Goal: Information Seeking & Learning: Check status

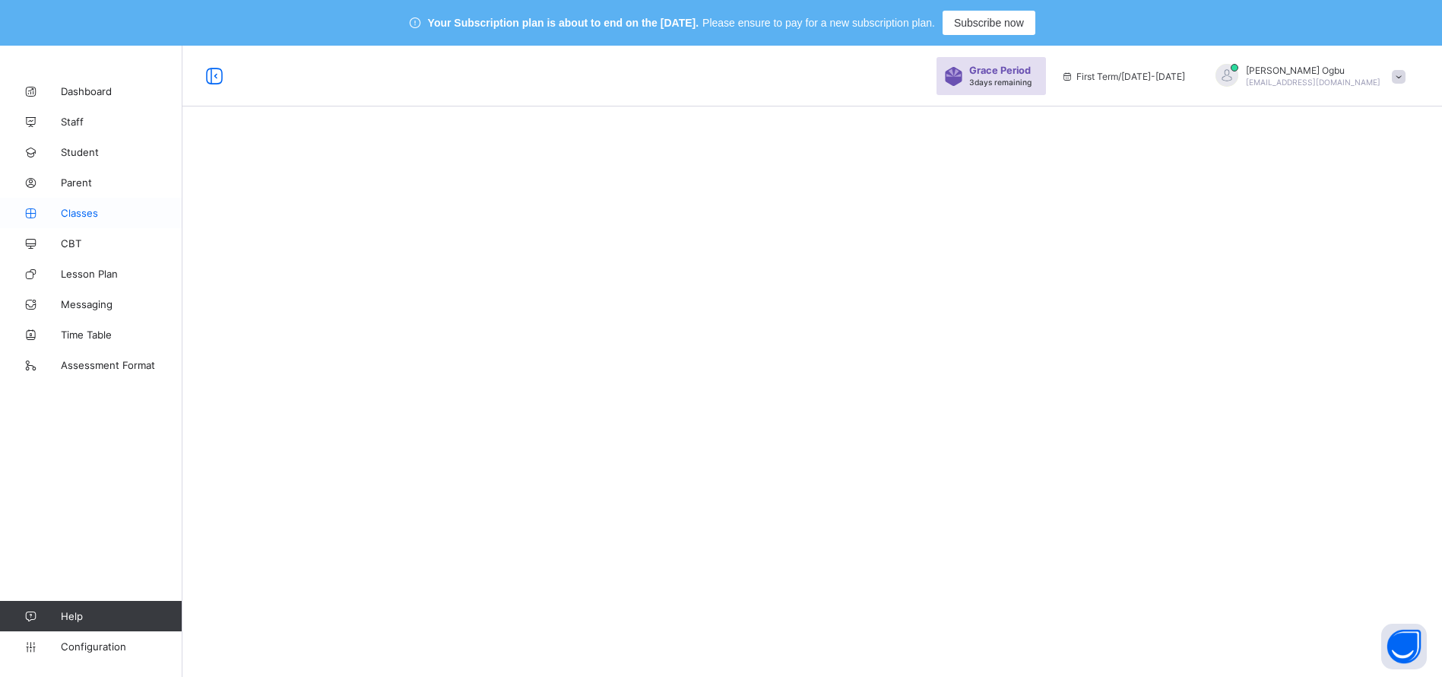
click at [69, 212] on span "Classes" at bounding box center [122, 213] width 122 height 12
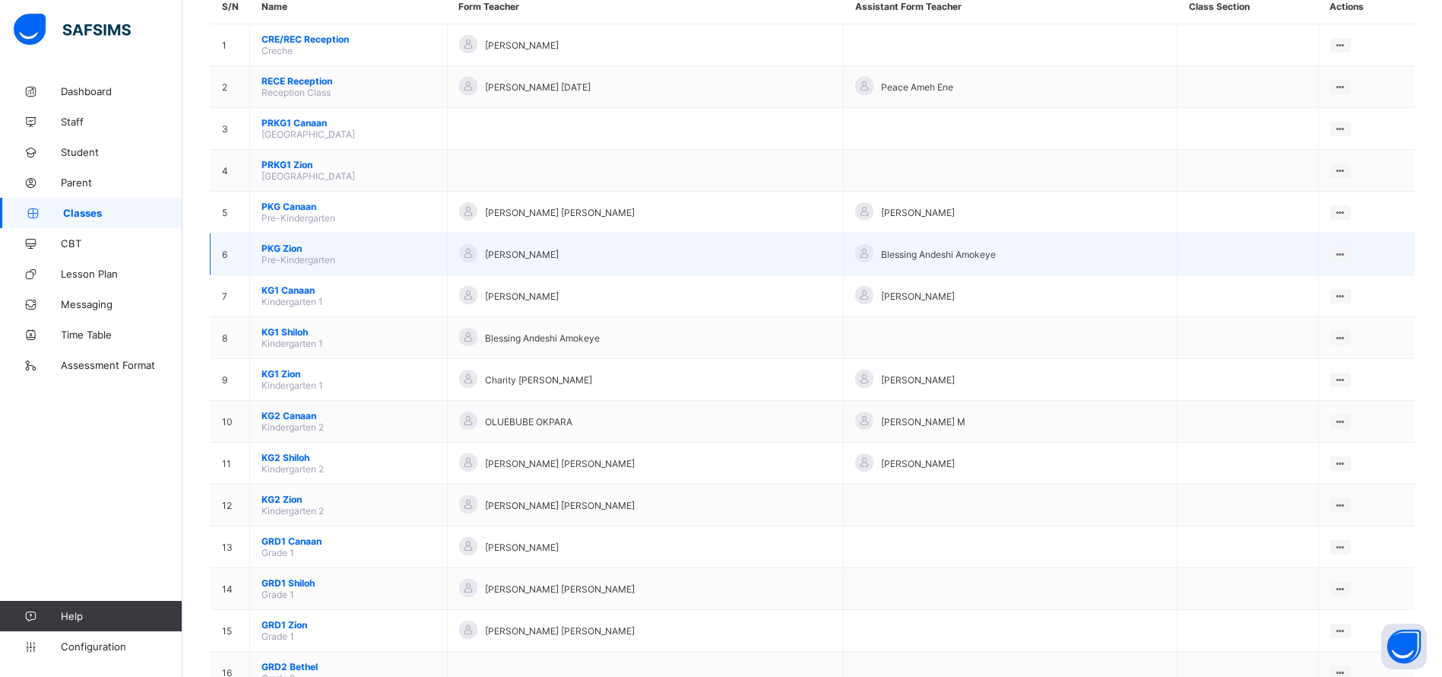
scroll to position [203, 0]
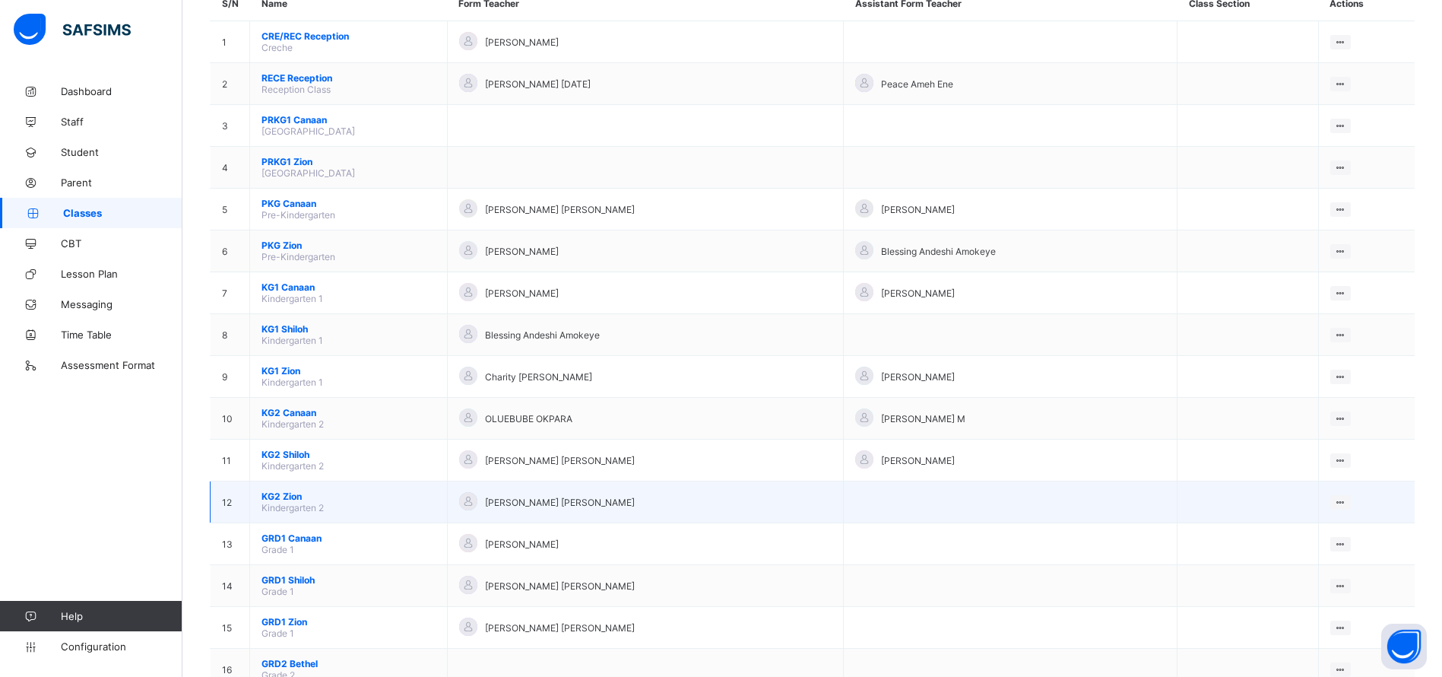
click at [276, 499] on span "KG2 Zion" at bounding box center [349, 495] width 174 height 11
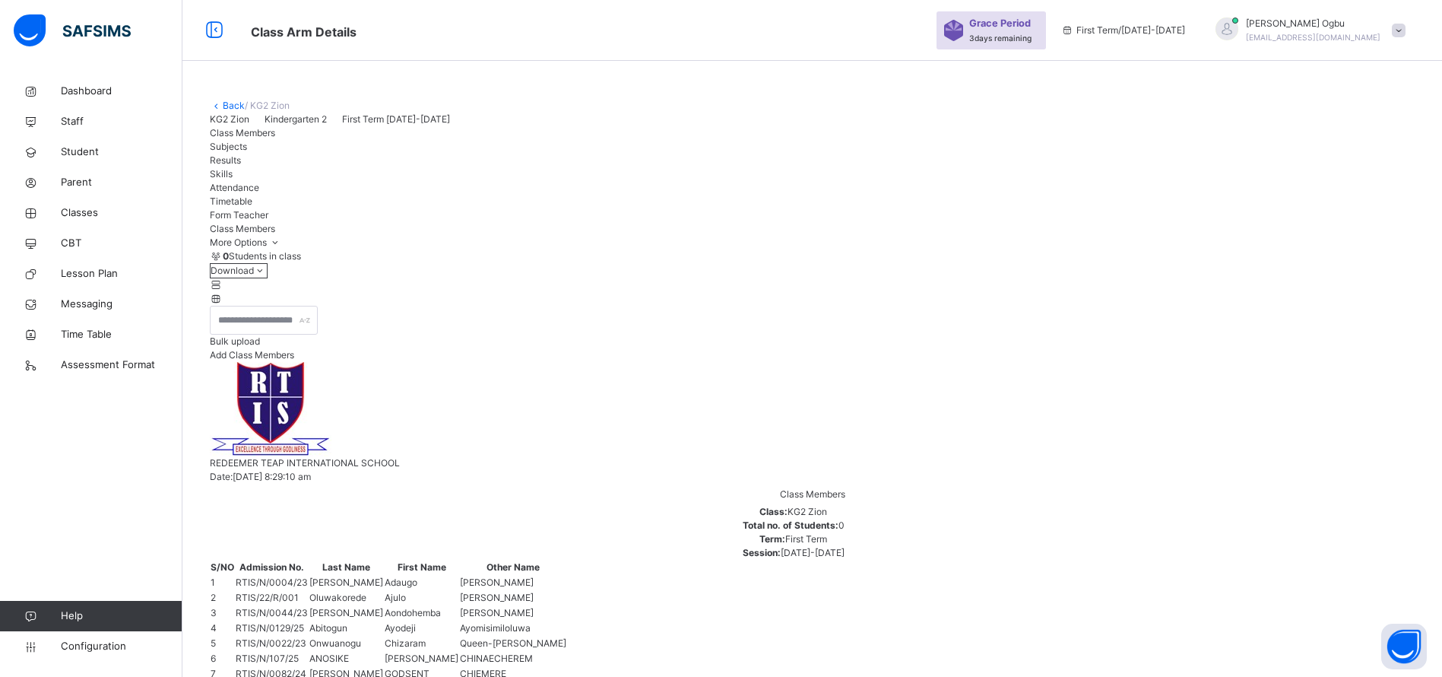
scroll to position [203, 0]
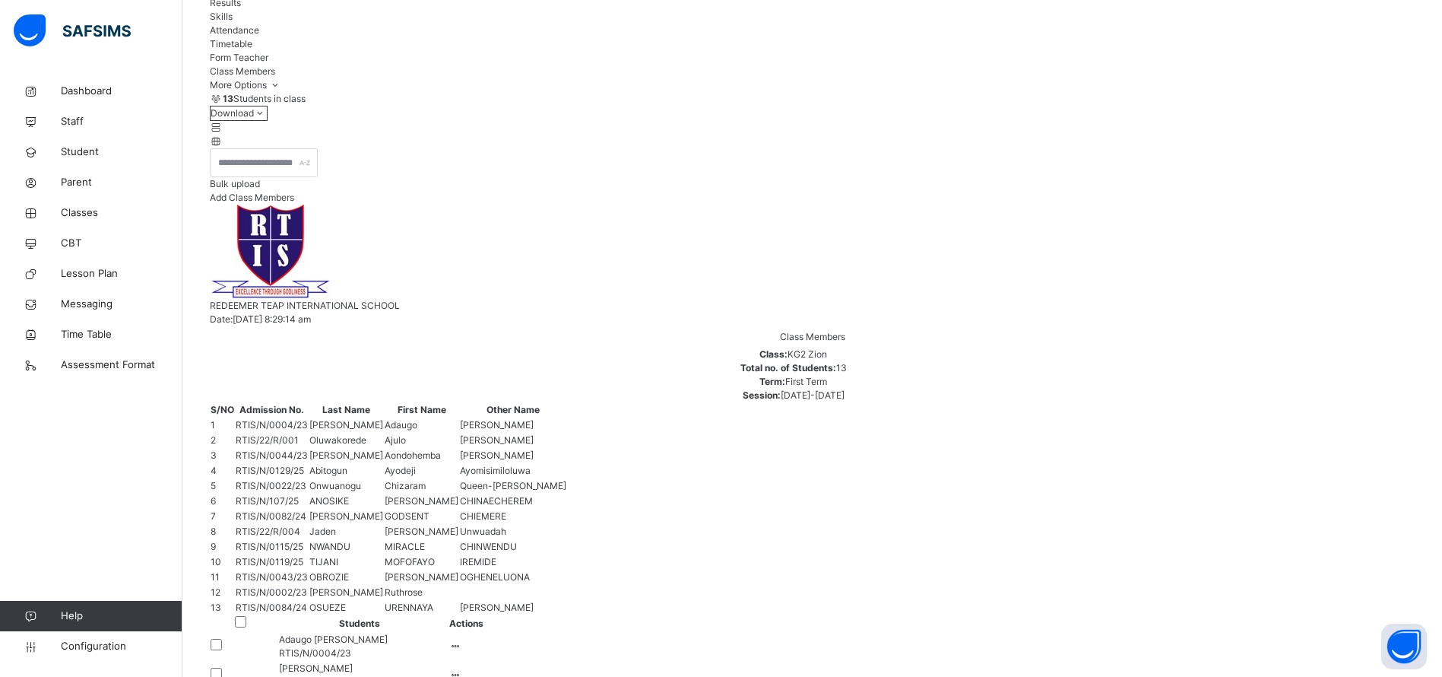
click at [268, 63] on span "Form Teacher" at bounding box center [239, 57] width 59 height 11
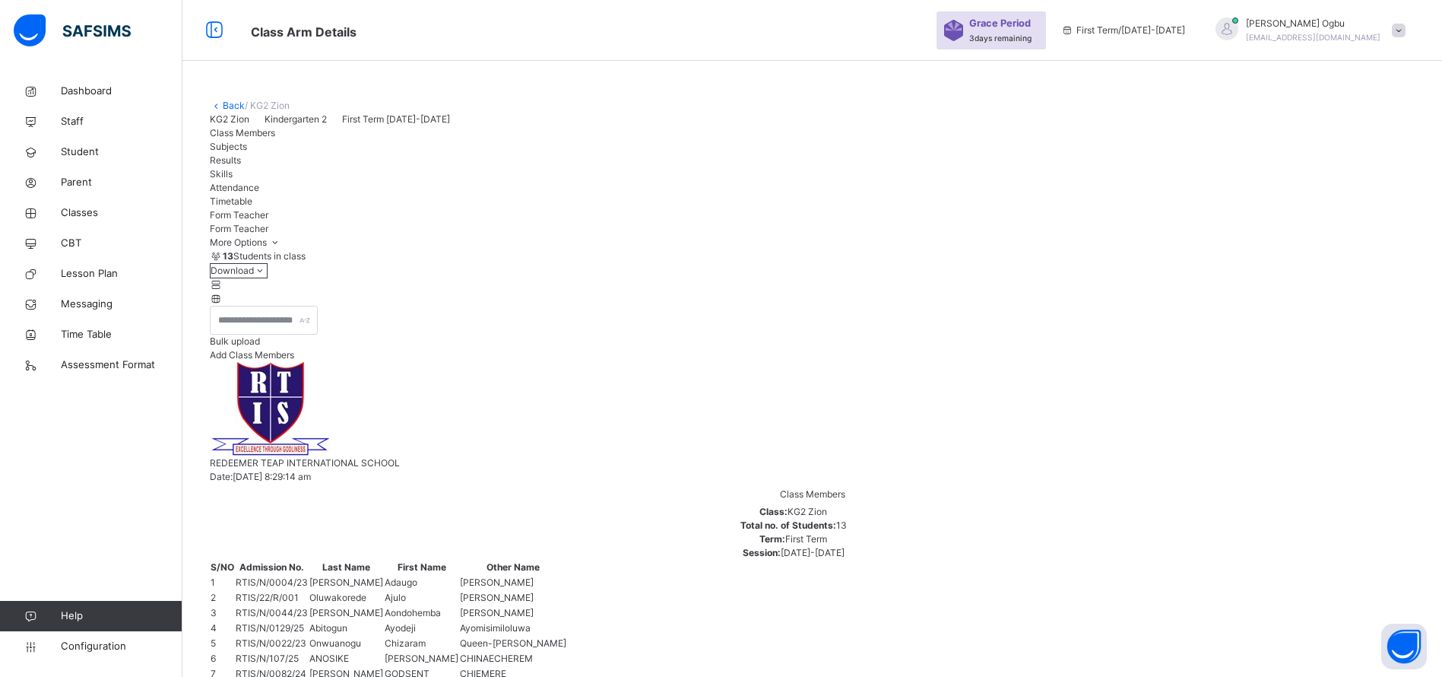
type input "****"
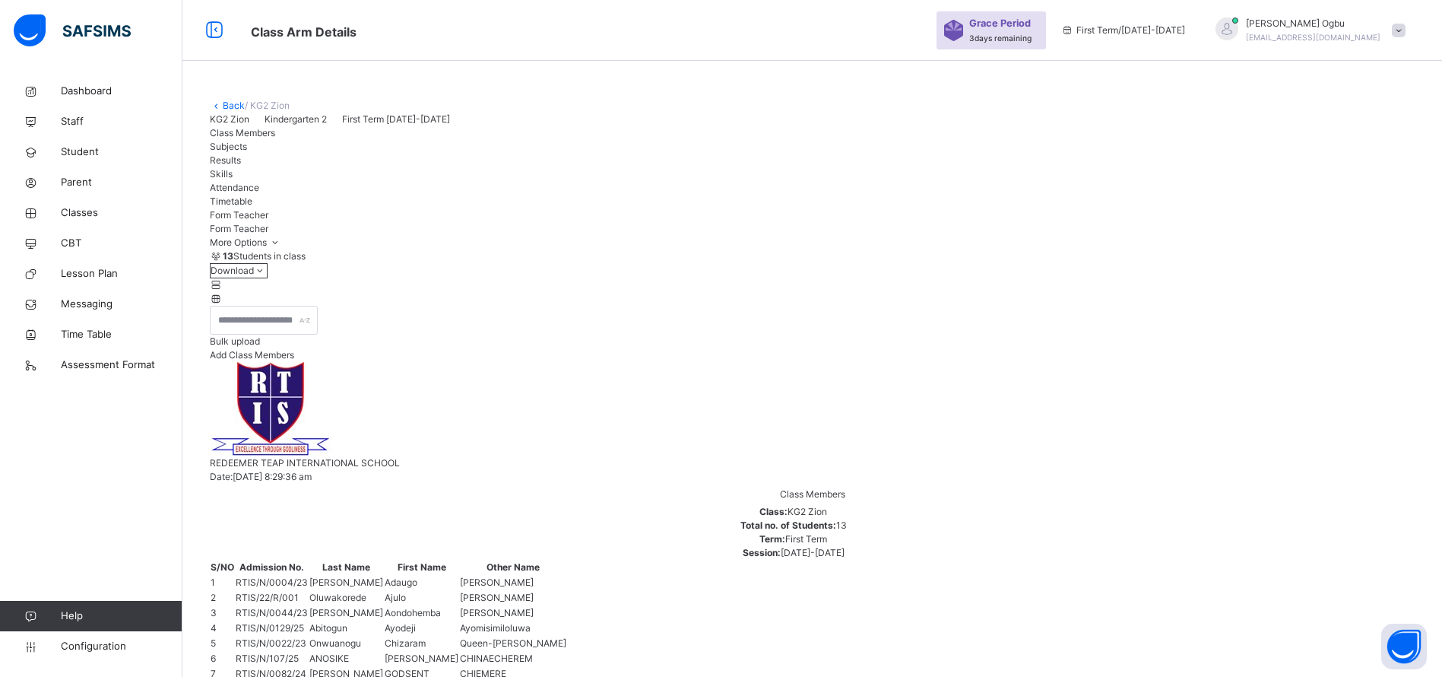
click at [236, 138] on span "Class Members" at bounding box center [242, 132] width 65 height 11
click at [344, 167] on div "Results" at bounding box center [812, 161] width 1205 height 14
click at [247, 152] on span "Subjects" at bounding box center [228, 146] width 37 height 11
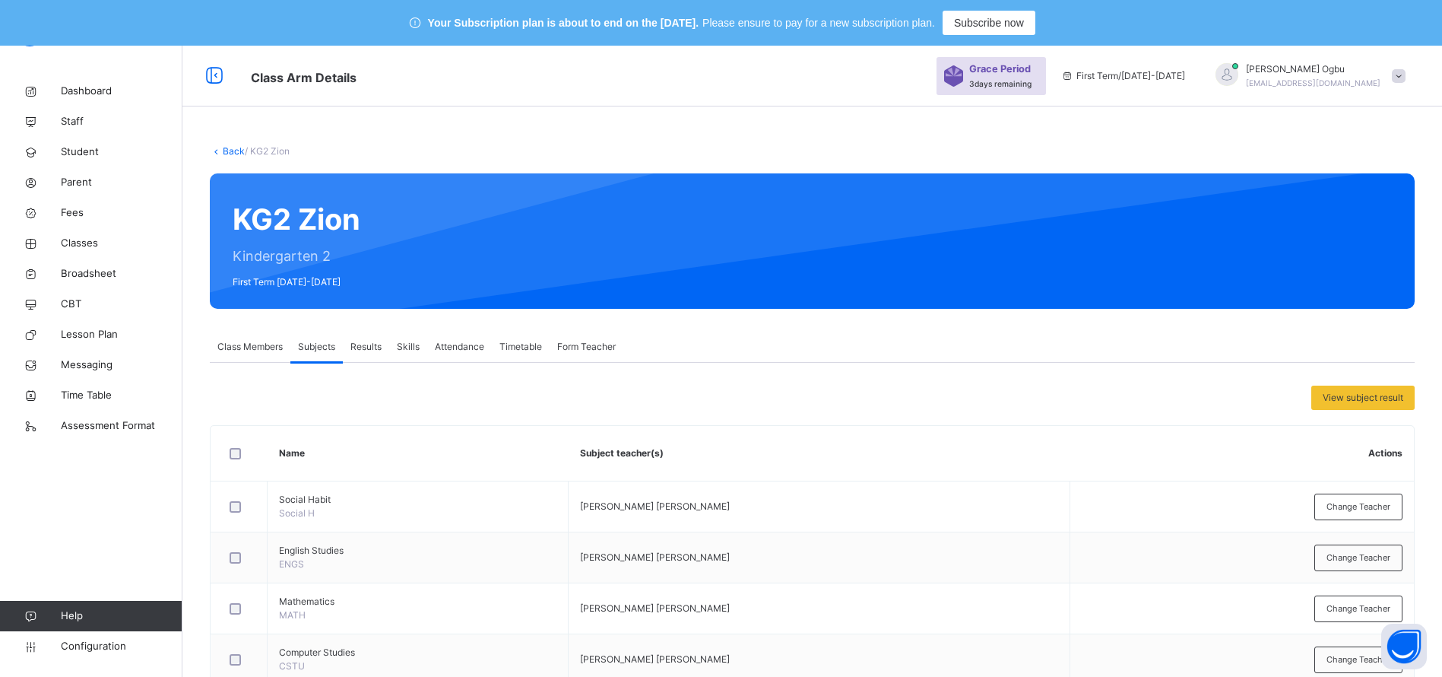
click at [1381, 510] on span "Change Teacher" at bounding box center [1359, 506] width 64 height 13
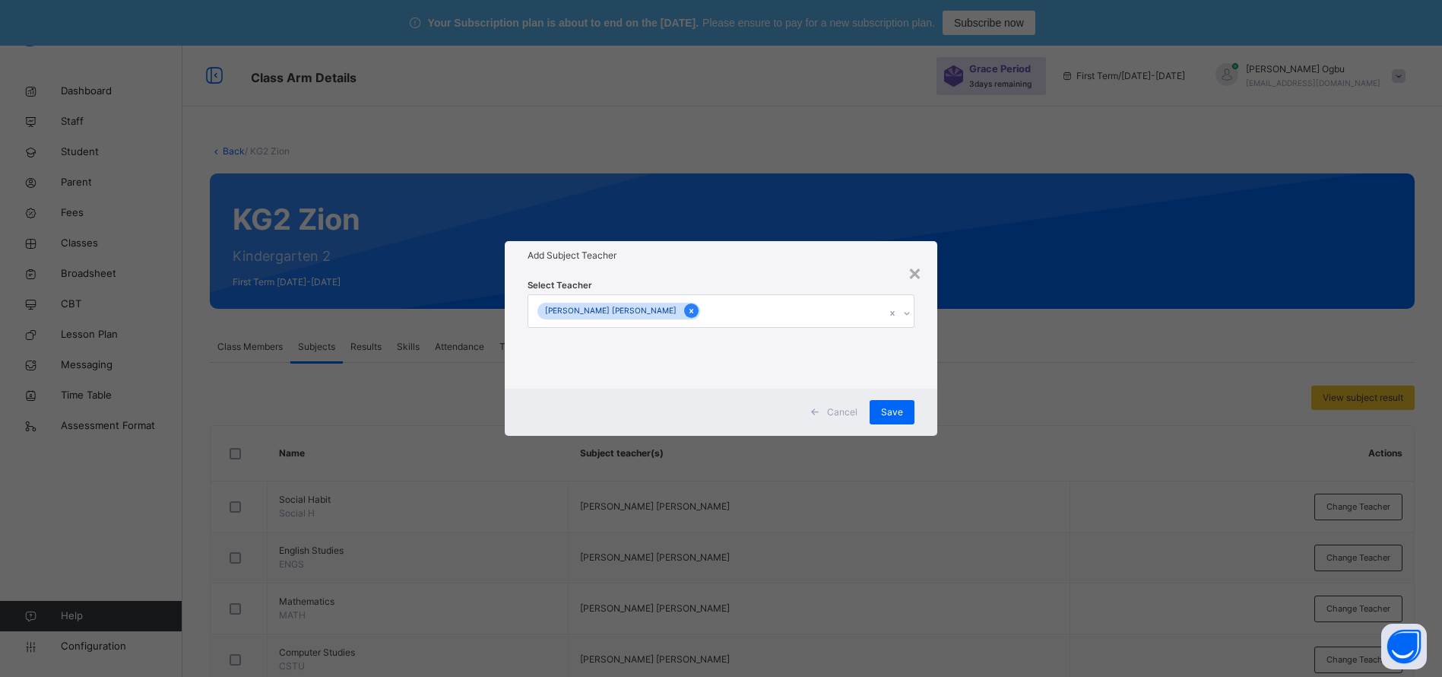
click at [687, 306] on icon at bounding box center [691, 311] width 8 height 11
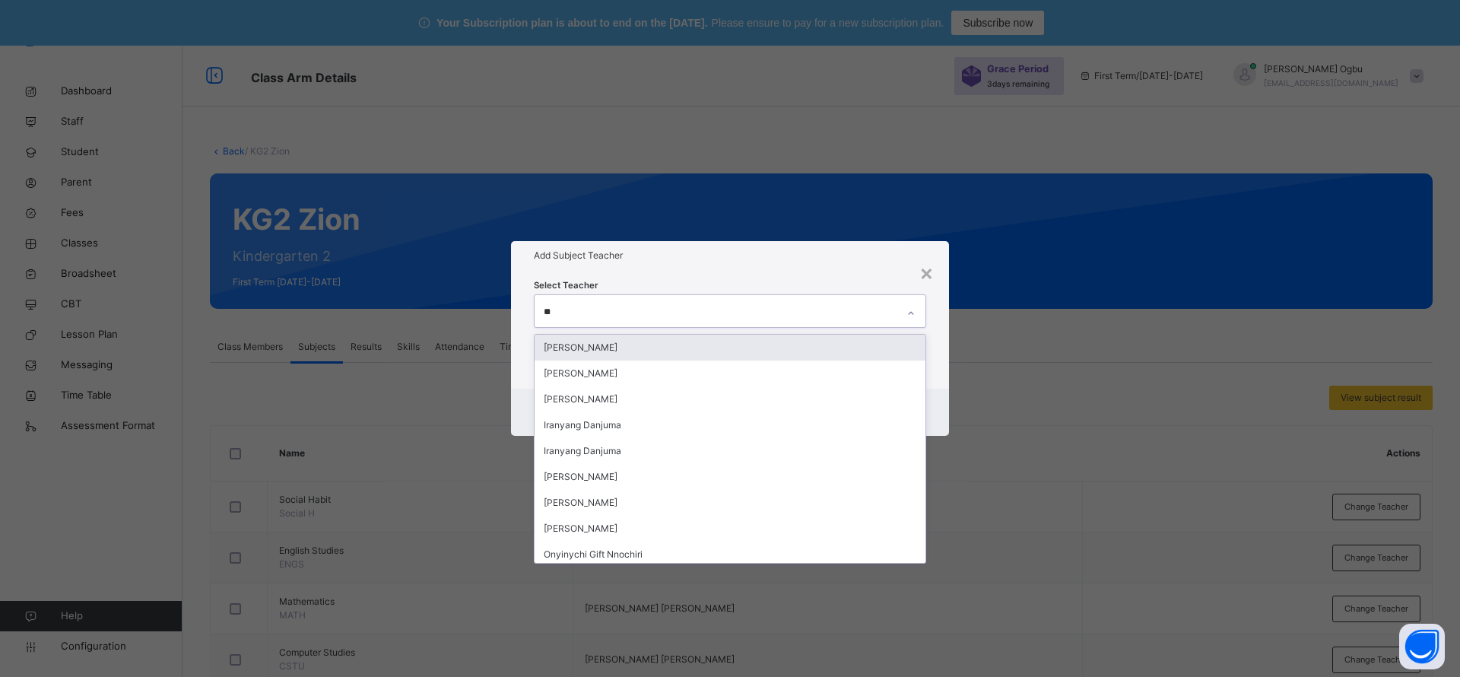
type input "***"
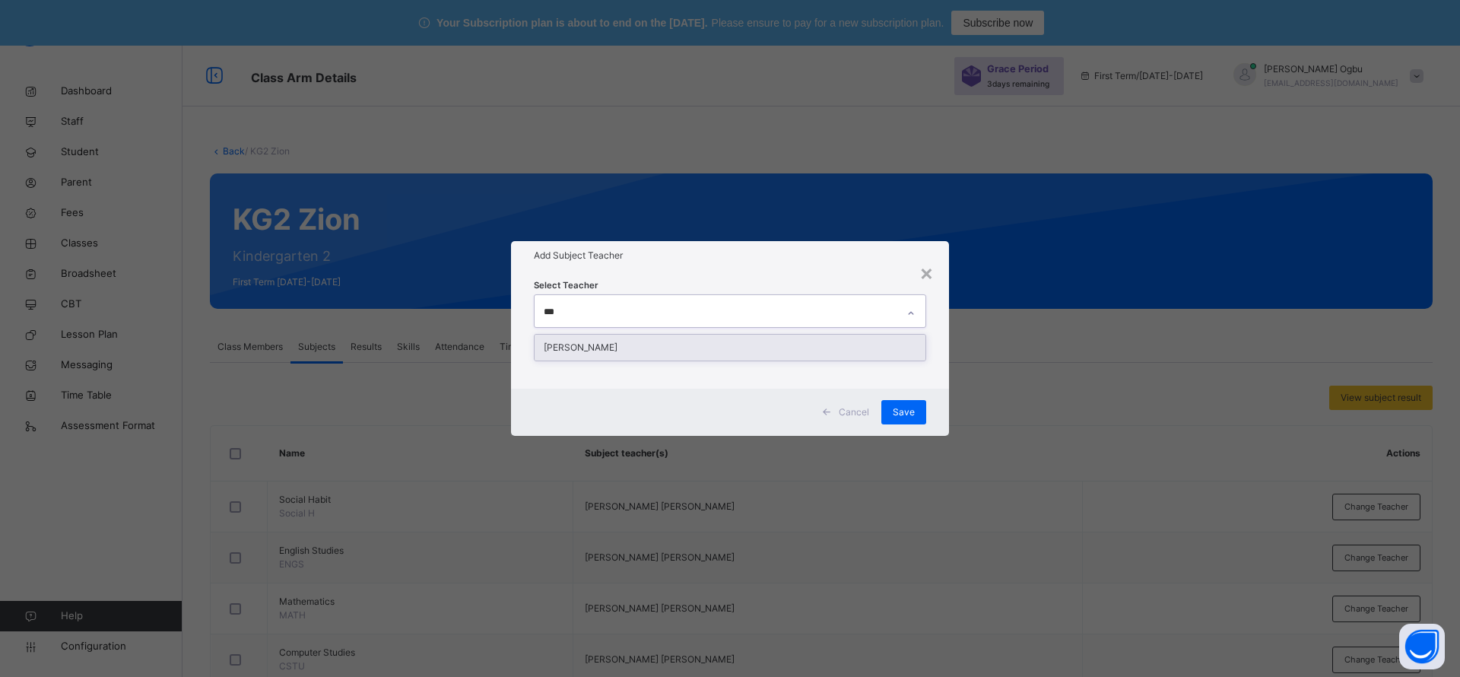
click at [619, 347] on div "Ugonma Esther Iroabuchi" at bounding box center [729, 348] width 391 height 26
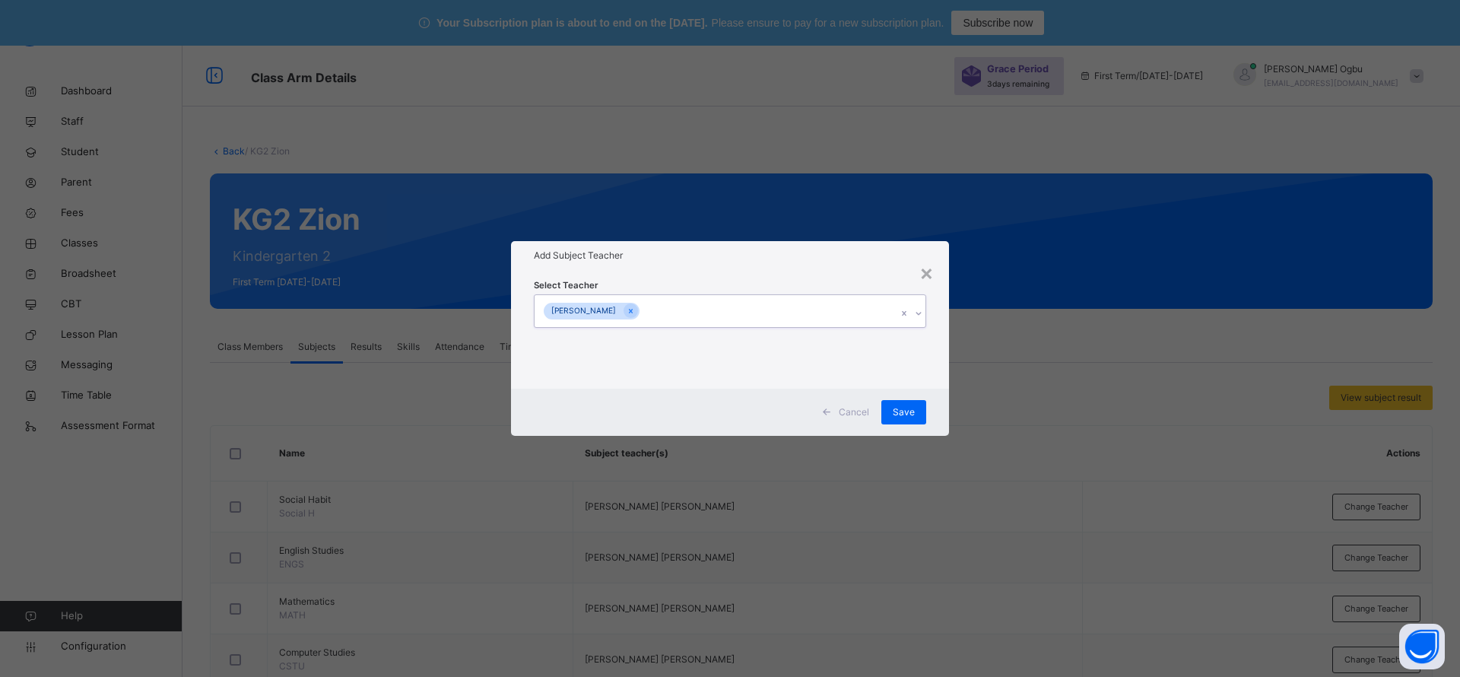
drag, startPoint x: 586, startPoint y: 305, endPoint x: 544, endPoint y: 300, distance: 42.8
click at [544, 300] on div "Ugonma Esther Iroabuchi" at bounding box center [715, 311] width 362 height 32
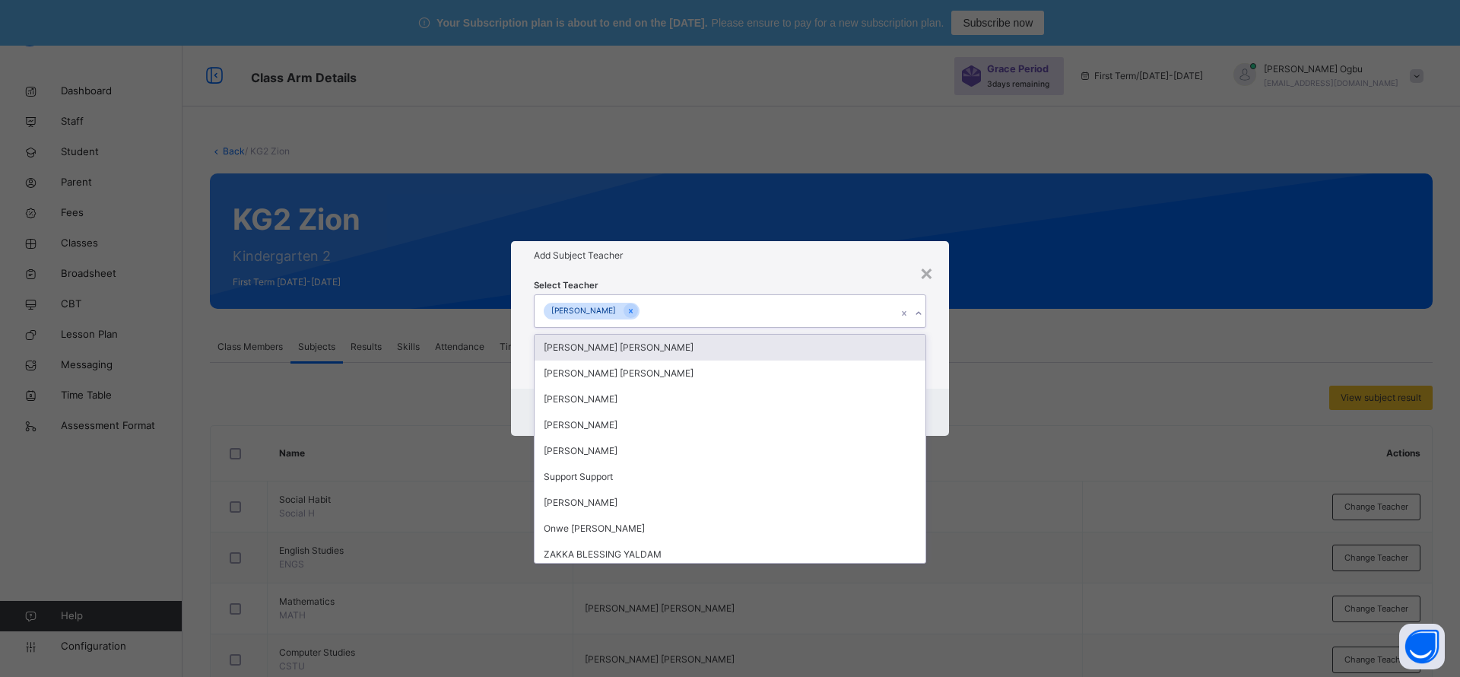
click at [623, 306] on div "Ugonma Esther Iroabuchi" at bounding box center [584, 311] width 80 height 17
click at [752, 305] on div "Ugonma Esther Iroabuchi" at bounding box center [715, 311] width 362 height 32
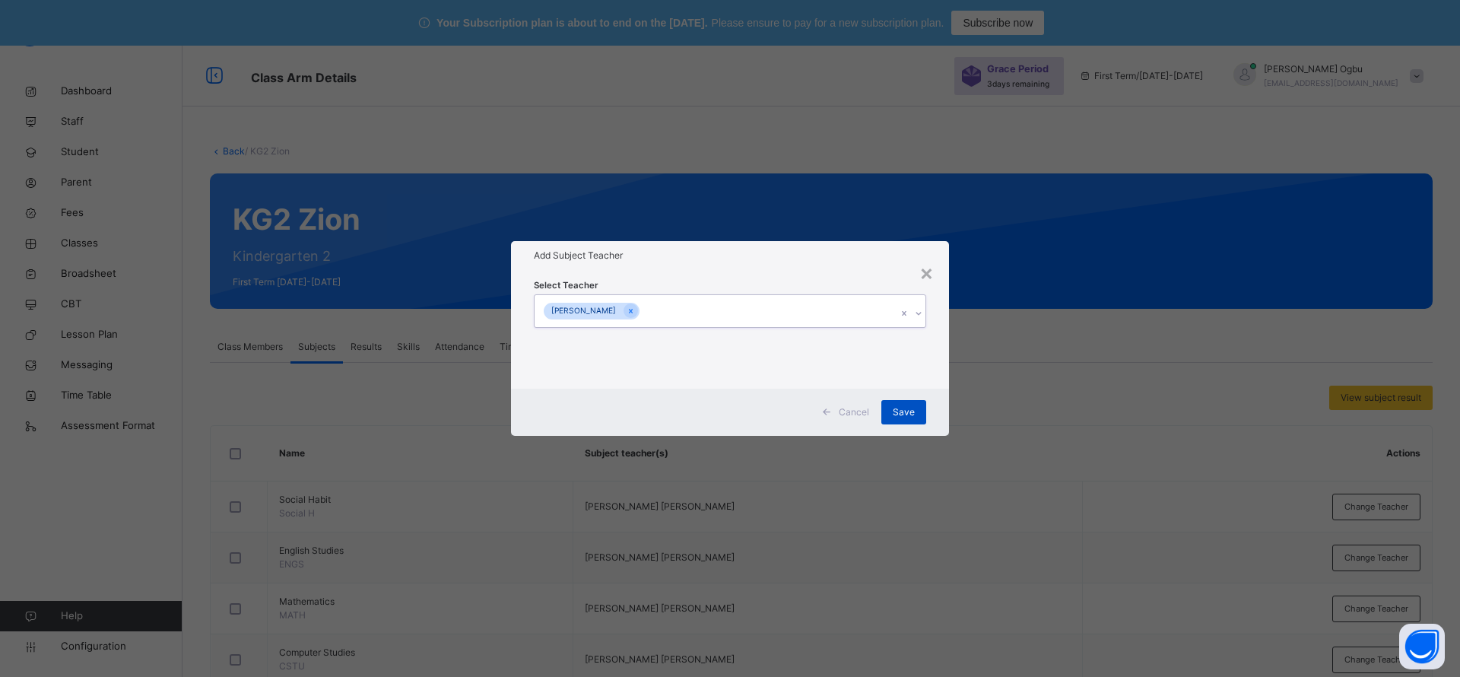
click at [907, 409] on span "Save" at bounding box center [904, 412] width 22 height 14
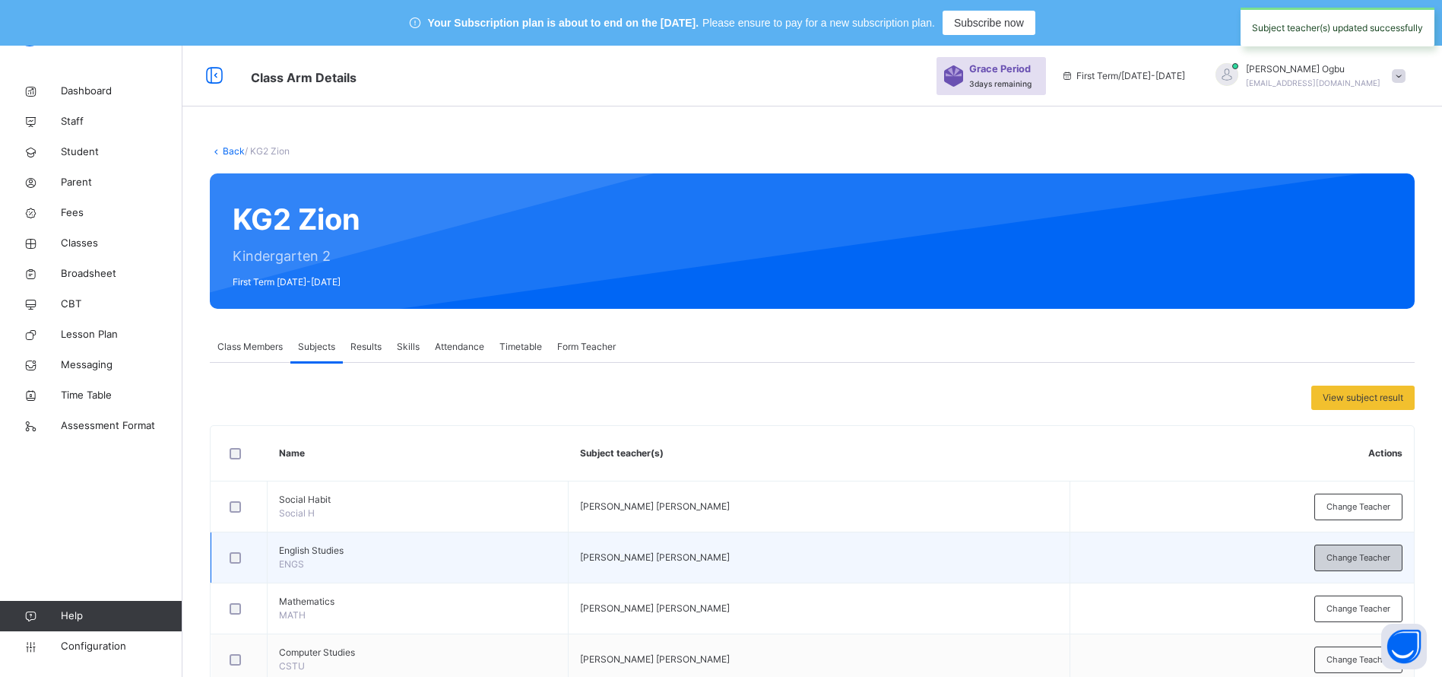
click at [1333, 554] on div "Change Teacher" at bounding box center [1358, 557] width 88 height 27
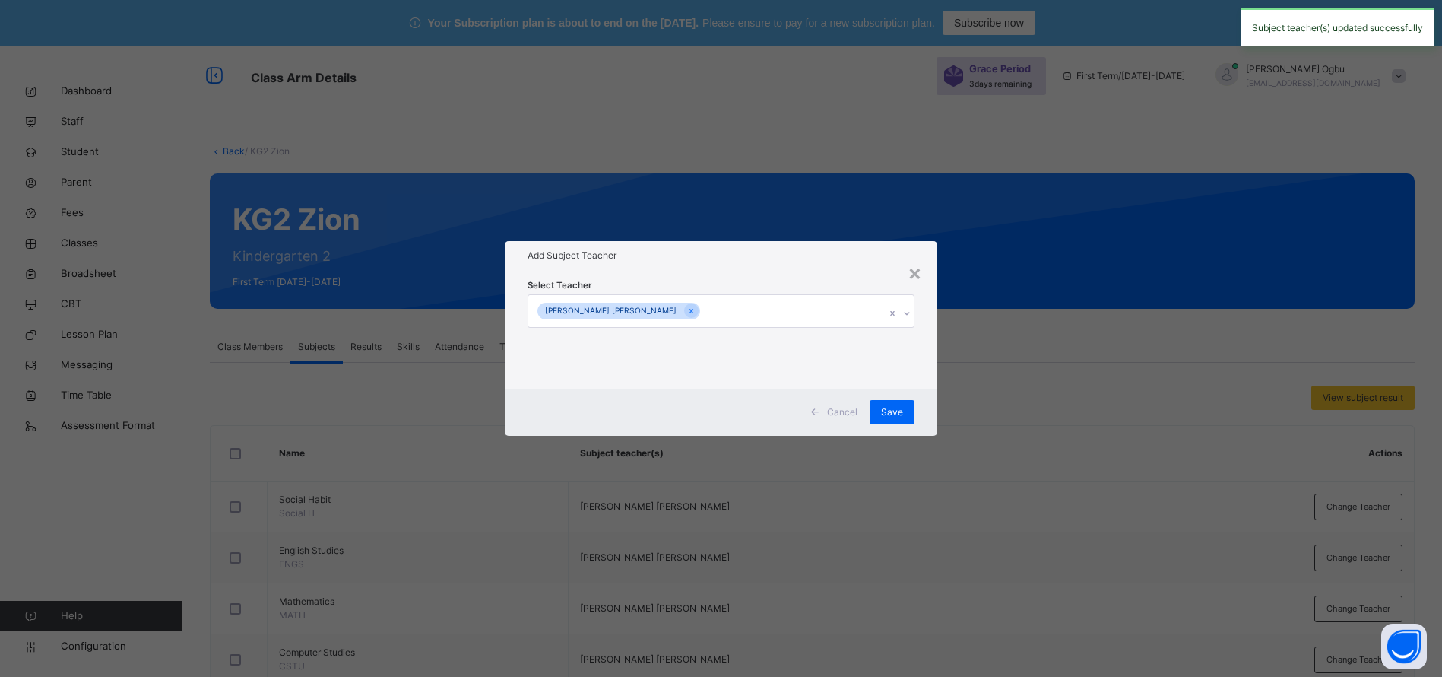
click at [684, 314] on div "Cordelia Peters Ifeyinwa" at bounding box center [706, 311] width 357 height 32
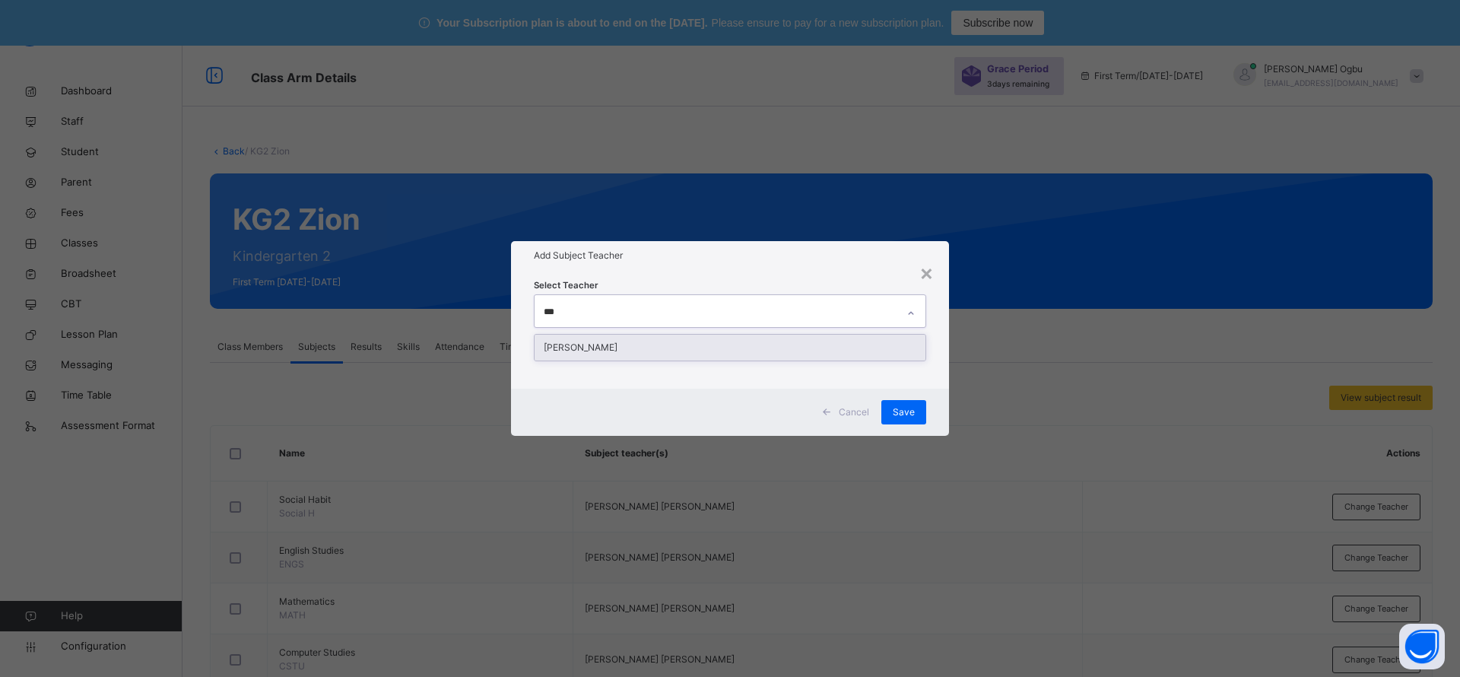
type input "****"
click at [677, 347] on div "Ugonma Esther Iroabuchi" at bounding box center [729, 348] width 391 height 26
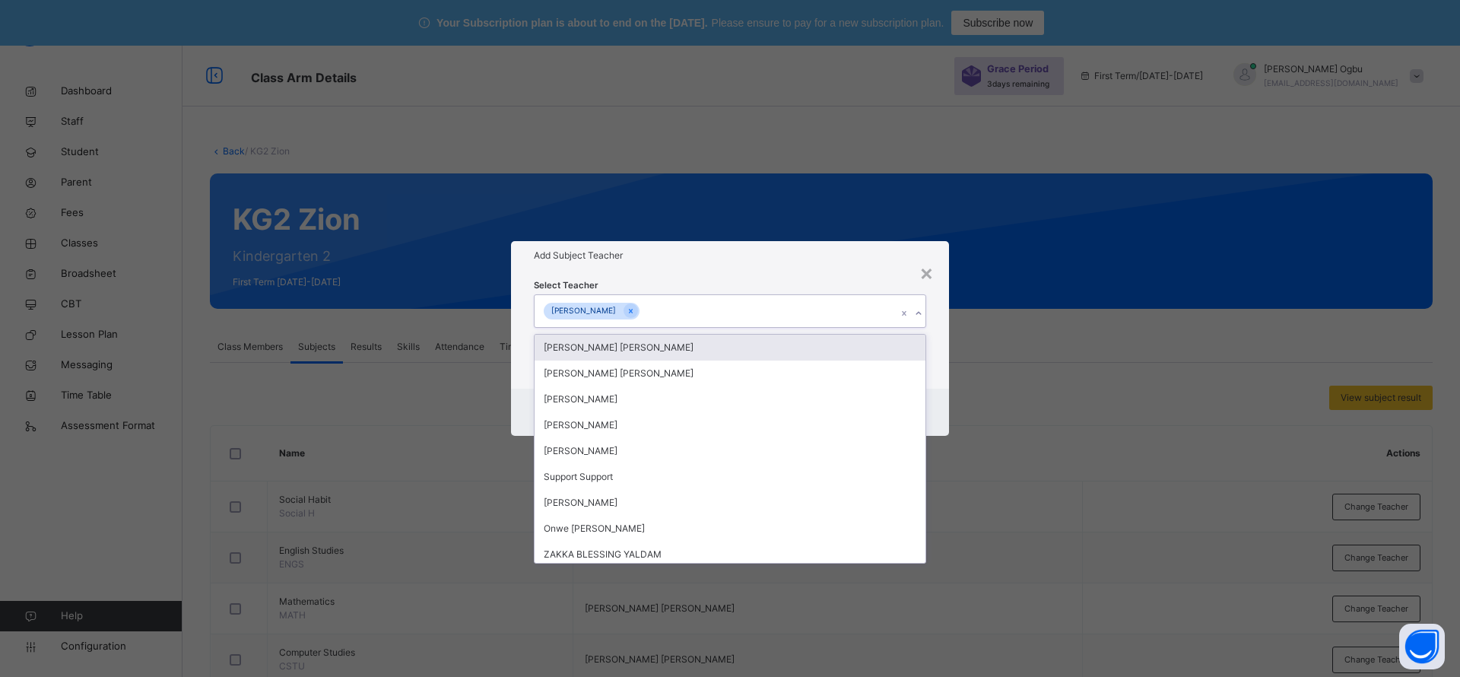
click at [725, 278] on div "Select Teacher option Ugonma Esther Iroabuchi, selected. option Ugochi Daniella…" at bounding box center [730, 328] width 392 height 103
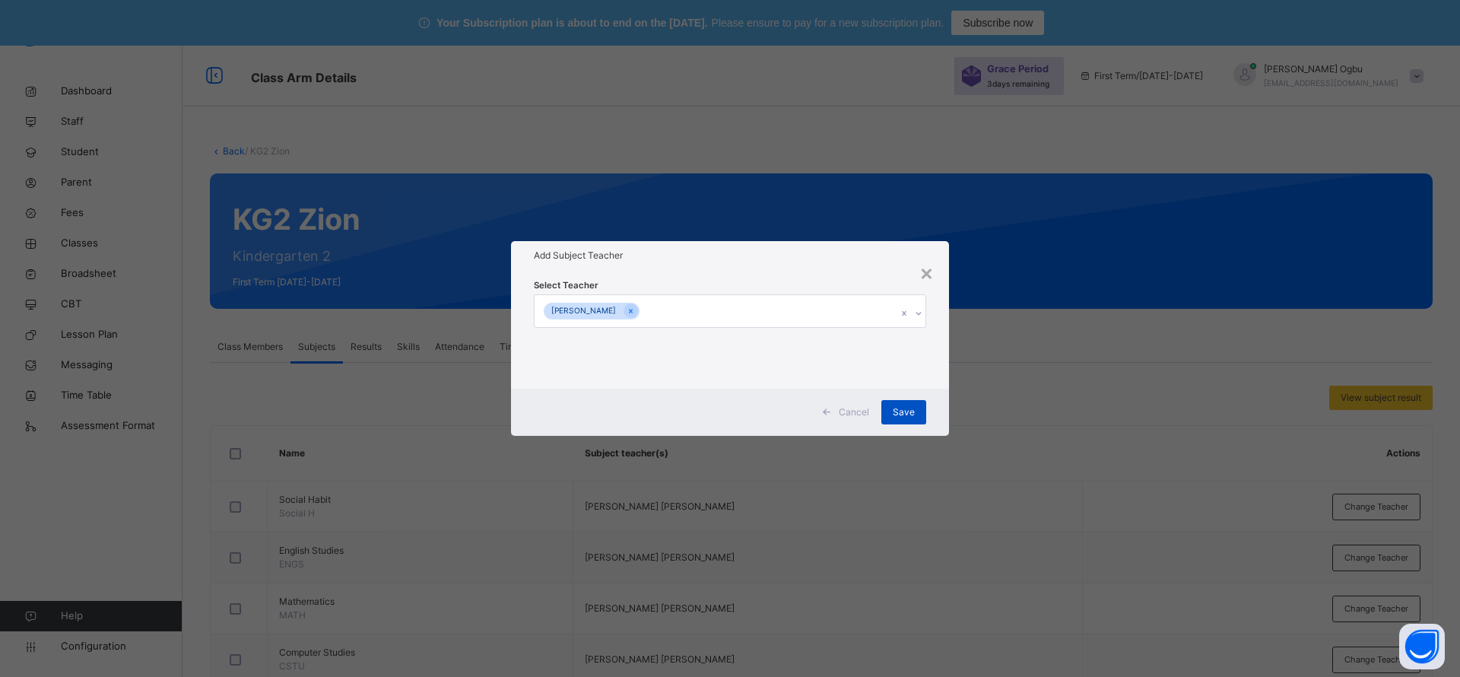
click at [903, 415] on span "Save" at bounding box center [904, 412] width 22 height 14
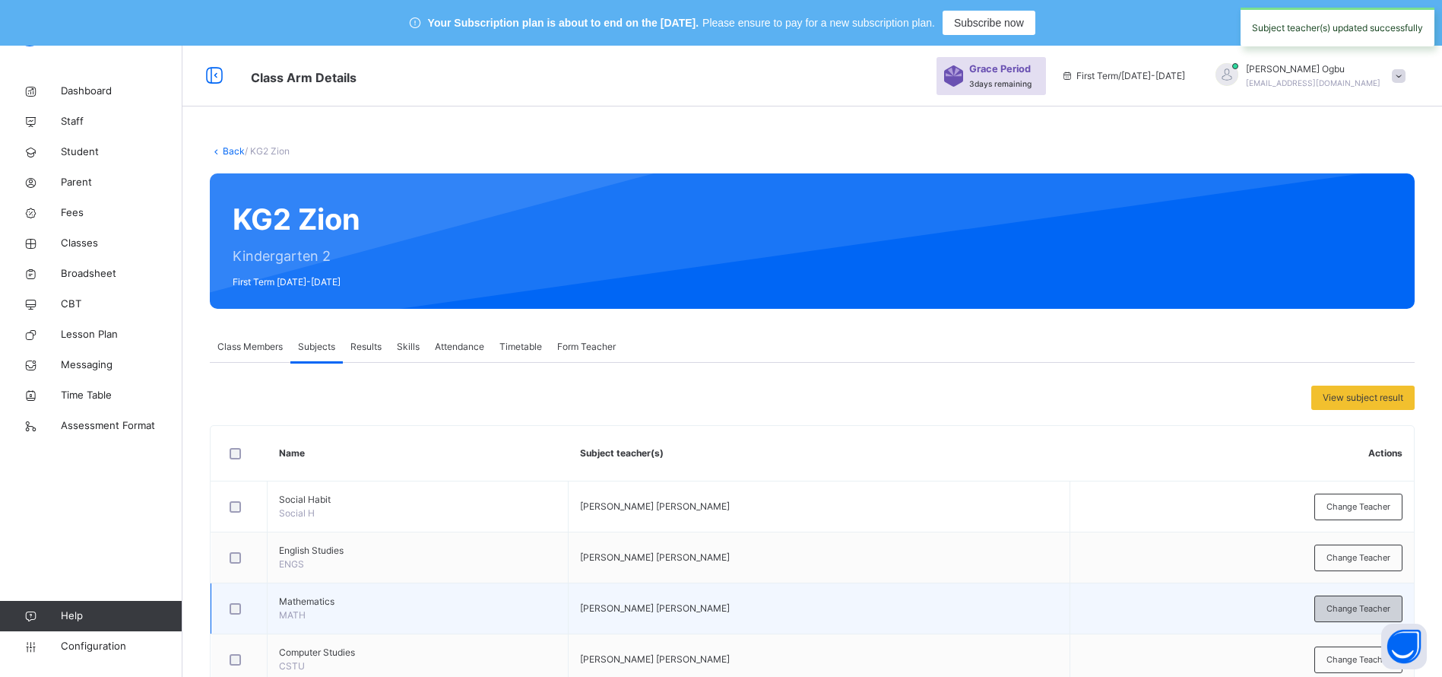
click at [1365, 602] on span "Change Teacher" at bounding box center [1359, 608] width 64 height 13
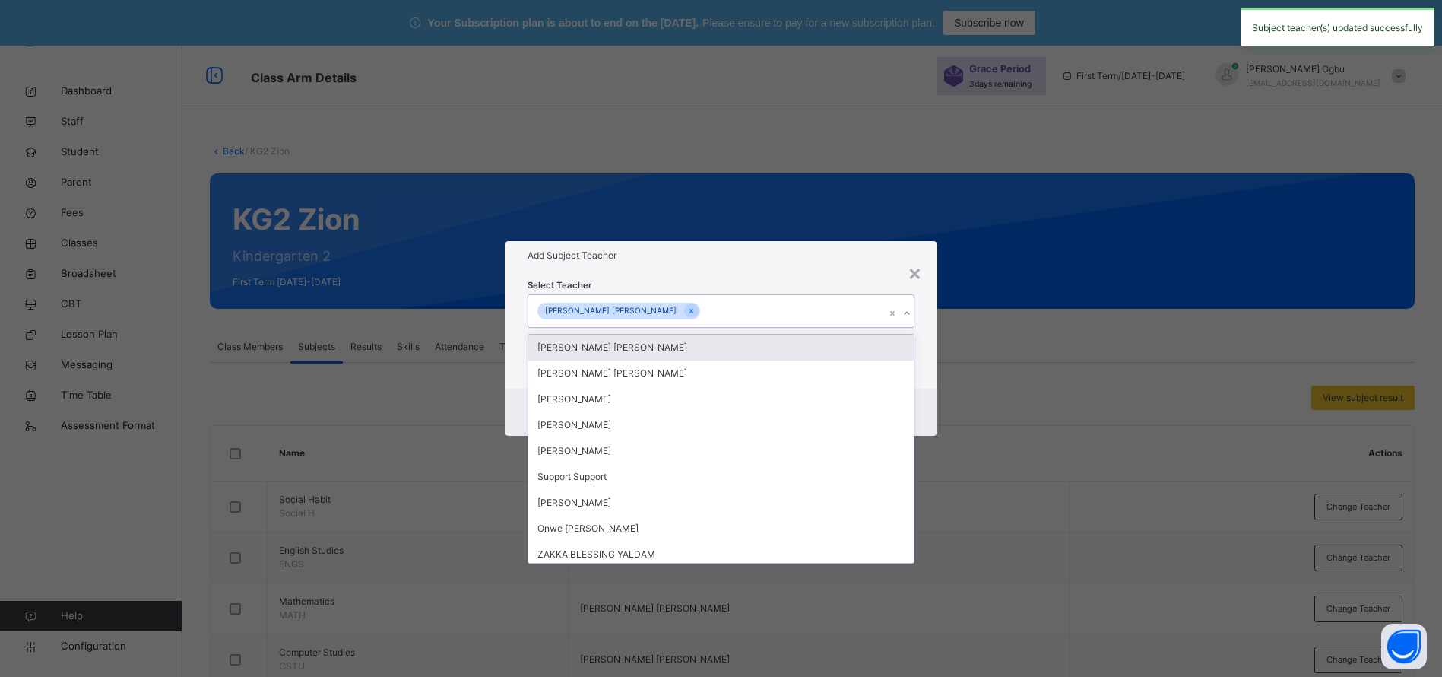
click at [807, 301] on div "Cordelia Peters Ifeyinwa" at bounding box center [706, 311] width 357 height 32
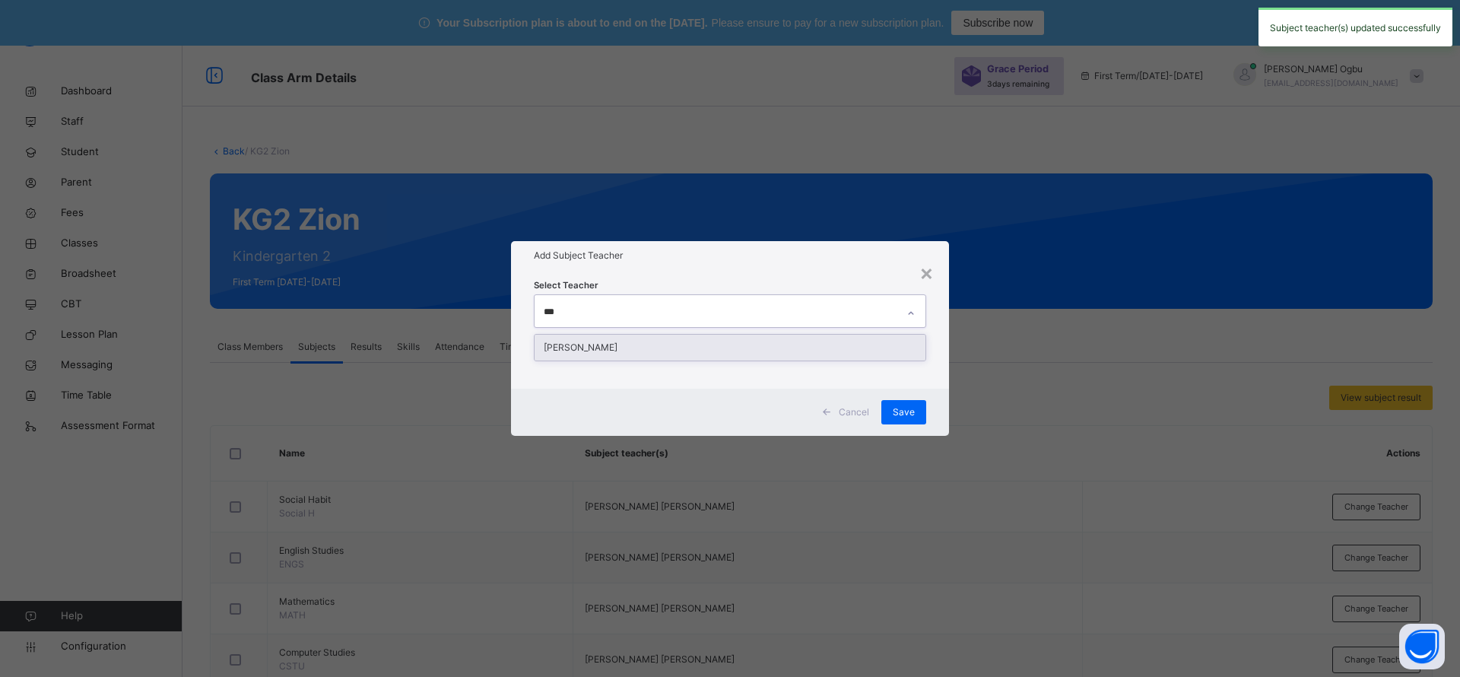
type input "****"
click at [768, 348] on div "Ugonma Esther Iroabuchi" at bounding box center [729, 348] width 391 height 26
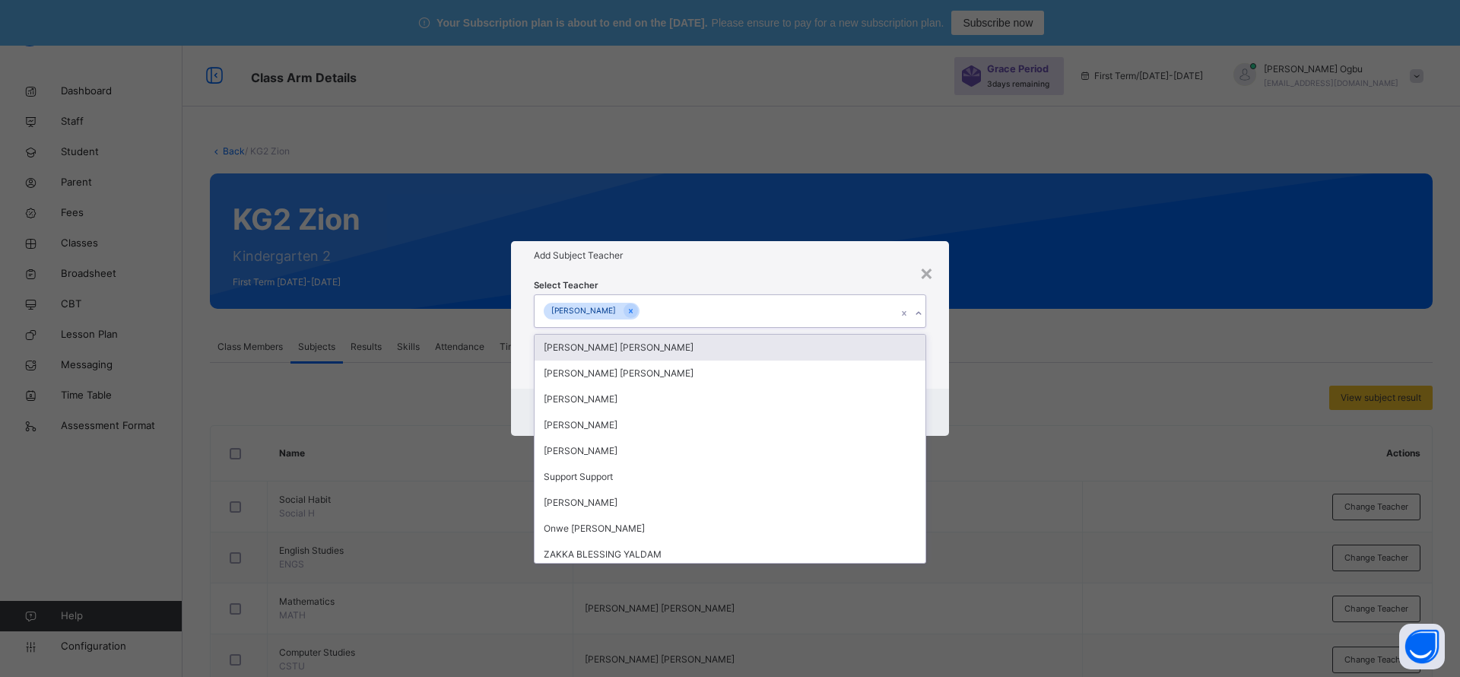
click at [781, 262] on div "Add Subject Teacher" at bounding box center [730, 255] width 438 height 29
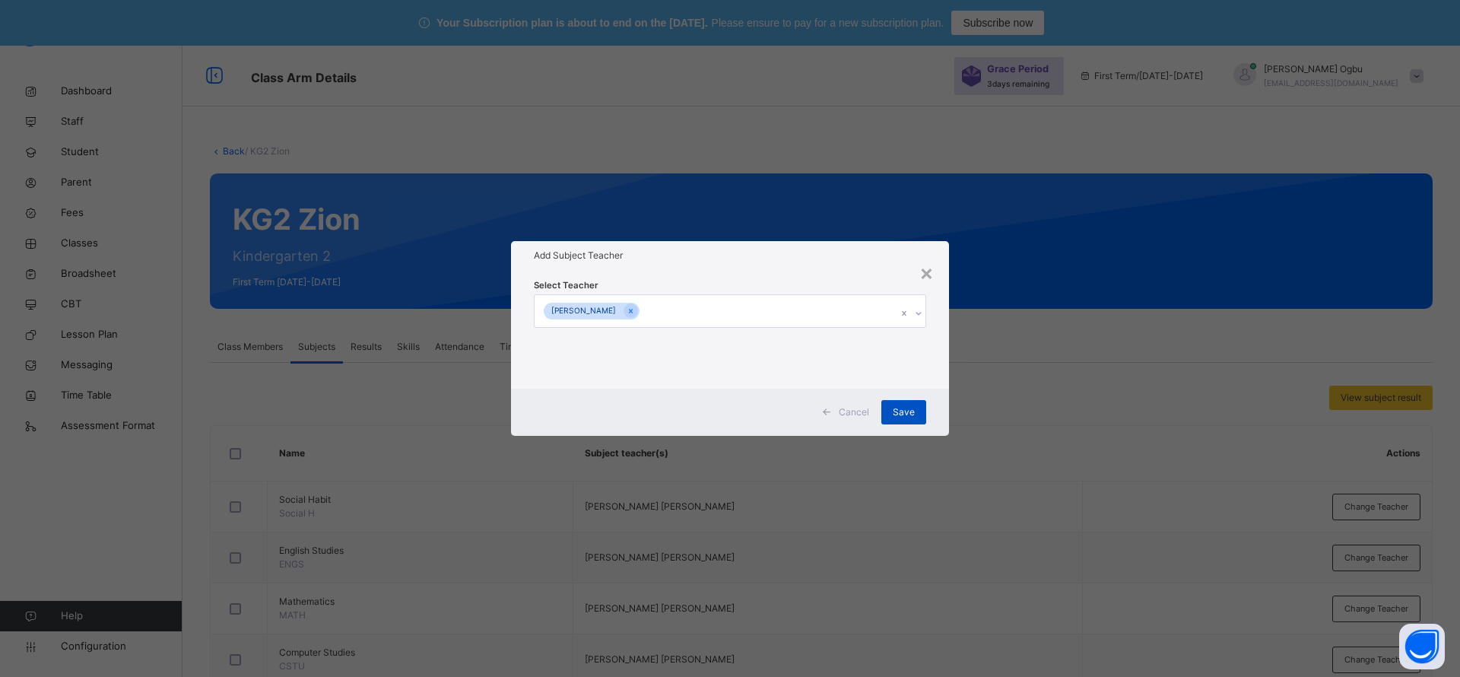
click at [896, 412] on span "Save" at bounding box center [904, 412] width 22 height 14
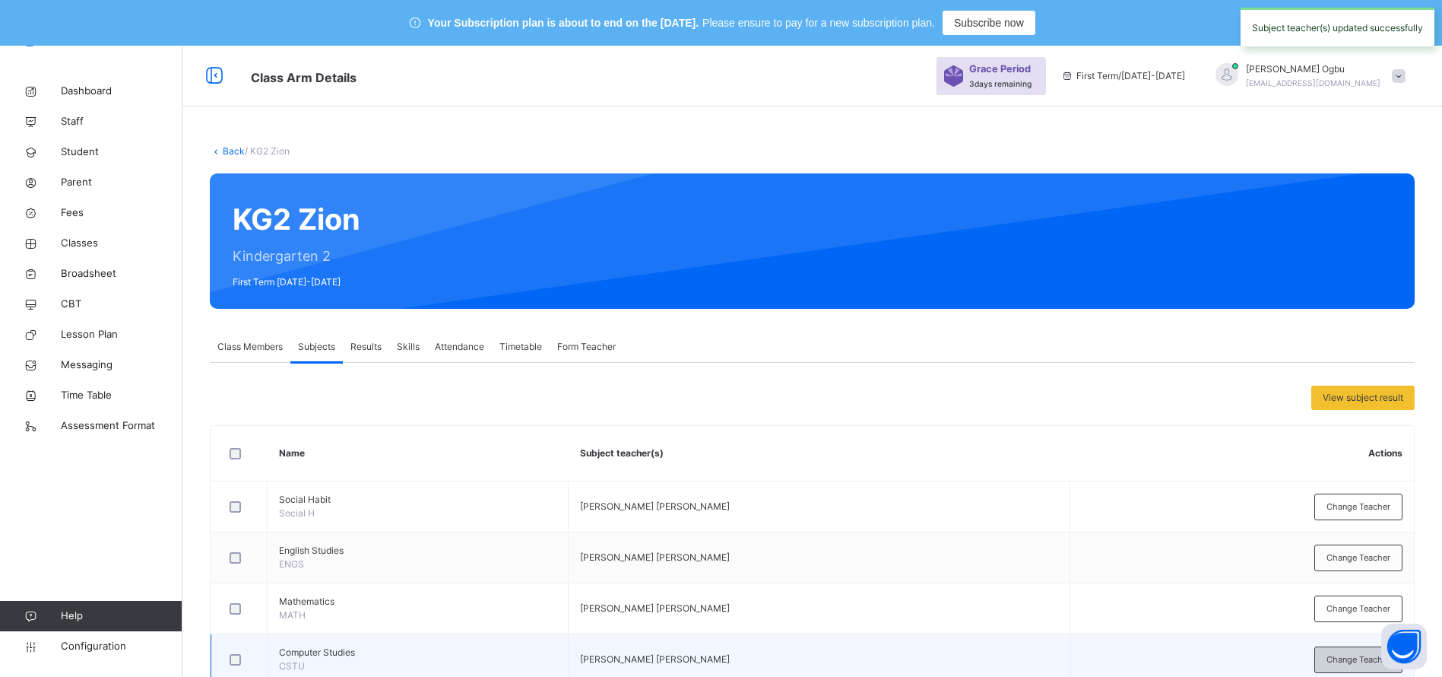
click at [1349, 658] on span "Change Teacher" at bounding box center [1359, 659] width 64 height 13
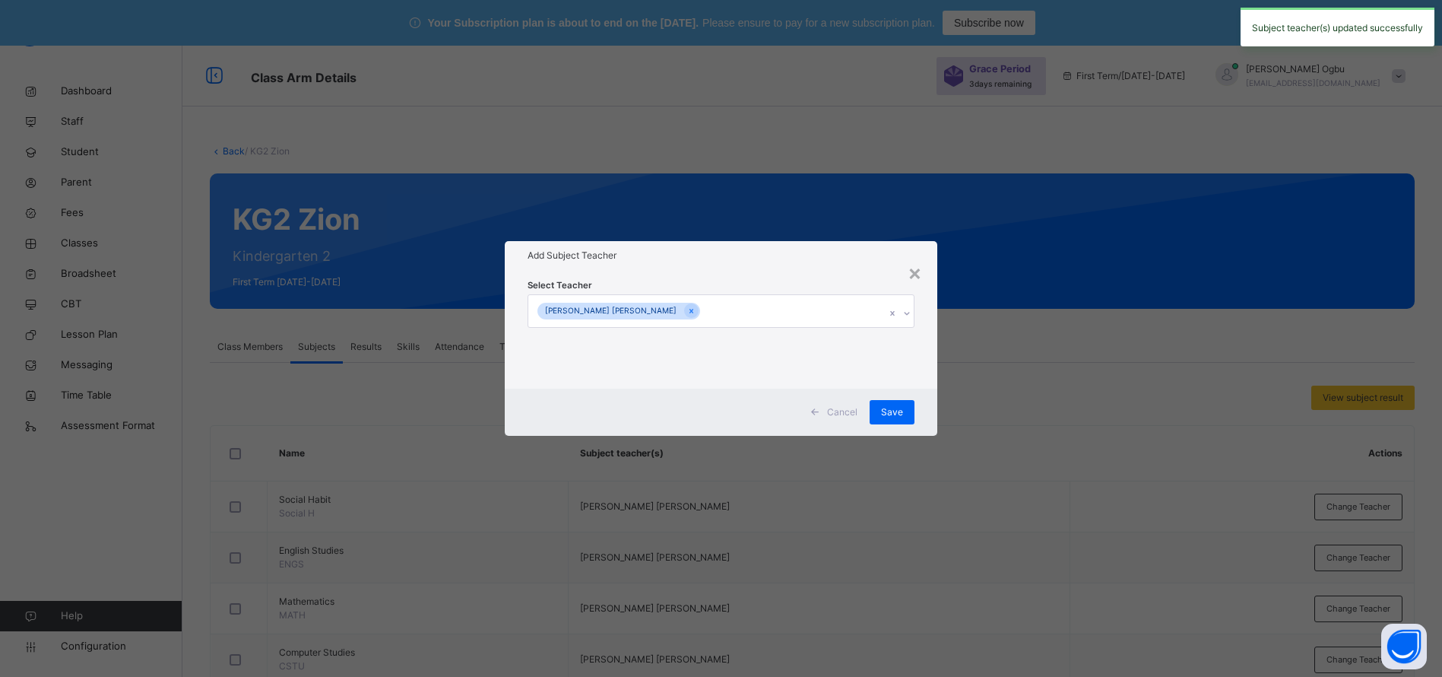
click at [807, 333] on div "Select Teacher Cordelia Peters Ifeyinwa" at bounding box center [721, 328] width 387 height 103
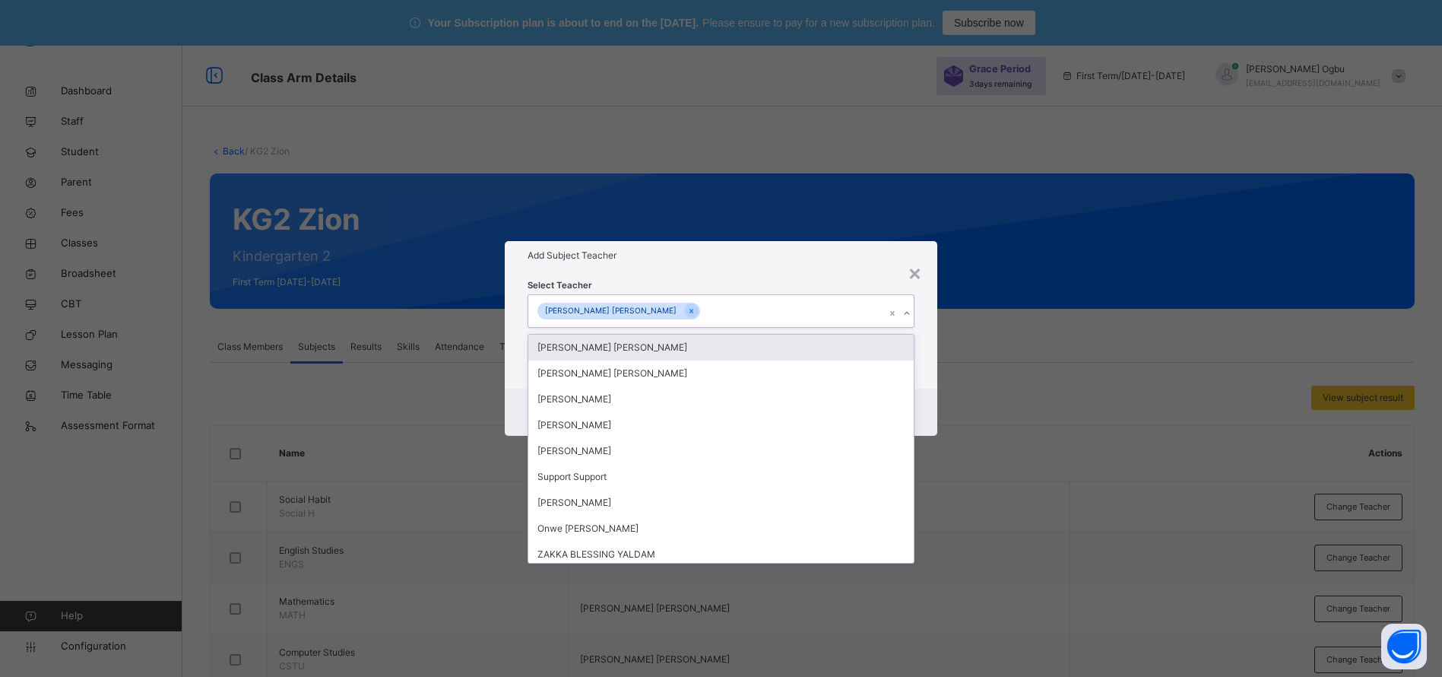
click at [779, 315] on div "Cordelia Peters Ifeyinwa" at bounding box center [706, 311] width 357 height 32
type input "***"
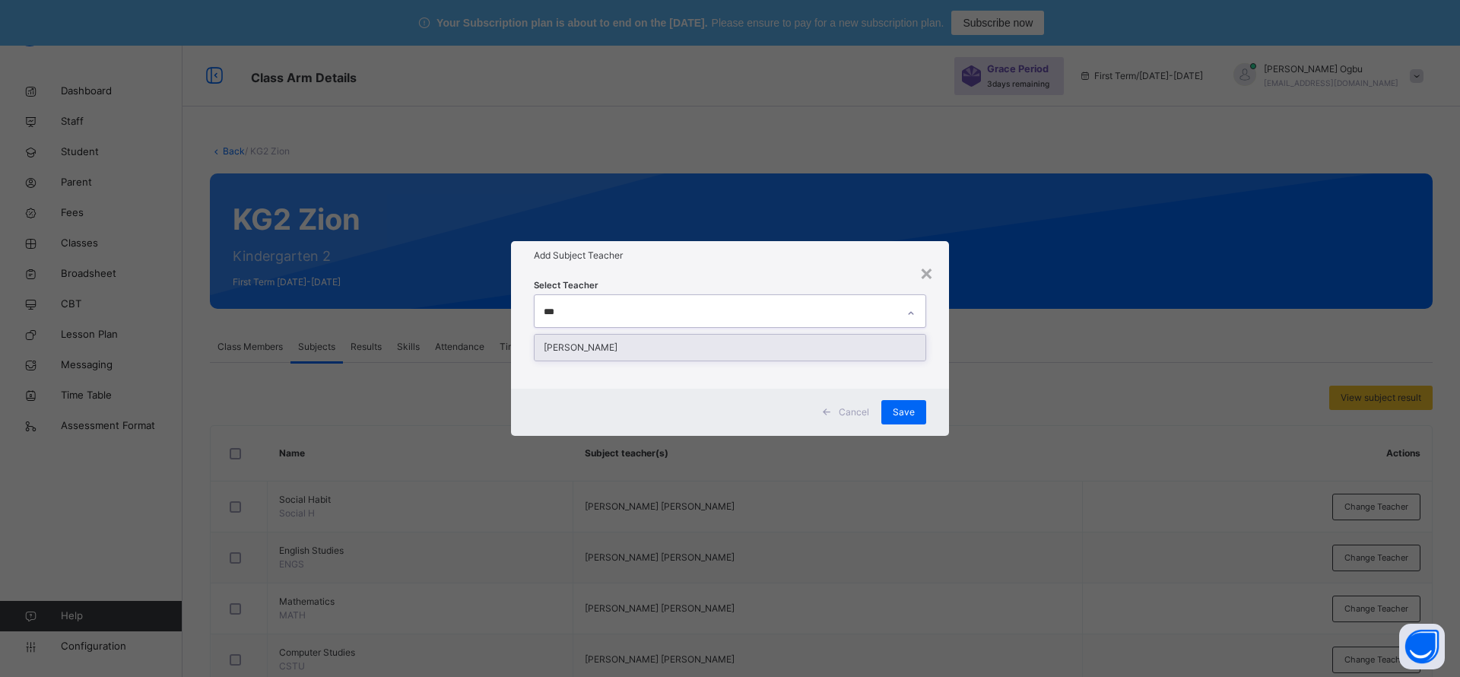
click at [728, 350] on div "Ugonma Esther Iroabuchi" at bounding box center [729, 348] width 391 height 26
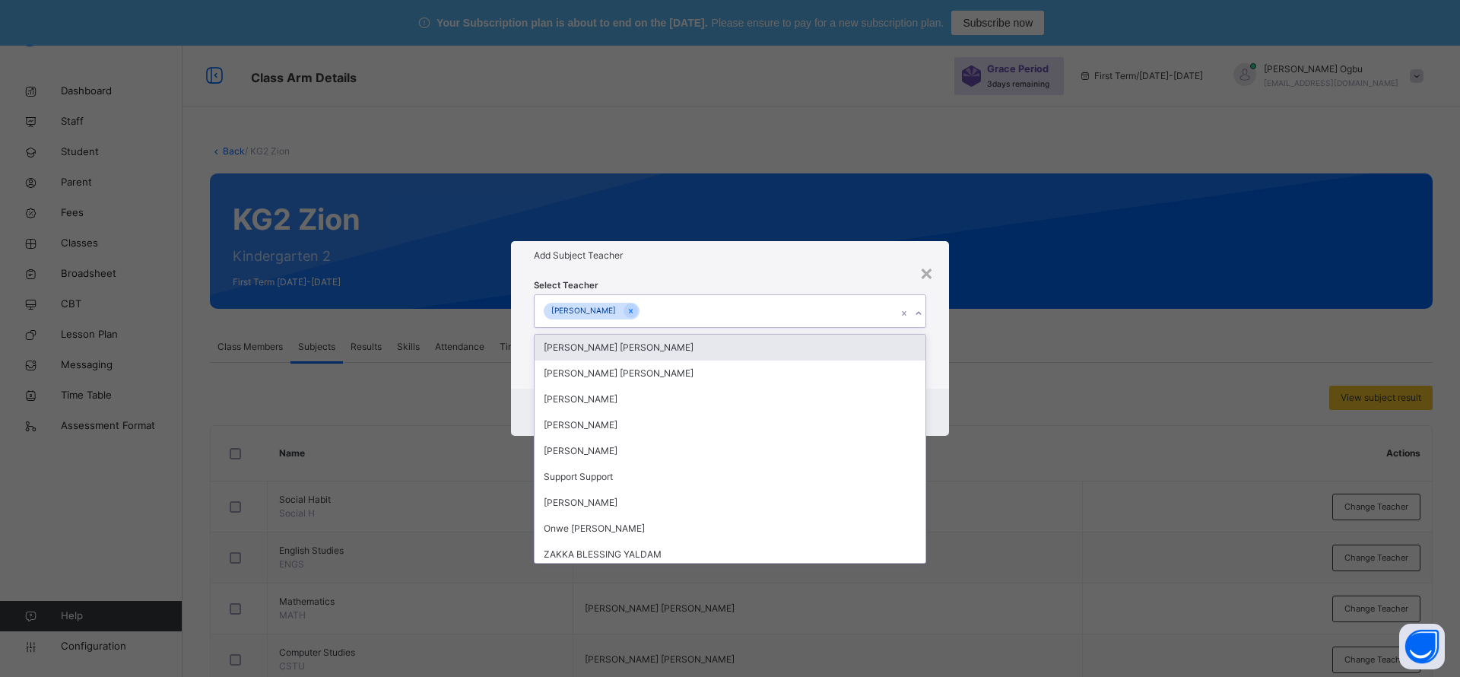
click at [764, 258] on h1 "Add Subject Teacher" at bounding box center [730, 256] width 392 height 14
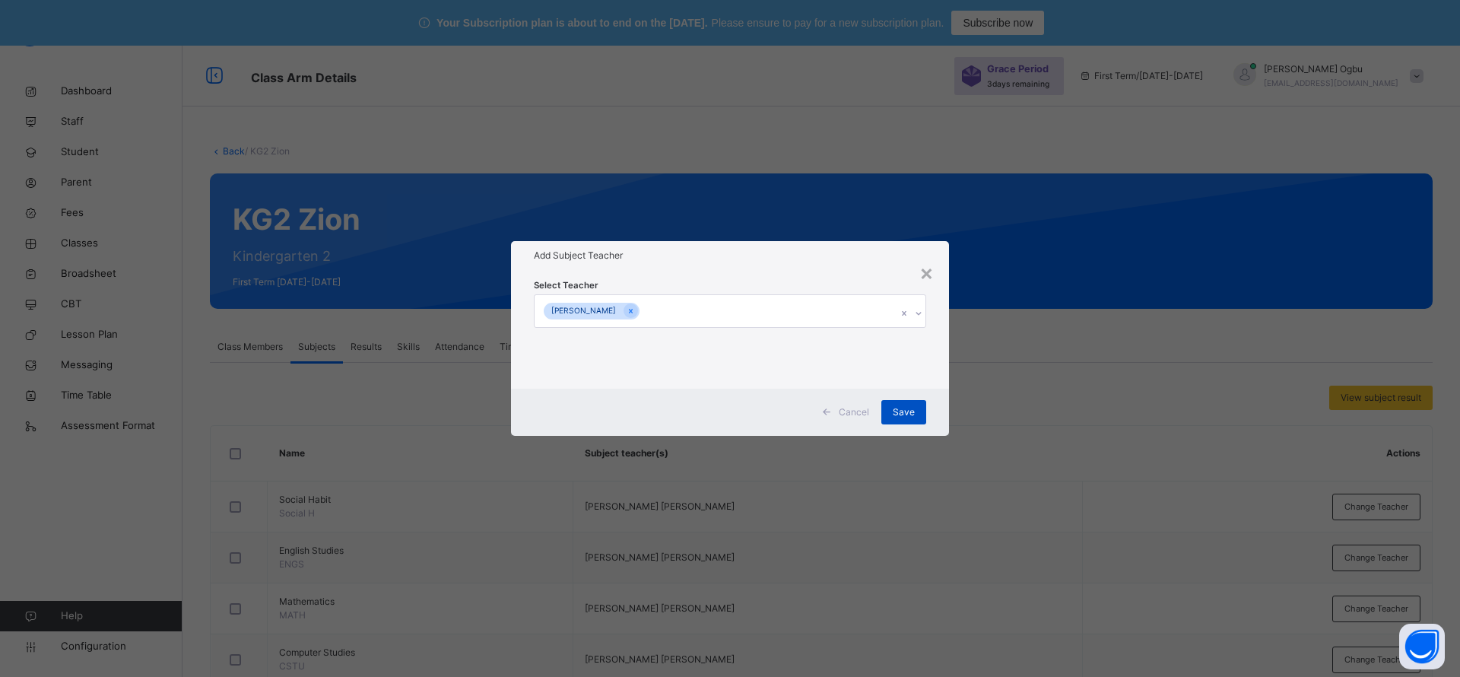
click at [896, 408] on span "Save" at bounding box center [904, 412] width 22 height 14
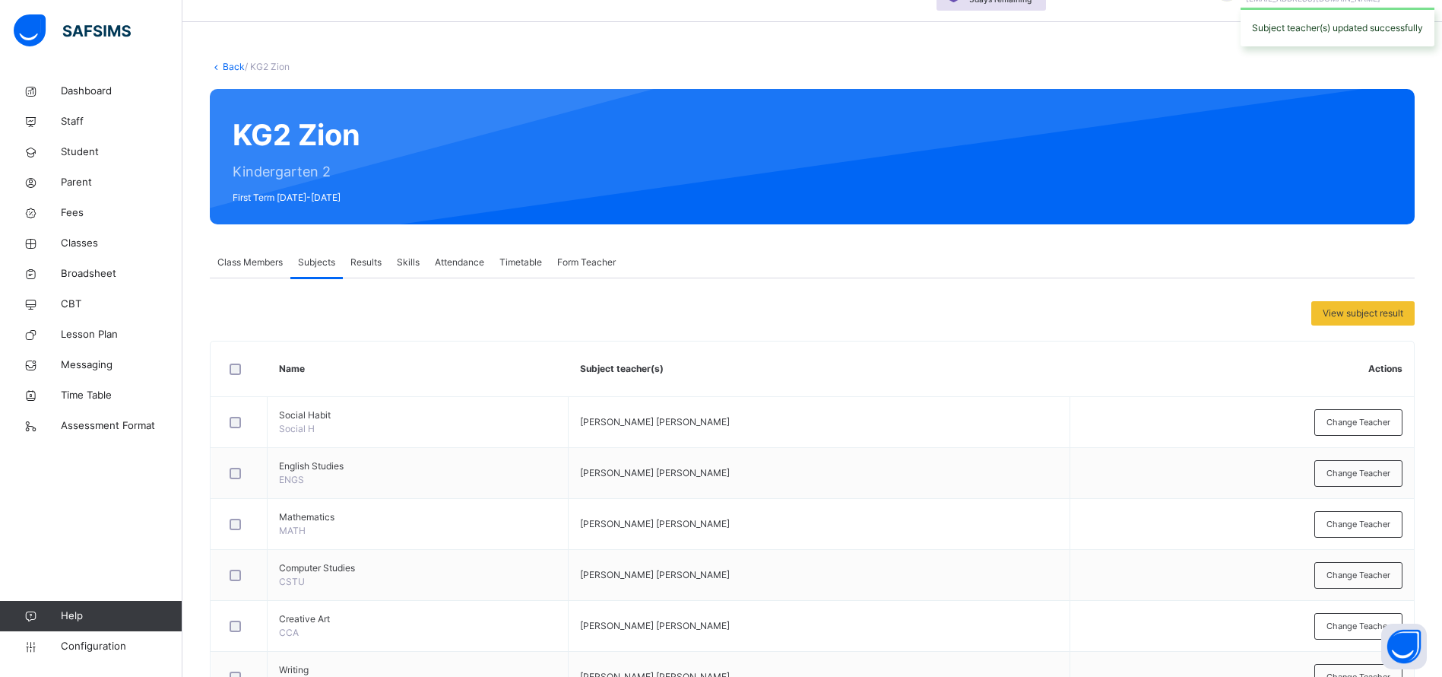
scroll to position [301, 0]
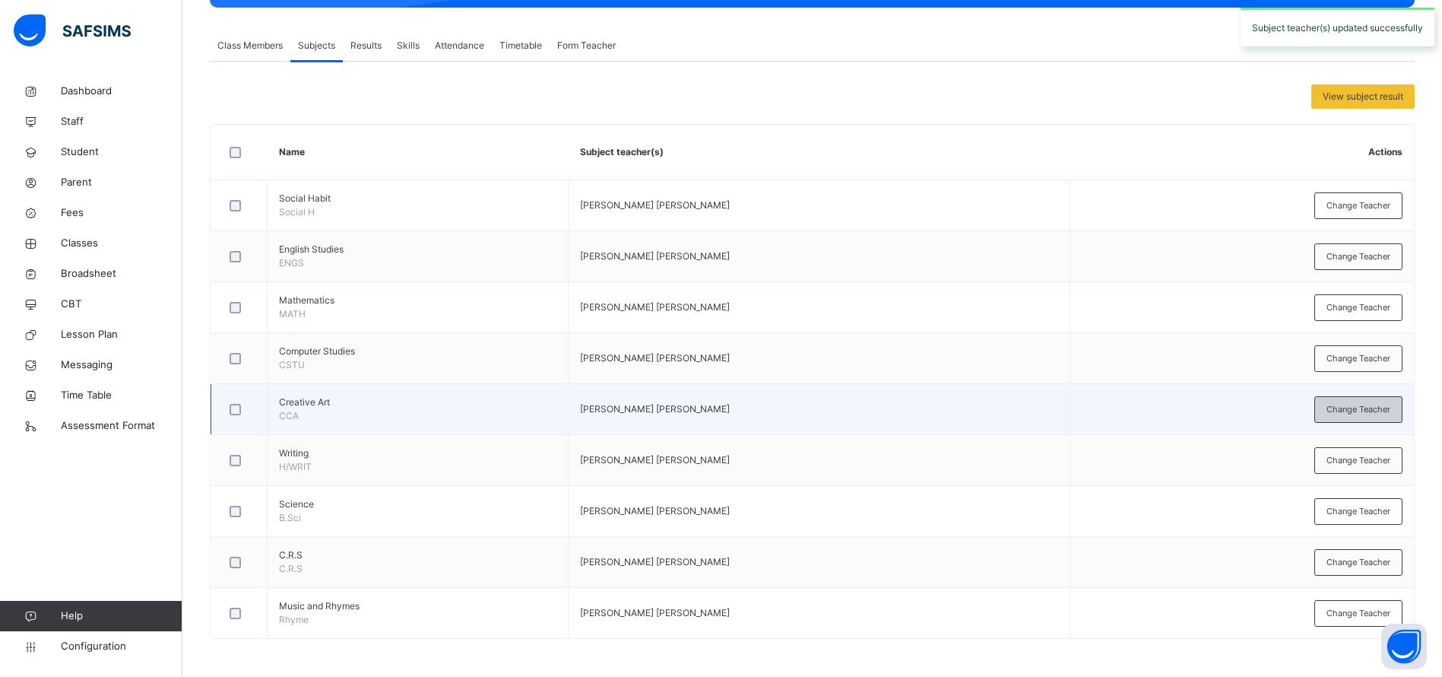
click at [1375, 410] on span "Change Teacher" at bounding box center [1359, 409] width 64 height 13
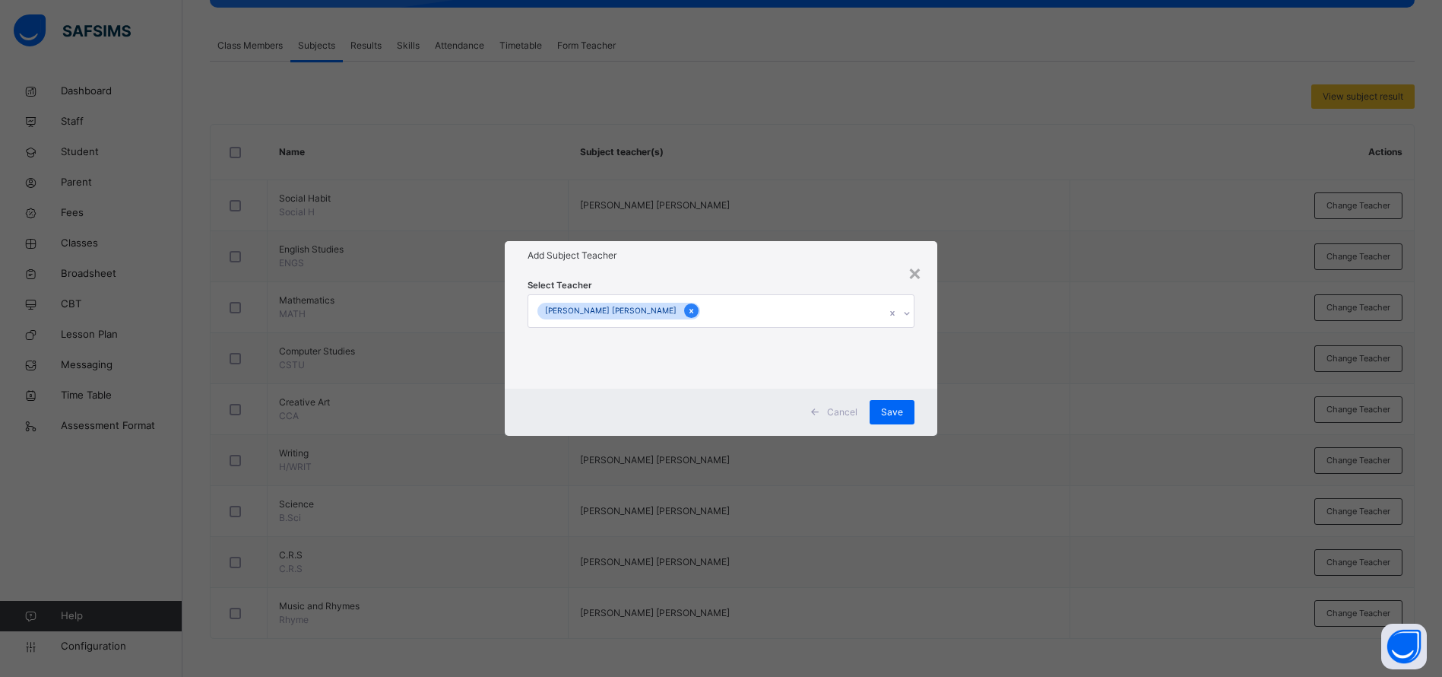
click at [687, 312] on icon at bounding box center [691, 311] width 8 height 11
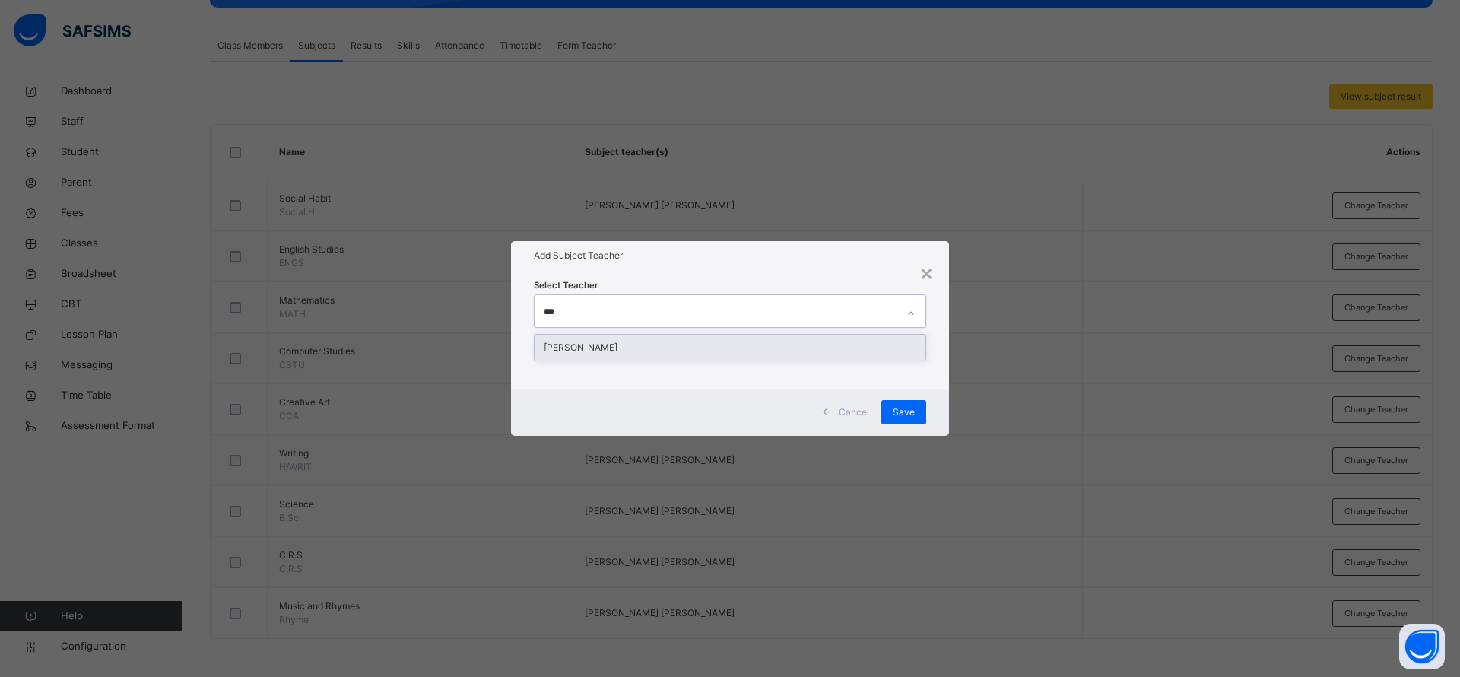
type input "****"
click at [645, 359] on div "Ugonma Esther Iroabuchi" at bounding box center [729, 348] width 391 height 26
click at [645, 262] on div "Add Subject Teacher" at bounding box center [730, 255] width 438 height 29
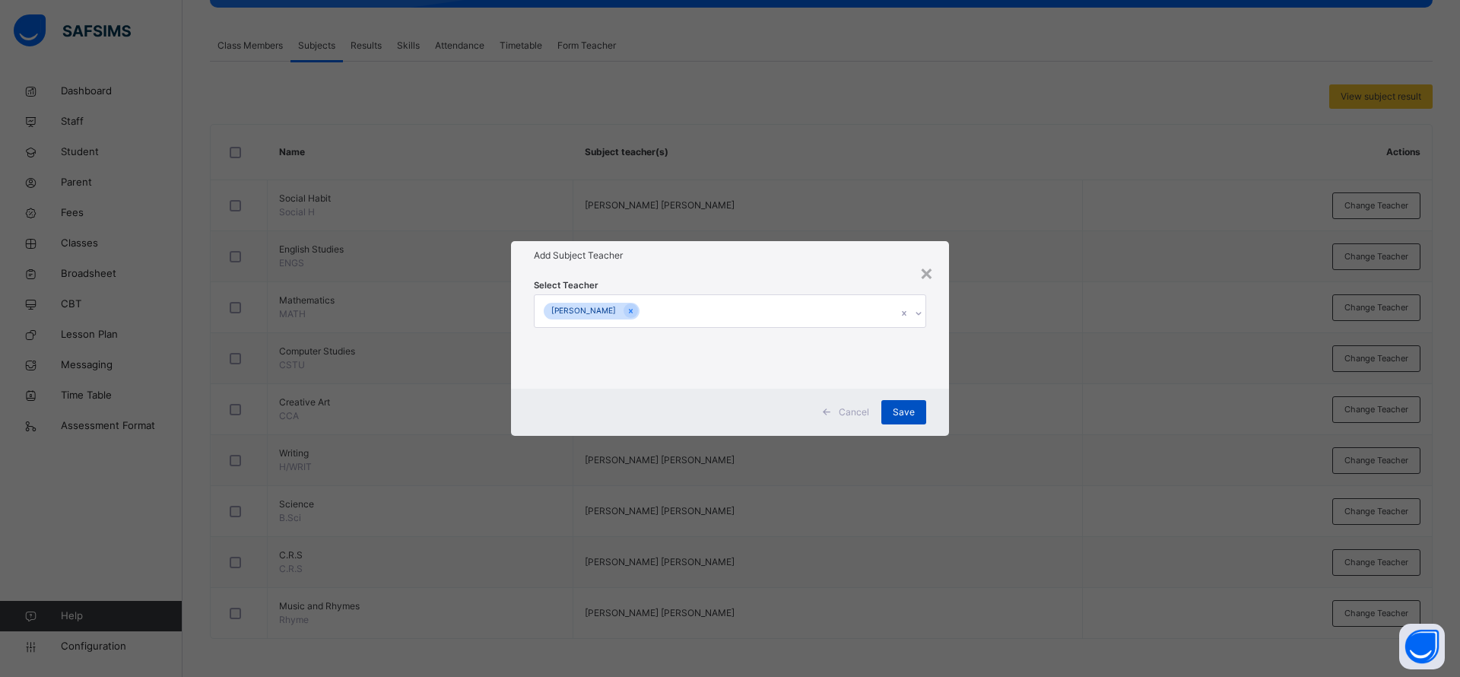
click at [907, 411] on span "Save" at bounding box center [904, 412] width 22 height 14
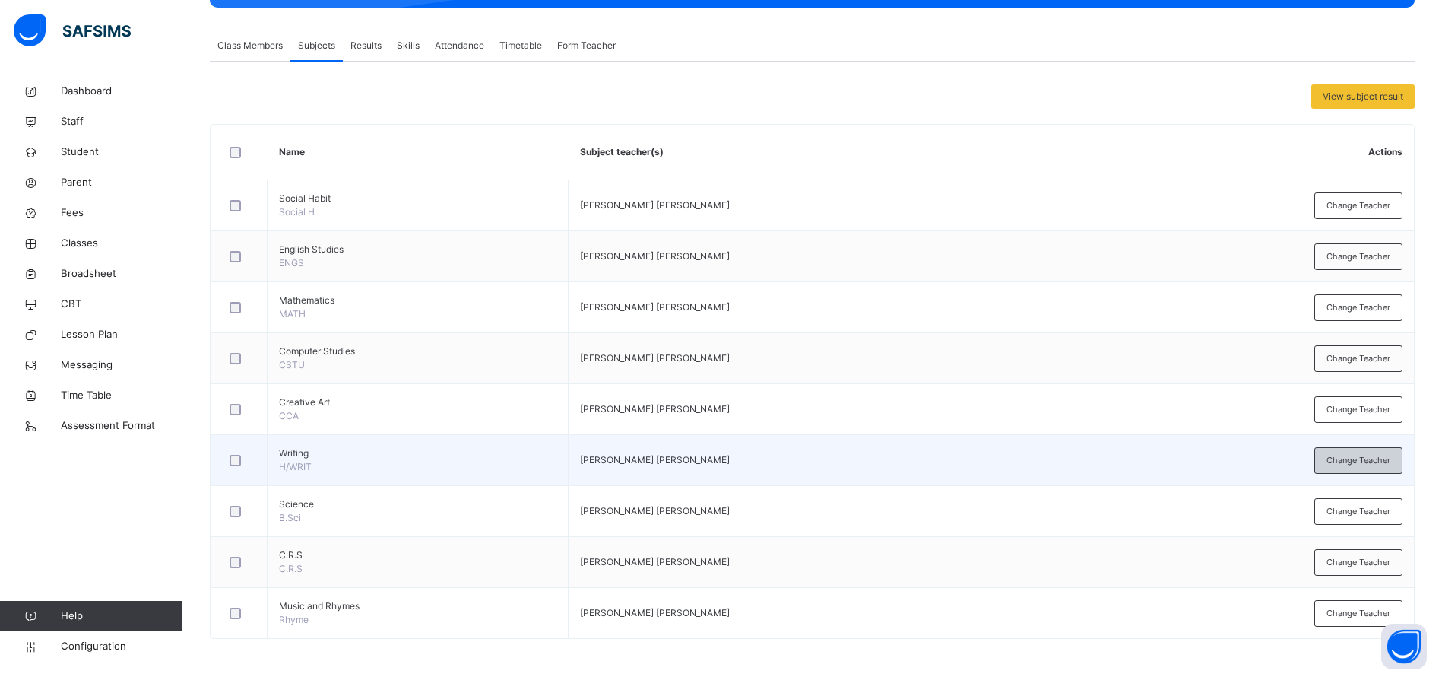
click at [1361, 454] on span "Change Teacher" at bounding box center [1359, 460] width 64 height 13
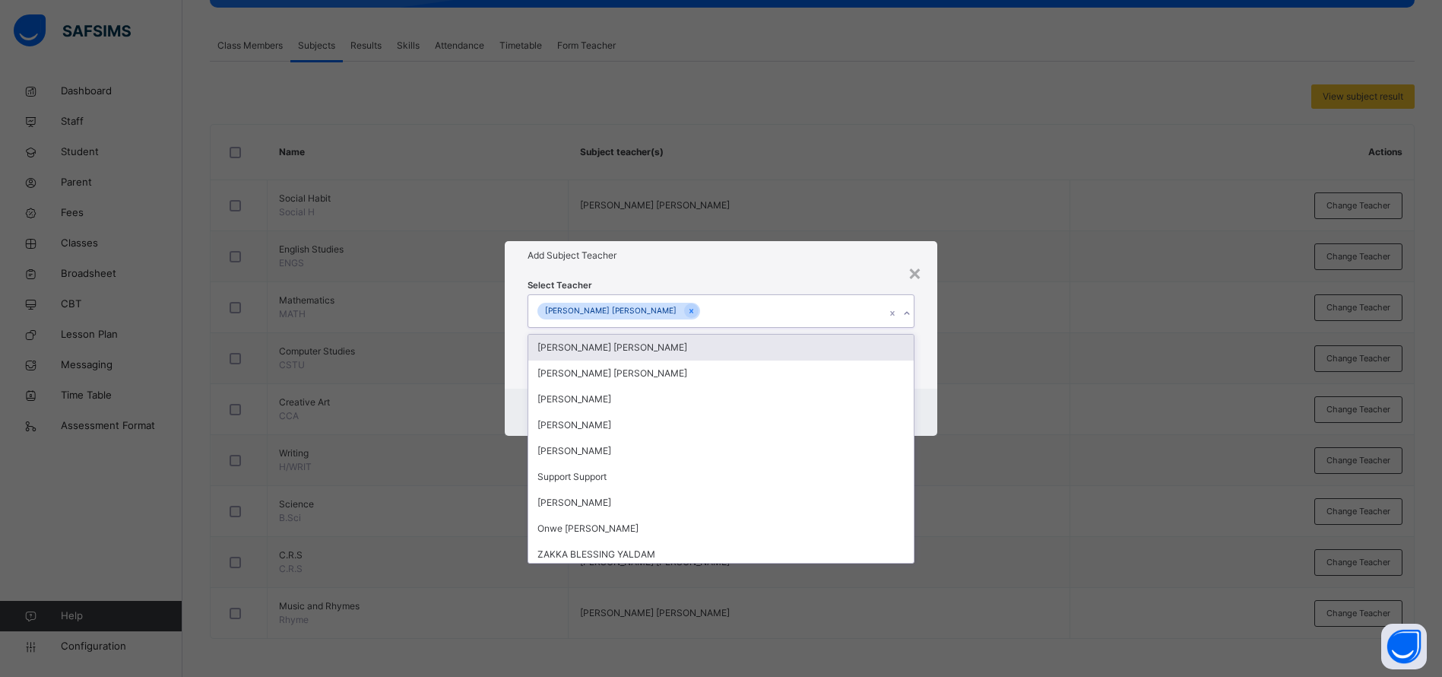
click at [647, 300] on div "Cordelia Peters Ifeyinwa" at bounding box center [706, 311] width 357 height 32
type input "***"
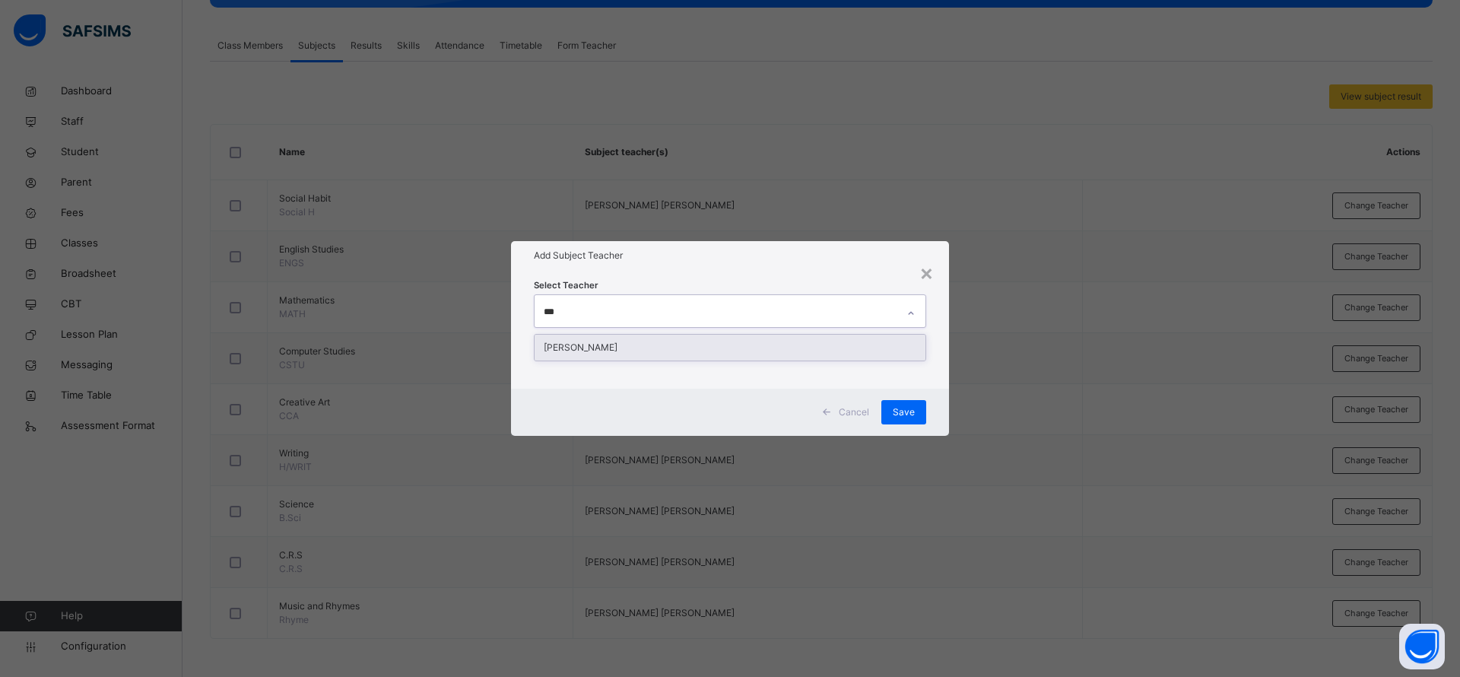
click at [639, 341] on div "Ugonma Esther Iroabuchi" at bounding box center [729, 348] width 391 height 26
click at [661, 267] on div "Add Subject Teacher" at bounding box center [730, 255] width 438 height 29
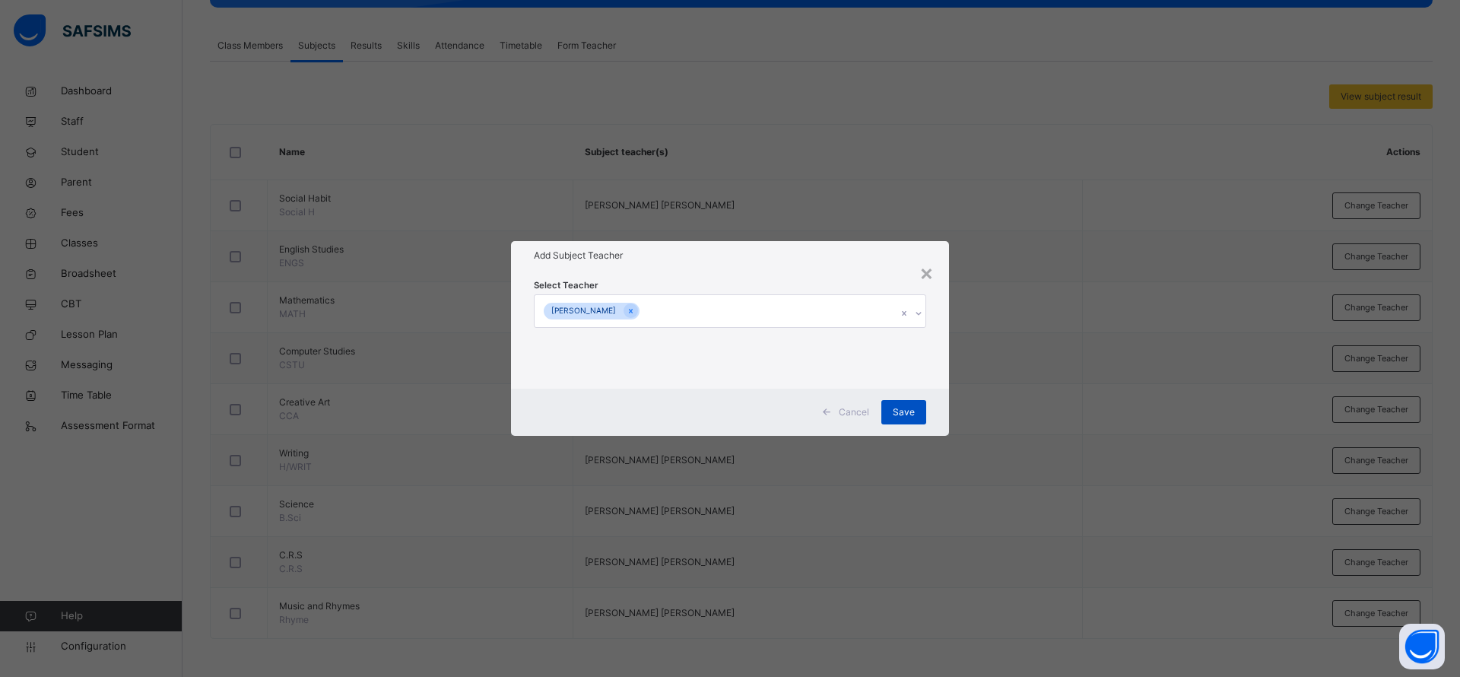
click at [896, 408] on span "Save" at bounding box center [904, 412] width 22 height 14
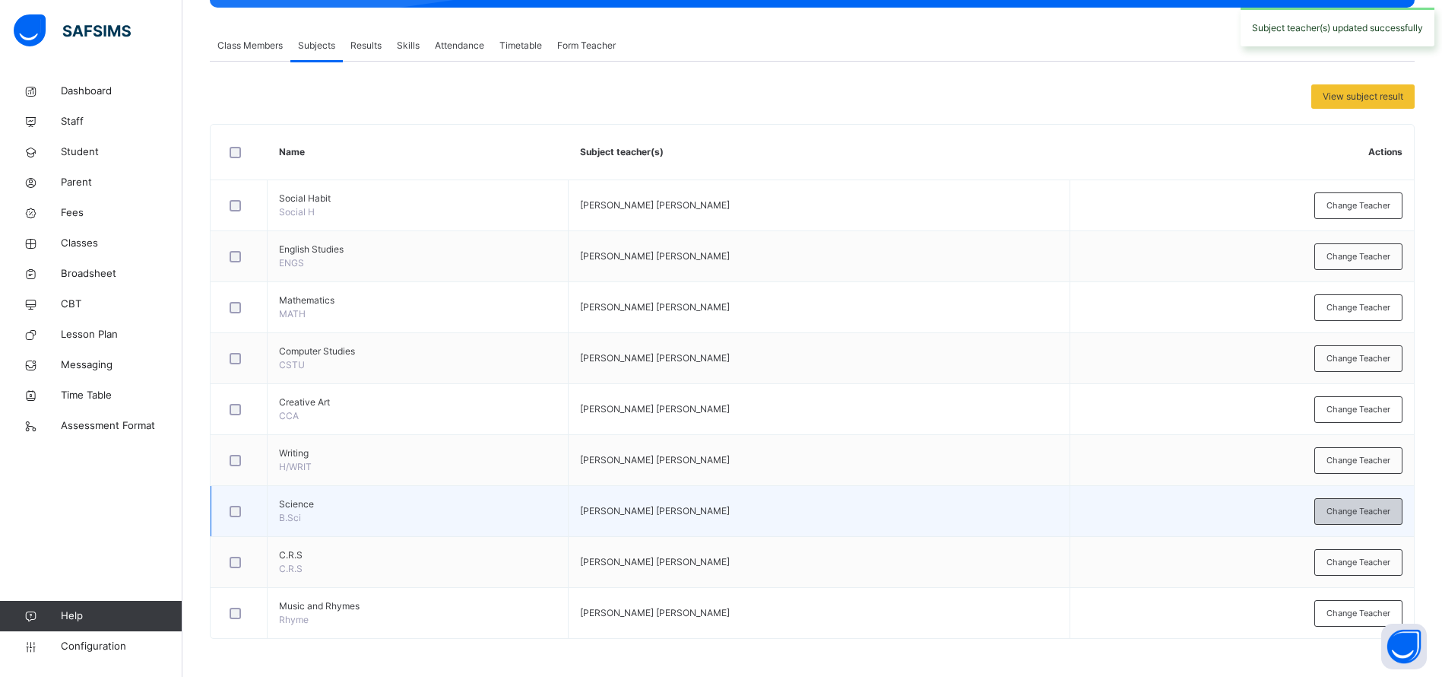
click at [1365, 511] on span "Change Teacher" at bounding box center [1359, 511] width 64 height 13
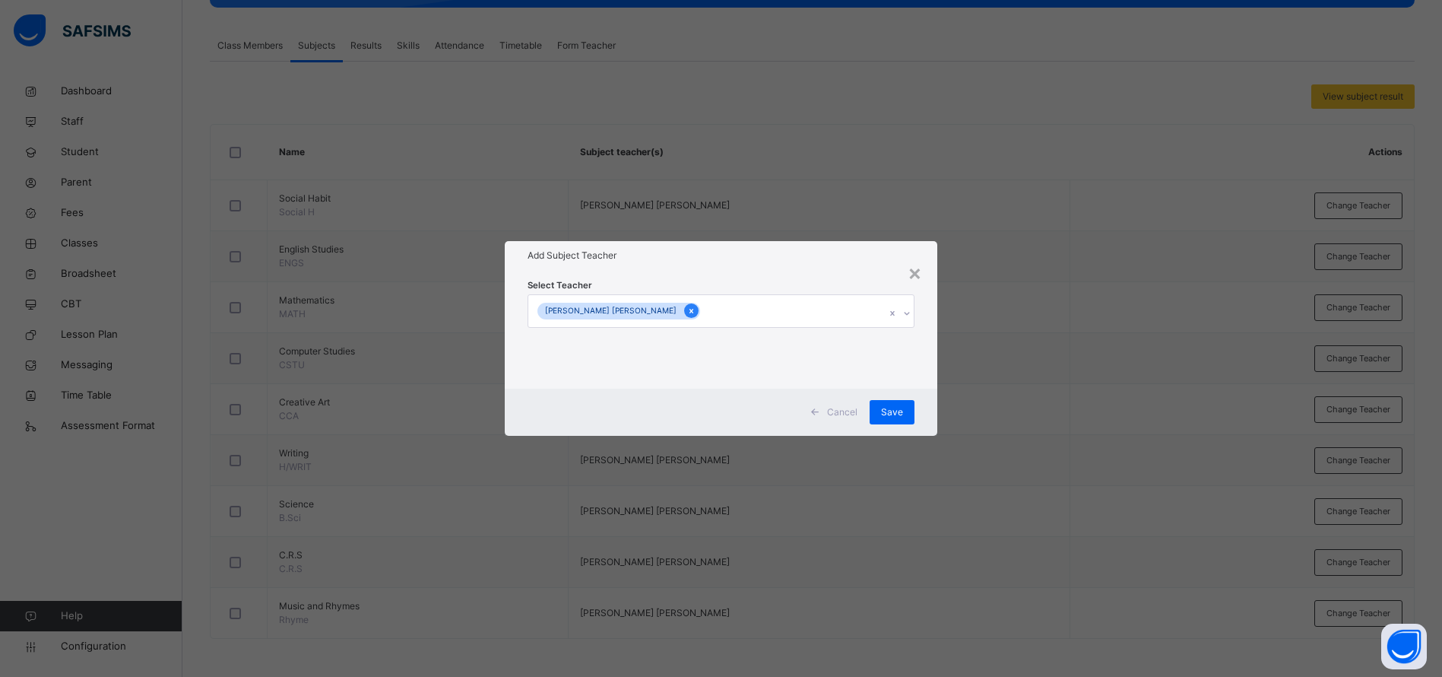
click at [687, 311] on icon at bounding box center [691, 311] width 8 height 11
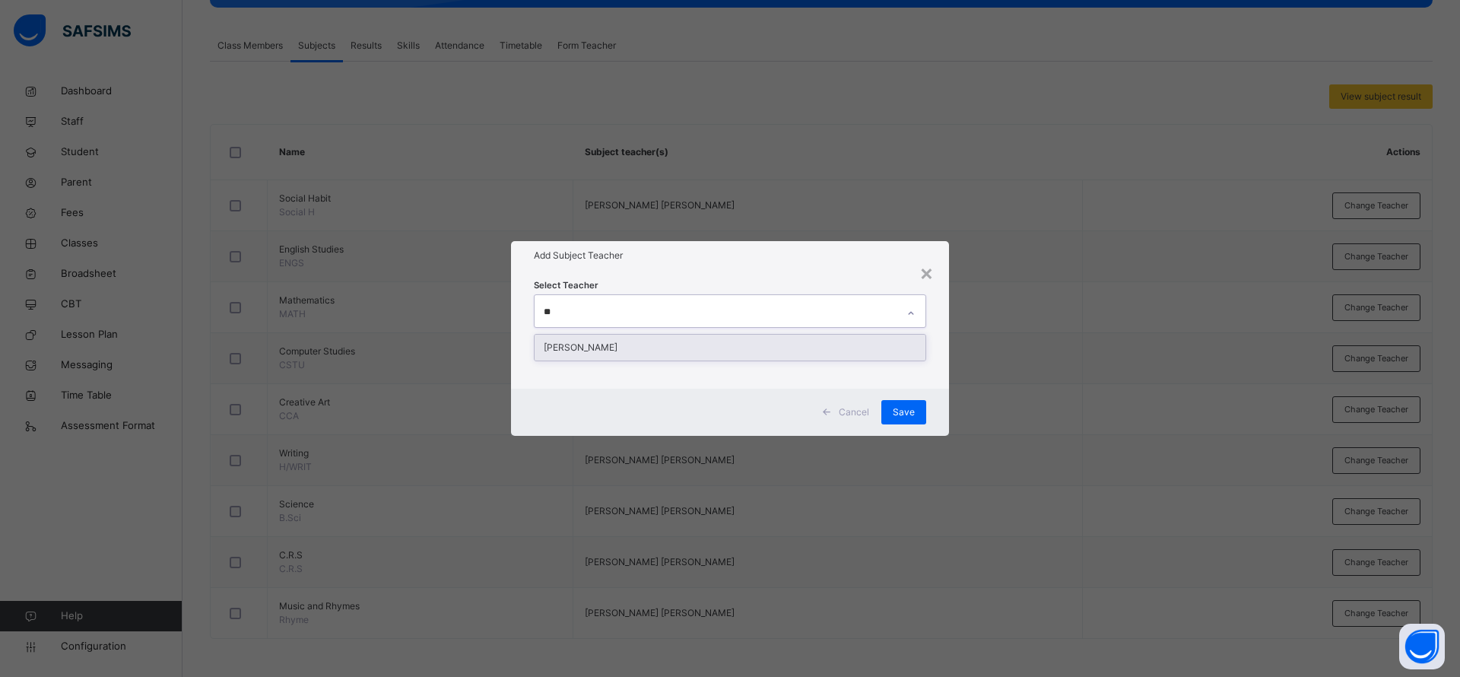
type input "***"
click at [633, 352] on div "Ugonma Esther Iroabuchi" at bounding box center [729, 348] width 391 height 26
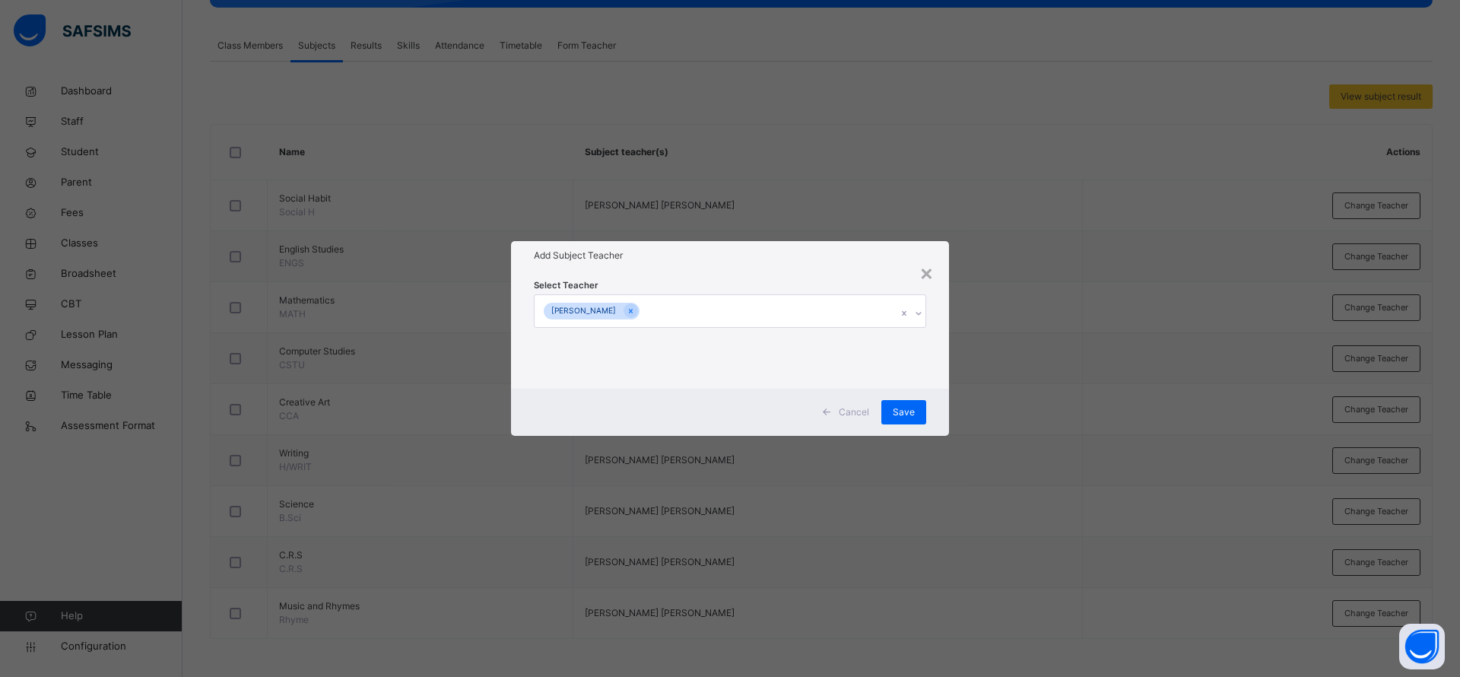
click at [705, 261] on h1 "Add Subject Teacher" at bounding box center [730, 256] width 392 height 14
click at [898, 408] on span "Save" at bounding box center [904, 412] width 22 height 14
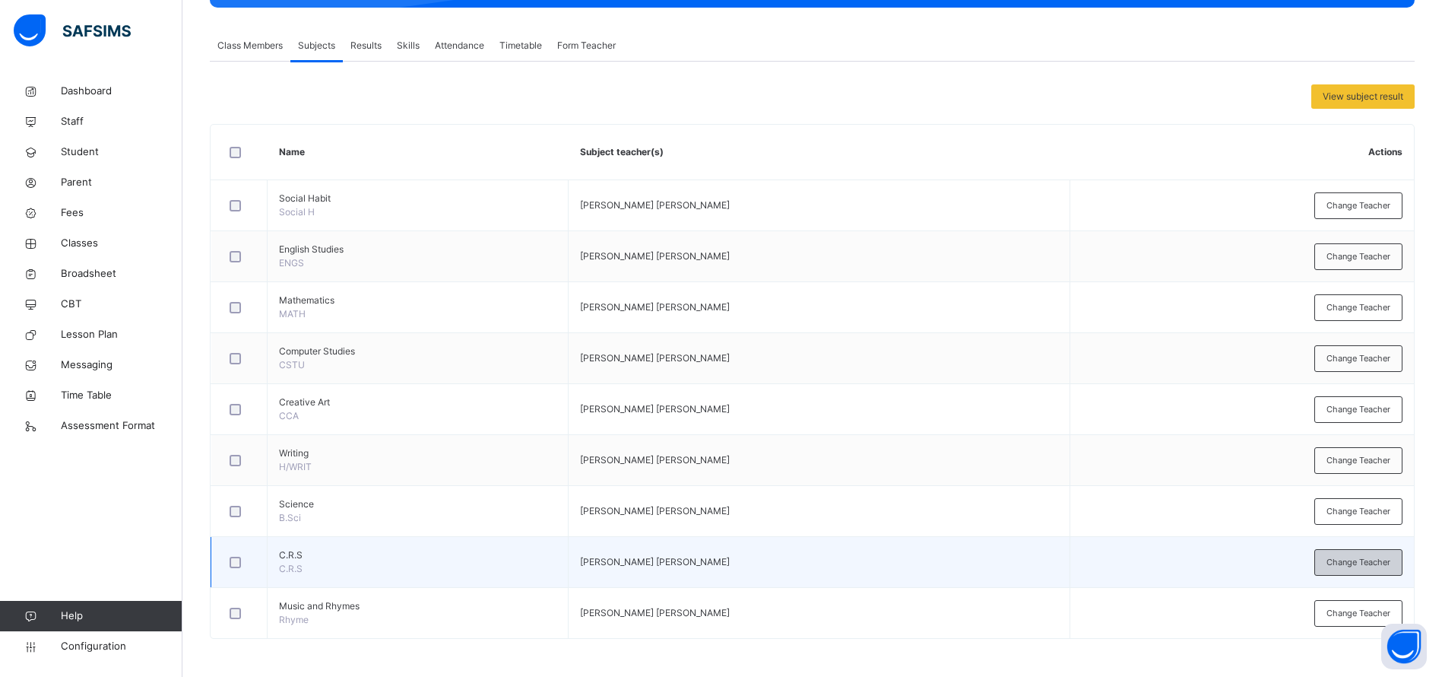
click at [1370, 568] on div "Change Teacher" at bounding box center [1358, 562] width 88 height 27
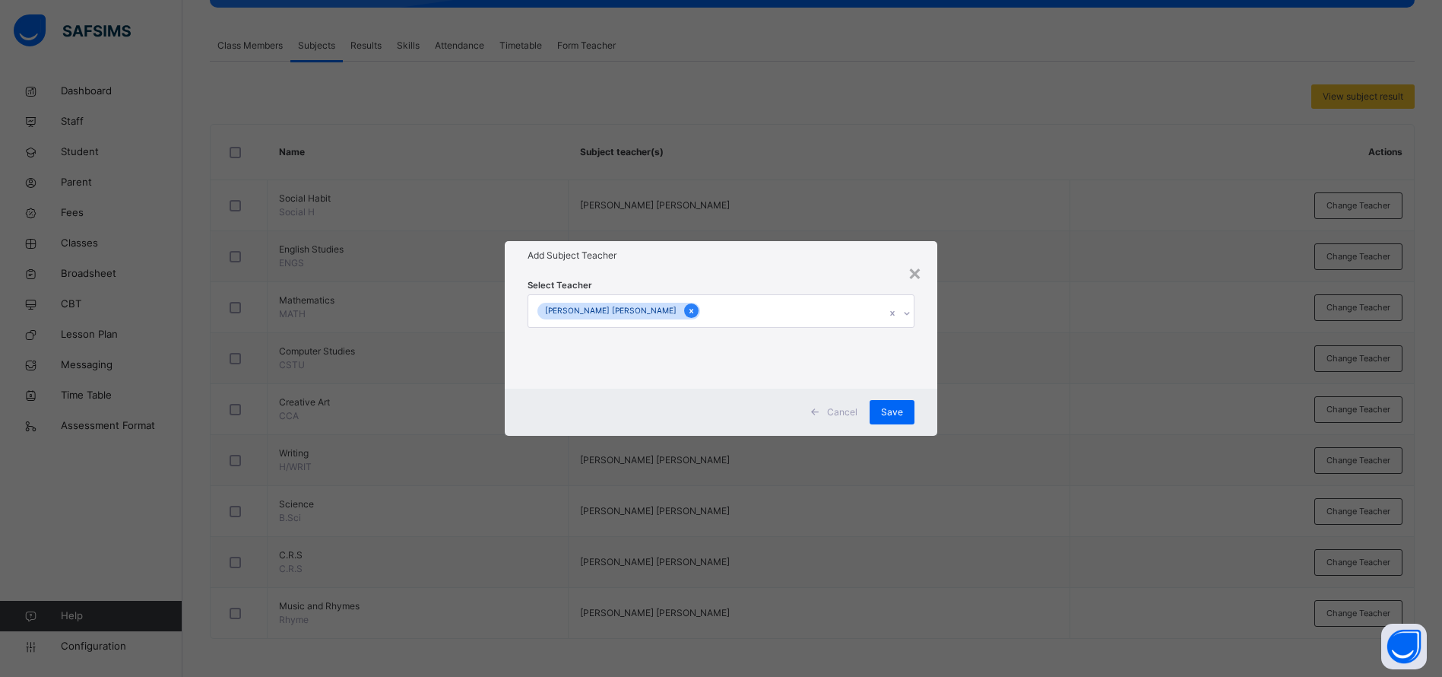
click at [687, 308] on icon at bounding box center [691, 311] width 8 height 11
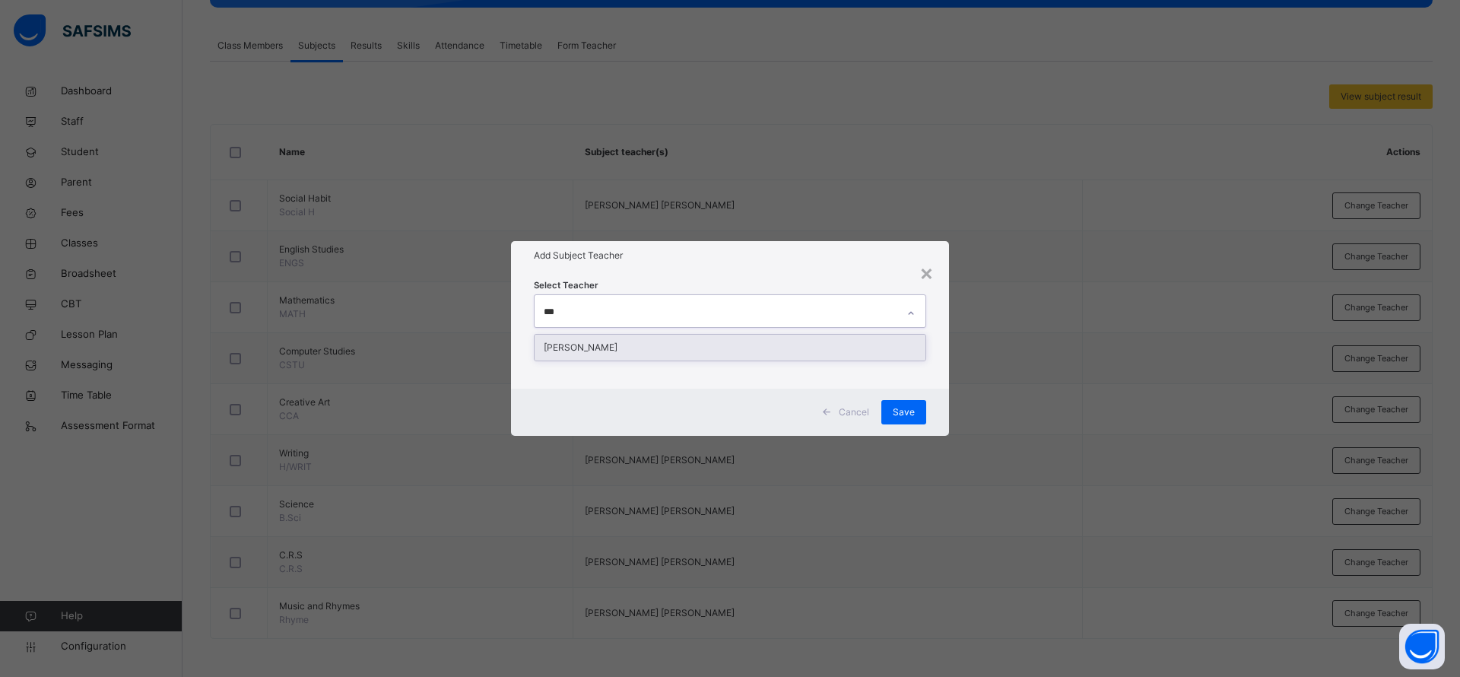
type input "****"
click at [635, 350] on div "Ugonma Esther Iroabuchi" at bounding box center [729, 348] width 391 height 26
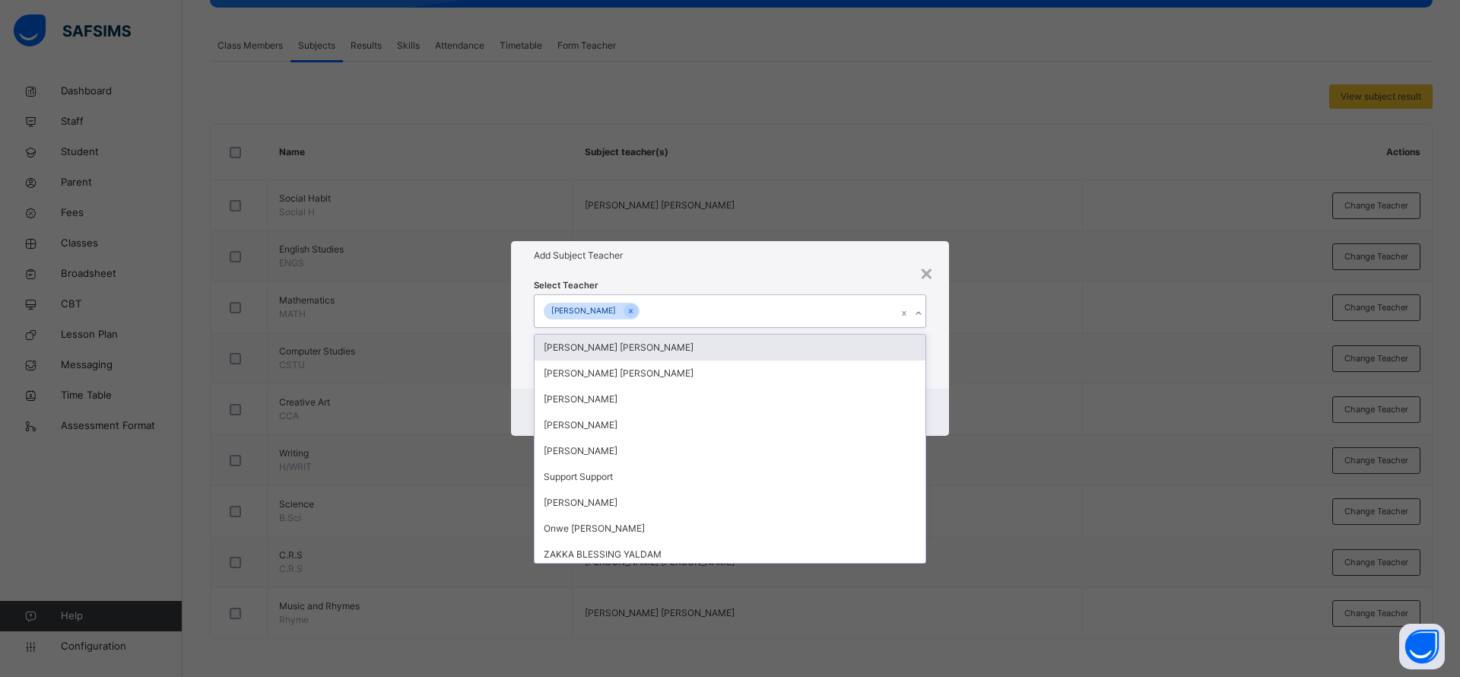
click at [741, 268] on div "Add Subject Teacher" at bounding box center [730, 255] width 438 height 29
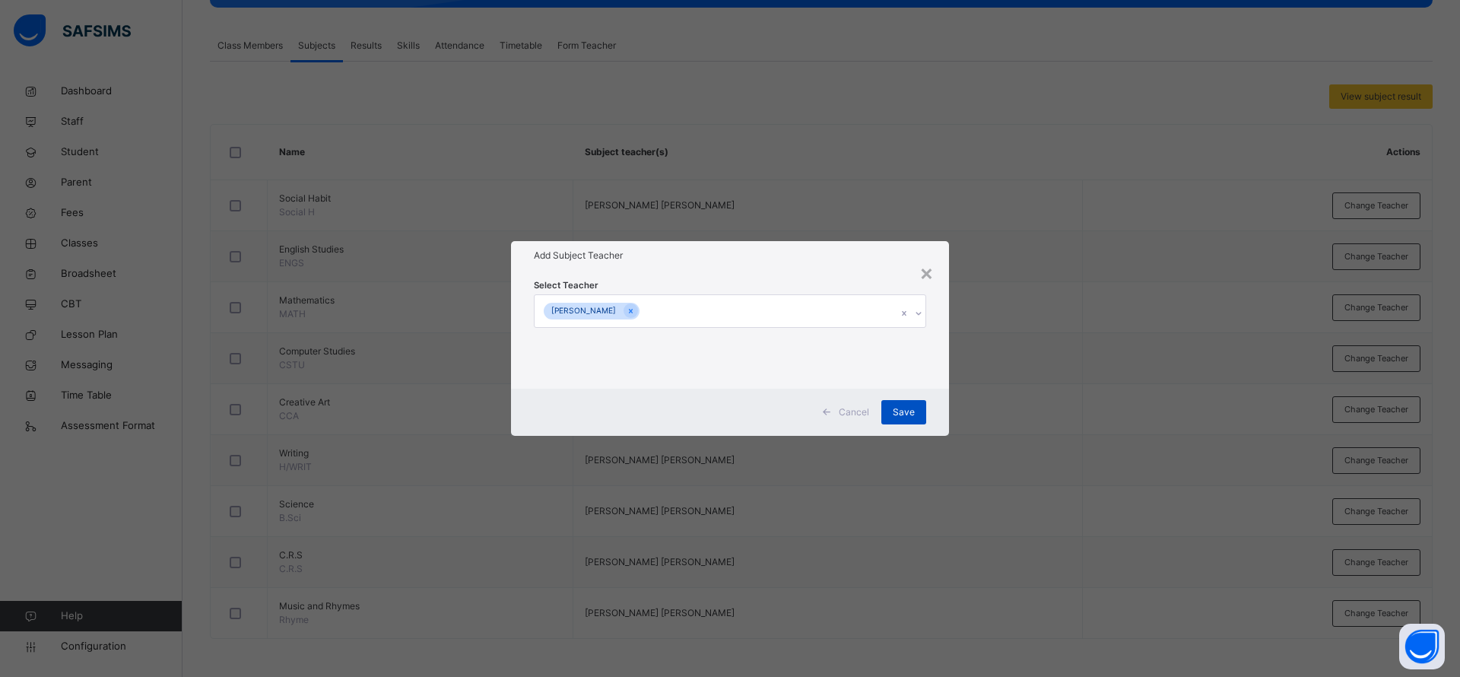
click at [912, 411] on span "Save" at bounding box center [904, 412] width 22 height 14
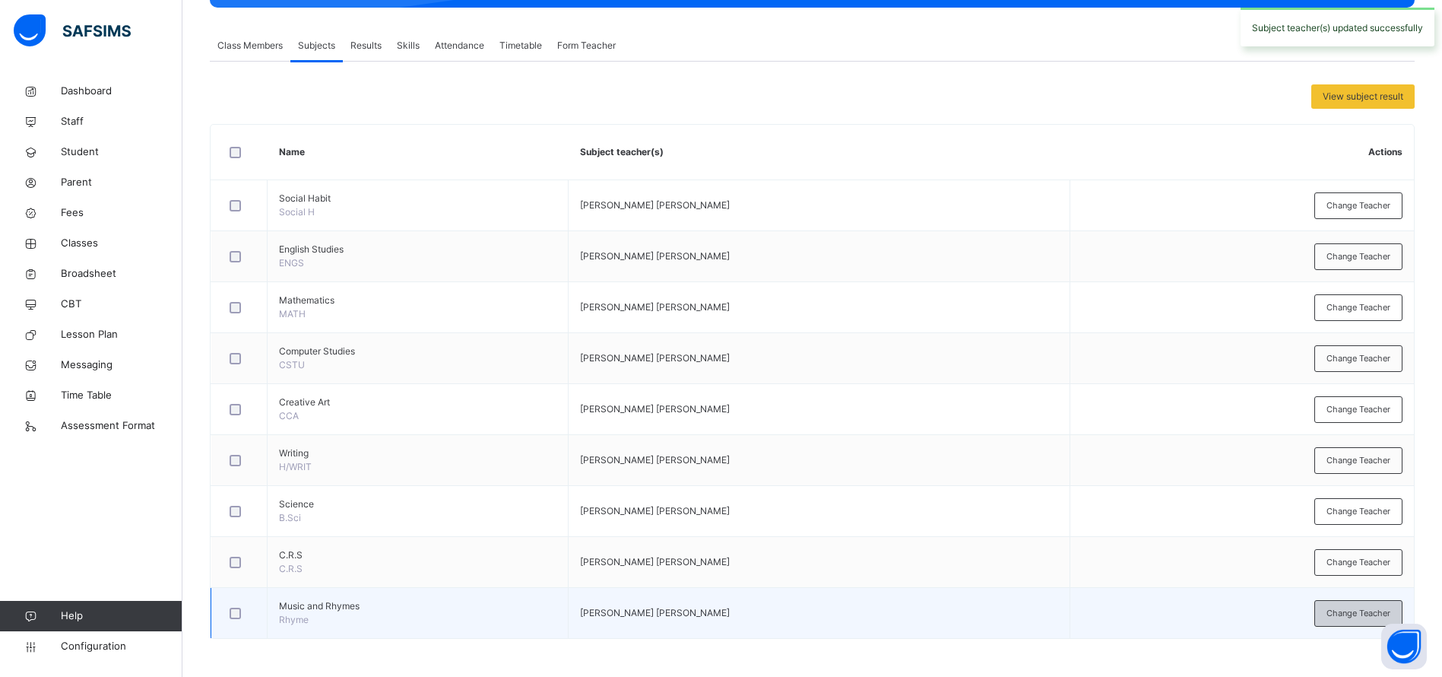
click at [1333, 604] on div "Change Teacher" at bounding box center [1358, 613] width 88 height 27
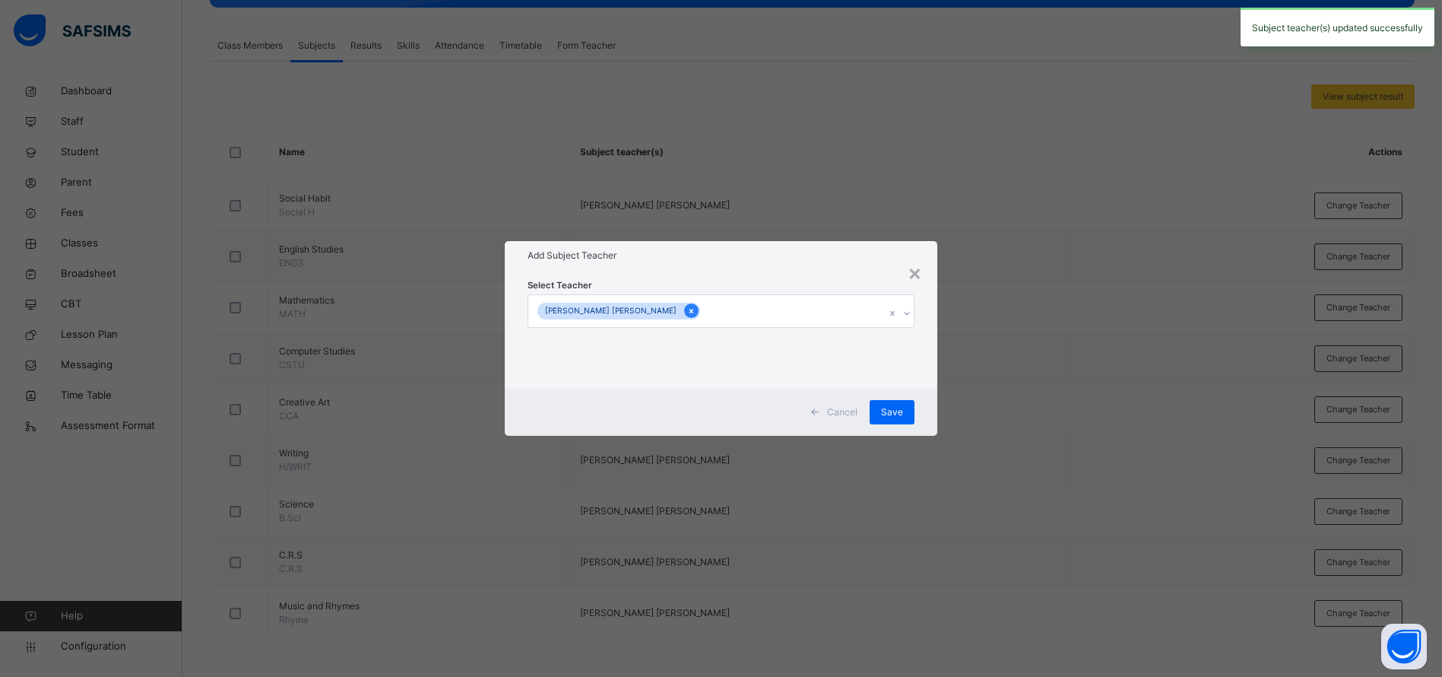
click at [687, 312] on icon at bounding box center [691, 311] width 8 height 11
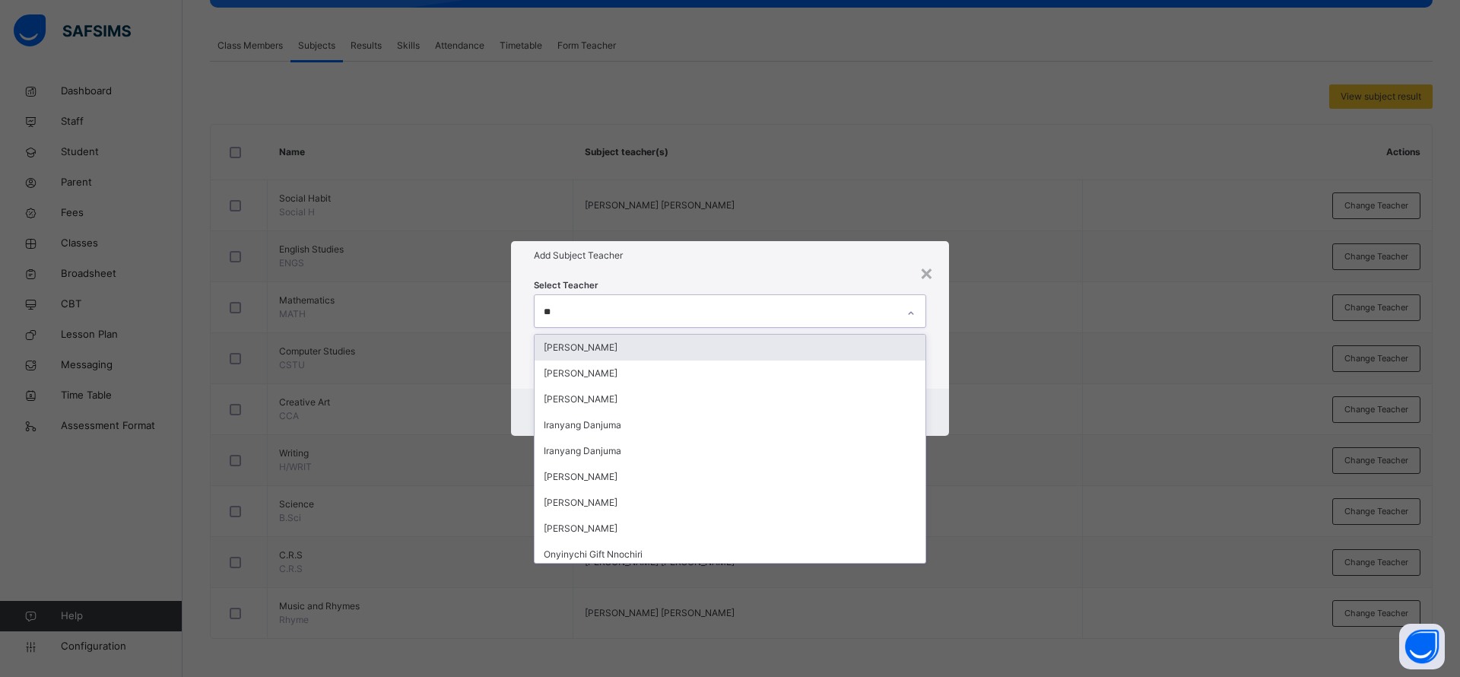
type input "***"
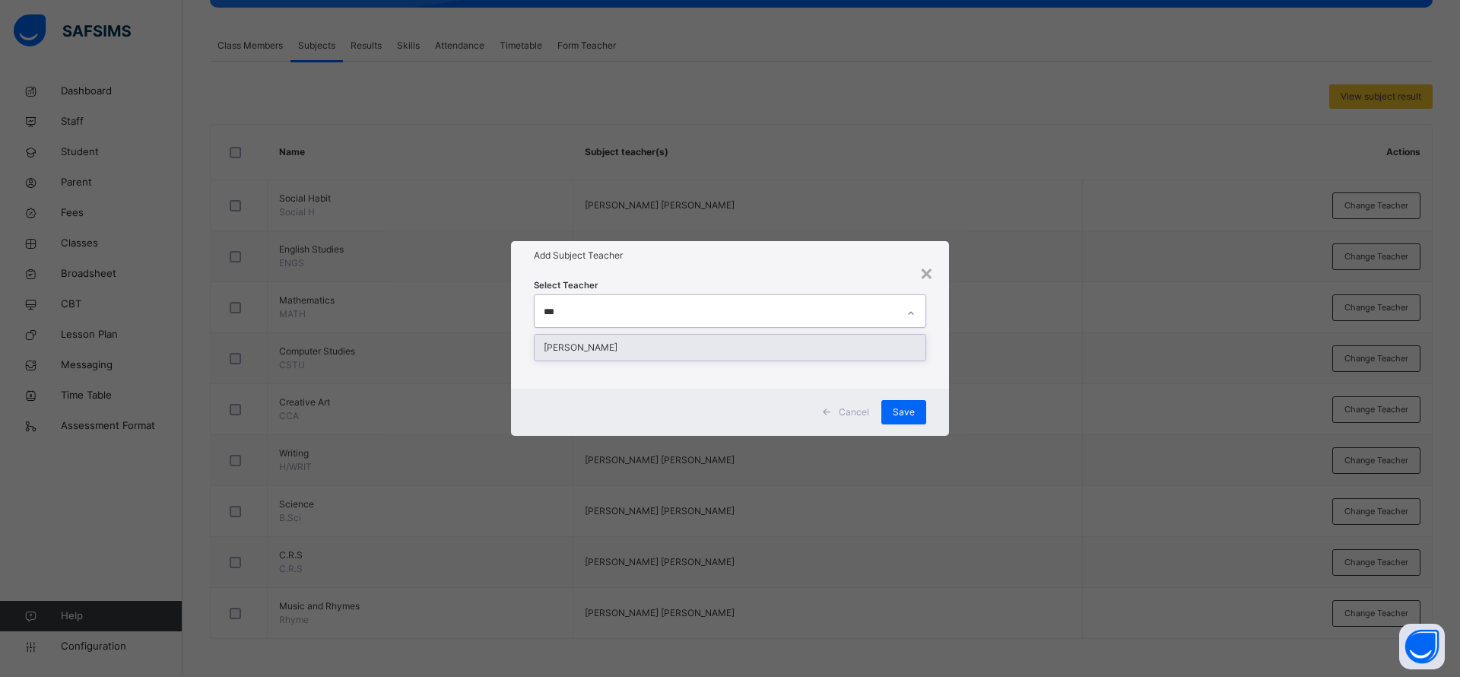
click at [638, 346] on div "Ugonma Esther Iroabuchi" at bounding box center [729, 348] width 391 height 26
click at [660, 276] on div "Select Teacher Ugonma Esther Iroabuchi" at bounding box center [730, 329] width 438 height 119
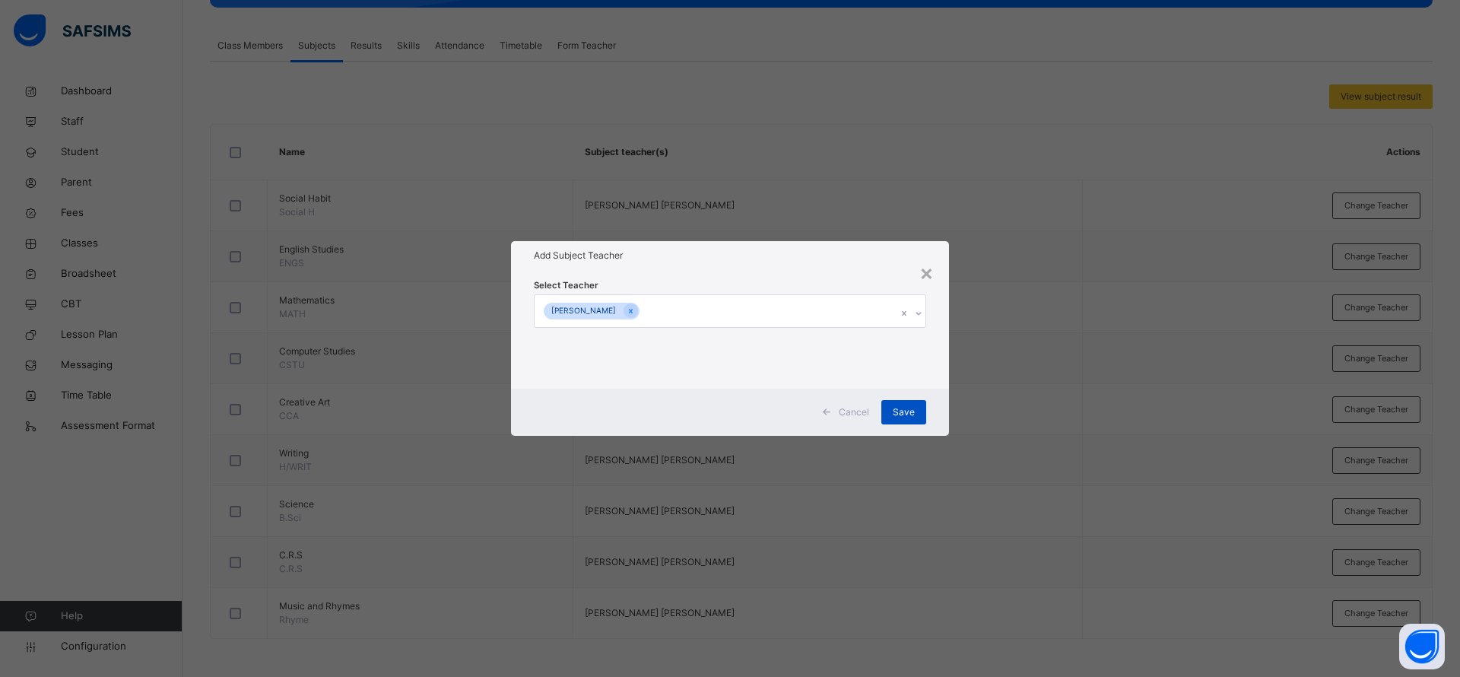
click at [893, 410] on div "Save" at bounding box center [903, 412] width 45 height 24
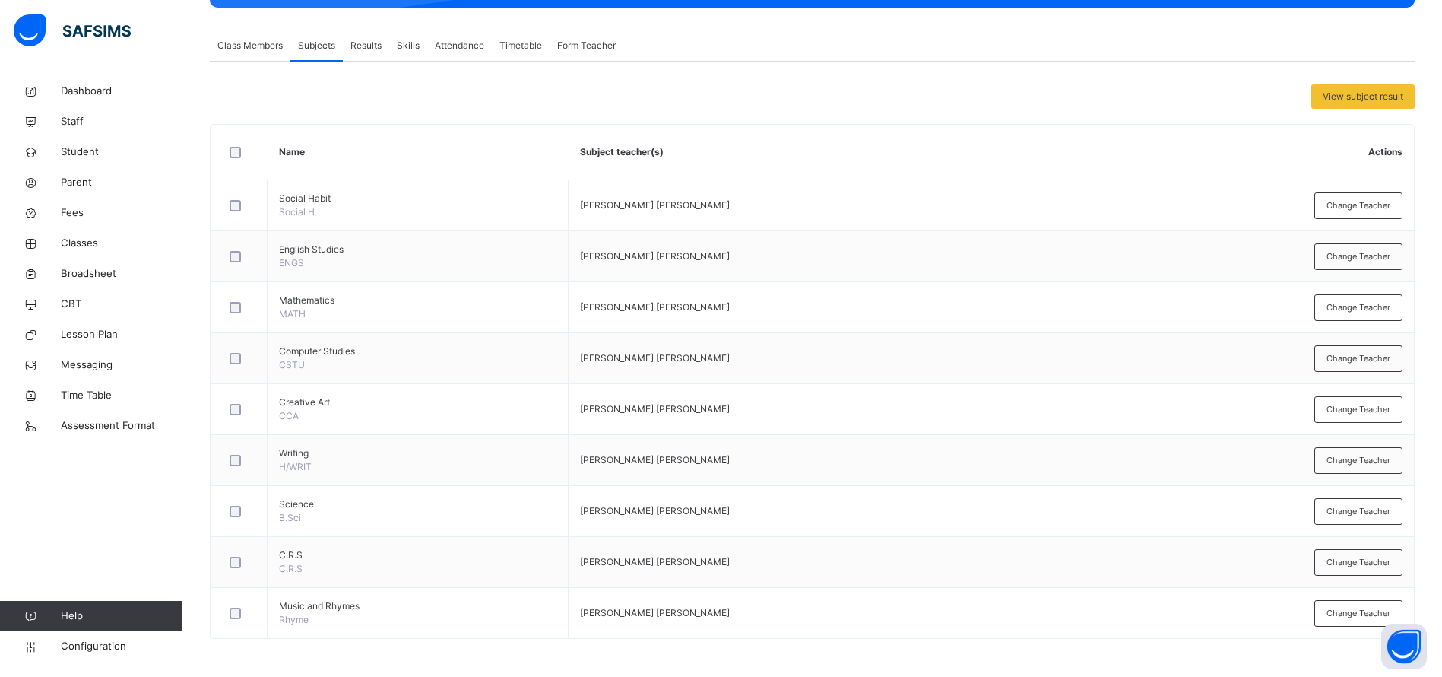
click at [575, 40] on span "Form Teacher" at bounding box center [586, 46] width 59 height 14
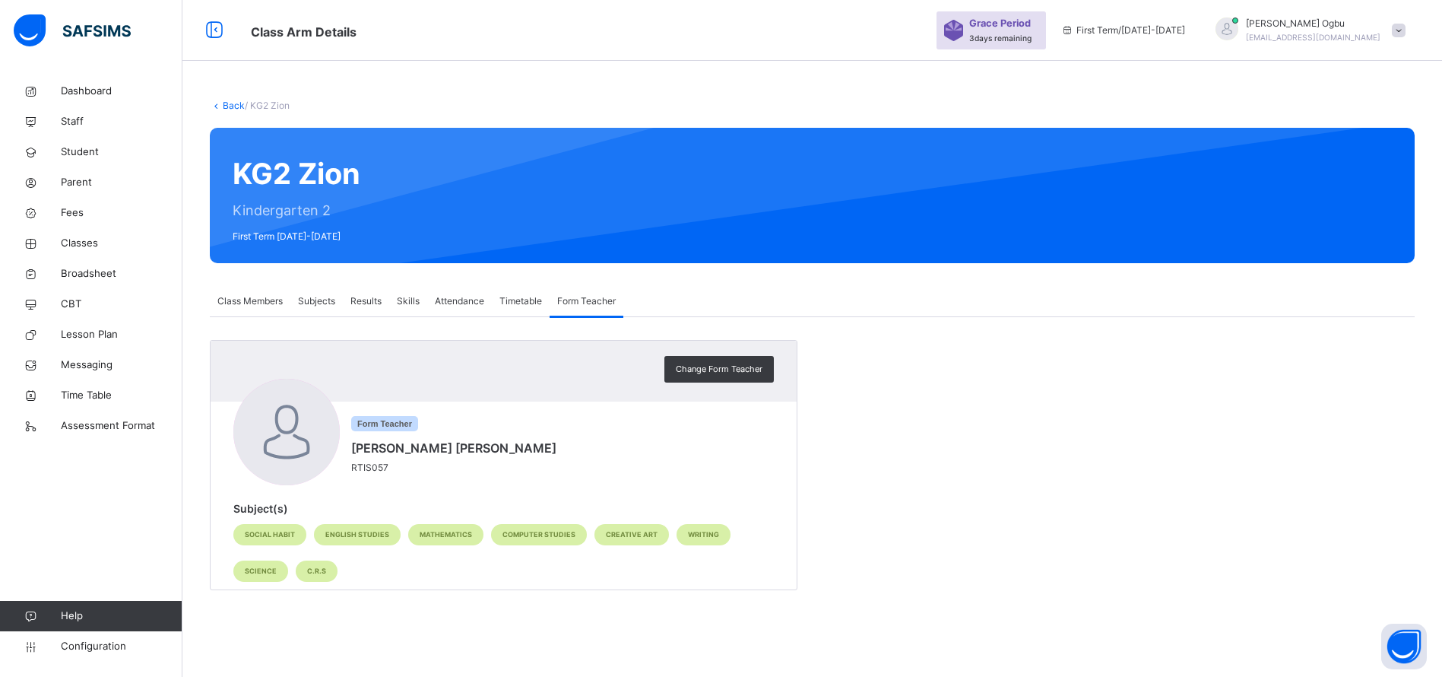
click at [227, 101] on link "Back" at bounding box center [234, 105] width 22 height 11
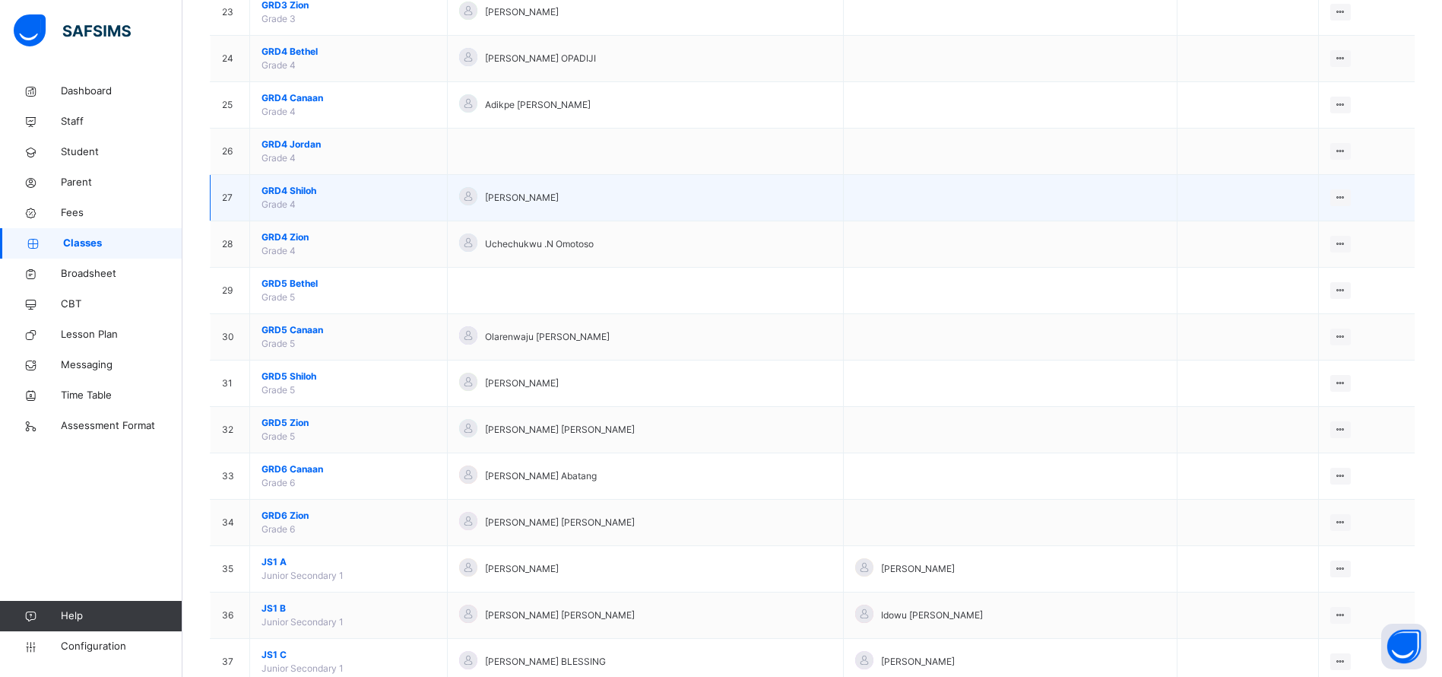
scroll to position [1256, 0]
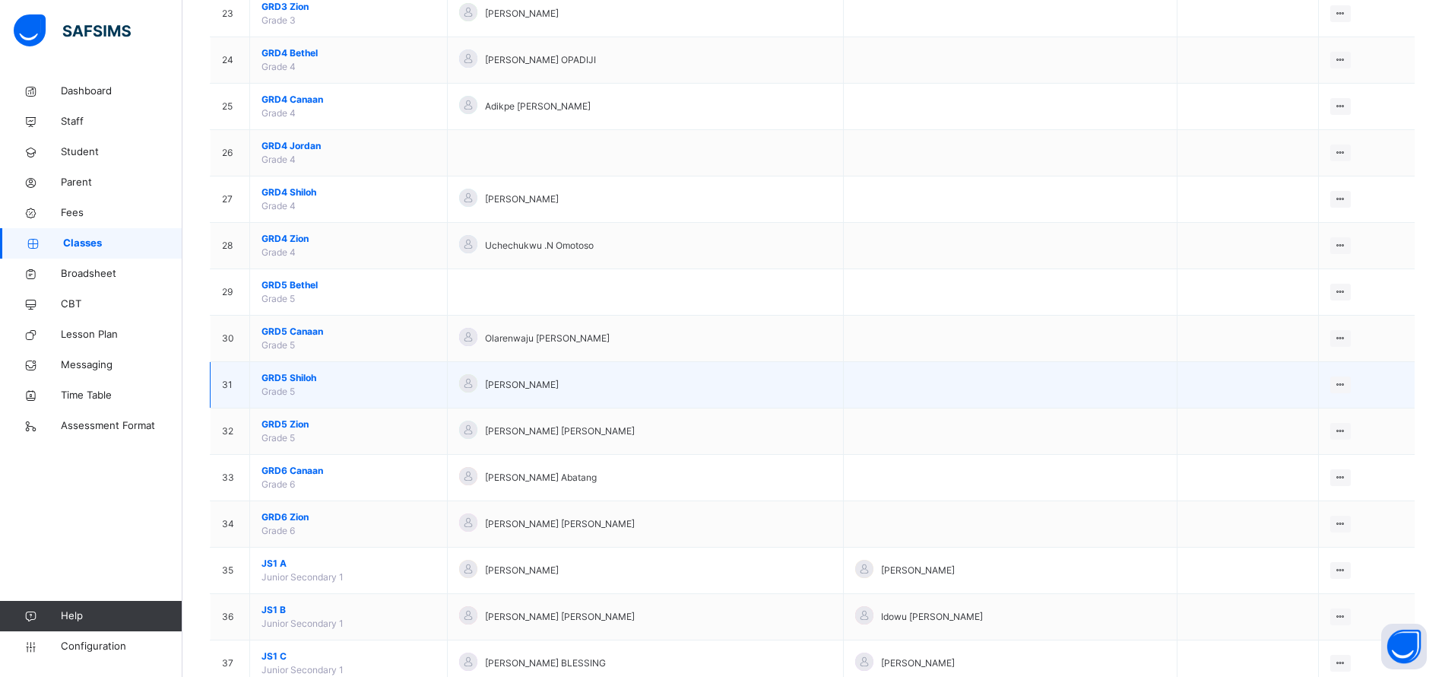
click at [294, 376] on span "GRD5 Shiloh" at bounding box center [349, 378] width 174 height 14
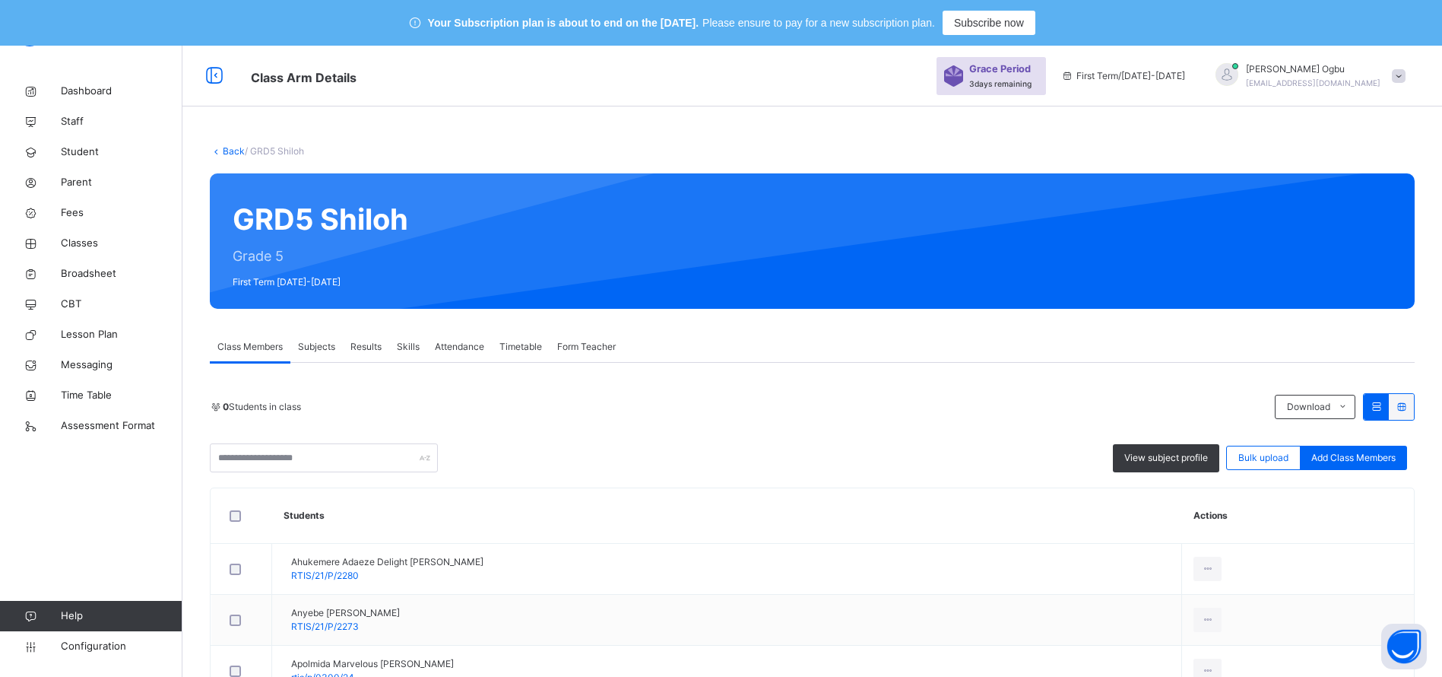
click at [318, 344] on span "Subjects" at bounding box center [316, 347] width 37 height 14
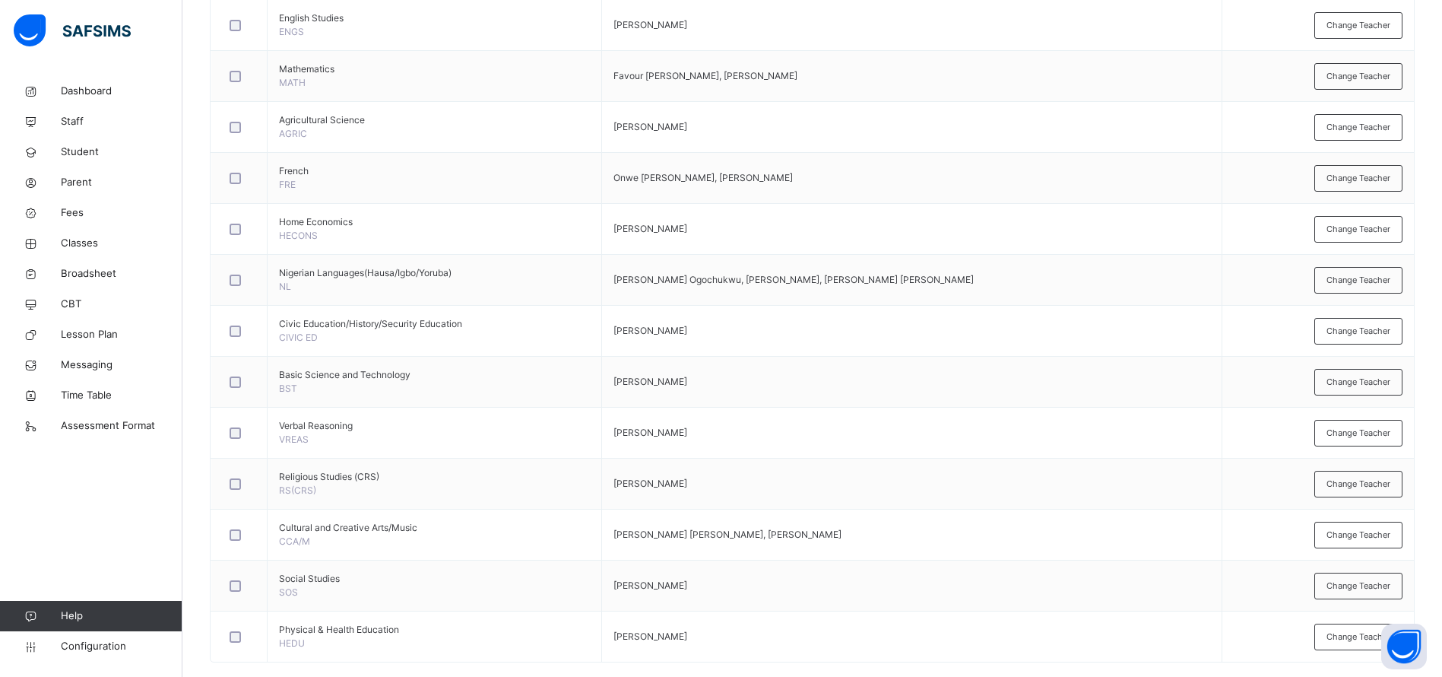
scroll to position [607, 0]
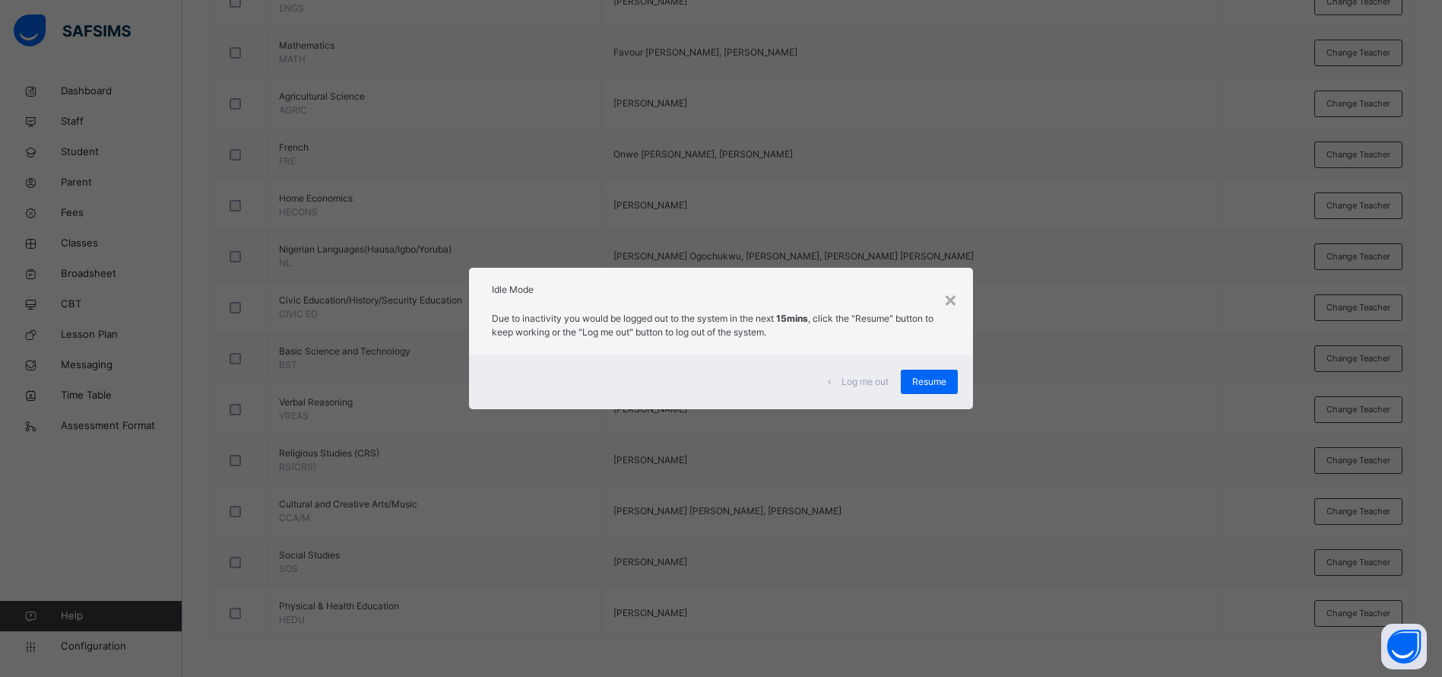
click at [949, 391] on div "Resume" at bounding box center [929, 381] width 57 height 24
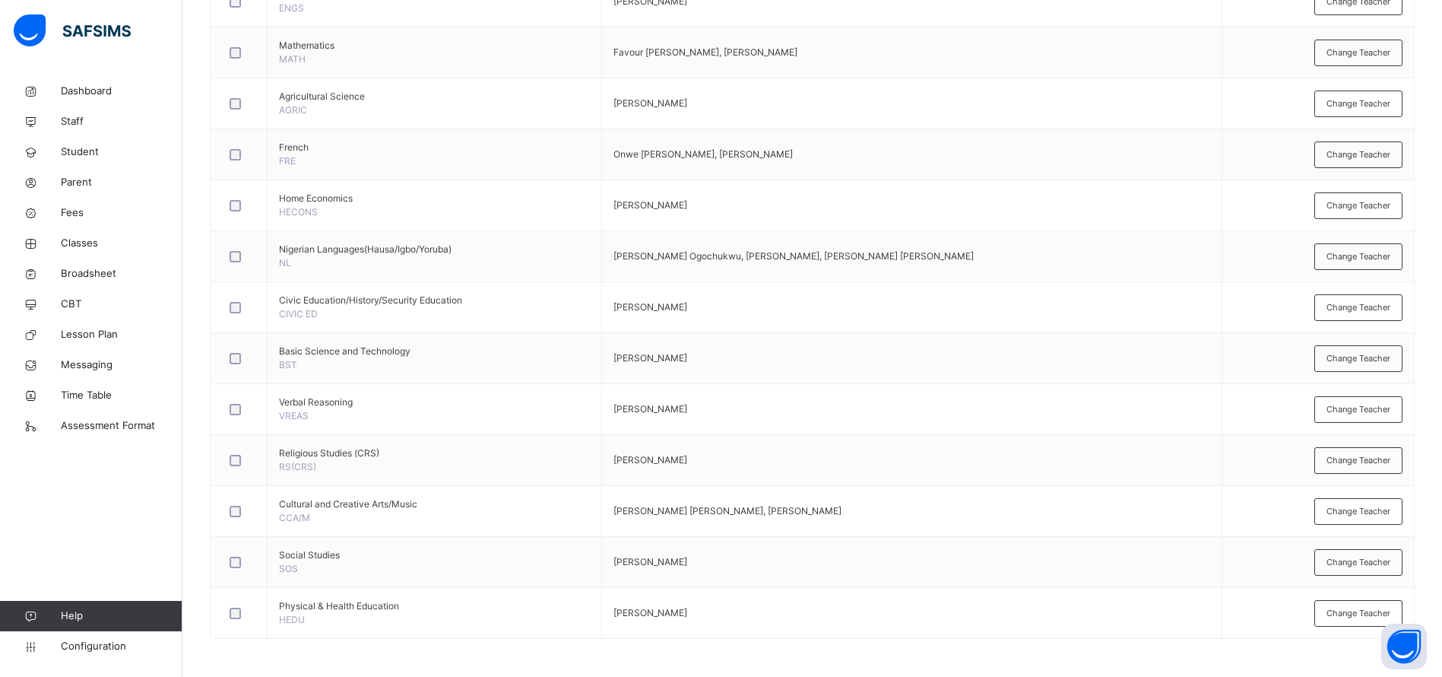
click at [76, 211] on span "Fees" at bounding box center [122, 212] width 122 height 15
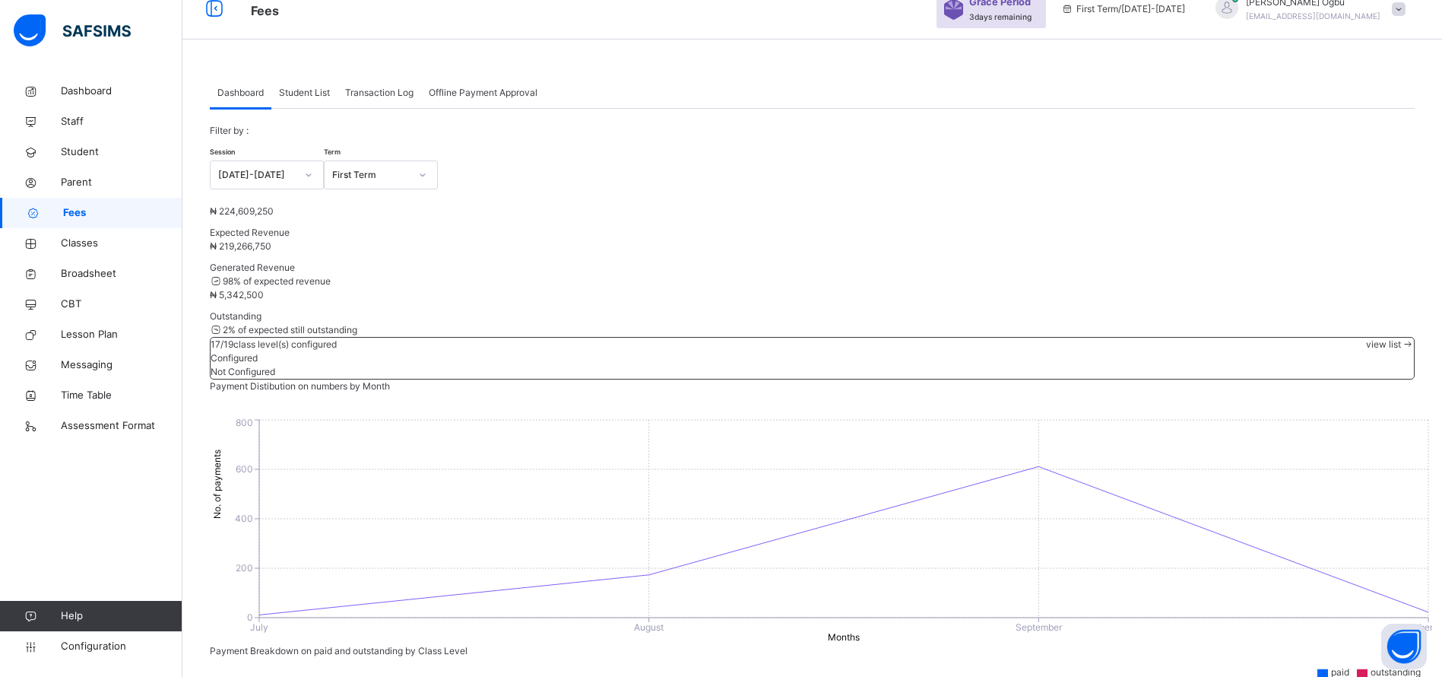
scroll to position [26, 0]
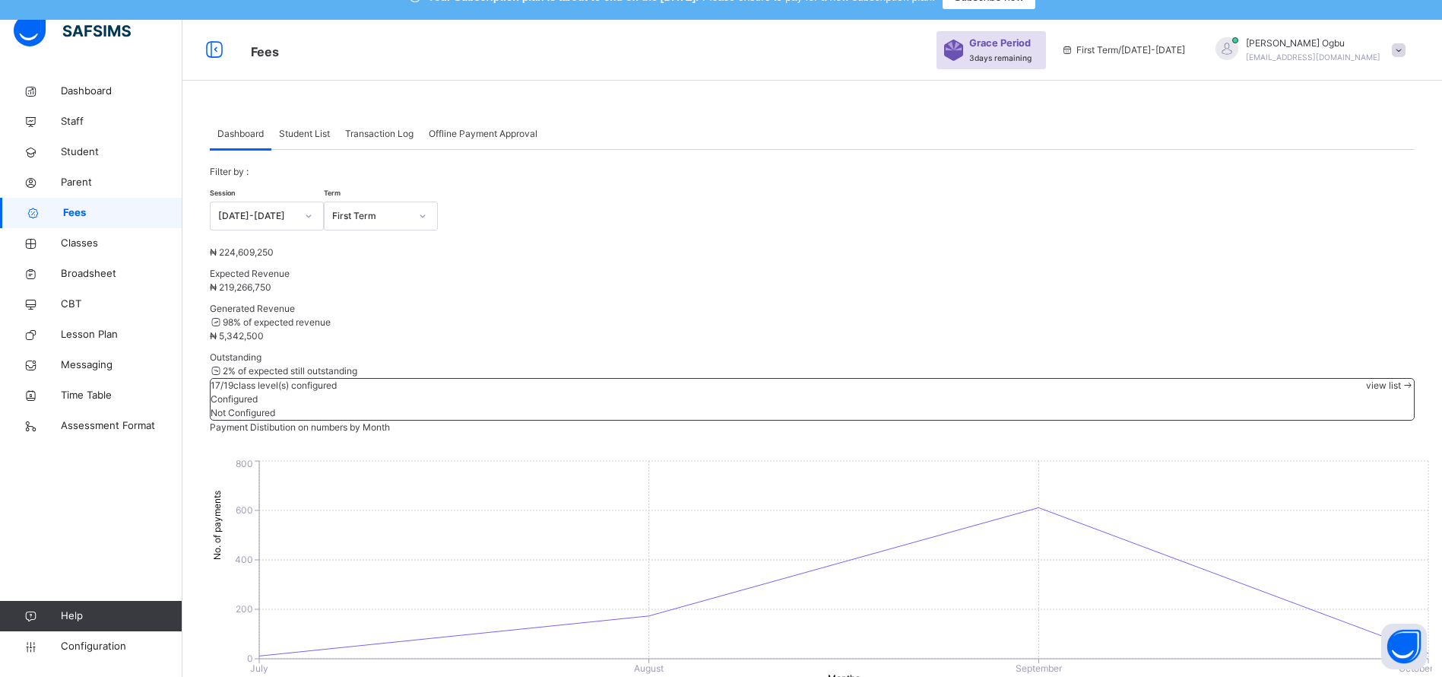
click at [390, 140] on span "Transaction Log" at bounding box center [379, 134] width 68 height 14
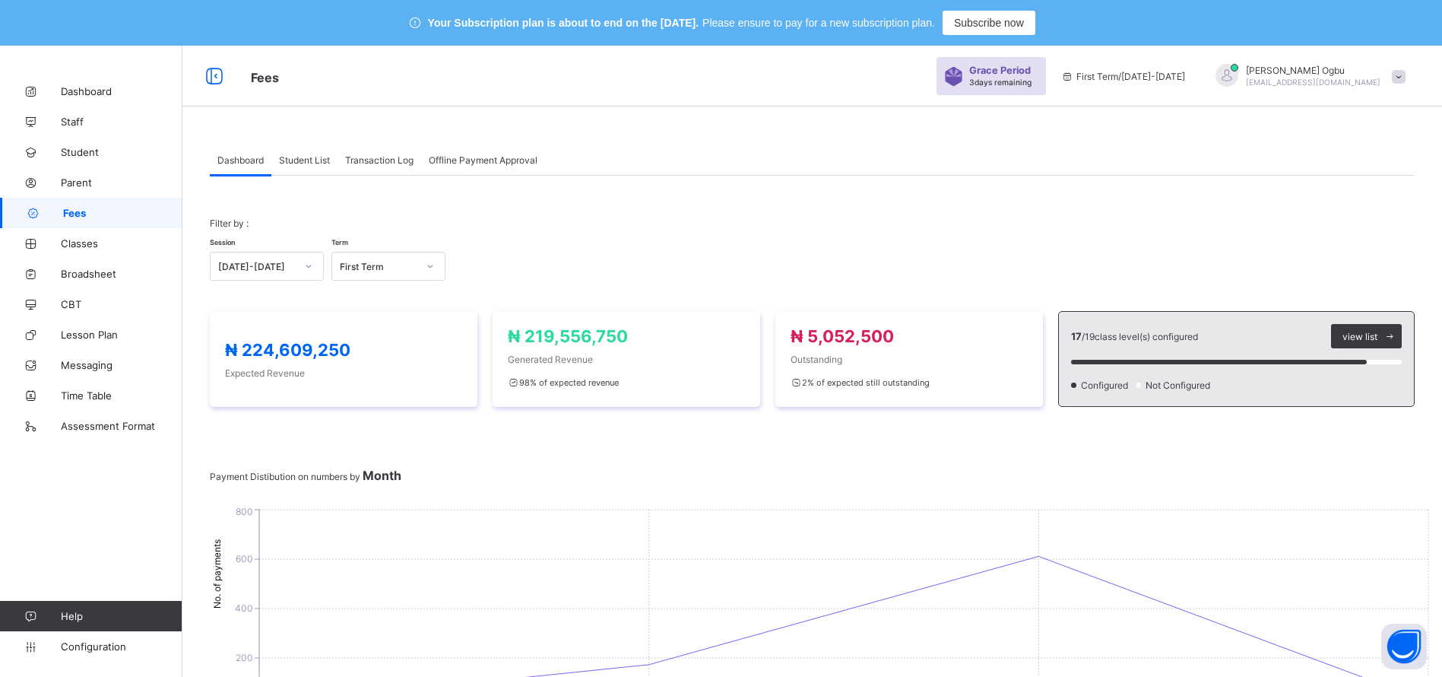
click at [292, 155] on span "Student List" at bounding box center [304, 159] width 51 height 11
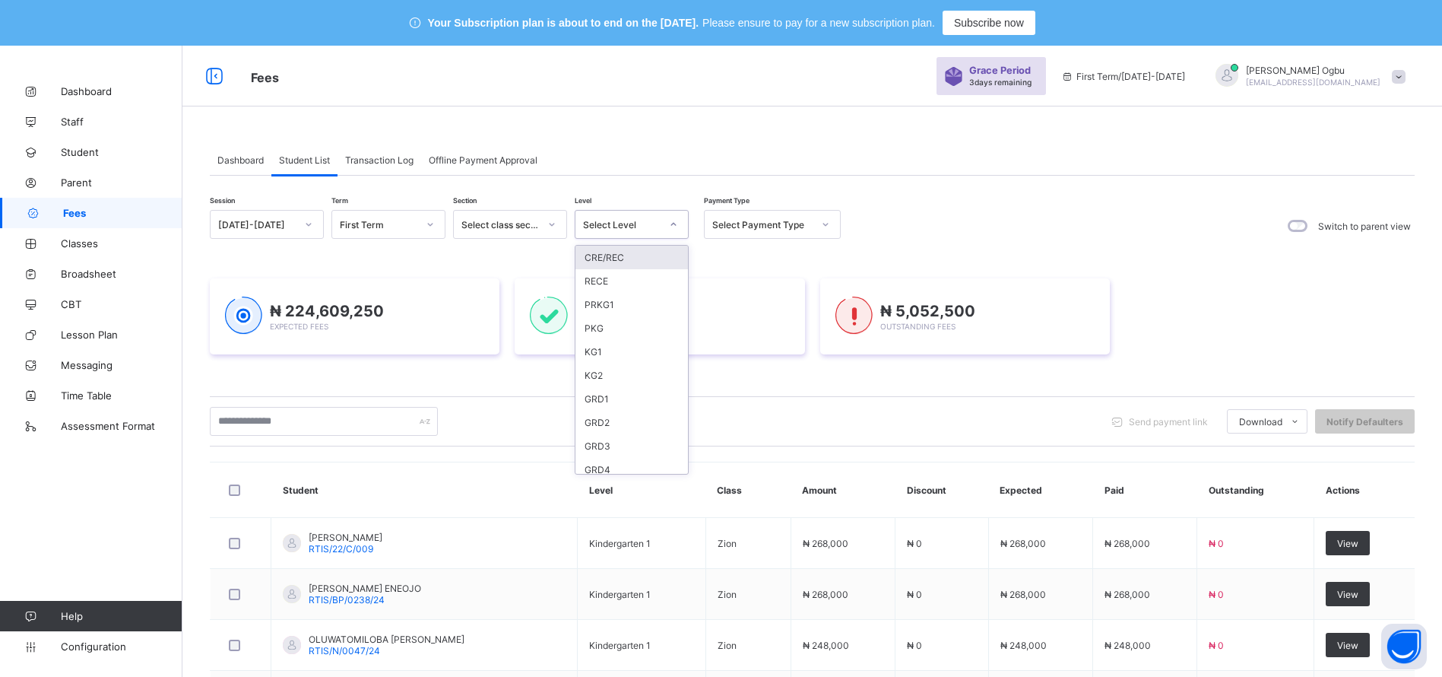
click at [633, 222] on div "Select Level" at bounding box center [622, 224] width 78 height 11
click at [590, 444] on div "GRD3" at bounding box center [632, 446] width 113 height 24
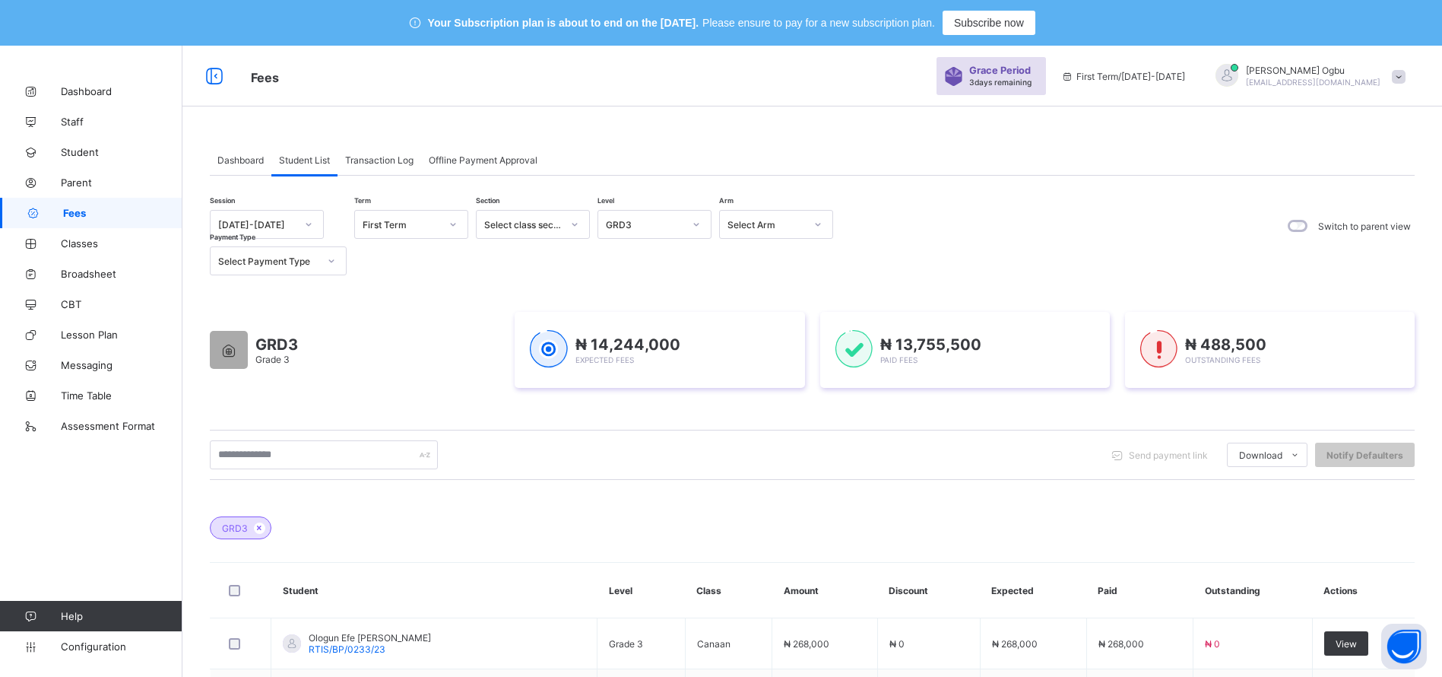
click at [0, 0] on li "Students Payment Status" at bounding box center [0, 0] width 0 height 0
click at [1283, 458] on span "Download" at bounding box center [1260, 454] width 43 height 11
click at [0, 0] on li "Students Payment Status" at bounding box center [0, 0] width 0 height 0
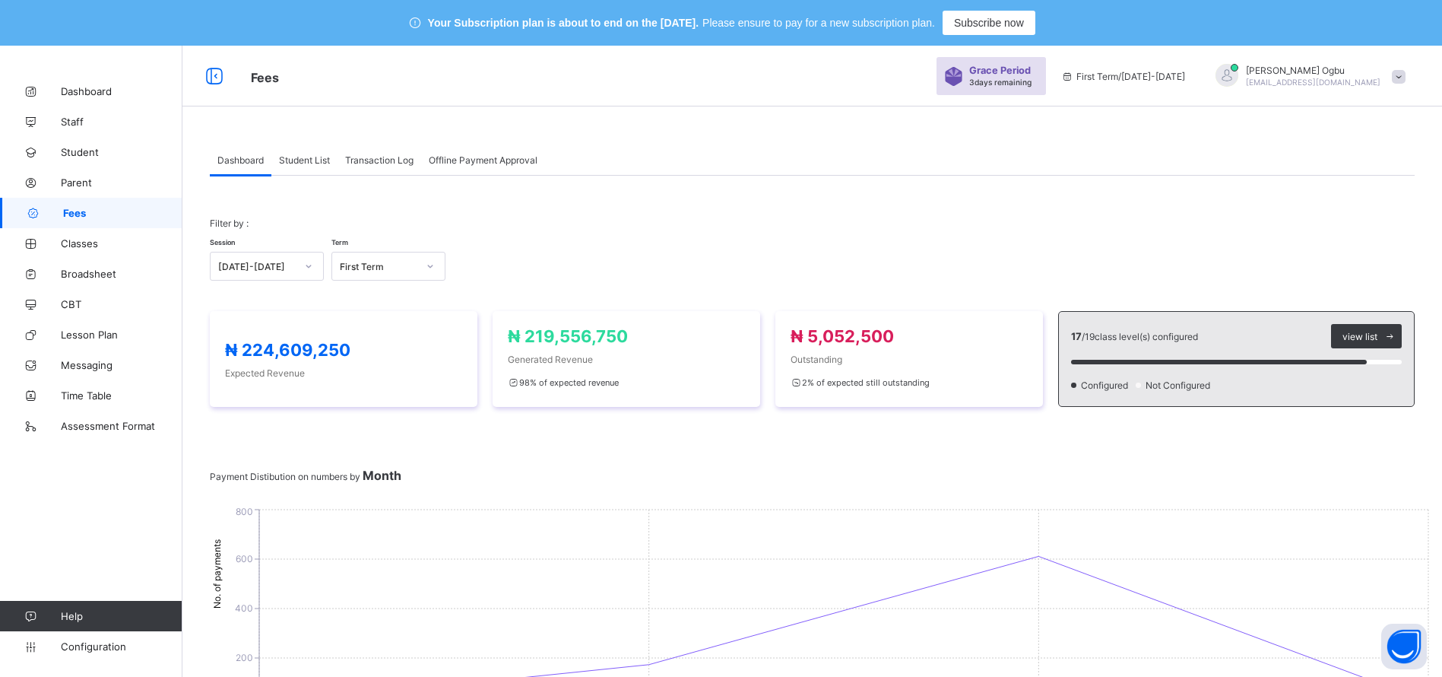
click at [296, 170] on div "Student List" at bounding box center [304, 159] width 66 height 30
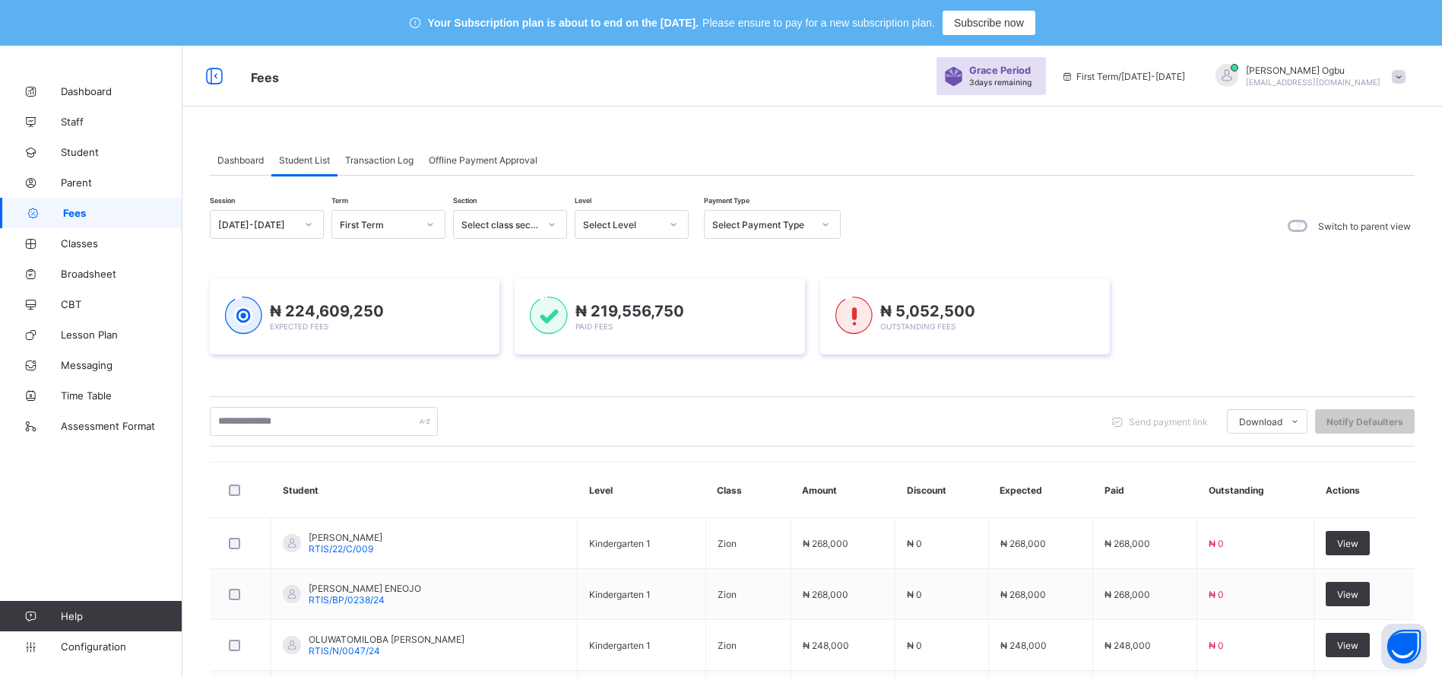
click at [607, 227] on div "Select Level" at bounding box center [622, 224] width 78 height 11
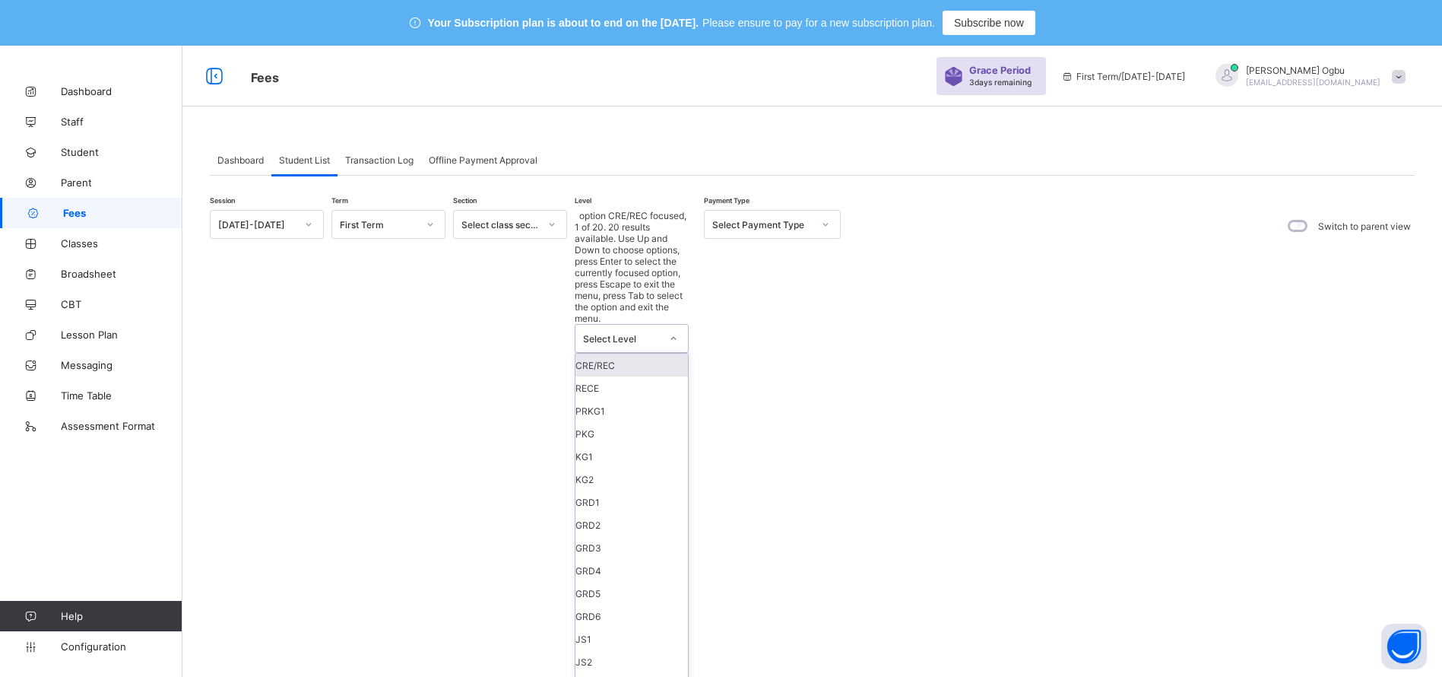
click at [674, 331] on icon at bounding box center [673, 338] width 9 height 15
click at [676, 337] on icon at bounding box center [673, 338] width 5 height 3
click at [593, 536] on div "GRD3" at bounding box center [632, 547] width 113 height 23
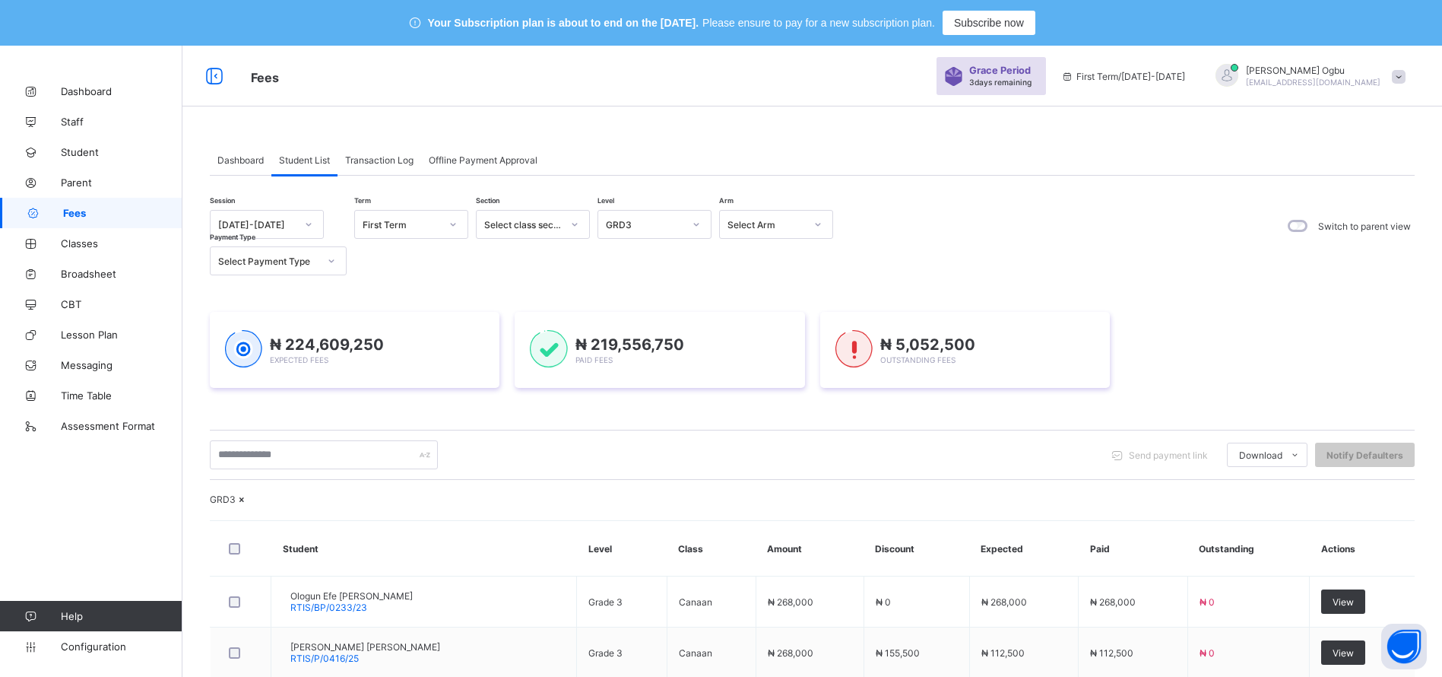
click at [0, 0] on li "Students Payment Status" at bounding box center [0, 0] width 0 height 0
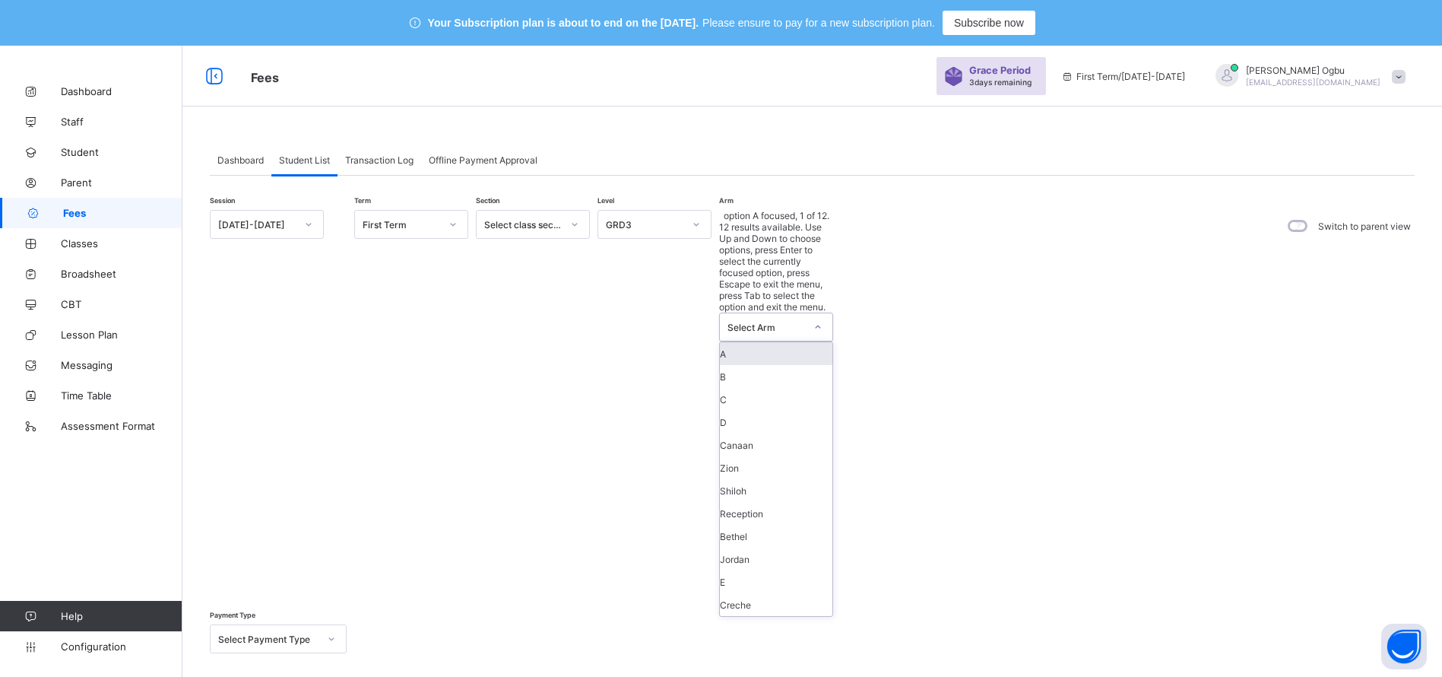
click at [794, 322] on div "Select Arm" at bounding box center [767, 327] width 78 height 11
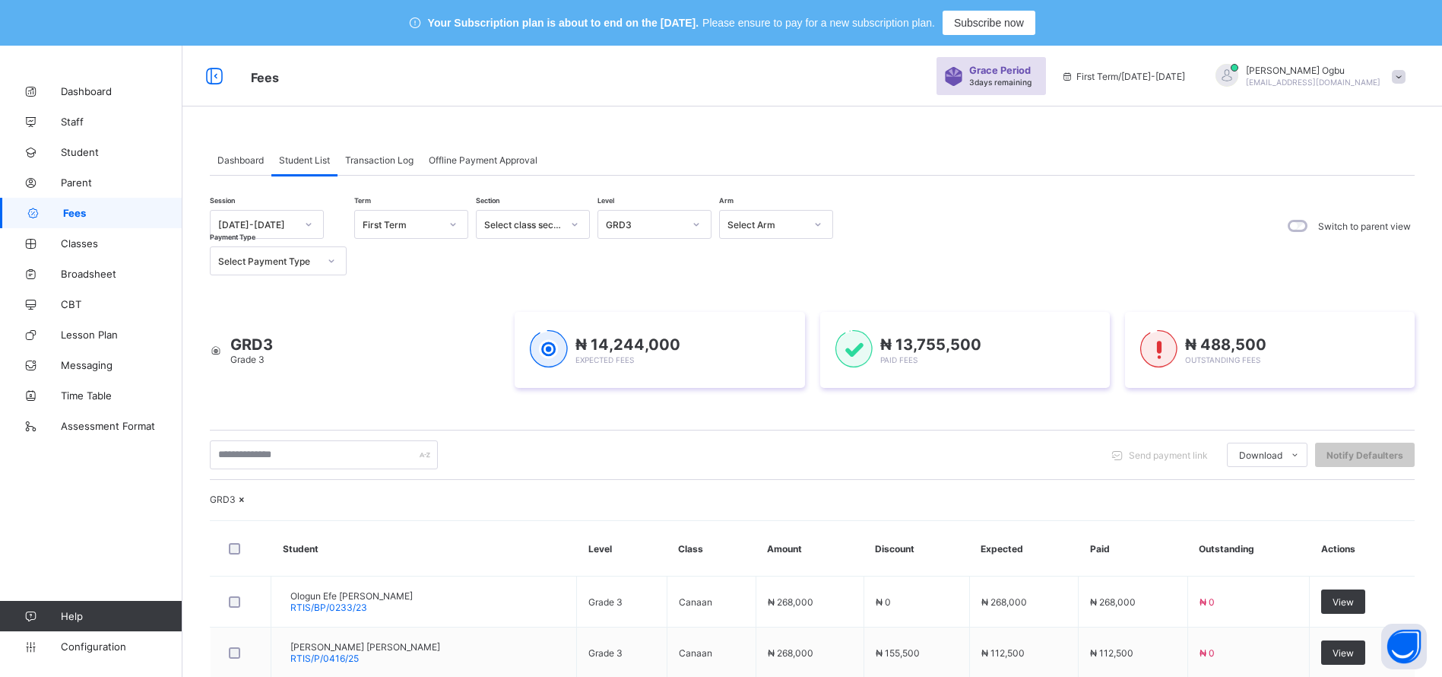
click at [249, 505] on icon at bounding box center [242, 498] width 13 height 11
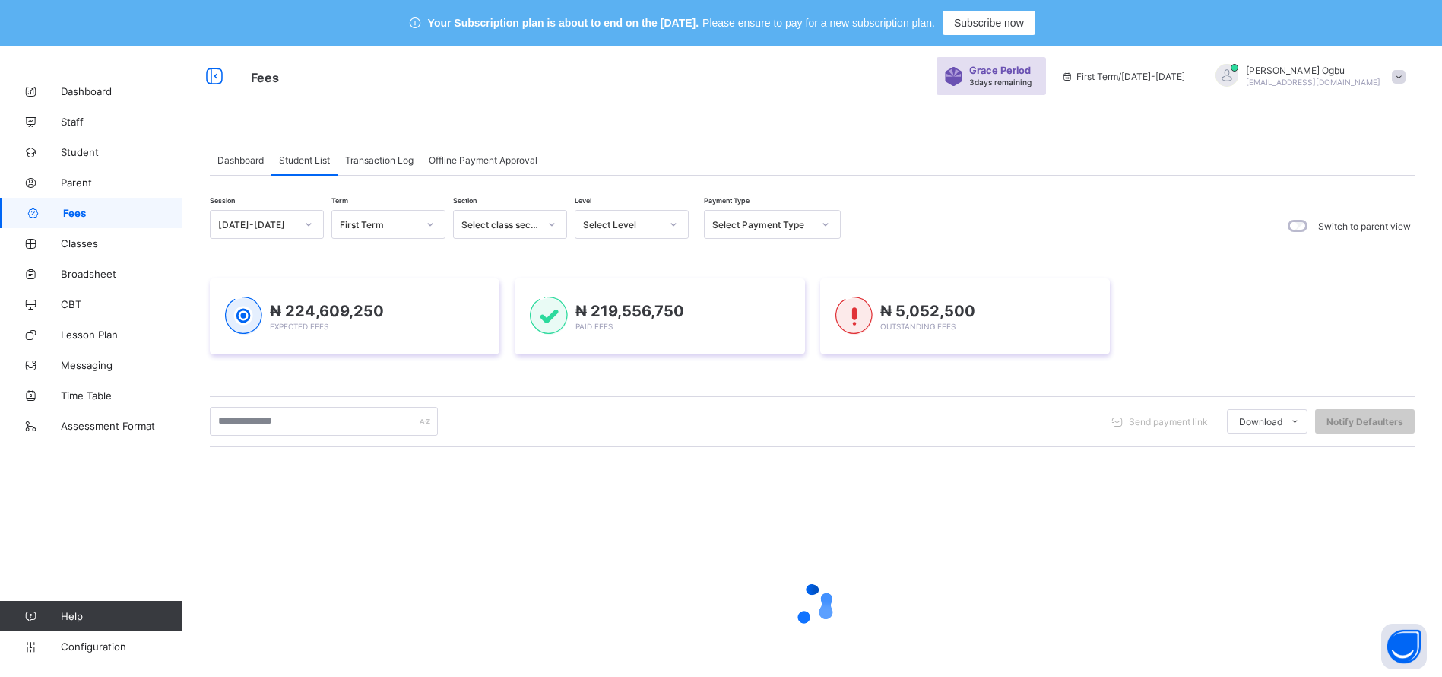
click at [368, 160] on span "Transaction Log" at bounding box center [379, 159] width 68 height 11
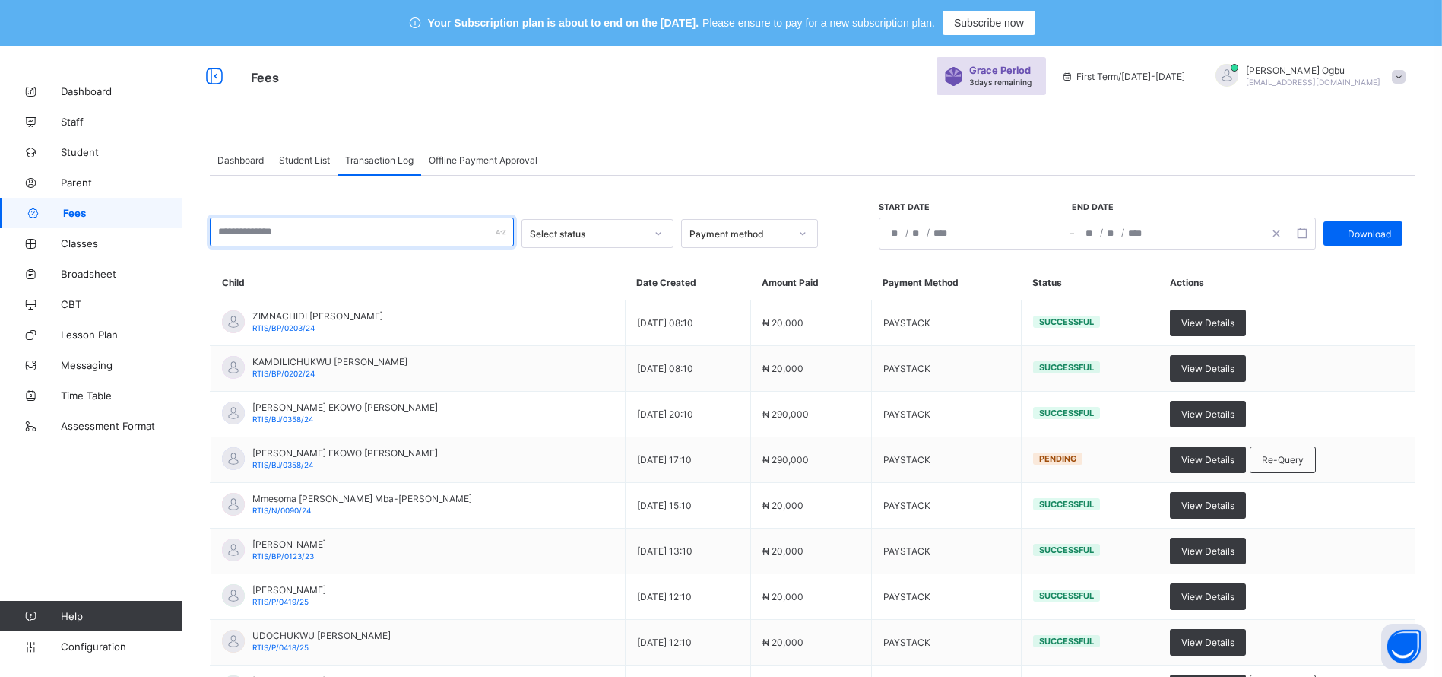
click at [350, 237] on input "text" at bounding box center [362, 231] width 304 height 29
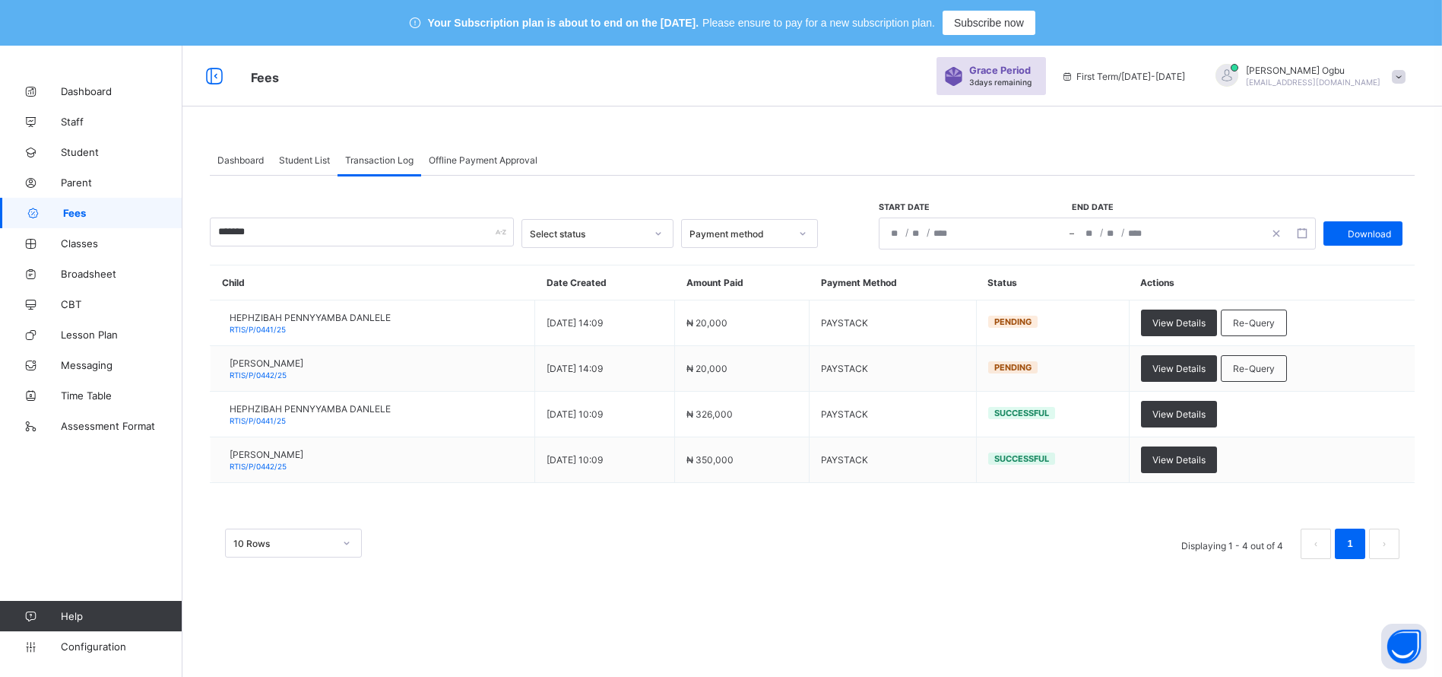
click at [1275, 322] on span "Re-Query" at bounding box center [1254, 322] width 42 height 11
click at [1056, 574] on div "×" at bounding box center [812, 582] width 1205 height 16
click at [366, 243] on input "*******" at bounding box center [362, 231] width 304 height 29
type input "*"
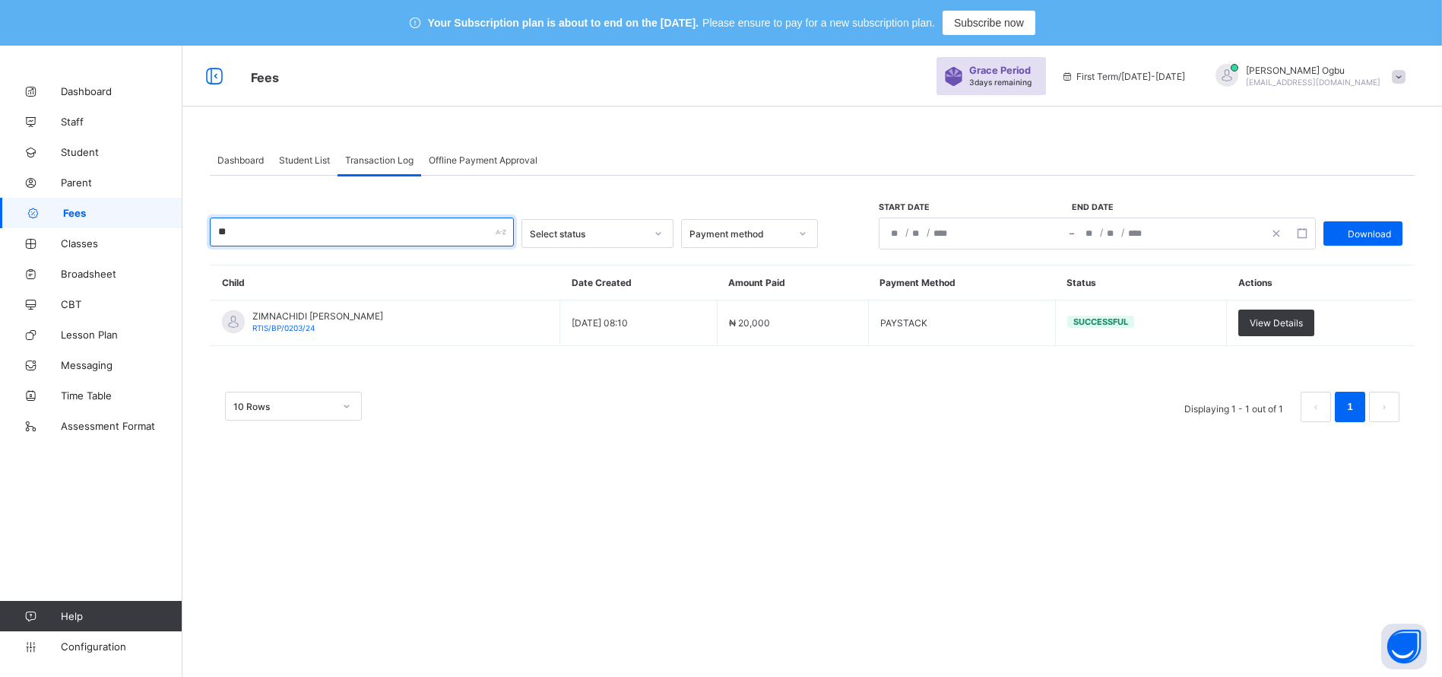
type input "*"
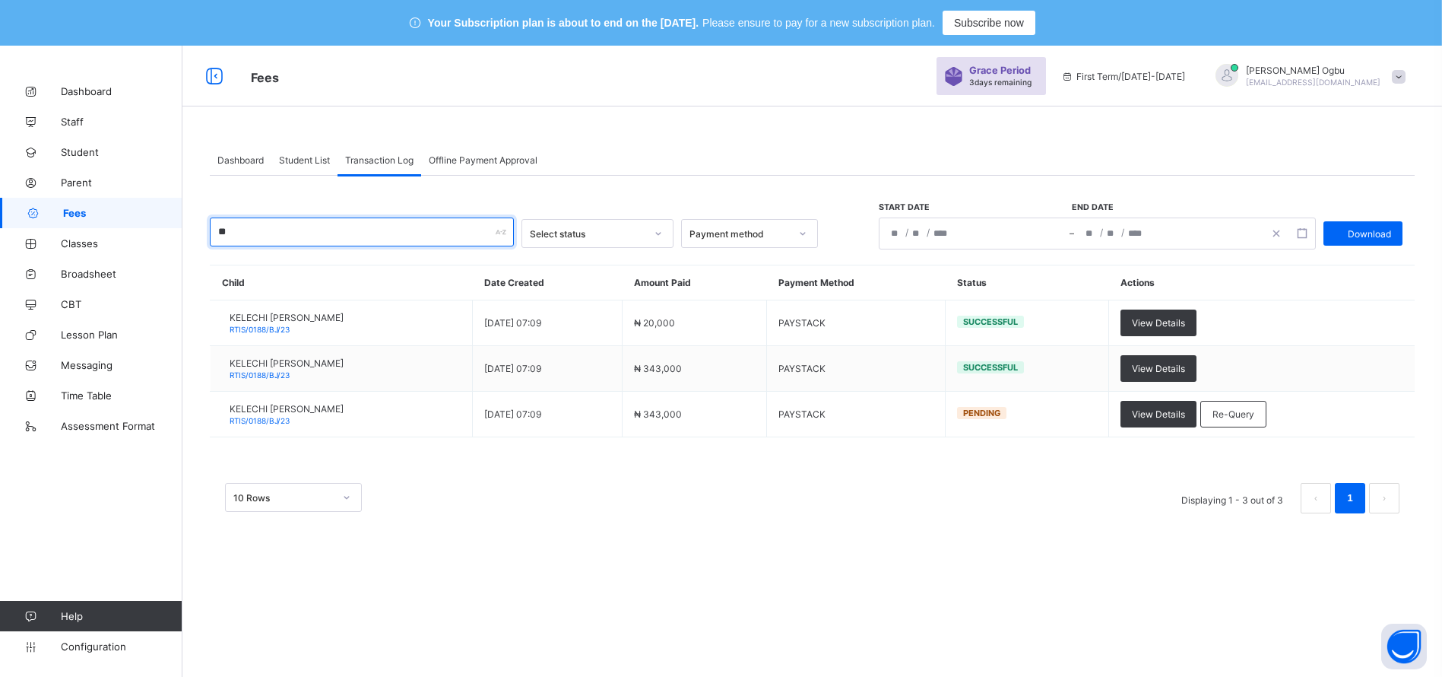
type input "*"
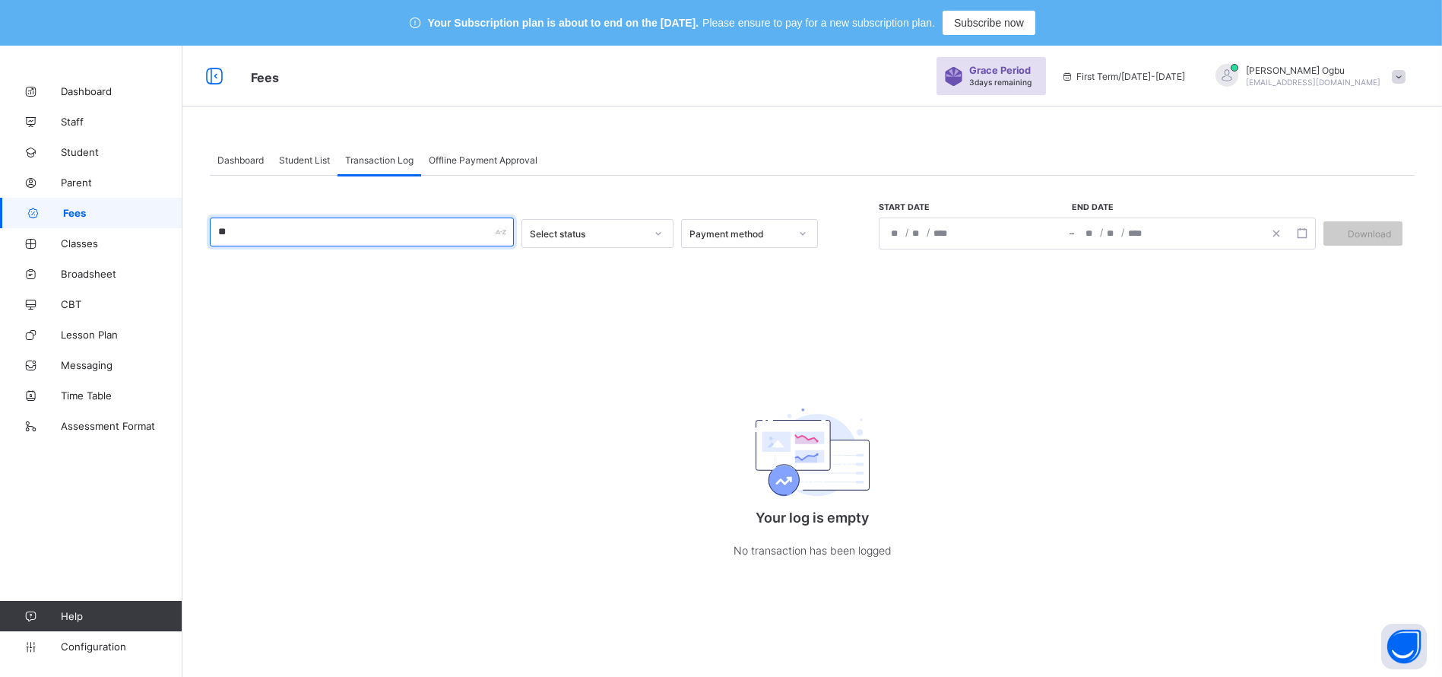
type input "*"
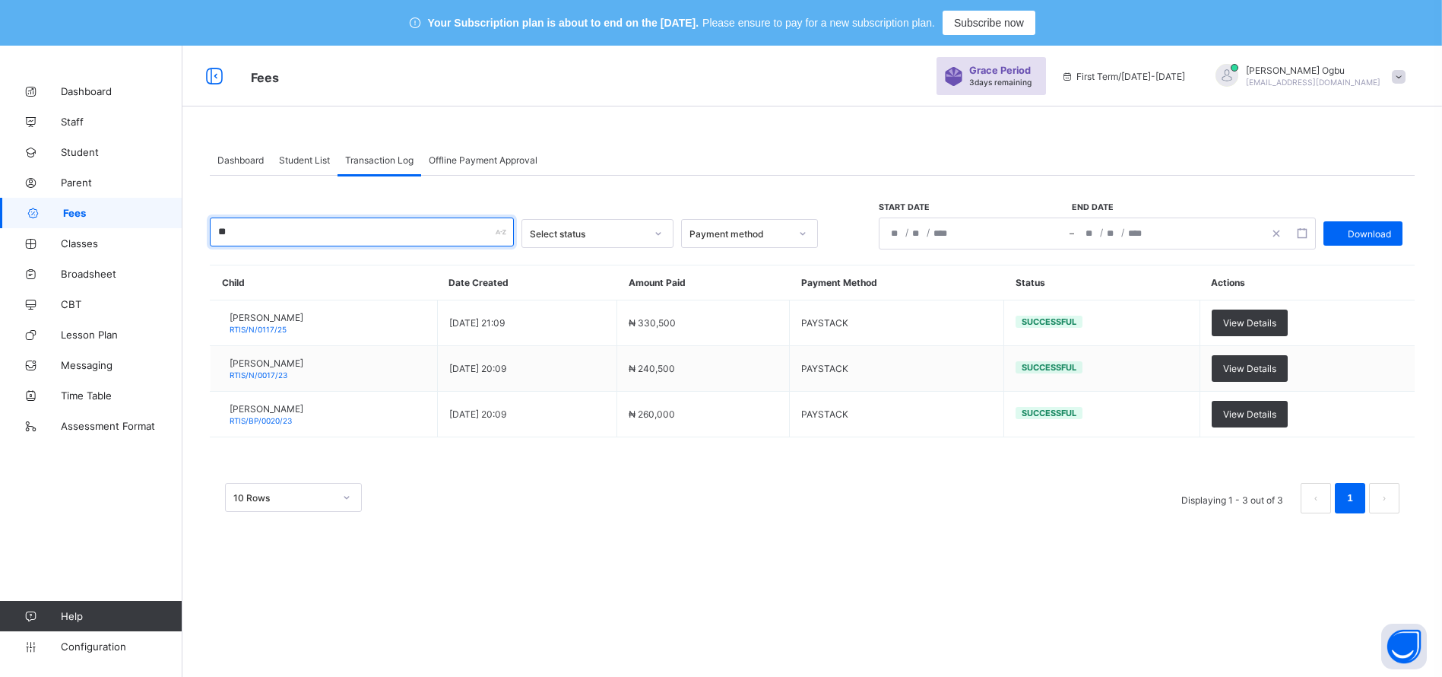
type input "*"
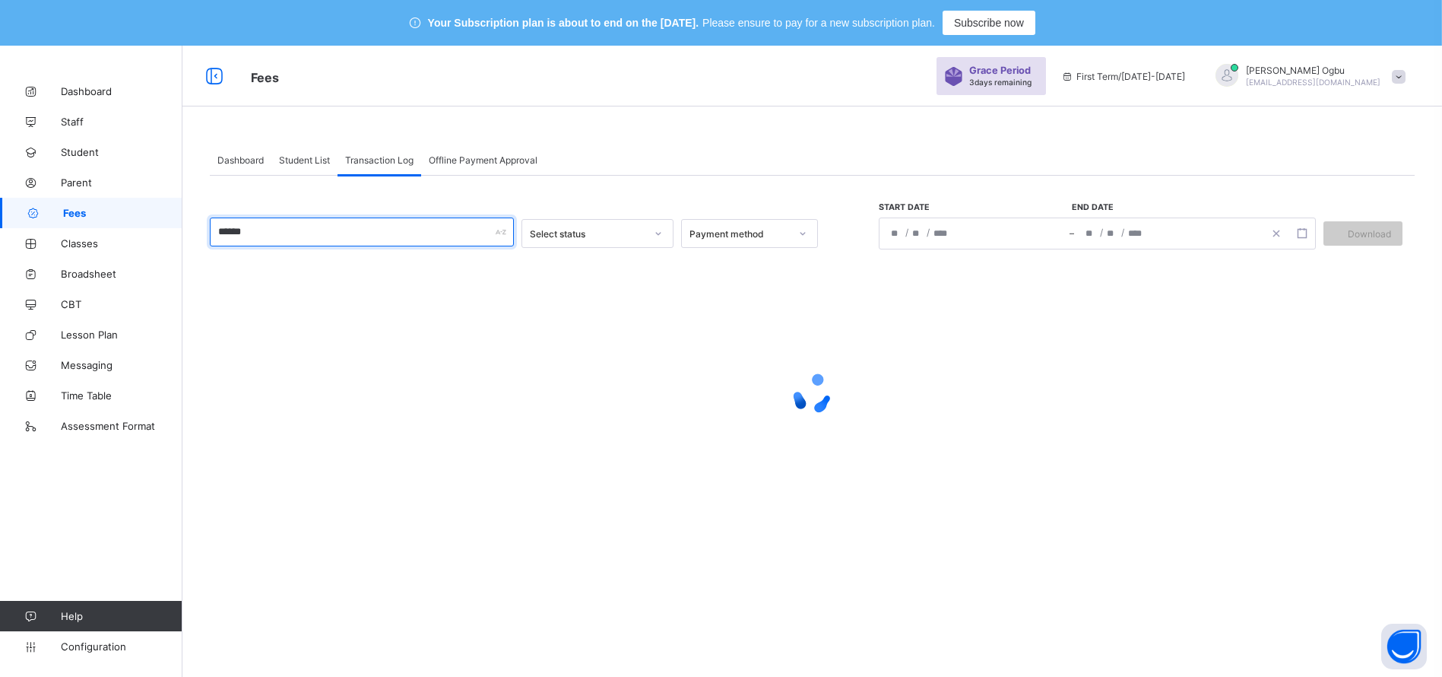
type input "*******"
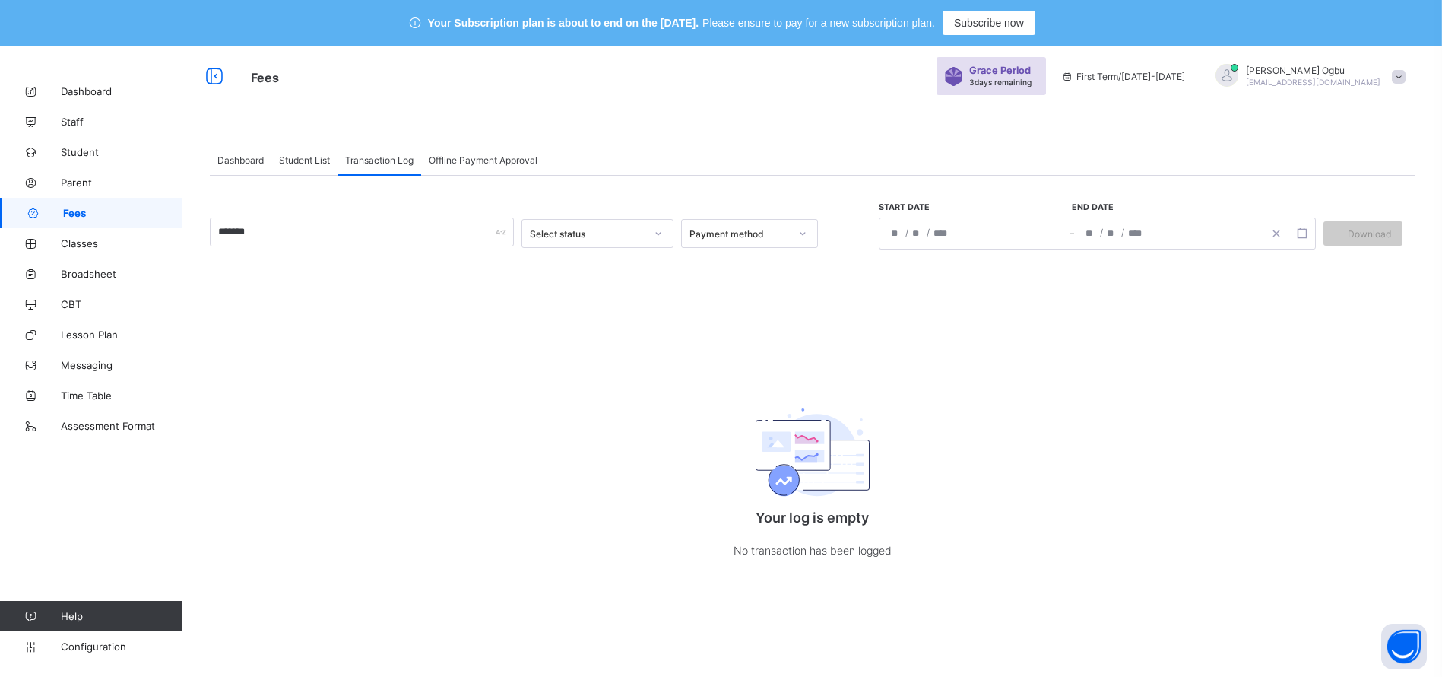
click at [85, 141] on link "Student" at bounding box center [91, 152] width 182 height 30
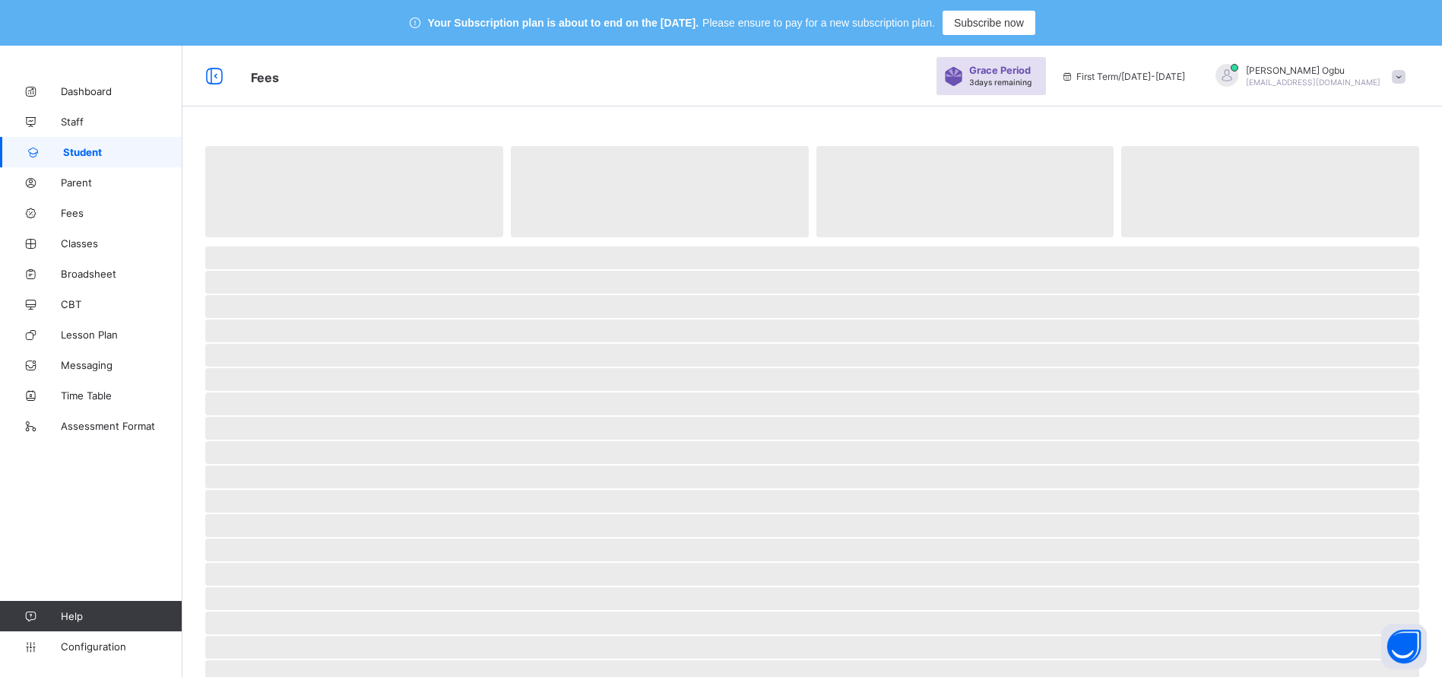
click at [83, 151] on span "Student" at bounding box center [122, 152] width 119 height 12
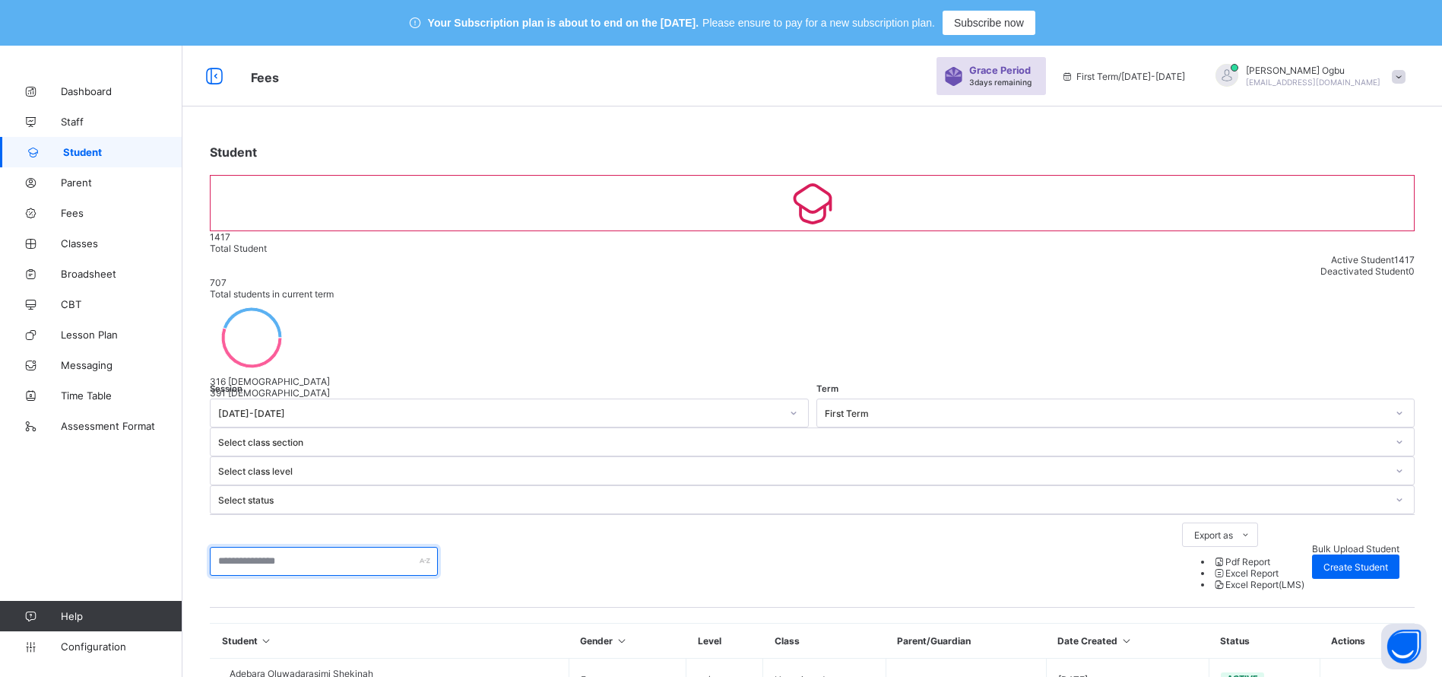
click at [273, 547] on input "text" at bounding box center [324, 561] width 228 height 29
type input "**********"
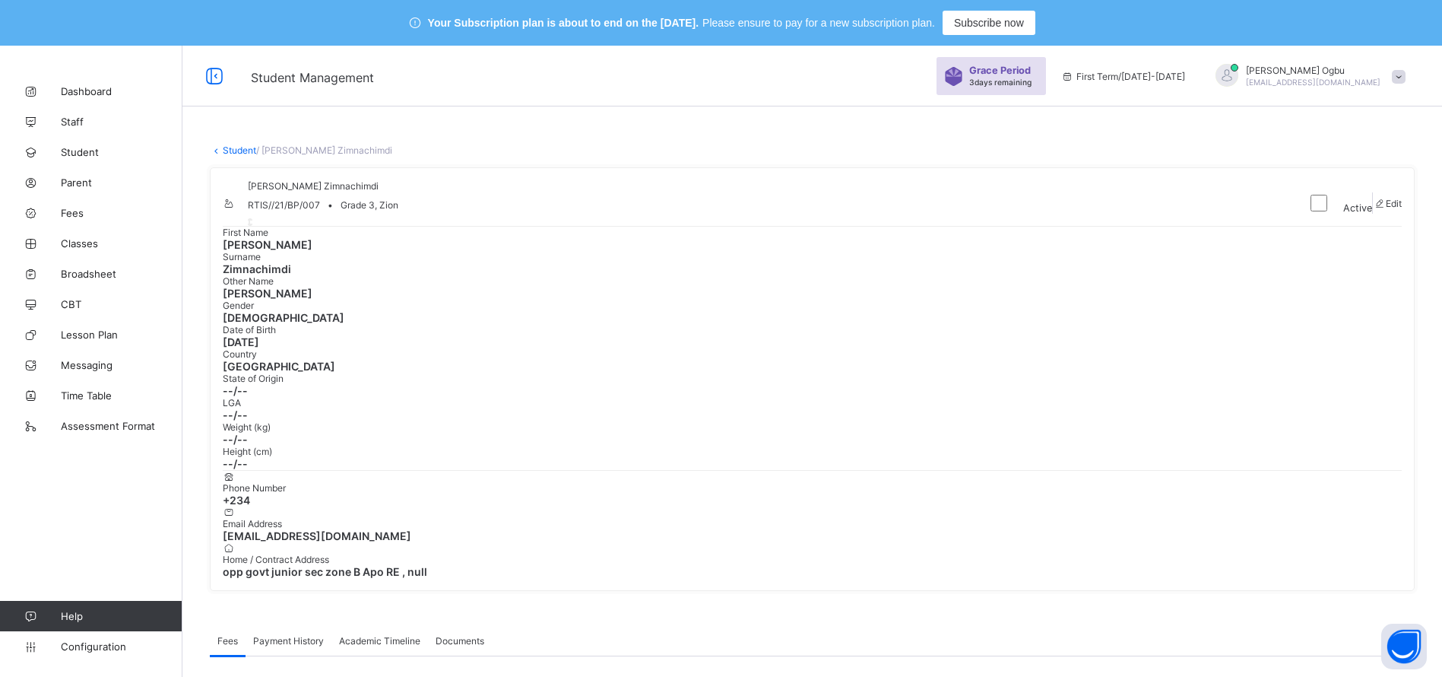
click at [241, 151] on link "Student" at bounding box center [239, 149] width 33 height 11
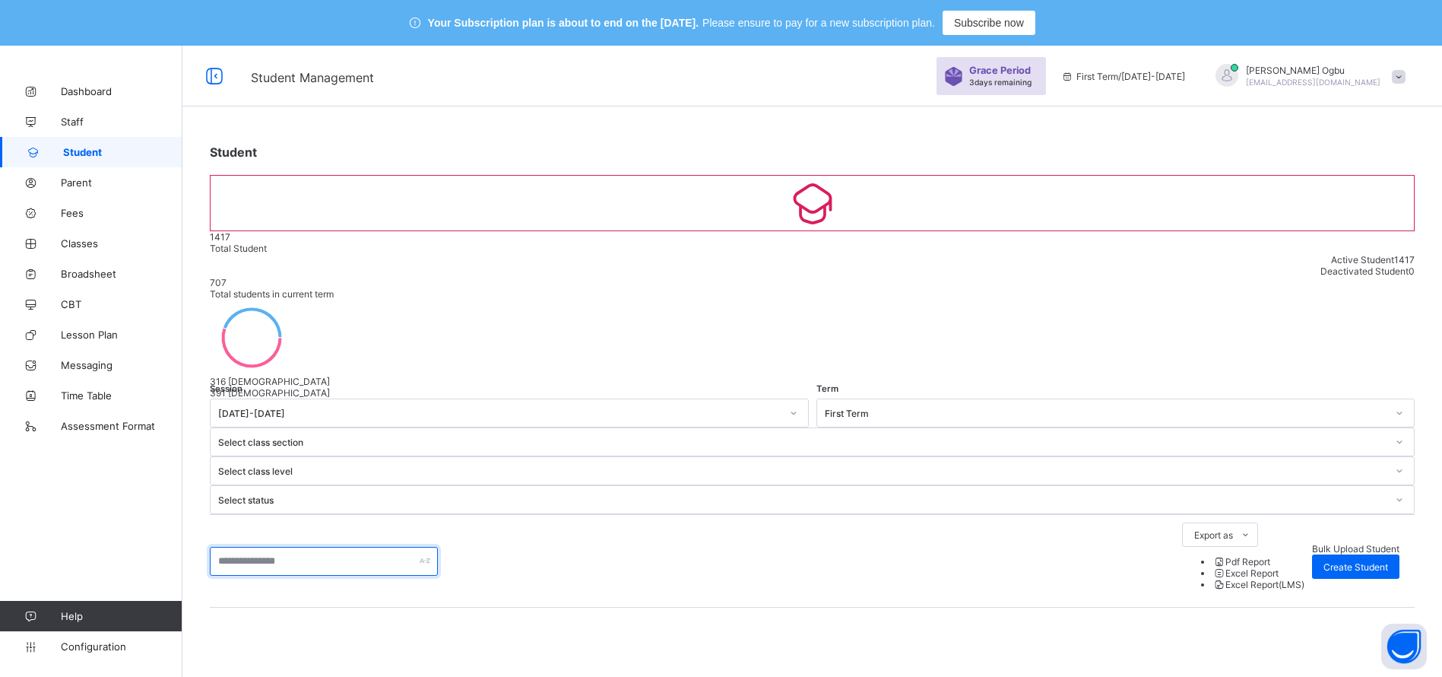
click at [284, 547] on input "text" at bounding box center [324, 561] width 228 height 29
type input "*******"
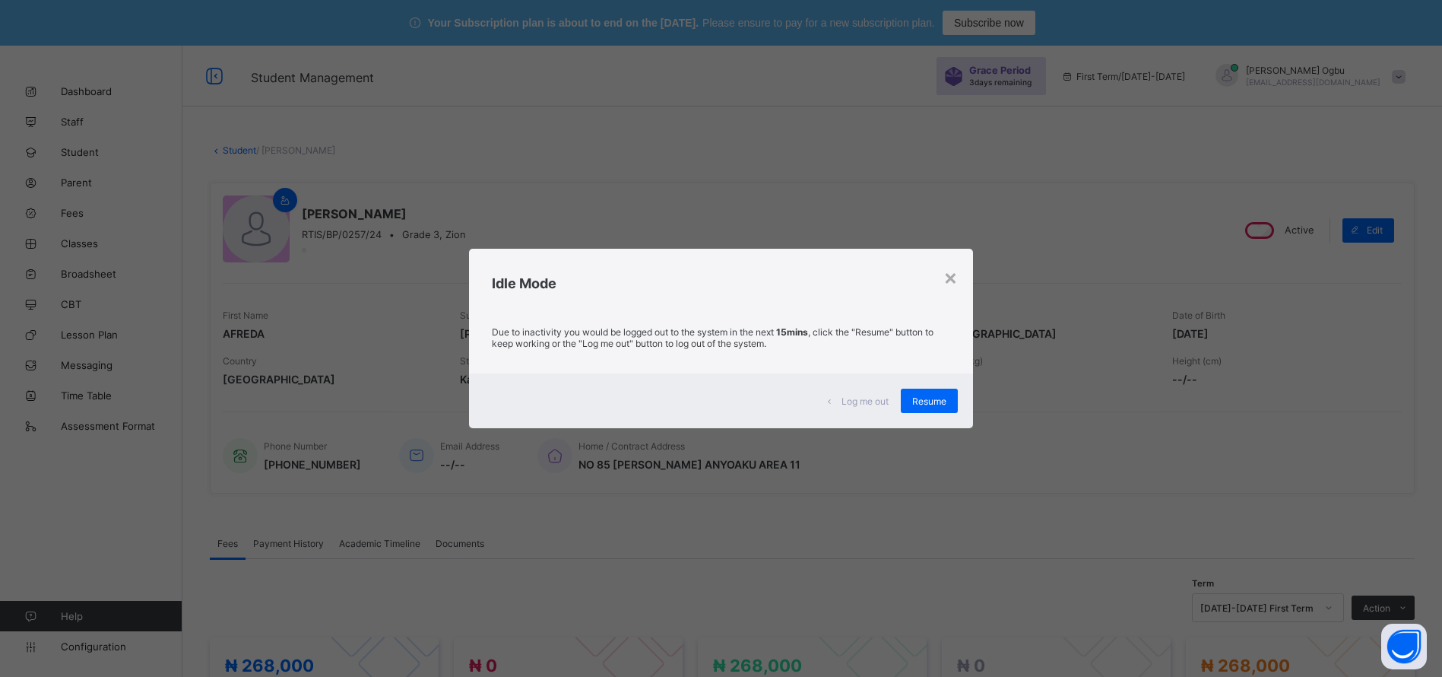
click at [934, 398] on span "Resume" at bounding box center [929, 400] width 34 height 11
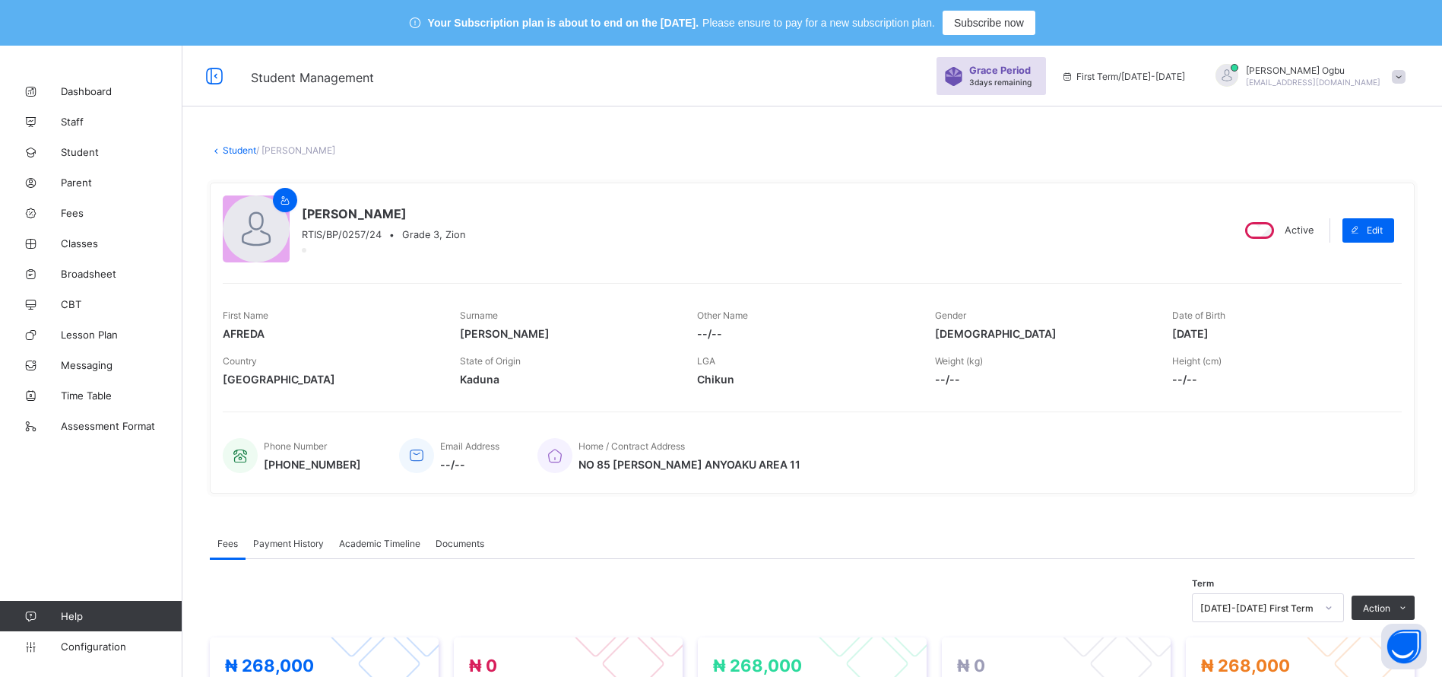
click at [71, 219] on link "Fees" at bounding box center [91, 213] width 182 height 30
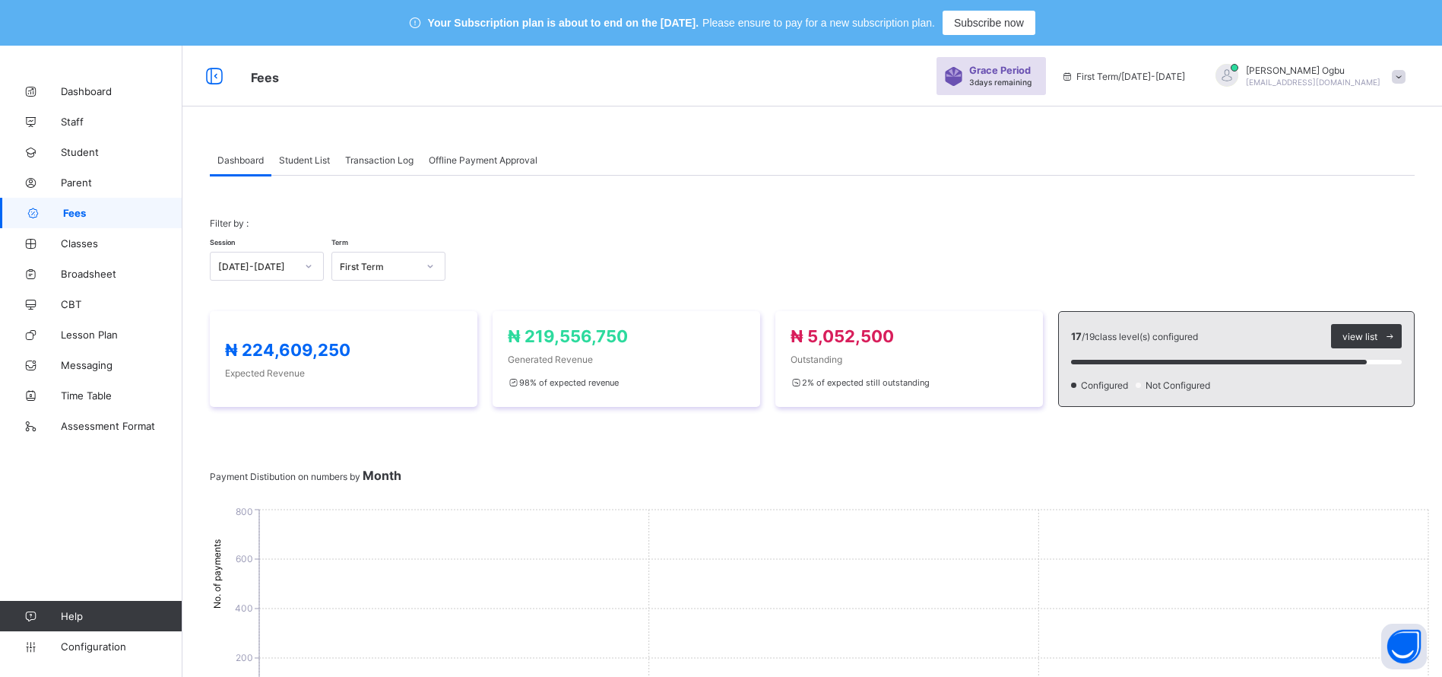
click at [926, 525] on icon "0 200 400 600 800 No. of payments July August September October Months" at bounding box center [821, 620] width 1222 height 228
click at [362, 165] on div "Transaction Log" at bounding box center [380, 159] width 84 height 30
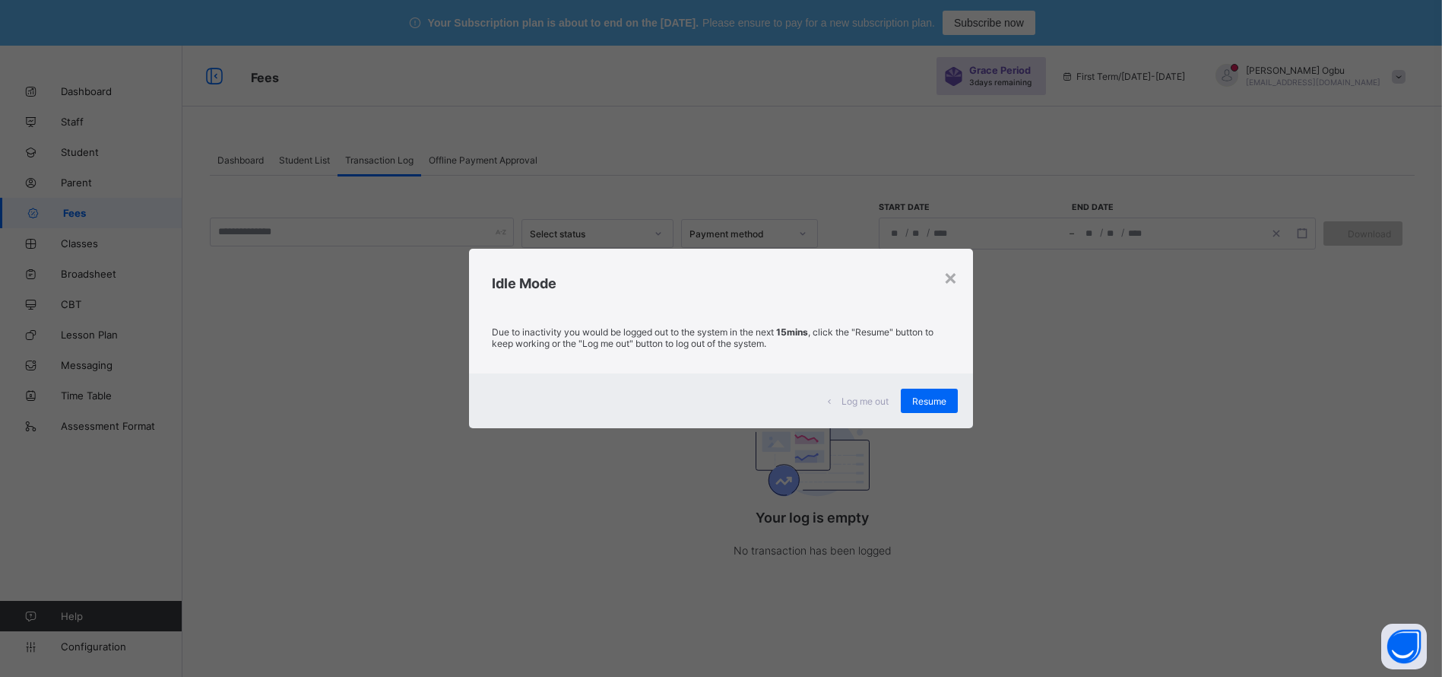
click at [928, 405] on span "Resume" at bounding box center [929, 400] width 34 height 11
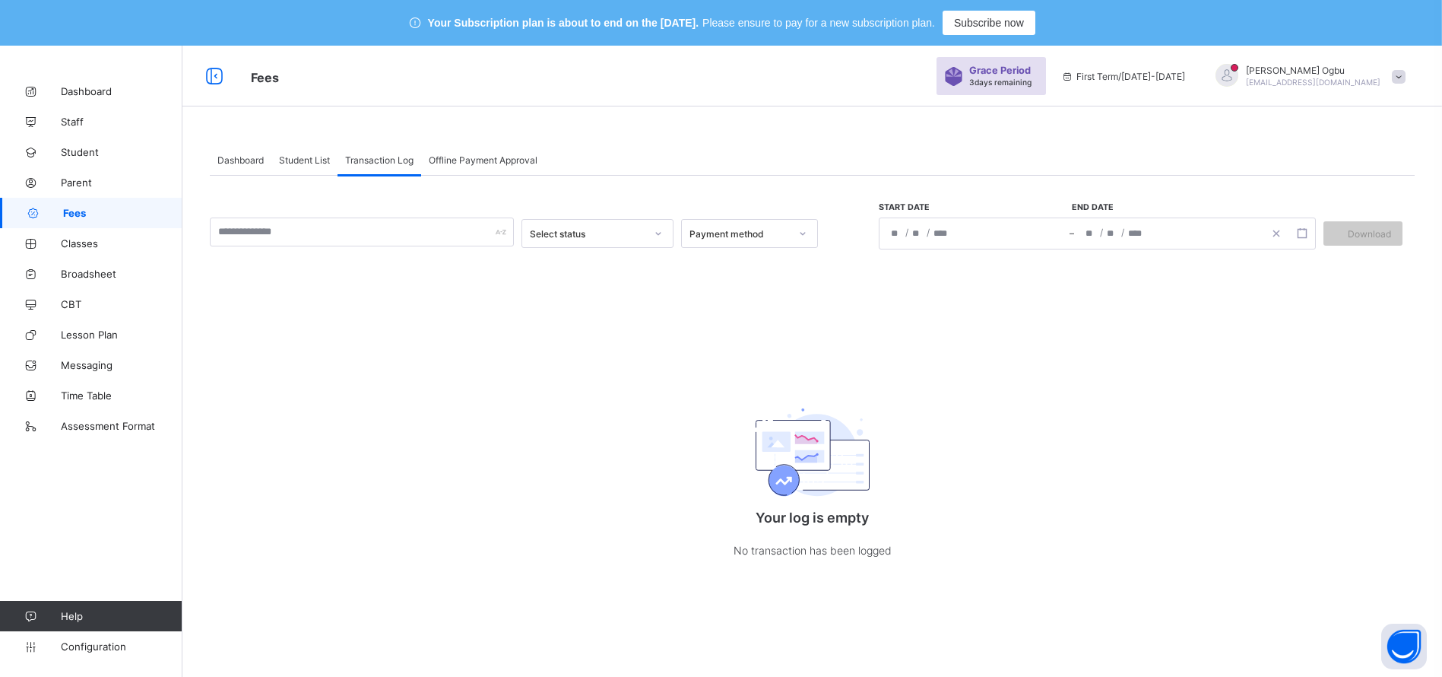
click at [294, 157] on span "Student List" at bounding box center [304, 159] width 51 height 11
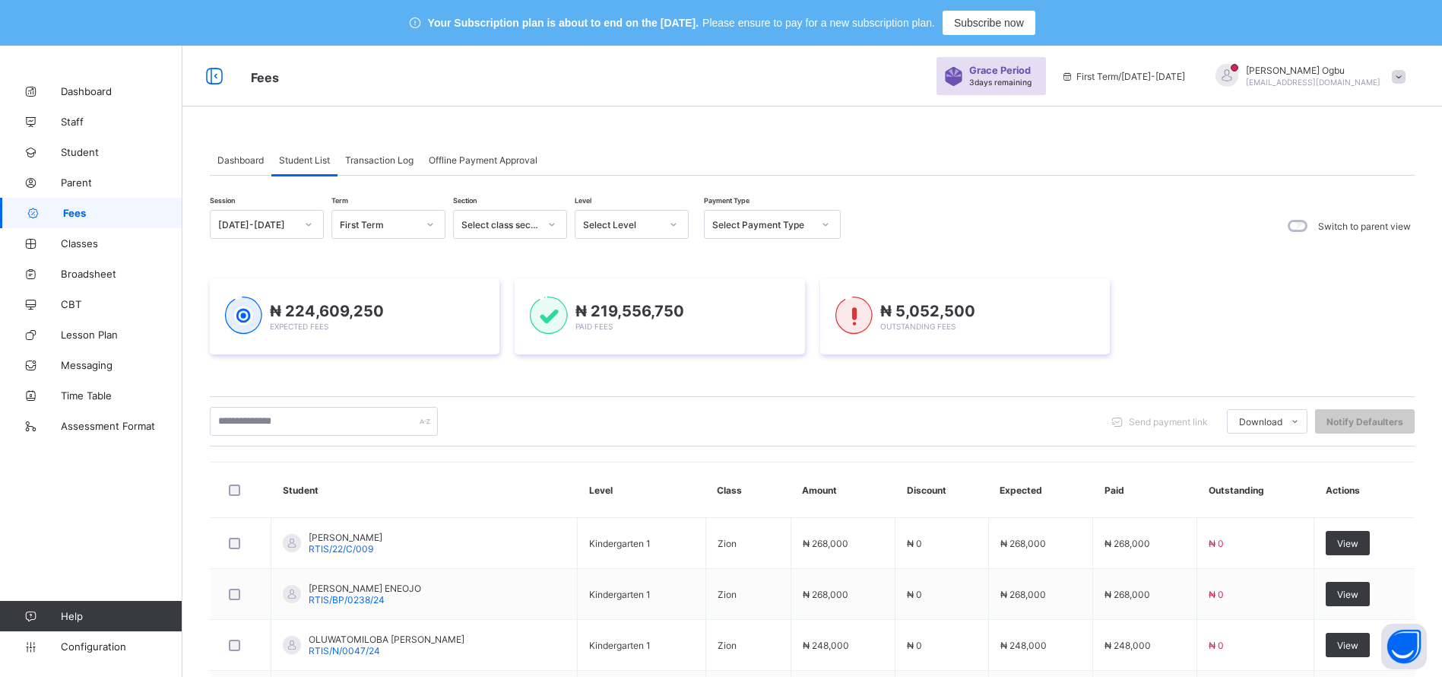
click at [385, 156] on span "Transaction Log" at bounding box center [379, 159] width 68 height 11
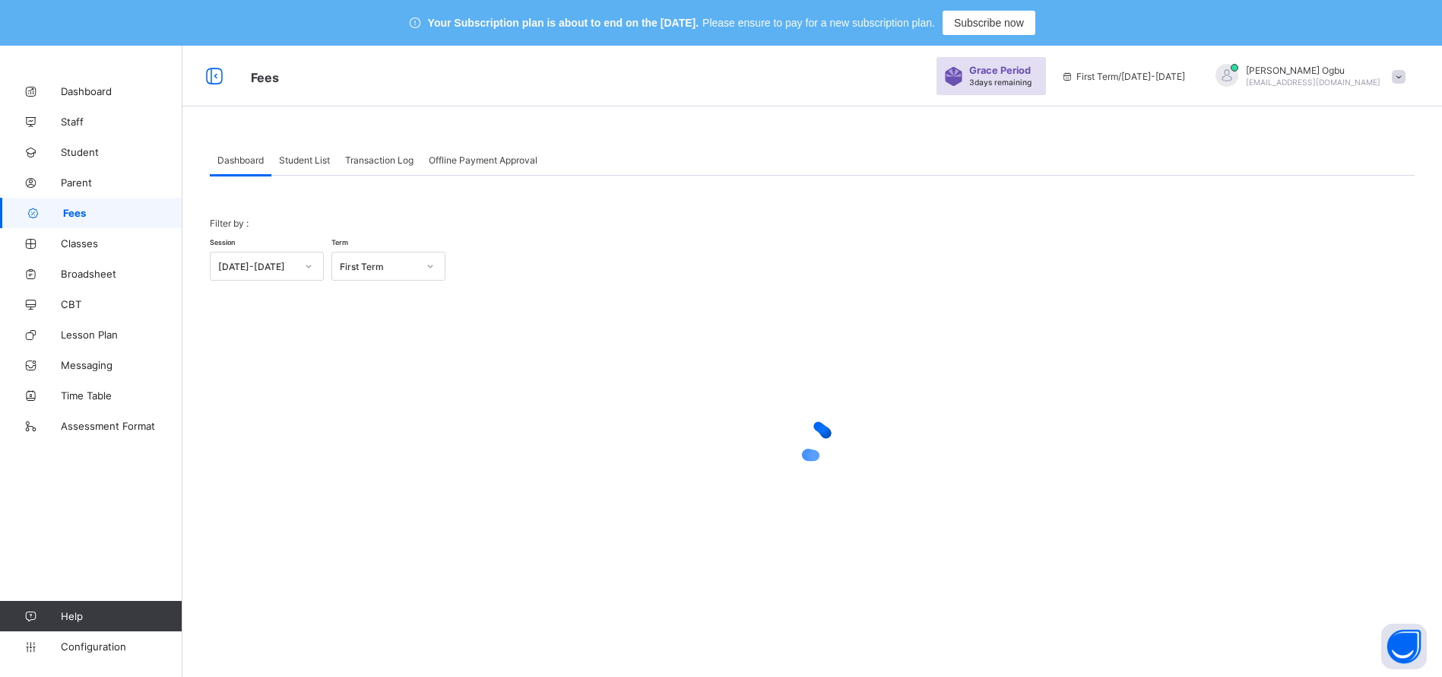
click at [369, 163] on span "Transaction Log" at bounding box center [379, 159] width 68 height 11
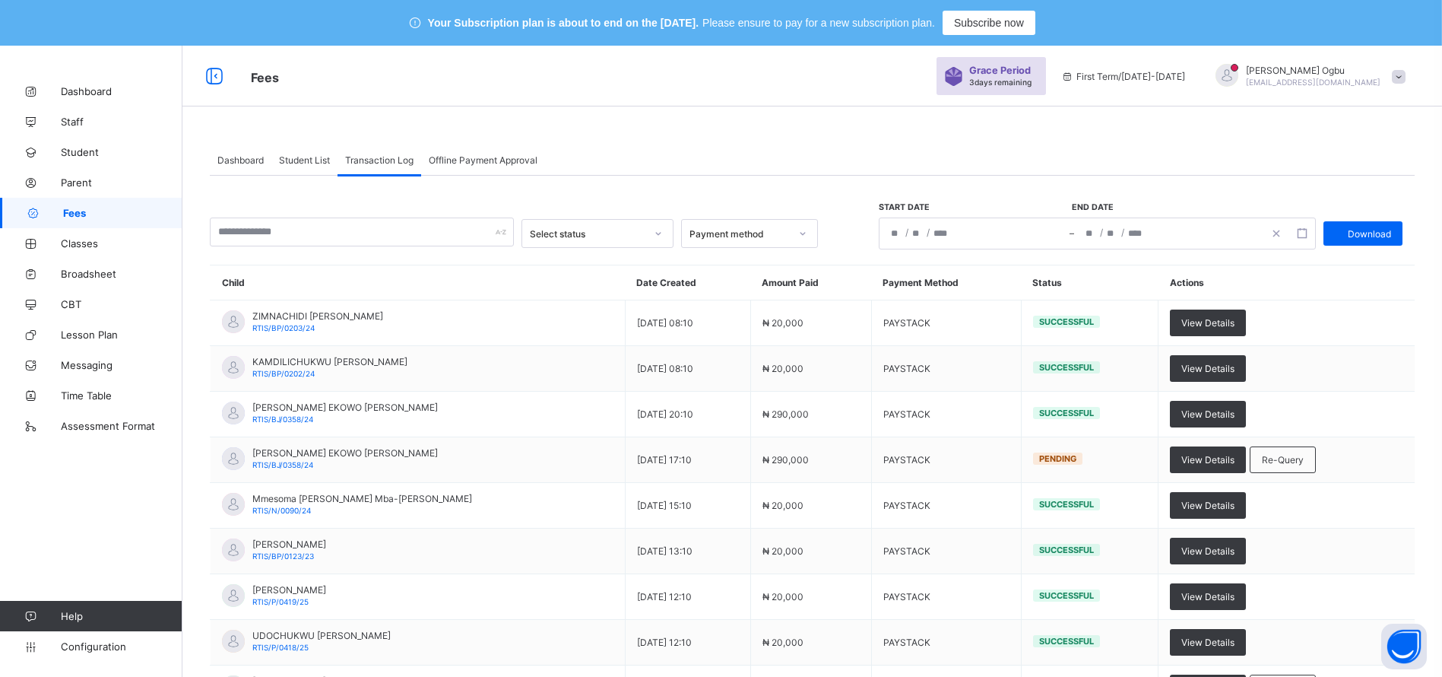
click at [1195, 416] on span "View Details" at bounding box center [1207, 413] width 53 height 11
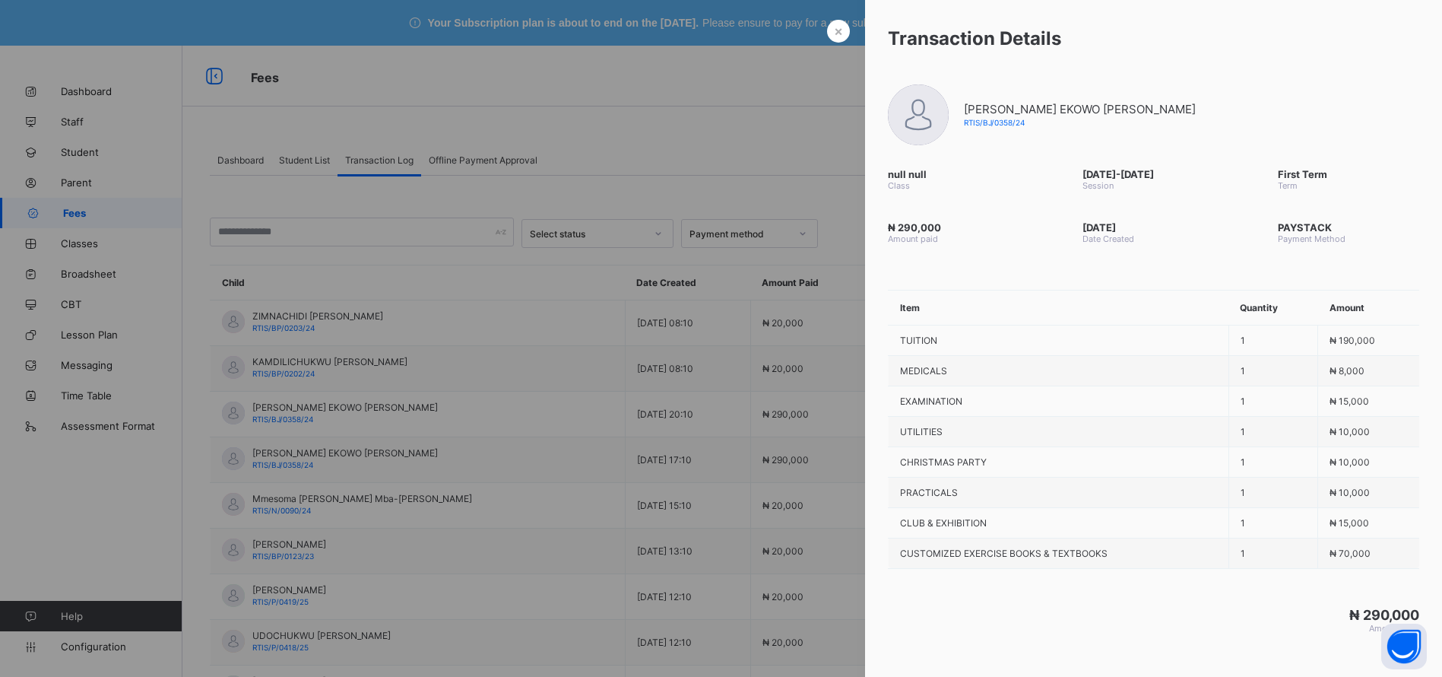
click at [827, 489] on div at bounding box center [721, 338] width 1442 height 677
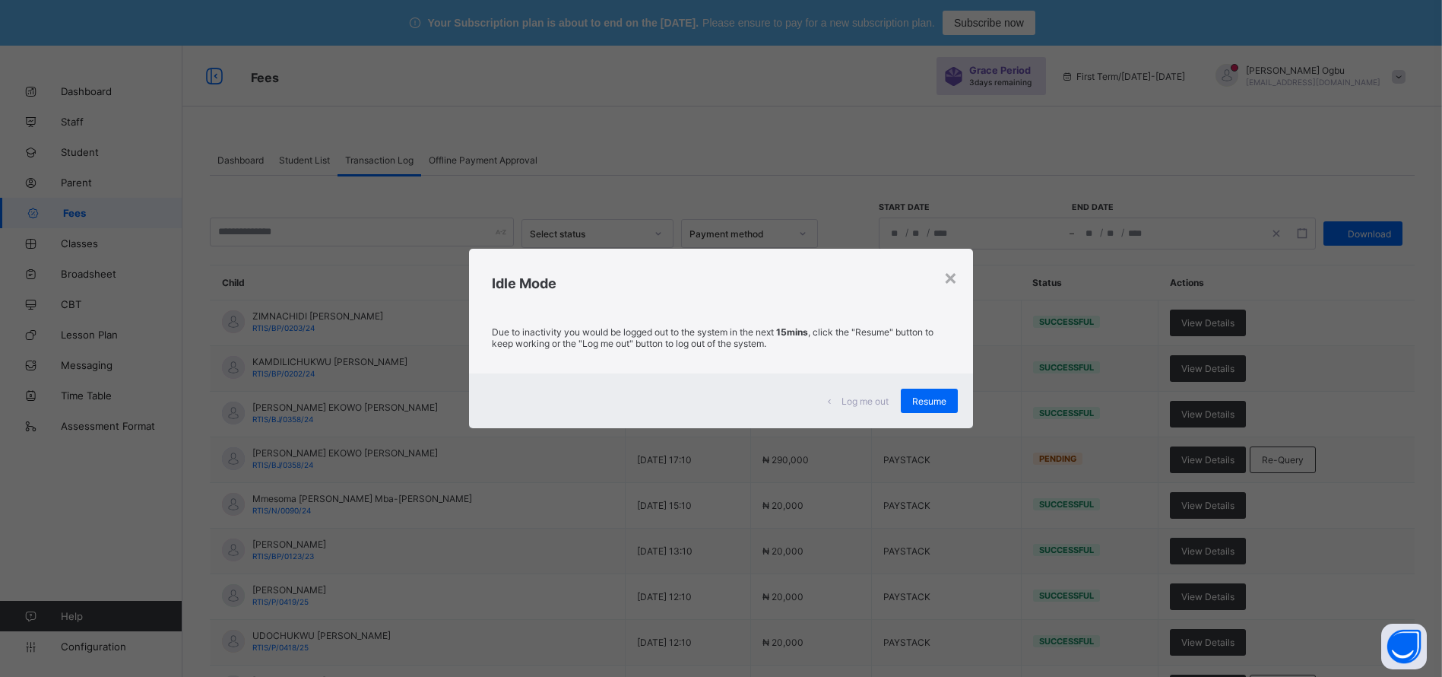
click at [939, 401] on span "Resume" at bounding box center [929, 400] width 34 height 11
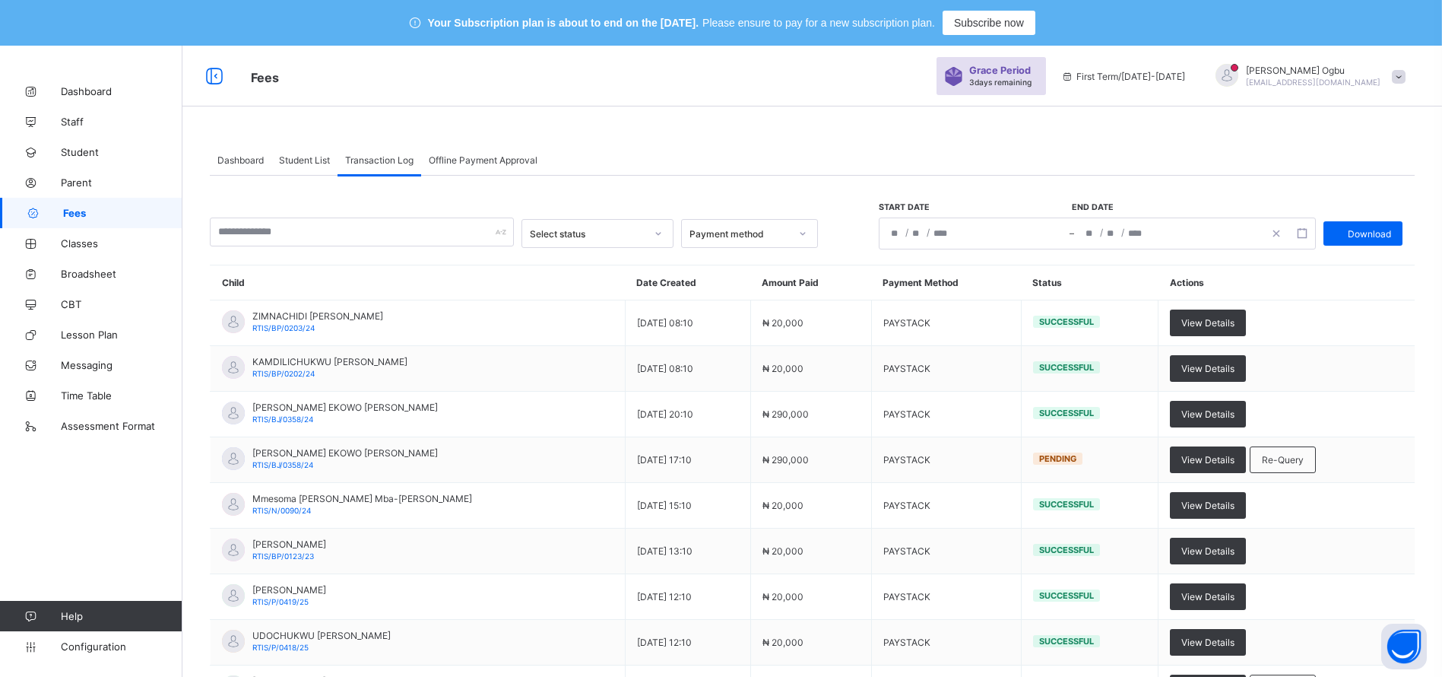
click at [74, 163] on link "Student" at bounding box center [91, 152] width 182 height 30
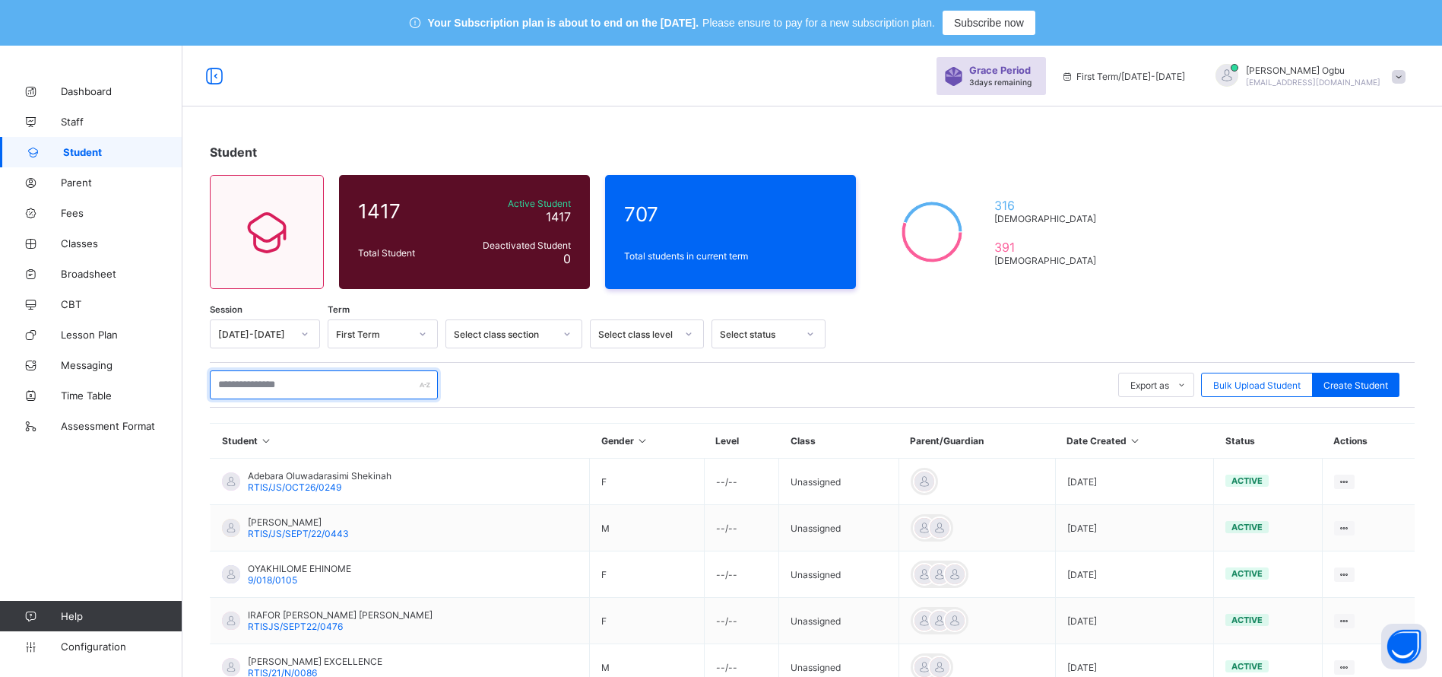
click at [290, 389] on input "text" at bounding box center [324, 384] width 228 height 29
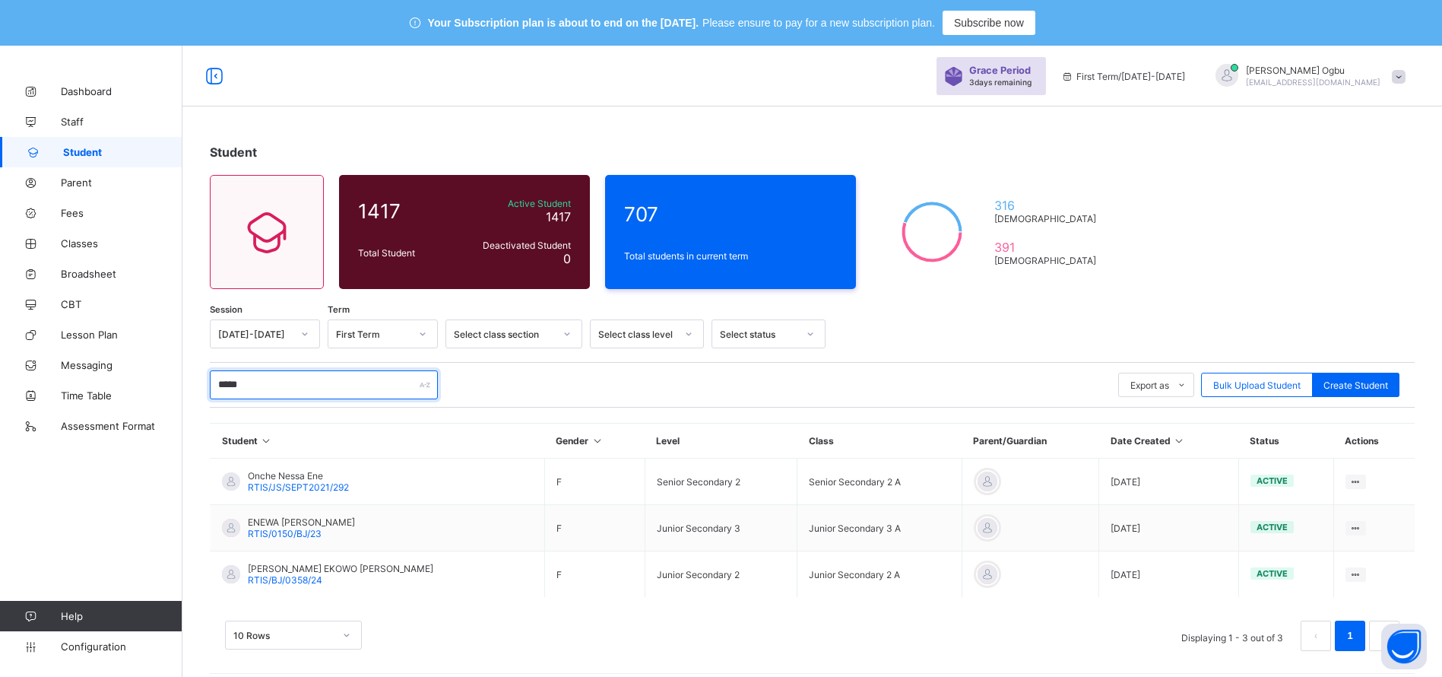
type input "*****"
click at [273, 486] on span "RTIS/JS/SEPT2021/292" at bounding box center [298, 486] width 101 height 11
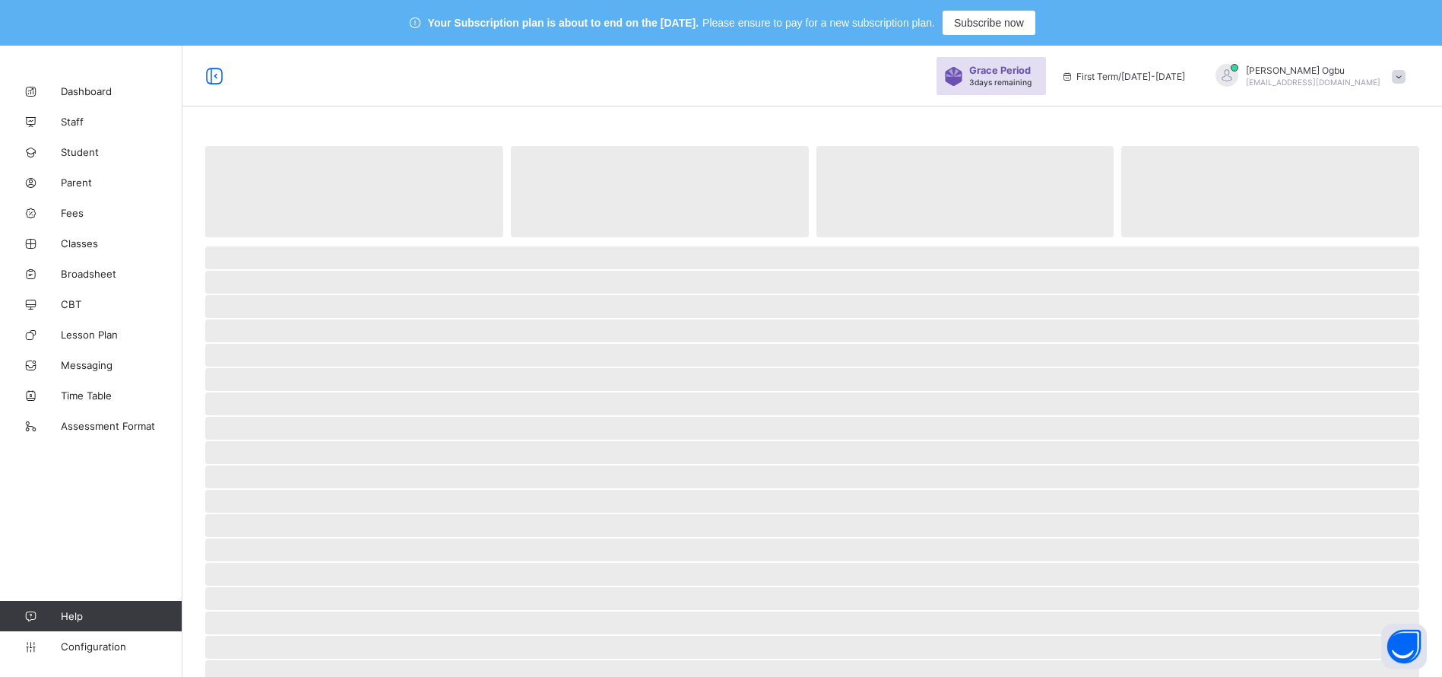
click at [273, 486] on span "‌" at bounding box center [812, 476] width 1214 height 23
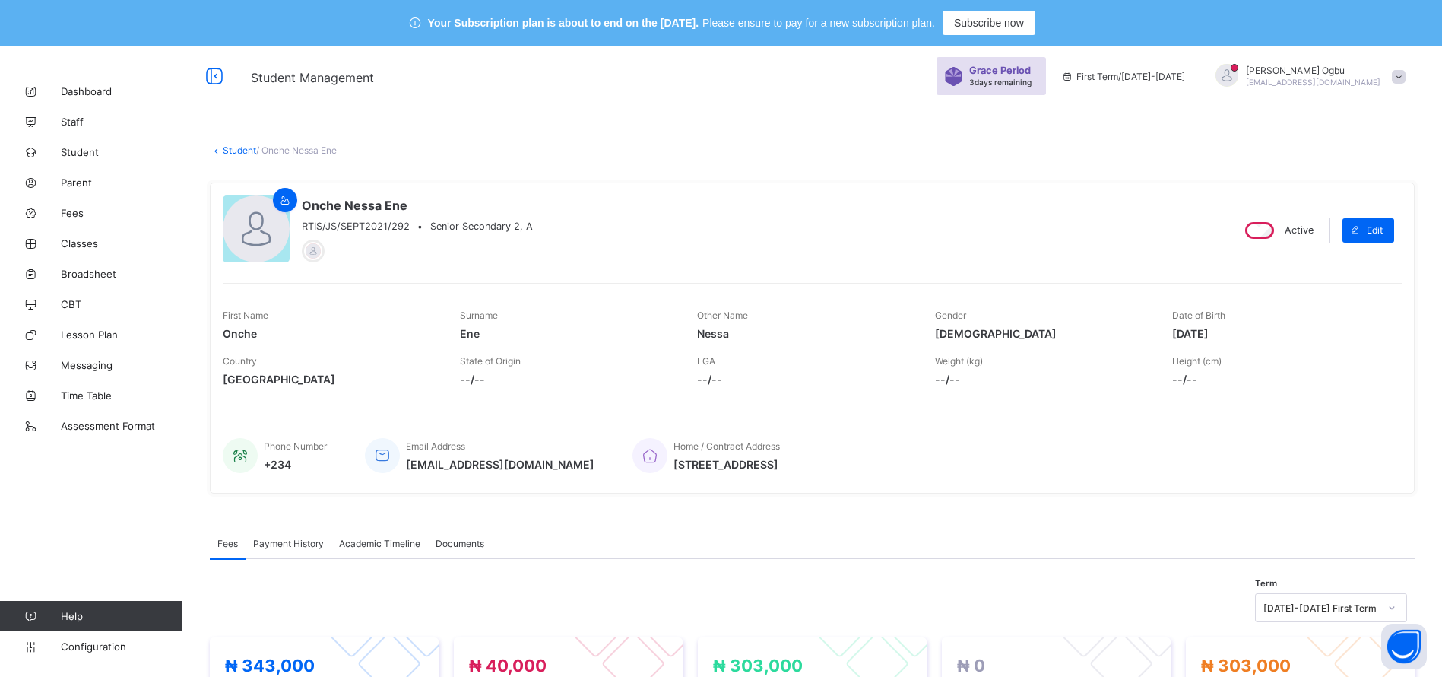
click at [66, 230] on link "Classes" at bounding box center [91, 243] width 182 height 30
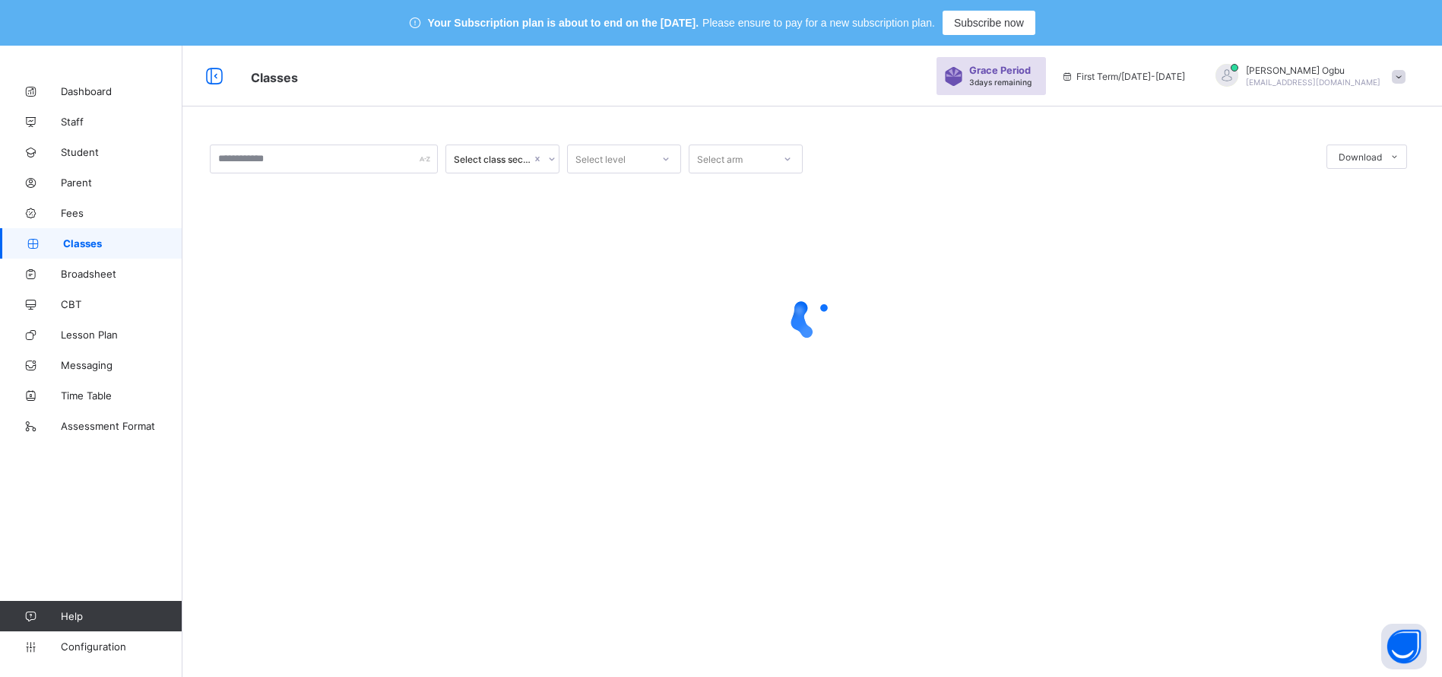
click at [103, 252] on link "Classes" at bounding box center [91, 243] width 182 height 30
click at [75, 219] on link "Fees" at bounding box center [91, 213] width 182 height 30
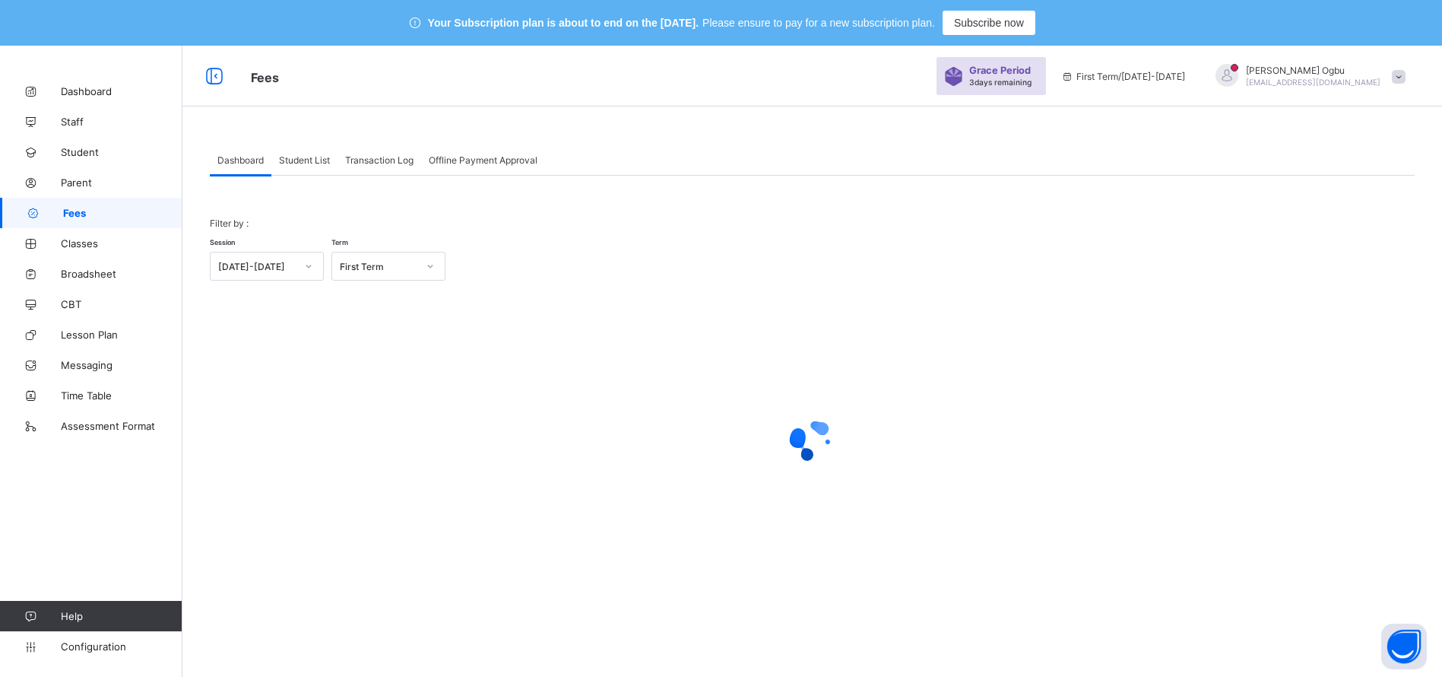
click at [366, 153] on div "Transaction Log" at bounding box center [380, 159] width 84 height 30
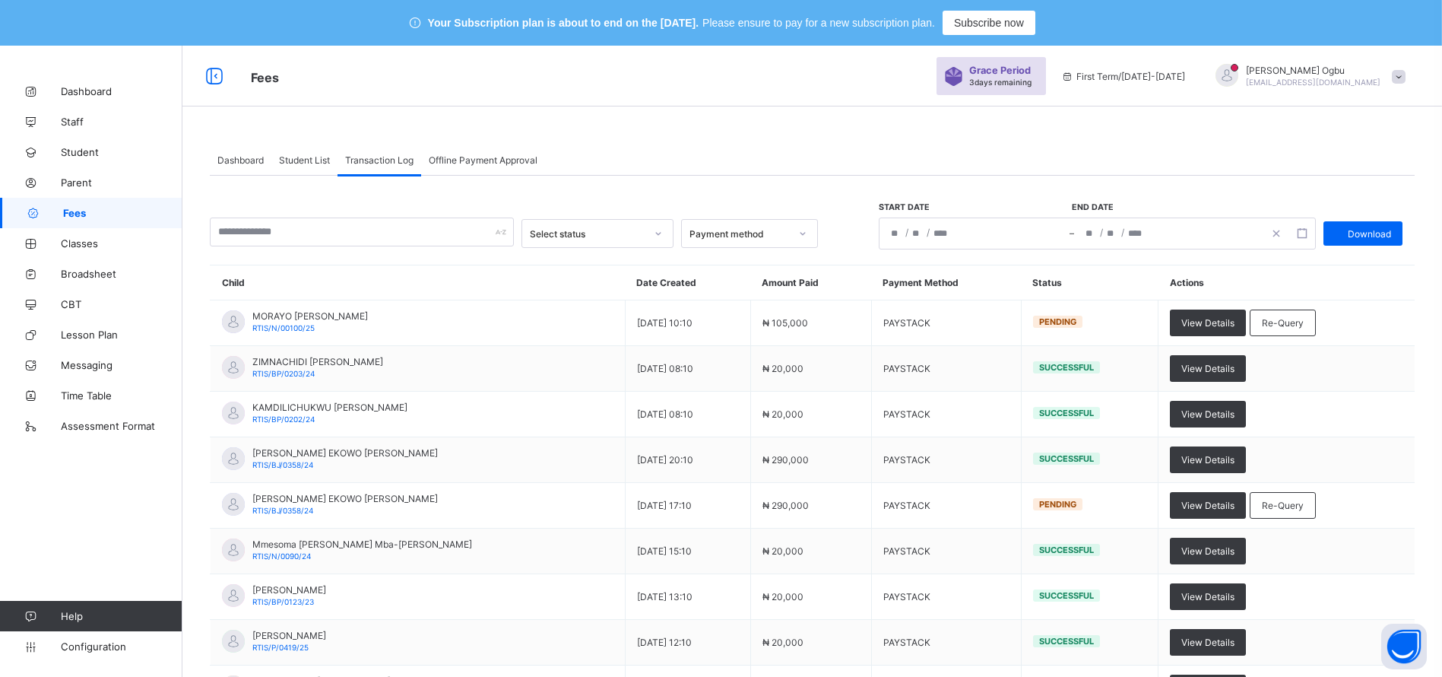
click at [1280, 321] on span "Re-Query" at bounding box center [1283, 322] width 42 height 11
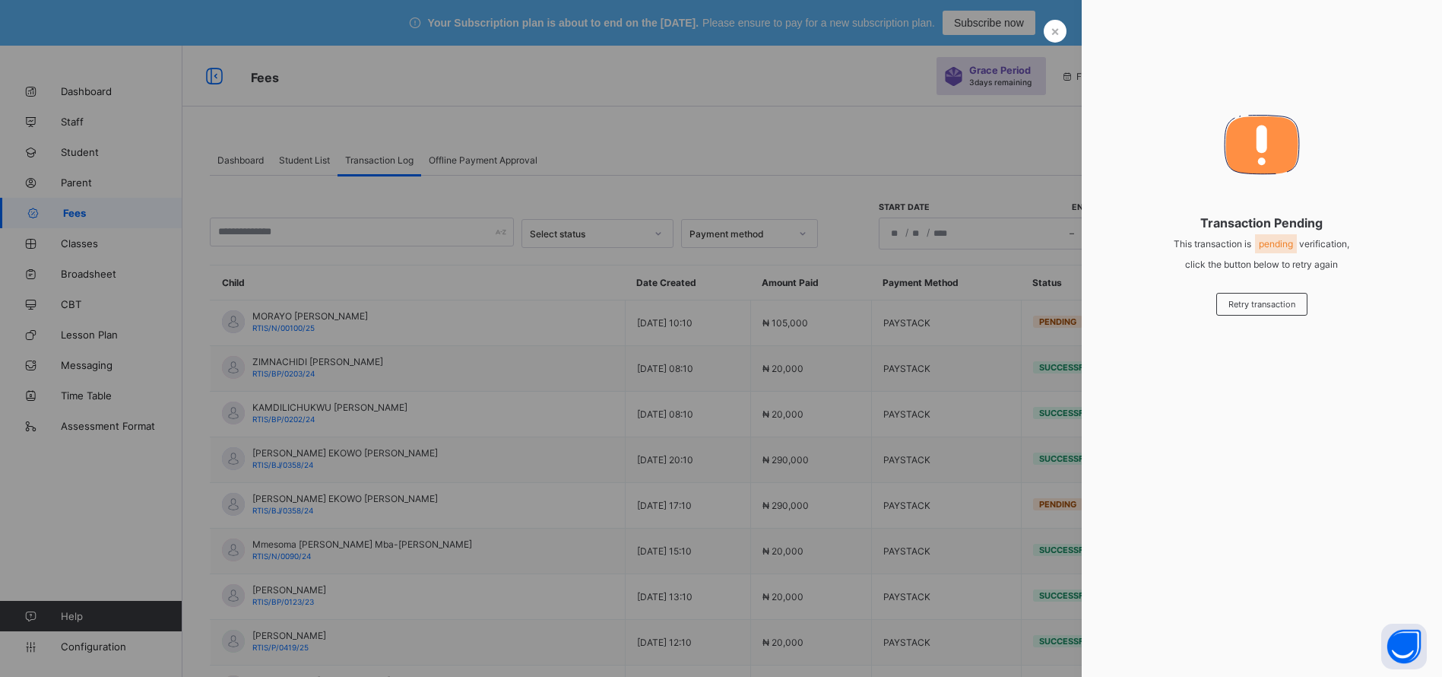
click at [1051, 31] on span "×" at bounding box center [1055, 31] width 9 height 16
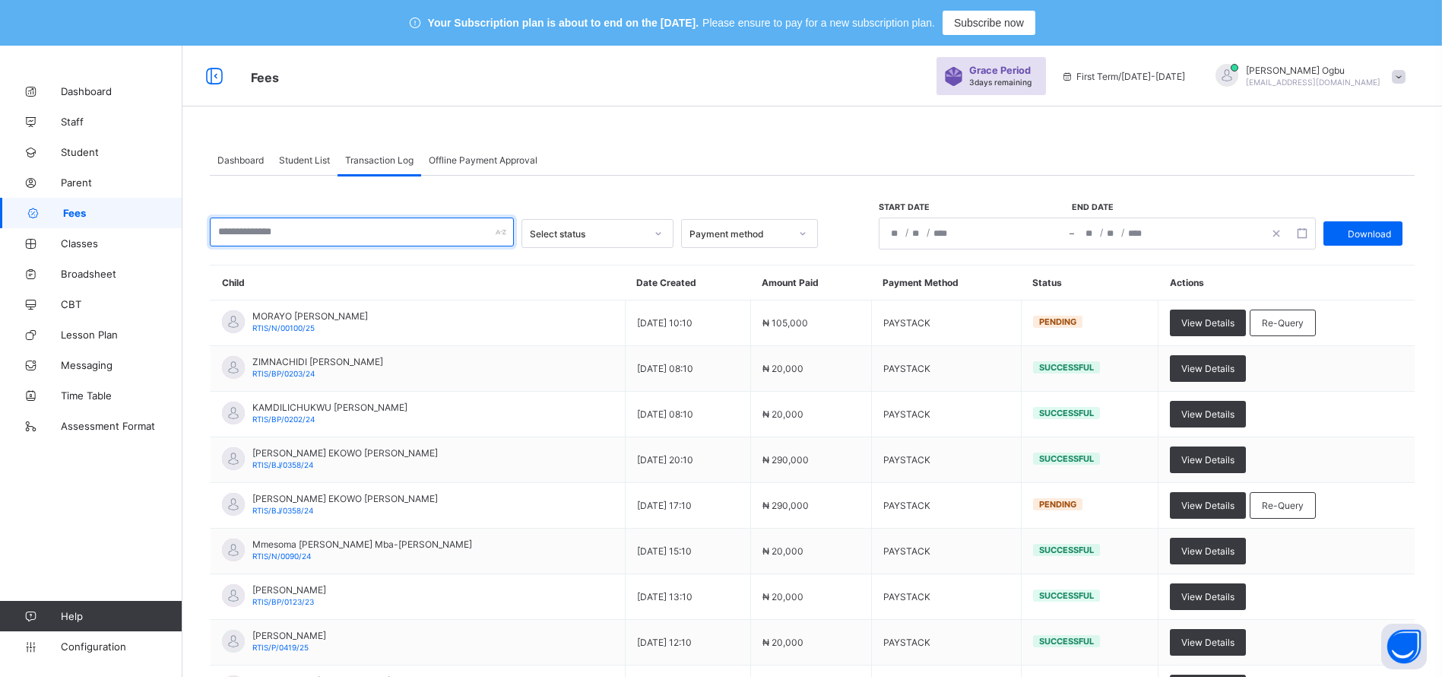
click at [337, 236] on input "text" at bounding box center [362, 231] width 304 height 29
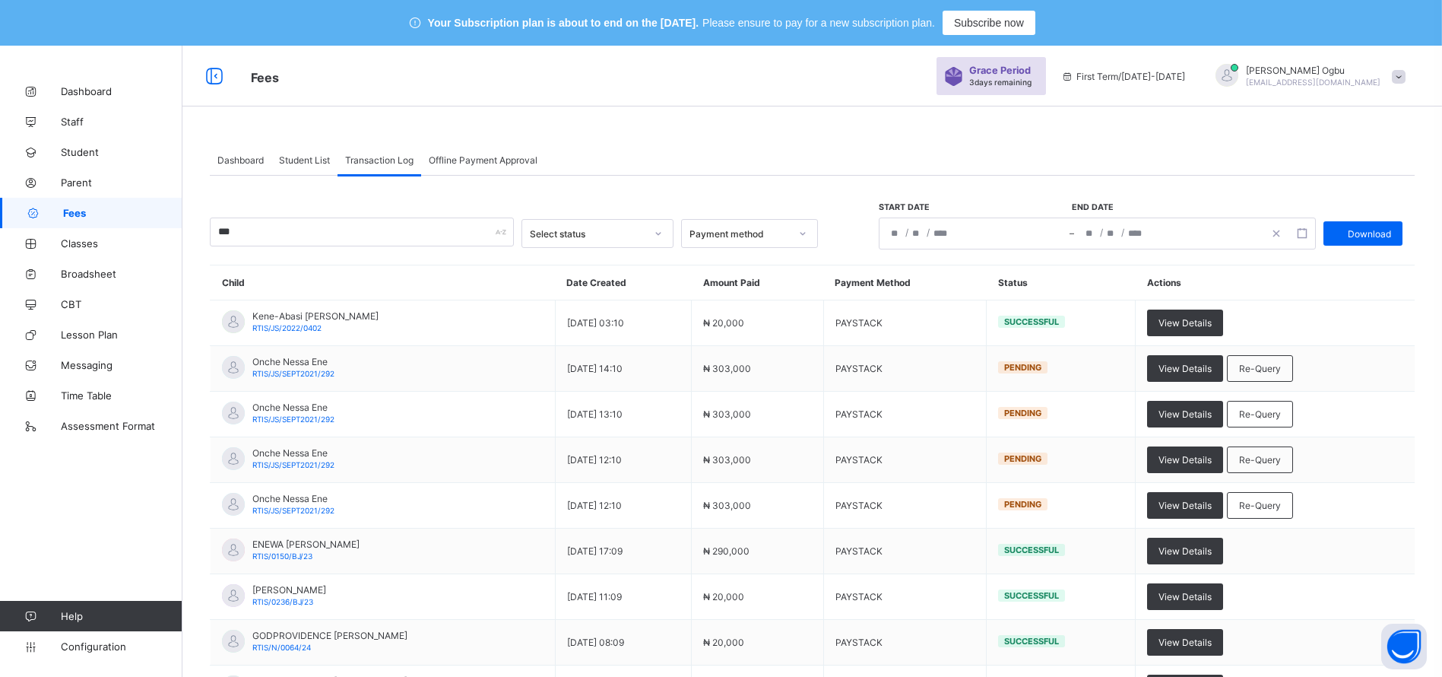
click at [1281, 372] on span "Re-Query" at bounding box center [1260, 368] width 42 height 11
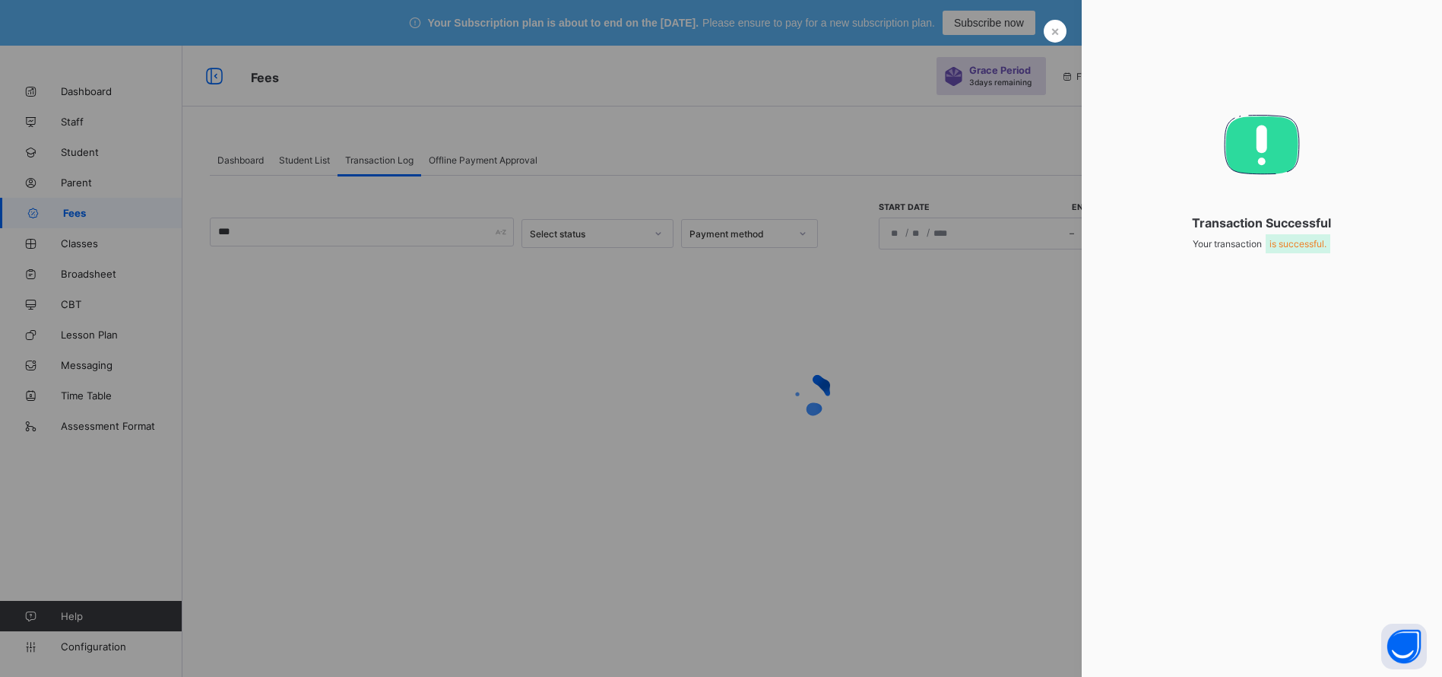
click at [1051, 31] on span "×" at bounding box center [1055, 31] width 9 height 16
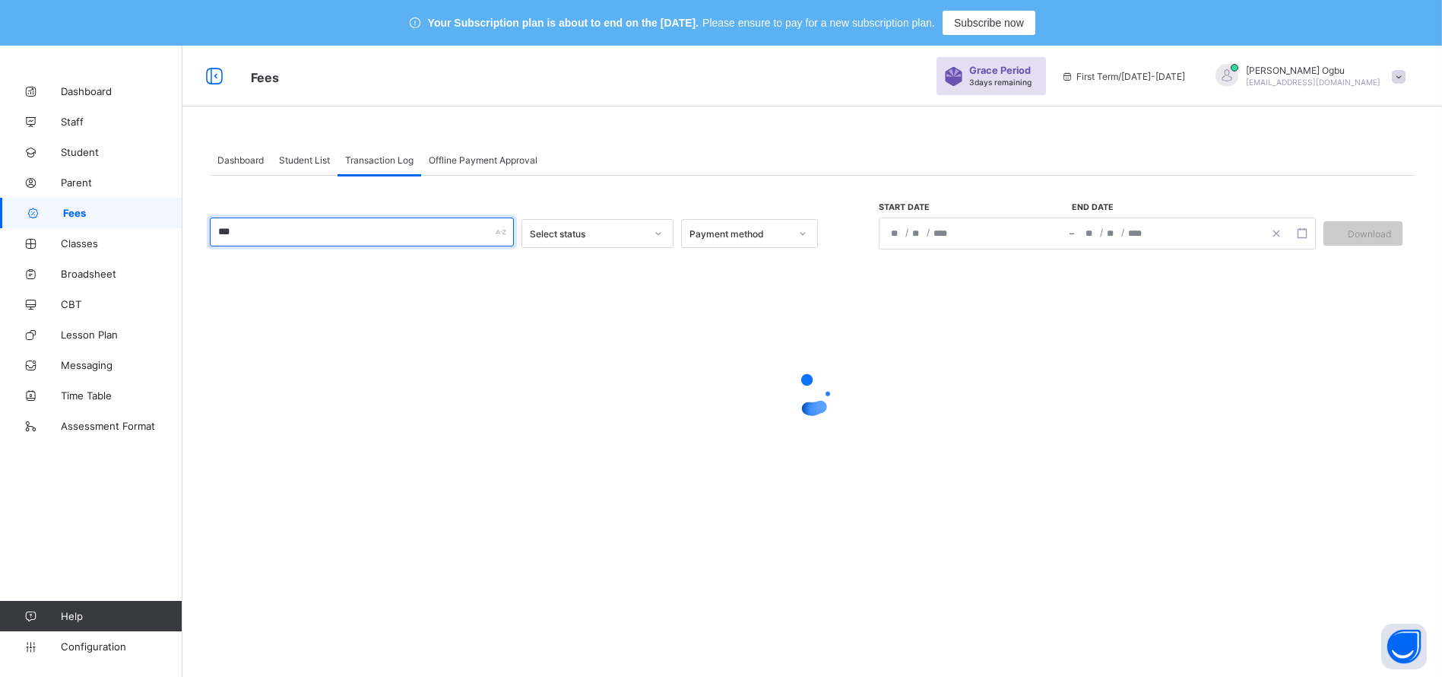
click at [384, 243] on input "***" at bounding box center [362, 231] width 304 height 29
type input "*"
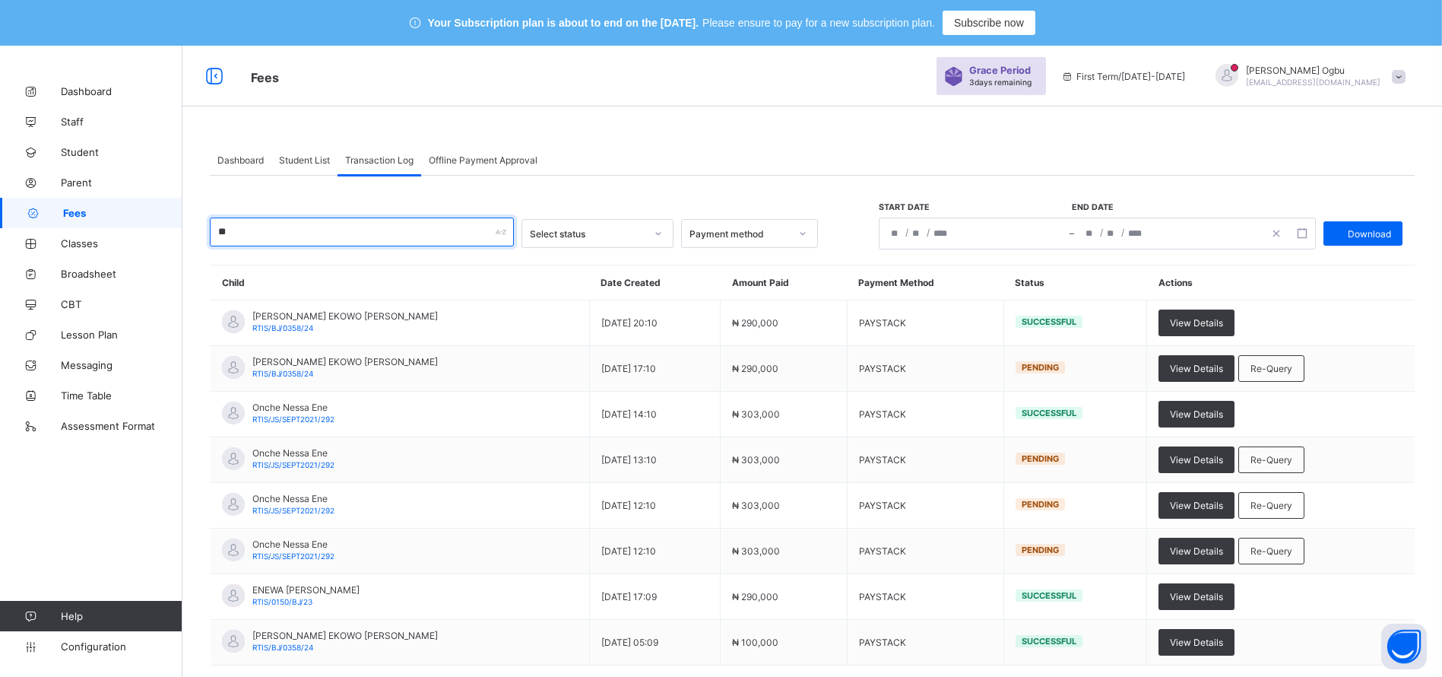
type input "*"
type input "*****"
click at [1278, 458] on span "Re-Query" at bounding box center [1272, 459] width 42 height 11
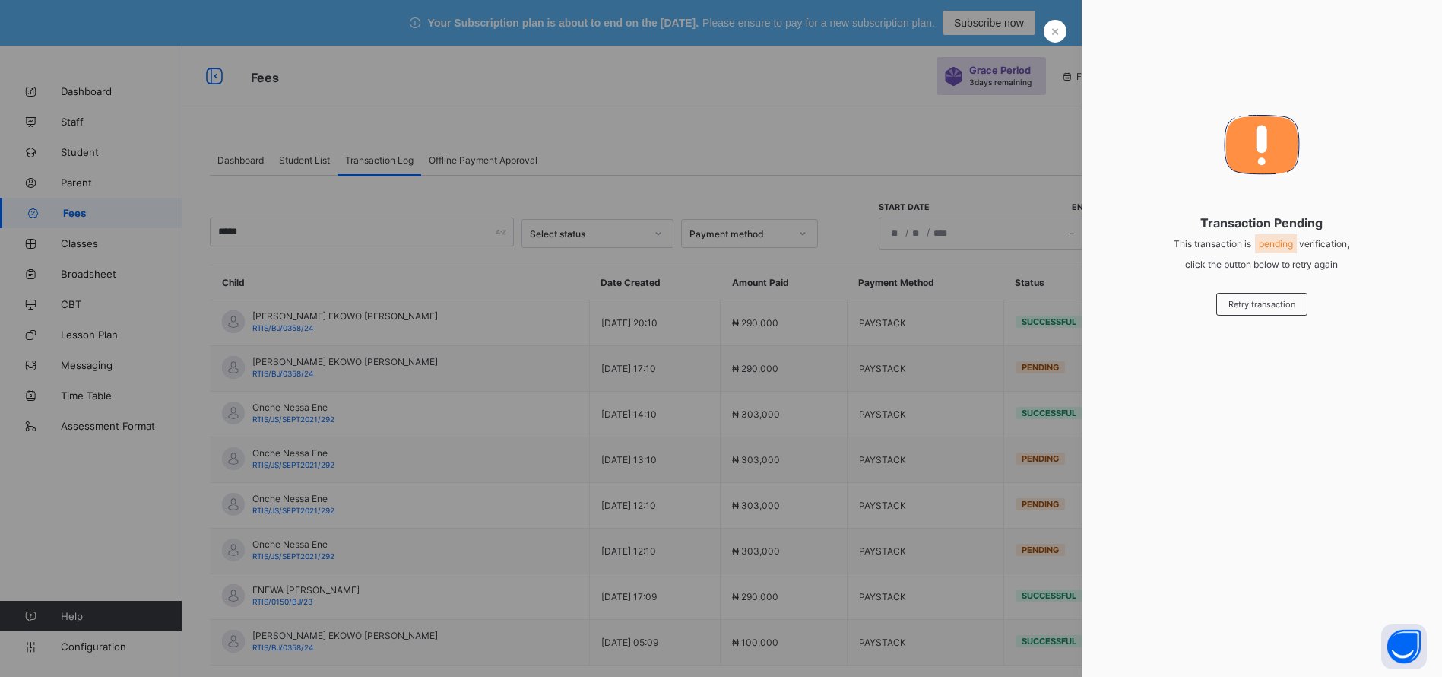
click at [1264, 316] on div "× Transaction Pending This transaction is pending verification, click the butto…" at bounding box center [1262, 338] width 360 height 677
click at [1051, 36] on span "×" at bounding box center [1055, 31] width 9 height 16
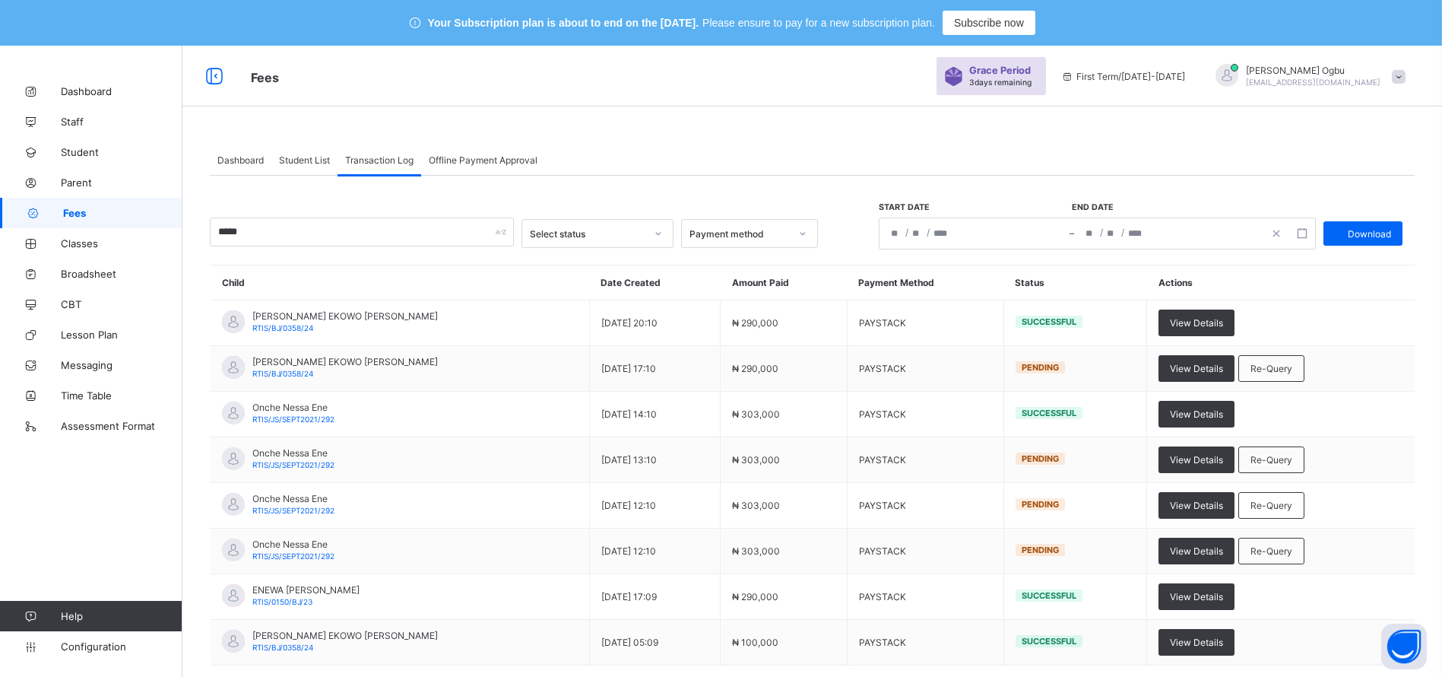
click at [1270, 509] on span "Re-Query" at bounding box center [1272, 504] width 42 height 11
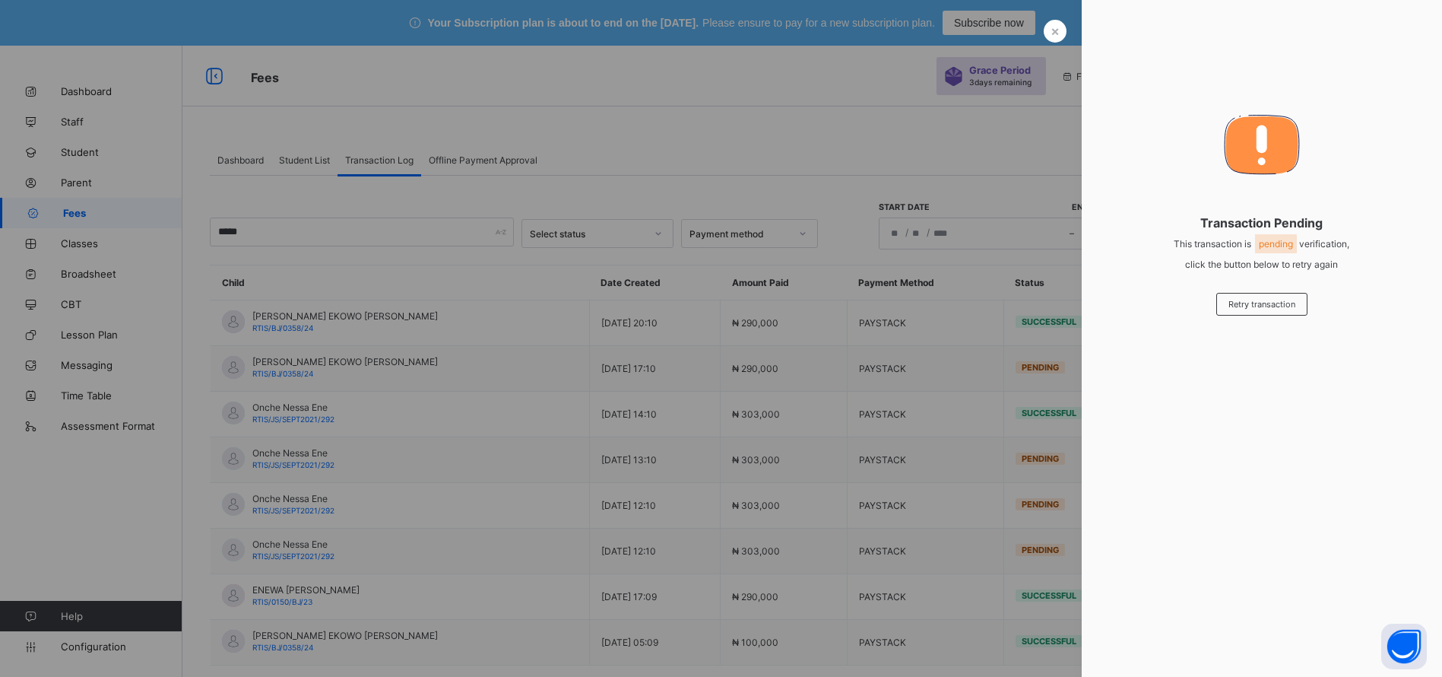
click at [1296, 303] on div "Retry transaction" at bounding box center [1261, 304] width 91 height 23
click at [1051, 35] on span "×" at bounding box center [1055, 31] width 9 height 16
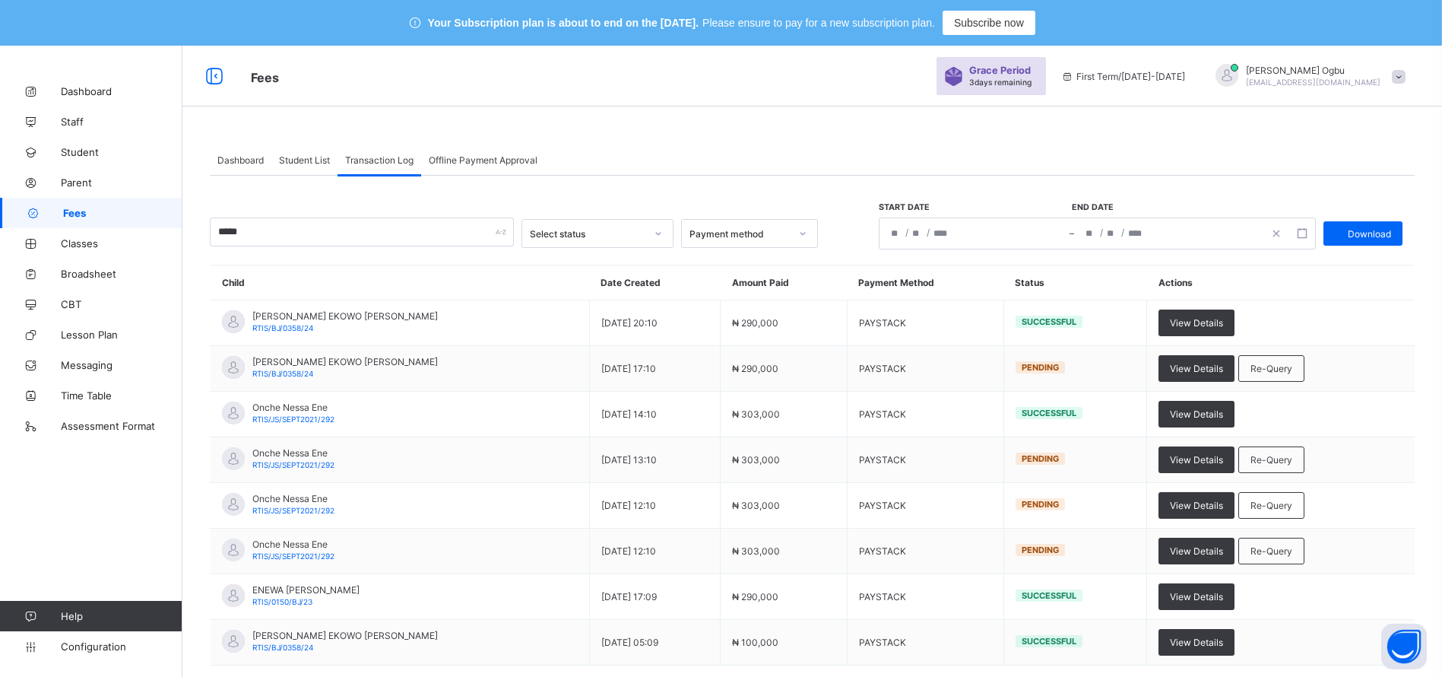
click at [1283, 560] on div "Re-Query" at bounding box center [1271, 550] width 66 height 27
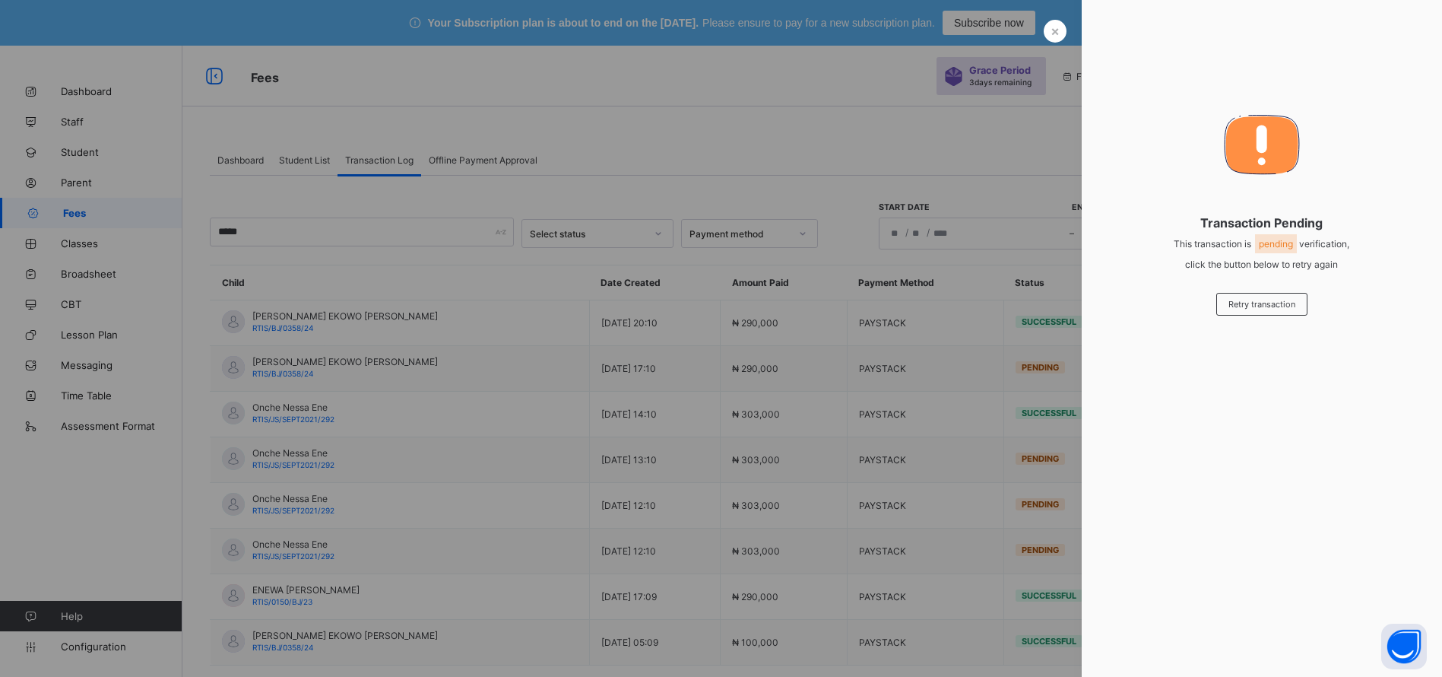
drag, startPoint x: 1283, startPoint y: 560, endPoint x: 1358, endPoint y: 408, distance: 169.3
click at [1358, 408] on div "× Transaction Pending This transaction is pending verification, click the butto…" at bounding box center [1262, 338] width 360 height 677
click at [1253, 302] on span "Retry transaction" at bounding box center [1262, 304] width 67 height 11
click at [1055, 30] on span "×" at bounding box center [1055, 31] width 9 height 16
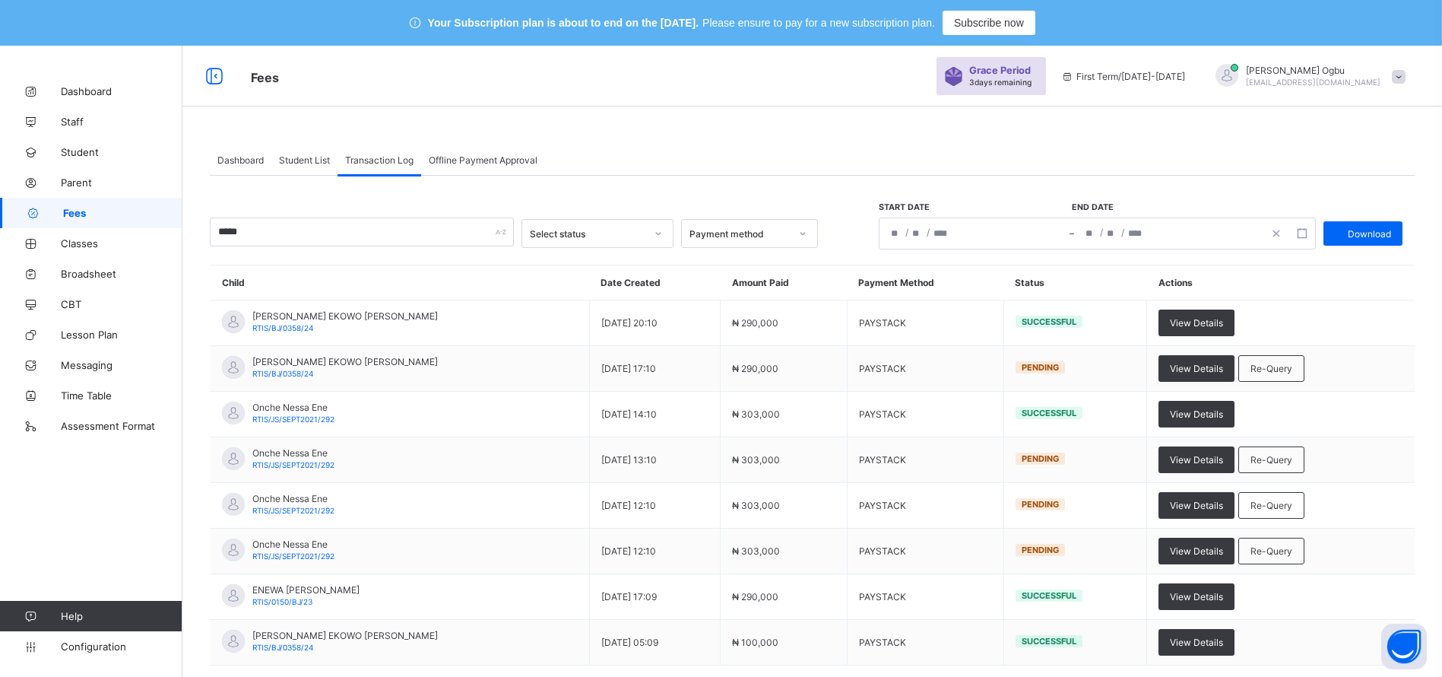
click at [286, 162] on span "Student List" at bounding box center [304, 159] width 51 height 11
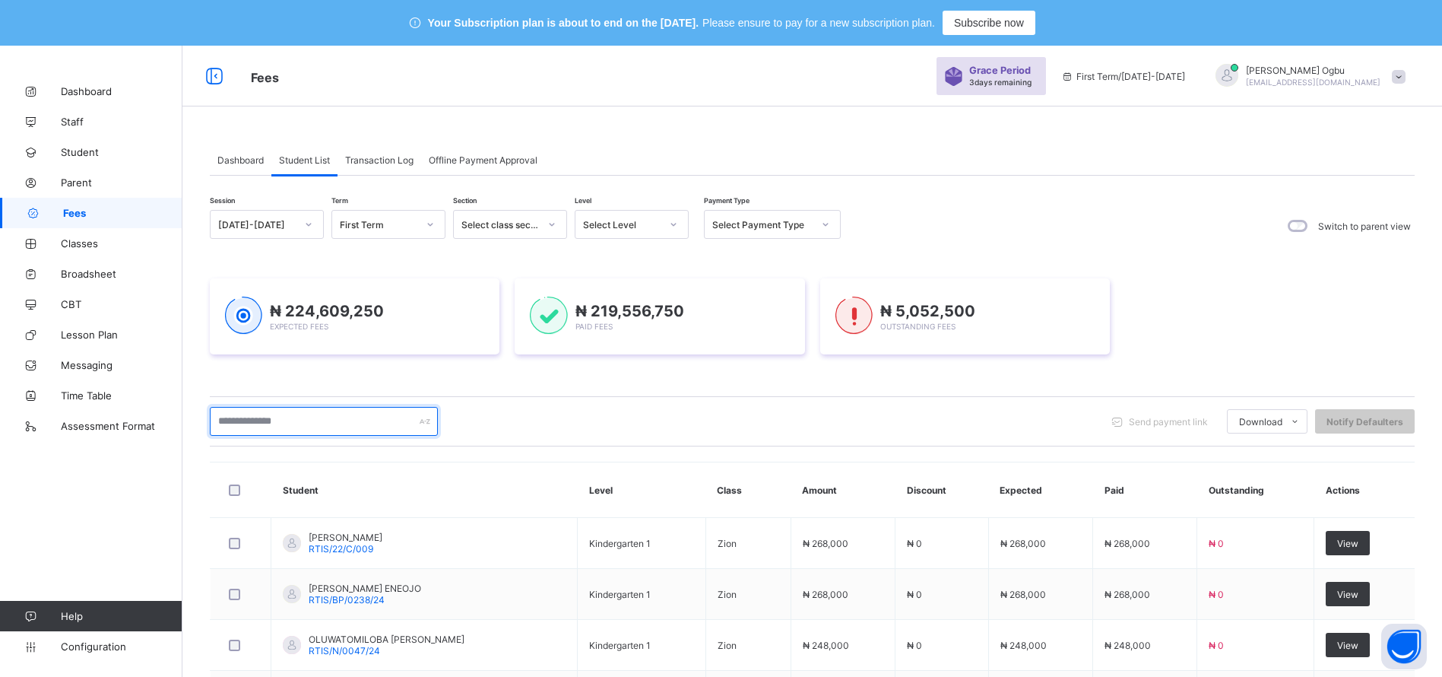
click at [279, 411] on input "text" at bounding box center [324, 421] width 228 height 29
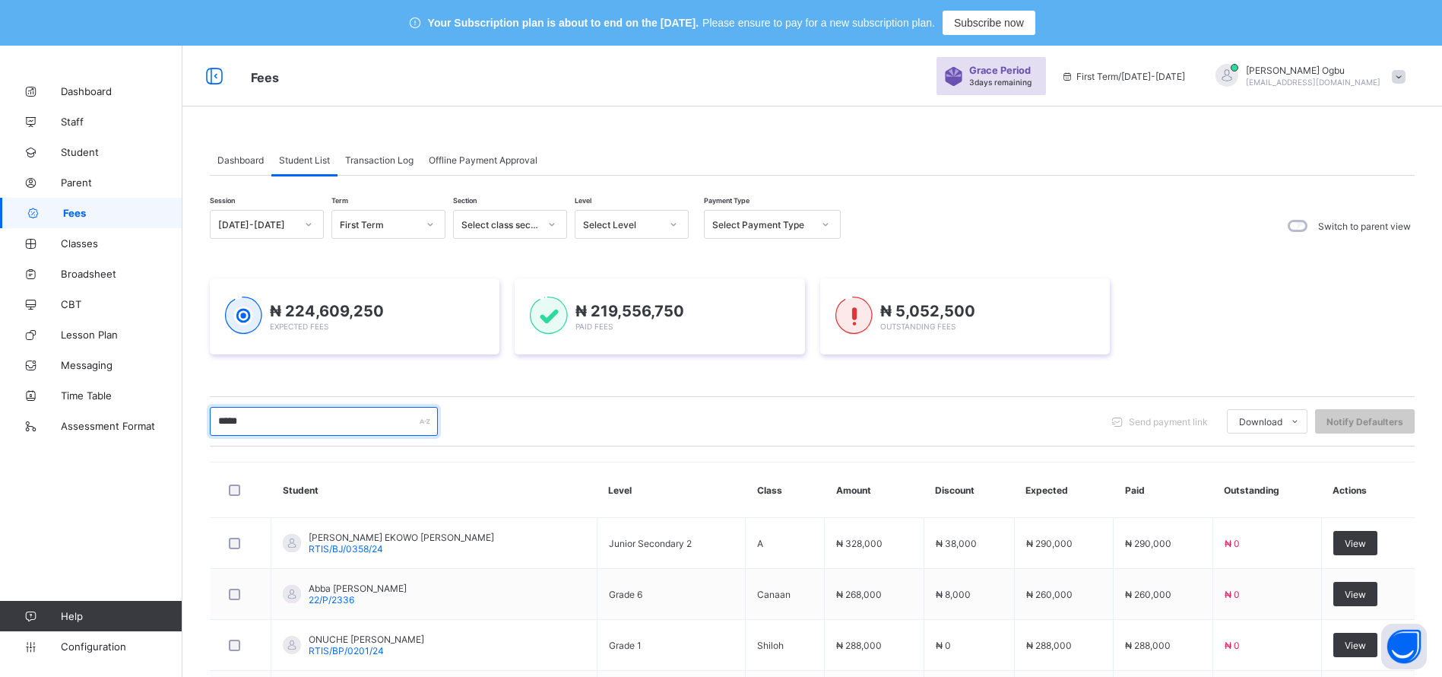
scroll to position [187, 0]
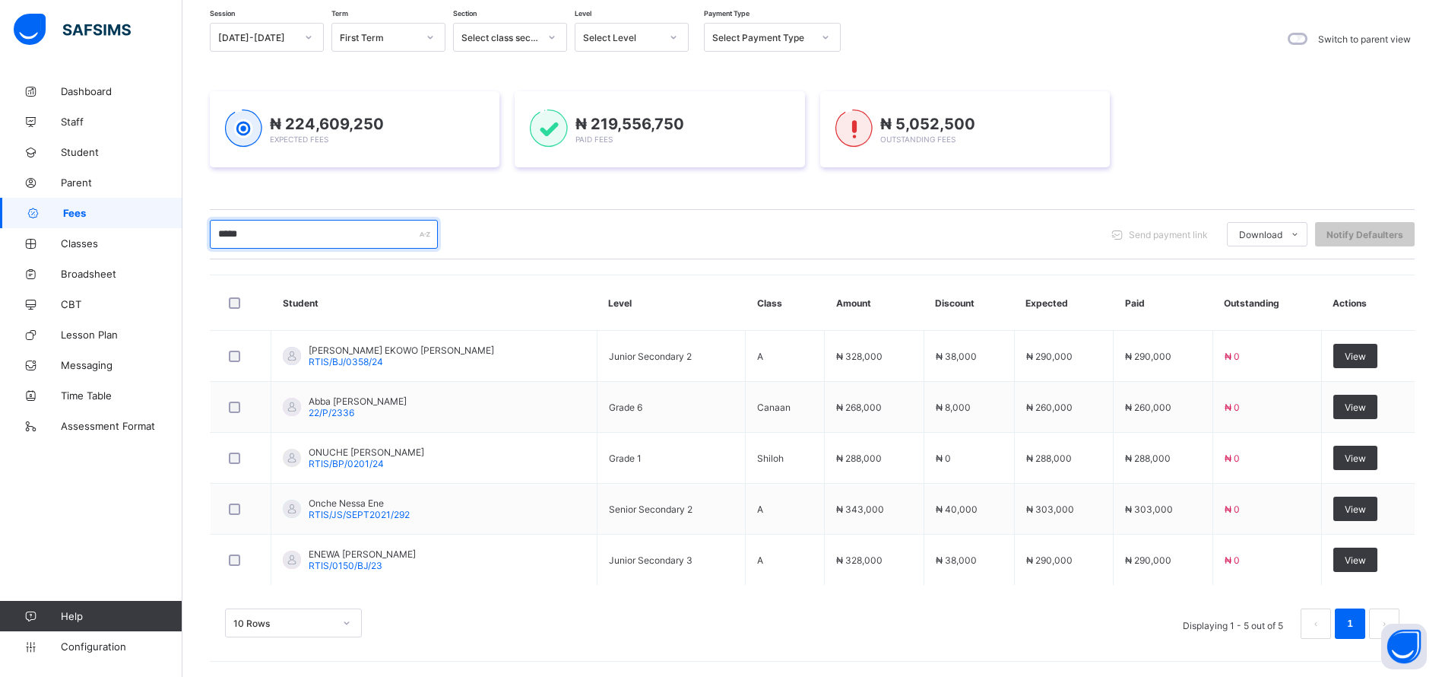
type input "*****"
click at [1366, 558] on span "View" at bounding box center [1355, 559] width 21 height 11
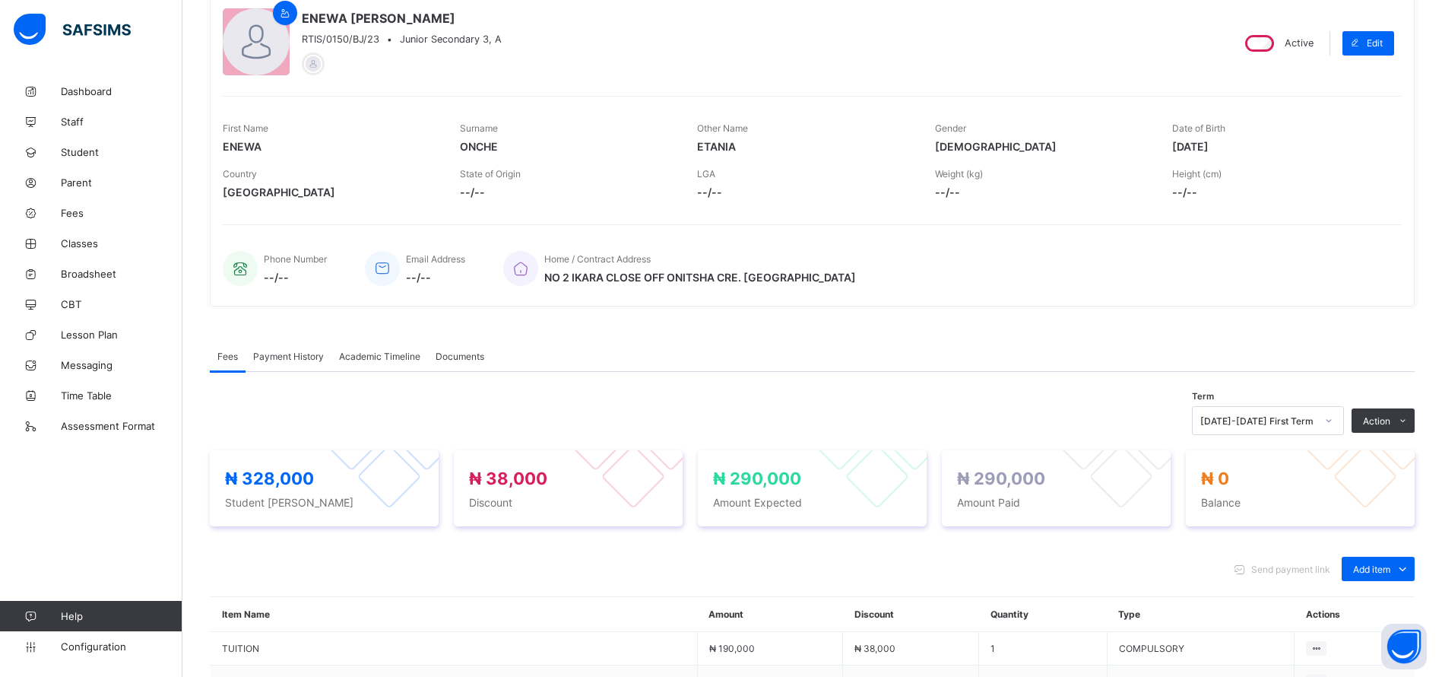
click at [269, 353] on span "Payment History" at bounding box center [288, 355] width 71 height 11
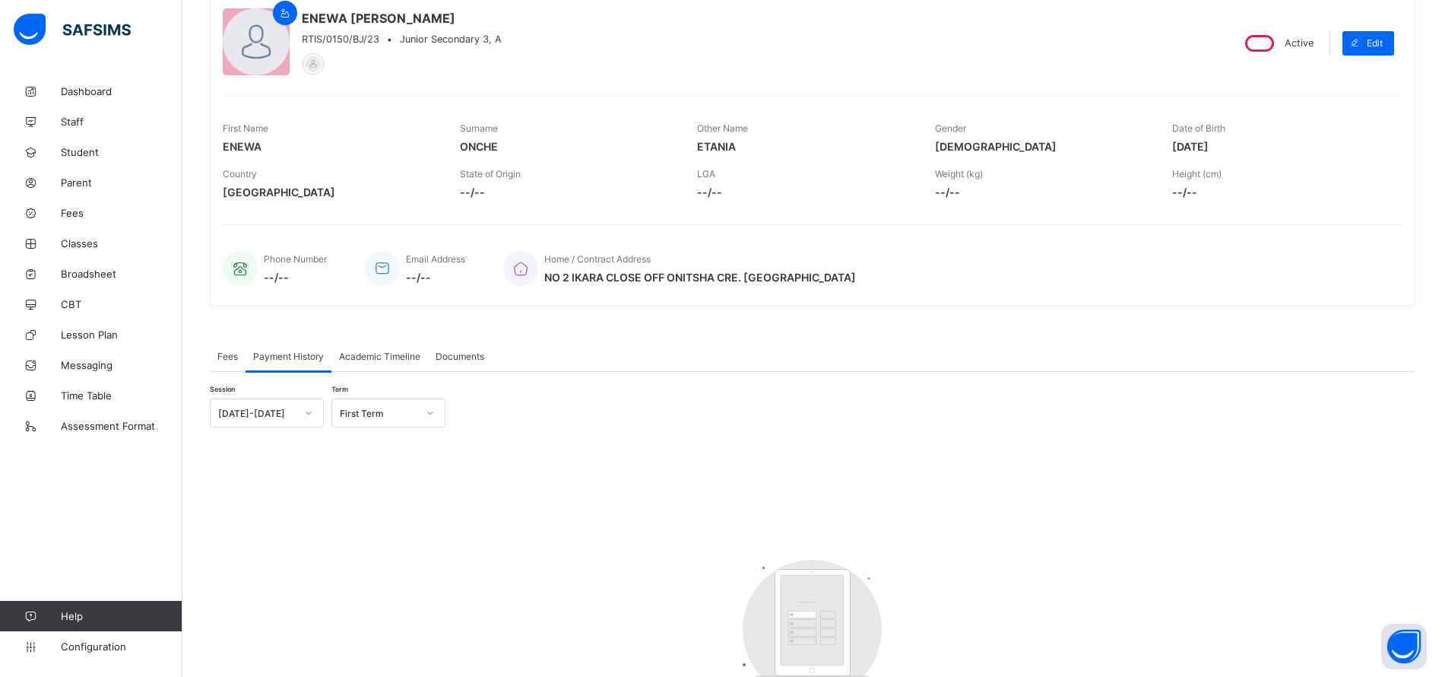
click at [231, 359] on span "Fees" at bounding box center [227, 355] width 21 height 11
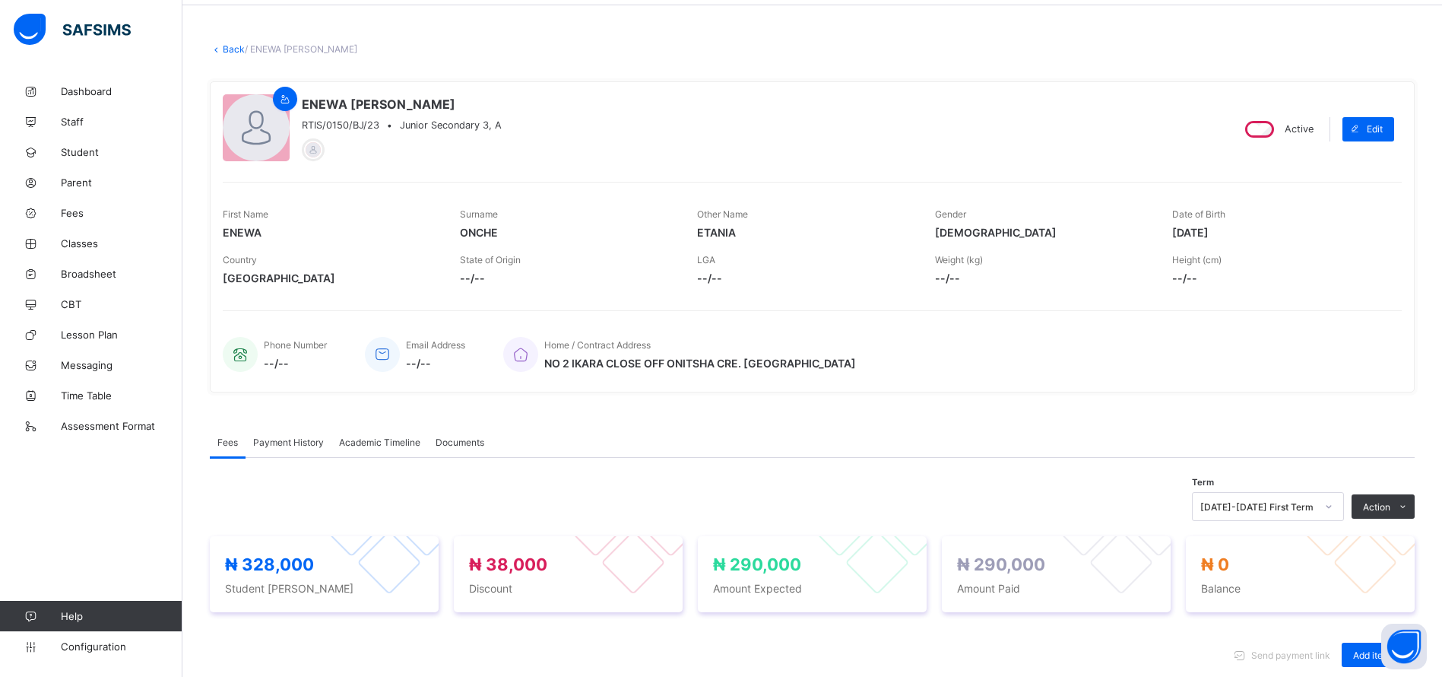
scroll to position [103, 0]
click at [296, 442] on span "Payment History" at bounding box center [288, 439] width 71 height 11
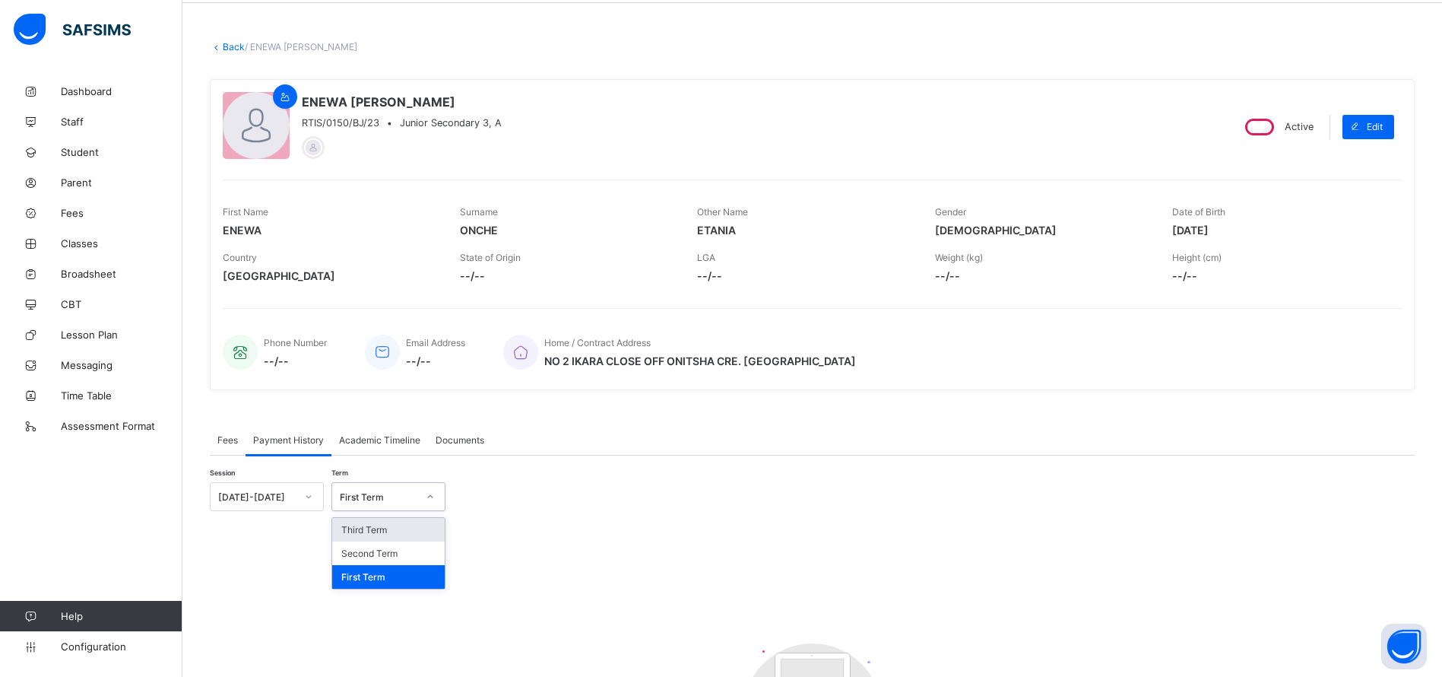
click at [357, 534] on div "Third Term" at bounding box center [388, 530] width 113 height 24
click at [353, 576] on div "First Term" at bounding box center [388, 577] width 113 height 24
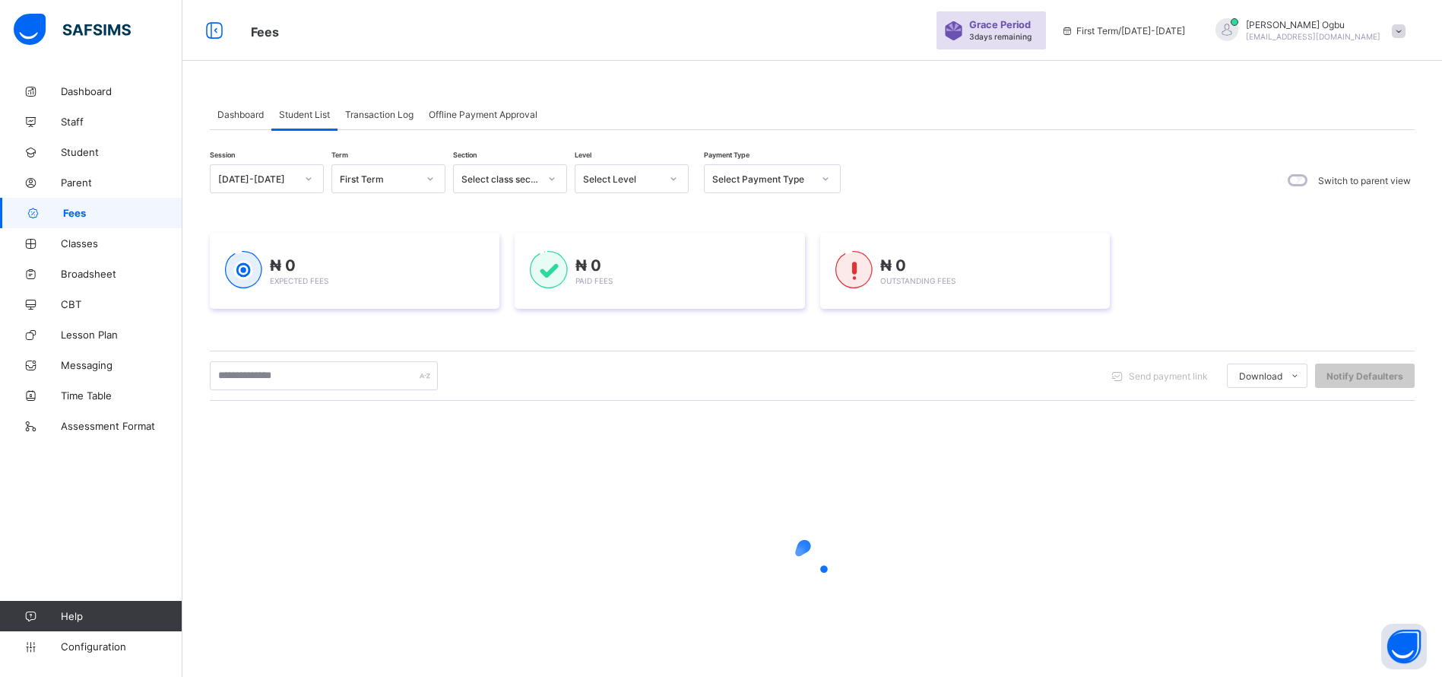
scroll to position [93, 0]
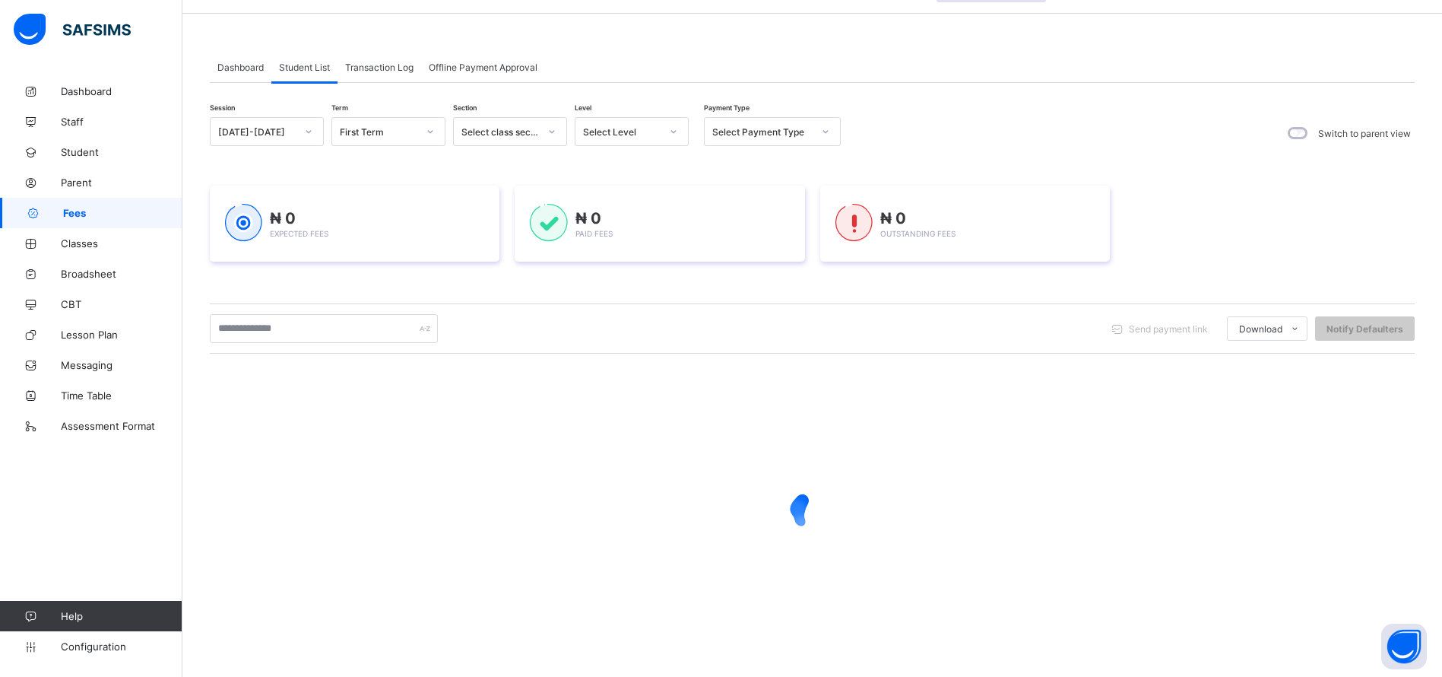
click at [95, 154] on span "Student" at bounding box center [122, 152] width 122 height 12
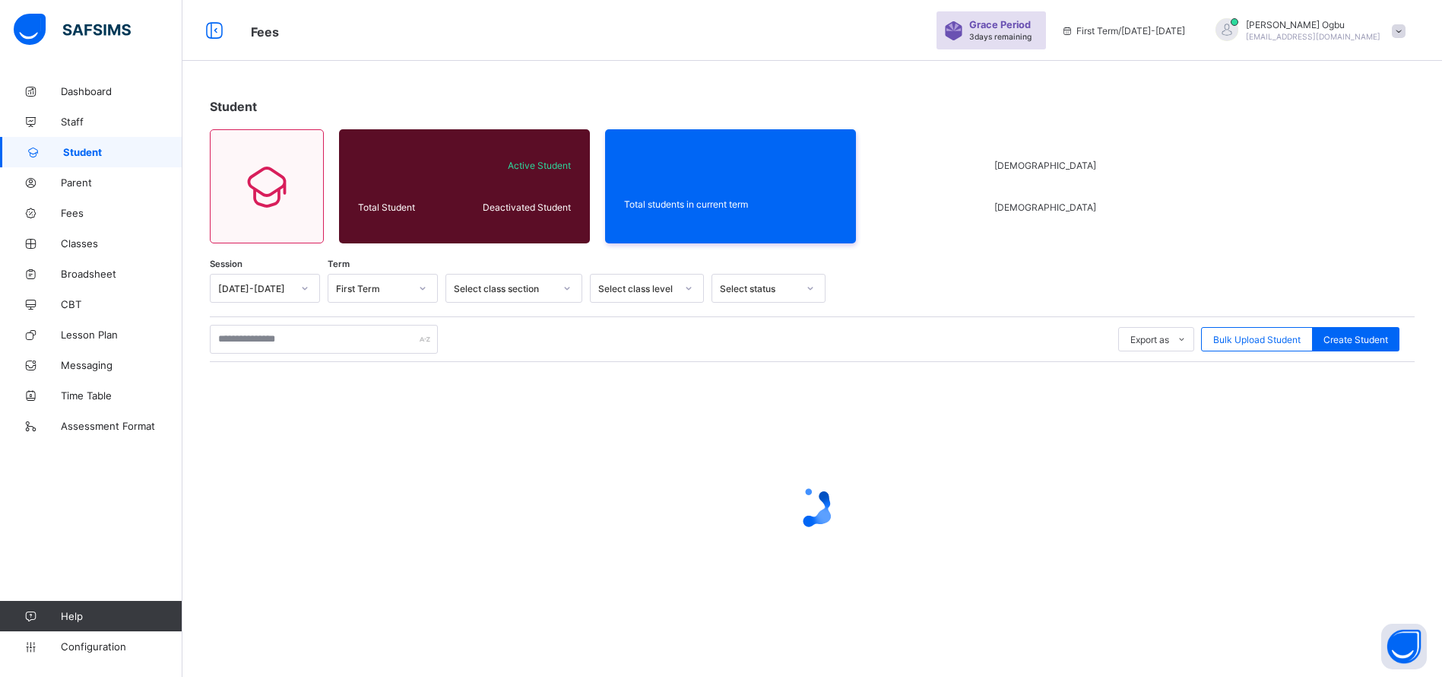
scroll to position [93, 0]
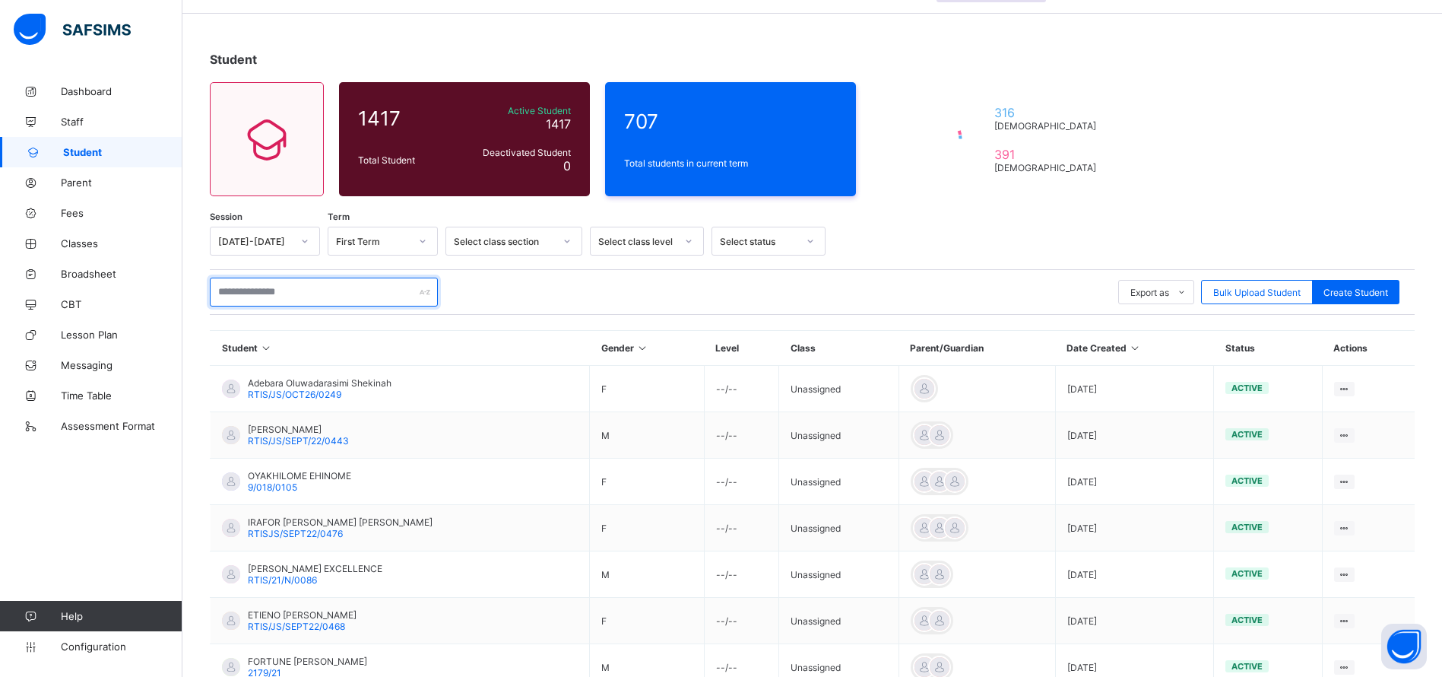
click at [296, 287] on input "text" at bounding box center [324, 291] width 228 height 29
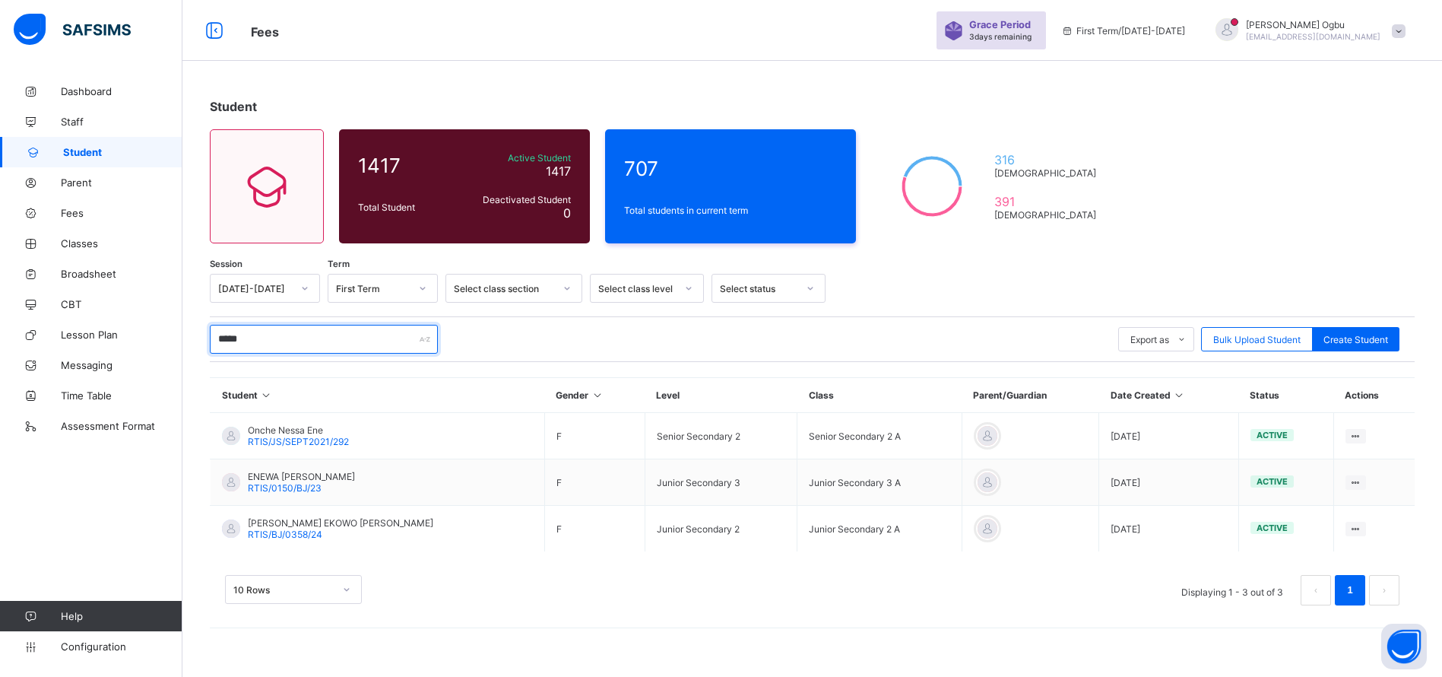
type input "*****"
click at [271, 430] on span "Onche Nessa Ene" at bounding box center [298, 429] width 101 height 11
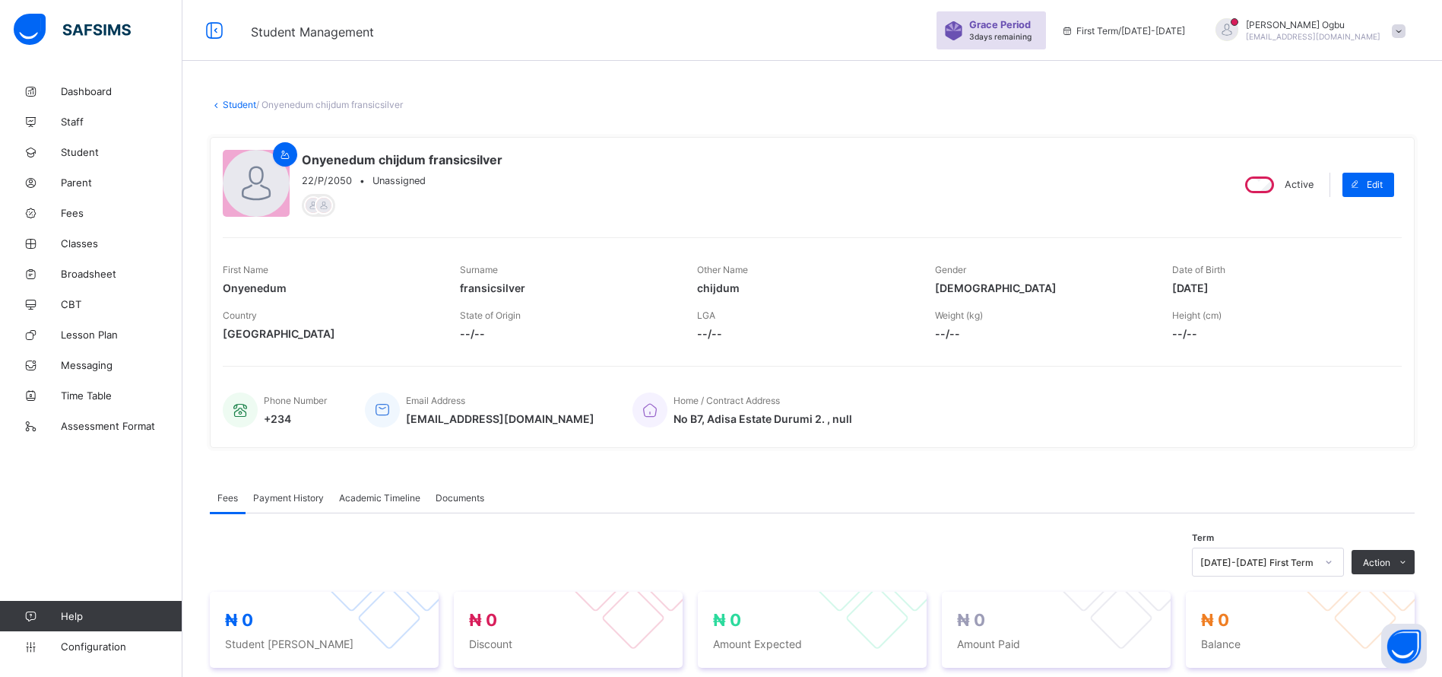
click at [274, 508] on div "Payment History" at bounding box center [289, 497] width 86 height 30
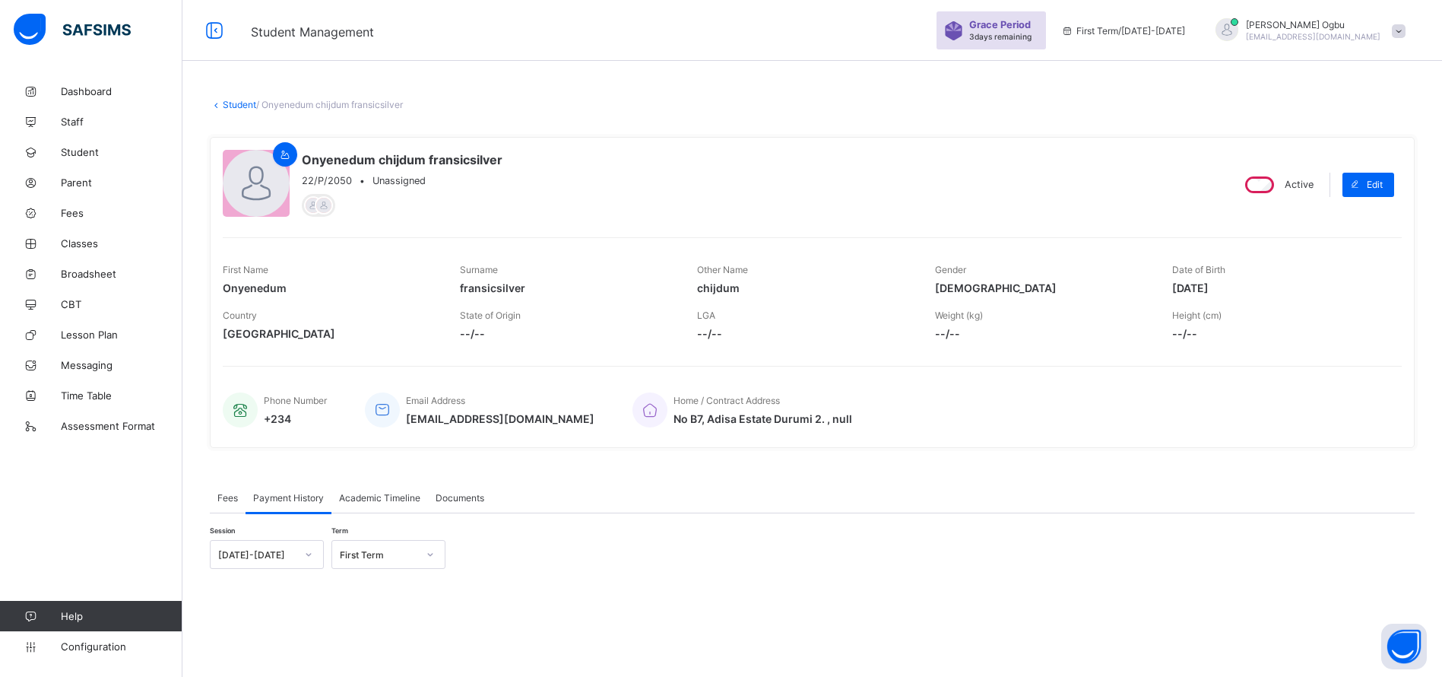
click at [217, 496] on span "Fees" at bounding box center [227, 497] width 21 height 11
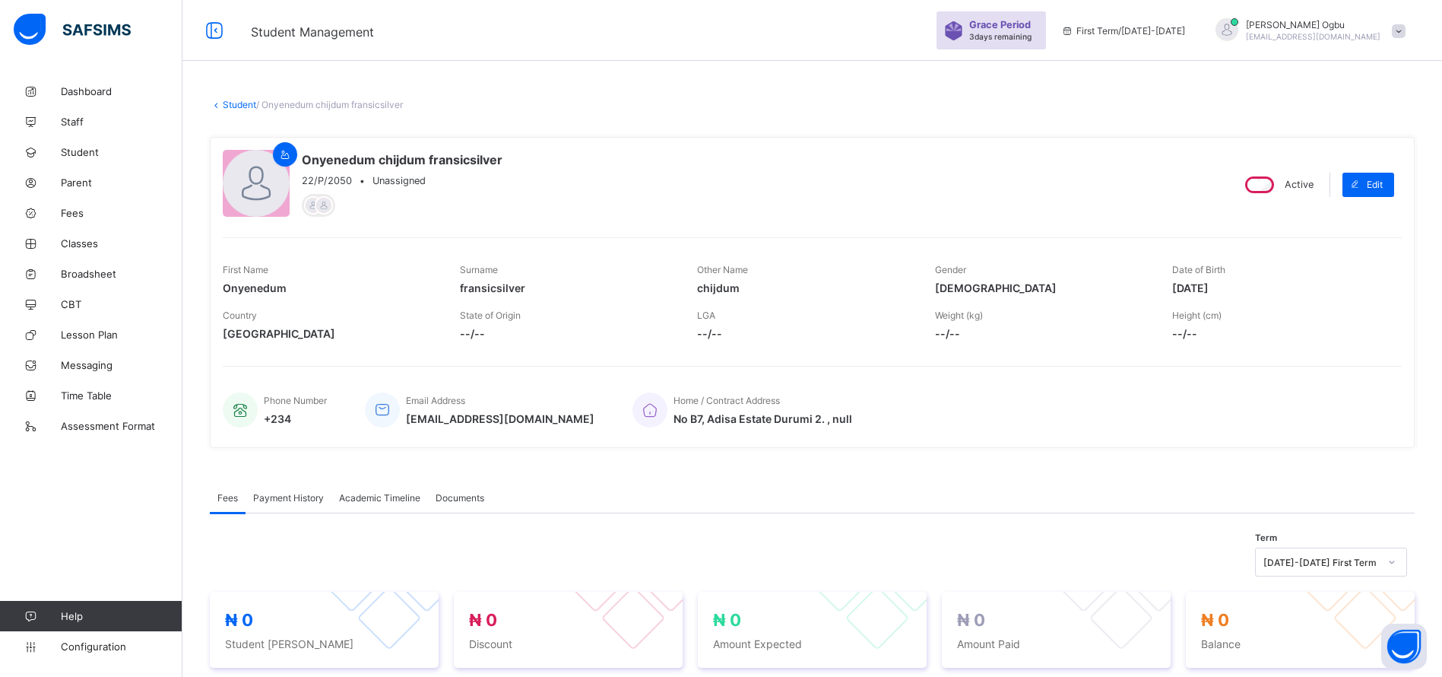
click at [276, 499] on span "Payment History" at bounding box center [288, 497] width 71 height 11
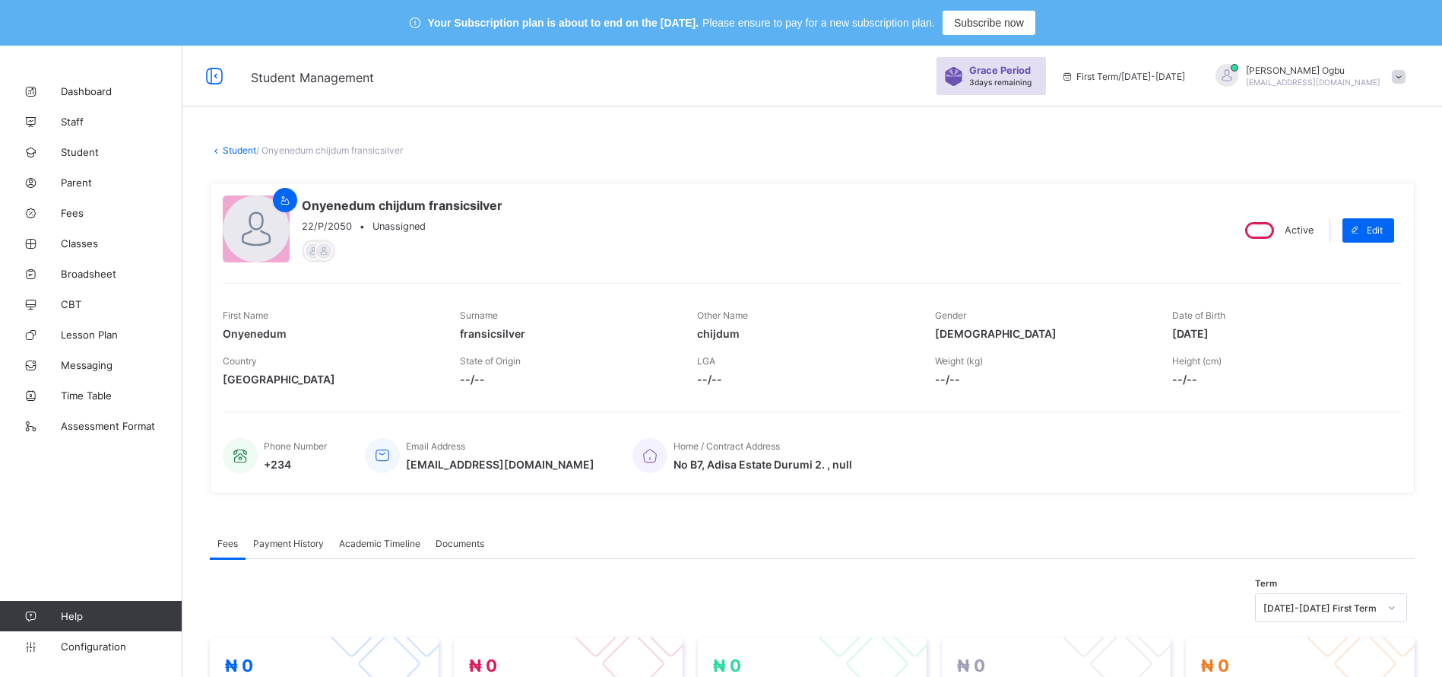
click at [233, 156] on div "× Delete Document This action would delete the document with name: from the sys…" at bounding box center [812, 649] width 1260 height 1054
click at [233, 147] on link "Student" at bounding box center [239, 149] width 33 height 11
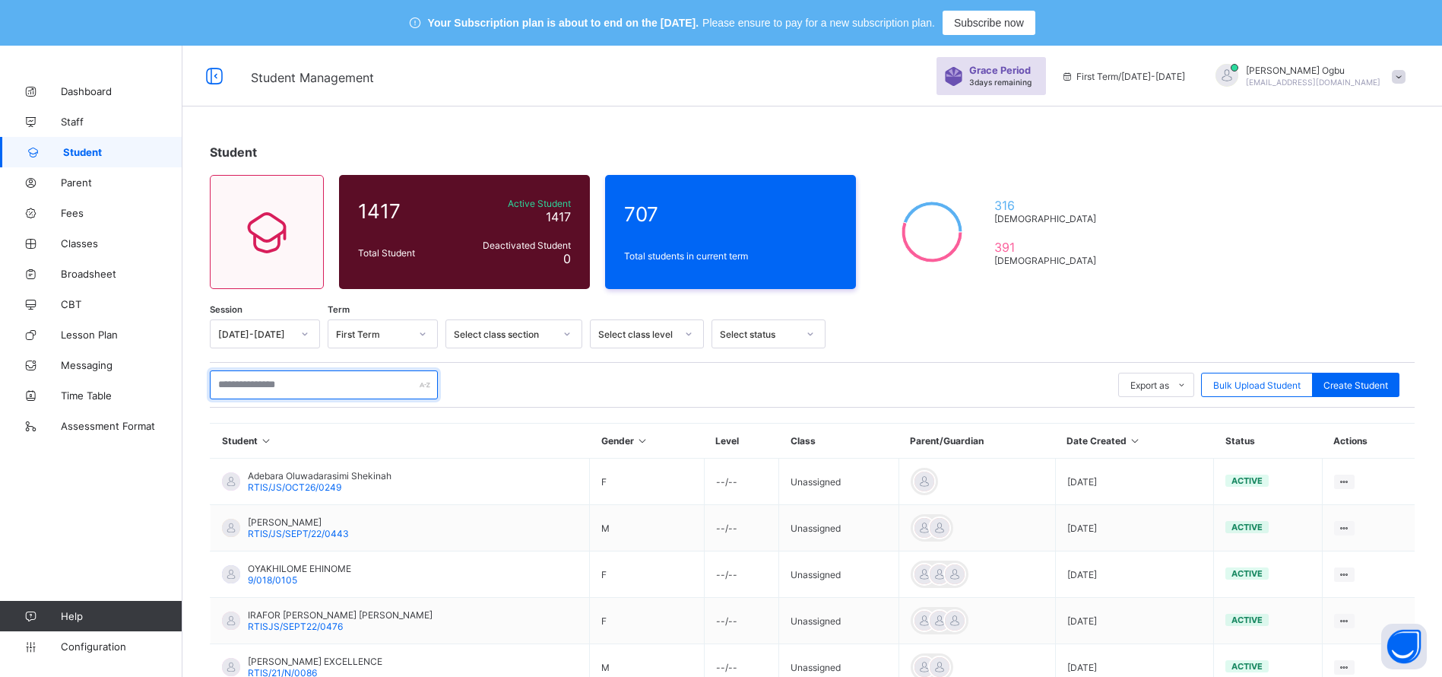
click at [261, 383] on input "text" at bounding box center [324, 384] width 228 height 29
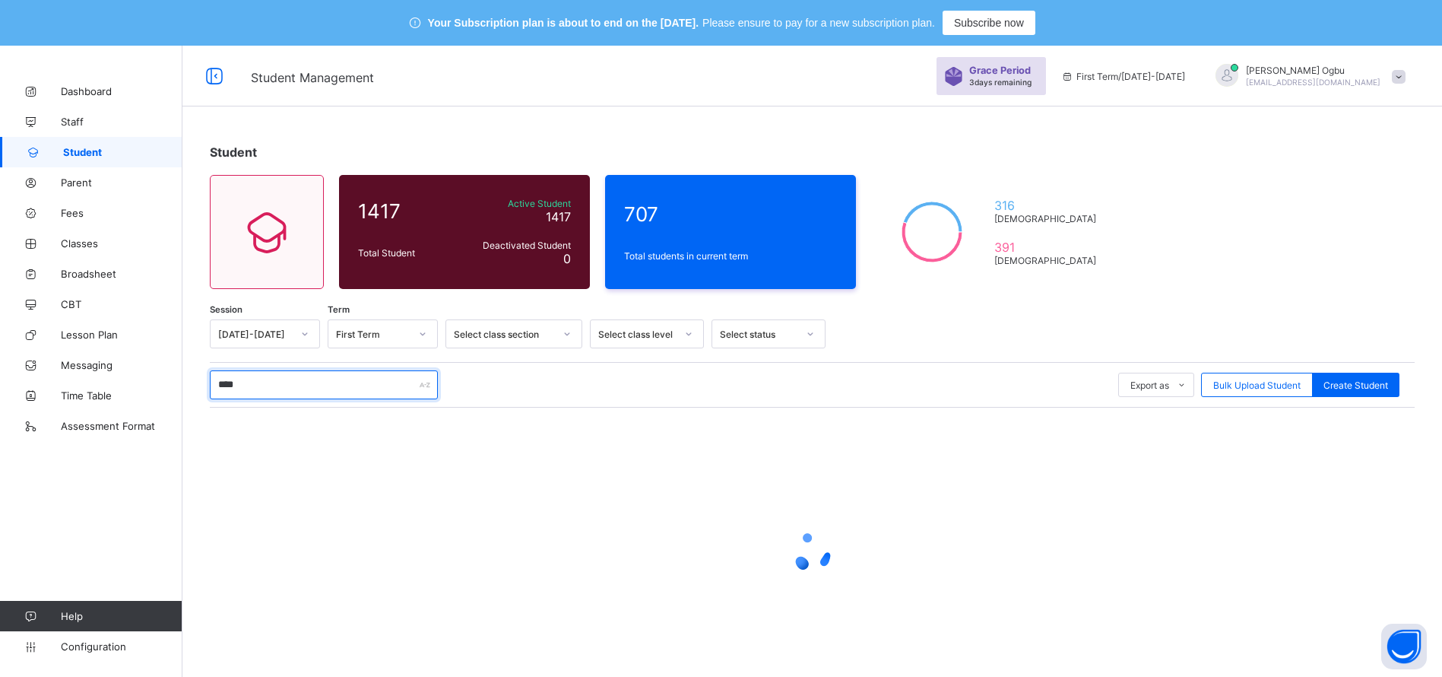
type input "*****"
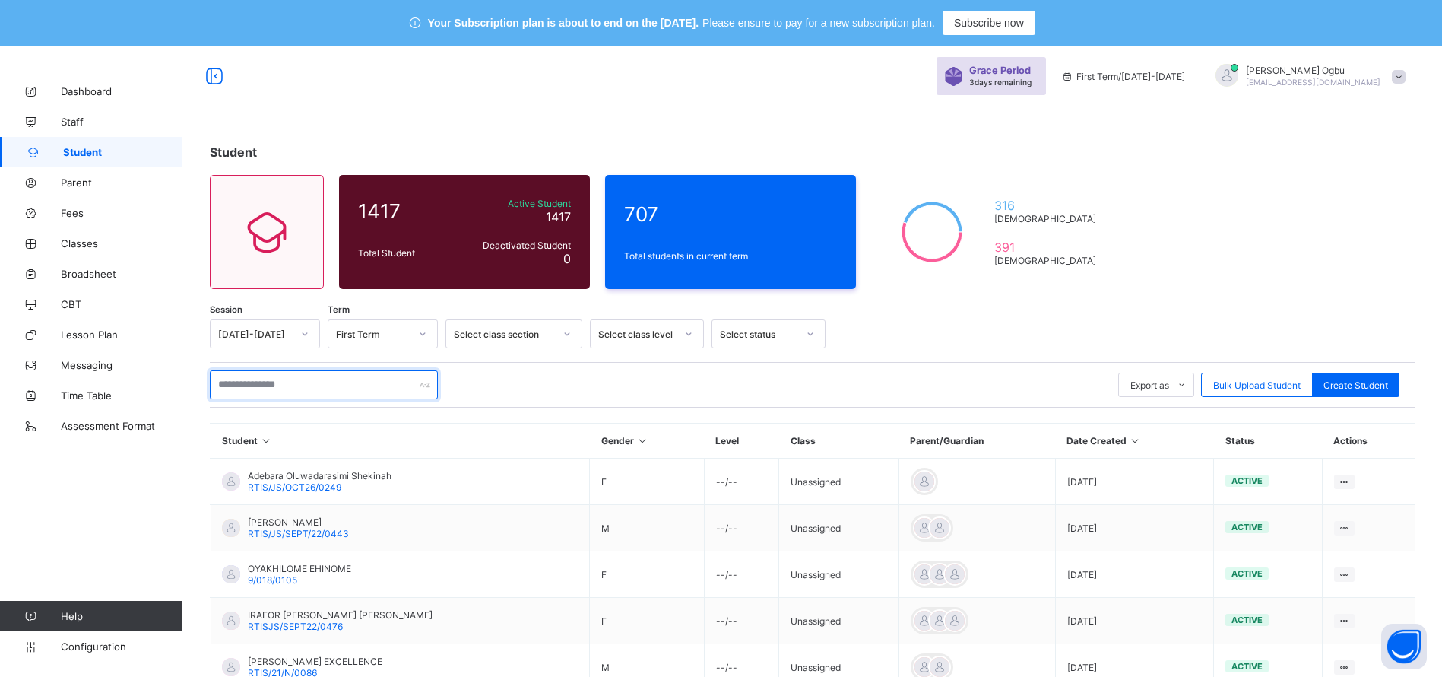
click at [296, 387] on input "text" at bounding box center [324, 384] width 228 height 29
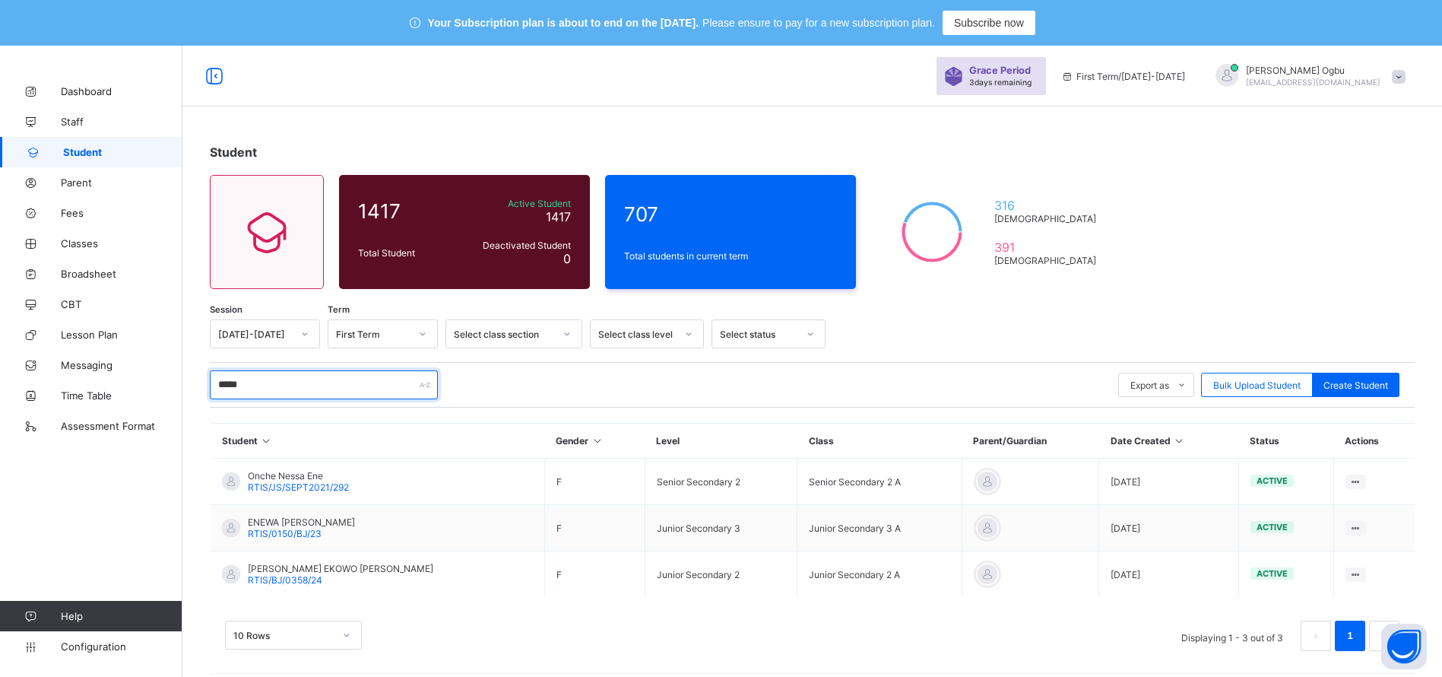
type input "*****"
click at [282, 490] on span "RTIS/JS/SEPT2021/292" at bounding box center [298, 486] width 101 height 11
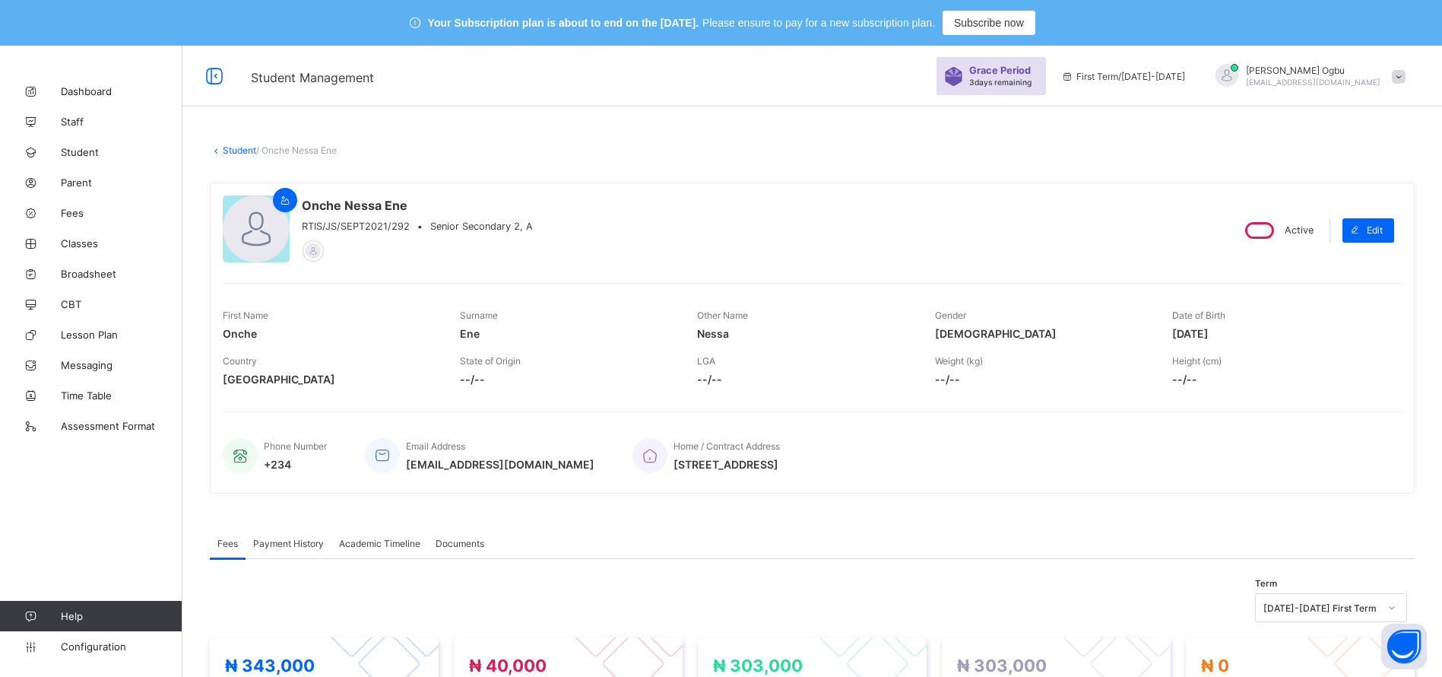
click at [304, 544] on span "Payment History" at bounding box center [288, 542] width 71 height 11
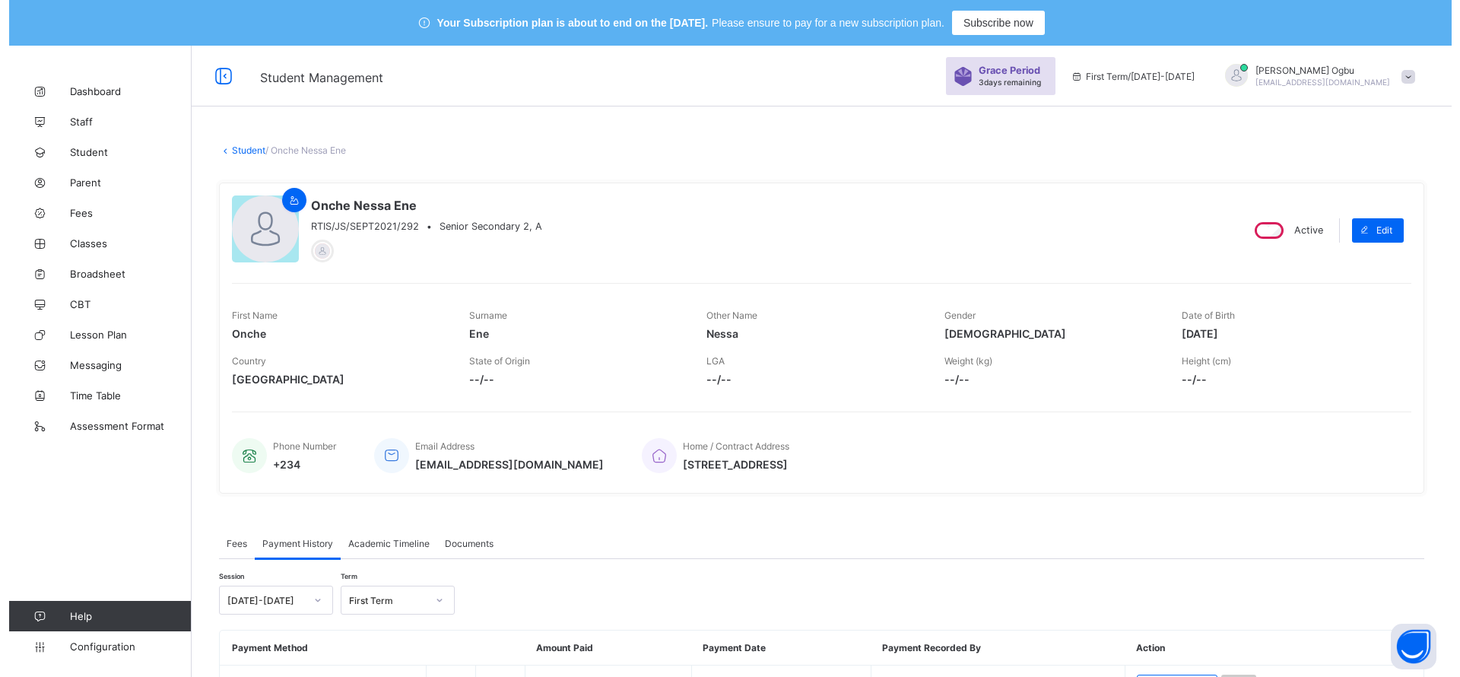
scroll to position [93, 0]
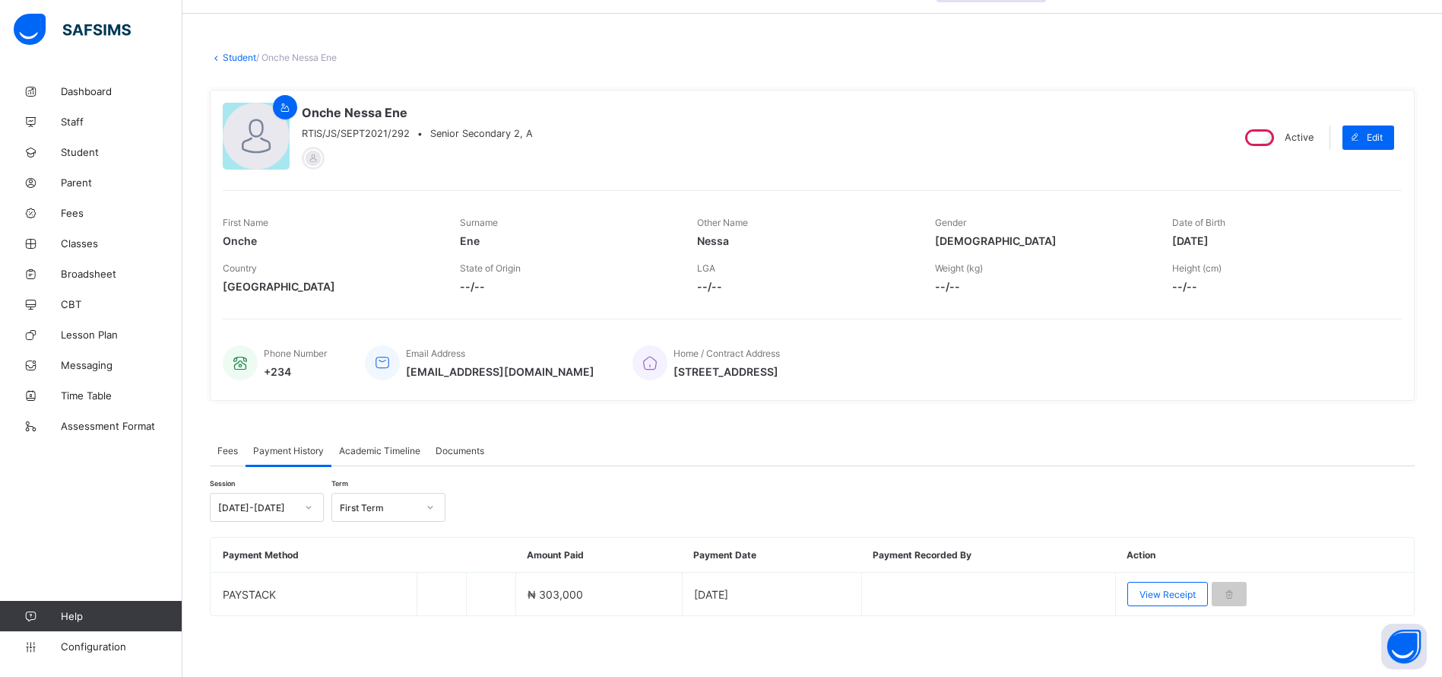
click at [1163, 598] on span "View Receipt" at bounding box center [1168, 593] width 56 height 11
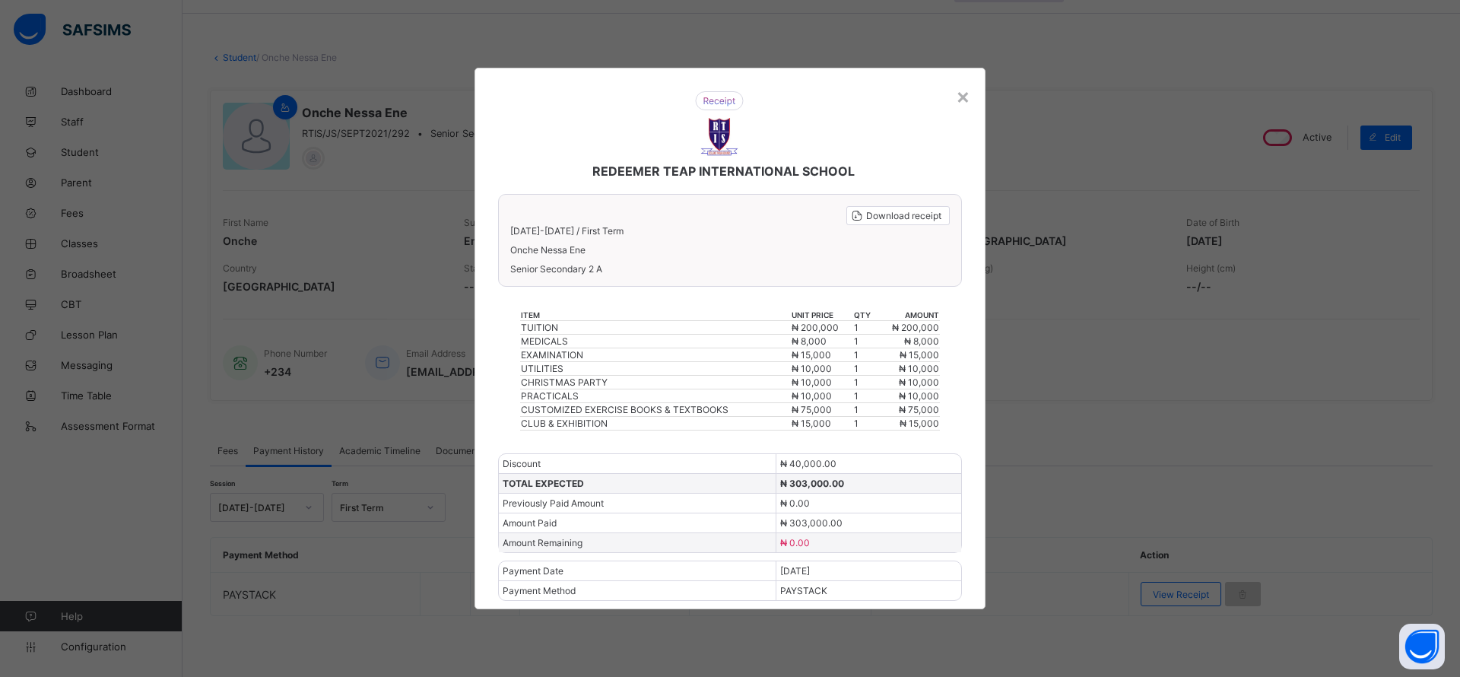
click at [893, 220] on span "Download receipt" at bounding box center [903, 215] width 75 height 11
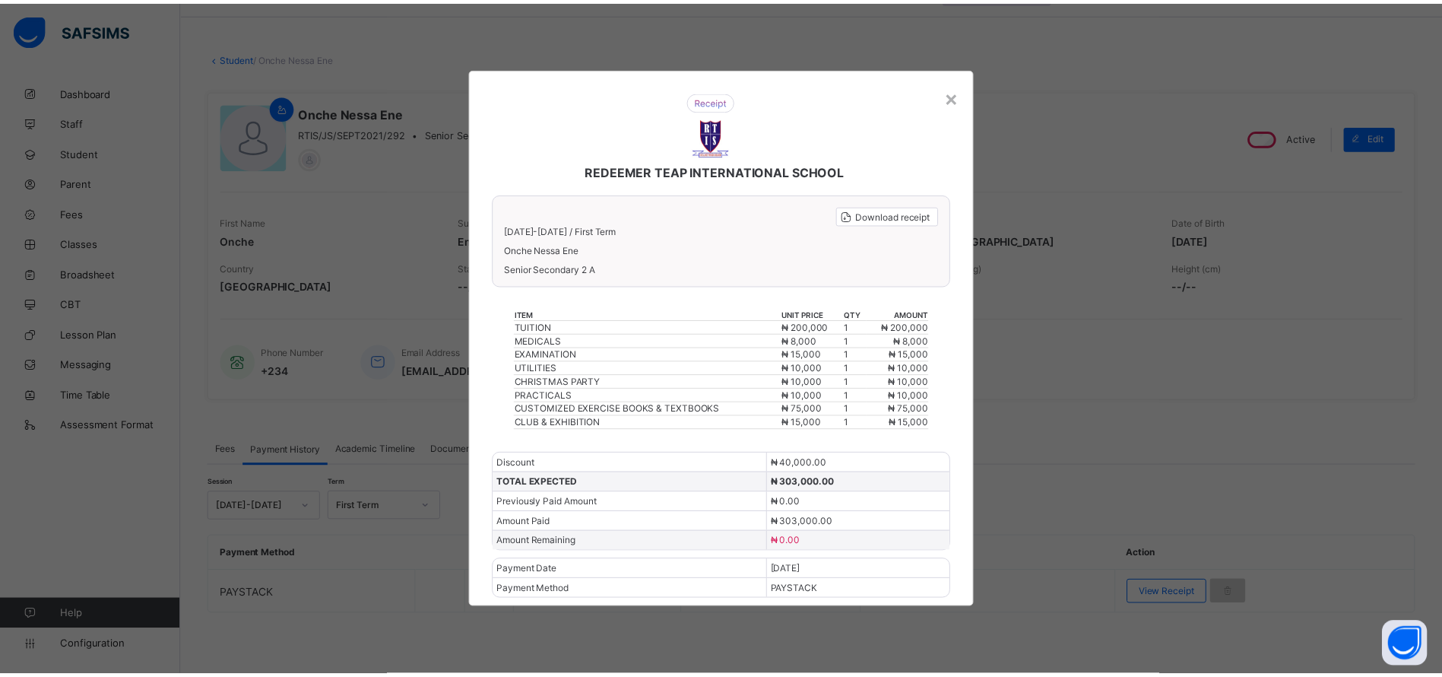
scroll to position [0, 0]
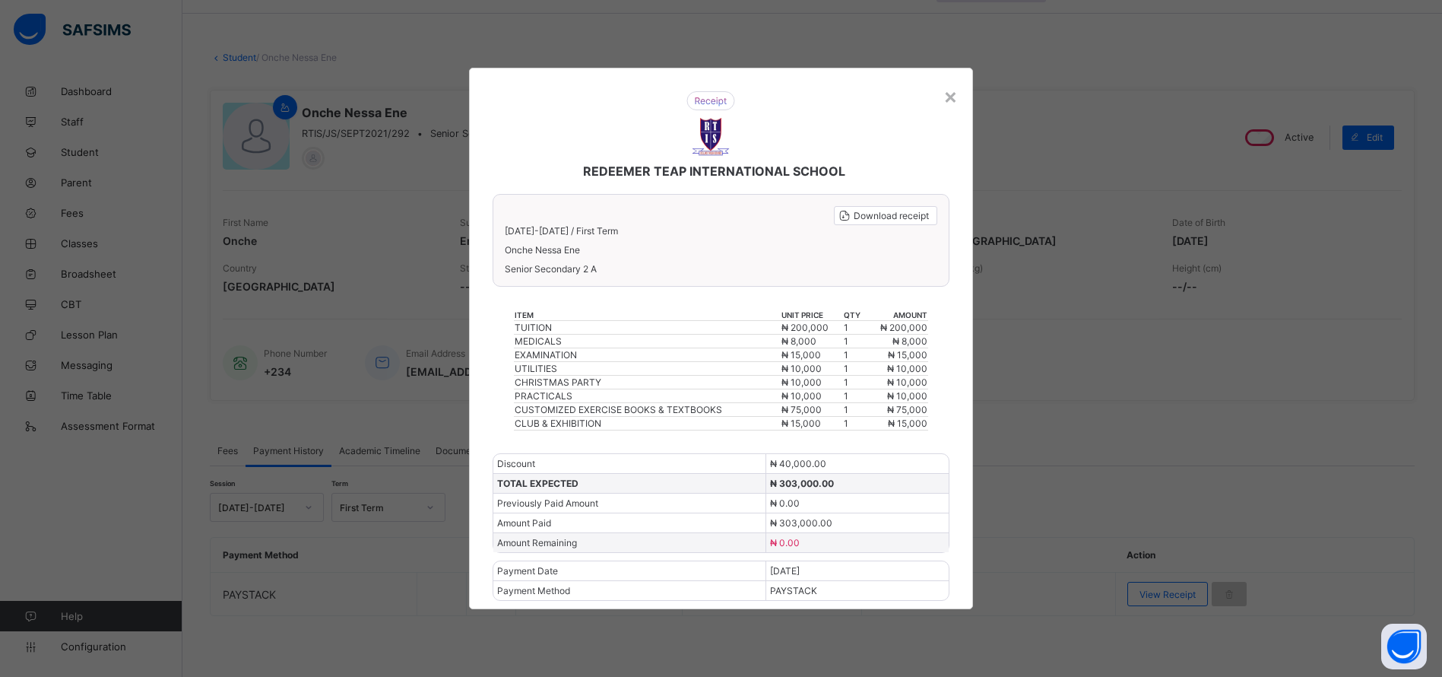
click at [953, 97] on div "×" at bounding box center [950, 96] width 14 height 26
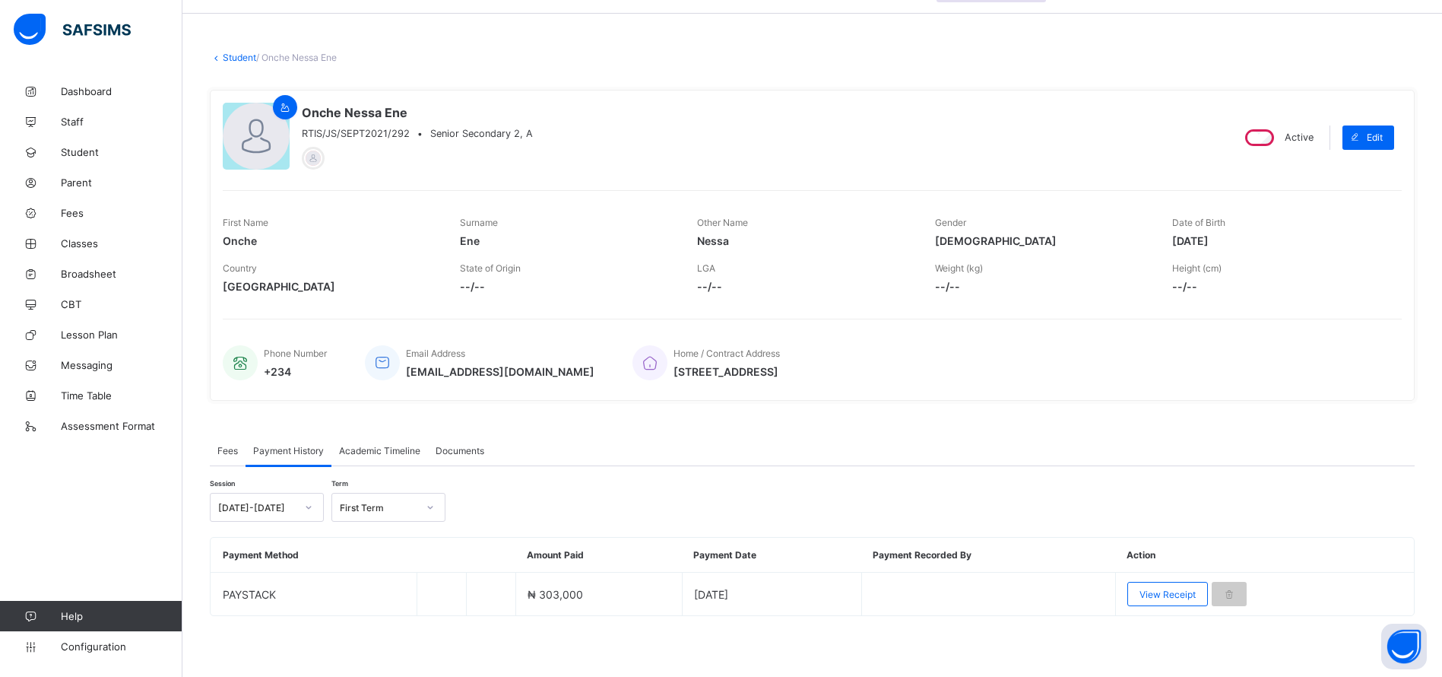
click at [241, 58] on link "Student" at bounding box center [239, 57] width 33 height 11
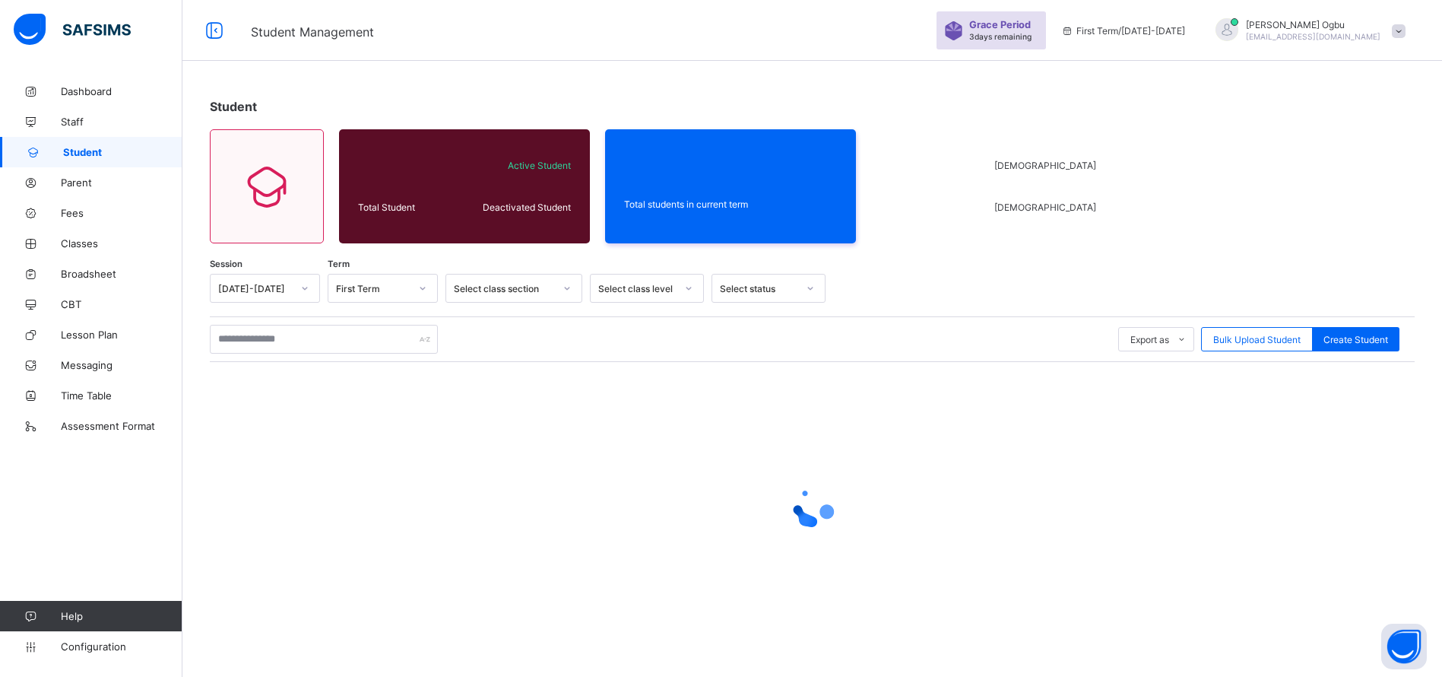
scroll to position [46, 0]
click at [306, 347] on input "text" at bounding box center [324, 339] width 228 height 29
type input "****"
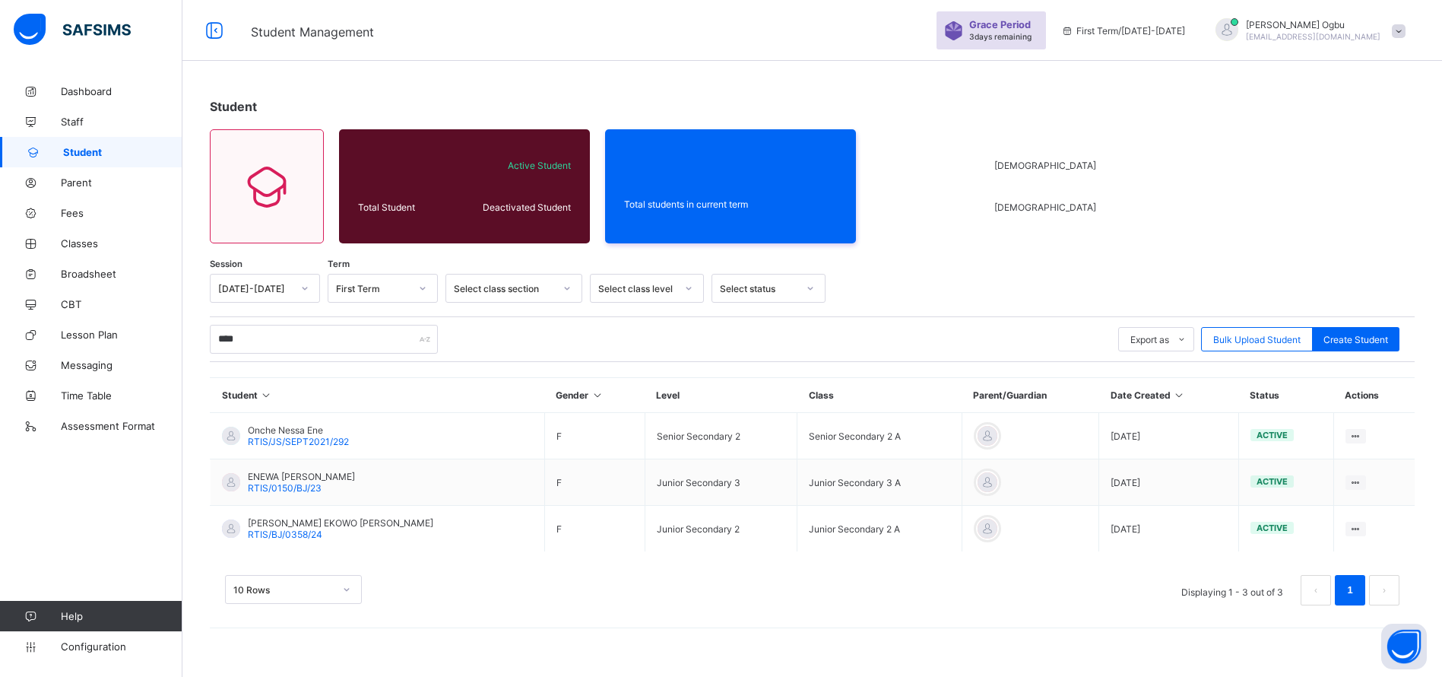
click at [290, 533] on span "RTIS/BJ/0358/24" at bounding box center [285, 533] width 75 height 11
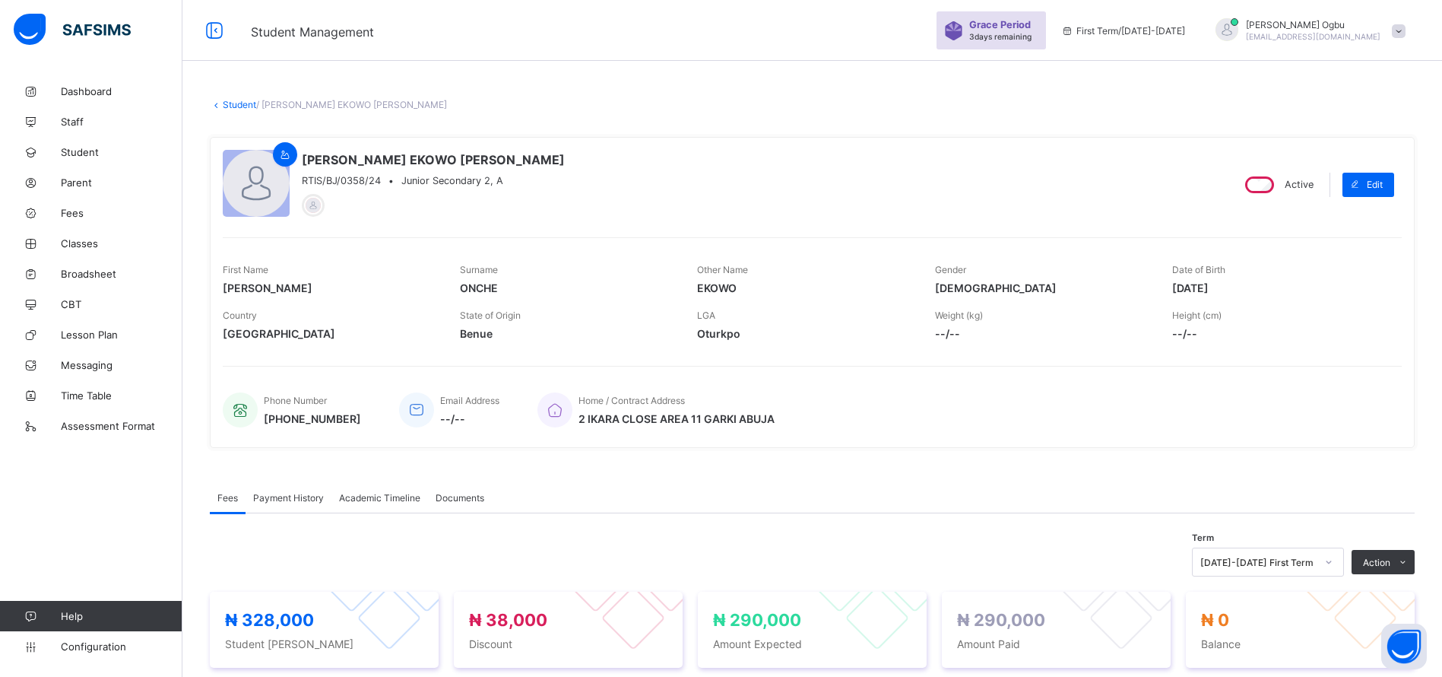
click at [287, 506] on div "Payment History" at bounding box center [289, 497] width 86 height 30
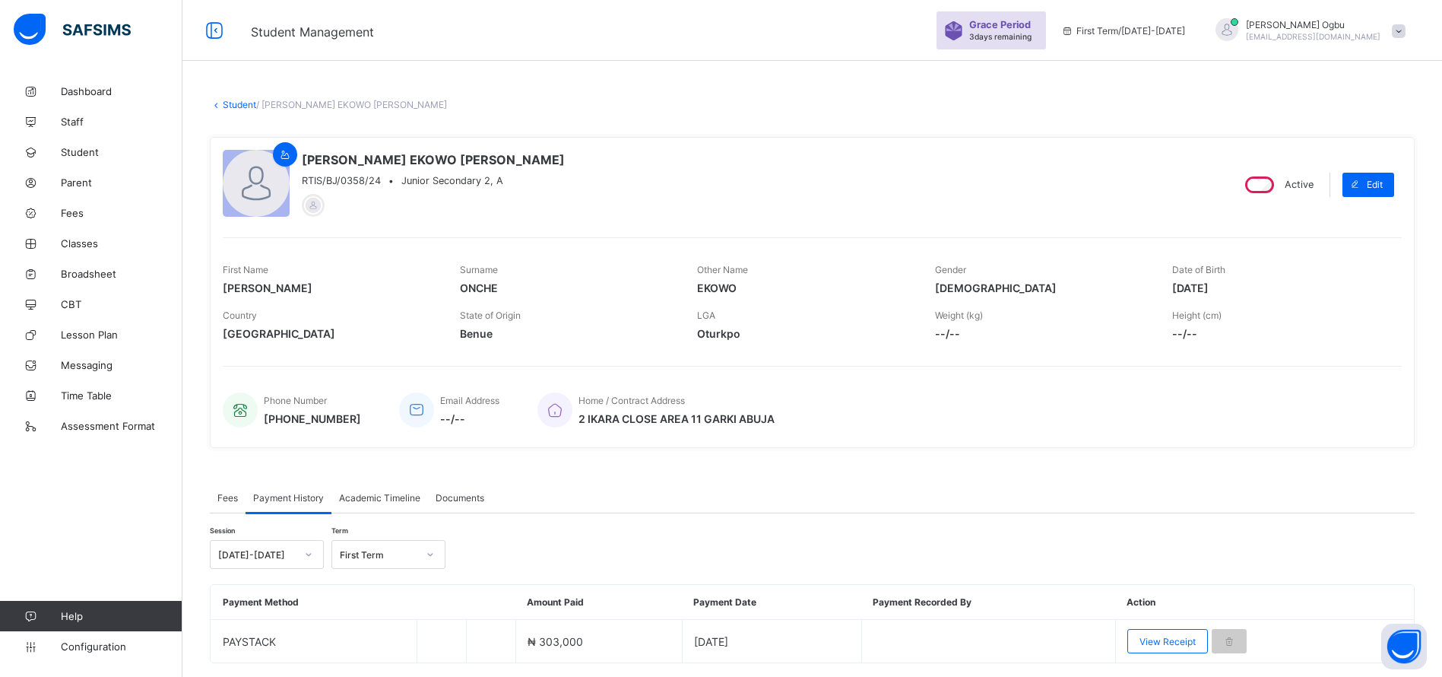
click at [1173, 640] on span "View Receipt" at bounding box center [1168, 641] width 56 height 11
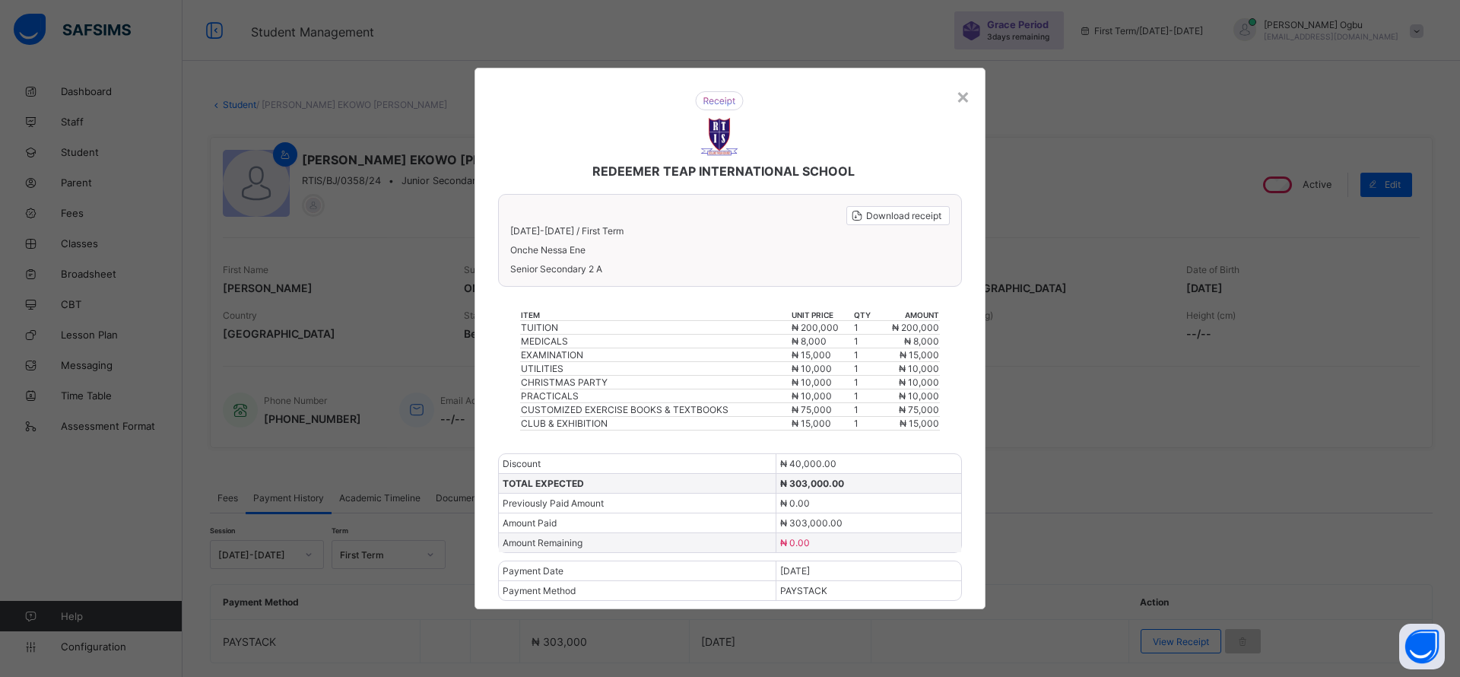
click at [968, 104] on div "×" at bounding box center [963, 96] width 14 height 26
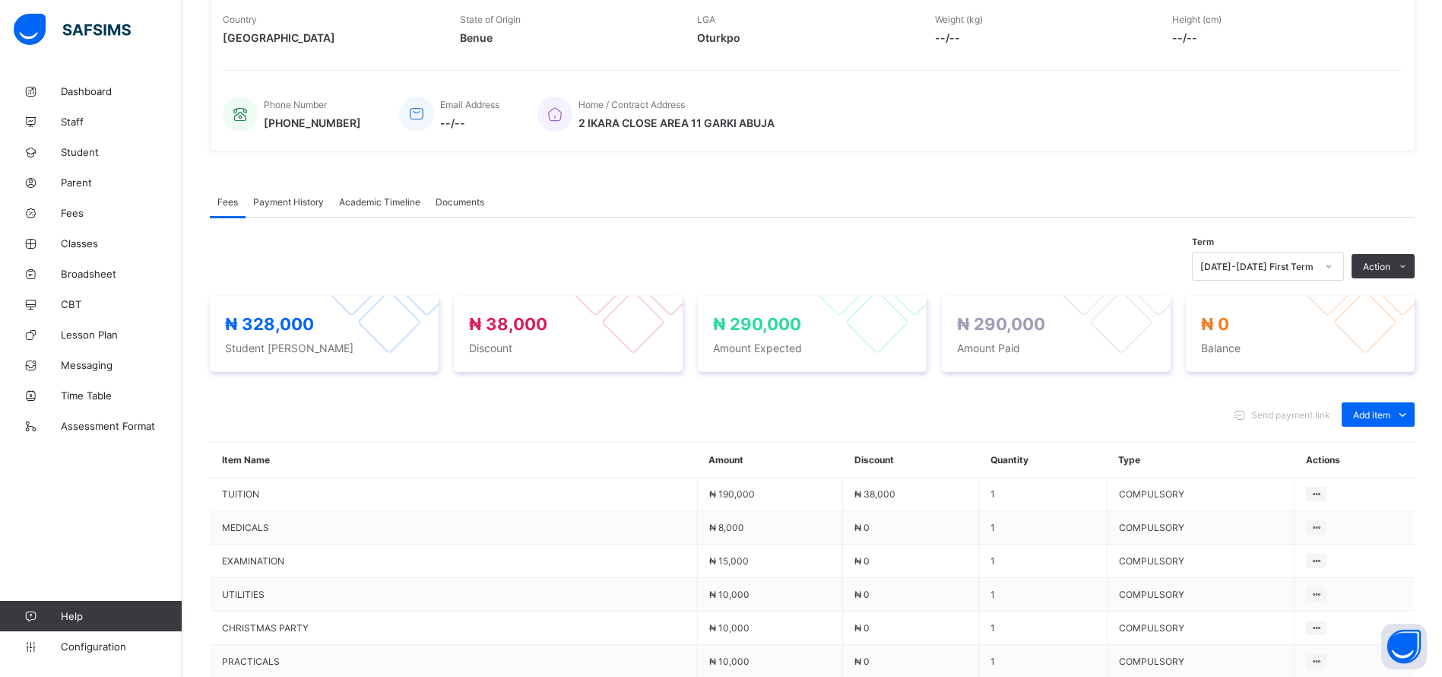
click at [289, 196] on span "Payment History" at bounding box center [288, 201] width 71 height 11
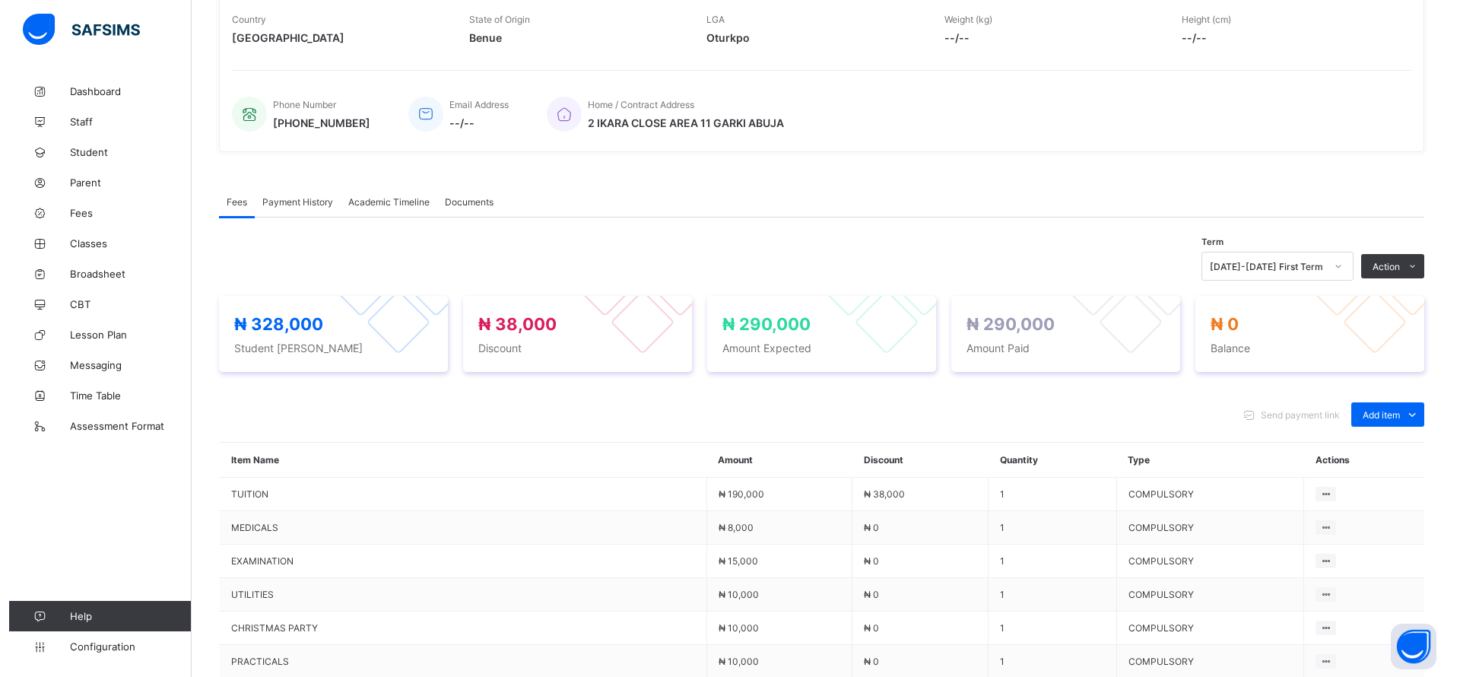
scroll to position [93, 0]
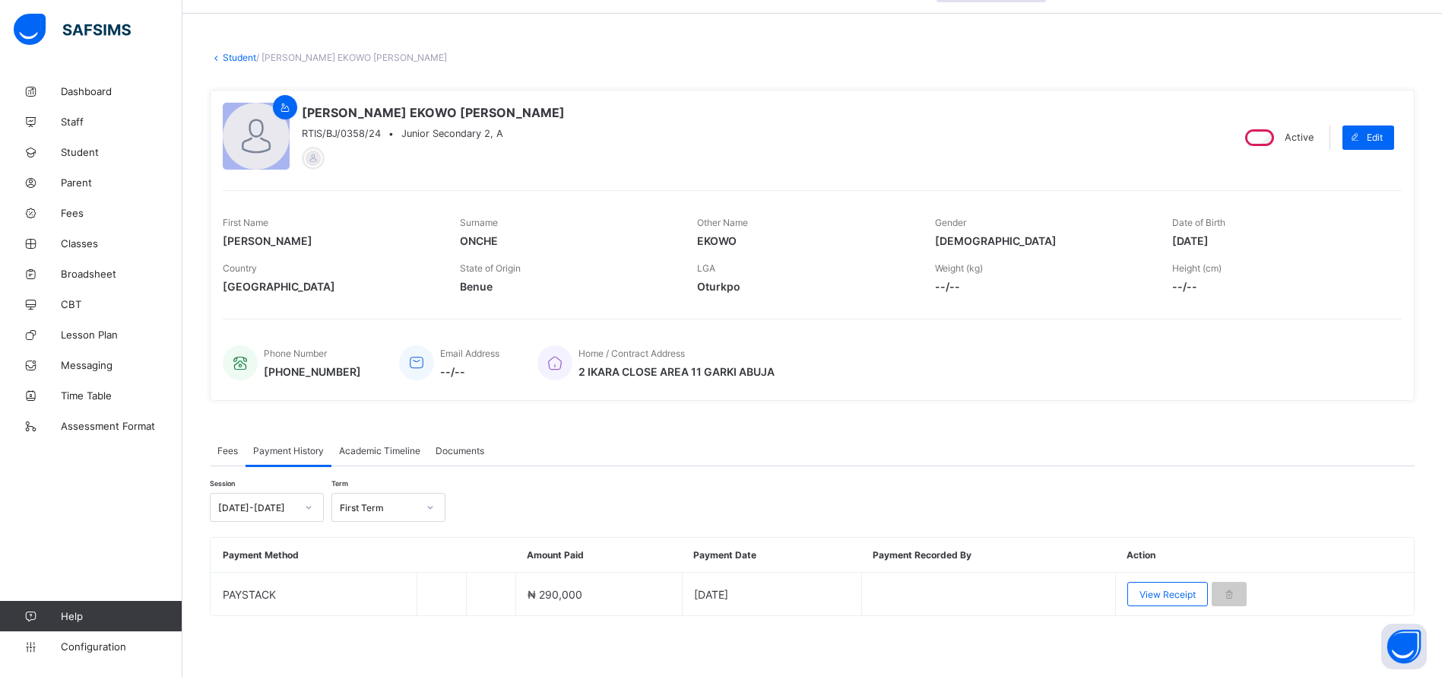
click at [1175, 601] on div "View Receipt" at bounding box center [1167, 594] width 81 height 24
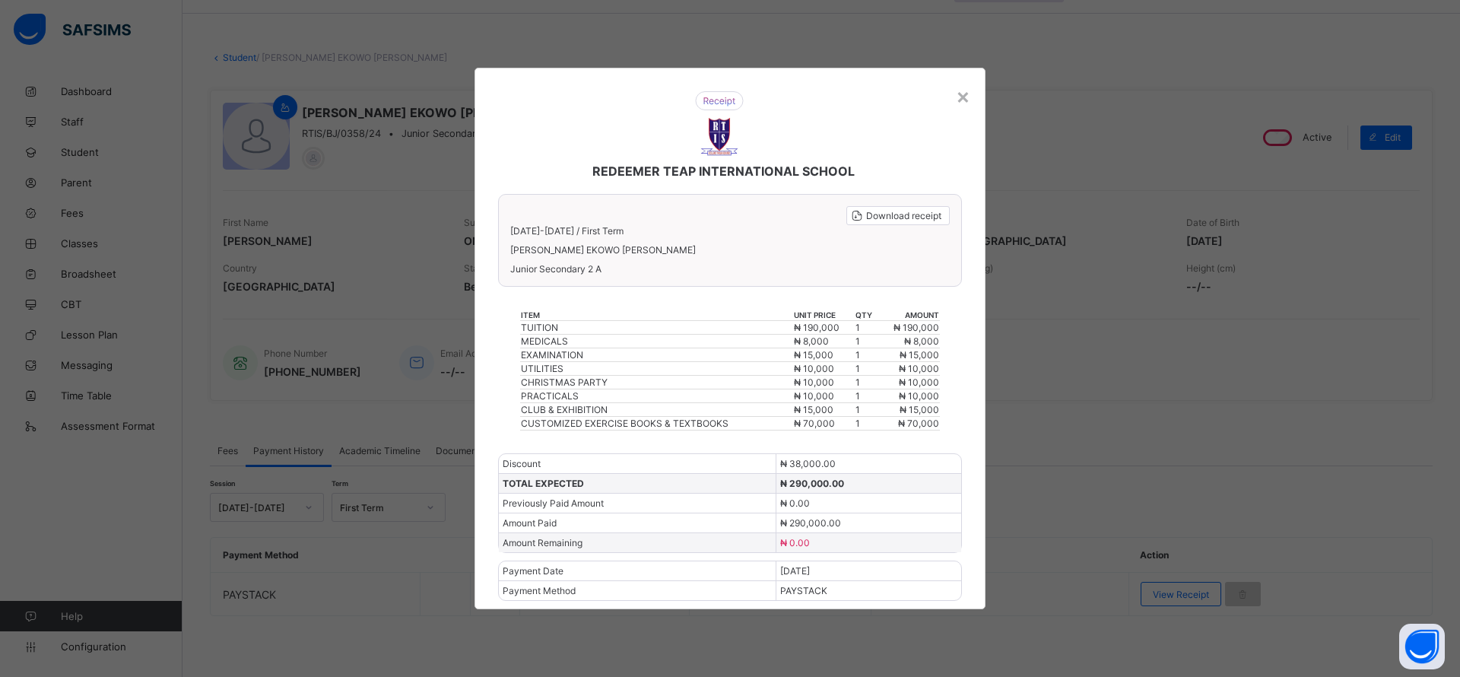
click at [893, 214] on span "Download receipt" at bounding box center [903, 215] width 75 height 11
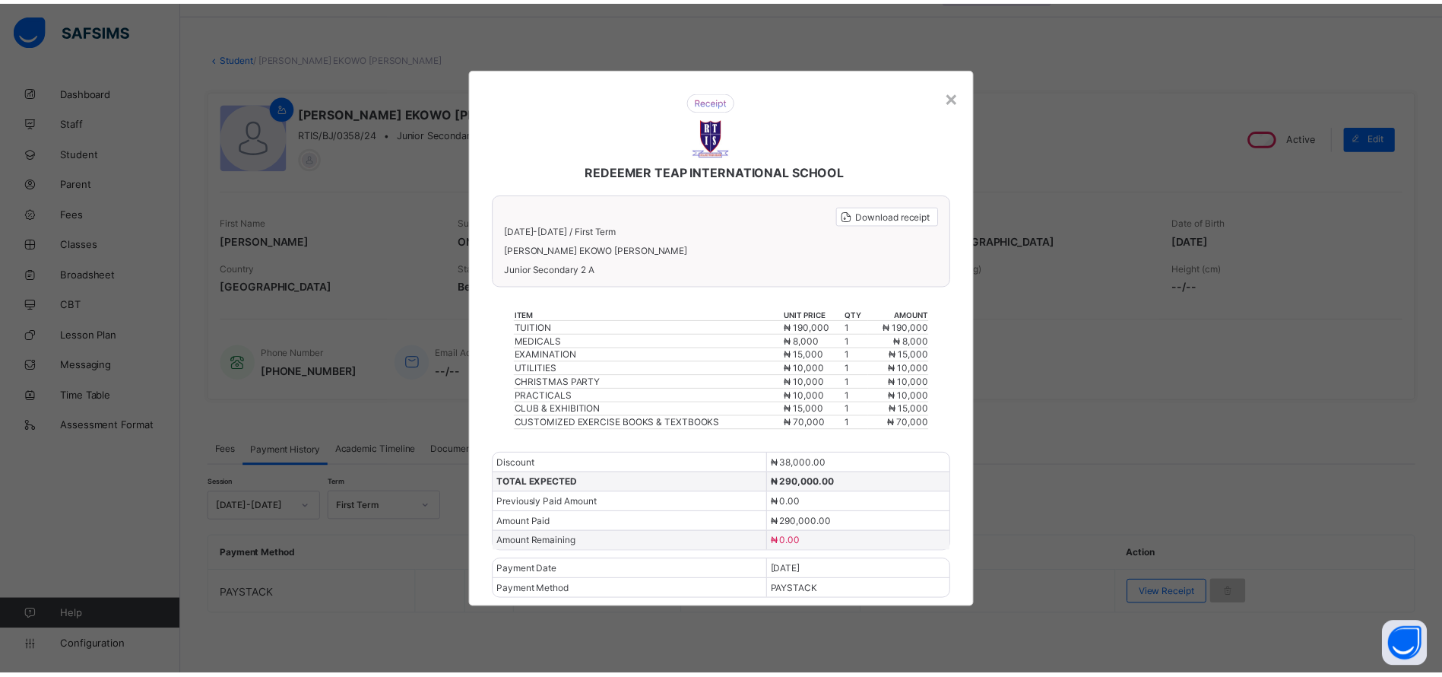
scroll to position [0, 0]
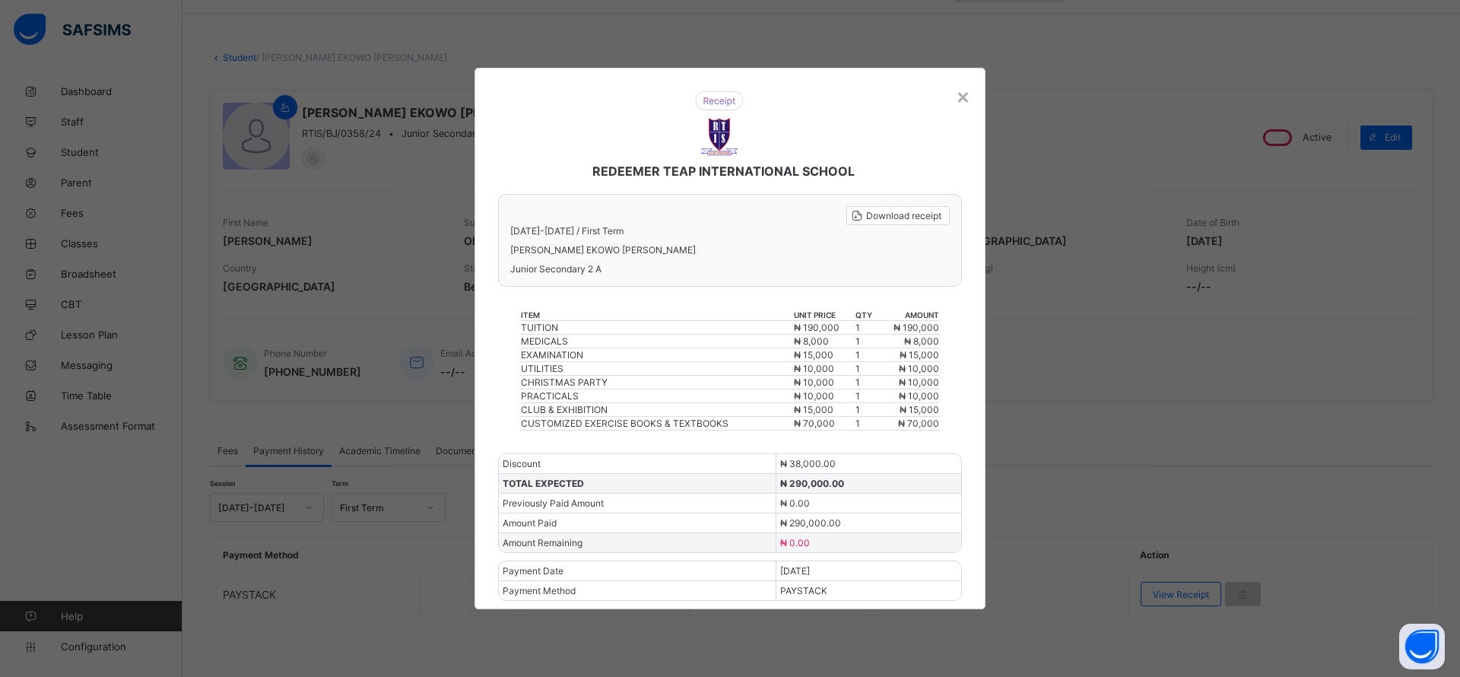
click at [963, 97] on div "×" at bounding box center [963, 96] width 14 height 26
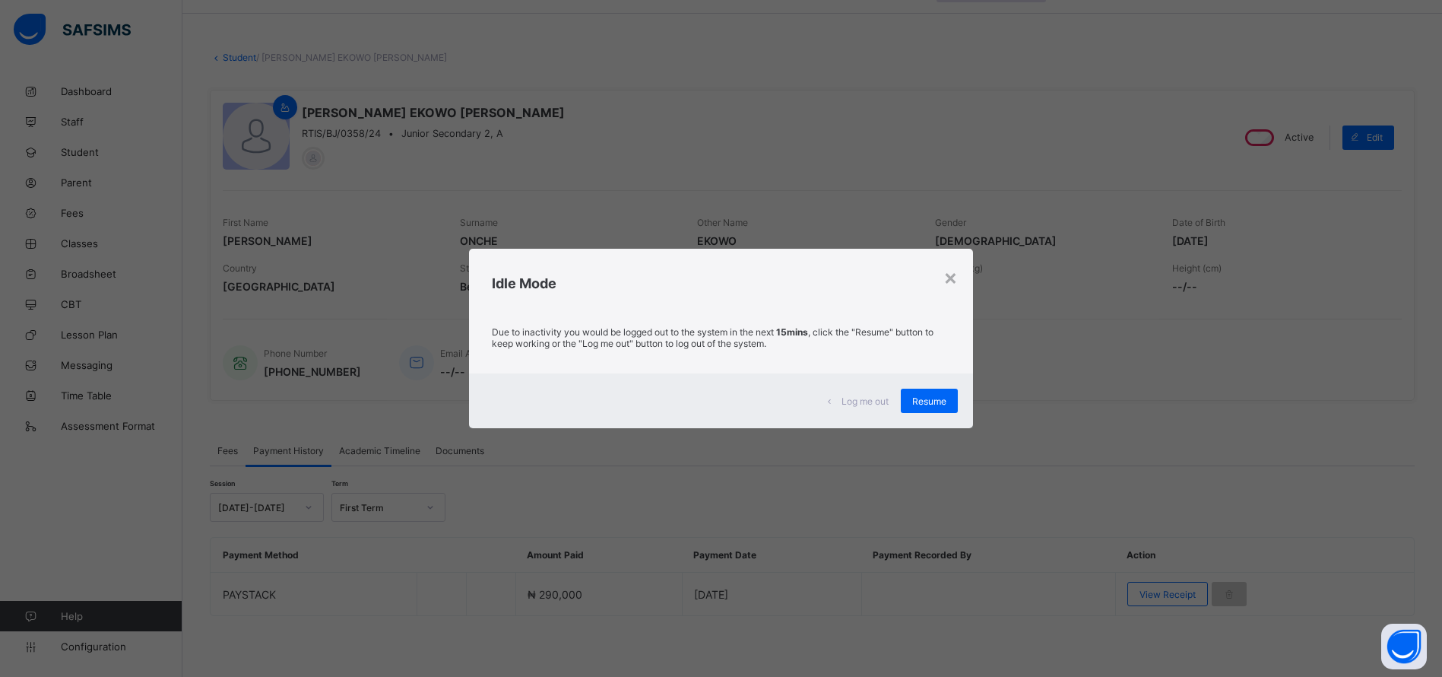
click at [934, 405] on span "Resume" at bounding box center [929, 400] width 34 height 11
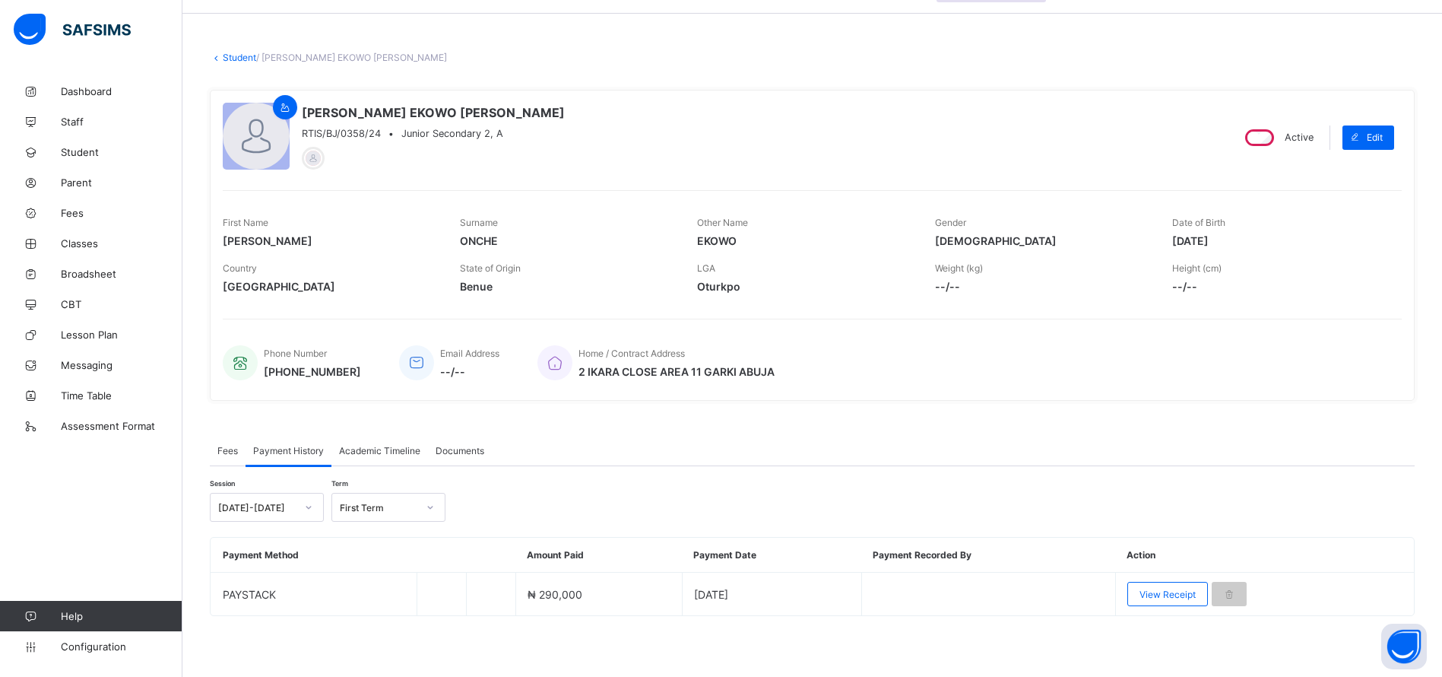
click at [74, 215] on span "Fees" at bounding box center [122, 213] width 122 height 12
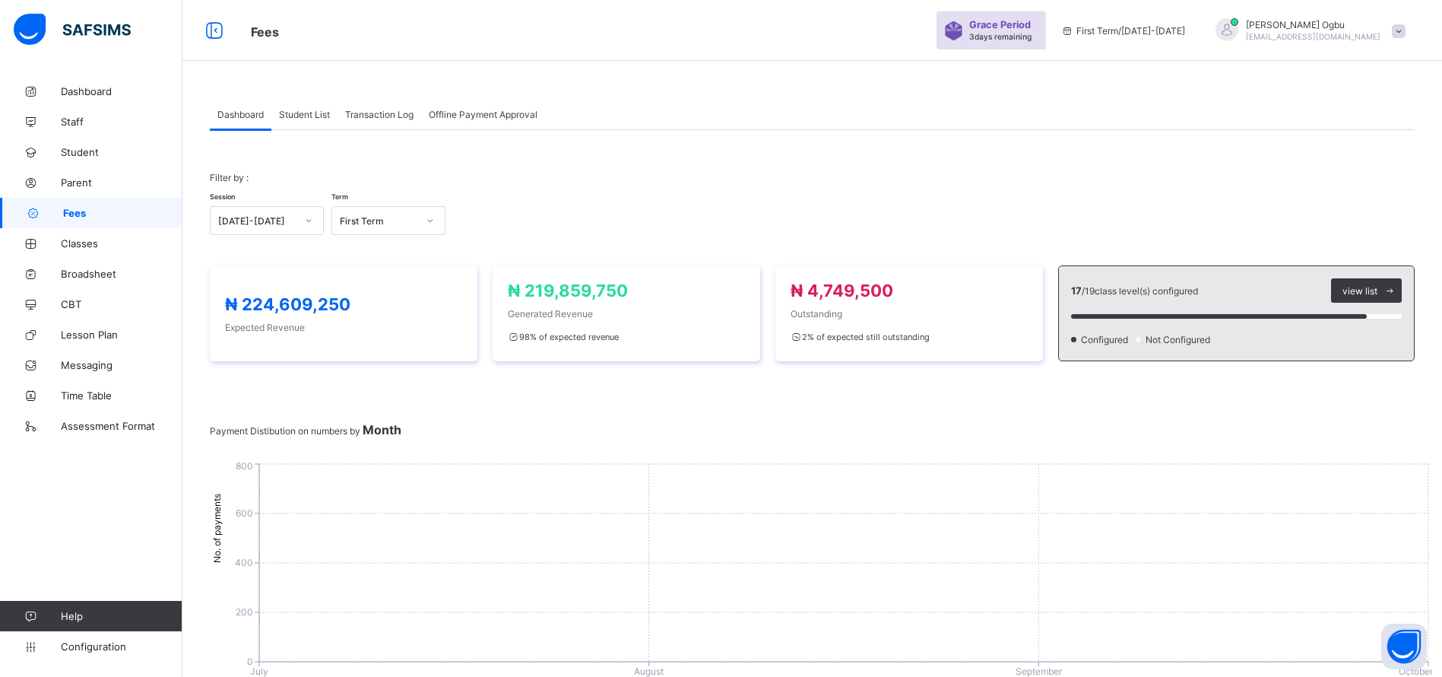
scroll to position [93, 0]
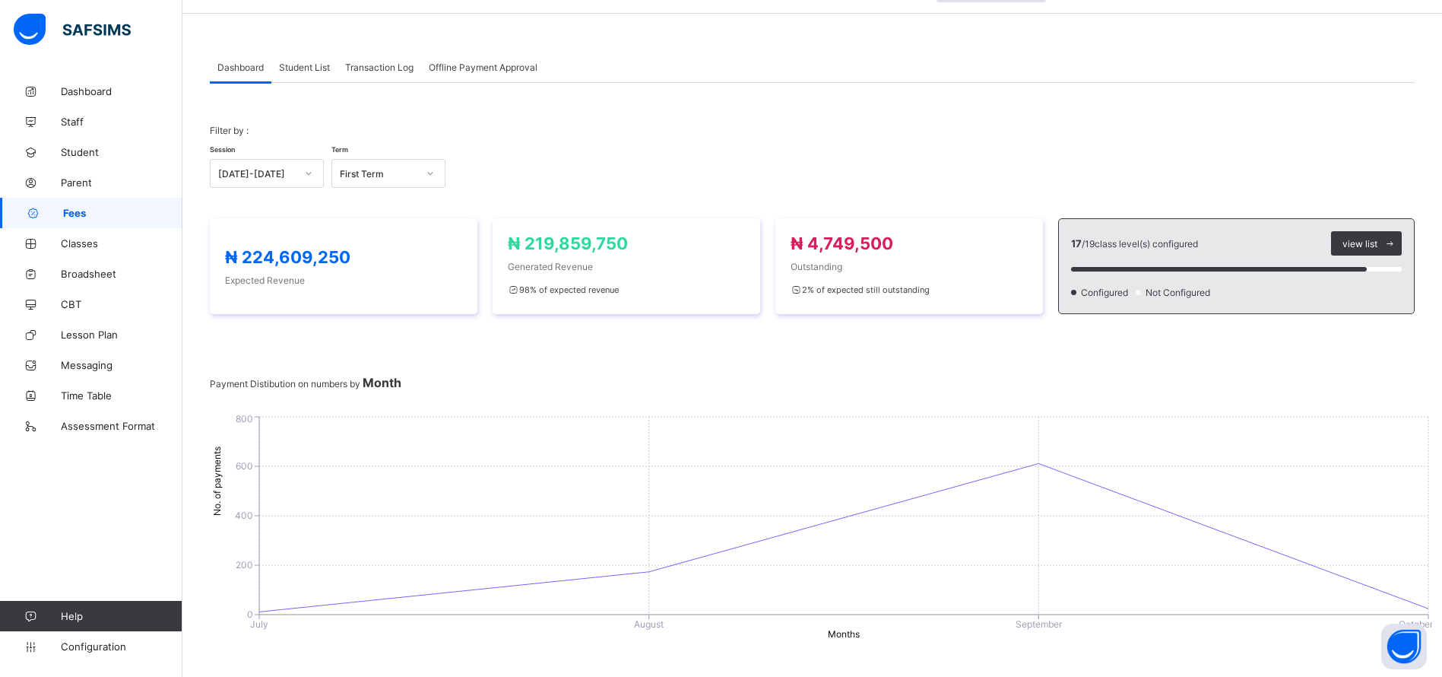
click at [303, 69] on span "Student List" at bounding box center [304, 67] width 51 height 11
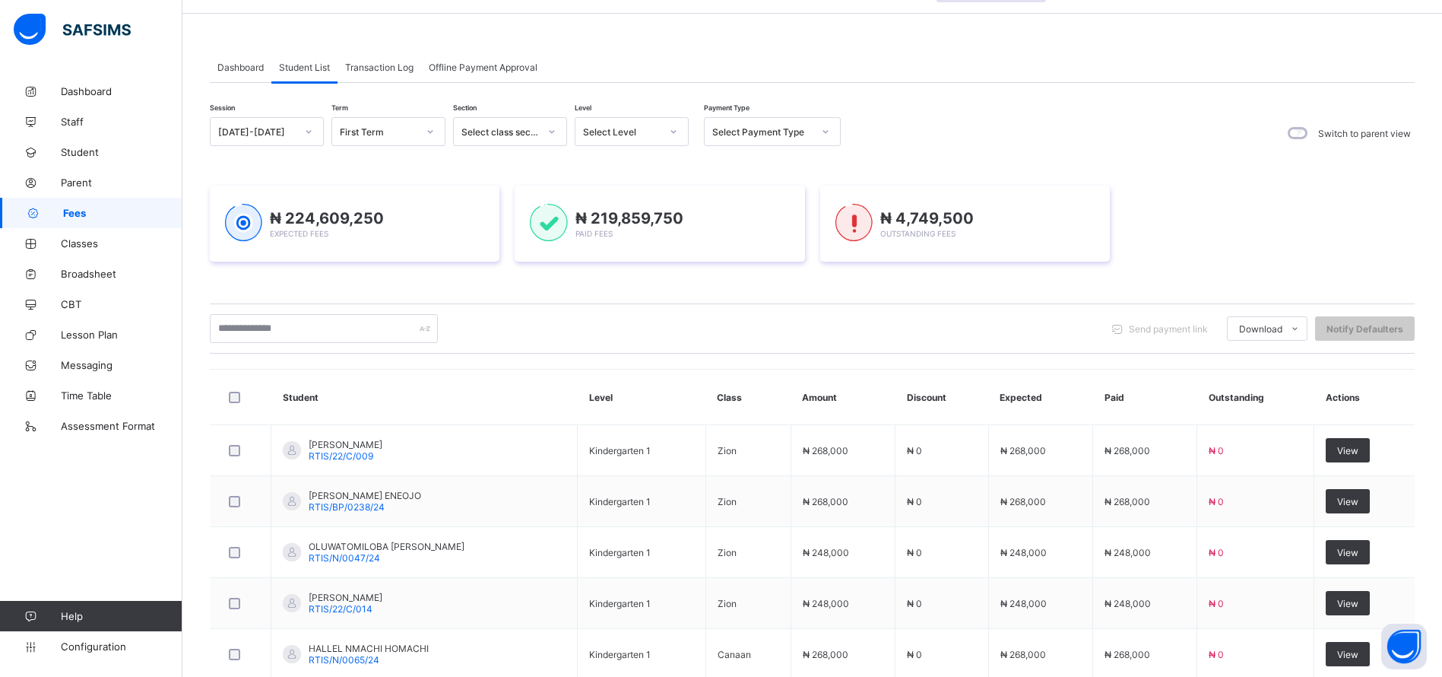
click at [382, 63] on span "Transaction Log" at bounding box center [379, 67] width 68 height 11
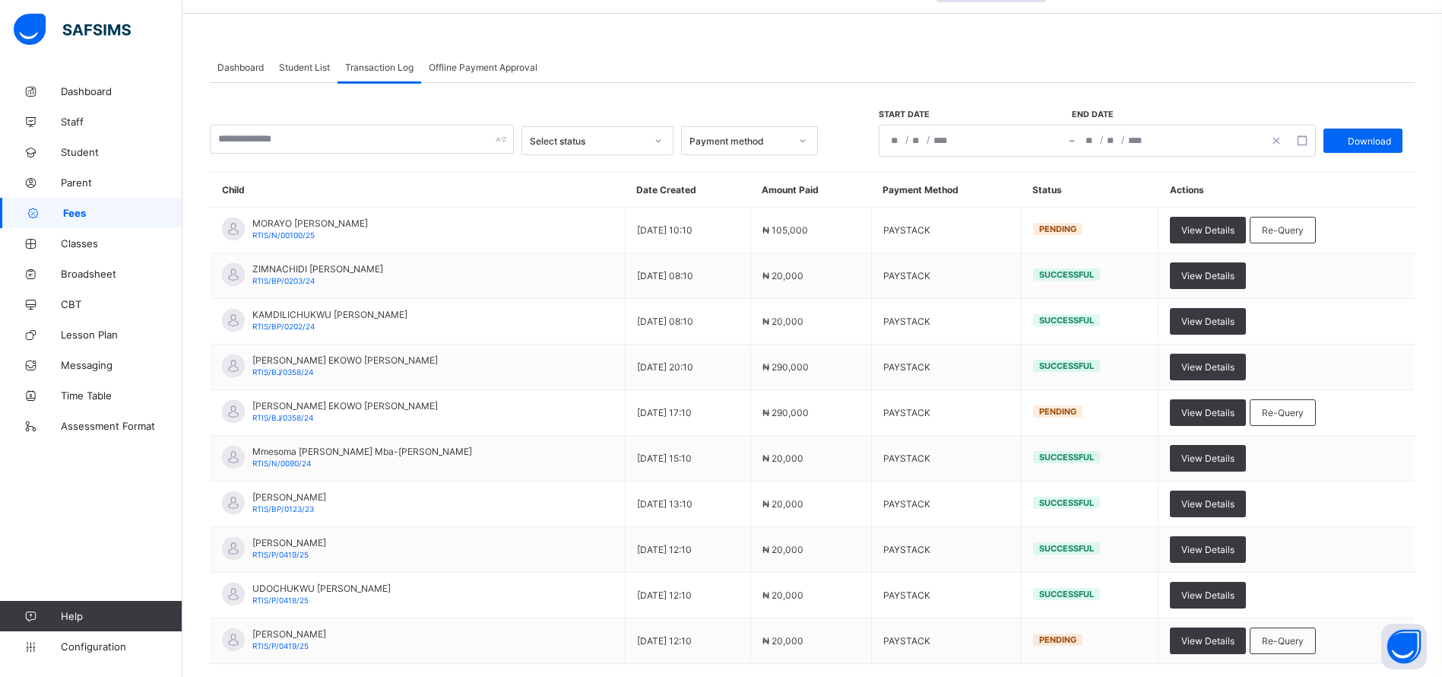
click at [1283, 223] on div "Re-Query" at bounding box center [1283, 230] width 66 height 27
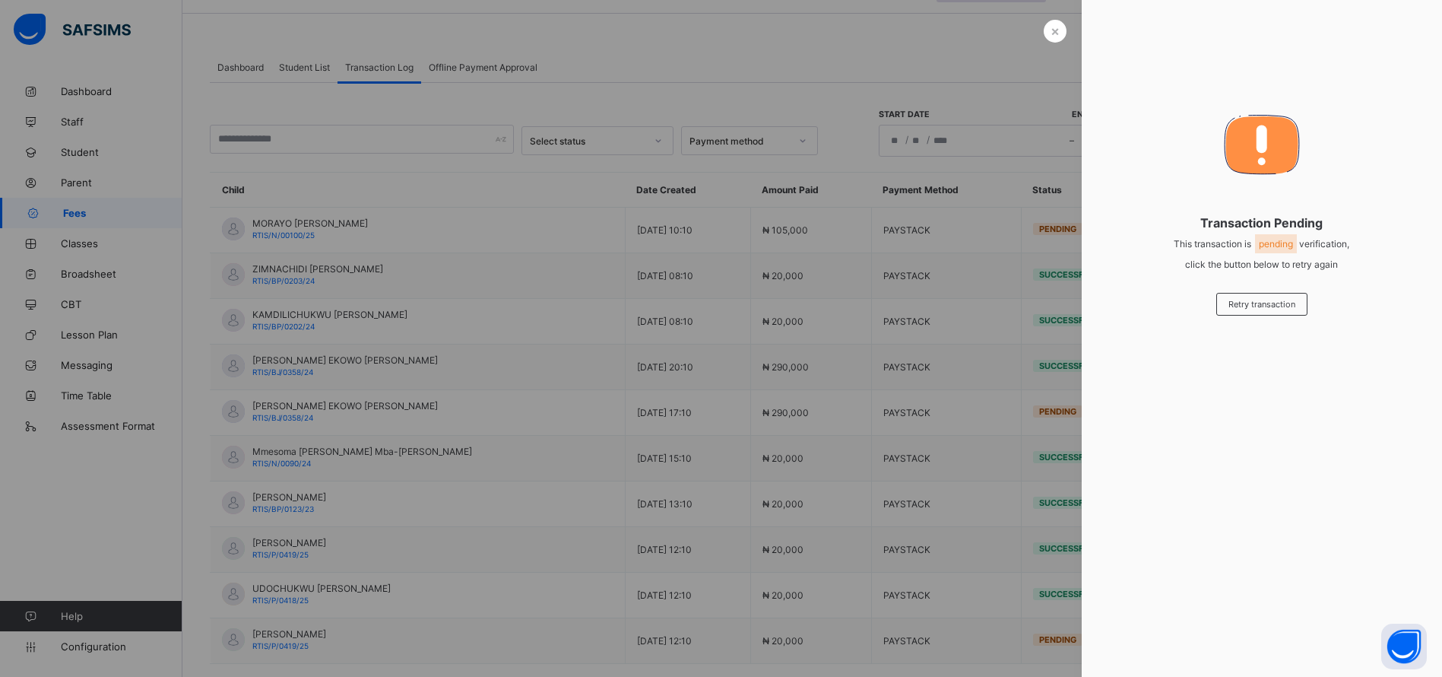
click at [1055, 37] on span "×" at bounding box center [1055, 31] width 9 height 16
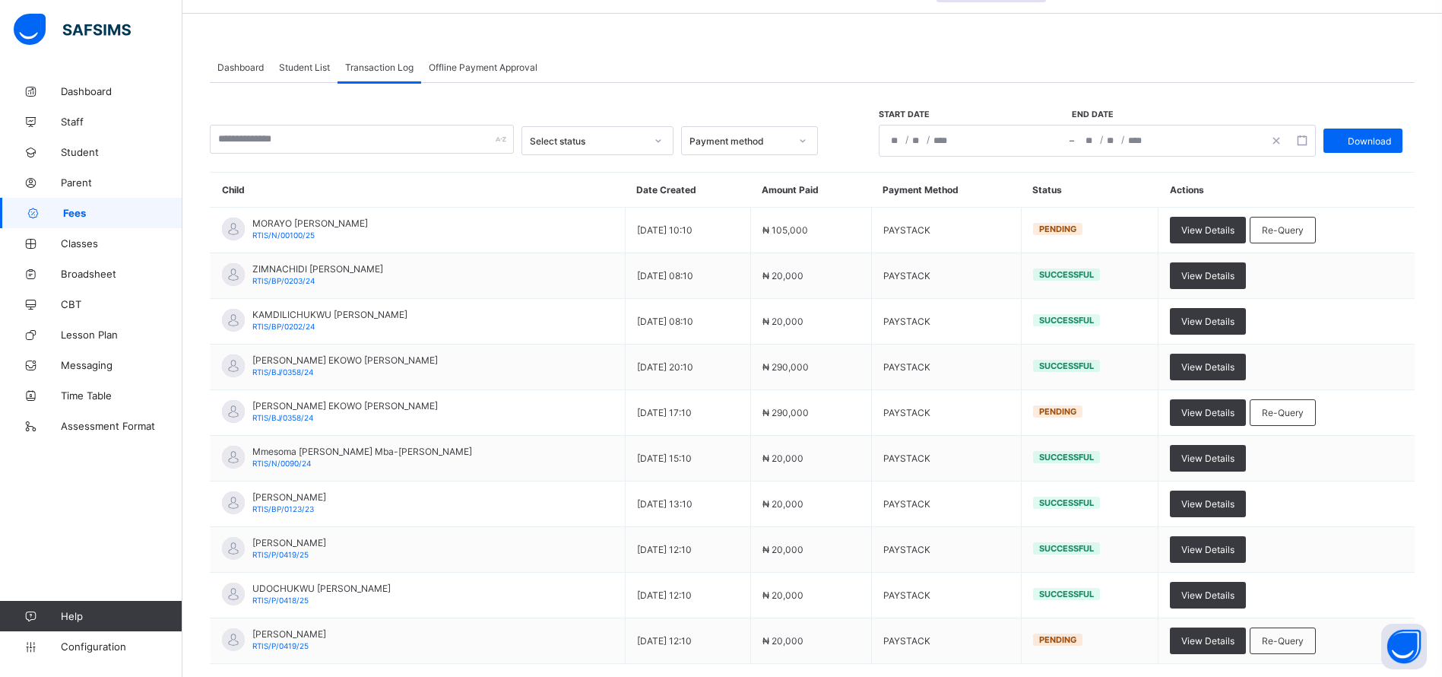
click at [292, 62] on span "Student List" at bounding box center [304, 67] width 51 height 11
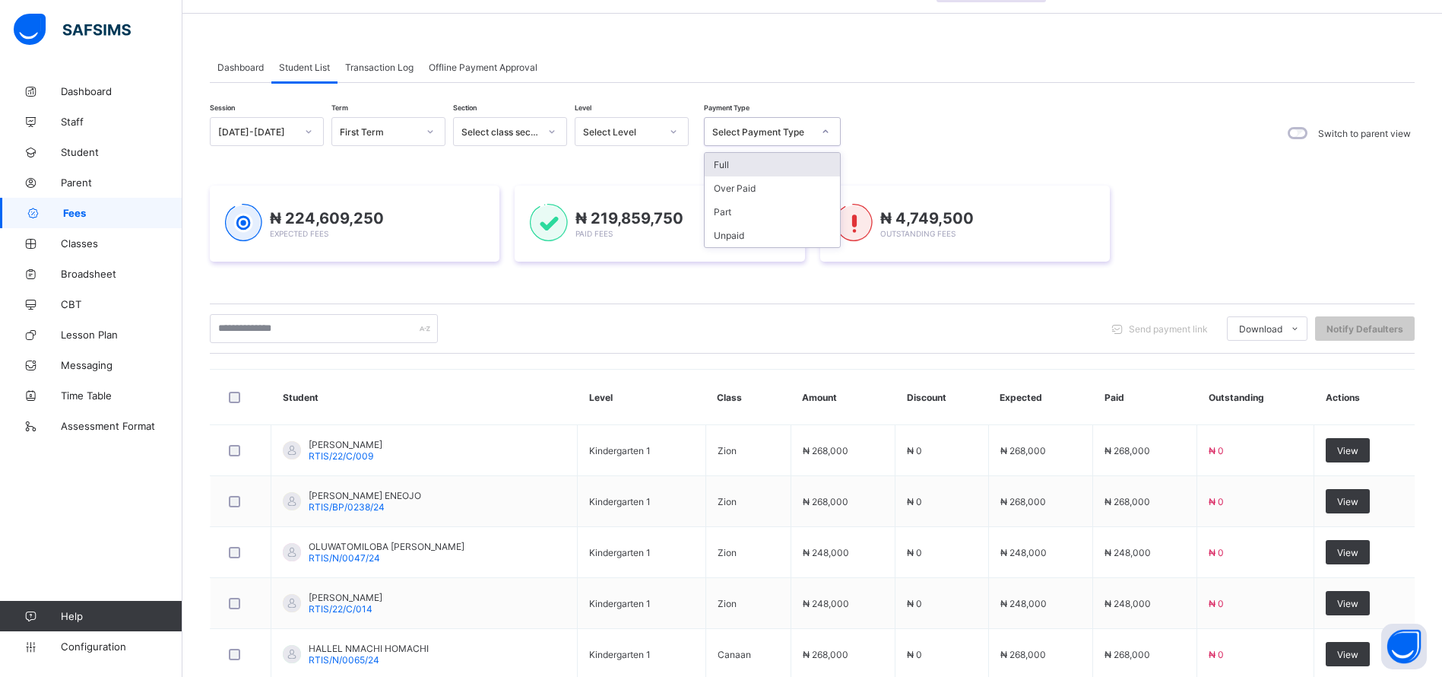
click at [752, 131] on div "Select Payment Type" at bounding box center [762, 131] width 100 height 11
click at [729, 235] on div "Unpaid" at bounding box center [772, 236] width 135 height 24
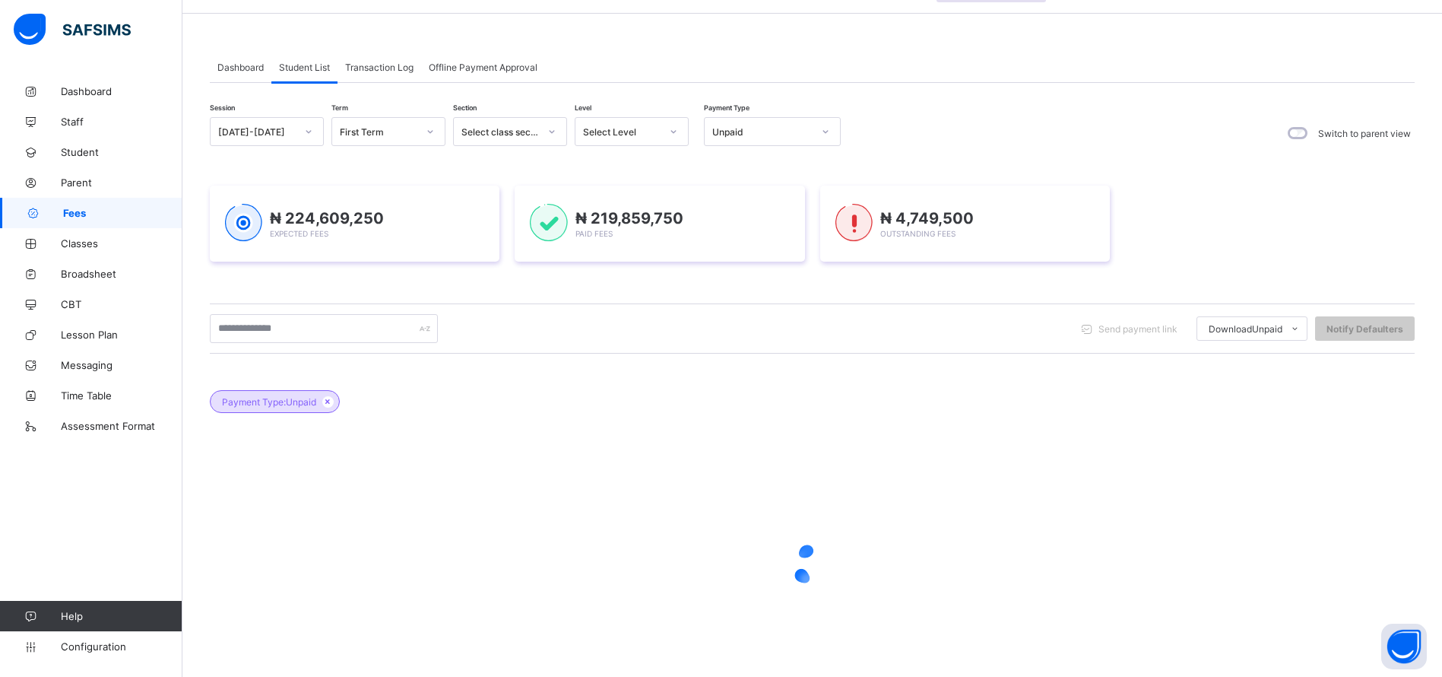
click at [729, 235] on div "₦ 219,859,750 Paid Fees" at bounding box center [659, 224] width 259 height 40
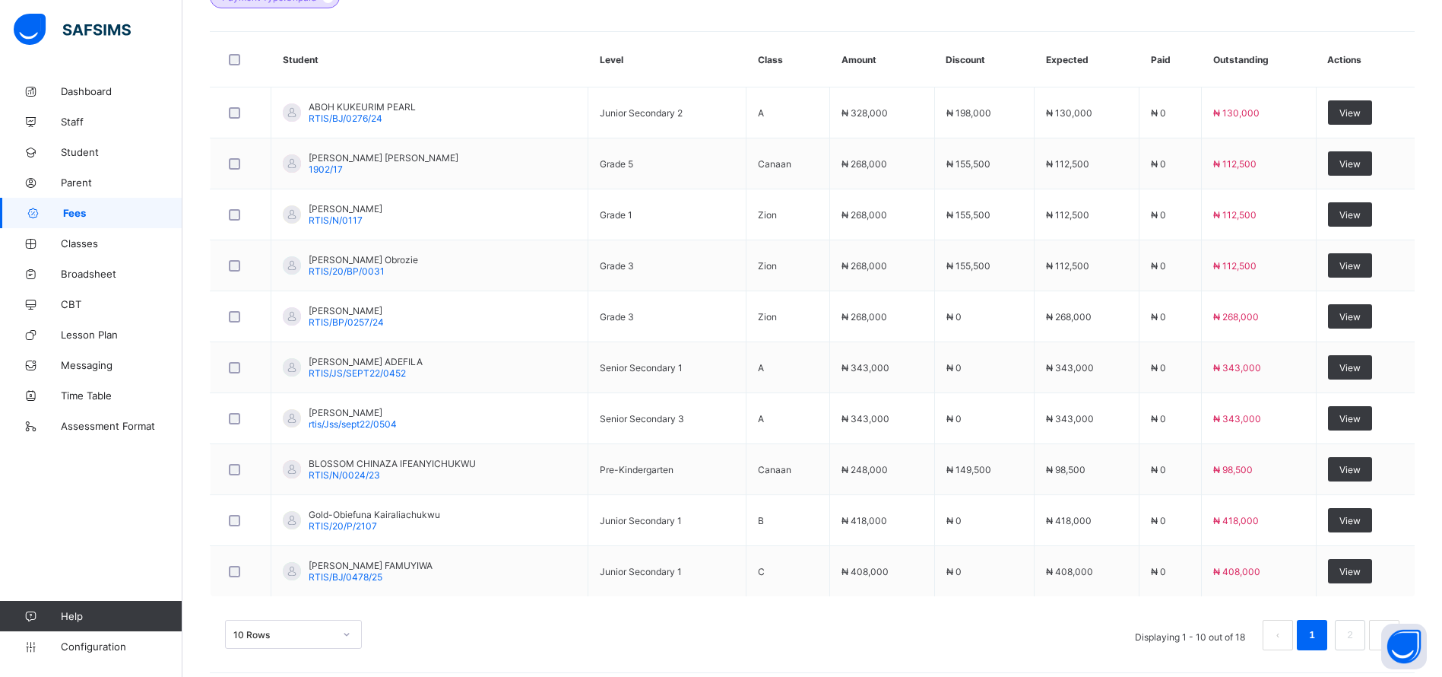
scroll to position [509, 0]
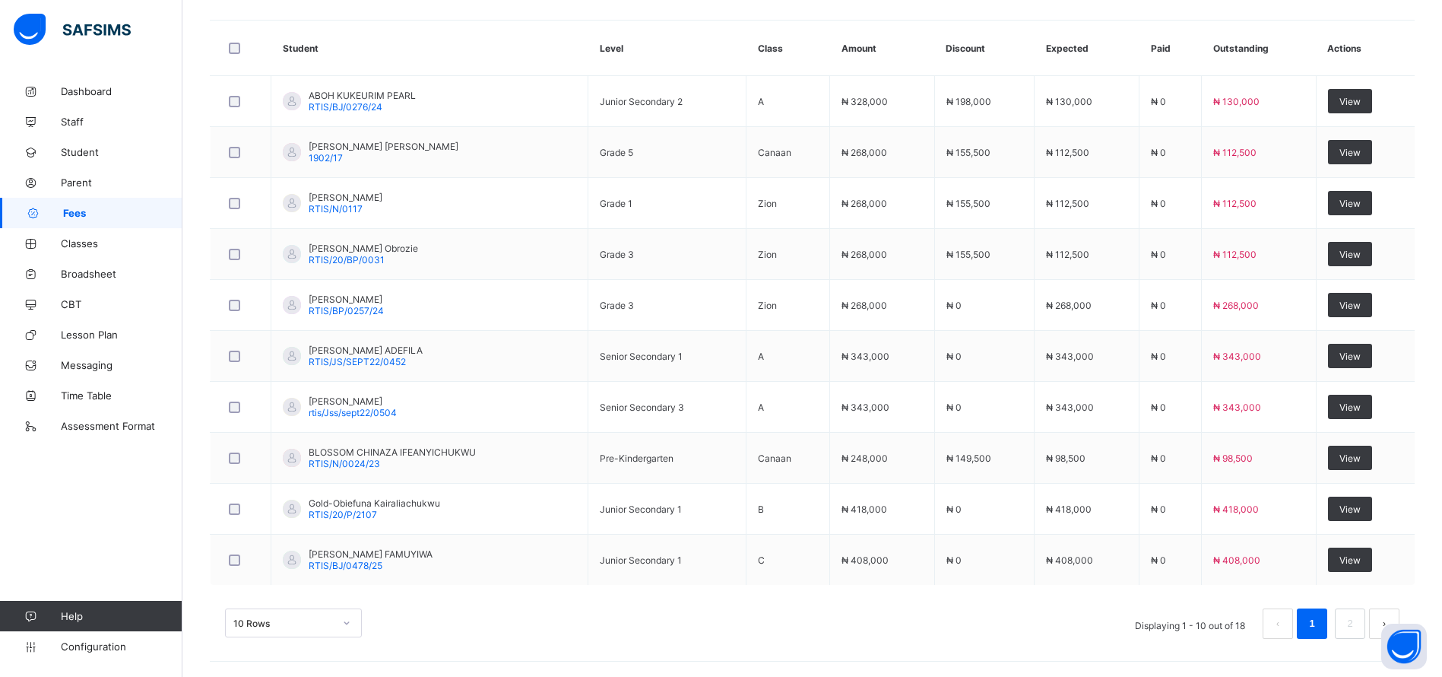
click at [1357, 623] on link "2" at bounding box center [1350, 624] width 14 height 20
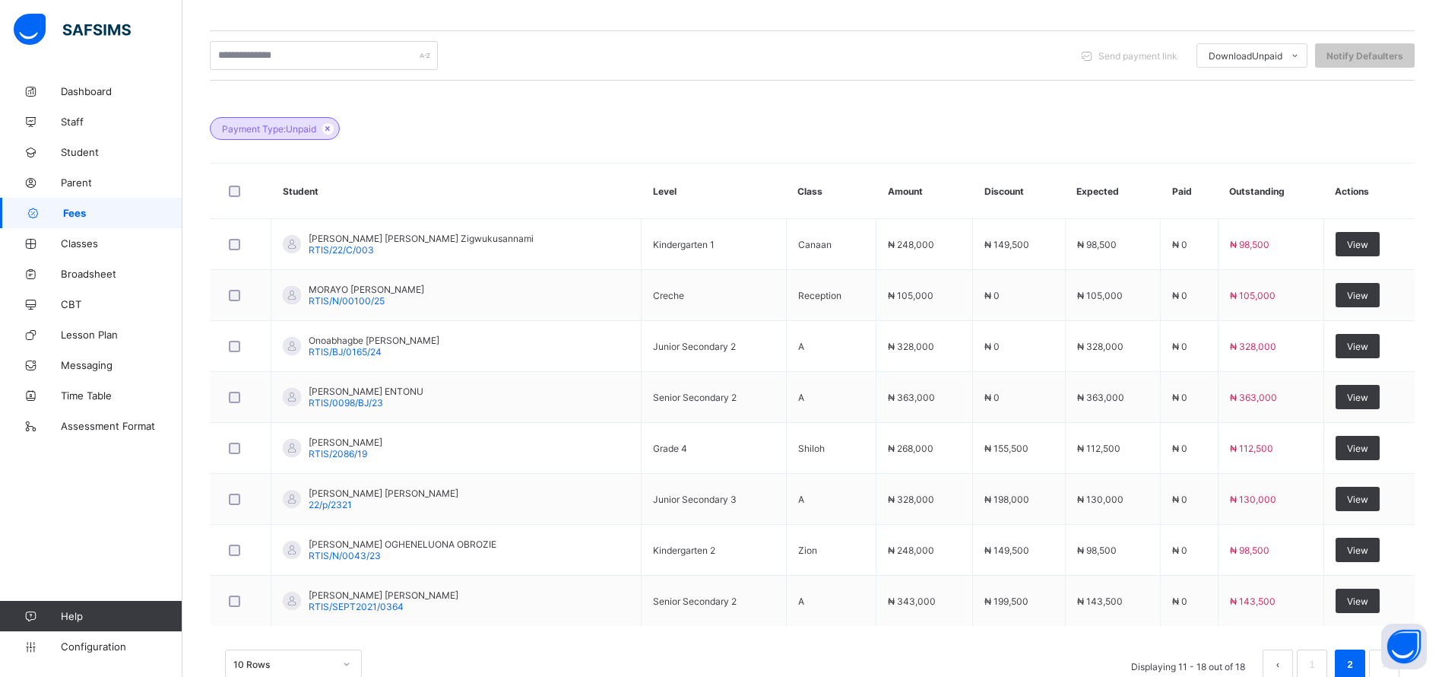
scroll to position [407, 0]
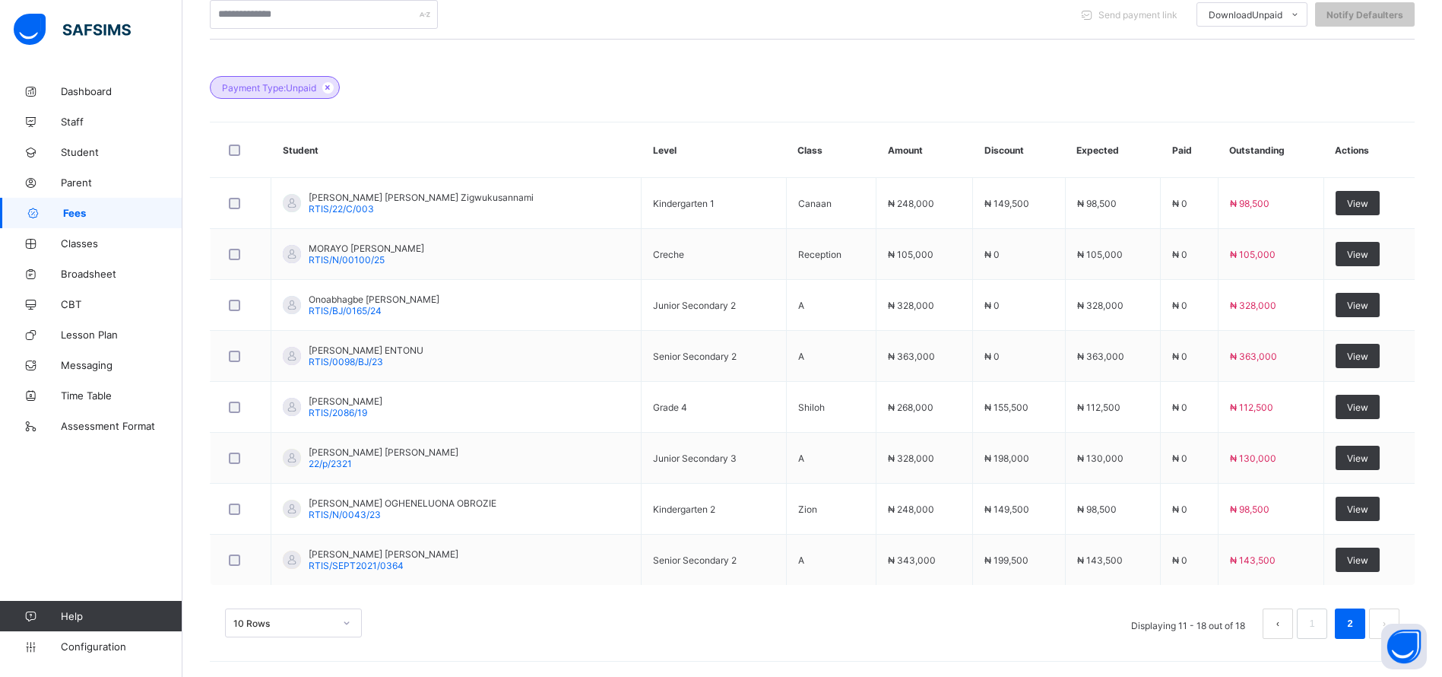
click at [1319, 621] on link "1" at bounding box center [1312, 624] width 14 height 20
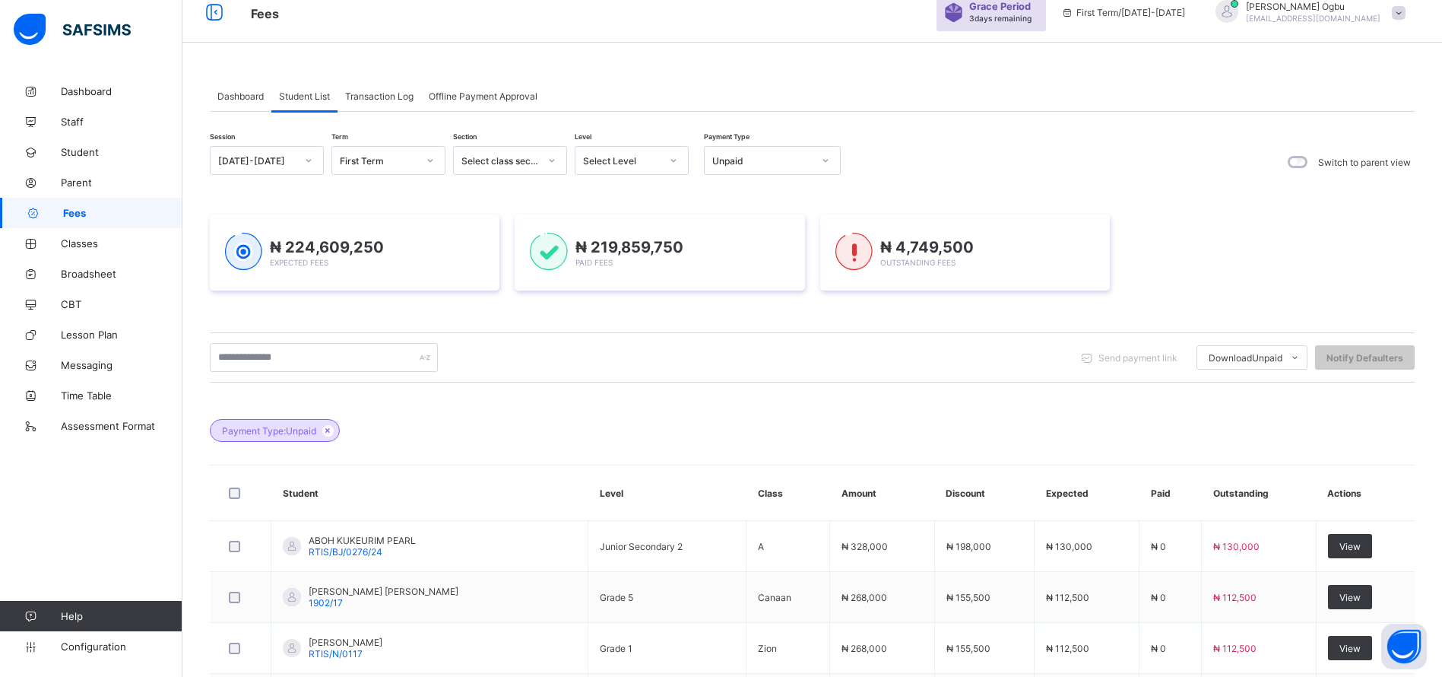
scroll to position [0, 0]
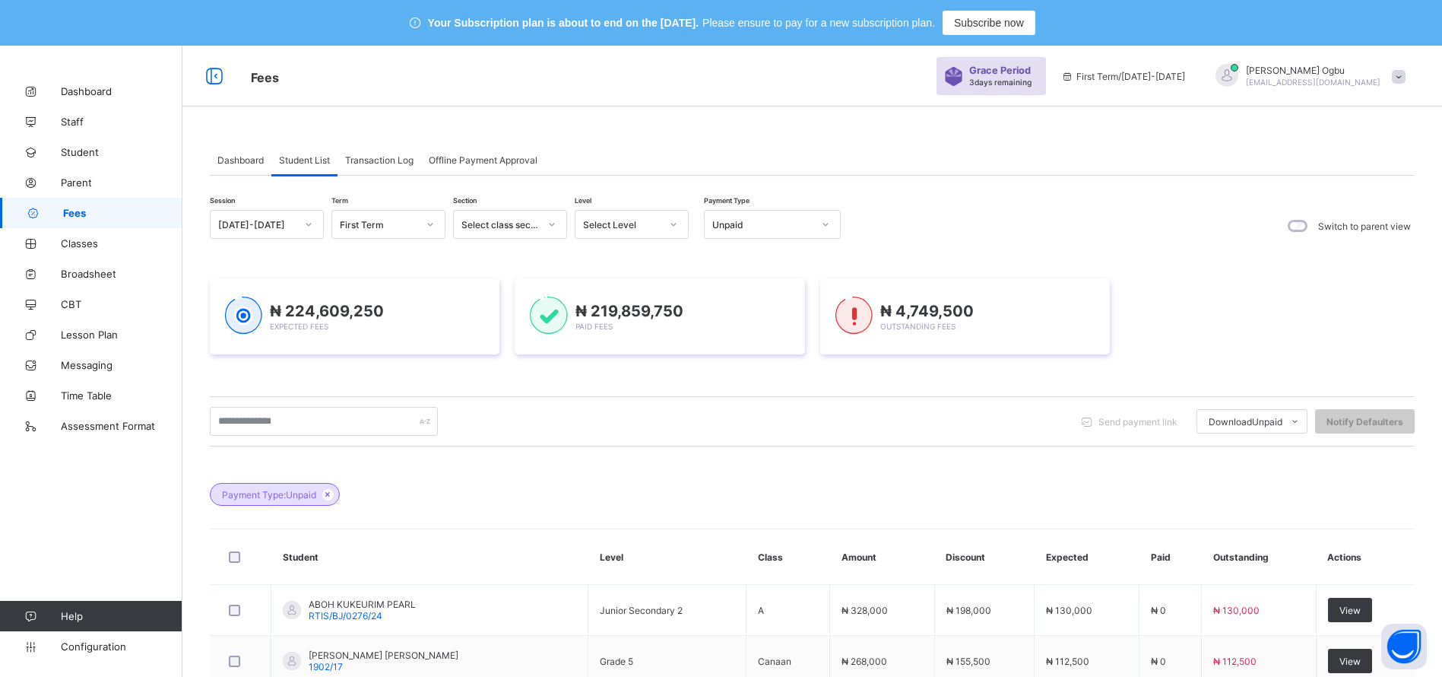
click at [80, 153] on span "Student" at bounding box center [122, 152] width 122 height 12
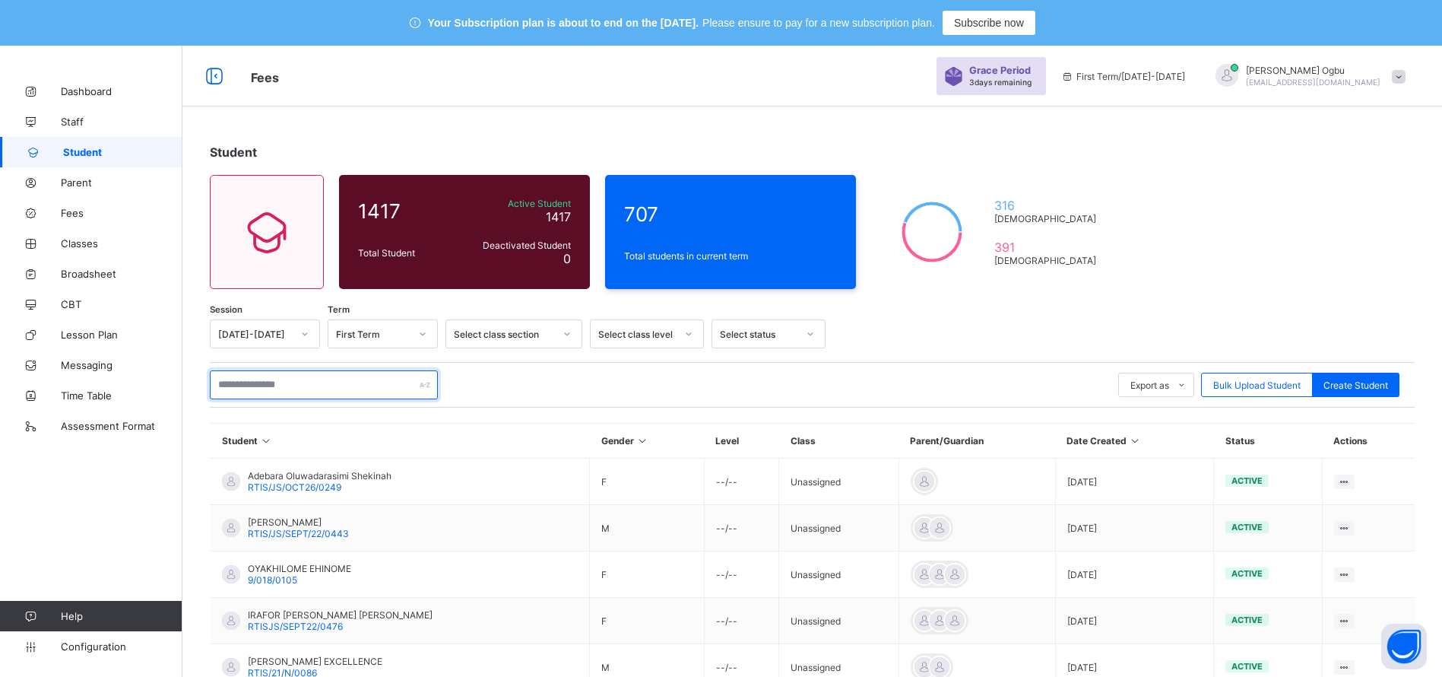
click at [323, 384] on input "text" at bounding box center [324, 384] width 228 height 29
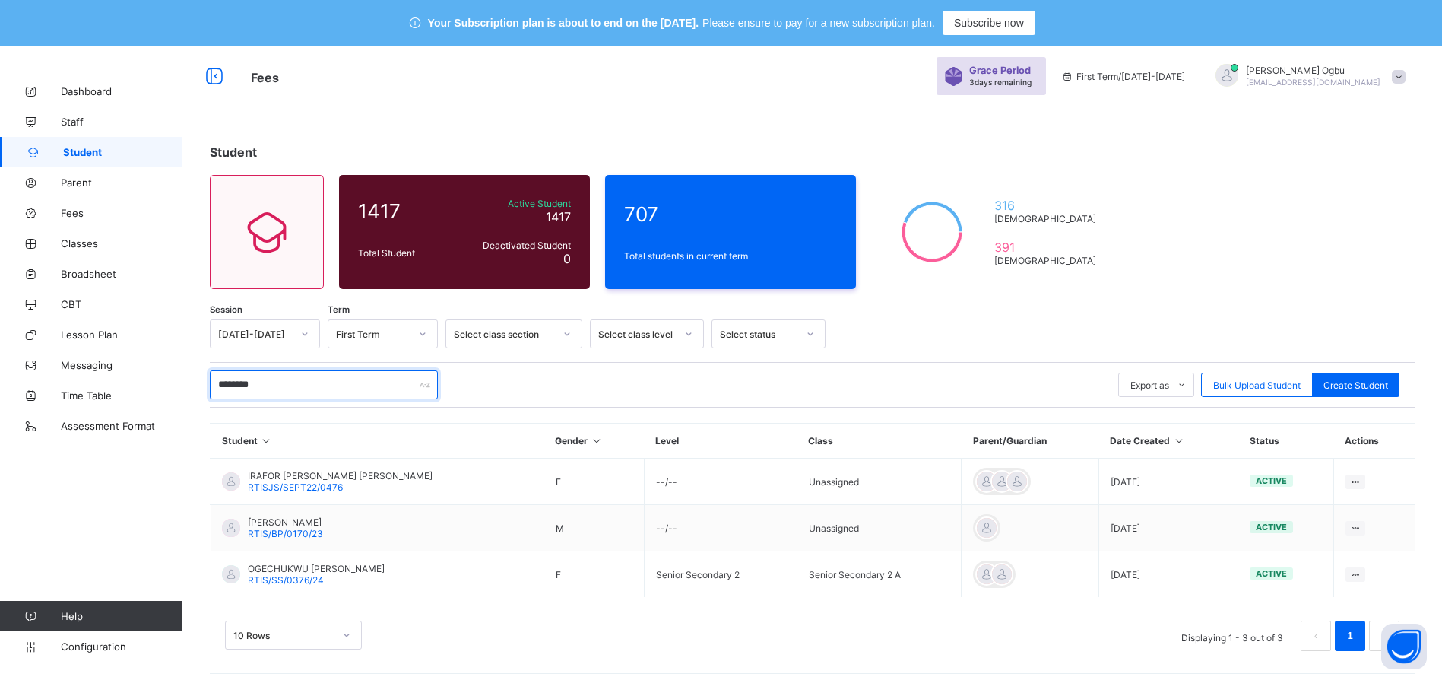
type input "********"
click at [257, 579] on span "RTIS/SS/0376/24" at bounding box center [286, 579] width 76 height 11
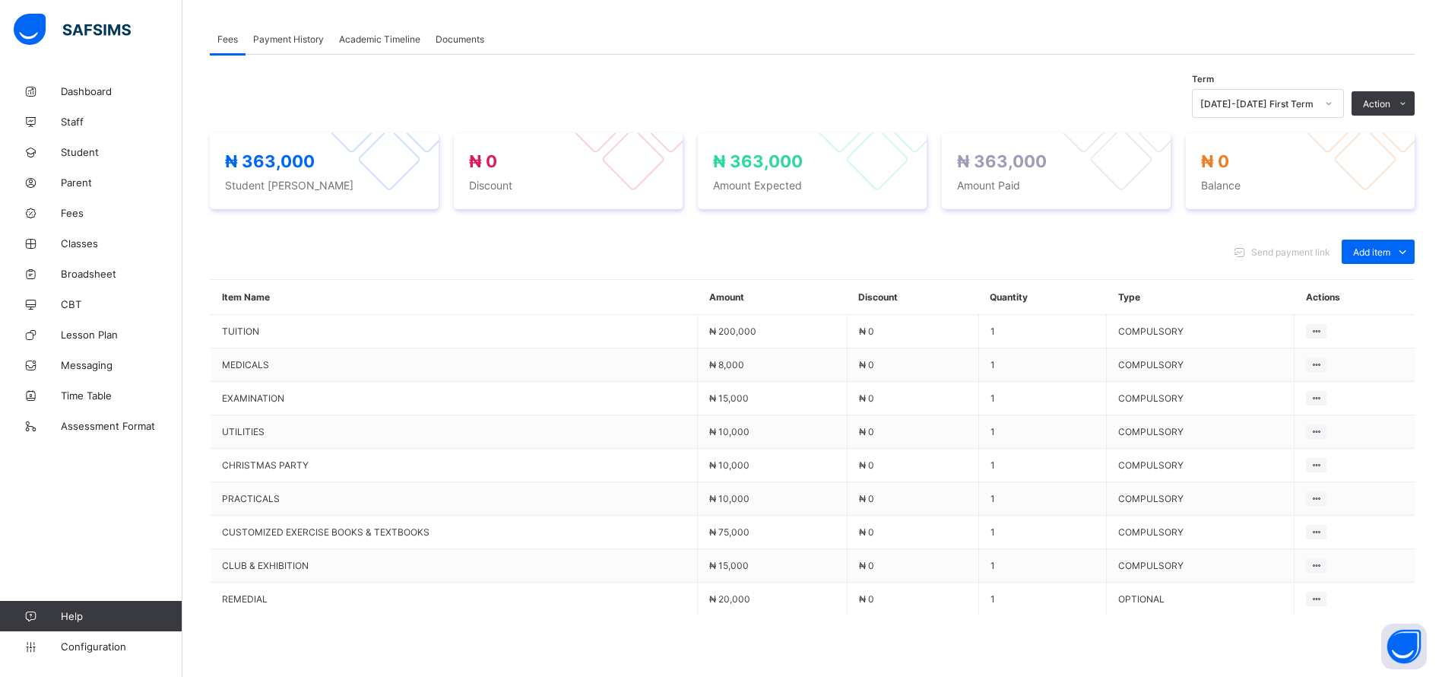
scroll to position [603, 0]
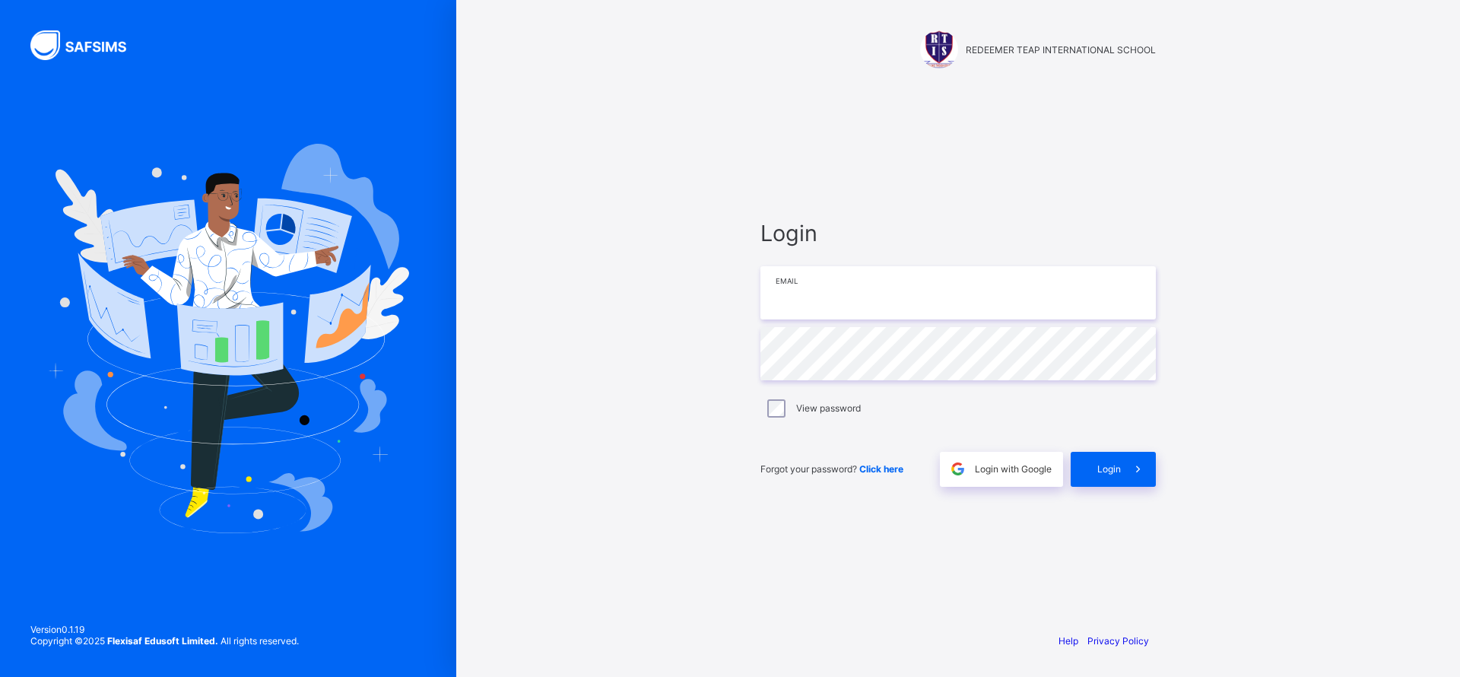
click at [794, 298] on input "email" at bounding box center [957, 292] width 395 height 53
type input "**********"
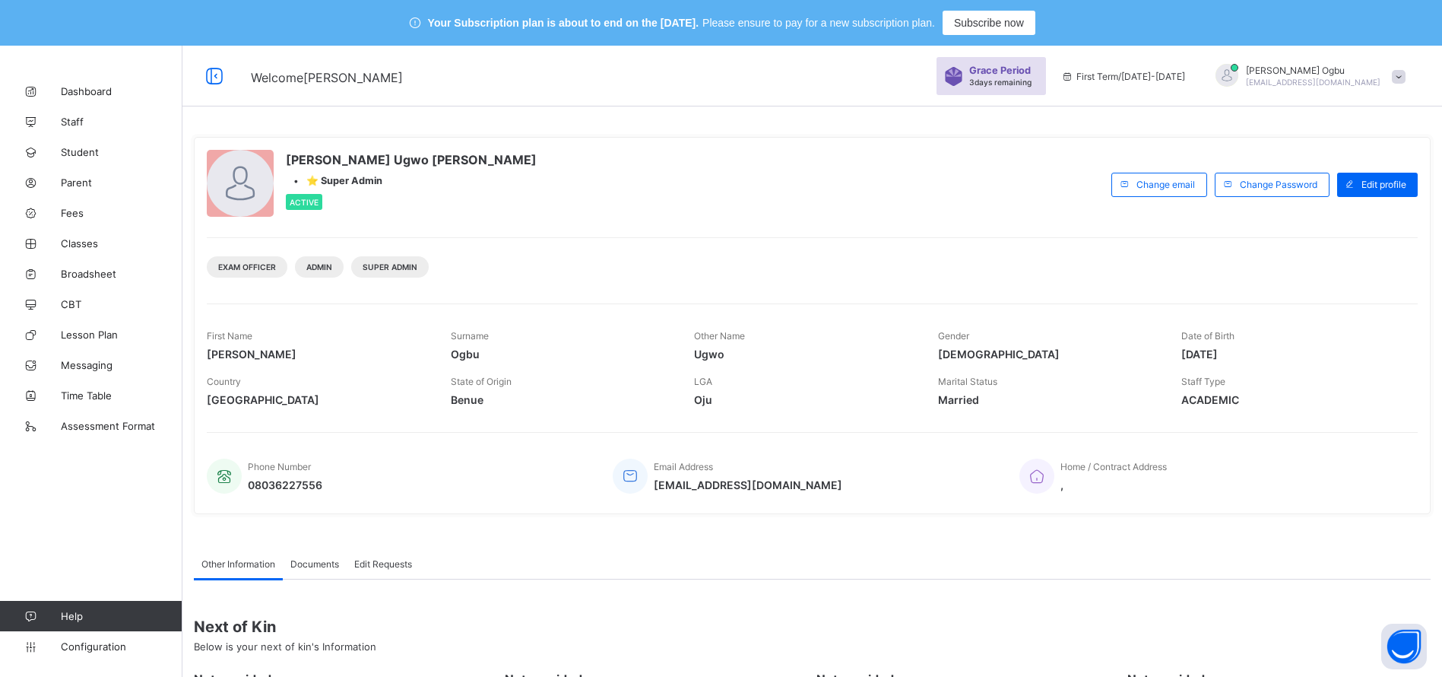
click at [69, 214] on span "Fees" at bounding box center [122, 213] width 122 height 12
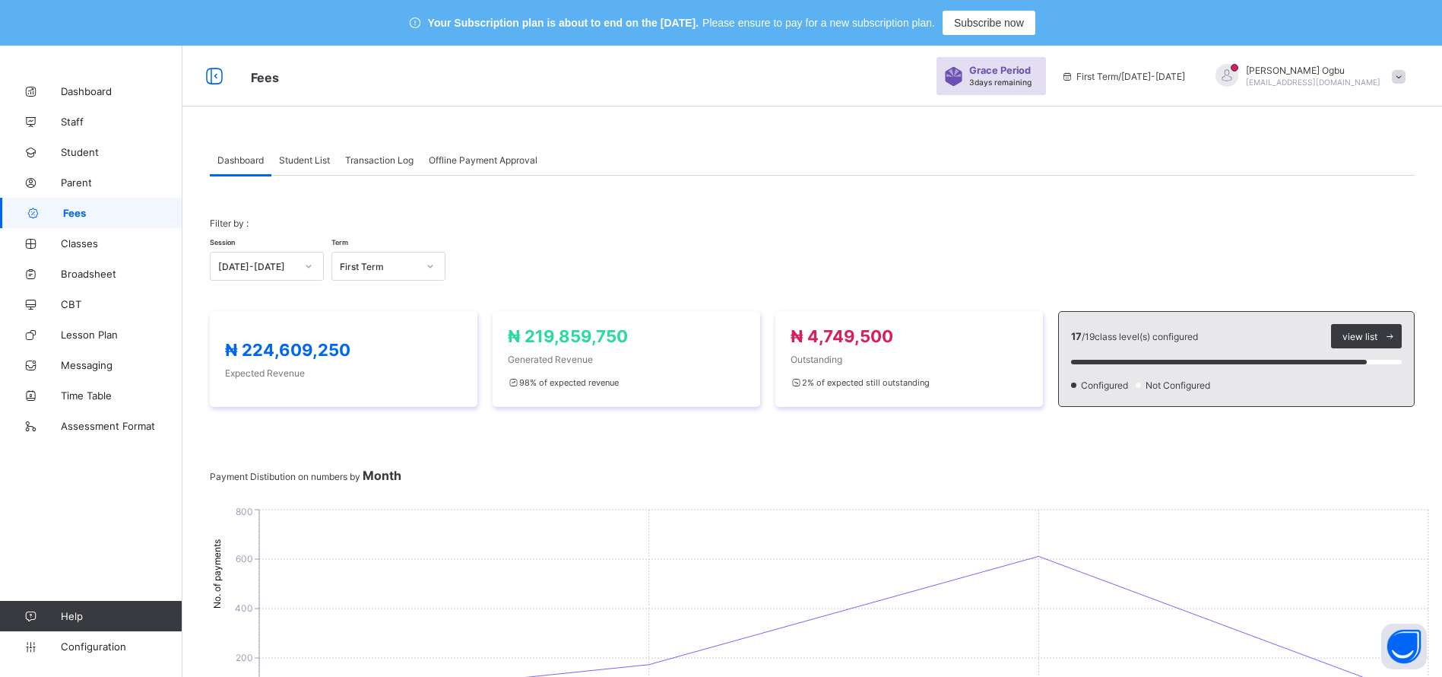
click at [308, 162] on span "Student List" at bounding box center [304, 159] width 51 height 11
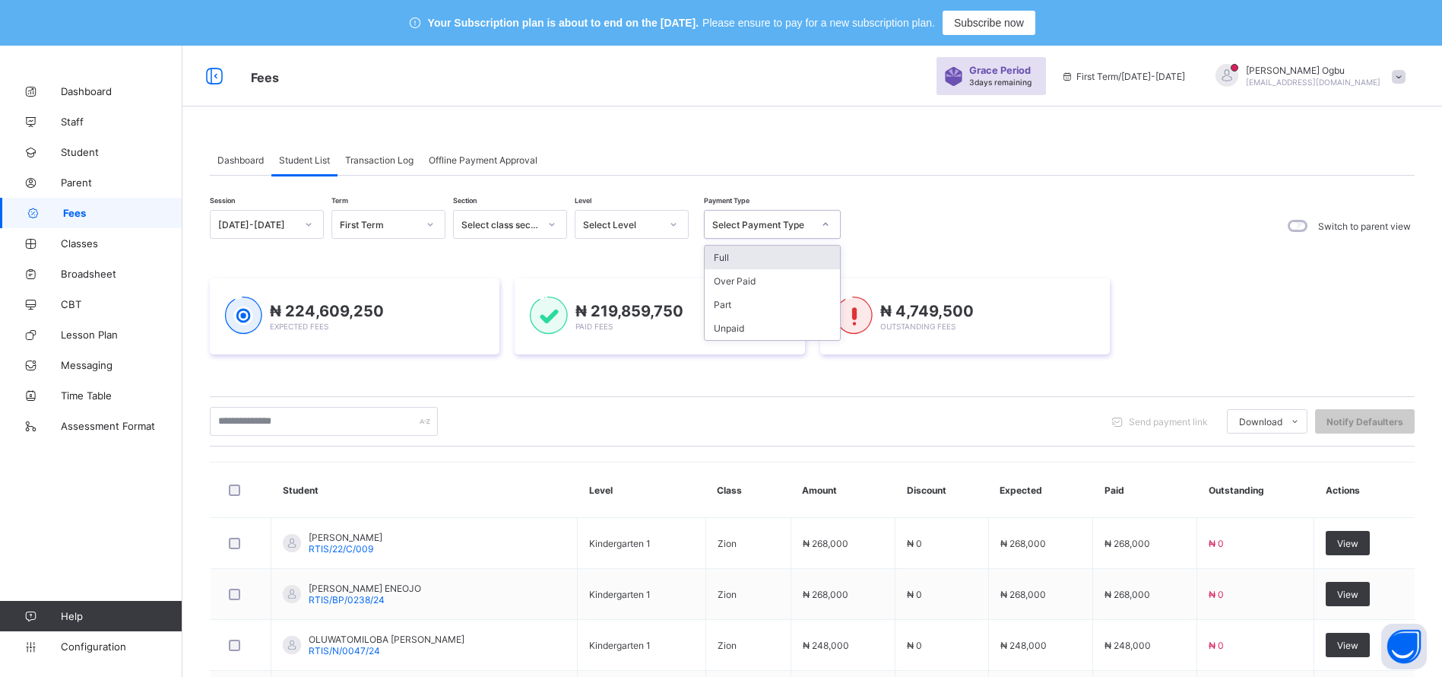
click at [771, 227] on div "Select Payment Type" at bounding box center [762, 224] width 100 height 11
click at [739, 328] on div "Unpaid" at bounding box center [772, 328] width 135 height 24
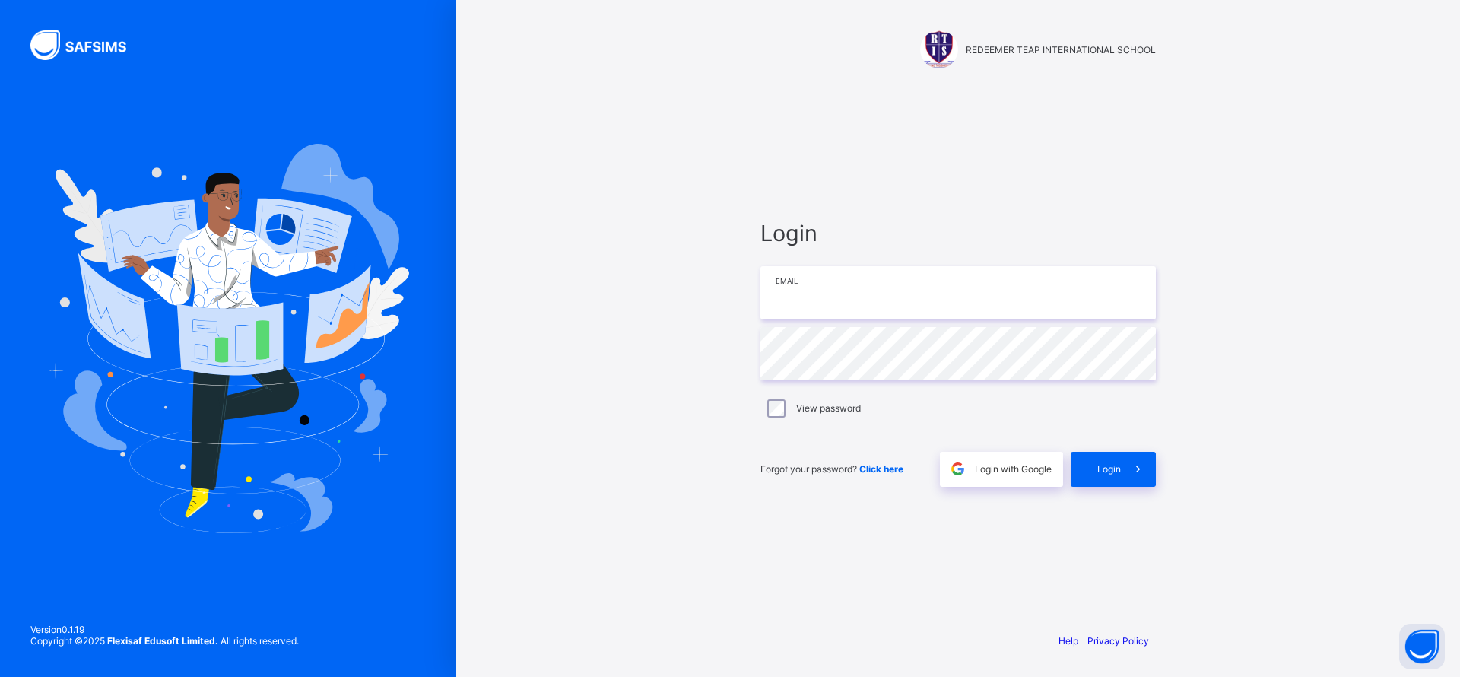
click at [887, 287] on input "email" at bounding box center [957, 292] width 395 height 53
type input "**********"
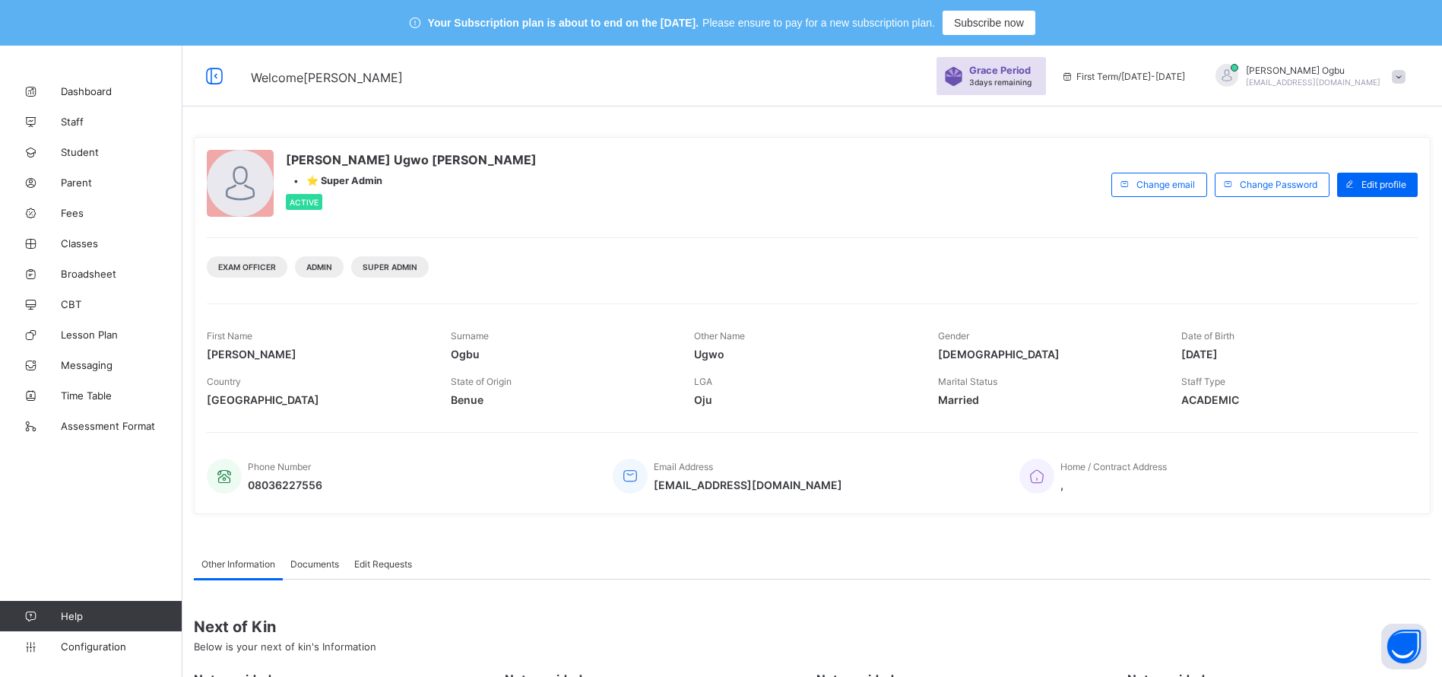
click at [75, 159] on link "Student" at bounding box center [91, 152] width 182 height 30
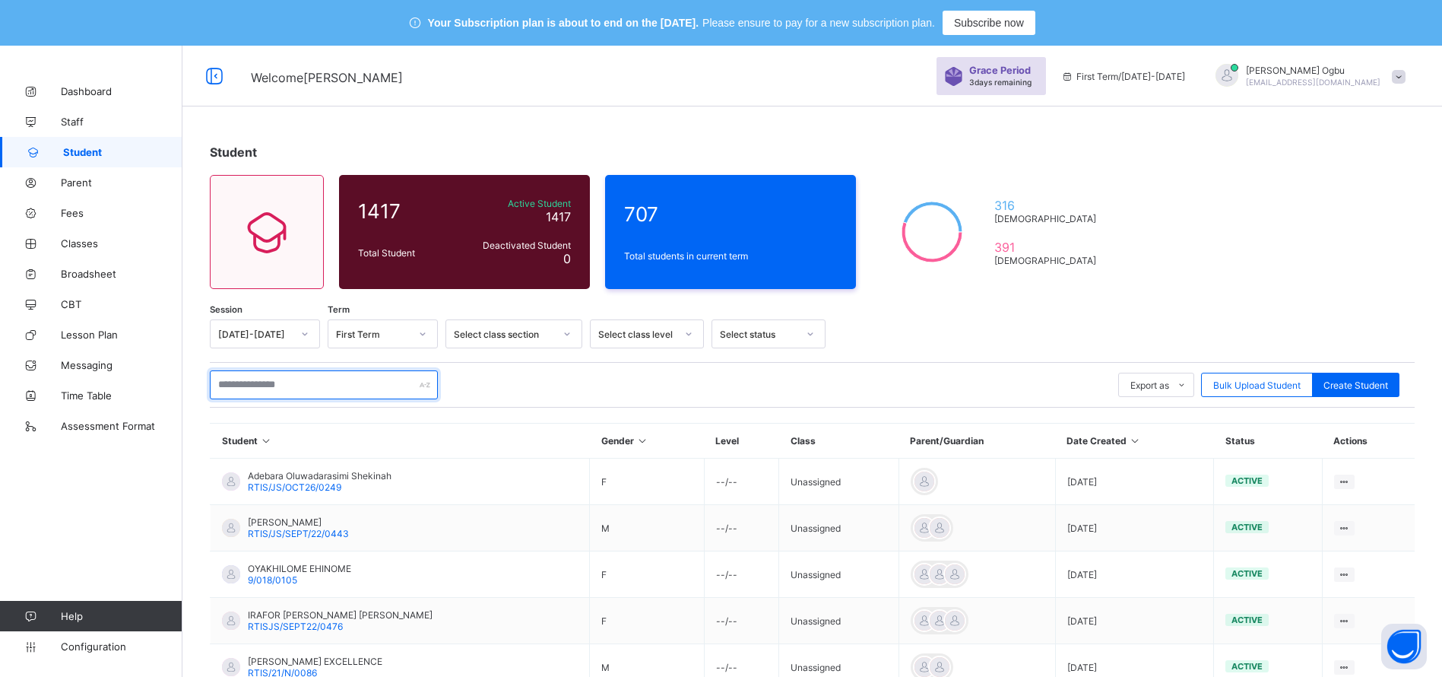
click at [277, 380] on input "text" at bounding box center [324, 384] width 228 height 29
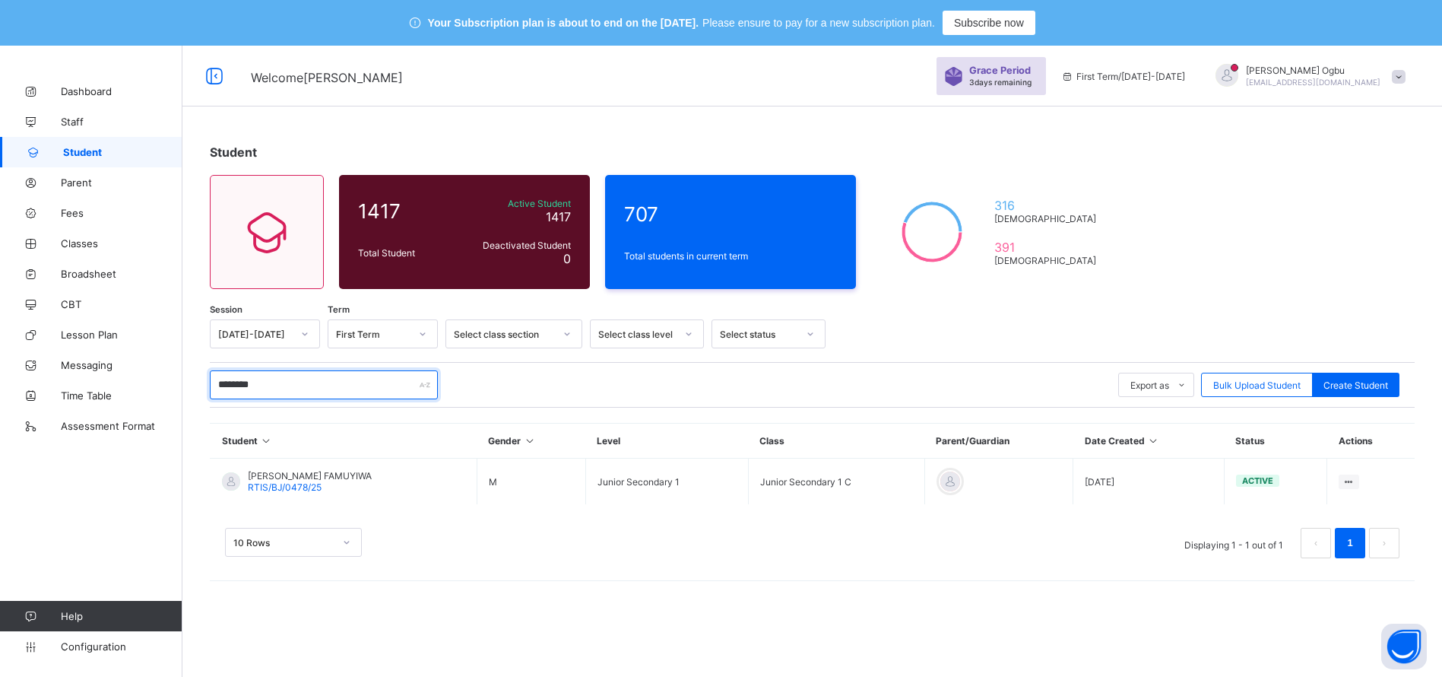
type input "********"
click at [292, 489] on span "RTIS/BJ/0478/25" at bounding box center [285, 486] width 74 height 11
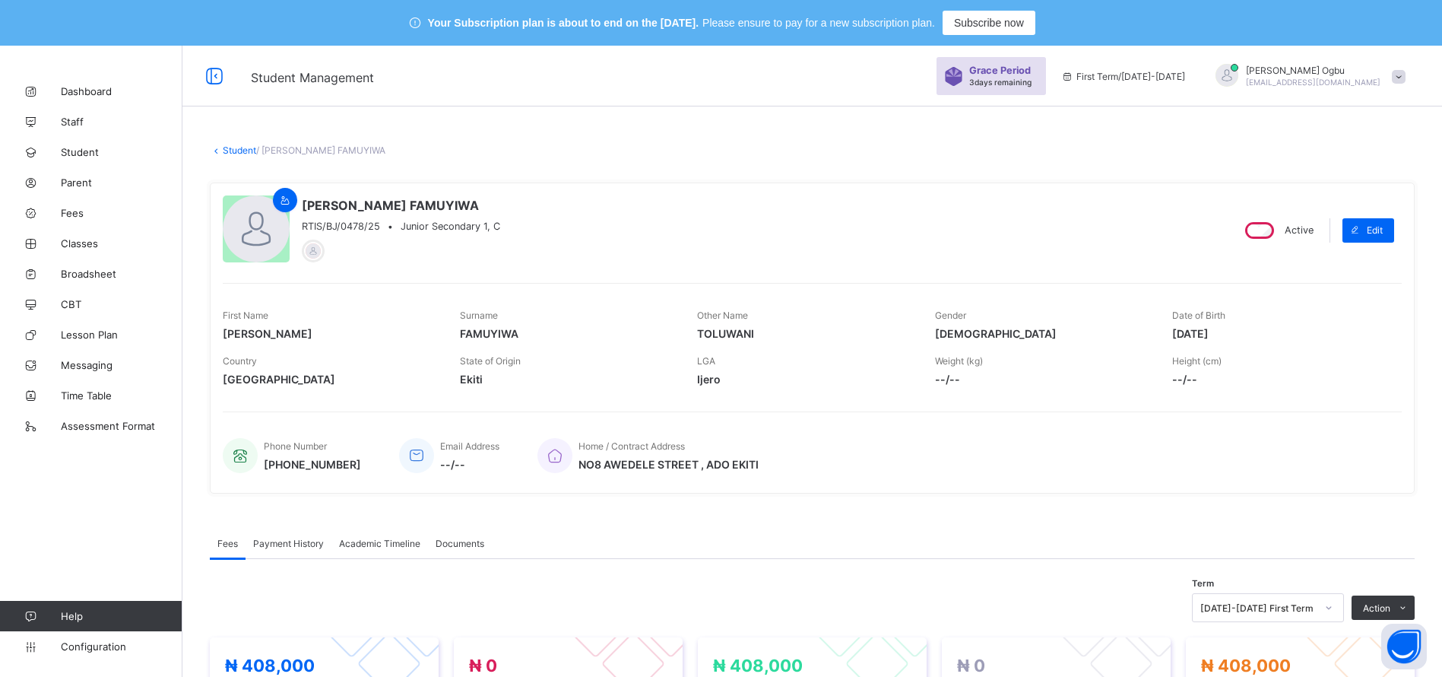
drag, startPoint x: 487, startPoint y: 209, endPoint x: 413, endPoint y: 202, distance: 74.1
click at [413, 202] on span "DAVID TOLUWANI FAMUYIWA" at bounding box center [401, 205] width 198 height 15
copy span "FAMUYIWA"
click at [80, 210] on span "Fees" at bounding box center [122, 213] width 122 height 12
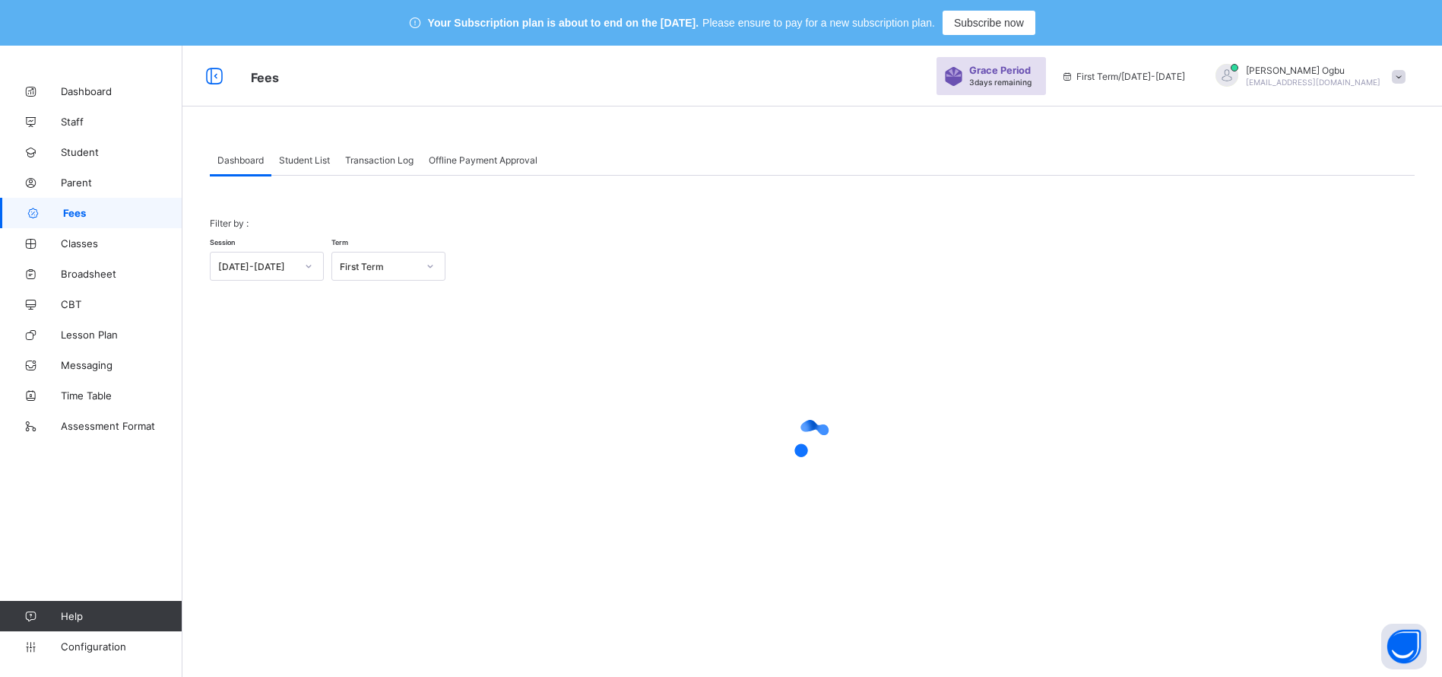
click at [301, 166] on div "Student List" at bounding box center [304, 159] width 66 height 30
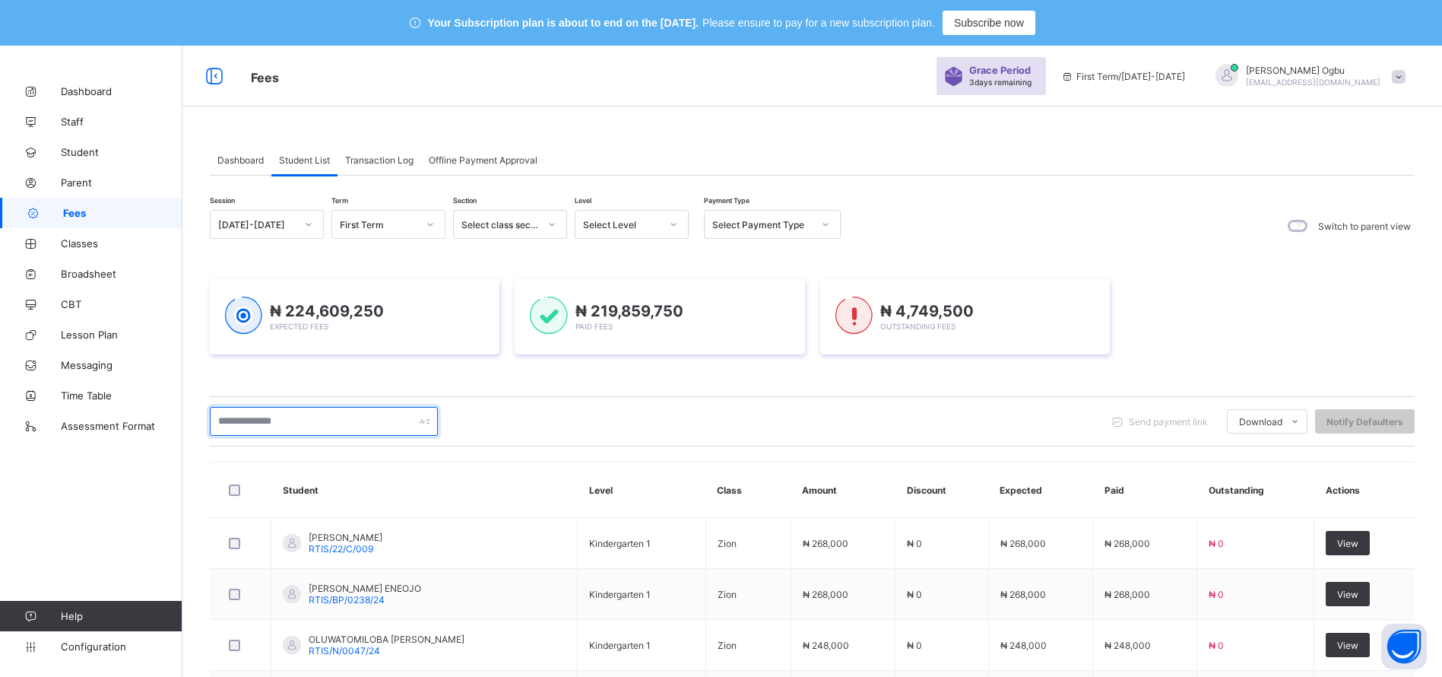
click at [353, 421] on input "text" at bounding box center [324, 421] width 228 height 29
paste input "********"
click at [354, 424] on input "********" at bounding box center [324, 421] width 228 height 29
paste input "********"
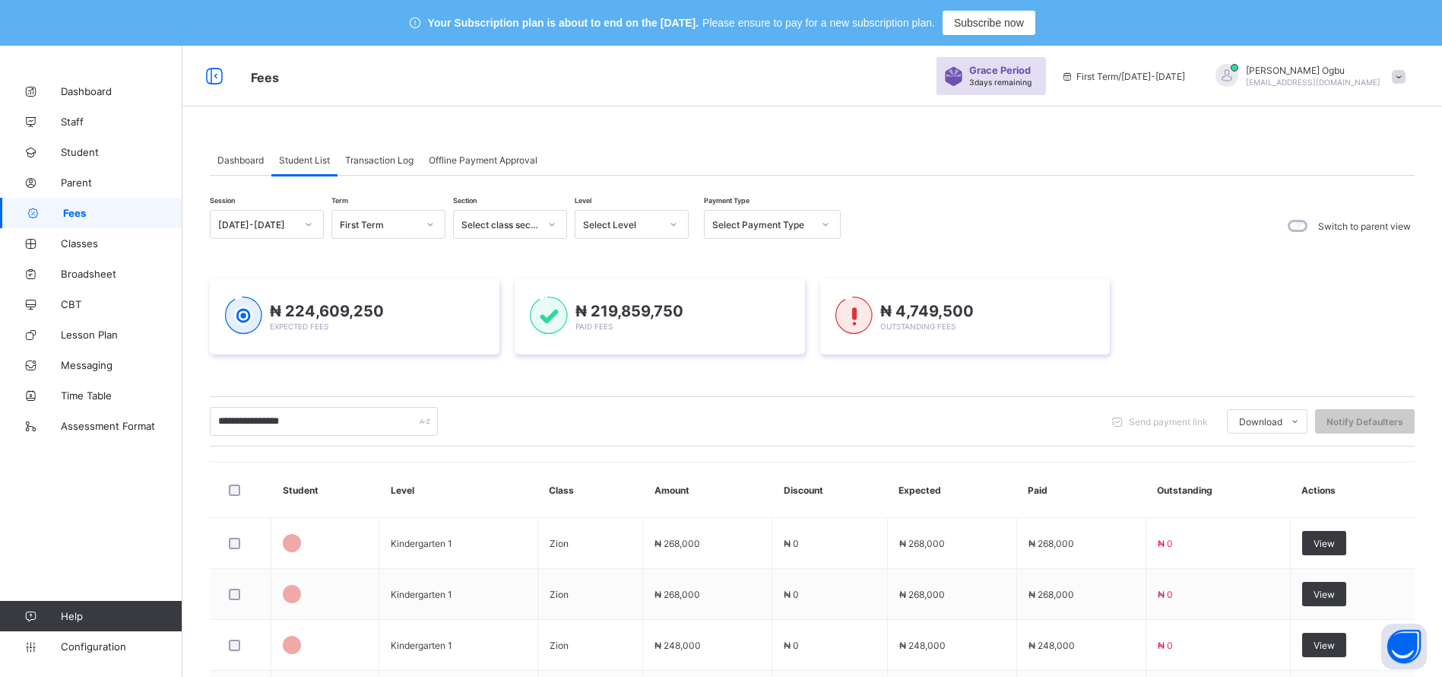
click at [339, 436] on div "**********" at bounding box center [812, 421] width 1205 height 50
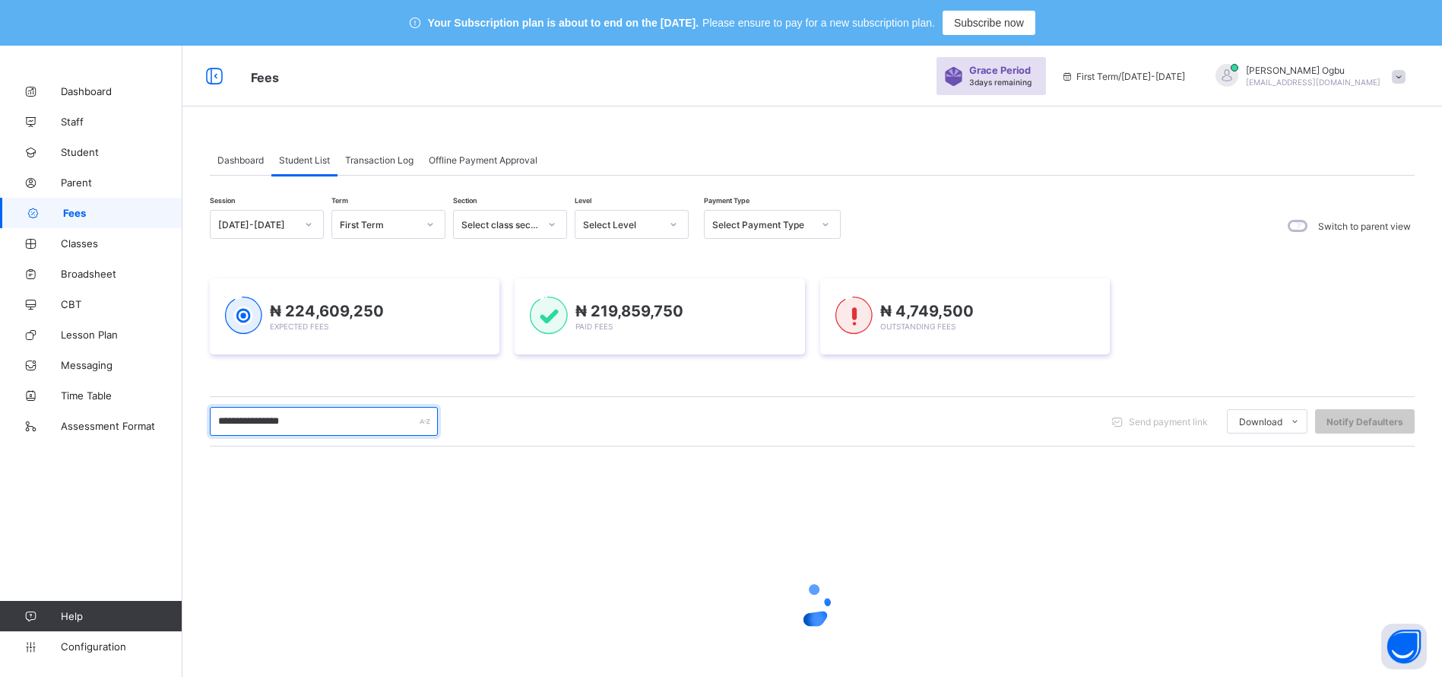
click at [336, 420] on input "**********" at bounding box center [324, 421] width 228 height 29
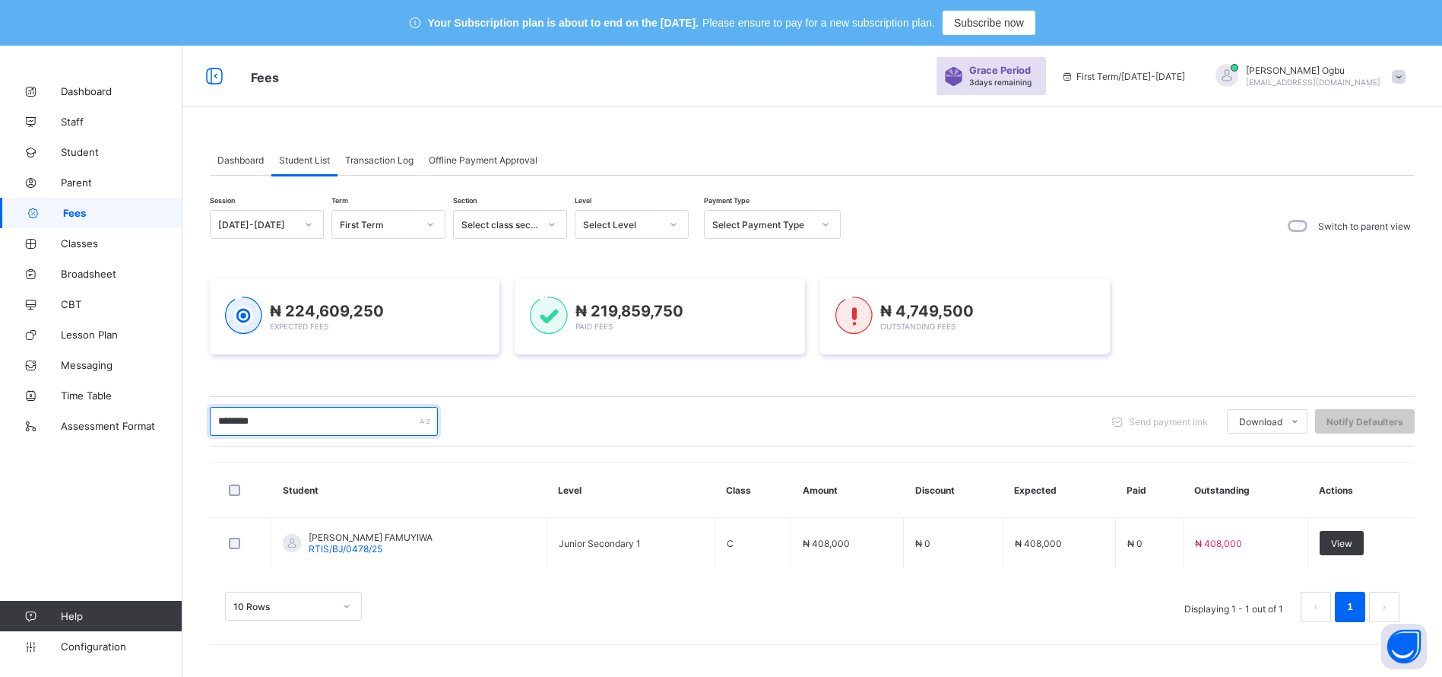
type input "********"
click at [366, 154] on span "Transaction Log" at bounding box center [379, 159] width 68 height 11
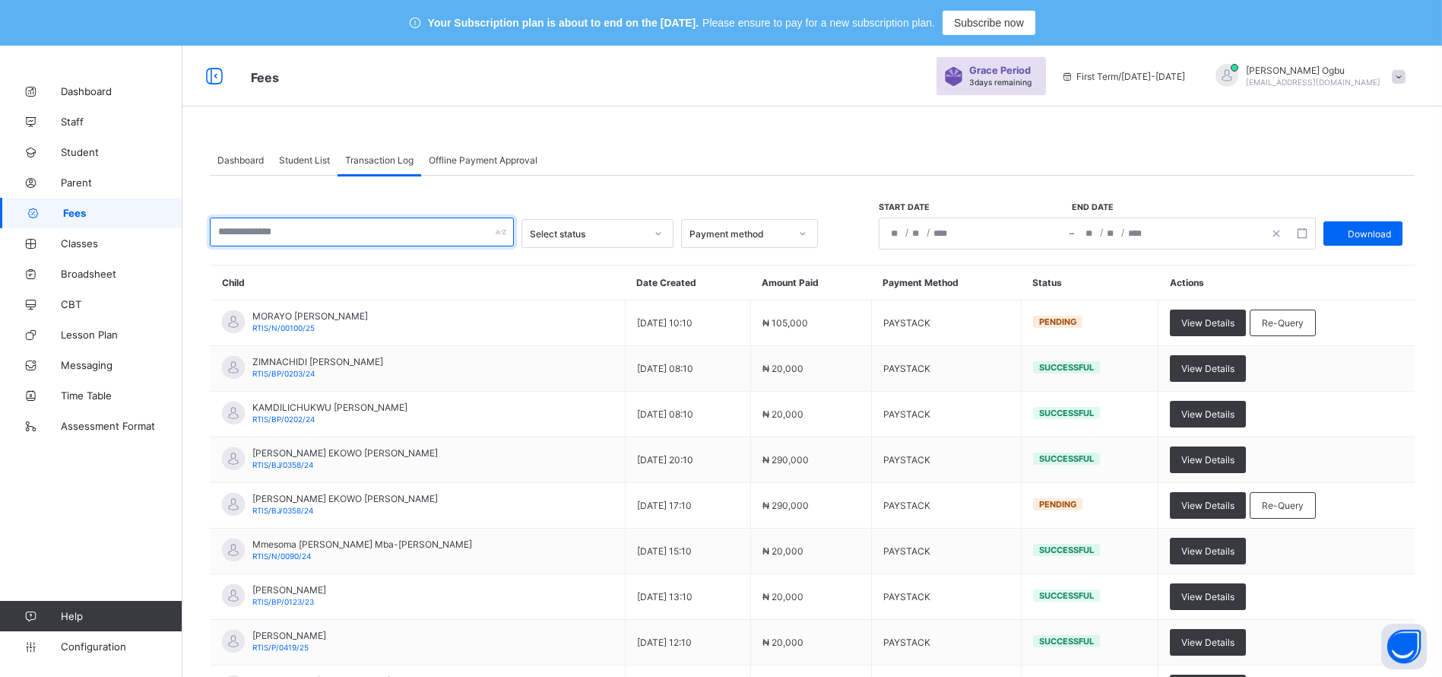
click at [345, 233] on input "text" at bounding box center [362, 231] width 304 height 29
paste input "********"
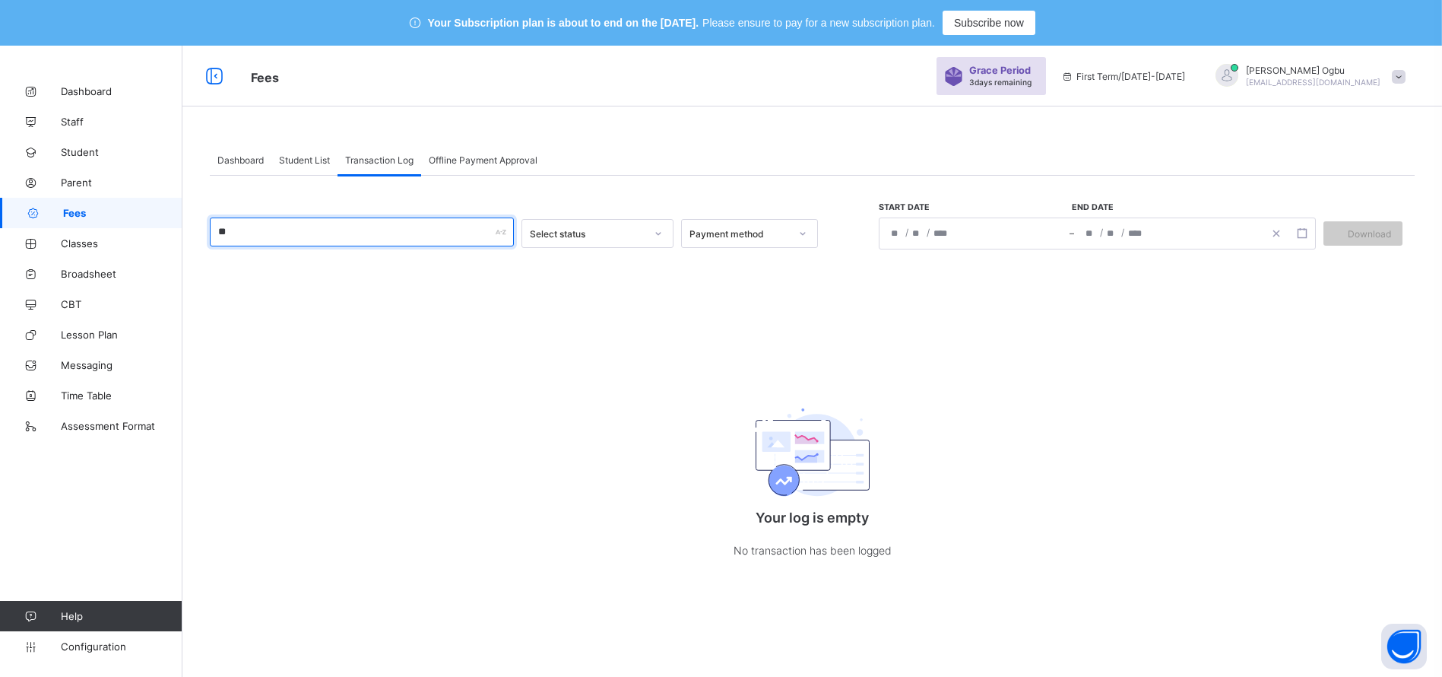
type input "*"
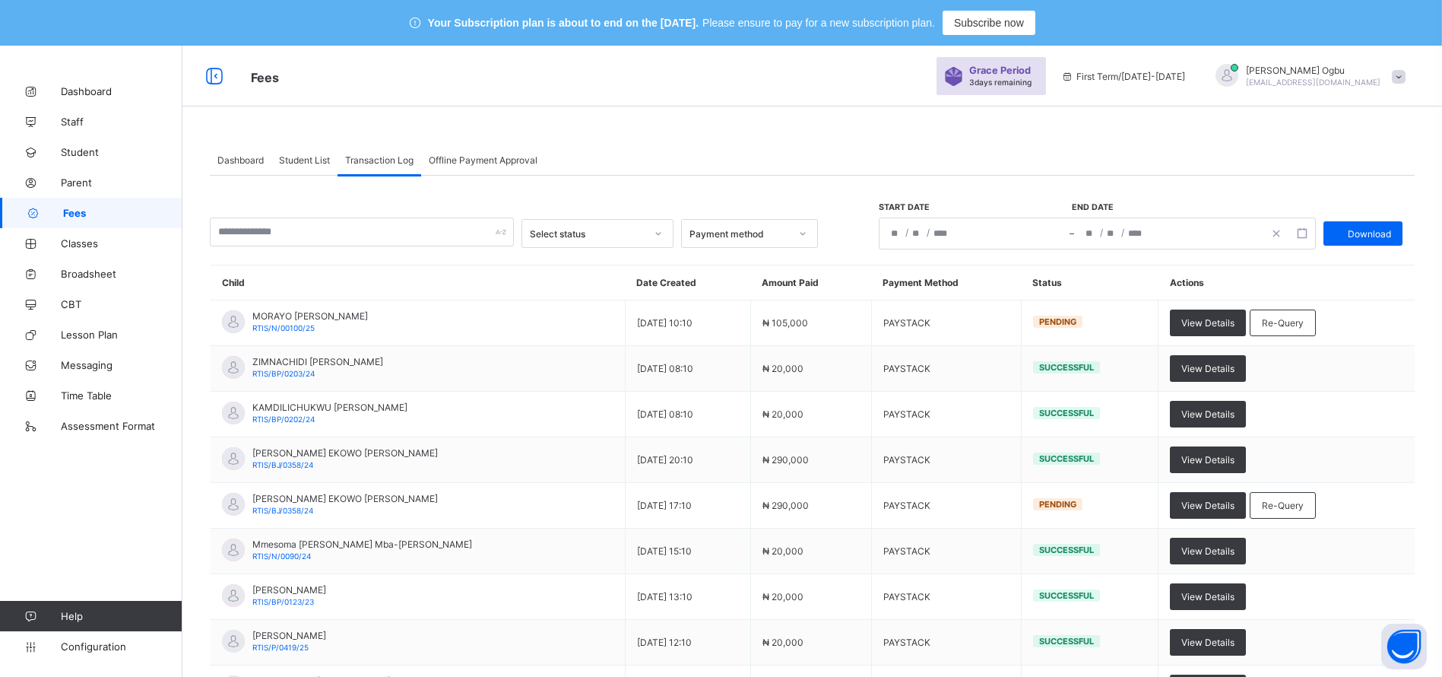
click at [292, 163] on span "Student List" at bounding box center [304, 159] width 51 height 11
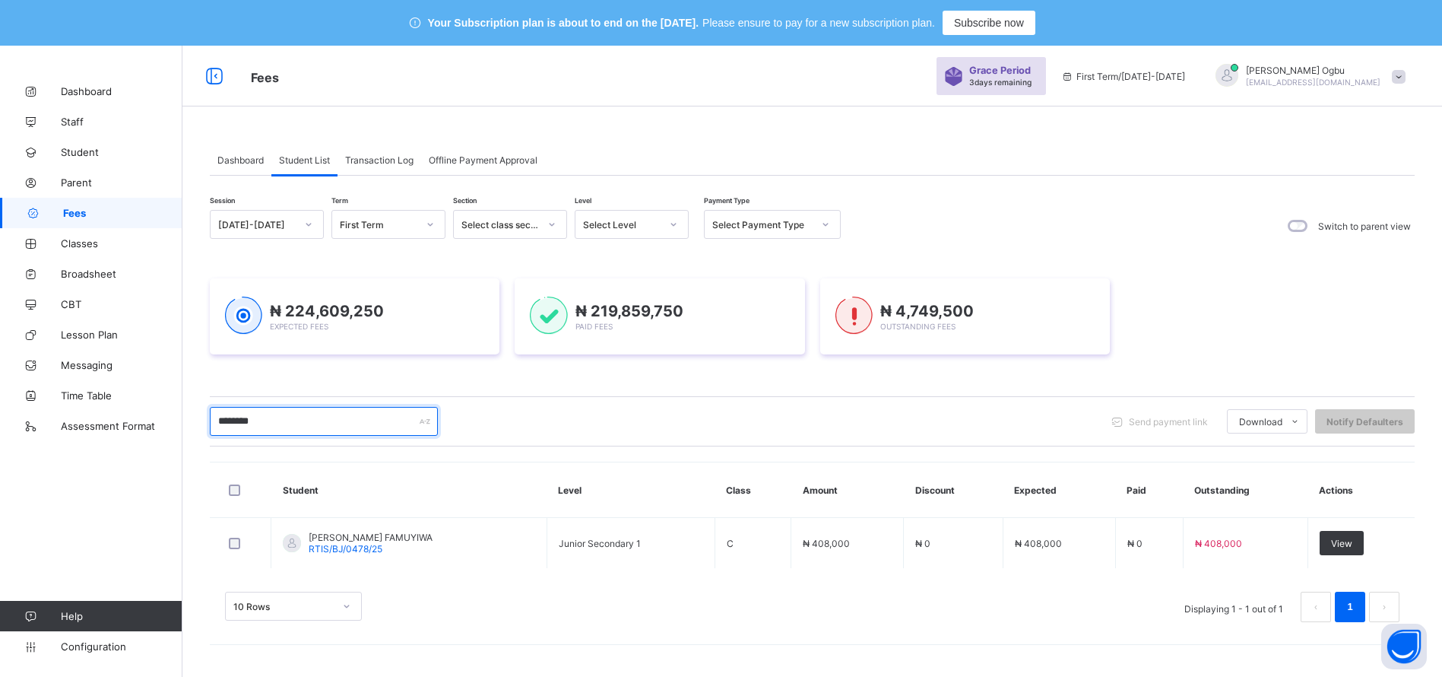
click at [279, 421] on input "********" at bounding box center [324, 421] width 228 height 29
type input "*"
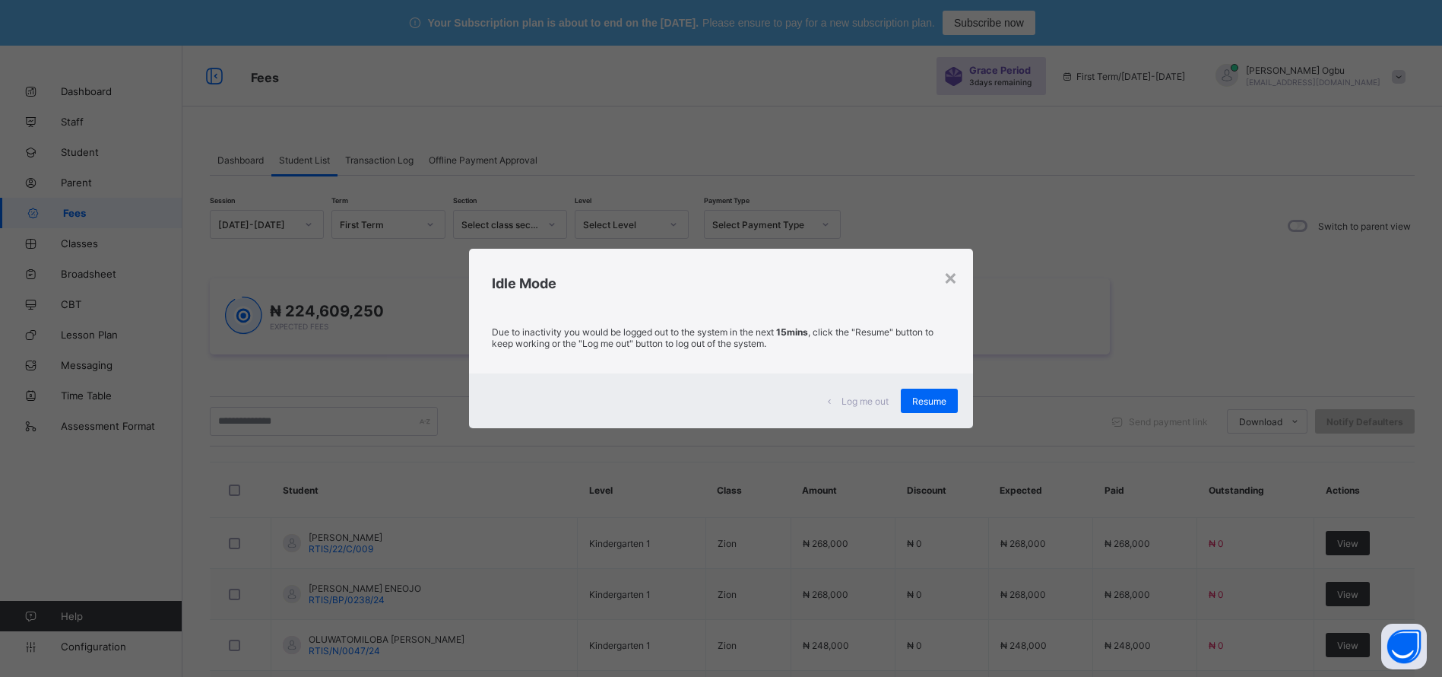
click at [941, 398] on span "Resume" at bounding box center [929, 400] width 34 height 11
click at [938, 398] on span "Resume" at bounding box center [929, 400] width 34 height 11
click at [938, 398] on div "Send payment link Download Students Payment Students Payment Status Student Ite…" at bounding box center [812, 421] width 1205 height 50
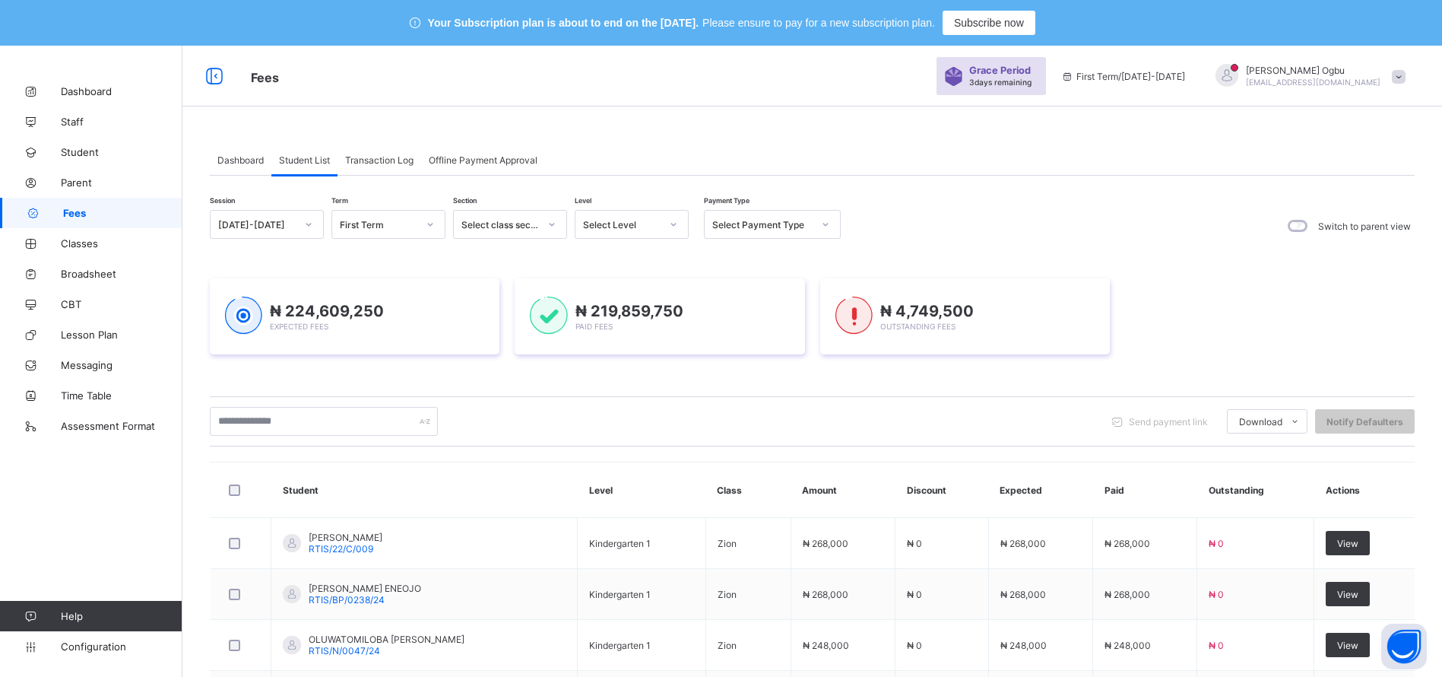
click at [237, 162] on span "Dashboard" at bounding box center [240, 159] width 46 height 11
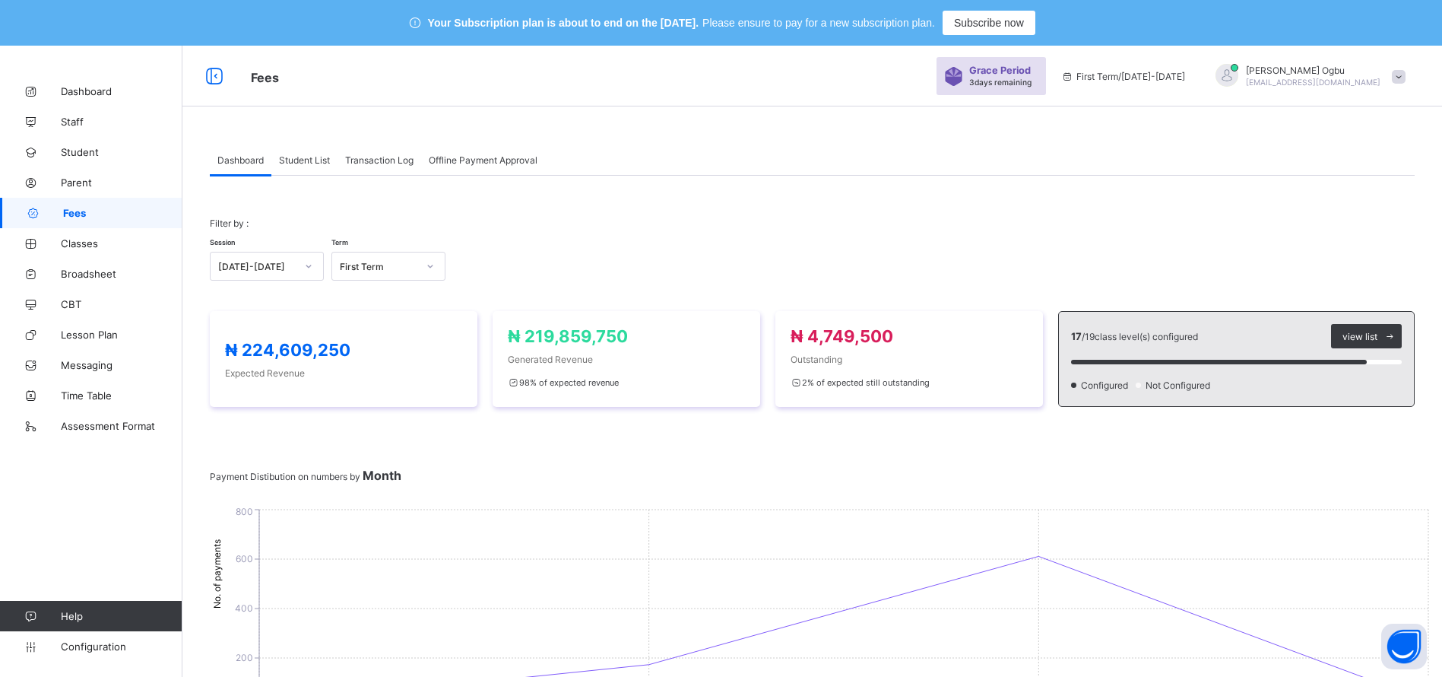
click at [1028, 236] on div "Session [DATE]-[DATE] Term First Term" at bounding box center [812, 258] width 1205 height 44
click at [954, 244] on div "Session 2025-2026 Term First Term" at bounding box center [812, 258] width 1205 height 44
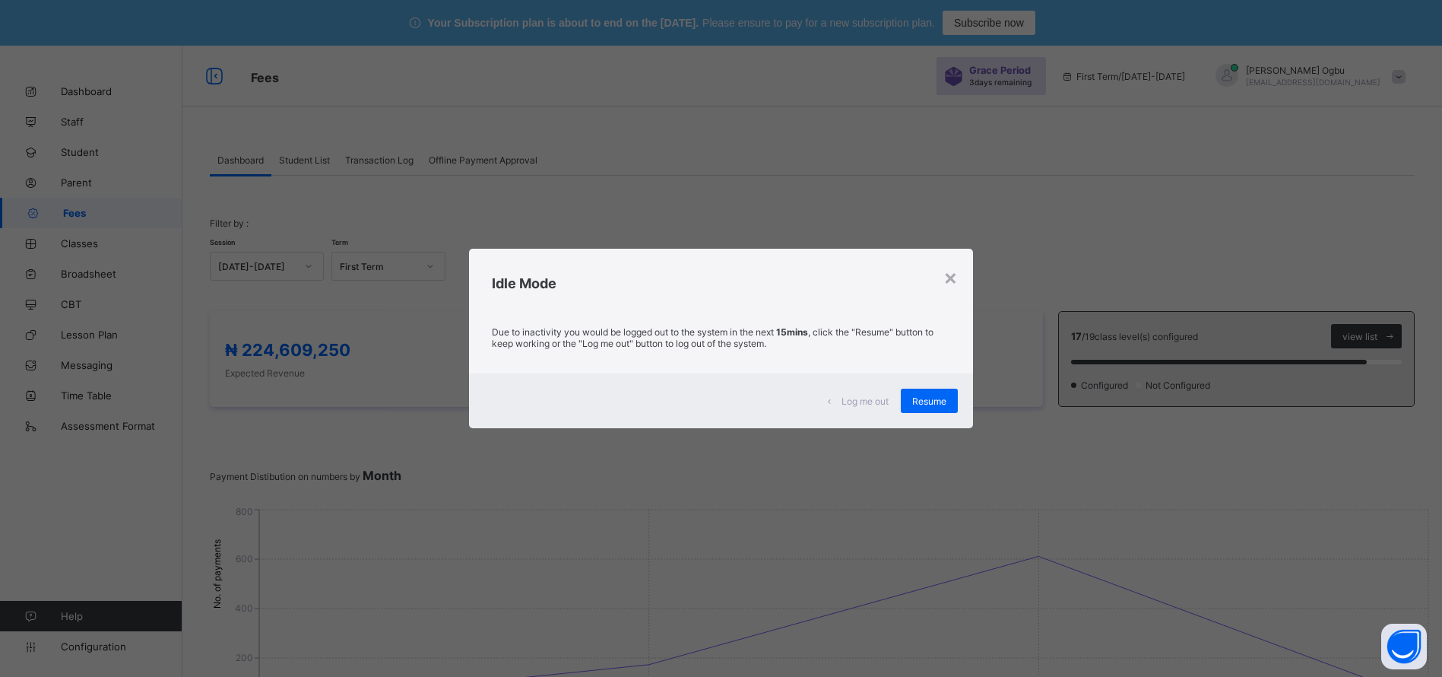
click at [936, 399] on span "Resume" at bounding box center [929, 400] width 34 height 11
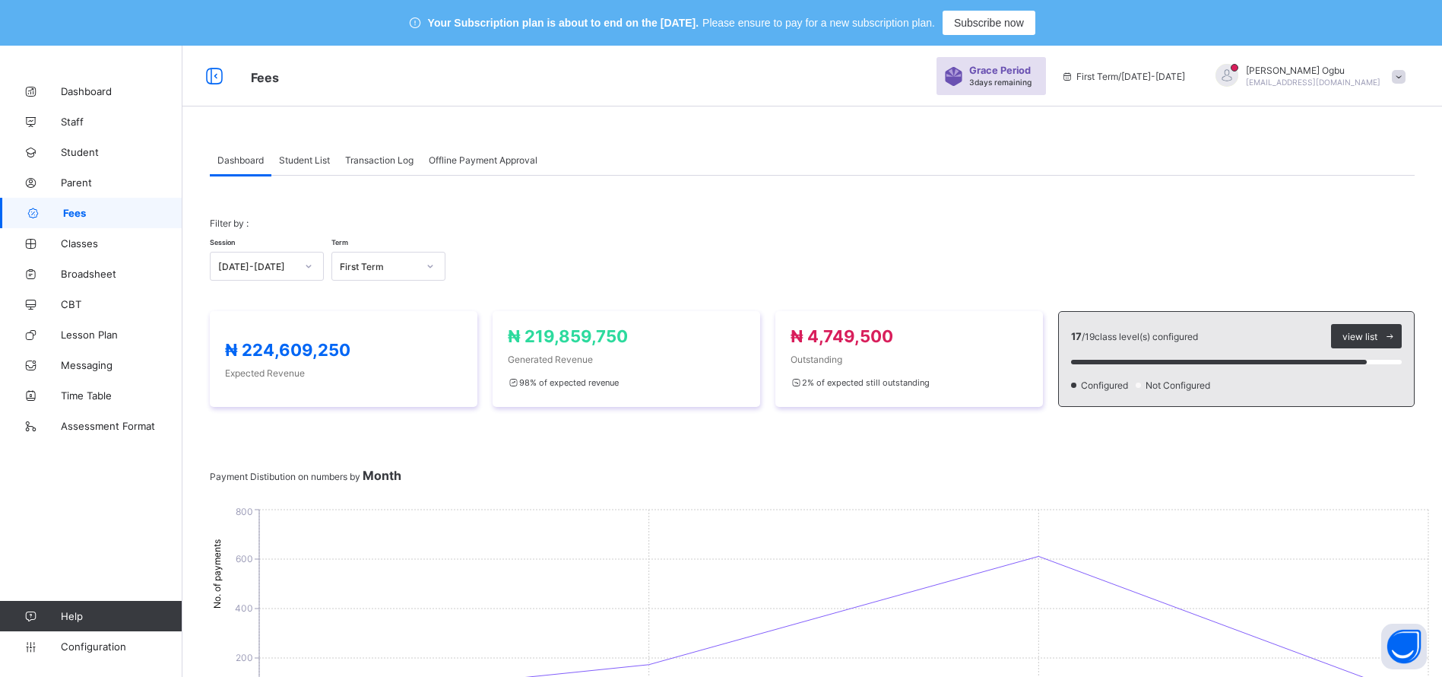
click at [71, 182] on span "Parent" at bounding box center [122, 182] width 122 height 12
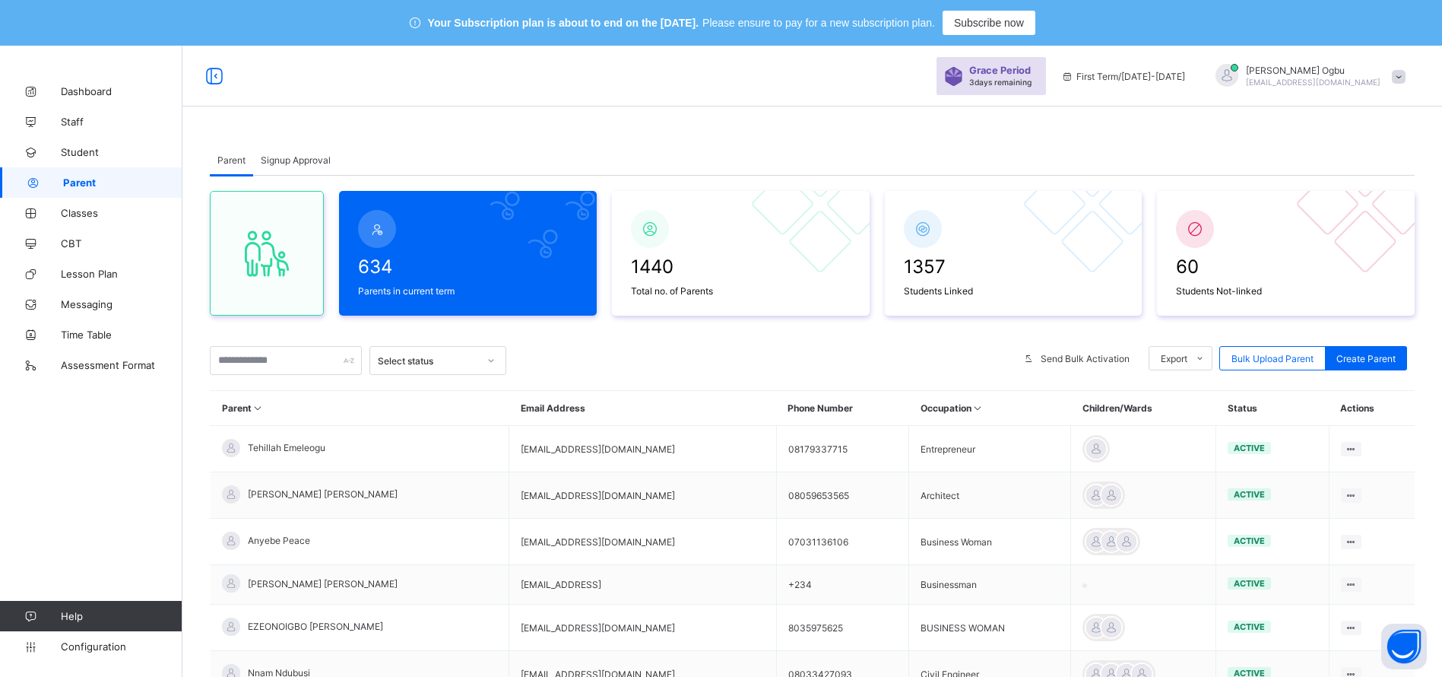
click at [276, 156] on span "Signup Approval" at bounding box center [296, 159] width 70 height 11
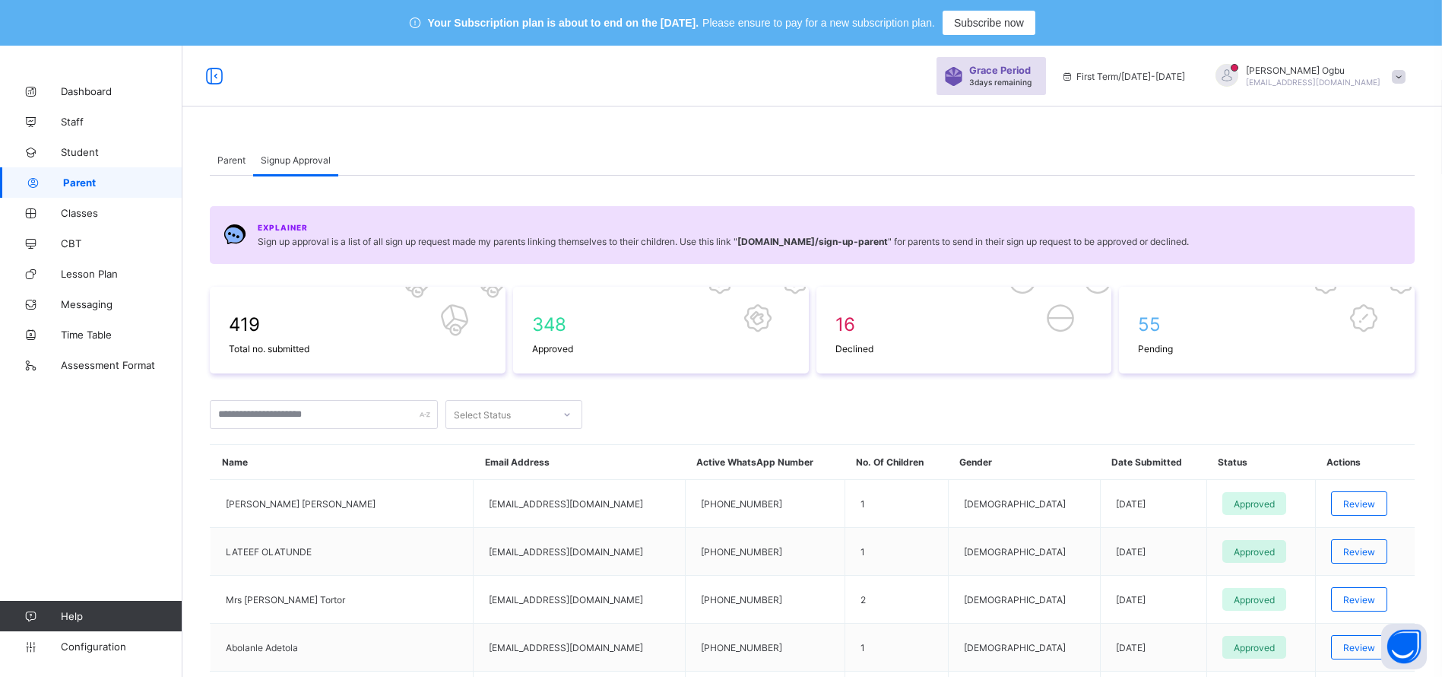
click at [233, 157] on span "Parent" at bounding box center [231, 159] width 28 height 11
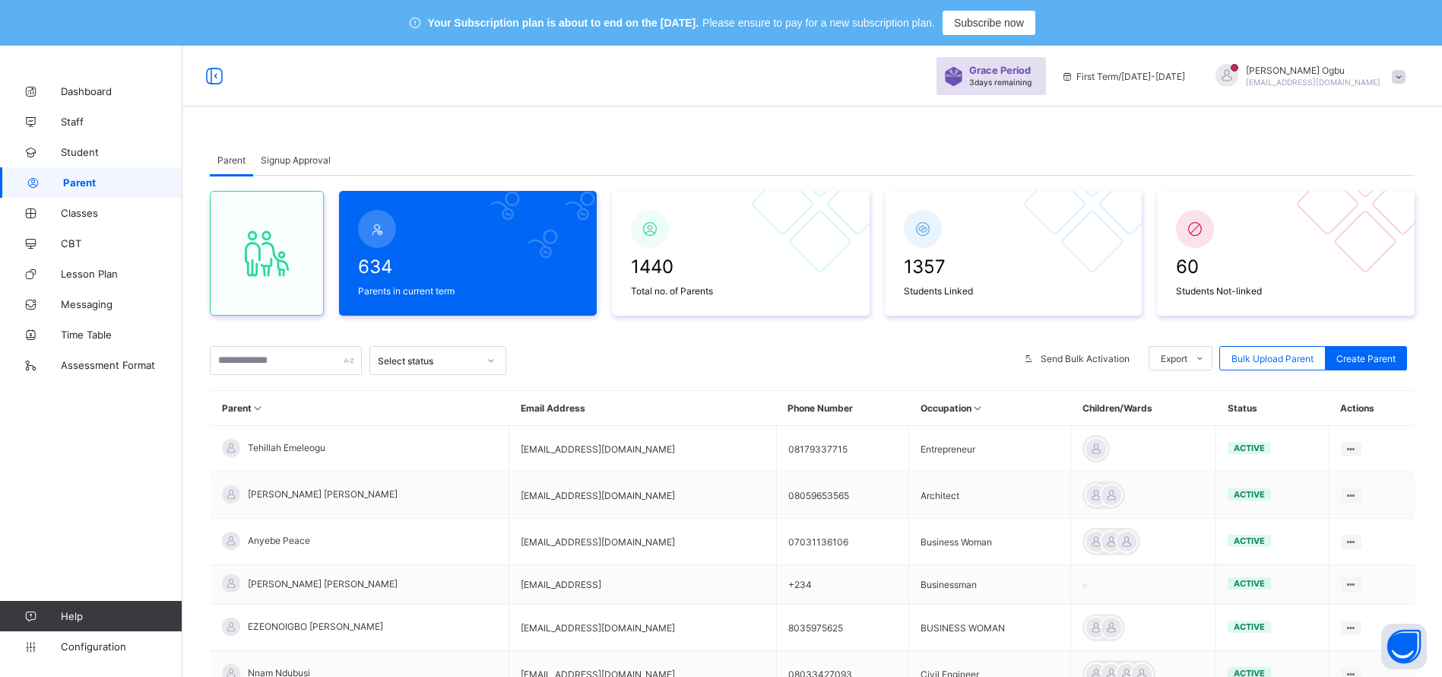
click at [419, 271] on span "634" at bounding box center [468, 266] width 220 height 22
click at [240, 369] on input "text" at bounding box center [286, 360] width 152 height 29
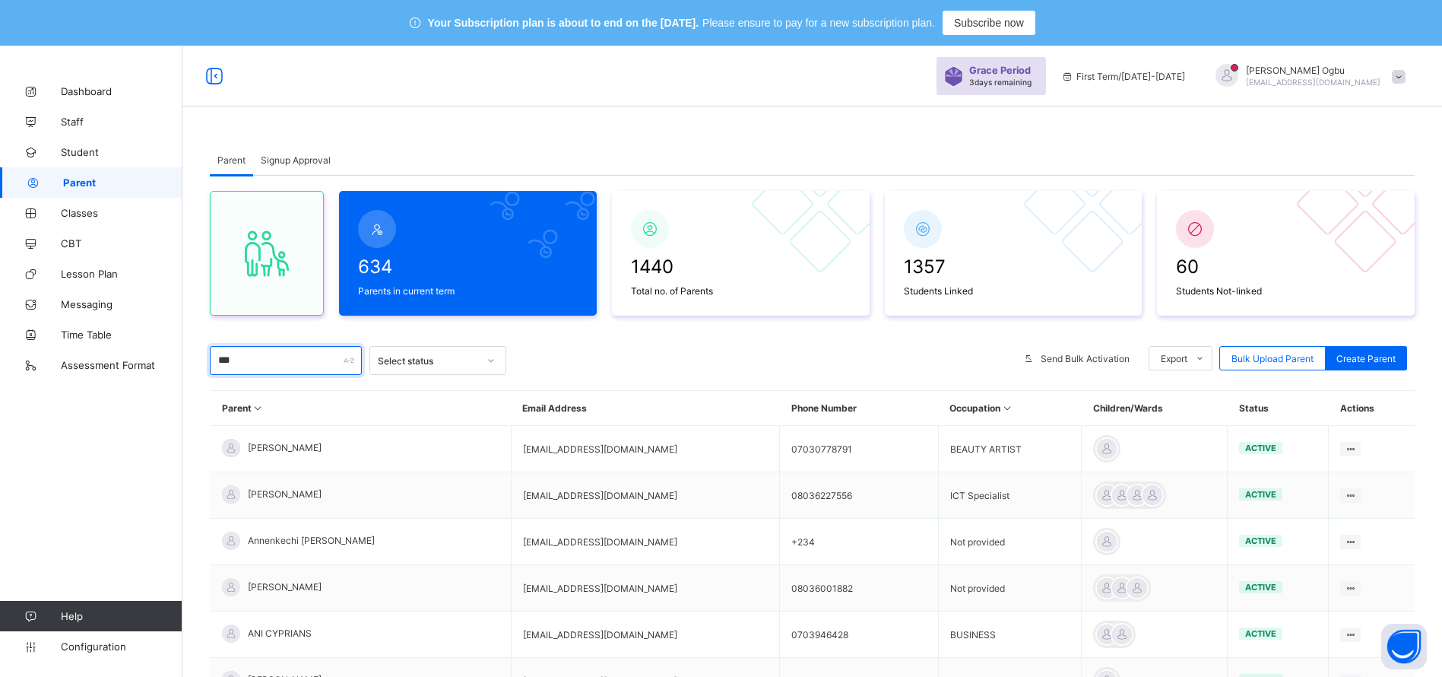
type input "***"
click at [249, 488] on span "[PERSON_NAME]" at bounding box center [285, 493] width 74 height 11
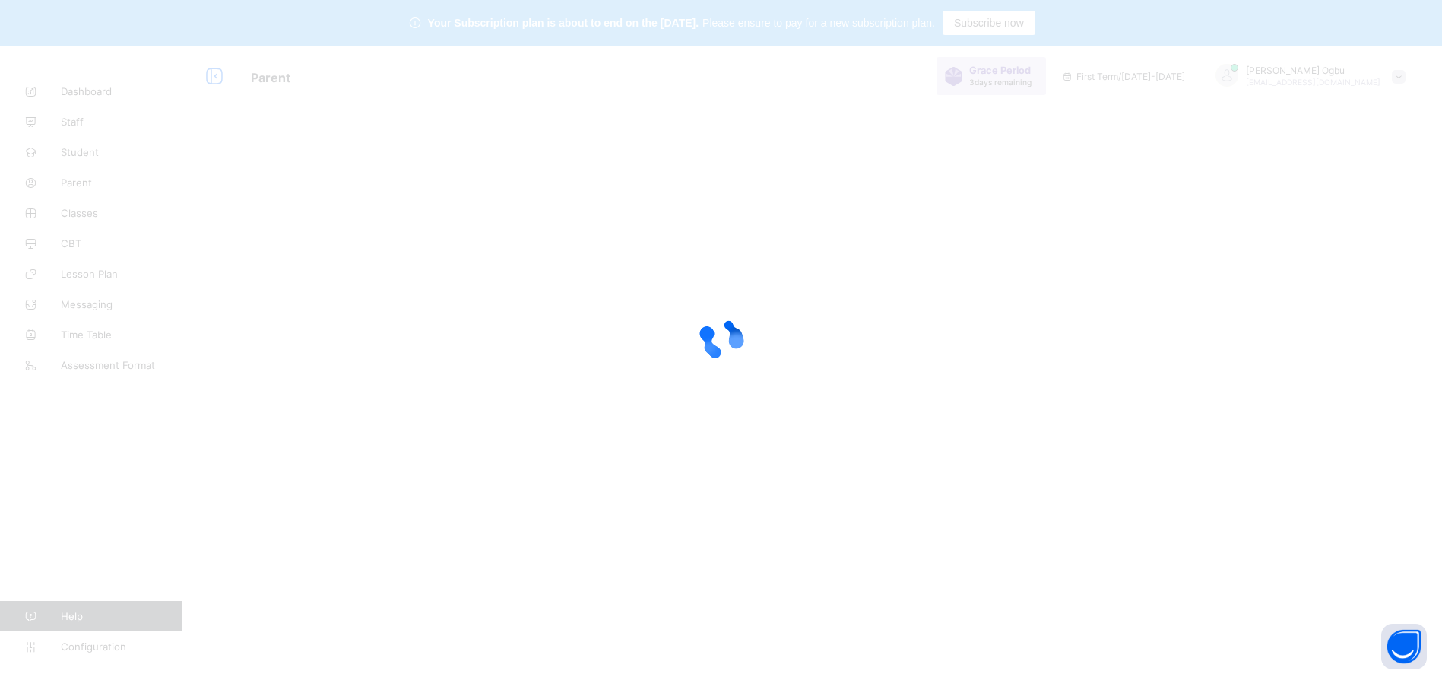
click at [249, 488] on div at bounding box center [721, 338] width 1442 height 677
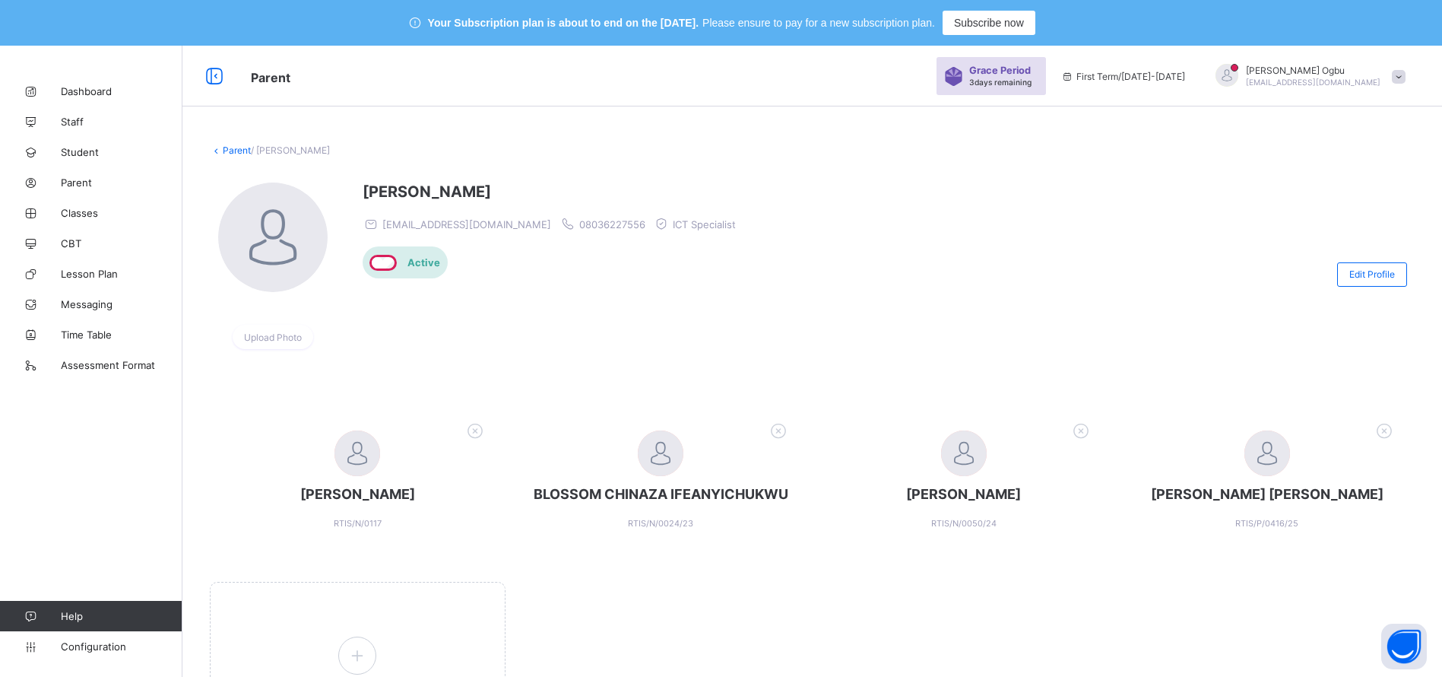
click at [884, 289] on div at bounding box center [1040, 273] width 579 height 183
click at [1092, 431] on icon at bounding box center [1082, 430] width 24 height 20
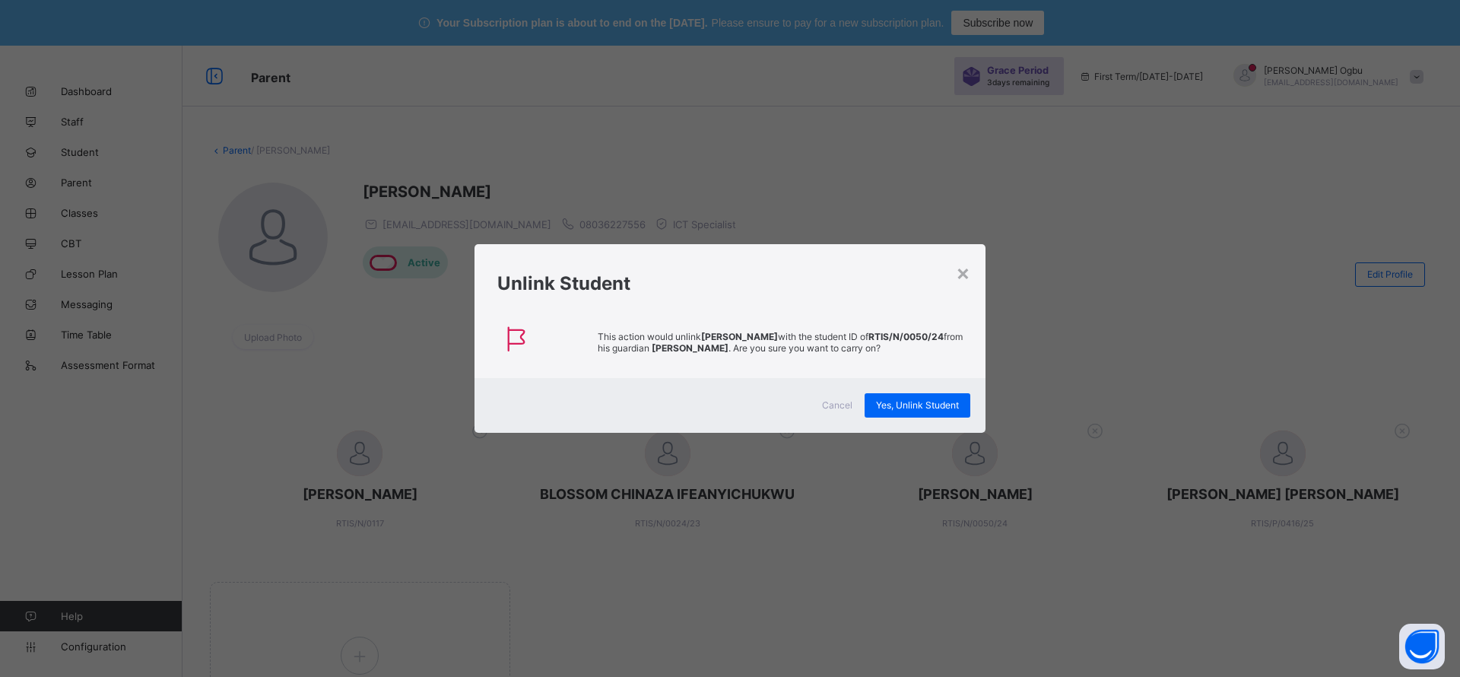
click at [931, 401] on span "Yes, Unlink Student" at bounding box center [917, 404] width 83 height 11
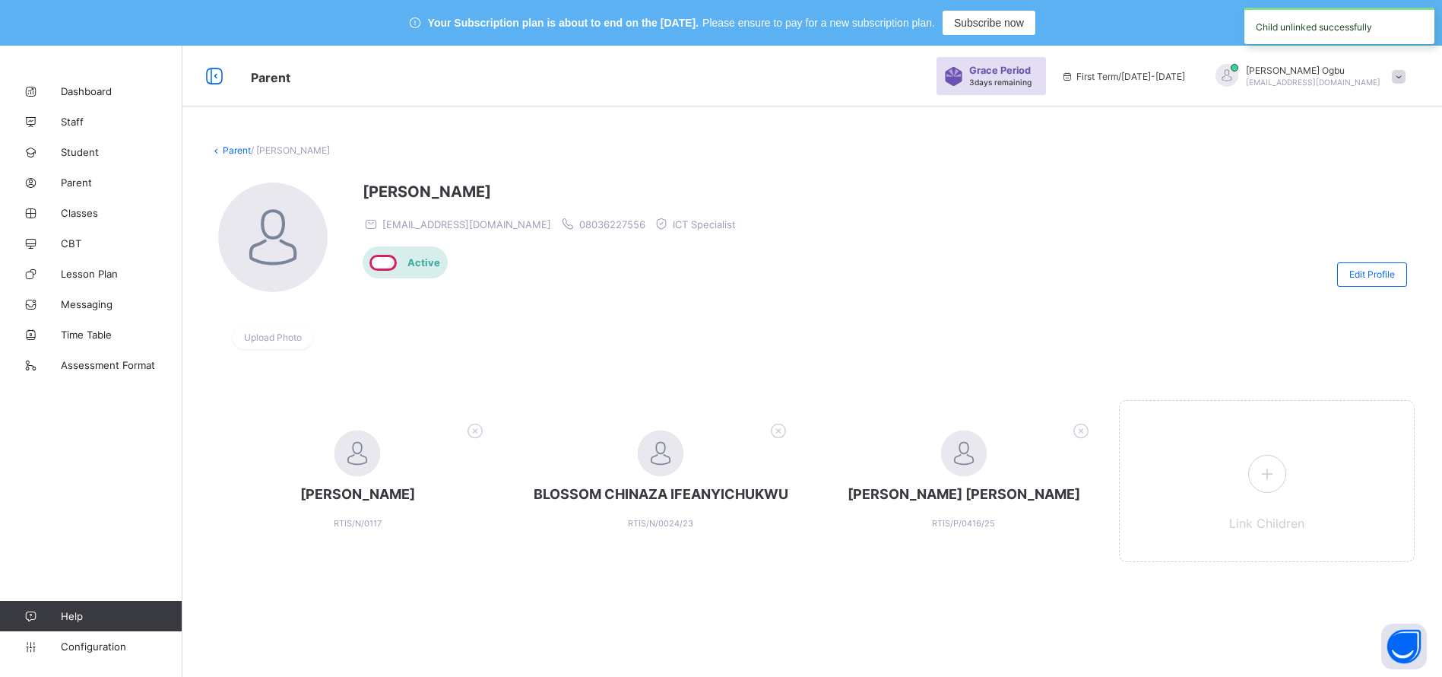
click at [1090, 430] on icon at bounding box center [1082, 430] width 24 height 20
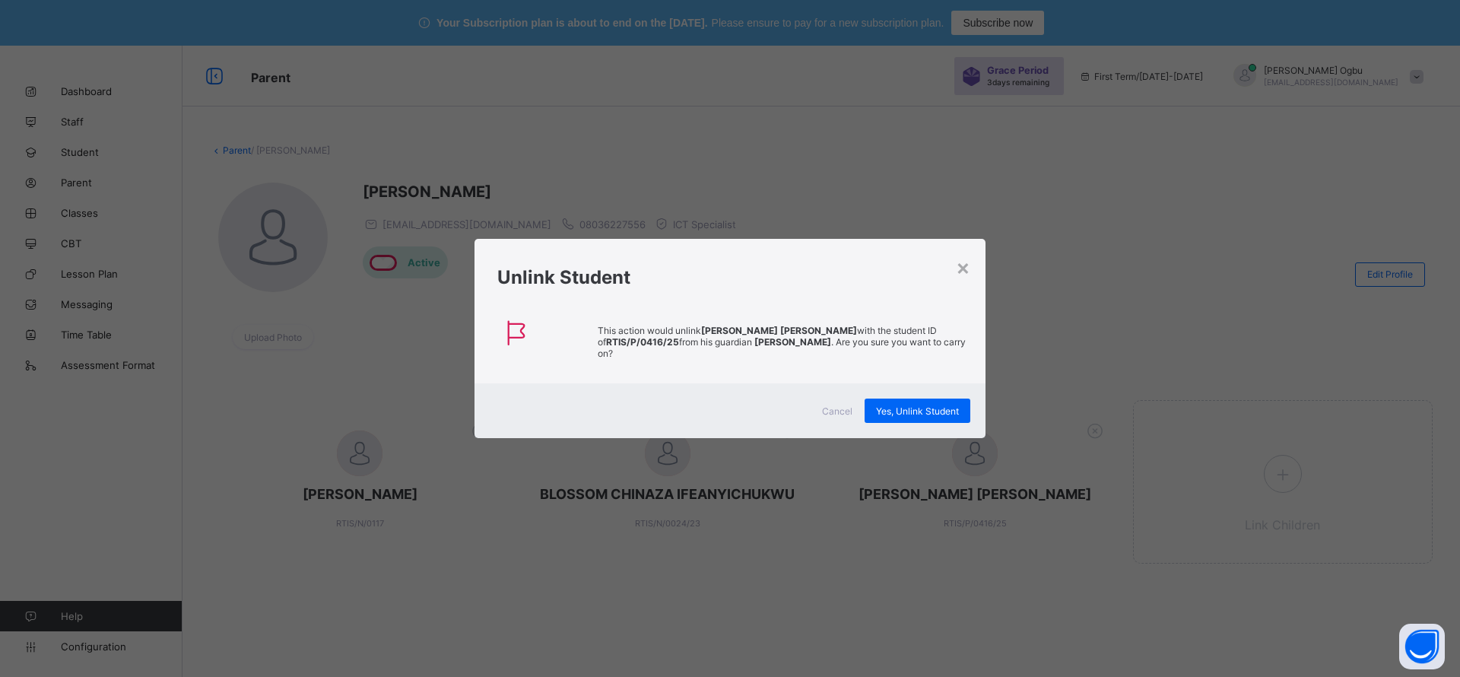
click at [915, 407] on span "Yes, Unlink Student" at bounding box center [917, 410] width 83 height 11
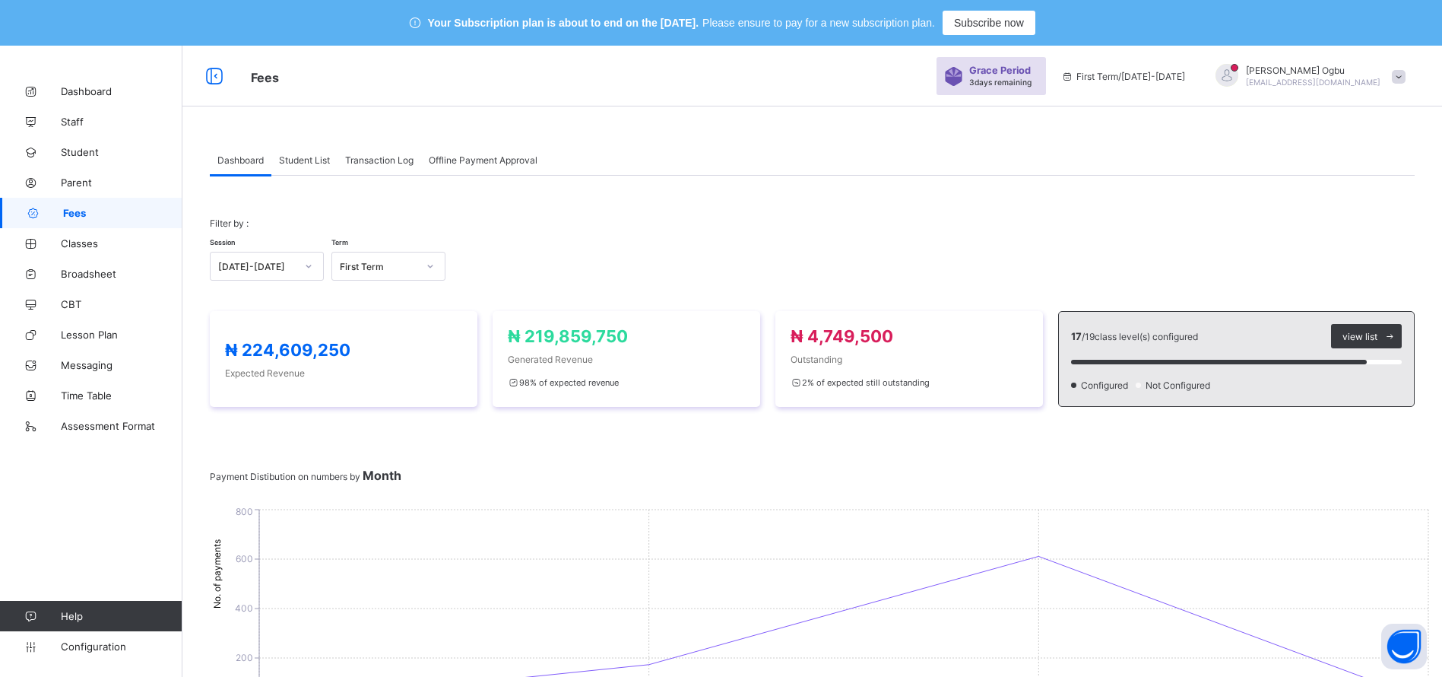
click at [886, 241] on div "Session [DATE]-[DATE] Term First Term" at bounding box center [812, 258] width 1205 height 44
click at [74, 189] on link "Parent" at bounding box center [91, 182] width 182 height 30
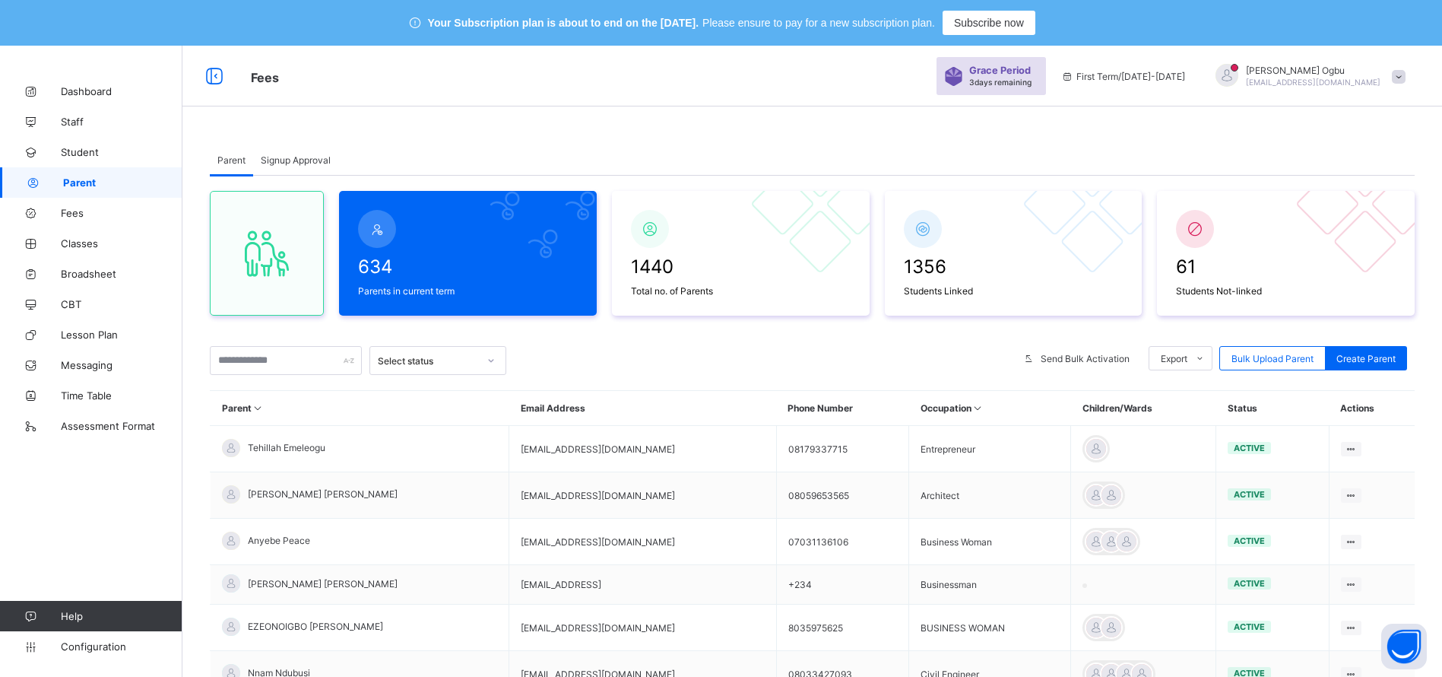
click at [404, 262] on span "634" at bounding box center [468, 266] width 220 height 22
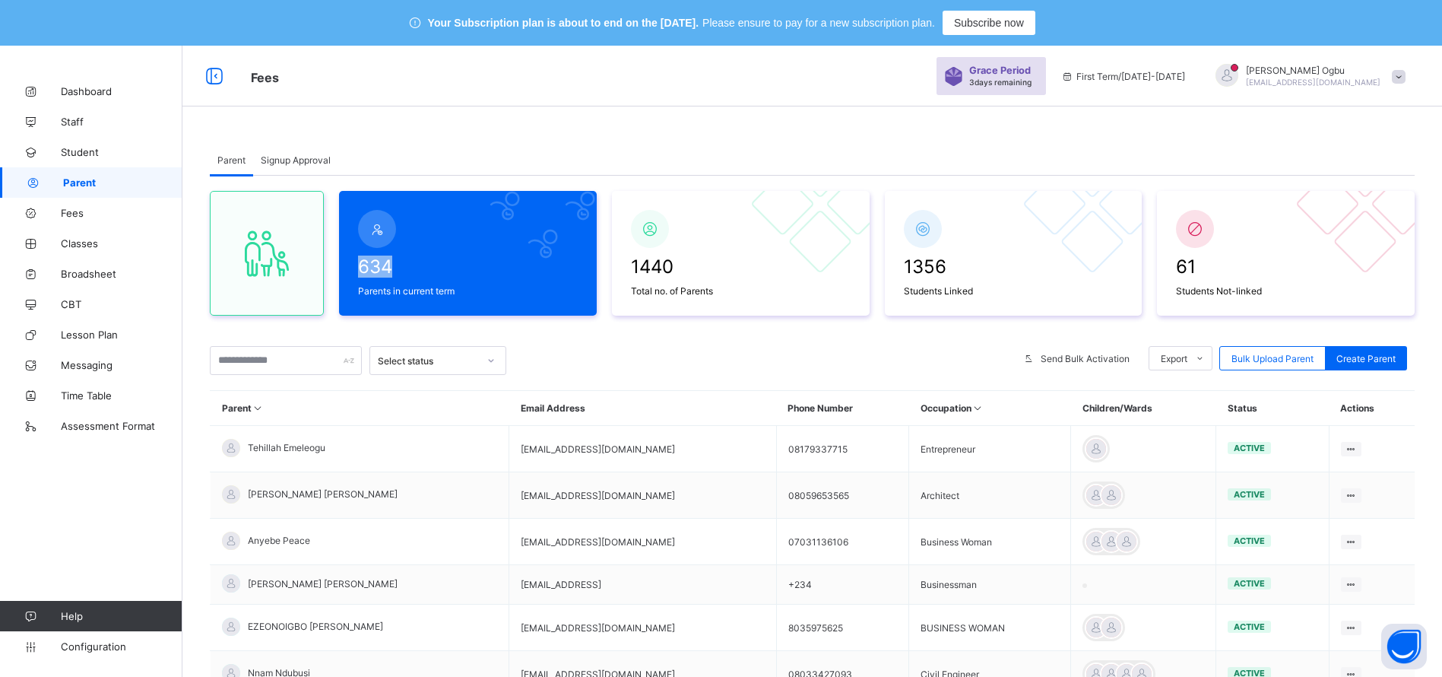
click at [404, 262] on span "634" at bounding box center [468, 266] width 220 height 22
click at [385, 262] on span "634" at bounding box center [468, 266] width 220 height 22
click at [376, 221] on icon at bounding box center [377, 228] width 17 height 15
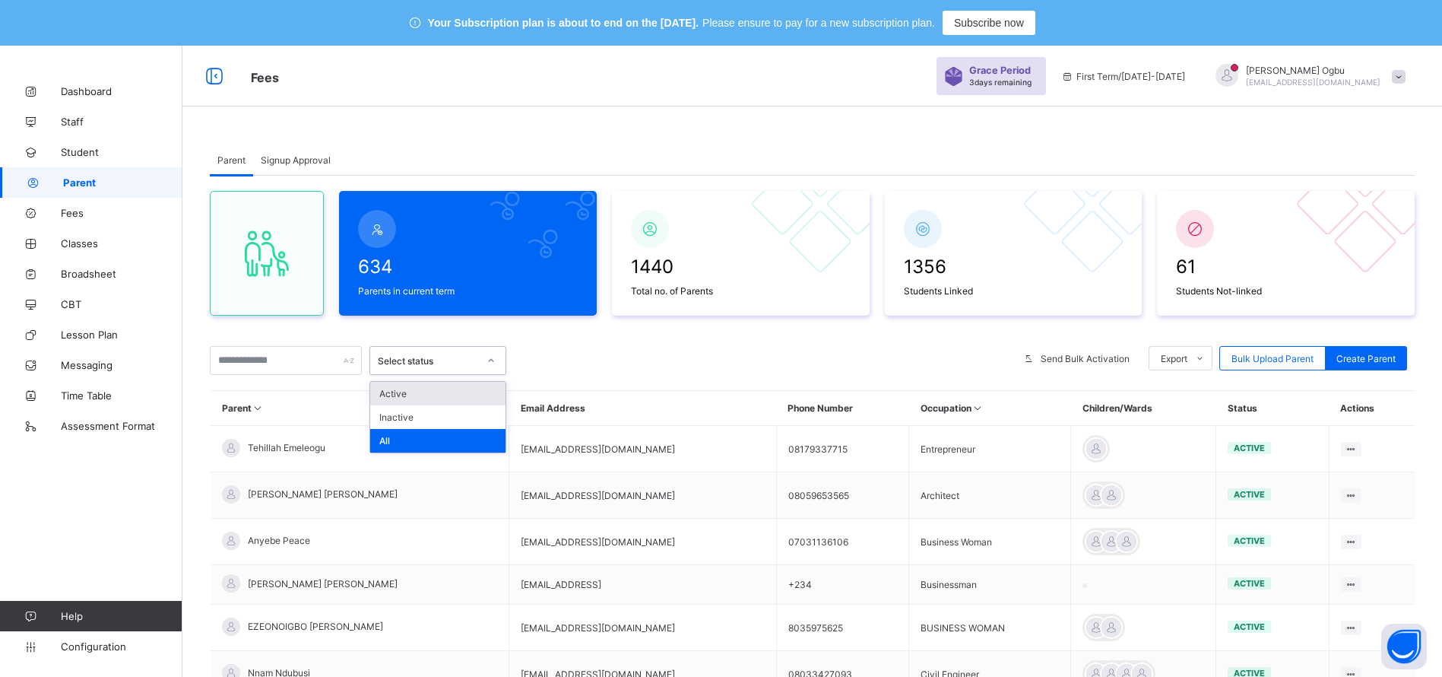
click at [427, 360] on div "Select status" at bounding box center [428, 360] width 100 height 11
click at [401, 394] on div "Active" at bounding box center [437, 394] width 135 height 24
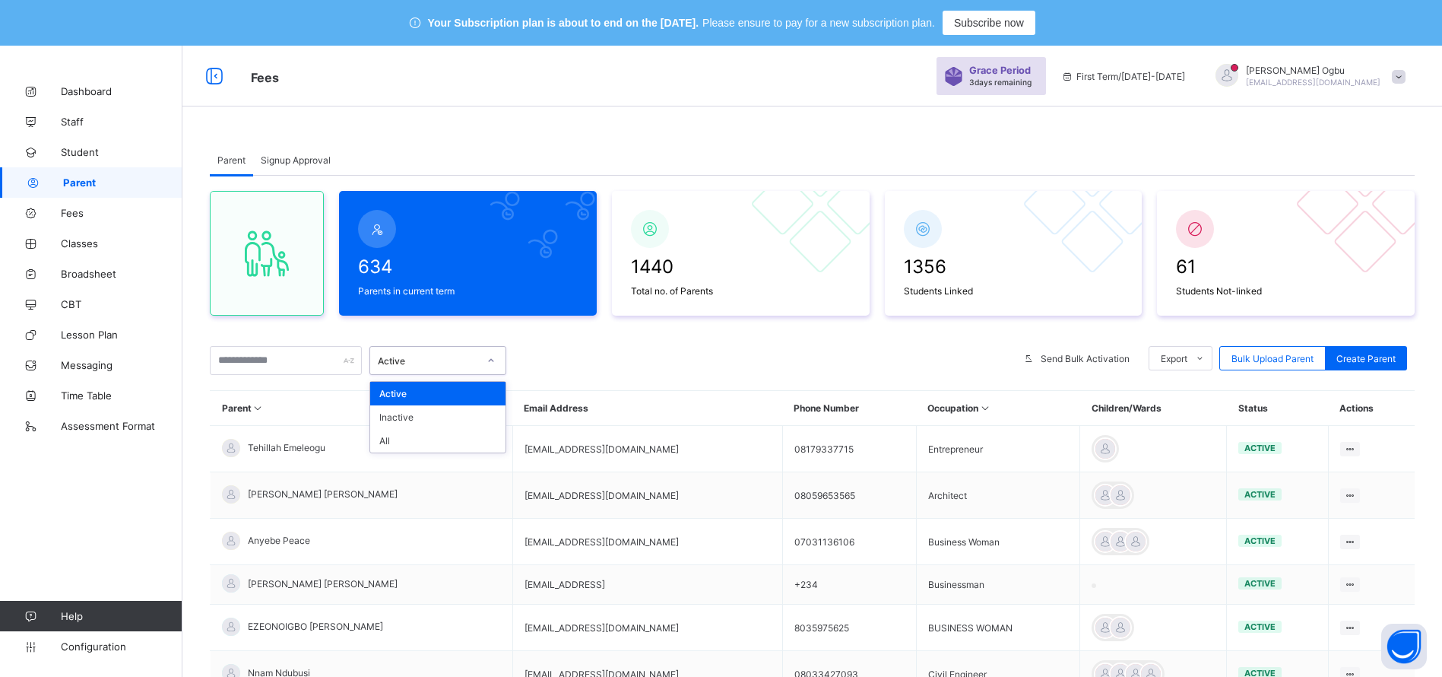
click at [419, 356] on div "Active" at bounding box center [428, 360] width 100 height 11
click at [392, 411] on div "Inactive" at bounding box center [437, 417] width 135 height 24
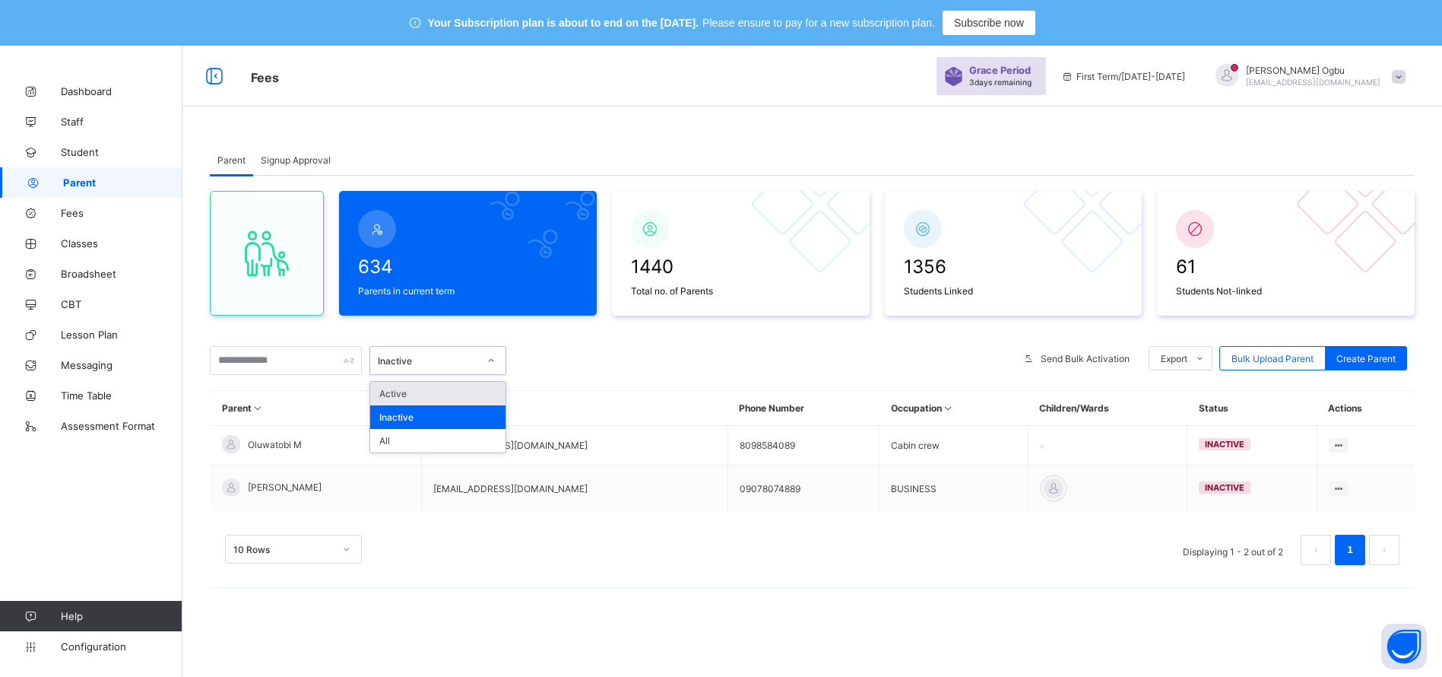
click at [395, 357] on div "Inactive" at bounding box center [428, 360] width 100 height 11
click at [394, 388] on div "Active" at bounding box center [437, 394] width 135 height 24
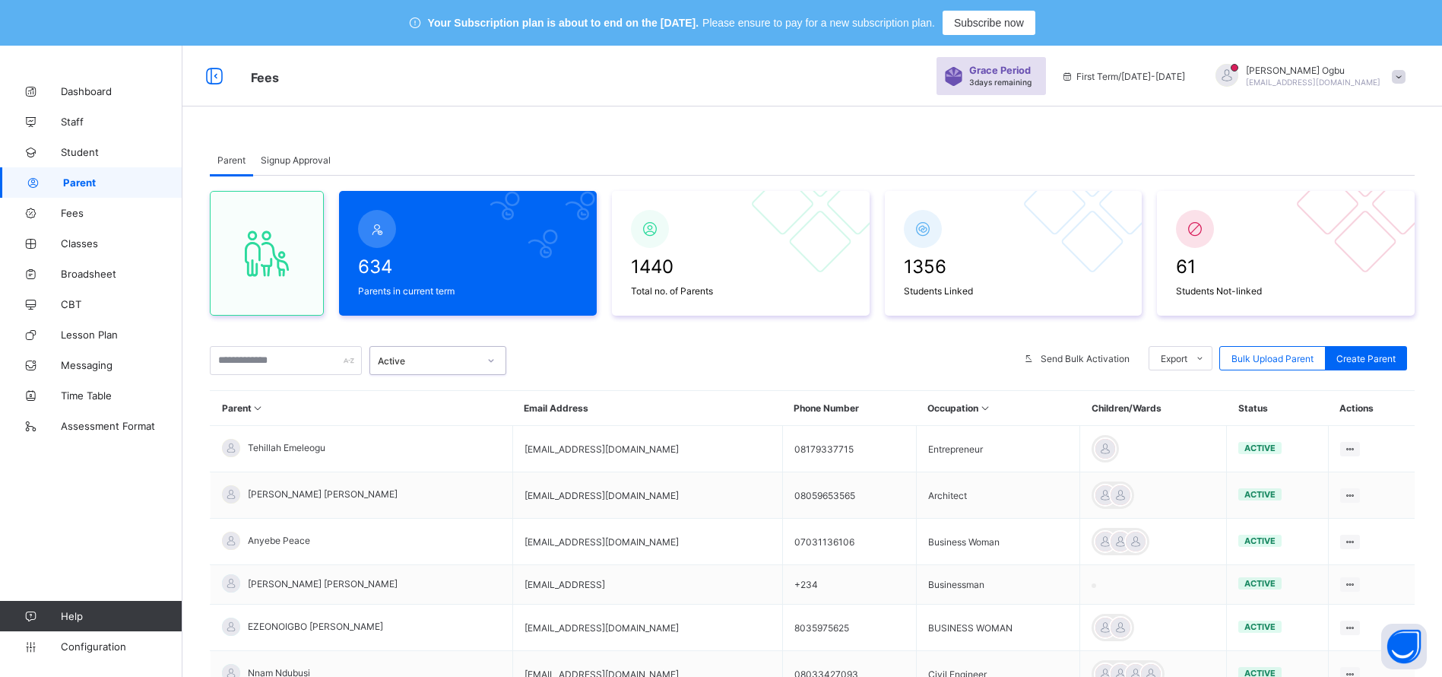
click at [0, 0] on li "Excel Report For Parents in Current Term" at bounding box center [0, 0] width 0 height 0
click at [0, 0] on li "Pdf Report For Parents in Current Term" at bounding box center [0, 0] width 0 height 0
click at [0, 0] on li "Pdf Report For All Parents" at bounding box center [0, 0] width 0 height 0
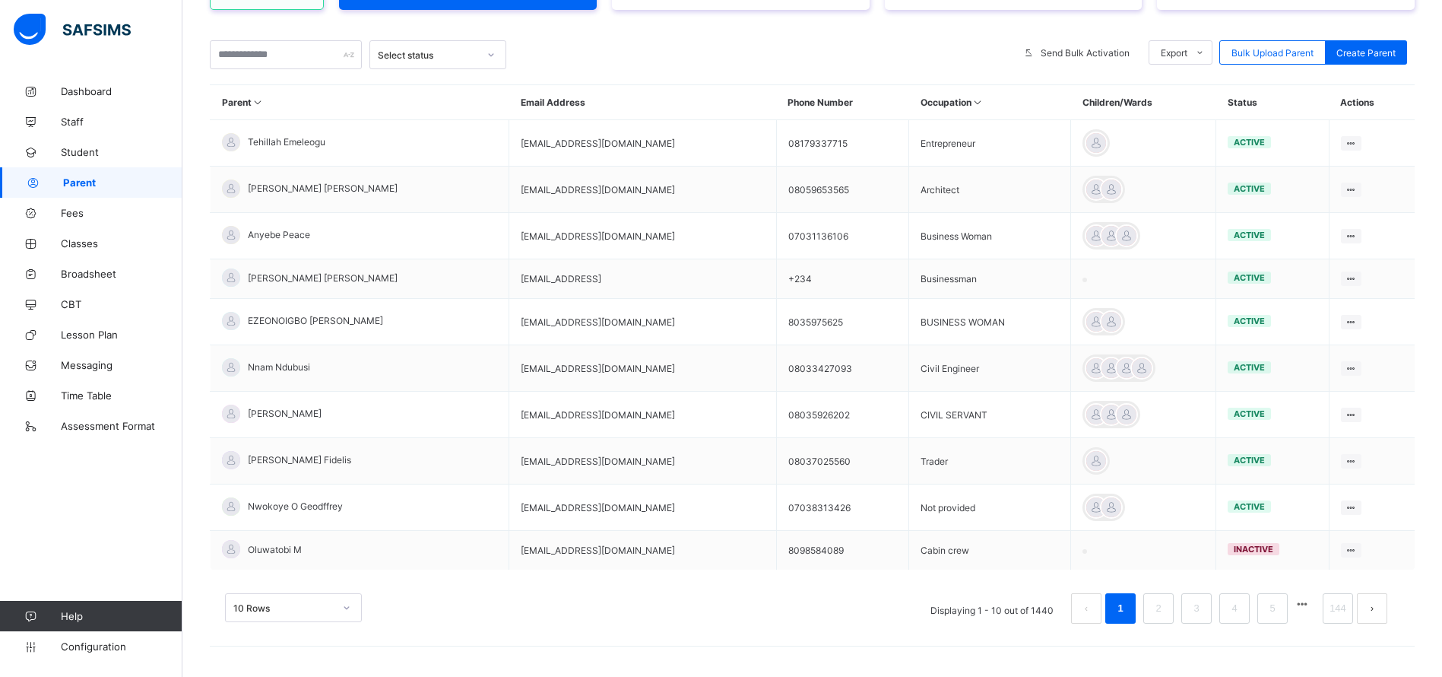
click at [0, 0] on li "Excel Report For Parents in Current Term" at bounding box center [0, 0] width 0 height 0
click at [75, 149] on span "Student" at bounding box center [122, 152] width 122 height 12
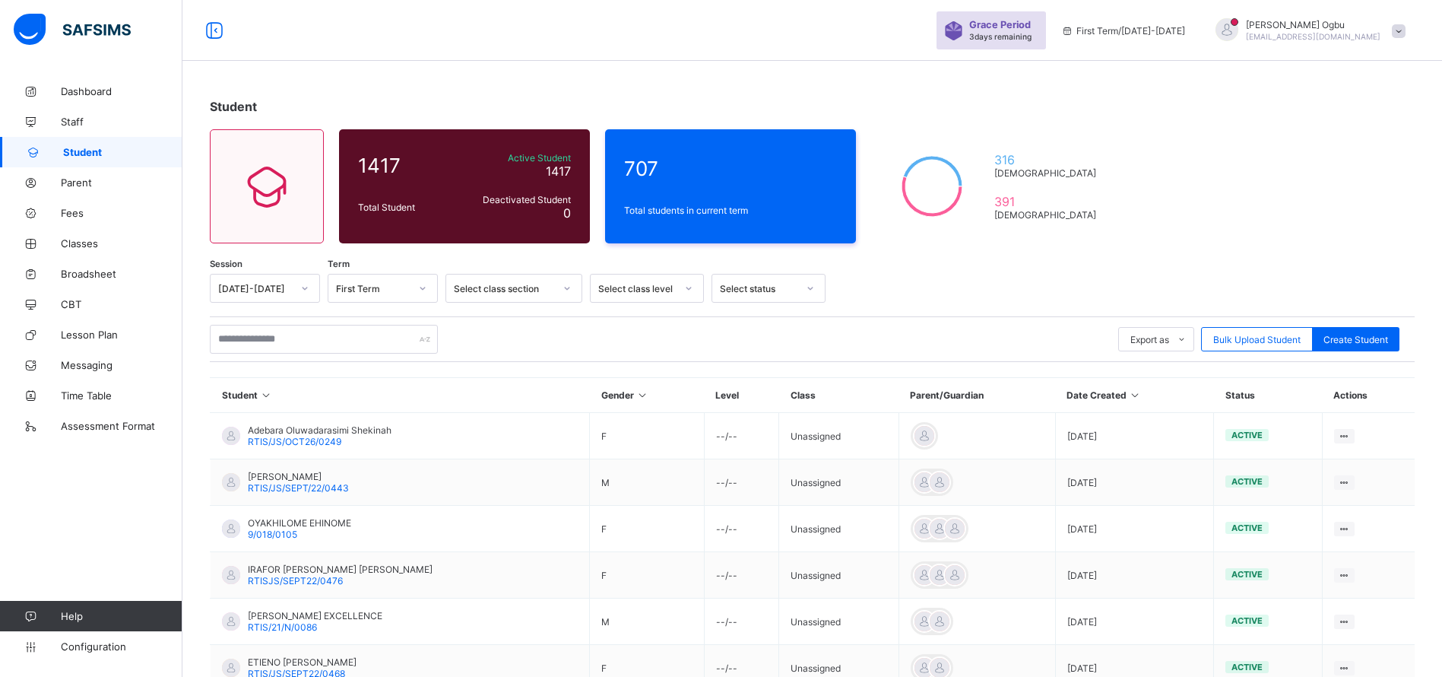
scroll to position [306, 0]
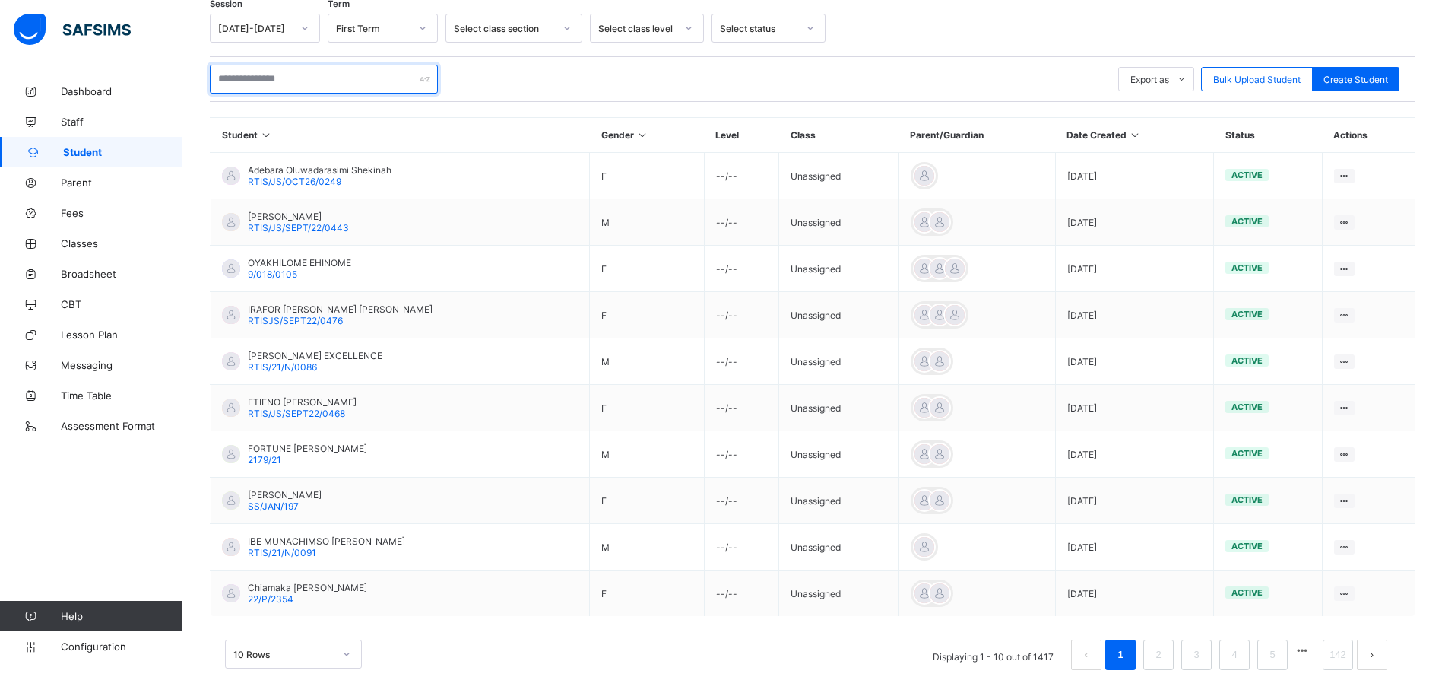
click at [302, 75] on input "text" at bounding box center [324, 79] width 228 height 29
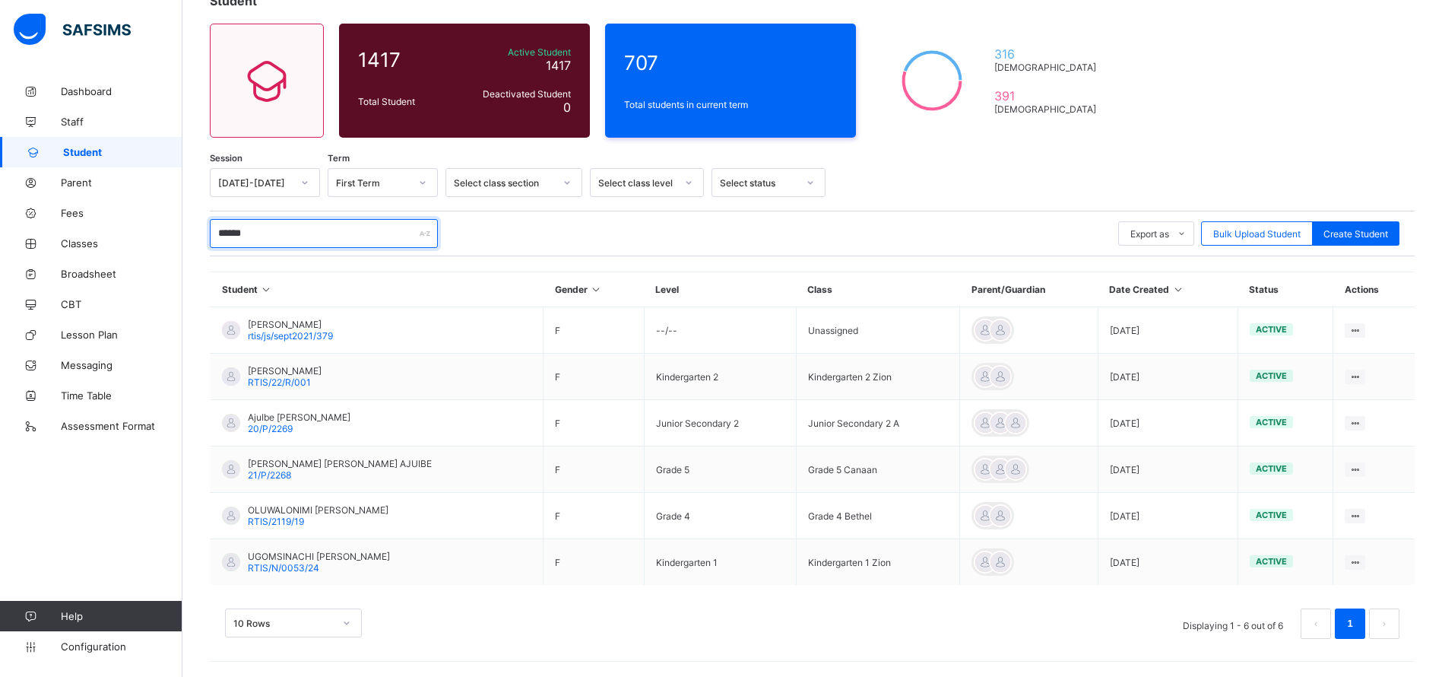
scroll to position [151, 0]
type input "******"
click at [281, 562] on span "RTIS/N/0053/24" at bounding box center [283, 567] width 71 height 11
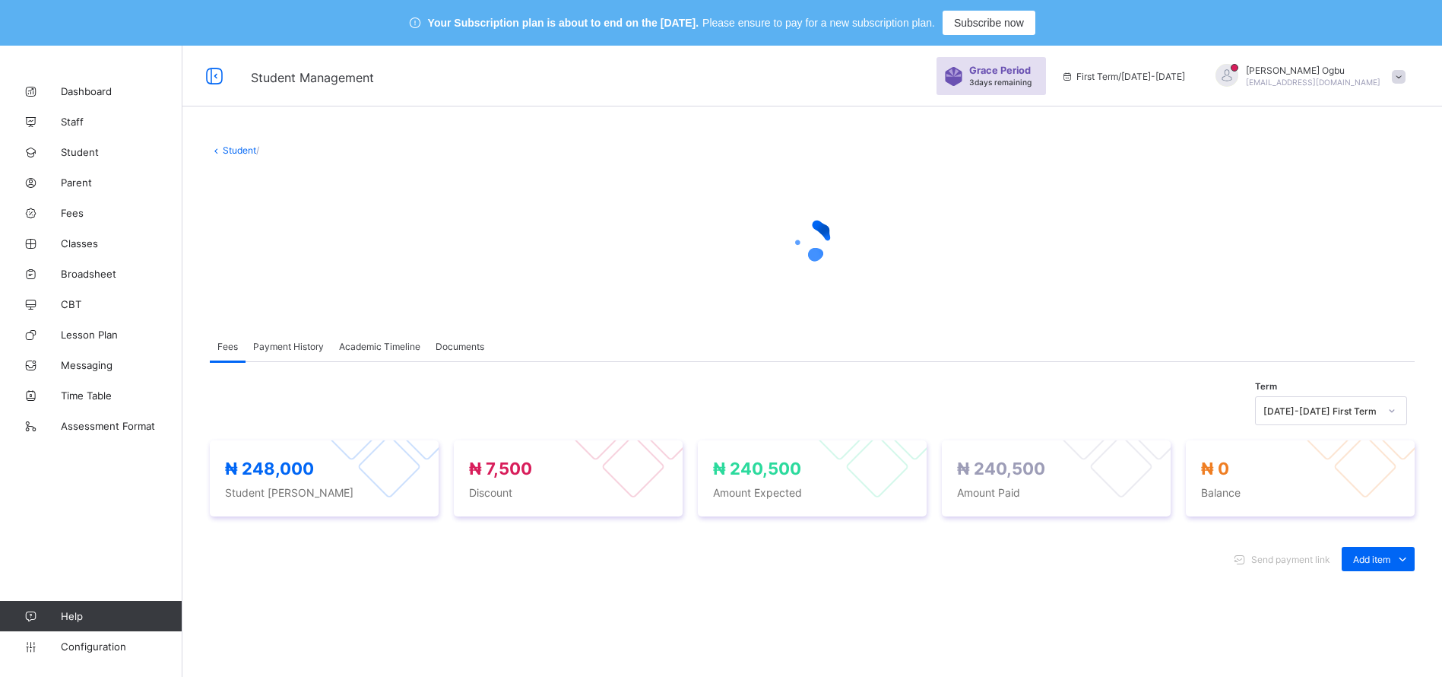
click at [243, 147] on link "Student" at bounding box center [239, 149] width 33 height 11
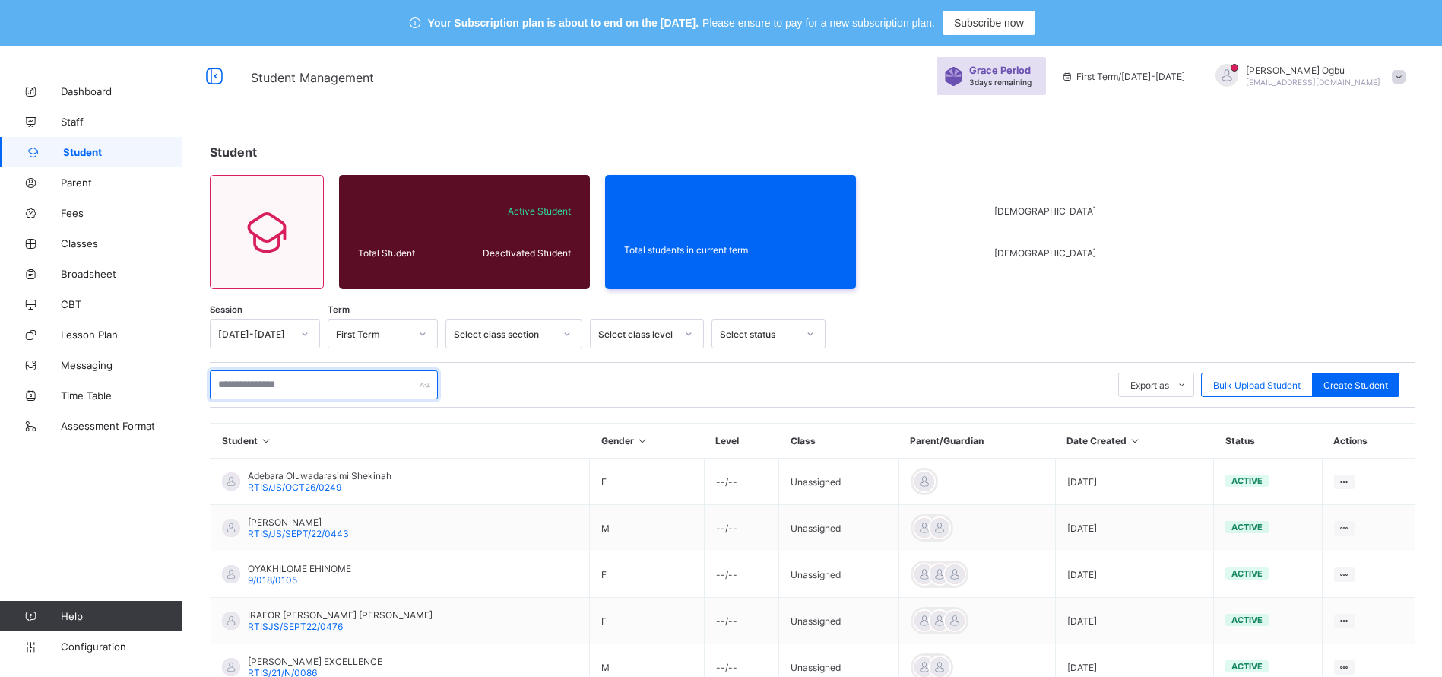
click at [258, 382] on input "text" at bounding box center [324, 384] width 228 height 29
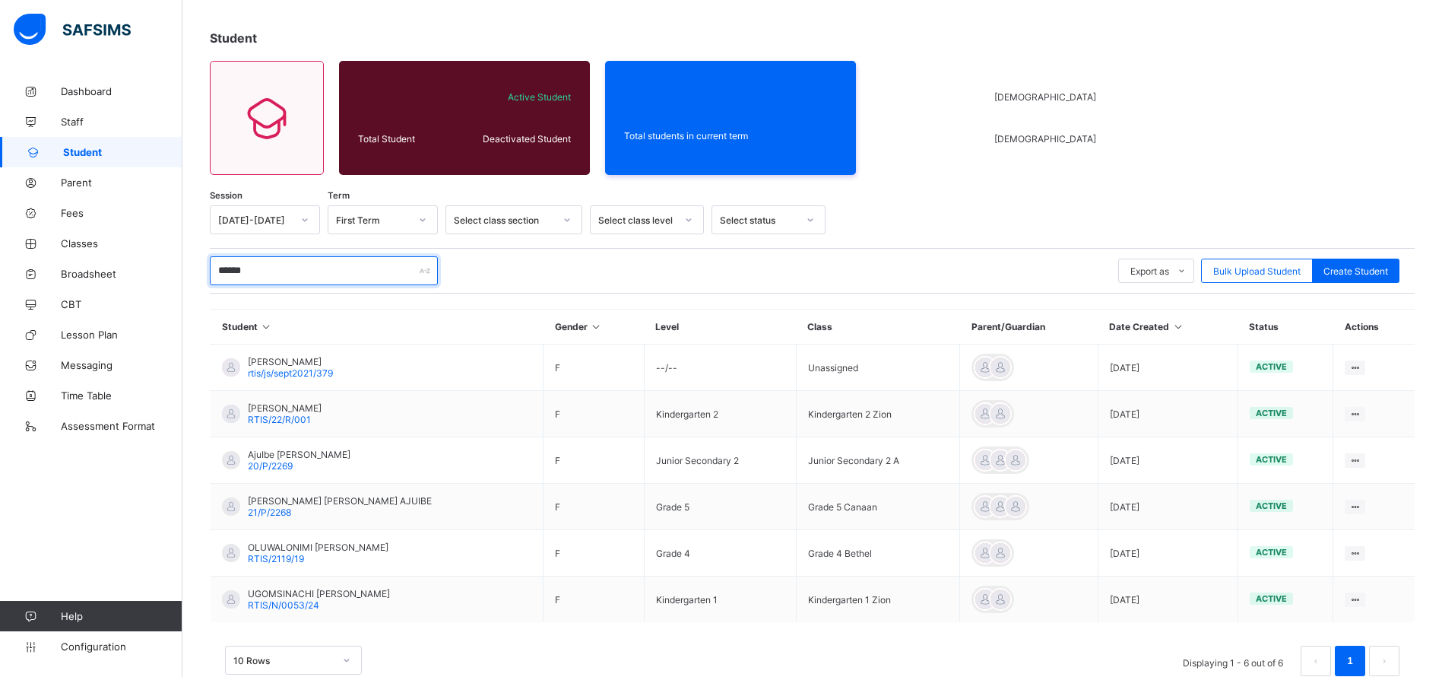
scroll to position [121, 0]
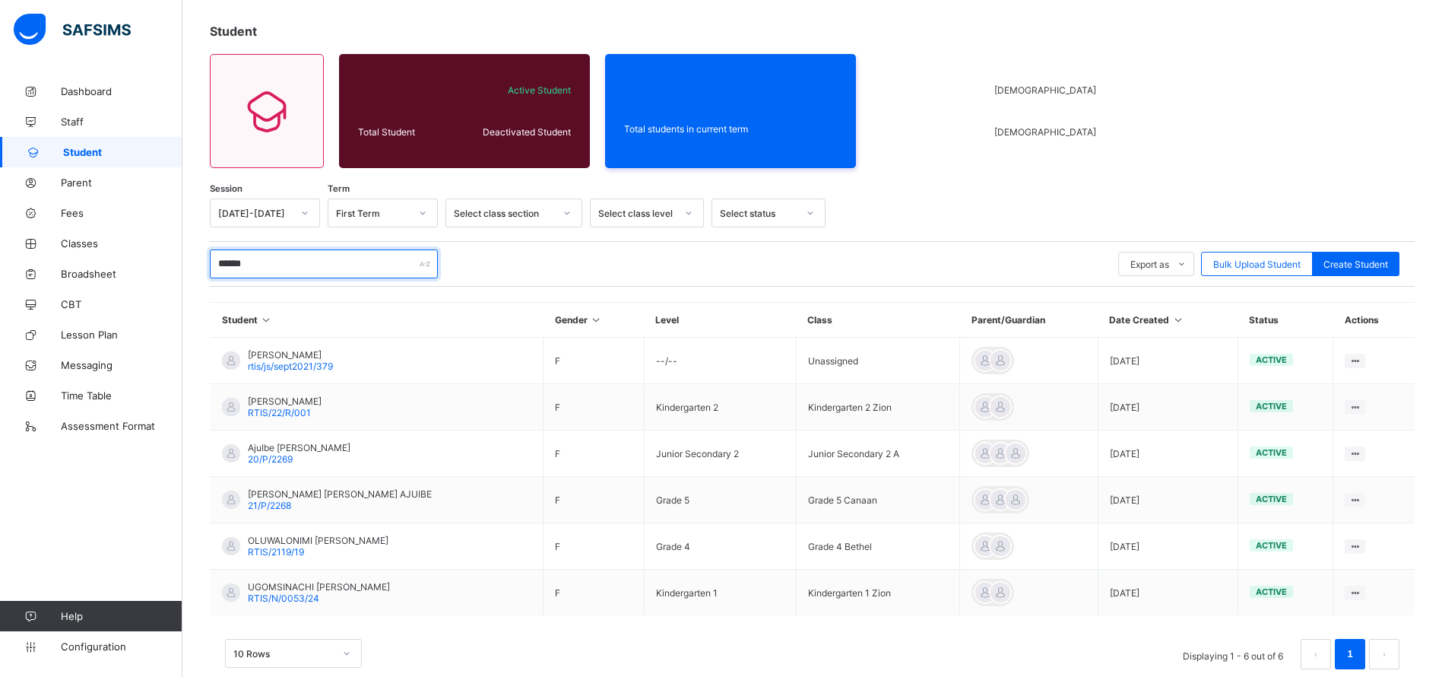
type input "******"
click at [270, 542] on span "OLUWALONIMI JOANNA AJULO" at bounding box center [318, 539] width 141 height 11
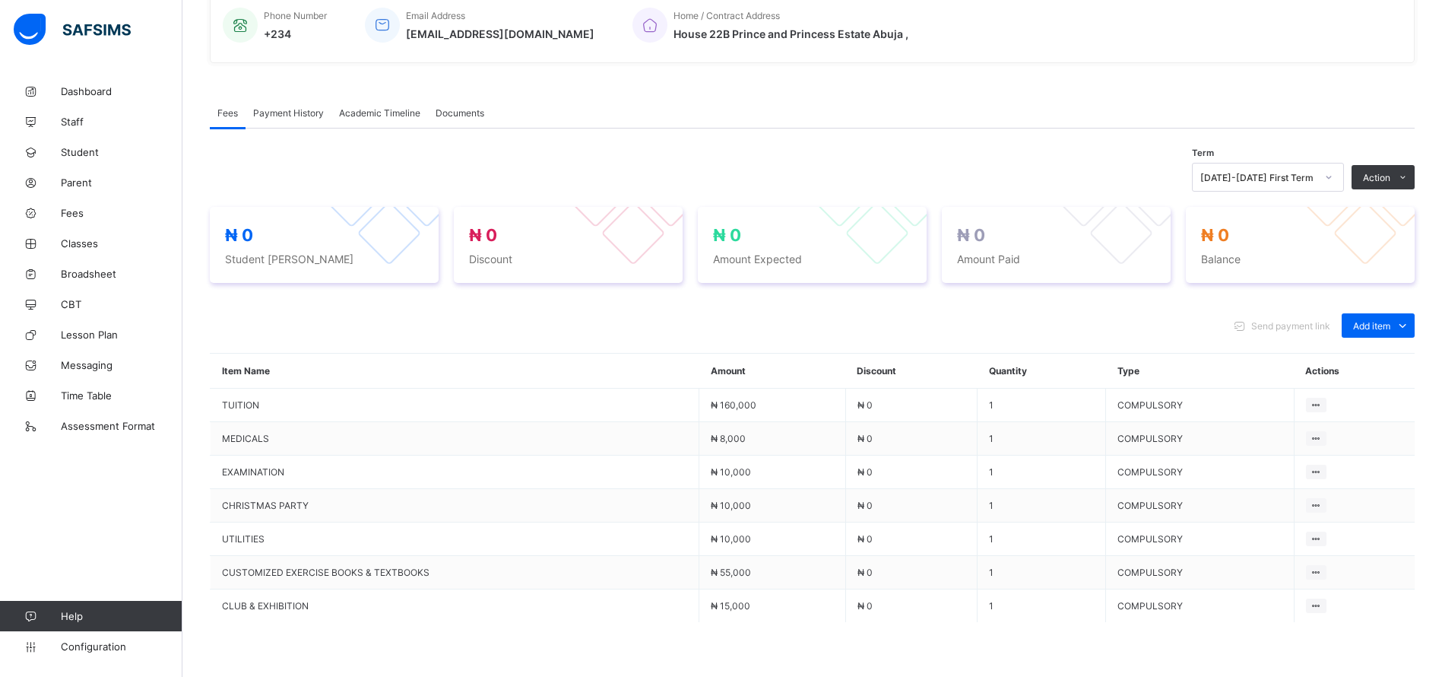
scroll to position [432, 0]
click at [287, 107] on span "Payment History" at bounding box center [288, 111] width 71 height 11
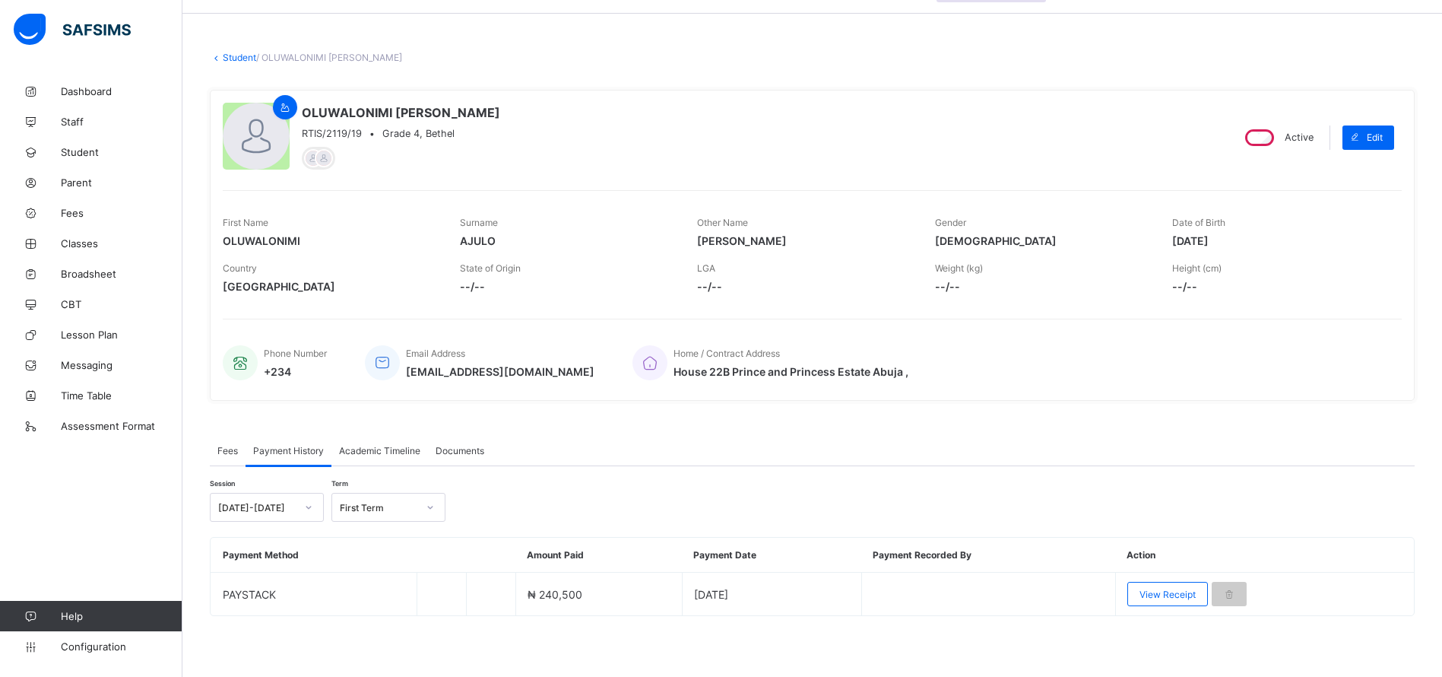
scroll to position [93, 0]
click at [224, 59] on link "Student" at bounding box center [239, 57] width 33 height 11
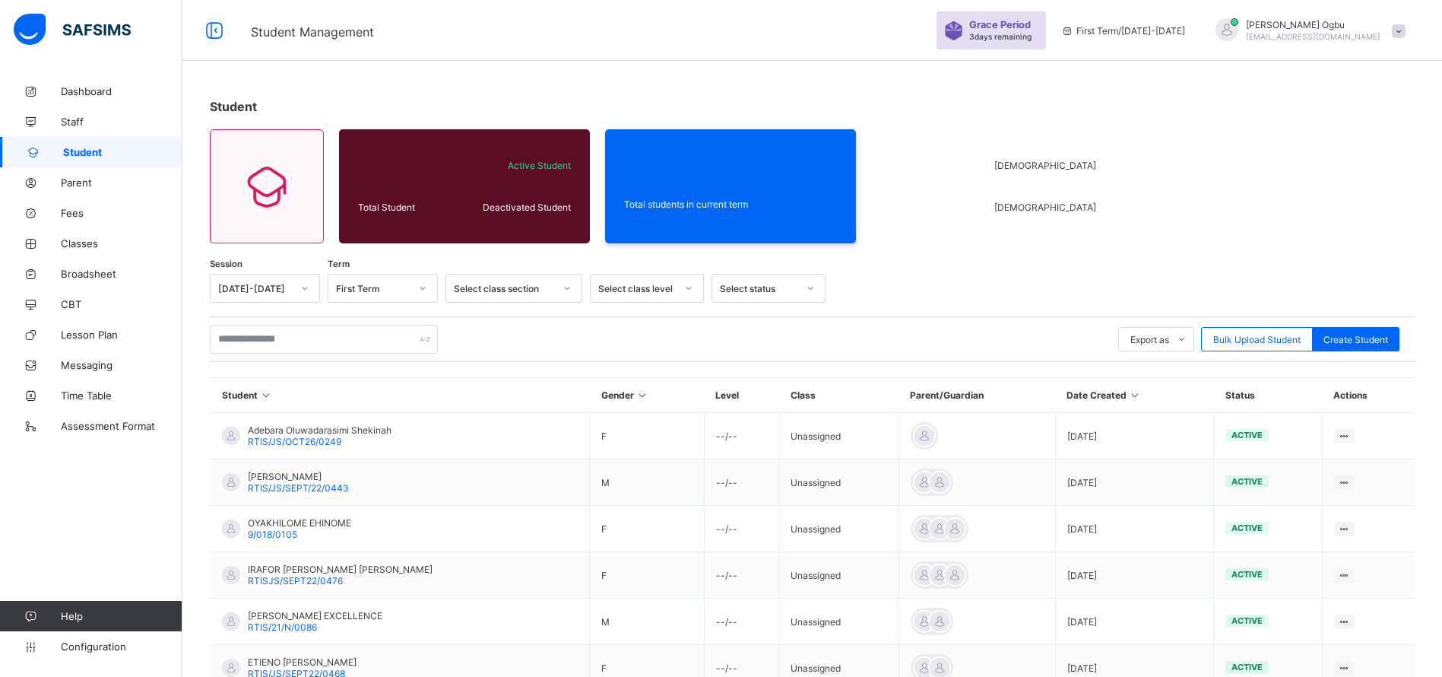
scroll to position [93, 0]
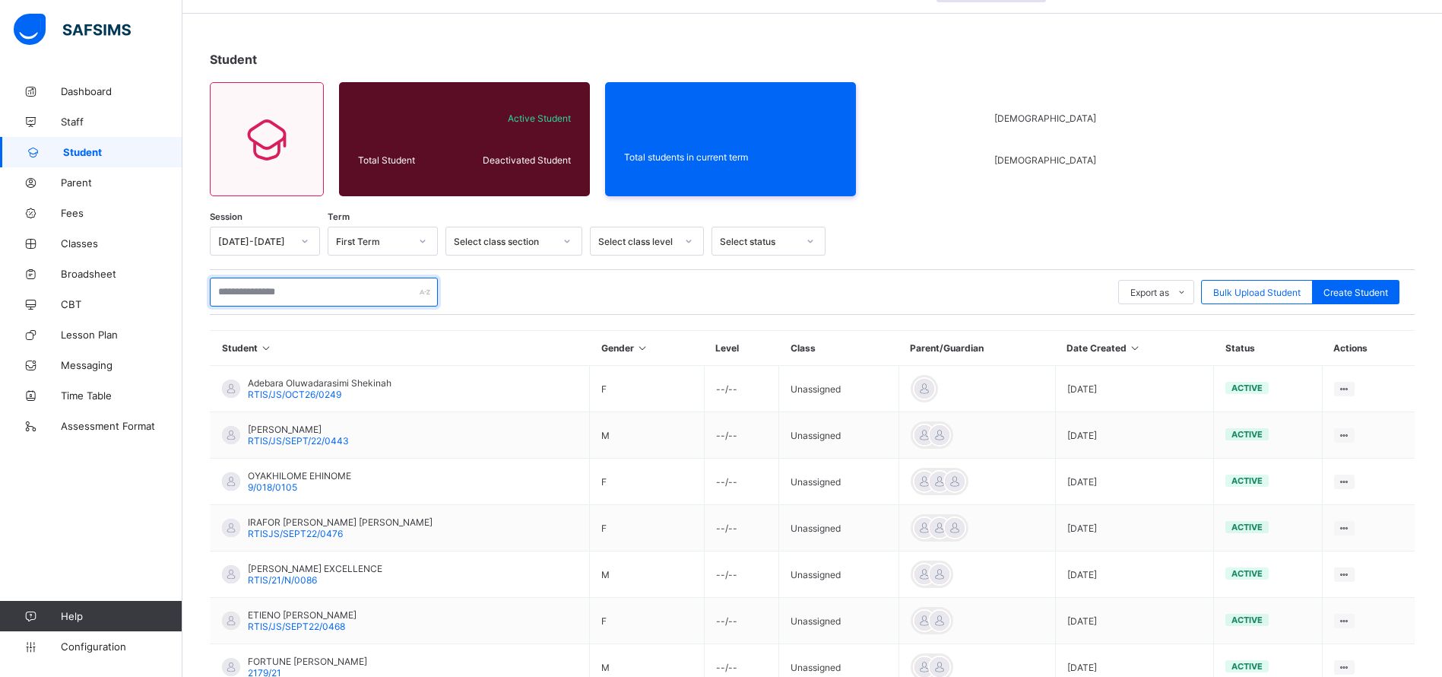
click at [270, 291] on input "text" at bounding box center [324, 291] width 228 height 29
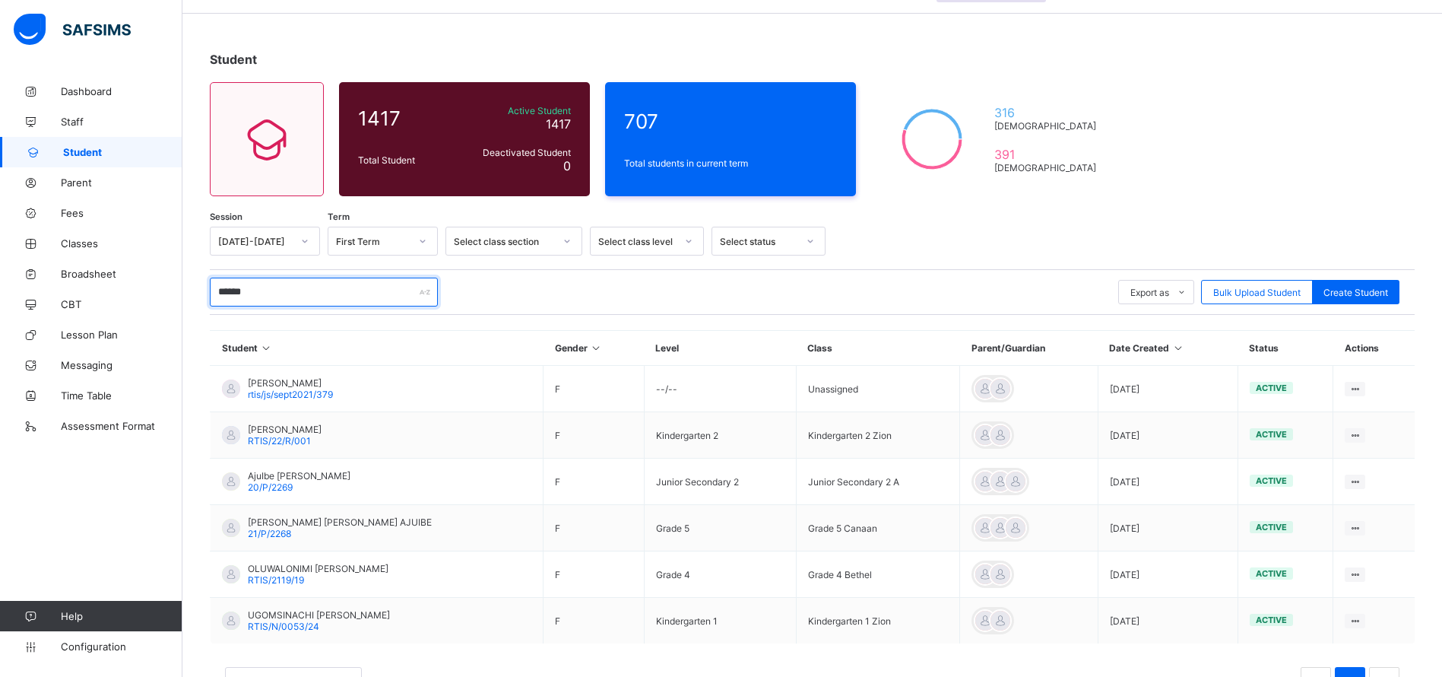
type input "******"
click at [1224, 209] on div "Student 1417 Total Student Active Student 1417 Deactivated Student 0 707 Total …" at bounding box center [812, 382] width 1260 height 706
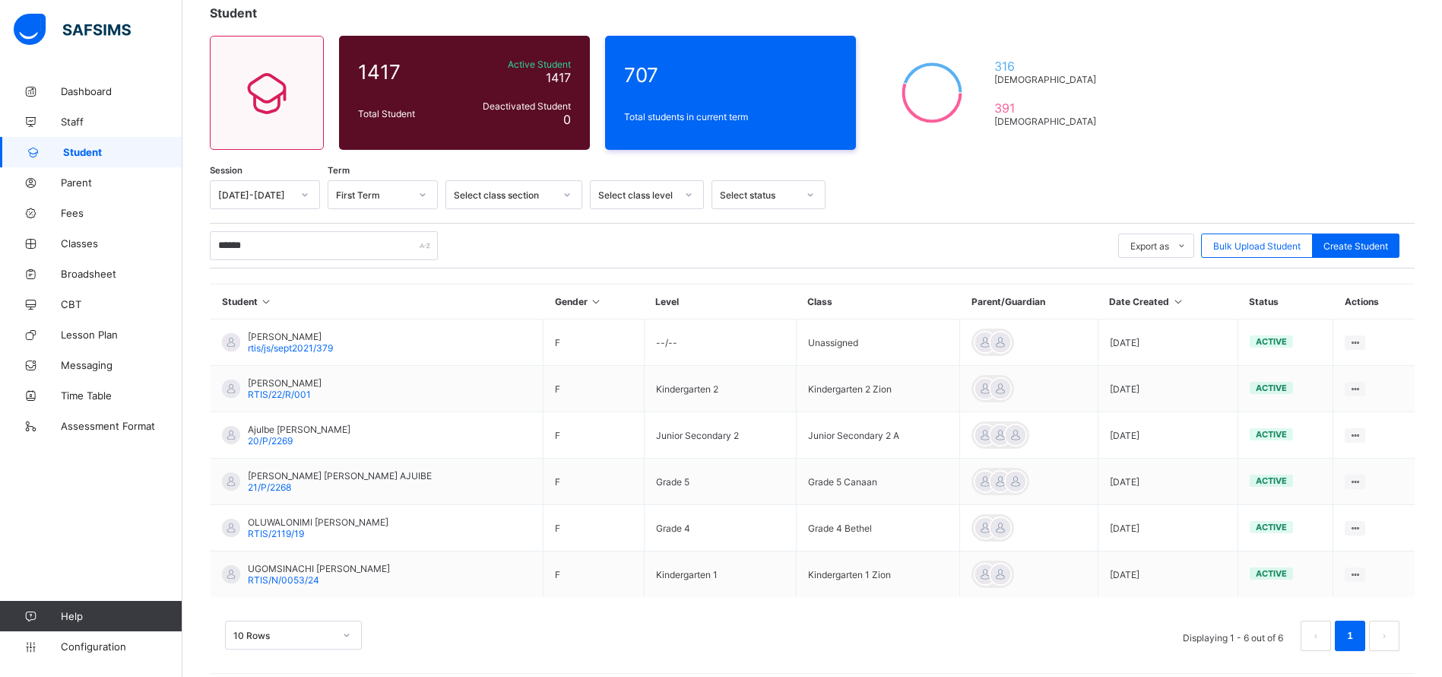
scroll to position [151, 0]
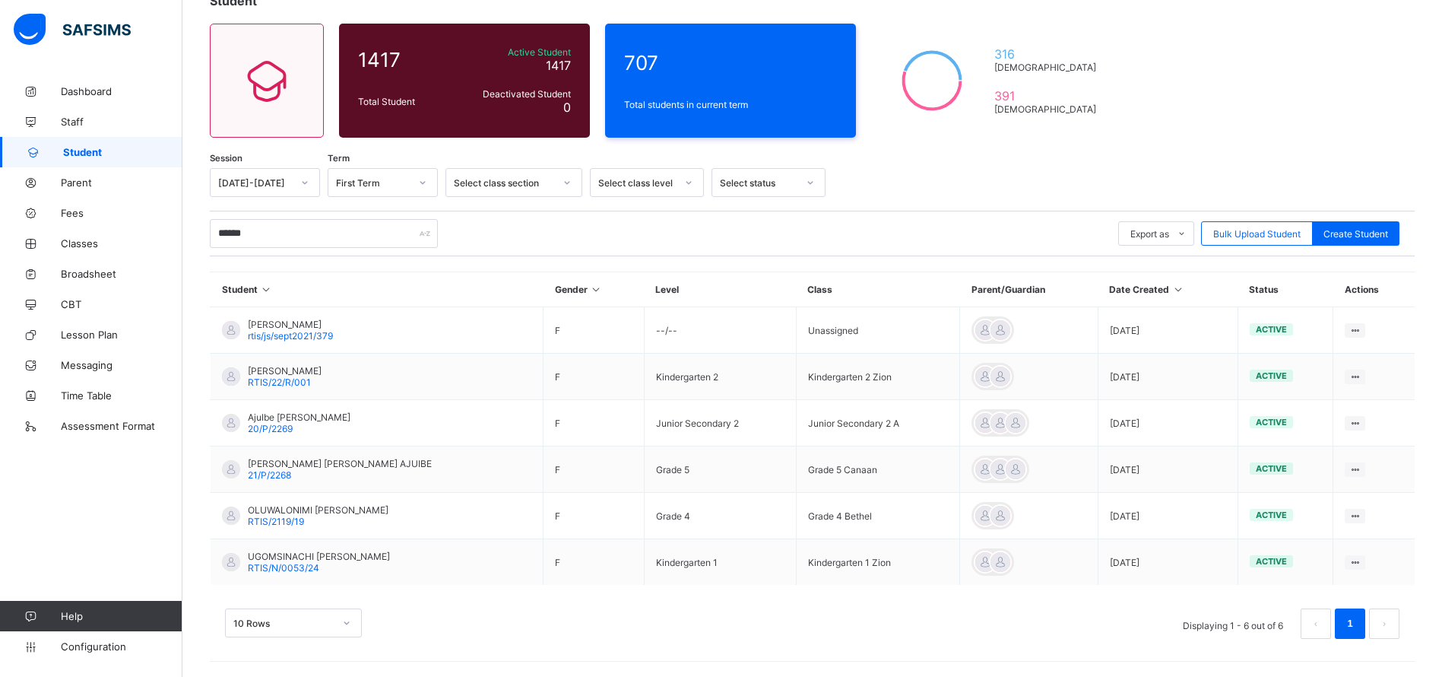
click at [317, 461] on span "ESTHER ISIOMA AJUIBE" at bounding box center [340, 463] width 184 height 11
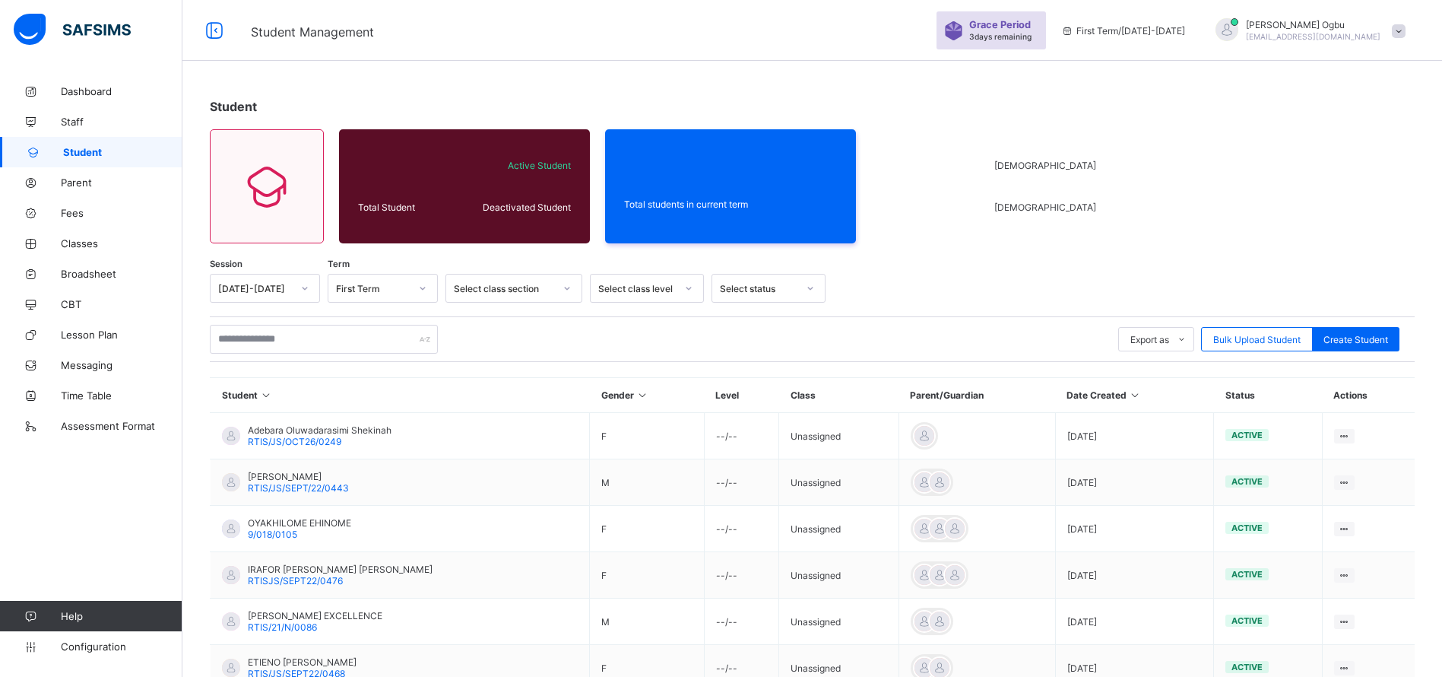
scroll to position [151, 0]
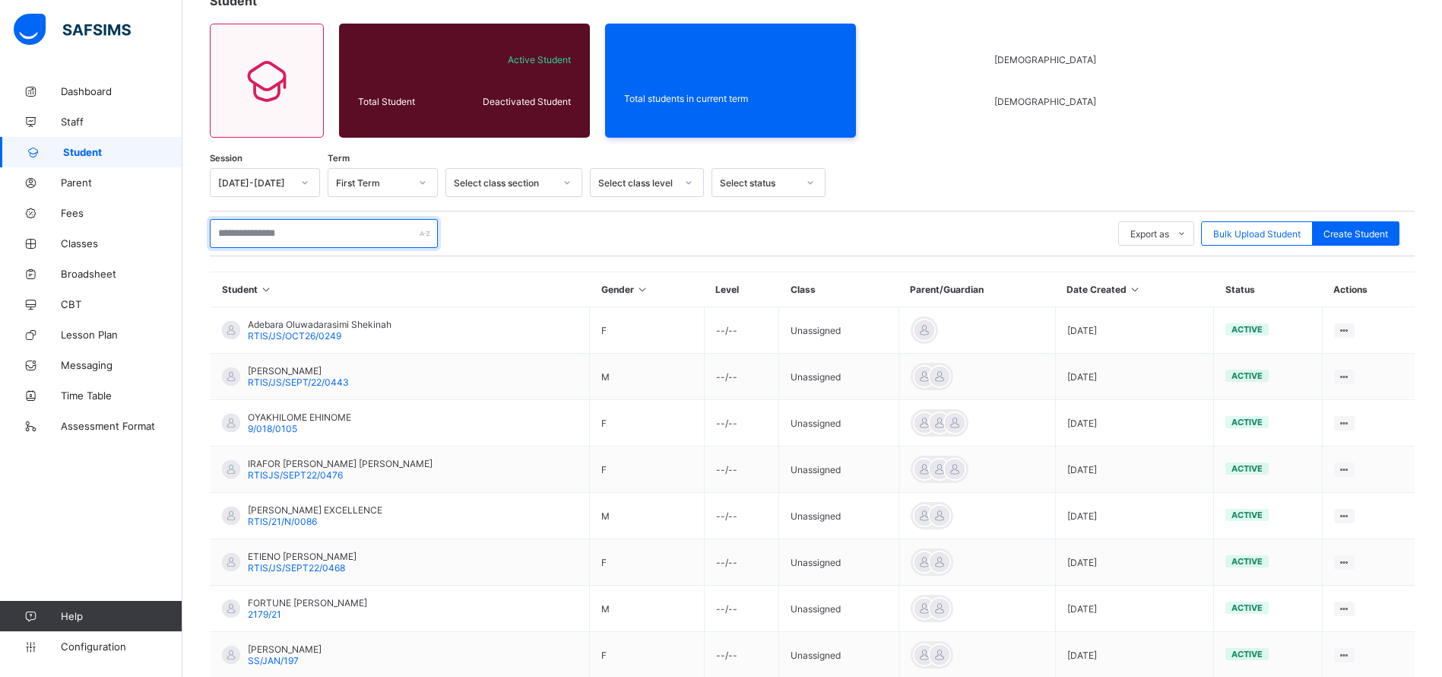
click at [239, 237] on input "text" at bounding box center [324, 233] width 228 height 29
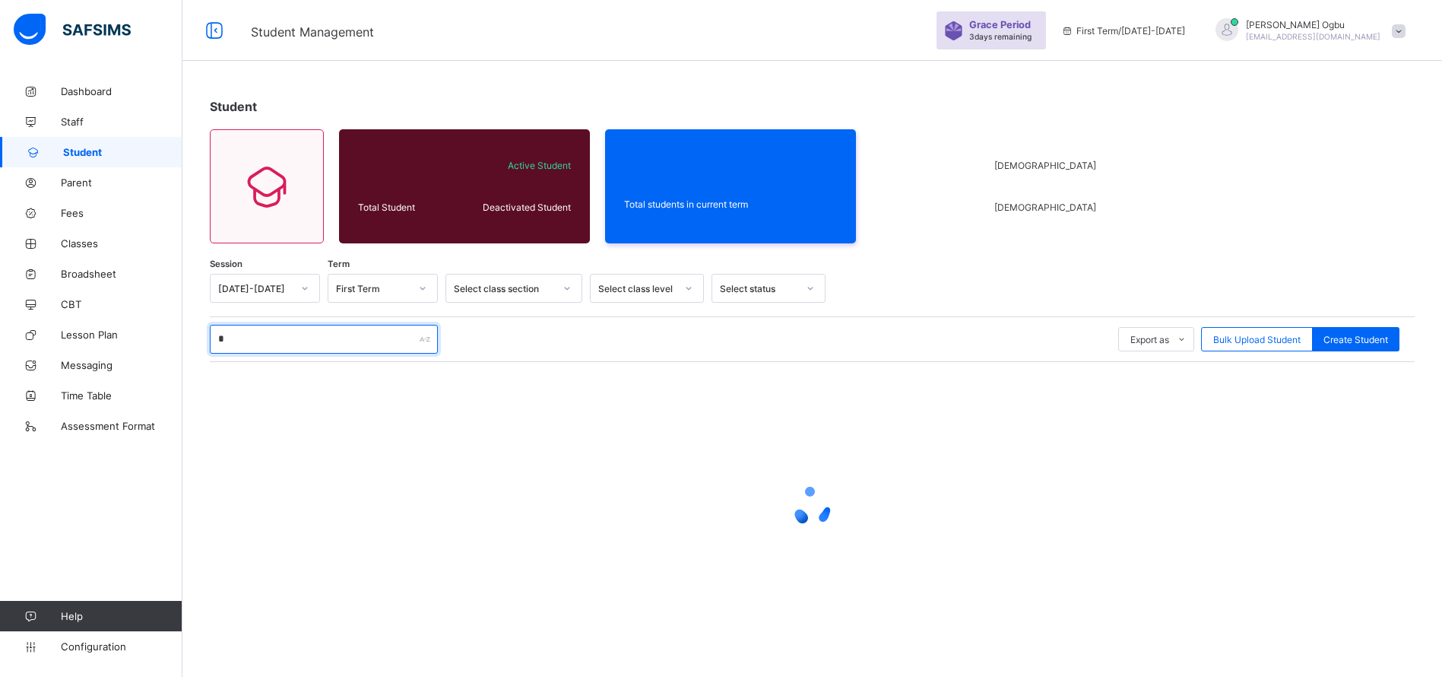
scroll to position [46, 0]
type input "******"
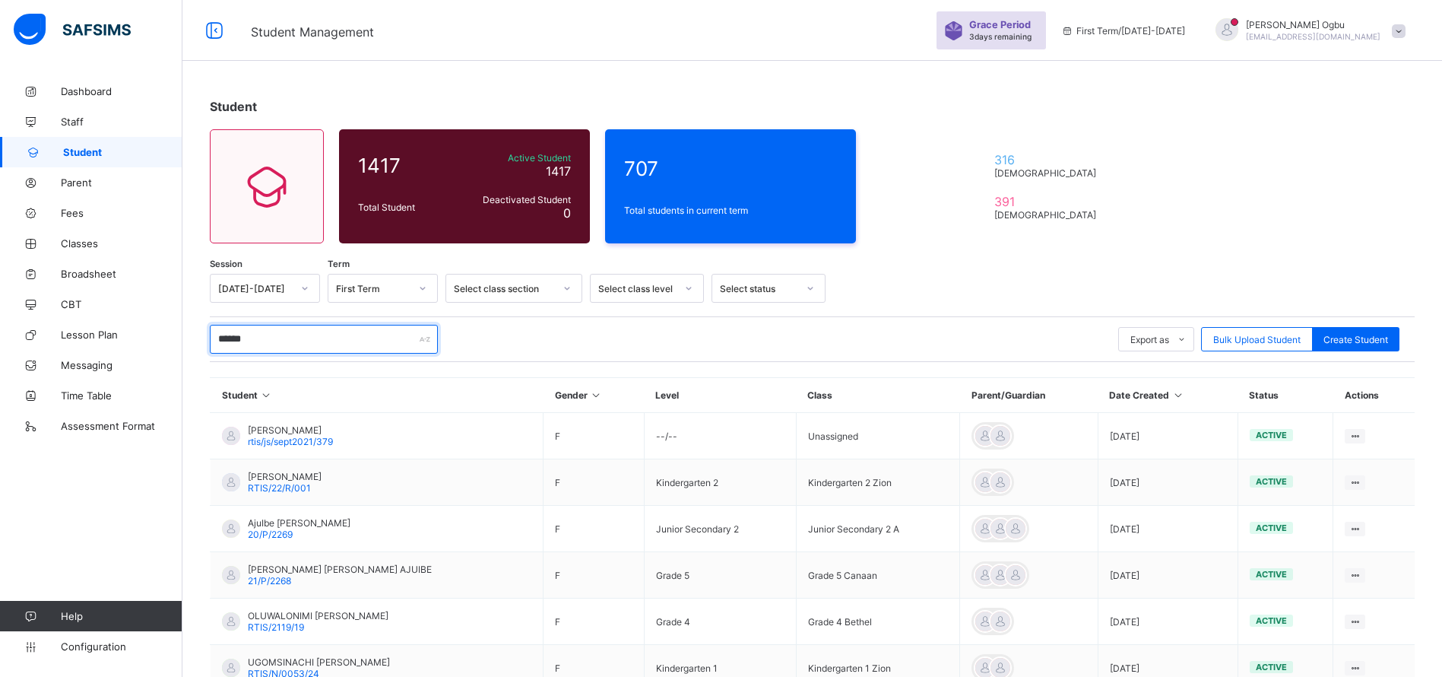
scroll to position [151, 0]
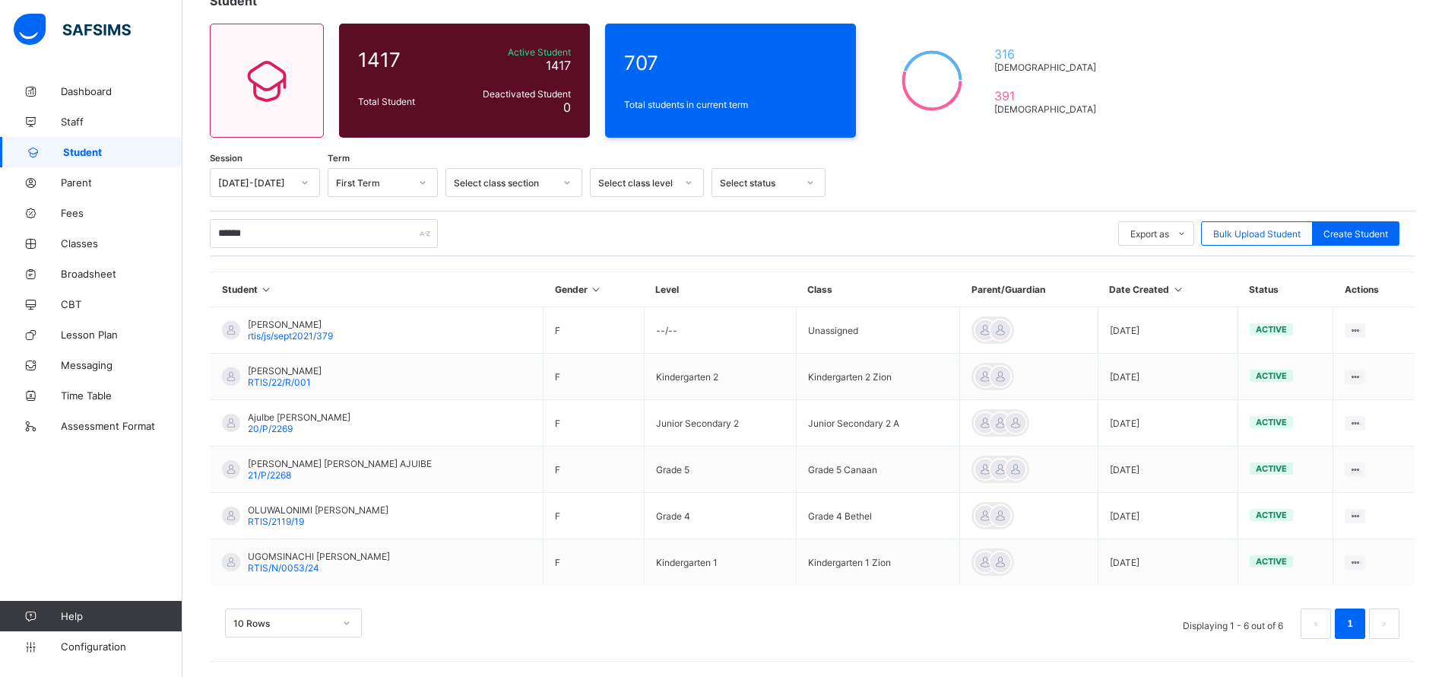
click at [290, 424] on span "20/P/2269" at bounding box center [270, 428] width 45 height 11
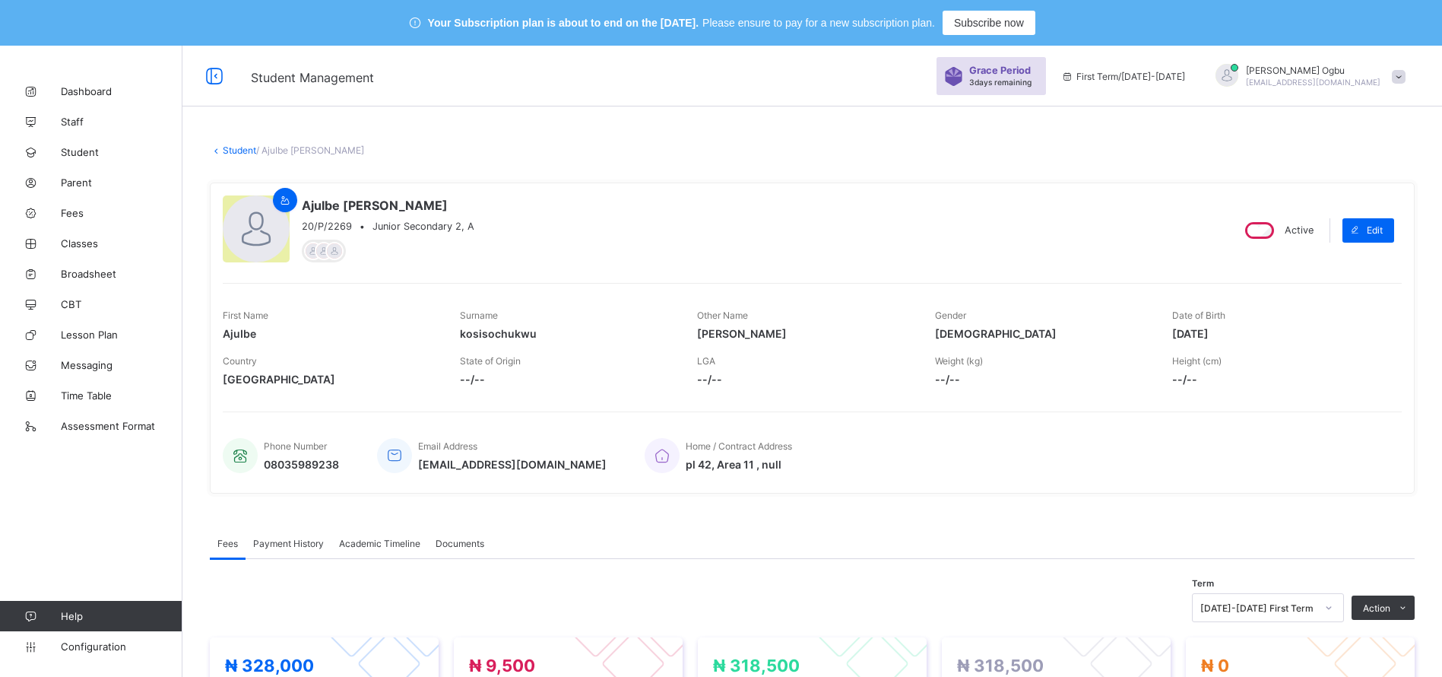
click at [239, 146] on link "Student" at bounding box center [239, 149] width 33 height 11
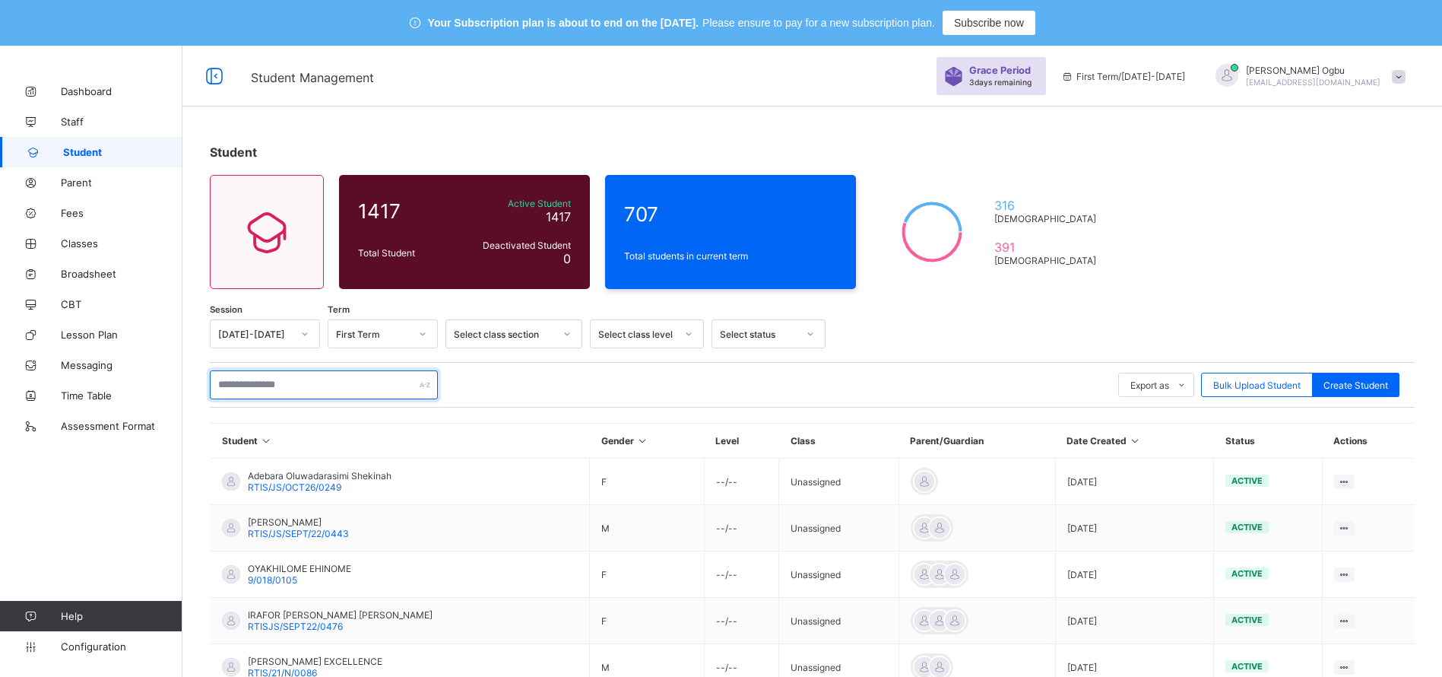
click at [266, 387] on input "text" at bounding box center [324, 384] width 228 height 29
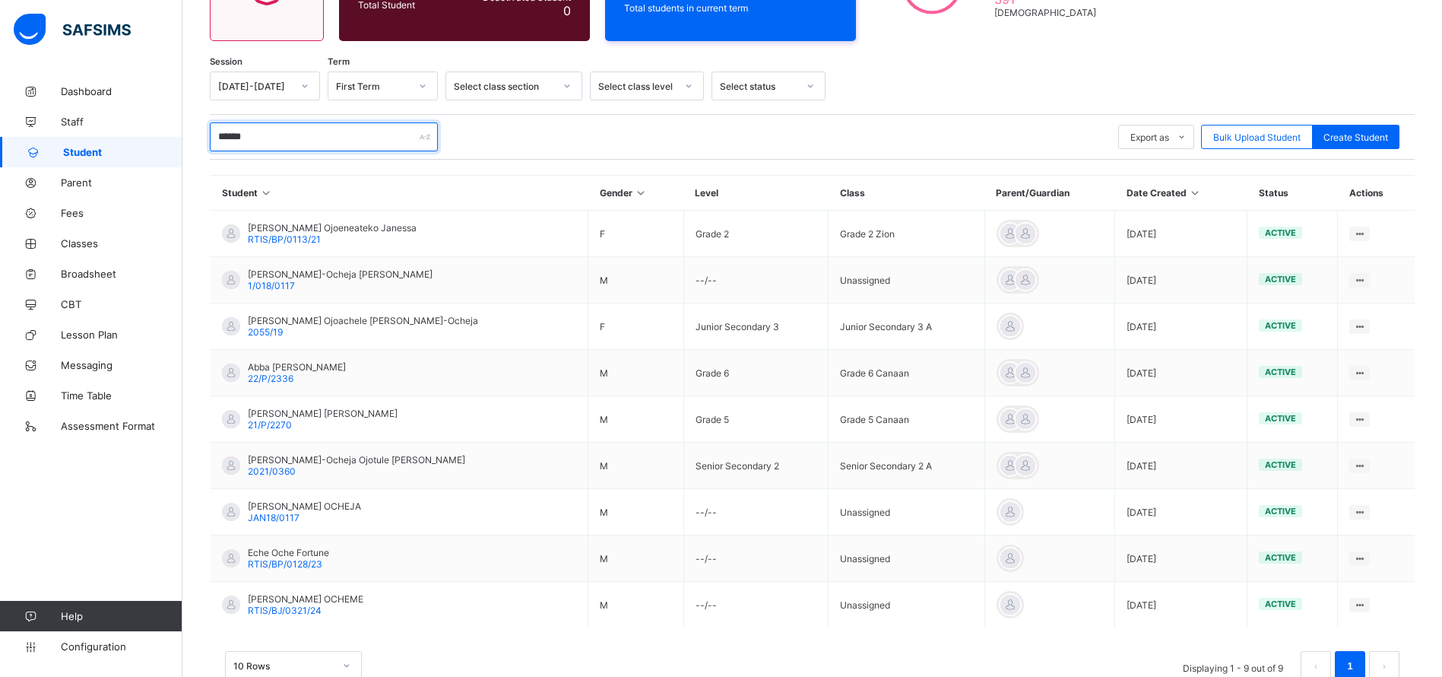
scroll to position [252, 0]
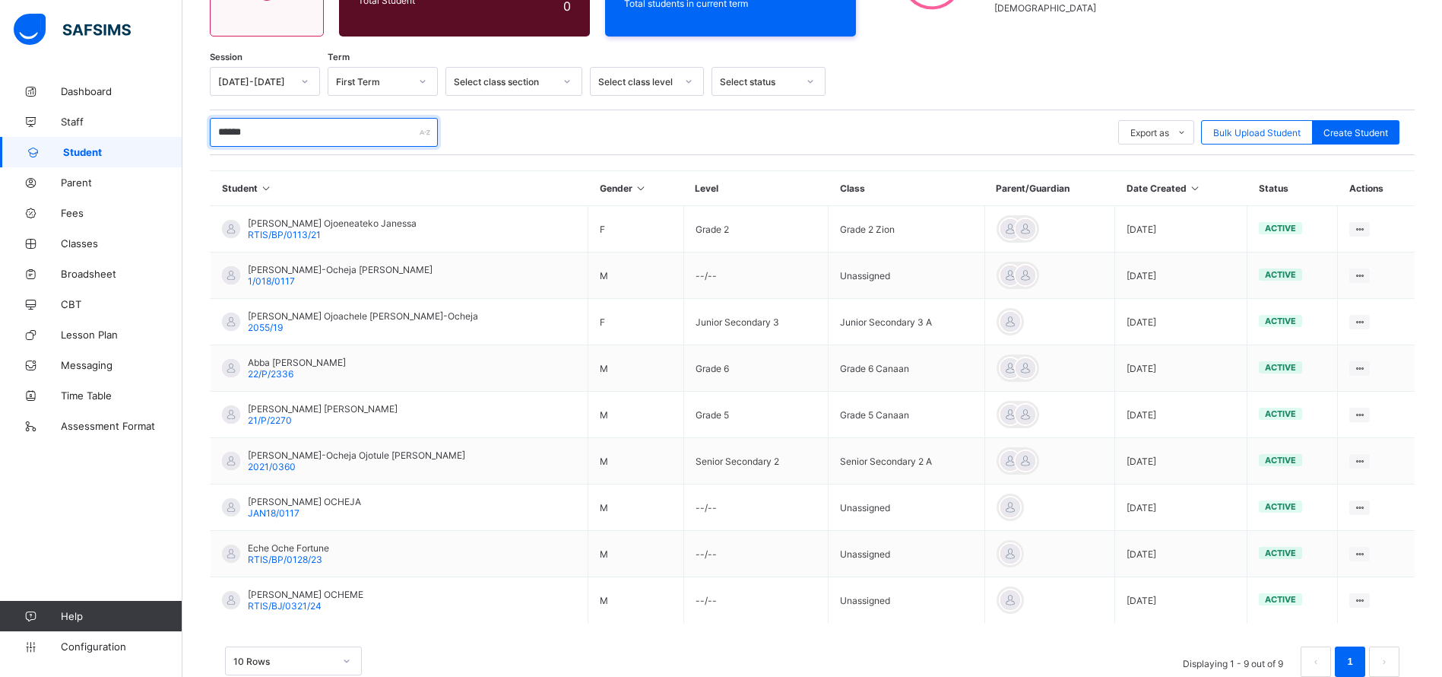
type input "******"
click at [271, 230] on span "RTIS/BP/0113/21" at bounding box center [284, 234] width 73 height 11
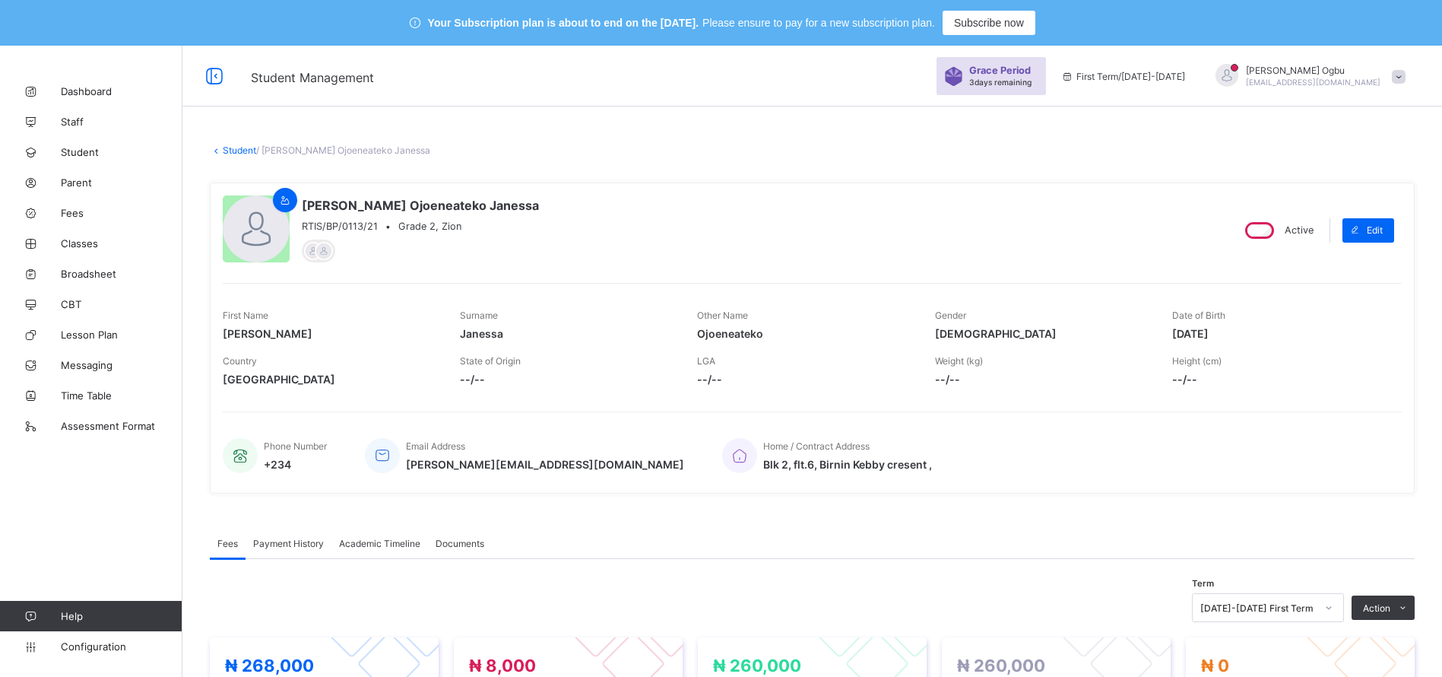
click at [232, 149] on link "Student" at bounding box center [239, 149] width 33 height 11
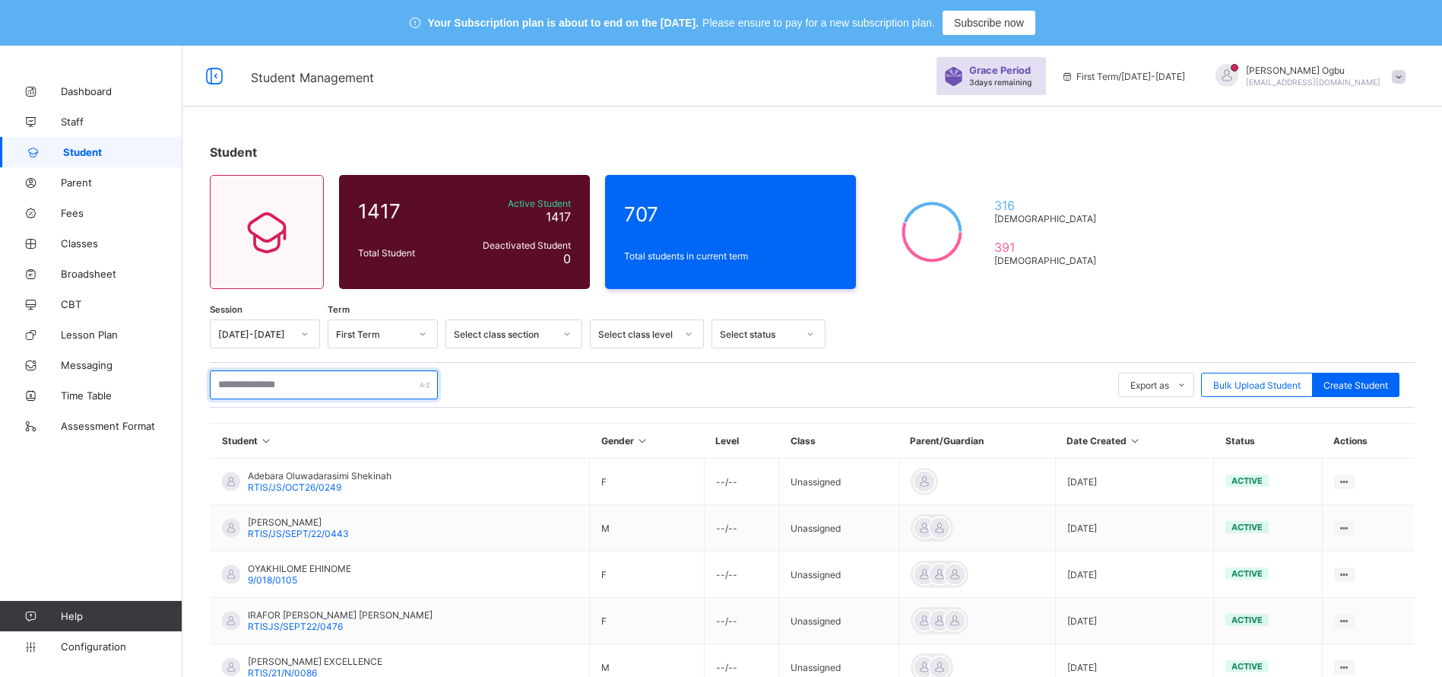
click at [228, 384] on input "text" at bounding box center [324, 384] width 228 height 29
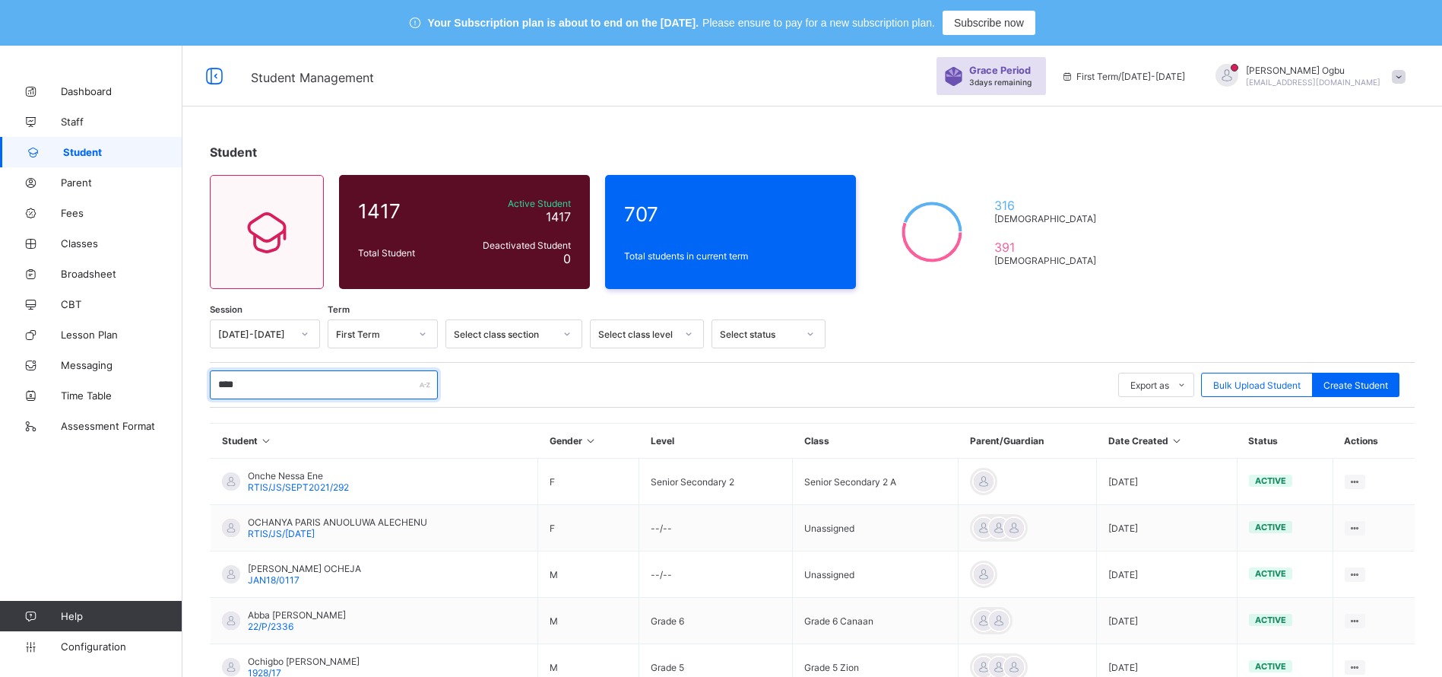
type input "******"
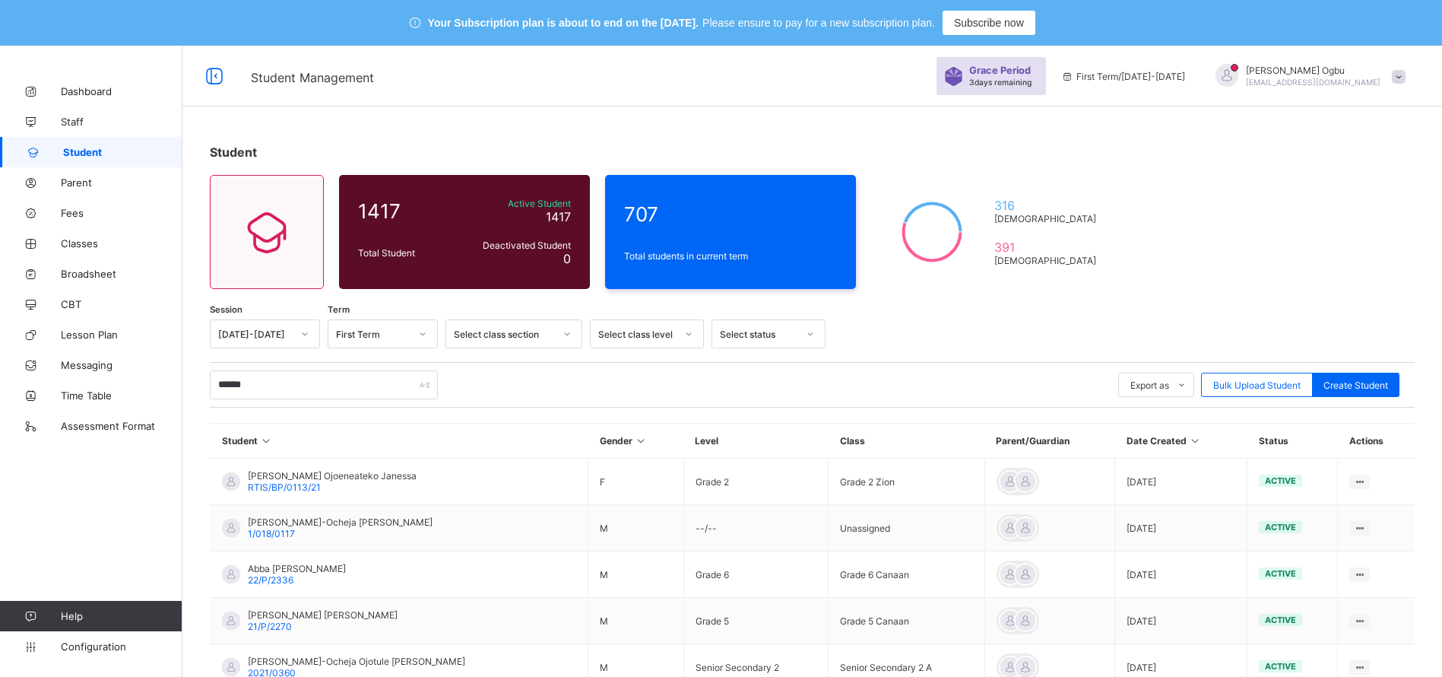
click at [261, 623] on span "21/P/2270" at bounding box center [270, 625] width 44 height 11
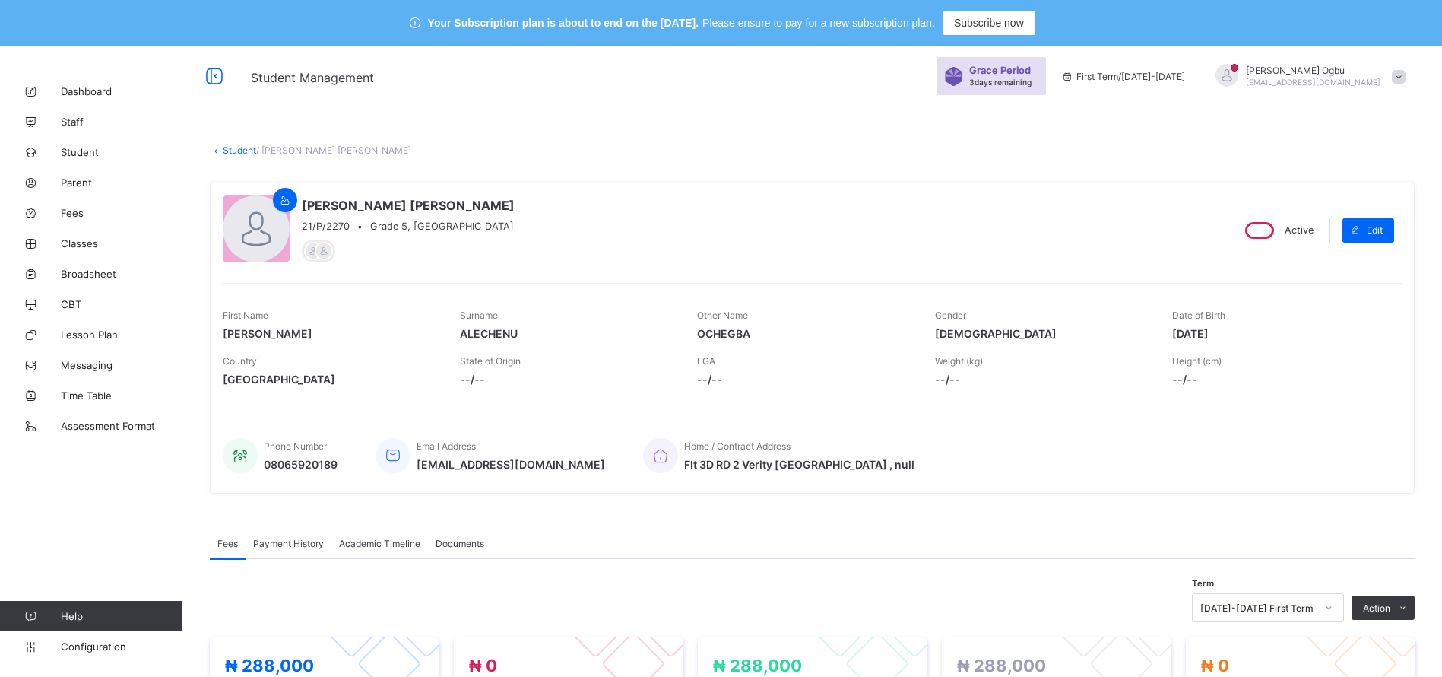
click at [225, 153] on link "Student" at bounding box center [239, 149] width 33 height 11
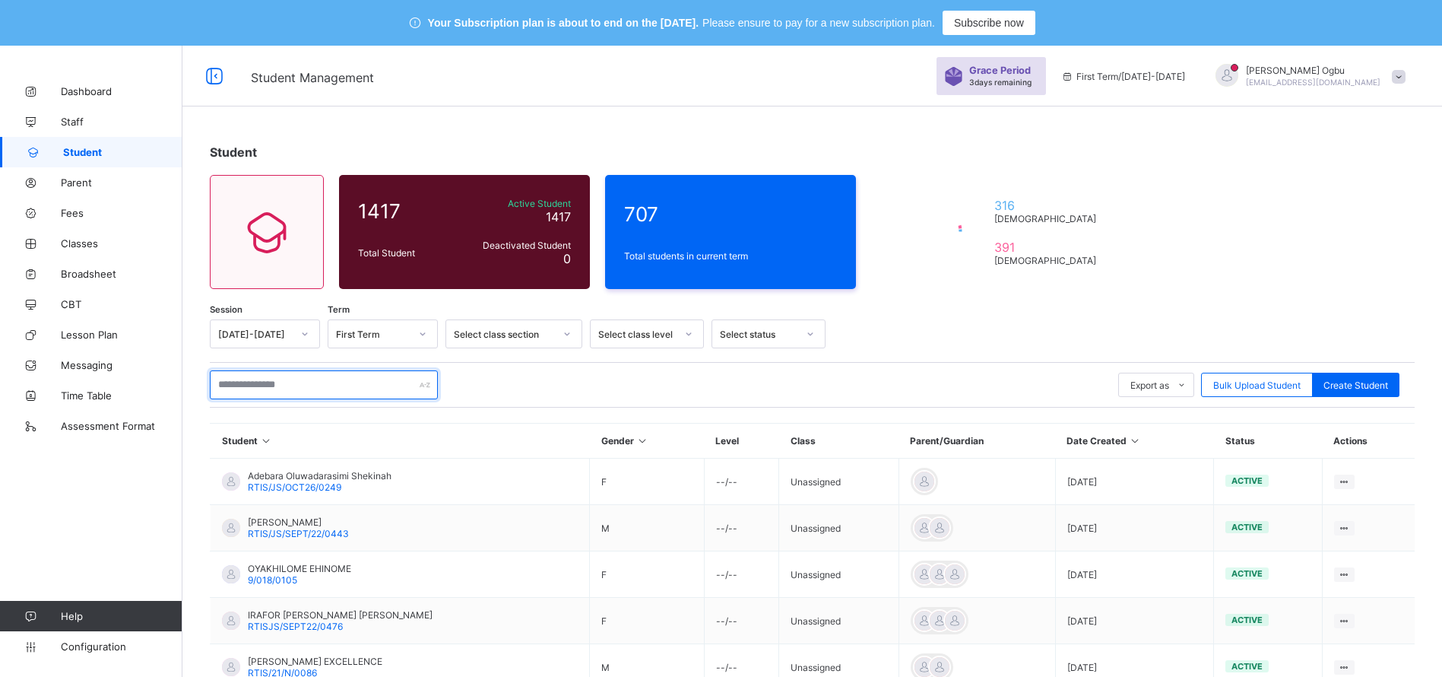
click at [261, 380] on input "text" at bounding box center [324, 384] width 228 height 29
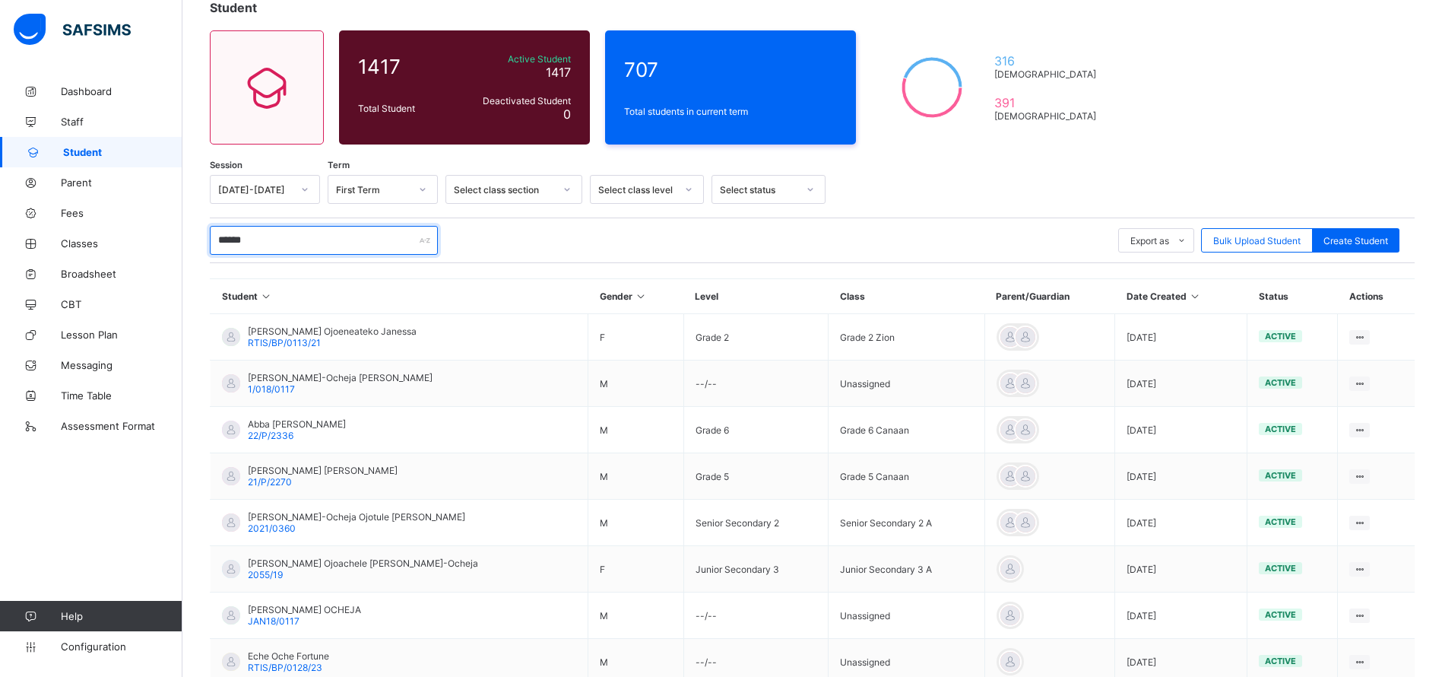
scroll to position [179, 0]
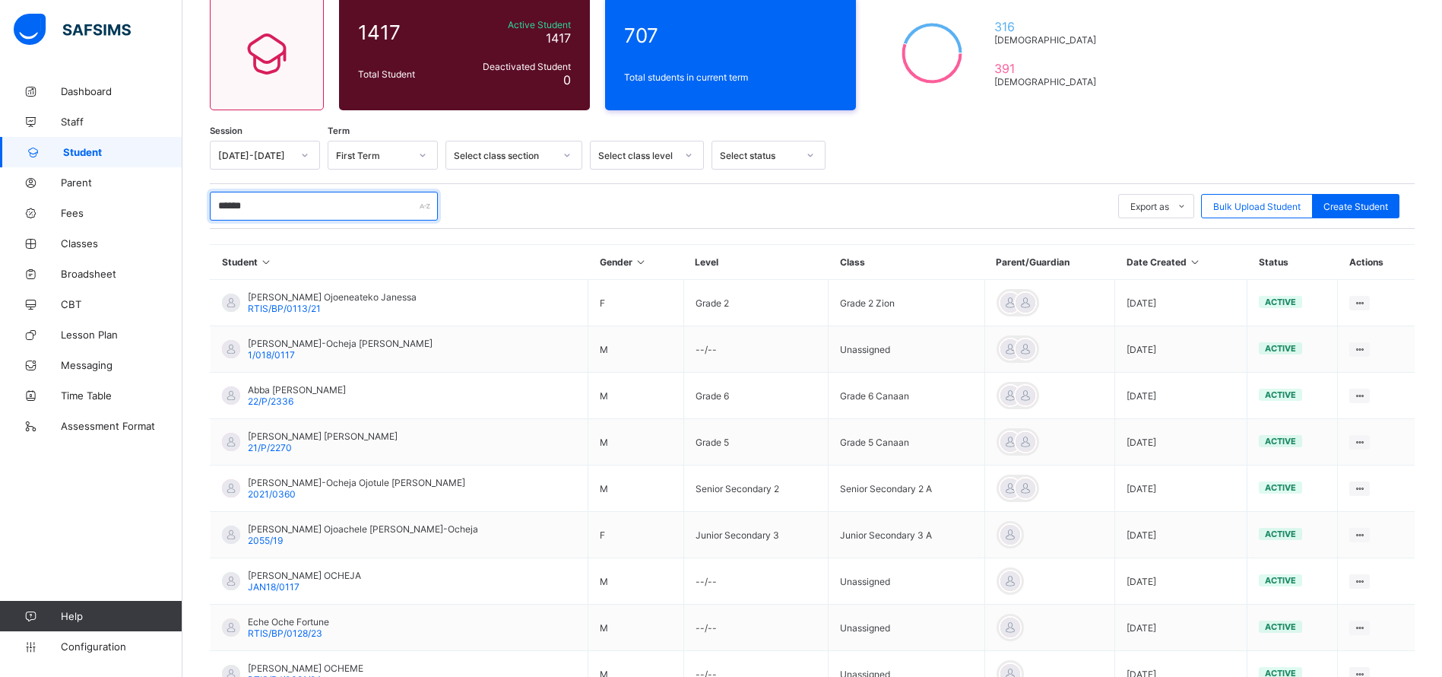
type input "******"
click at [254, 492] on span "2021/0360" at bounding box center [272, 493] width 48 height 11
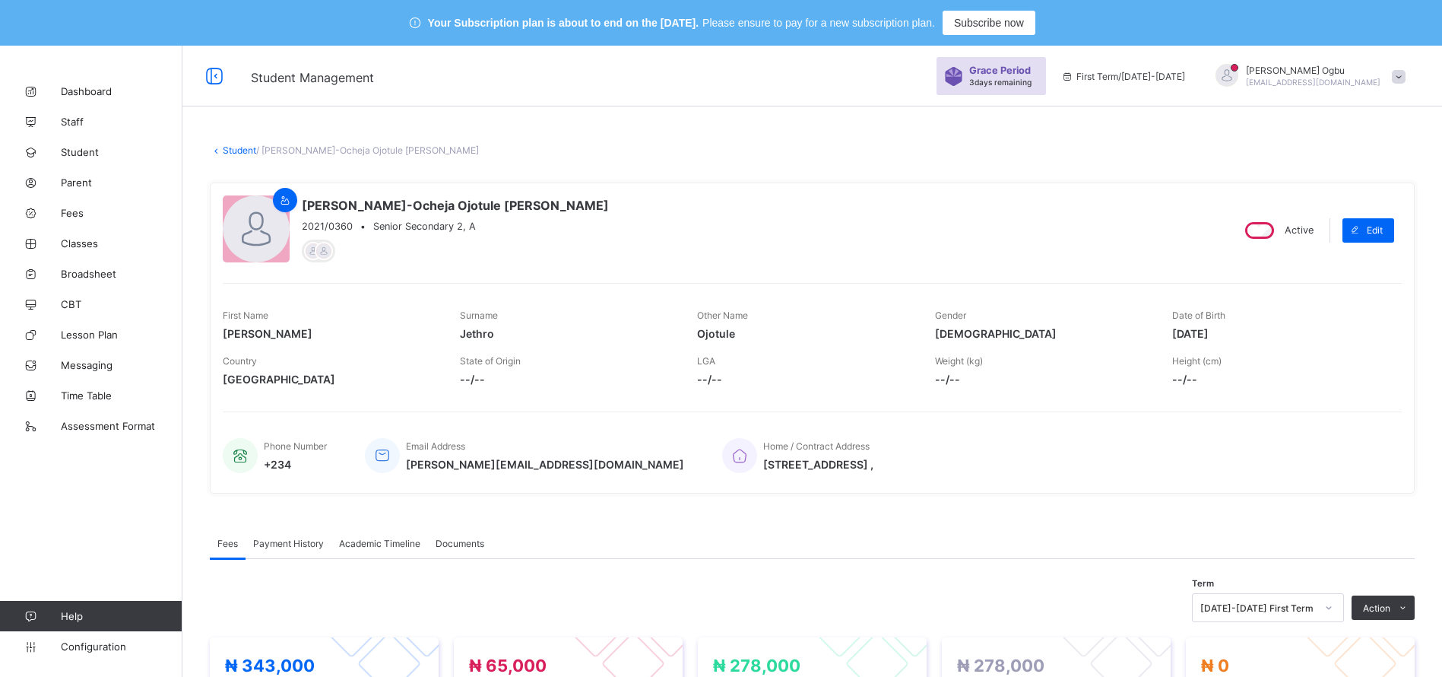
click at [235, 147] on link "Student" at bounding box center [239, 149] width 33 height 11
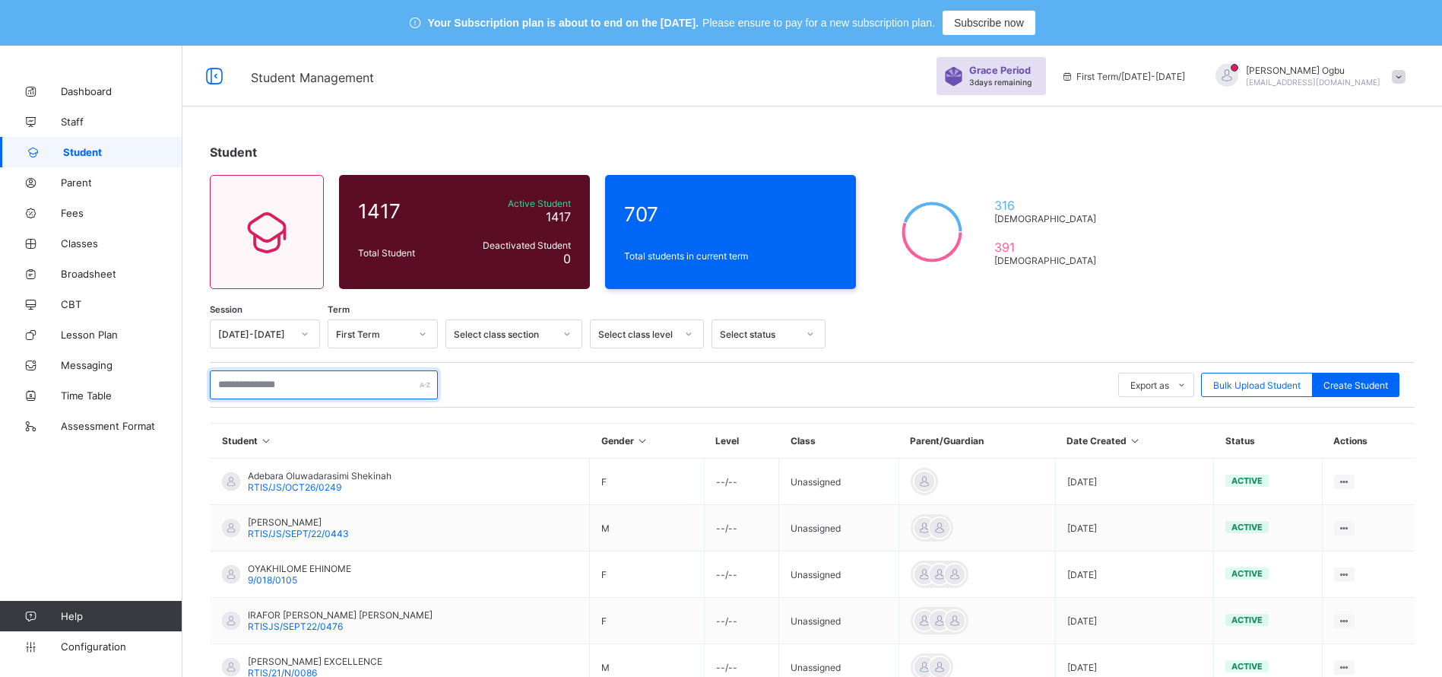
click at [264, 380] on input "text" at bounding box center [324, 384] width 228 height 29
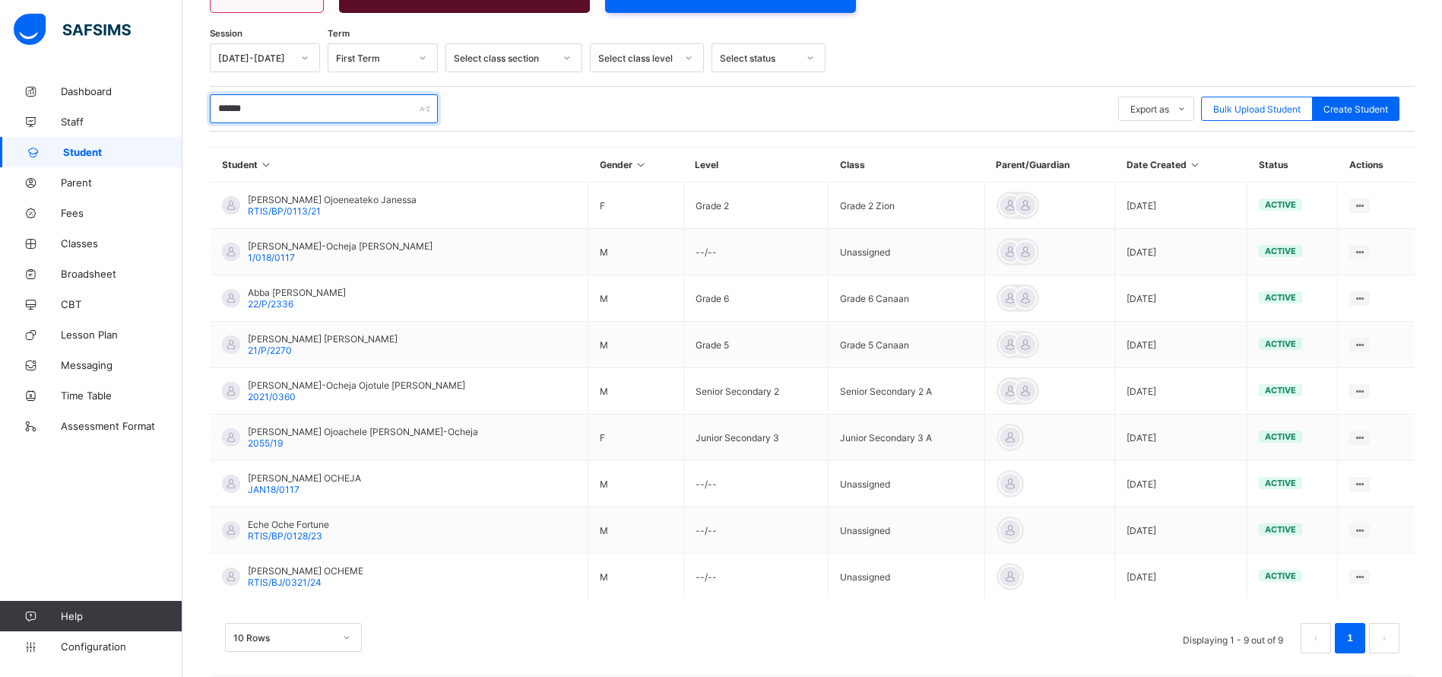
scroll to position [290, 0]
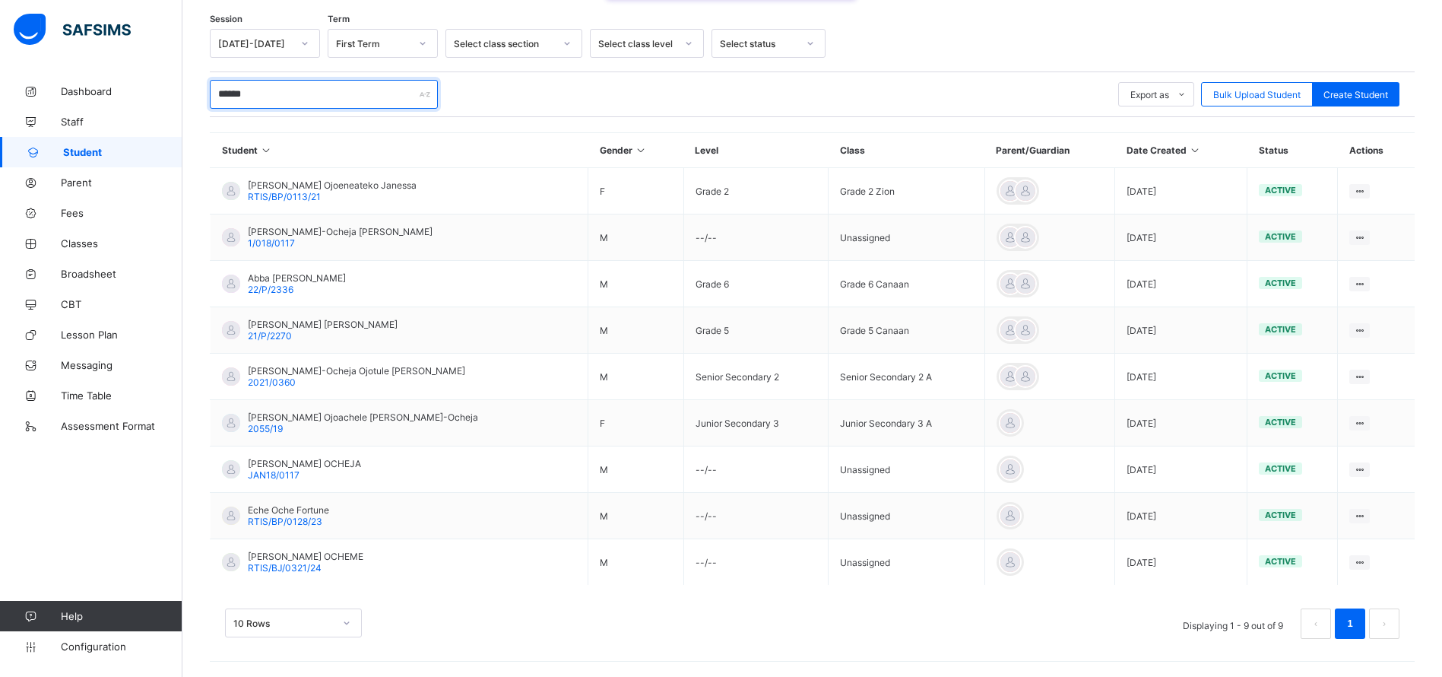
type input "******"
click at [268, 425] on span "2055/19" at bounding box center [265, 428] width 35 height 11
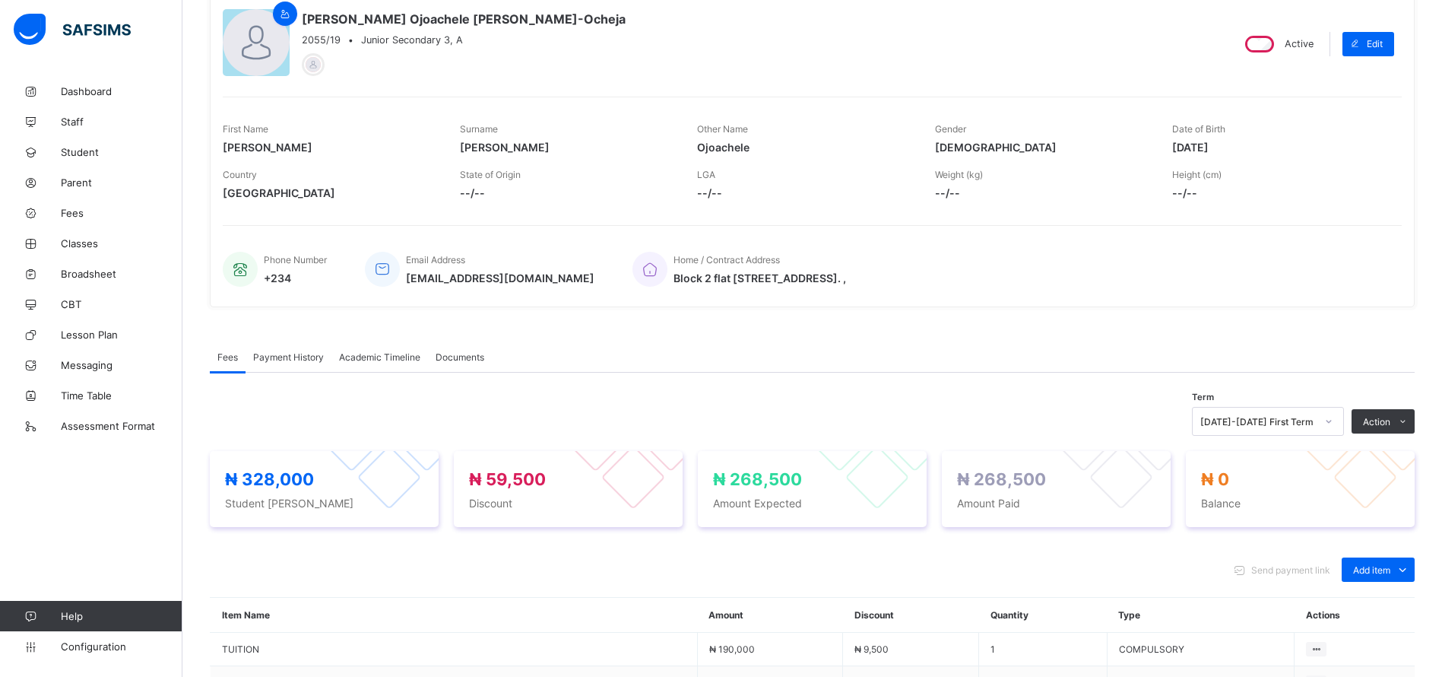
scroll to position [190, 0]
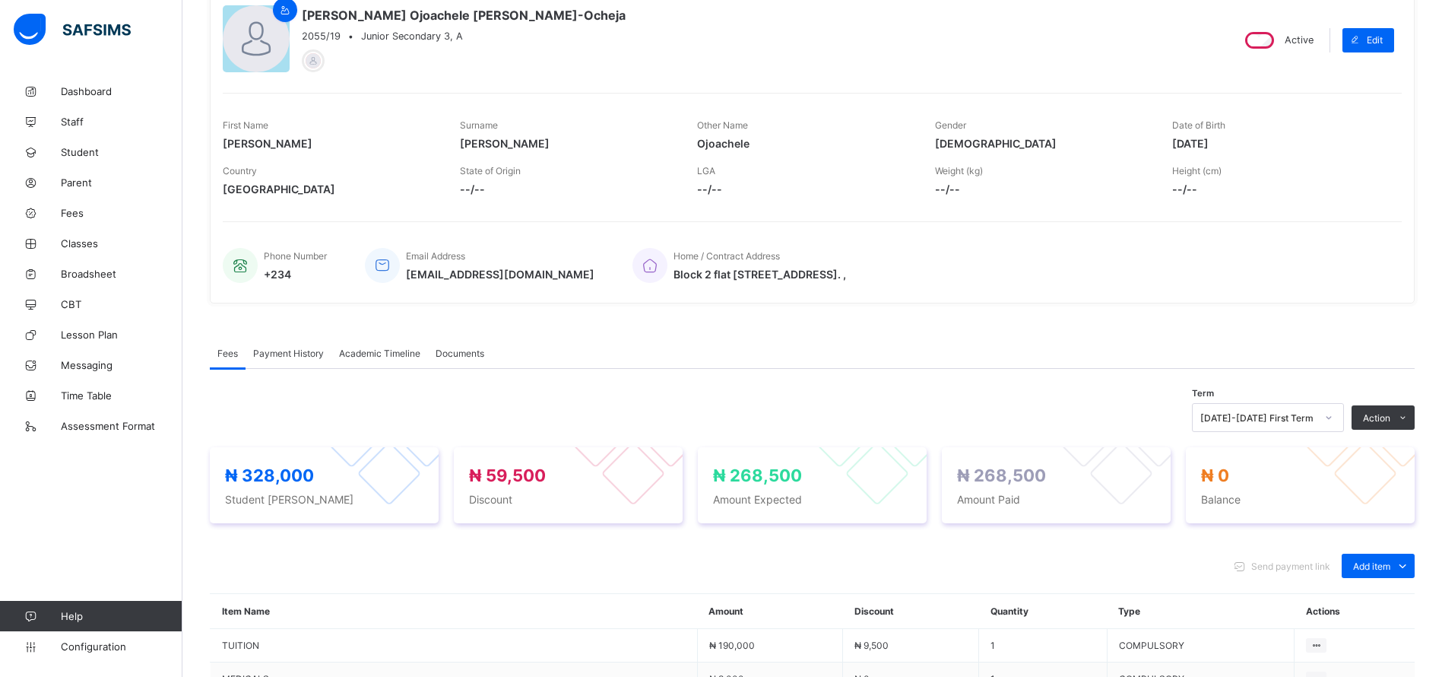
click at [968, 260] on div "Home / Contract Address Block 2 flat 6 Birni Kebbi crescent Garki 11 Abuja. ," at bounding box center [1010, 265] width 754 height 50
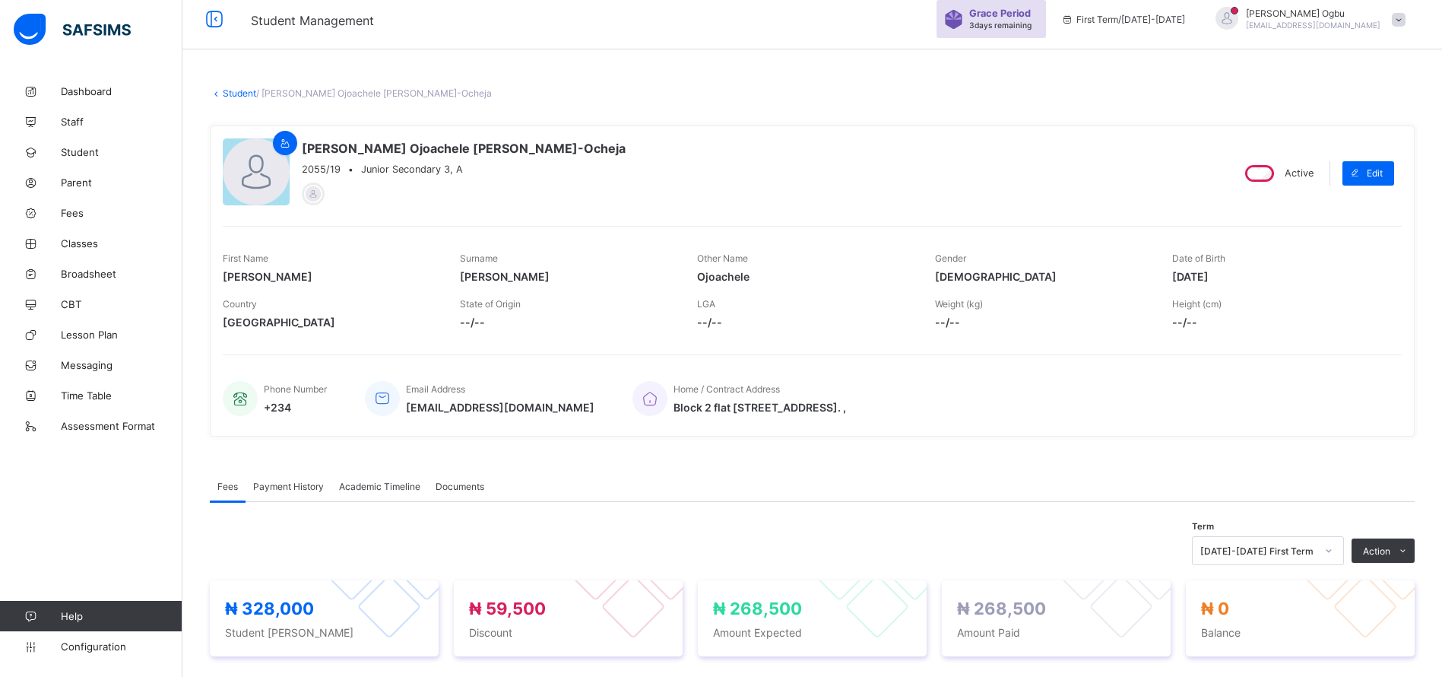
scroll to position [0, 0]
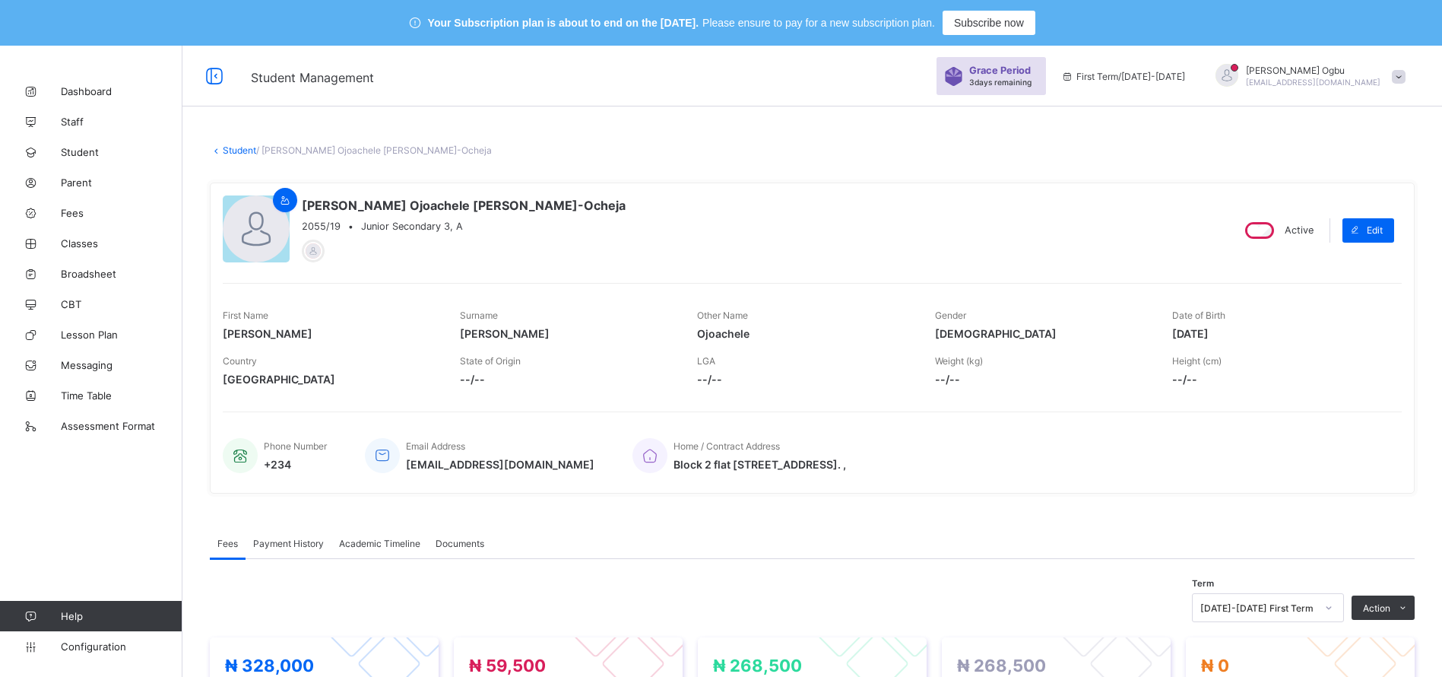
click at [239, 146] on link "Student" at bounding box center [239, 149] width 33 height 11
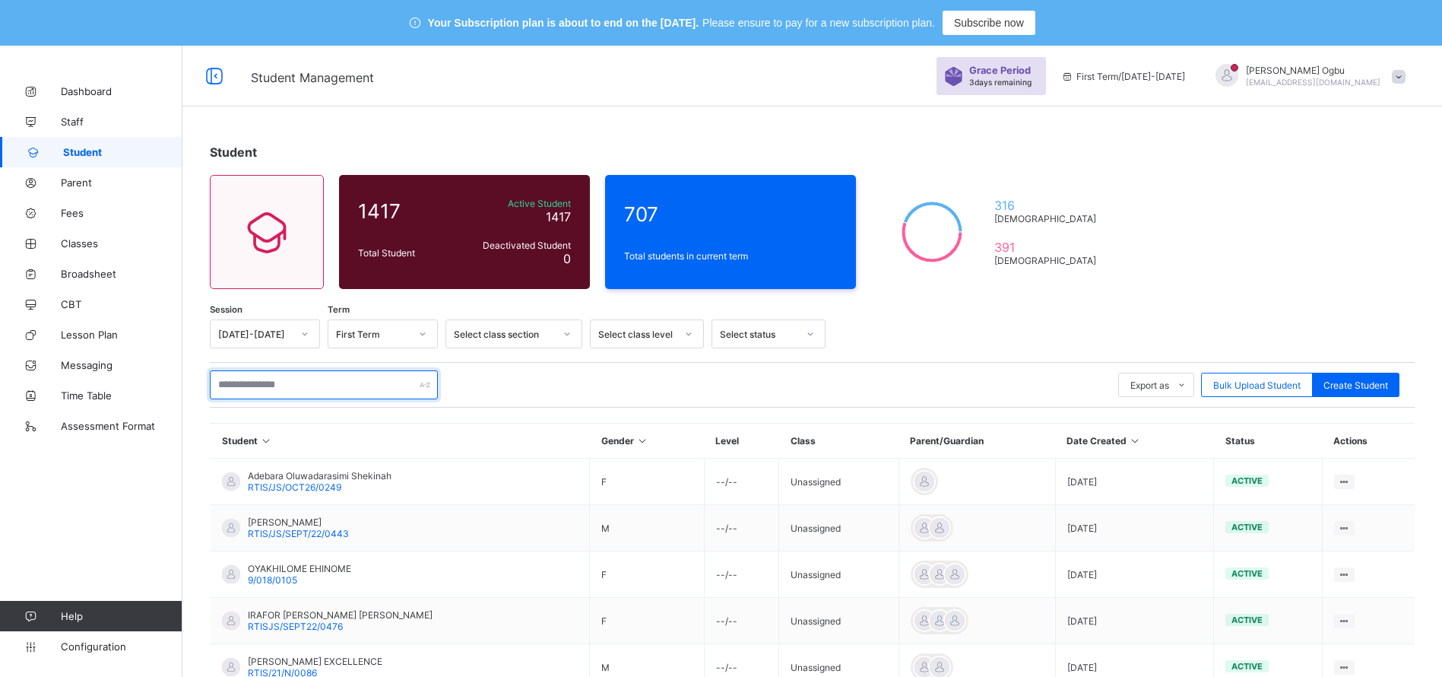
click at [272, 386] on input "text" at bounding box center [324, 384] width 228 height 29
click at [1374, 287] on div "Student 1417 Total Student Active Student 1417 Deactivated Student 0 707 Total …" at bounding box center [812, 568] width 1260 height 892
click at [300, 387] on input "text" at bounding box center [324, 384] width 228 height 29
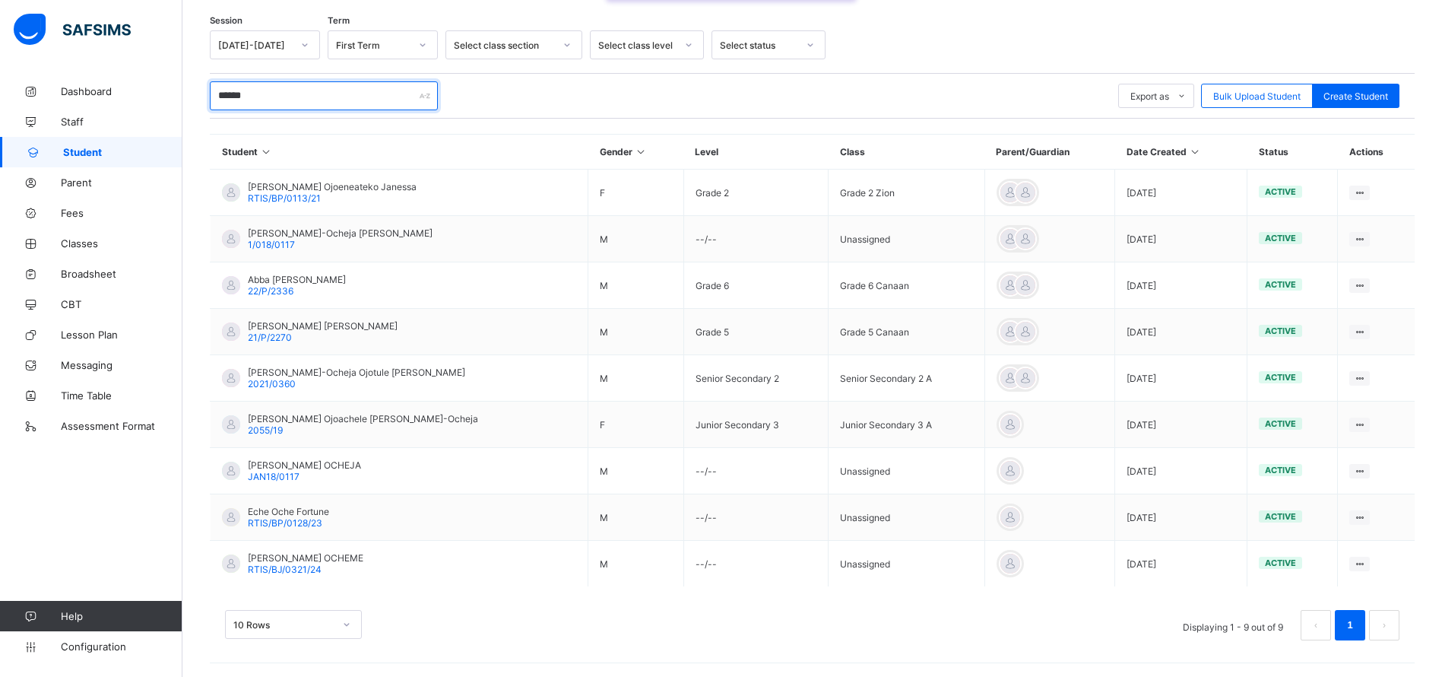
scroll to position [290, 0]
type input "******"
click at [71, 213] on span "Fees" at bounding box center [122, 213] width 122 height 12
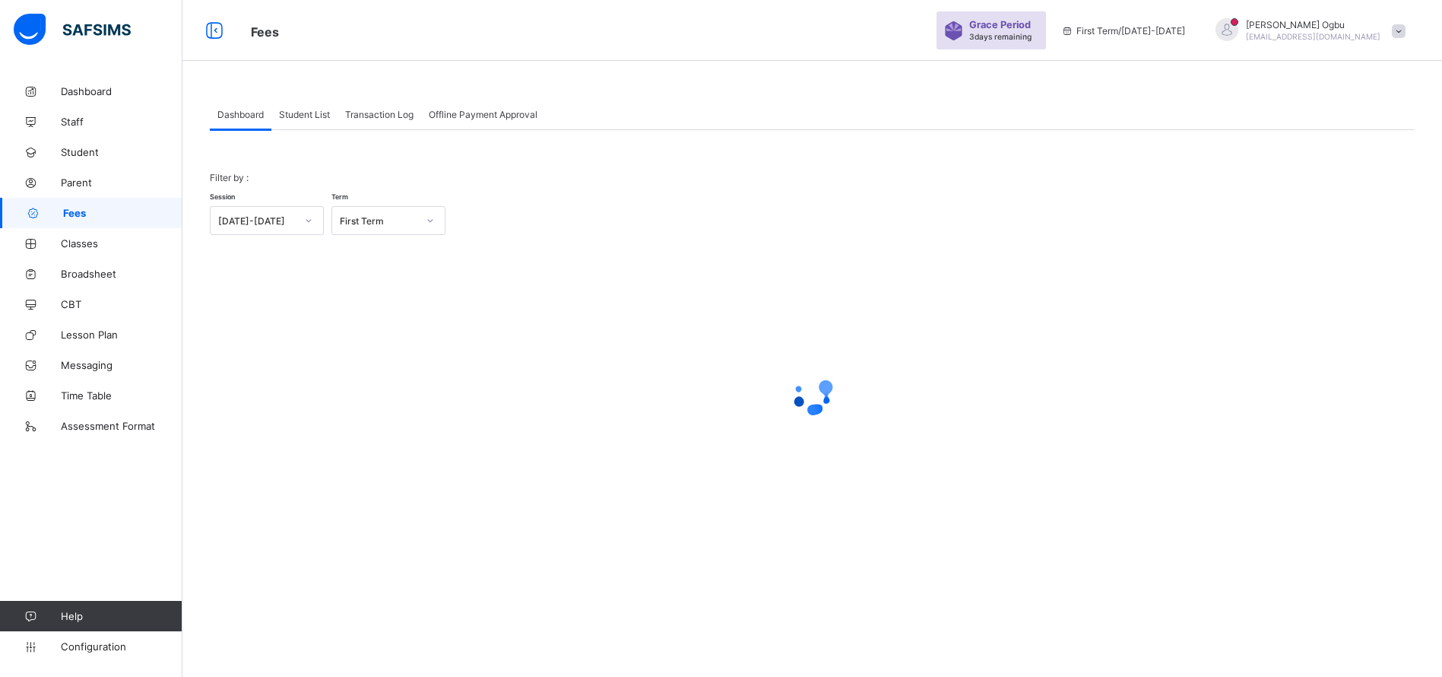
scroll to position [46, 0]
click at [293, 157] on div "Filter by : Session 2025-2026 Term First Term × Fees Configuration Status Below…" at bounding box center [812, 348] width 1205 height 382
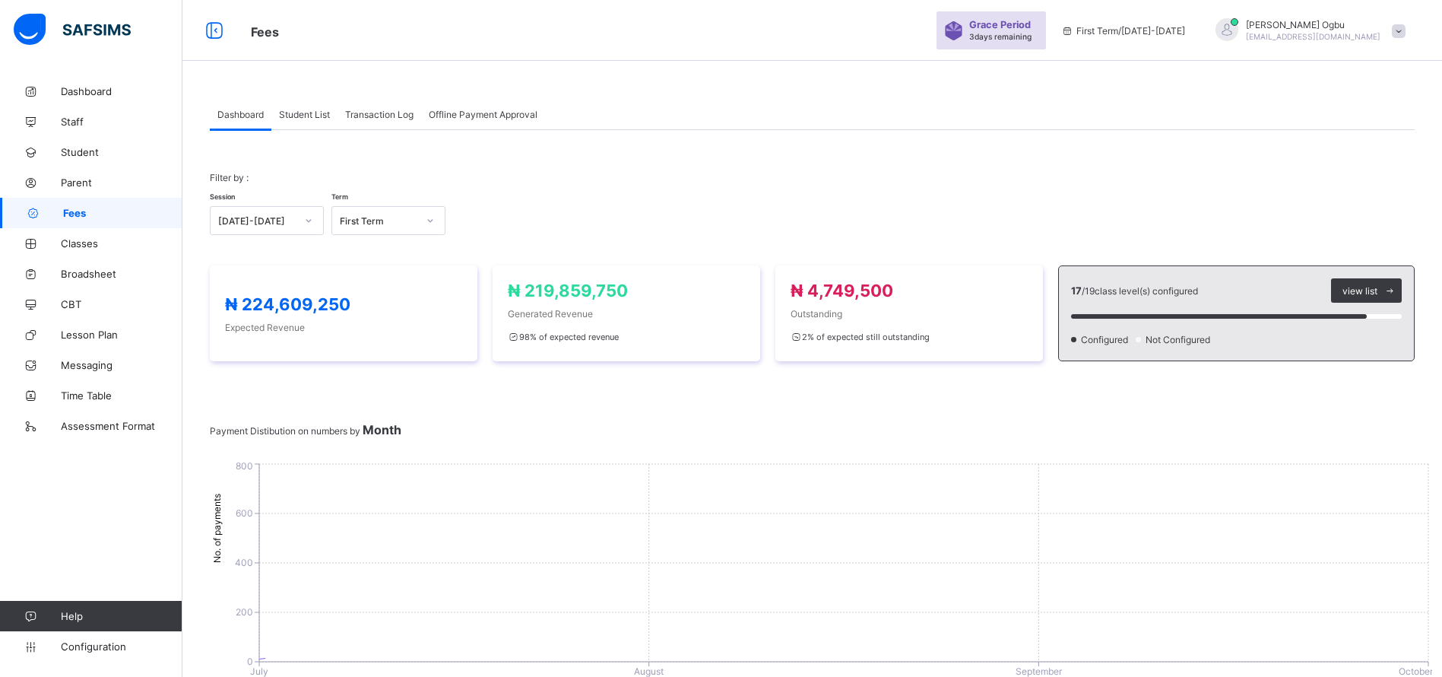
click at [305, 129] on div "Student List" at bounding box center [304, 114] width 66 height 30
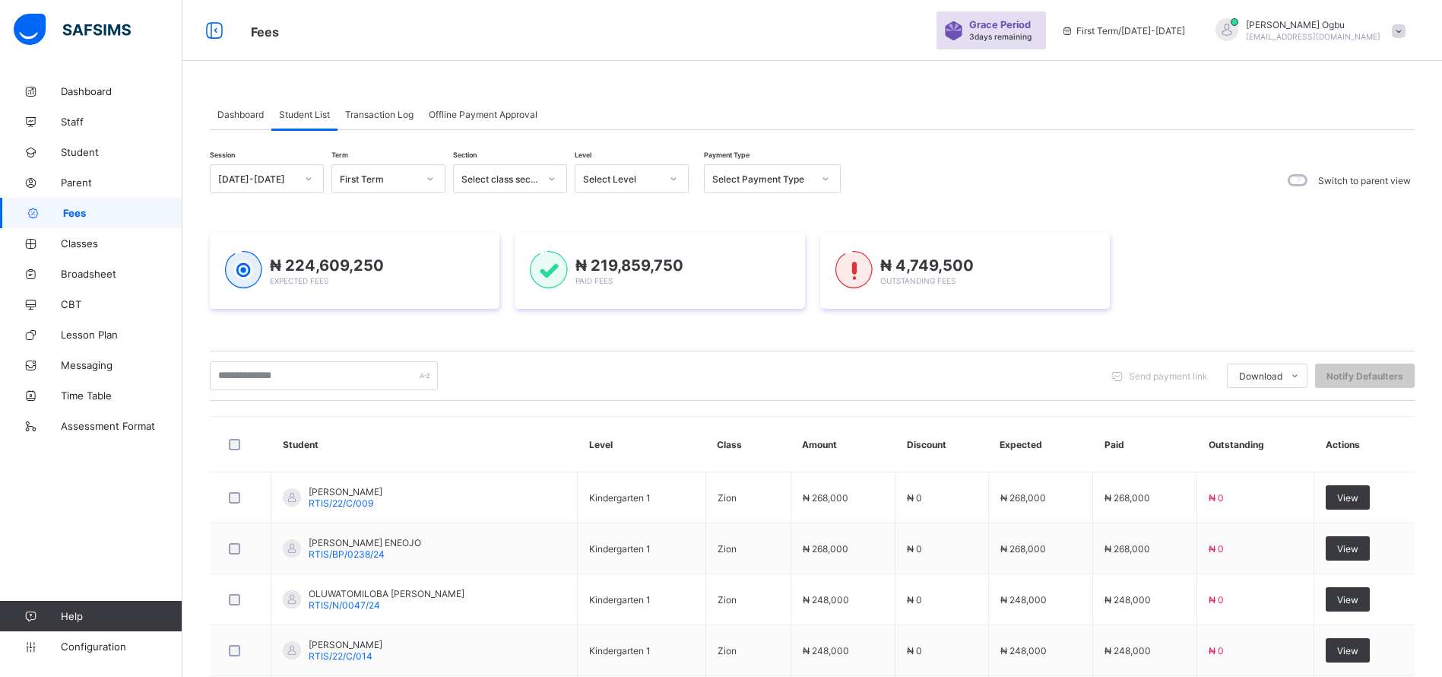
scroll to position [0, 0]
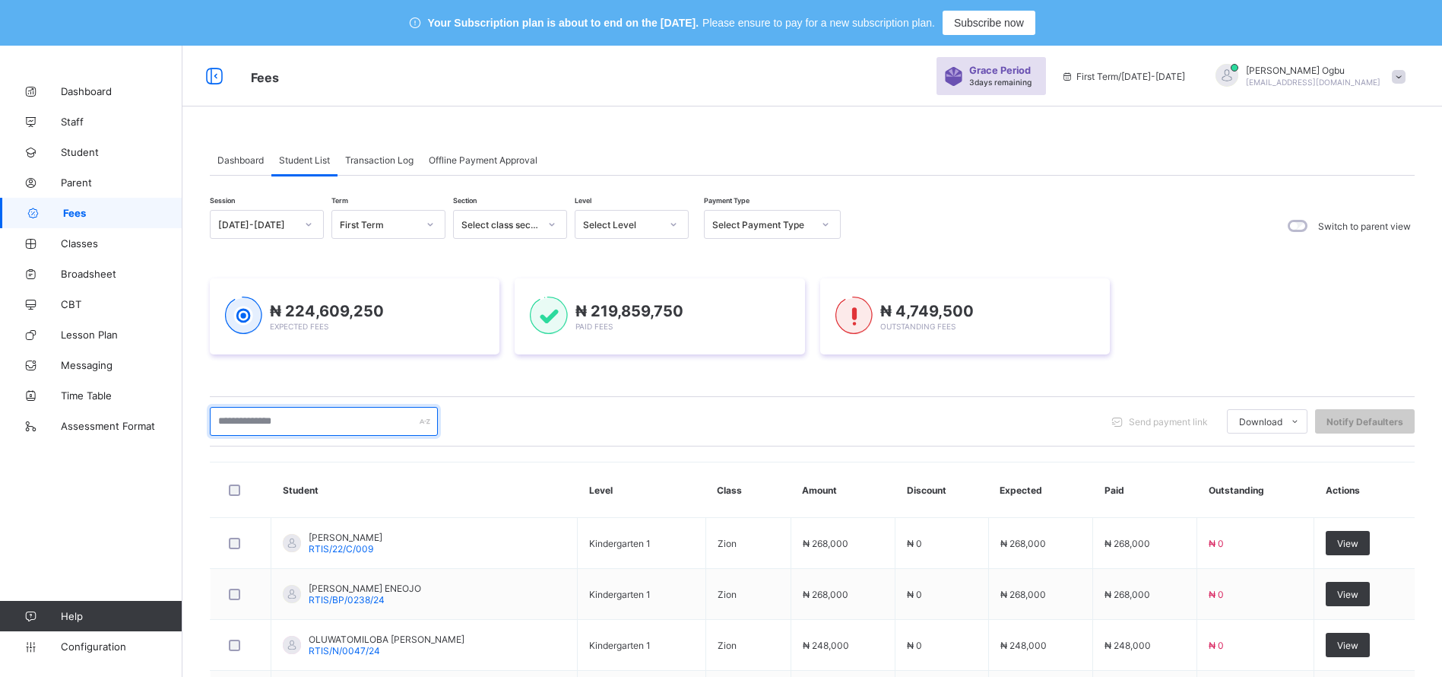
click at [323, 419] on input "text" at bounding box center [324, 421] width 228 height 29
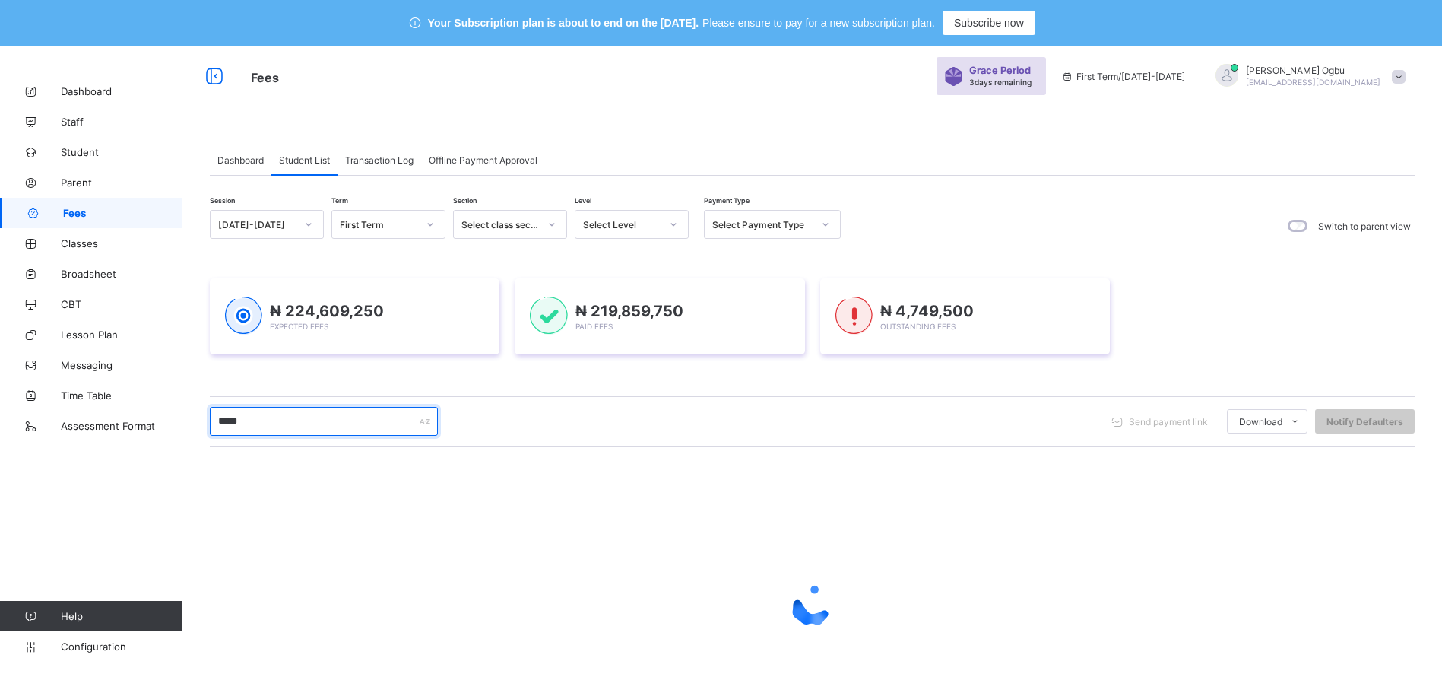
type input "******"
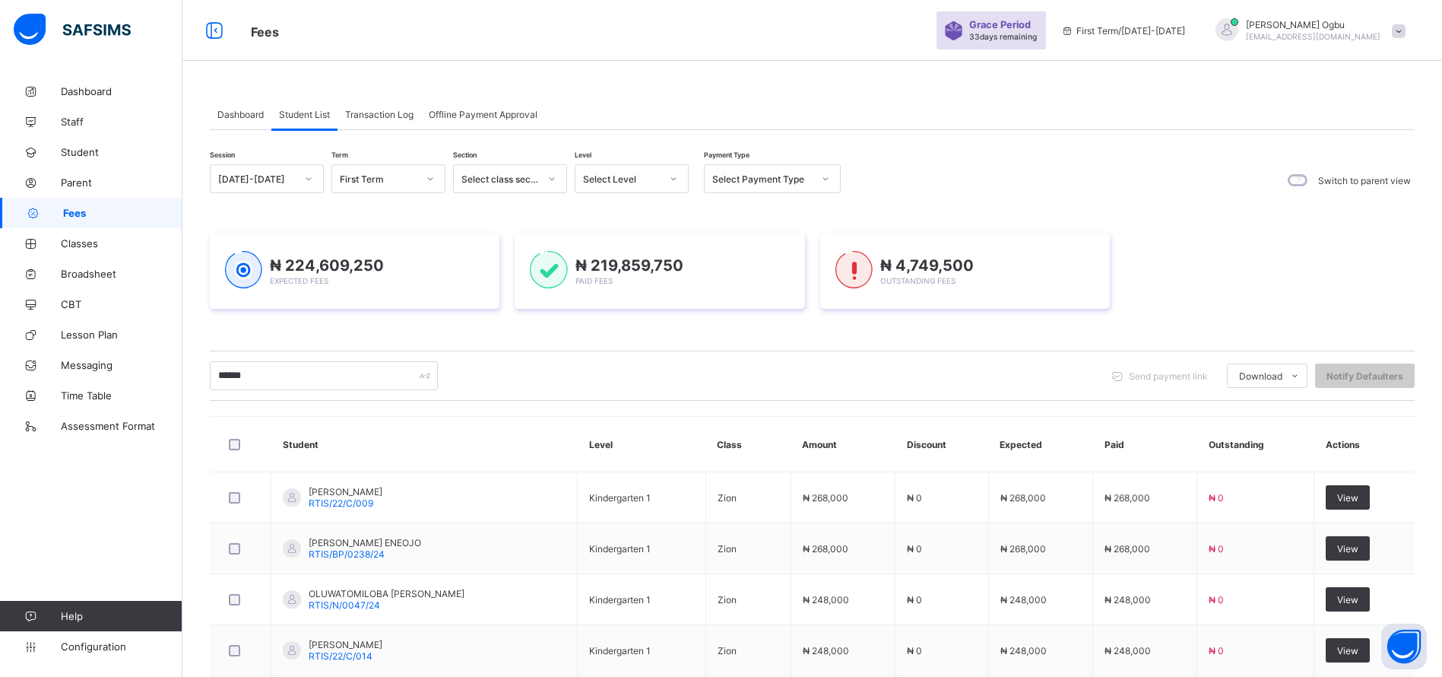
click at [1249, 411] on div "Session [DATE]-[DATE] Term First Term Section Select class section Level Select…" at bounding box center [812, 607] width 1205 height 886
click at [1282, 252] on div "₦ 224,609,250 Expected Fees ₦ 219,859,750 Paid Fees ₦ 4,749,500 Outstanding Fees" at bounding box center [812, 271] width 1205 height 76
click at [249, 107] on div "Dashboard" at bounding box center [241, 114] width 62 height 30
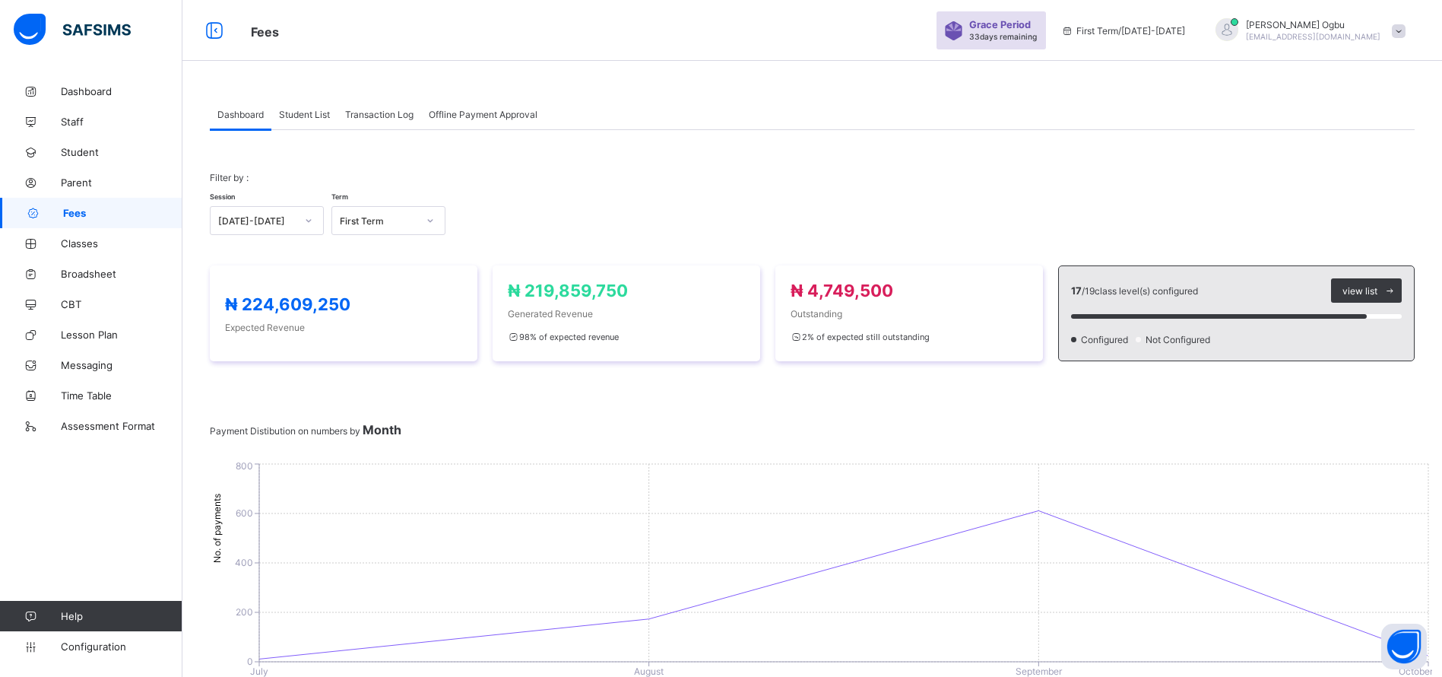
click at [305, 119] on div "Student List" at bounding box center [304, 114] width 66 height 30
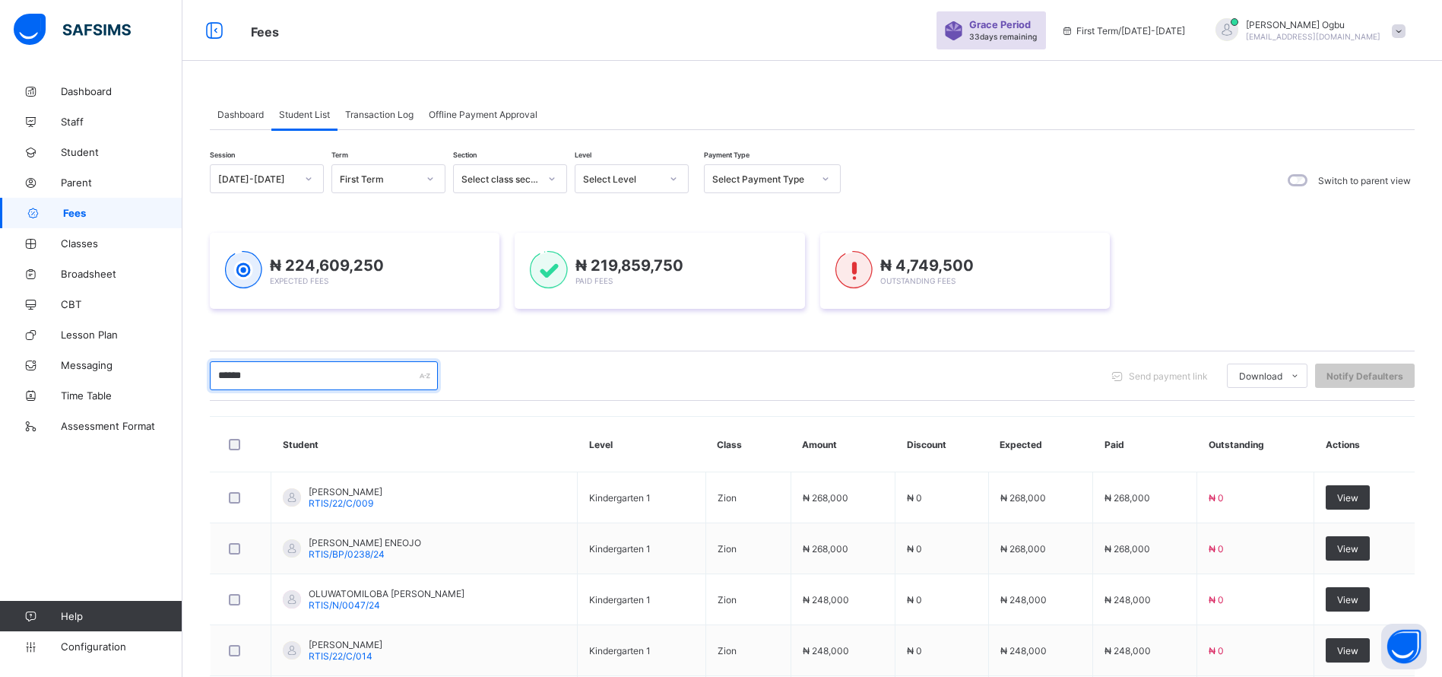
click at [253, 374] on input "******" at bounding box center [324, 375] width 228 height 29
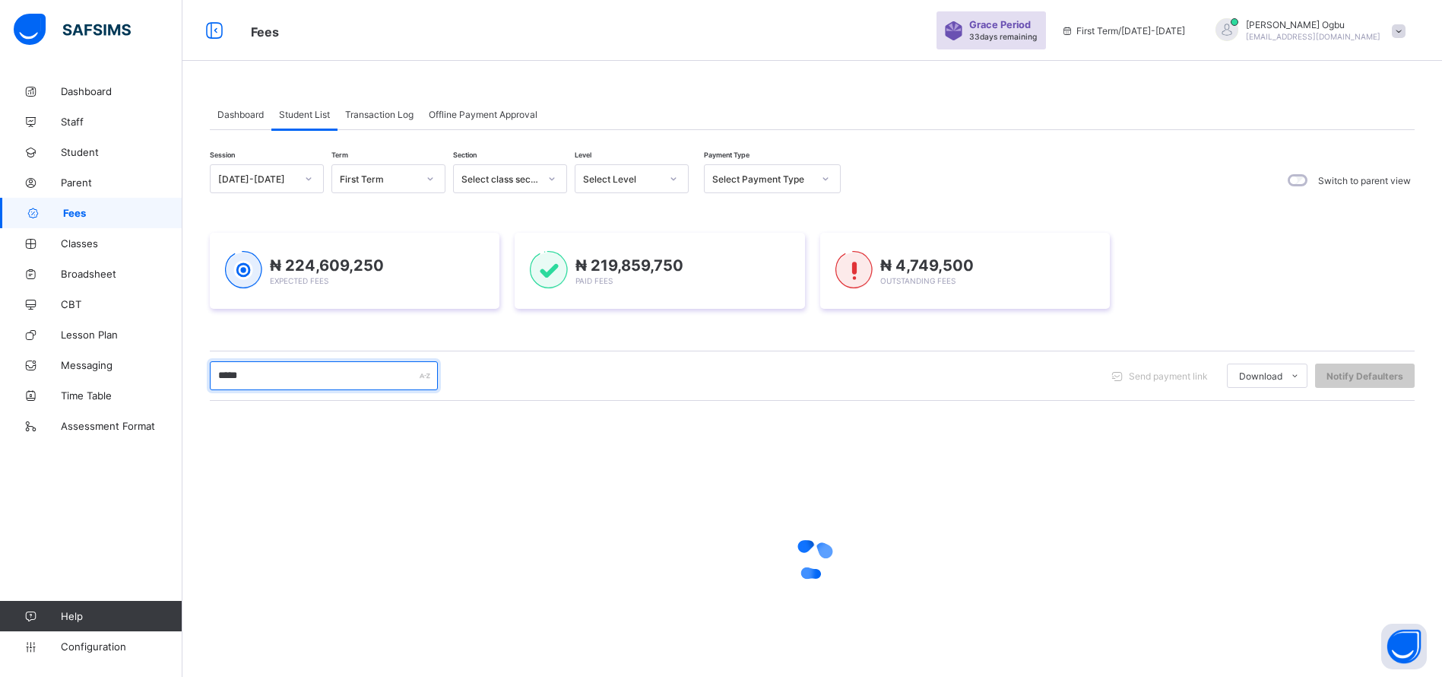
type input "****"
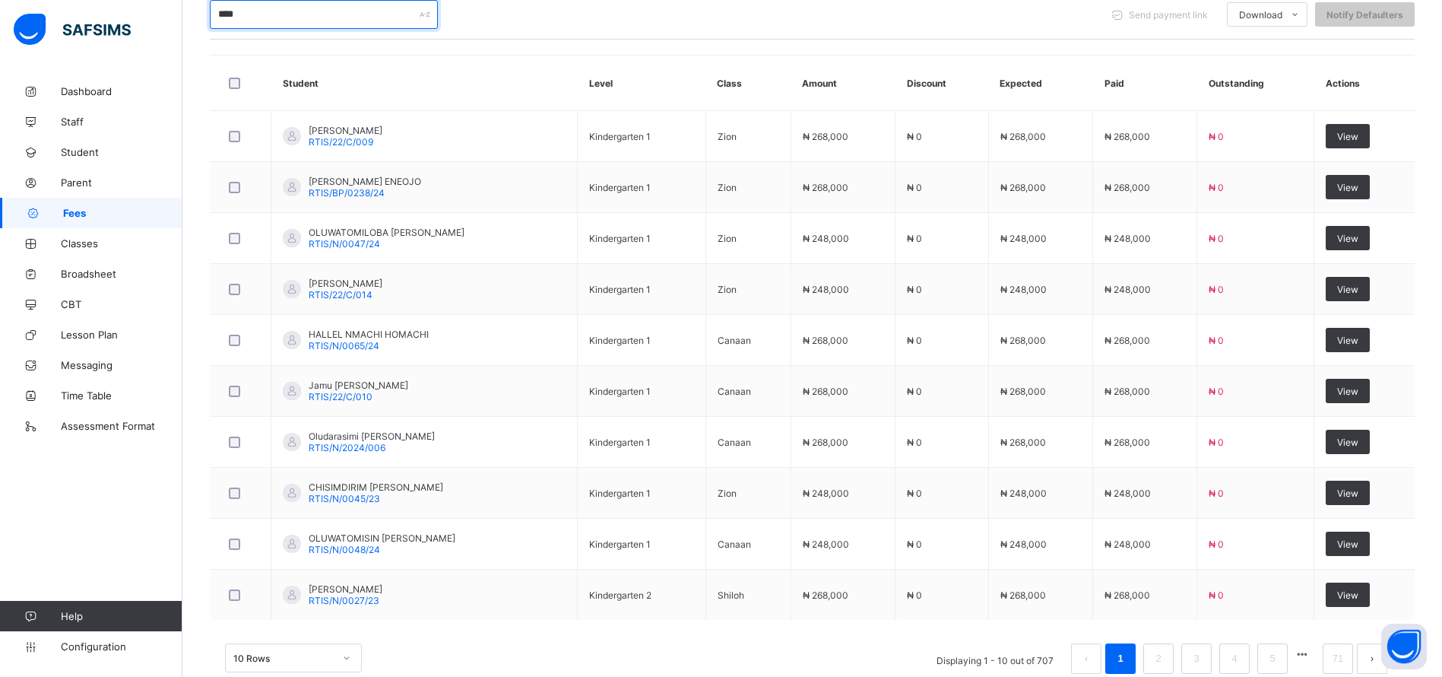
scroll to position [396, 0]
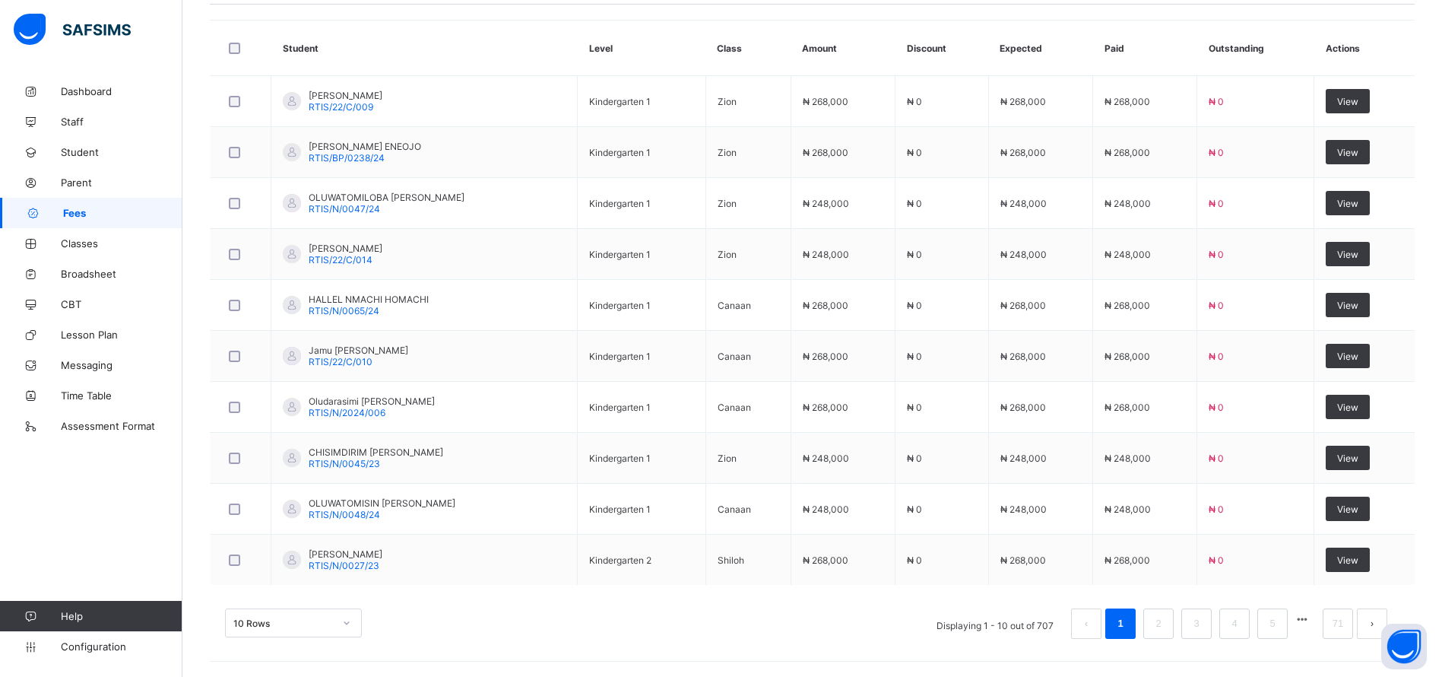
click at [90, 154] on span "Student" at bounding box center [122, 152] width 122 height 12
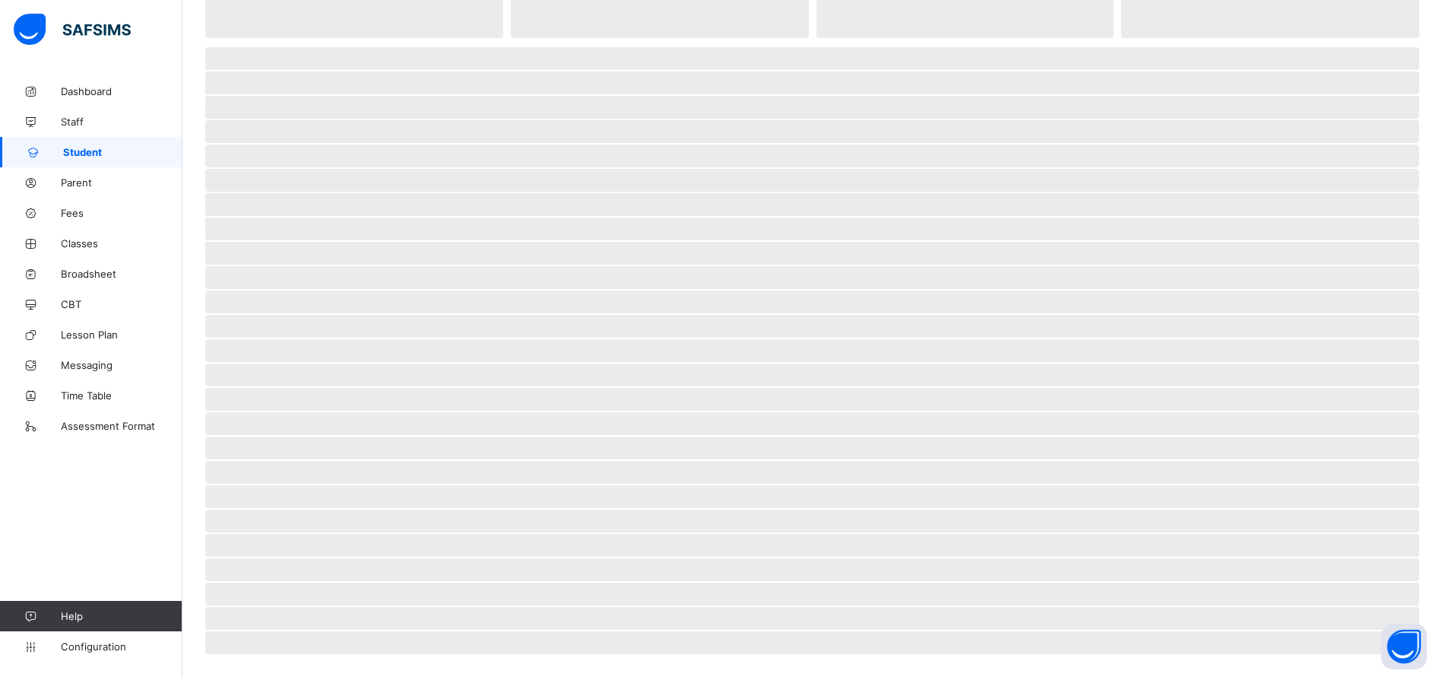
scroll to position [154, 0]
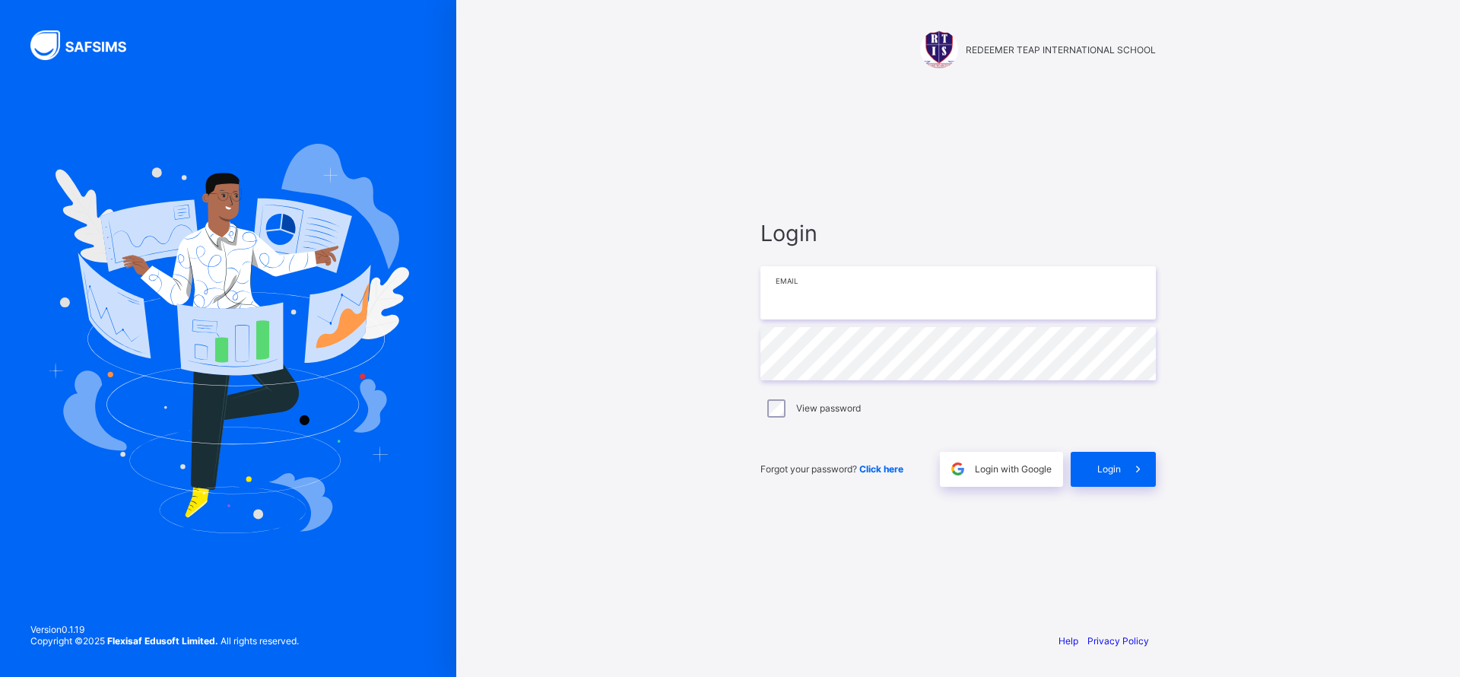
click at [992, 293] on input "email" at bounding box center [957, 292] width 395 height 53
type input "**********"
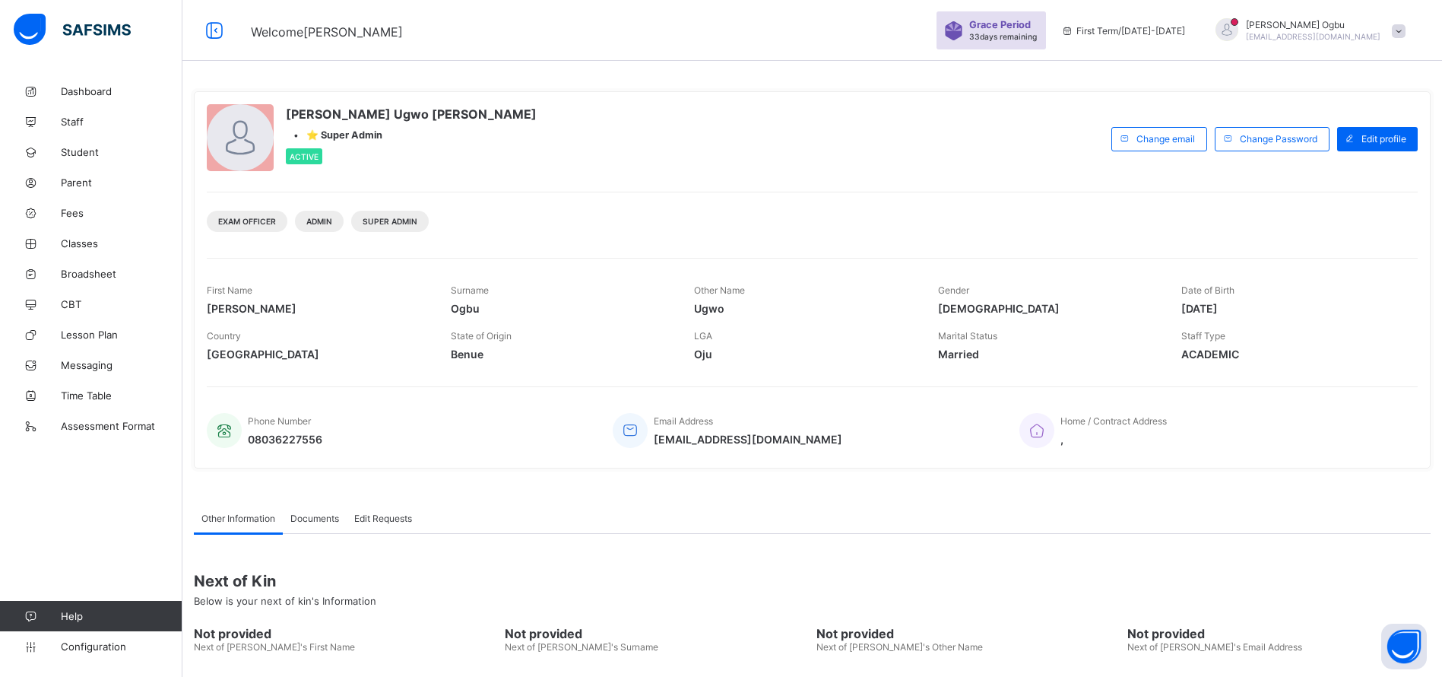
click at [90, 157] on span "Student" at bounding box center [122, 152] width 122 height 12
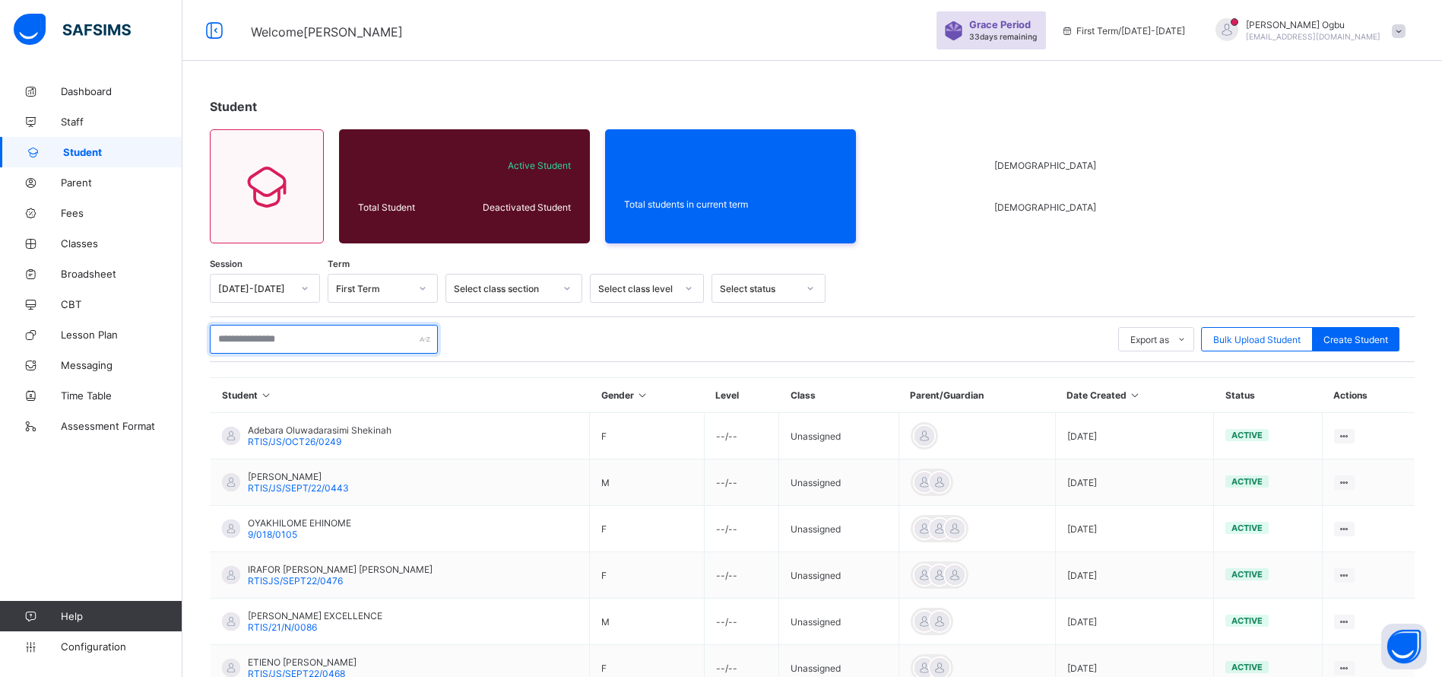
click at [274, 344] on input "text" at bounding box center [324, 339] width 228 height 29
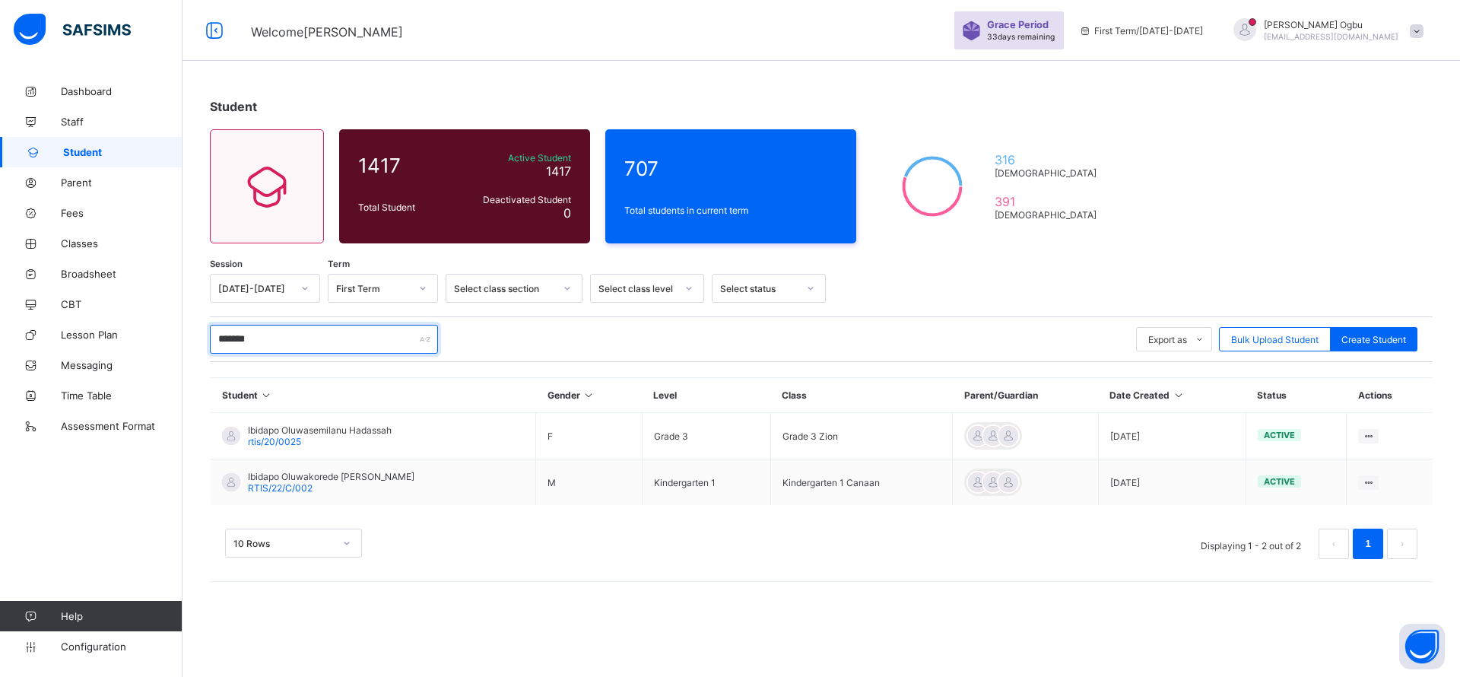
type input "*******"
click at [286, 428] on span "Ibidapo Oluwasemilanu Hadassah" at bounding box center [320, 429] width 144 height 11
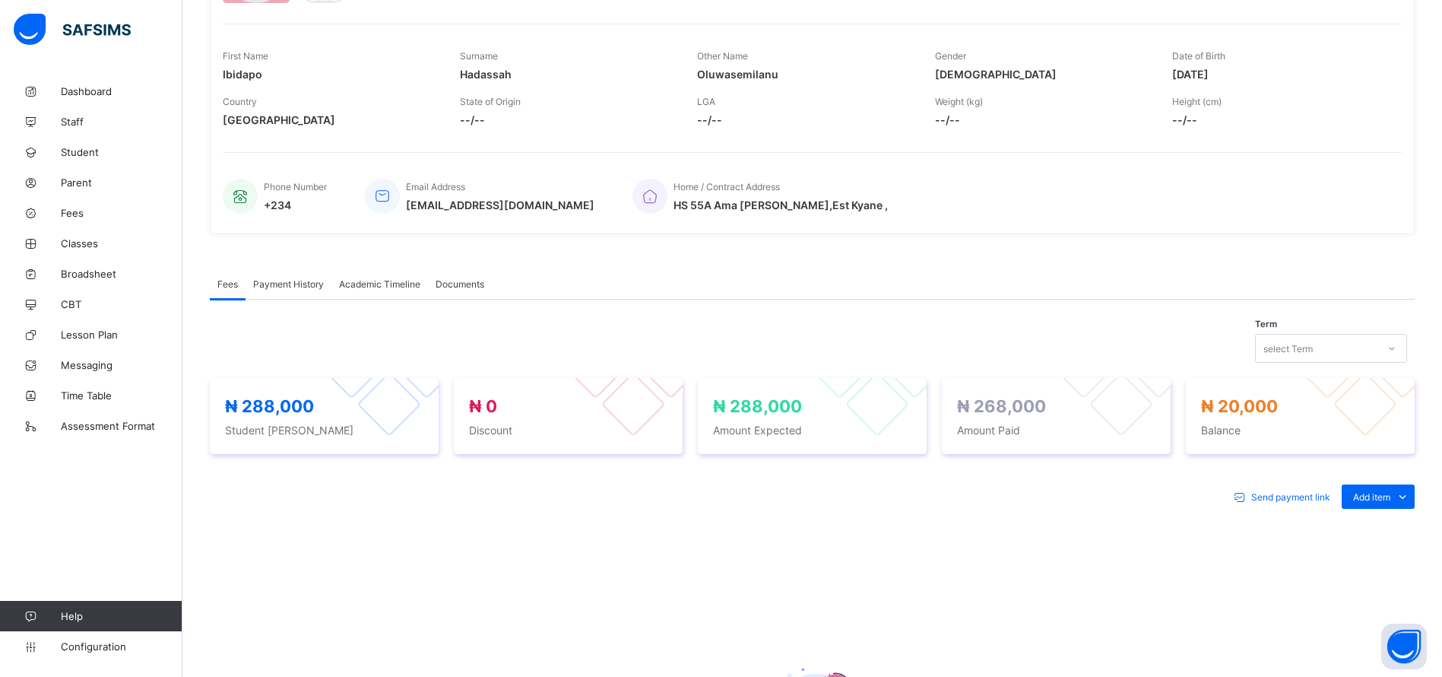
scroll to position [217, 0]
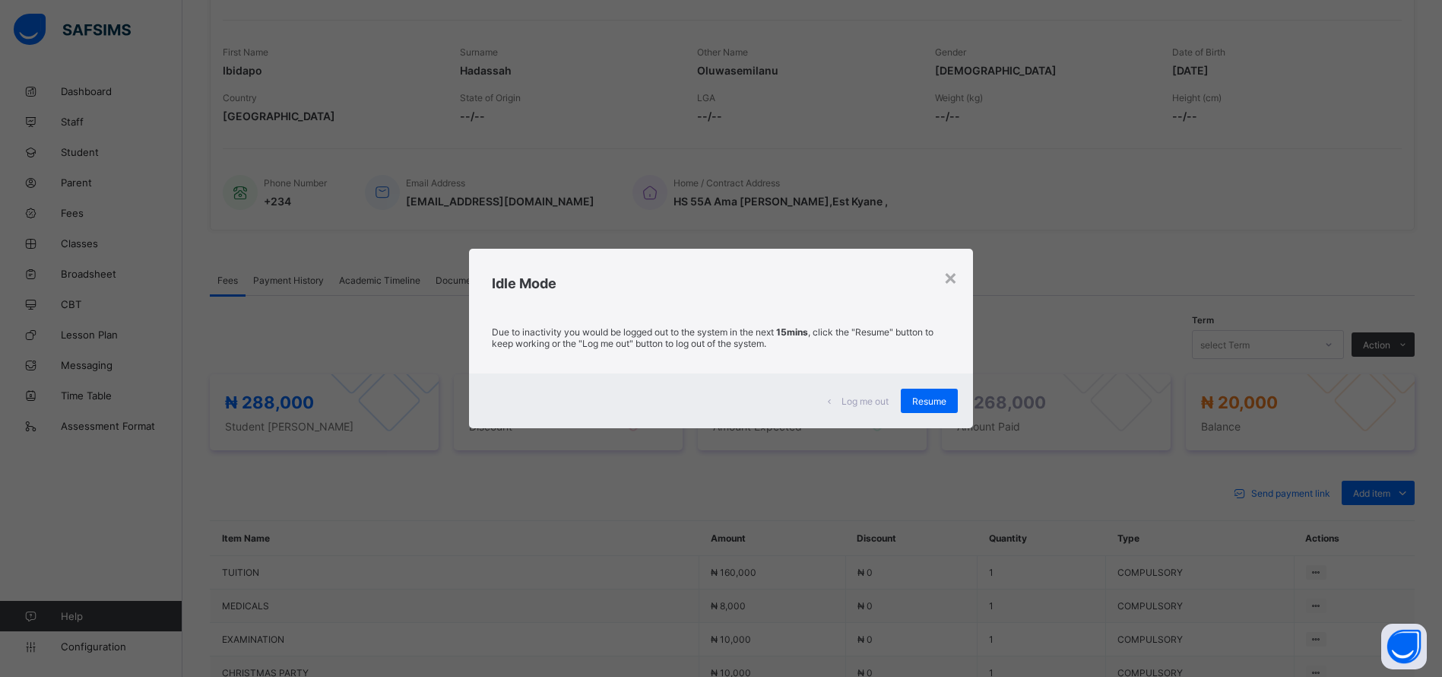
click at [942, 388] on div "Resume" at bounding box center [929, 400] width 57 height 24
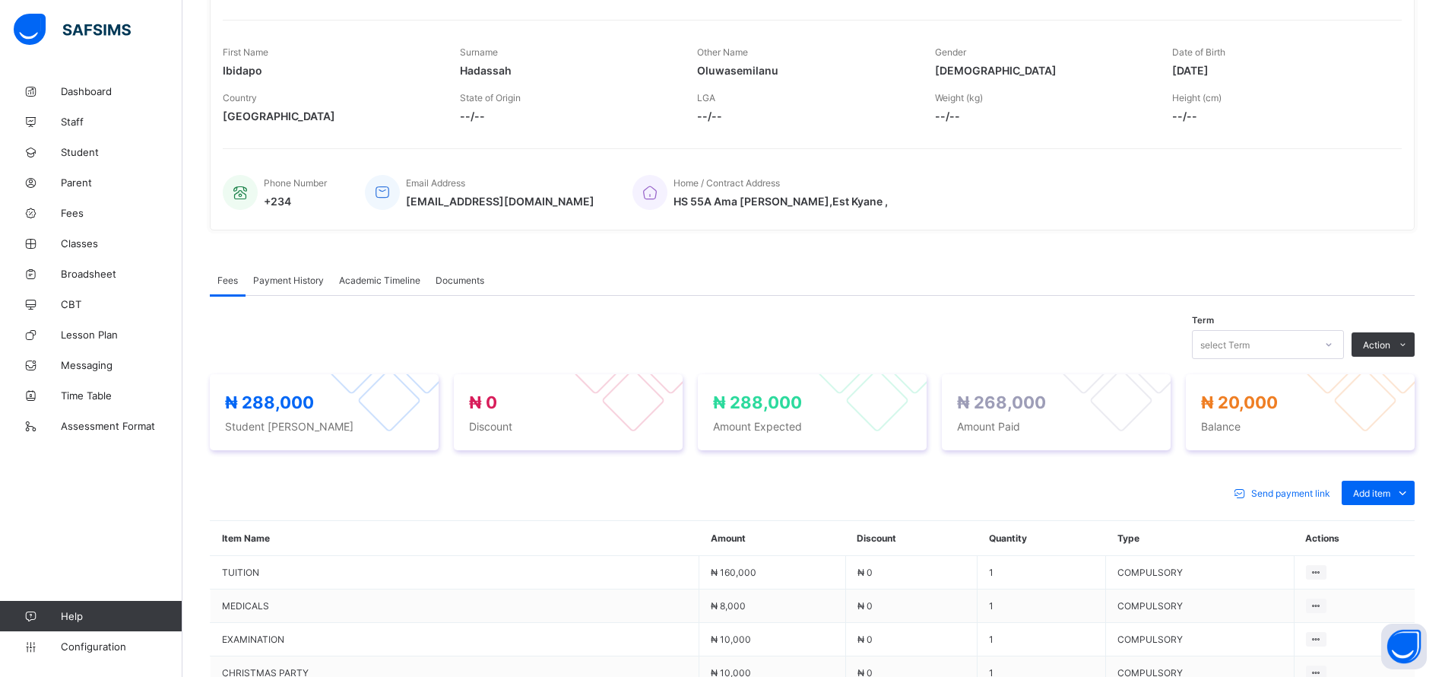
click at [84, 155] on span "Student" at bounding box center [122, 152] width 122 height 12
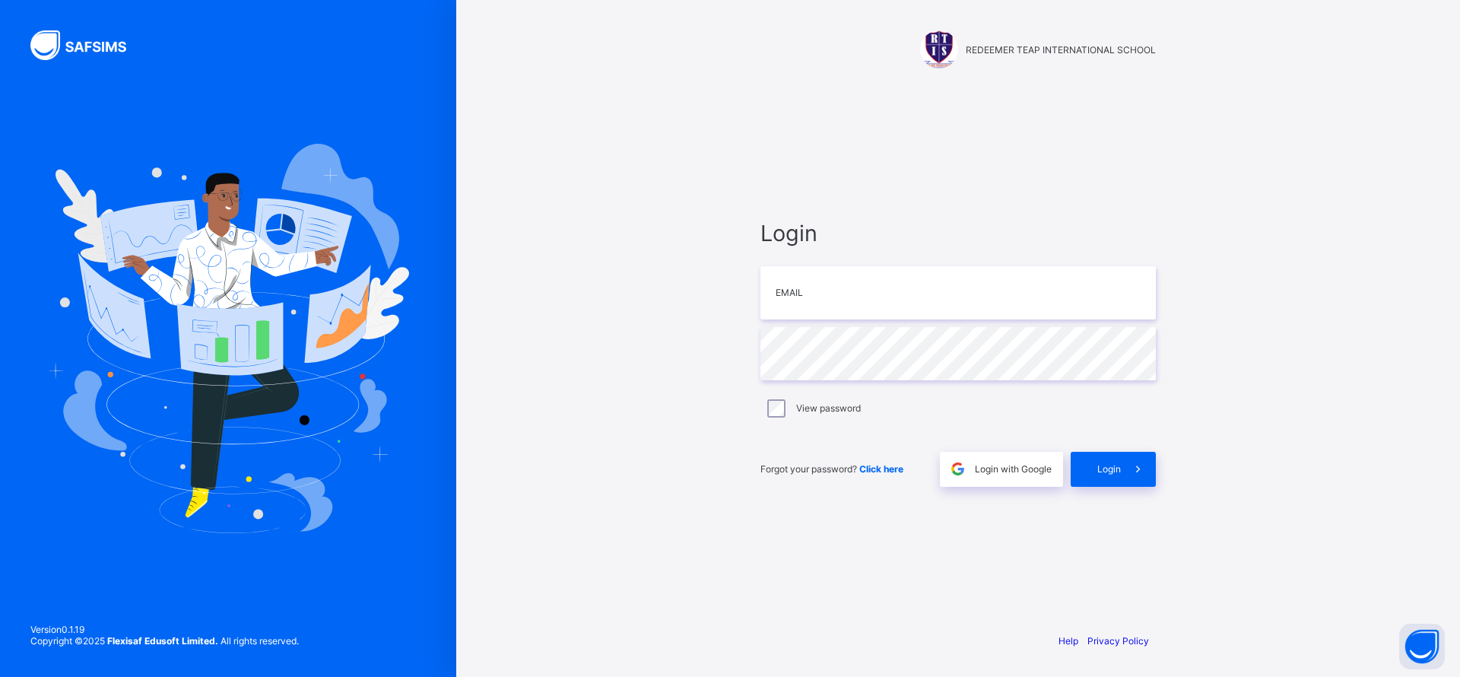
click at [864, 324] on div "Login Email Password View password Forgot your password? Click here Login with …" at bounding box center [957, 353] width 395 height 267
click at [863, 305] on input "email" at bounding box center [957, 292] width 395 height 53
type input "**********"
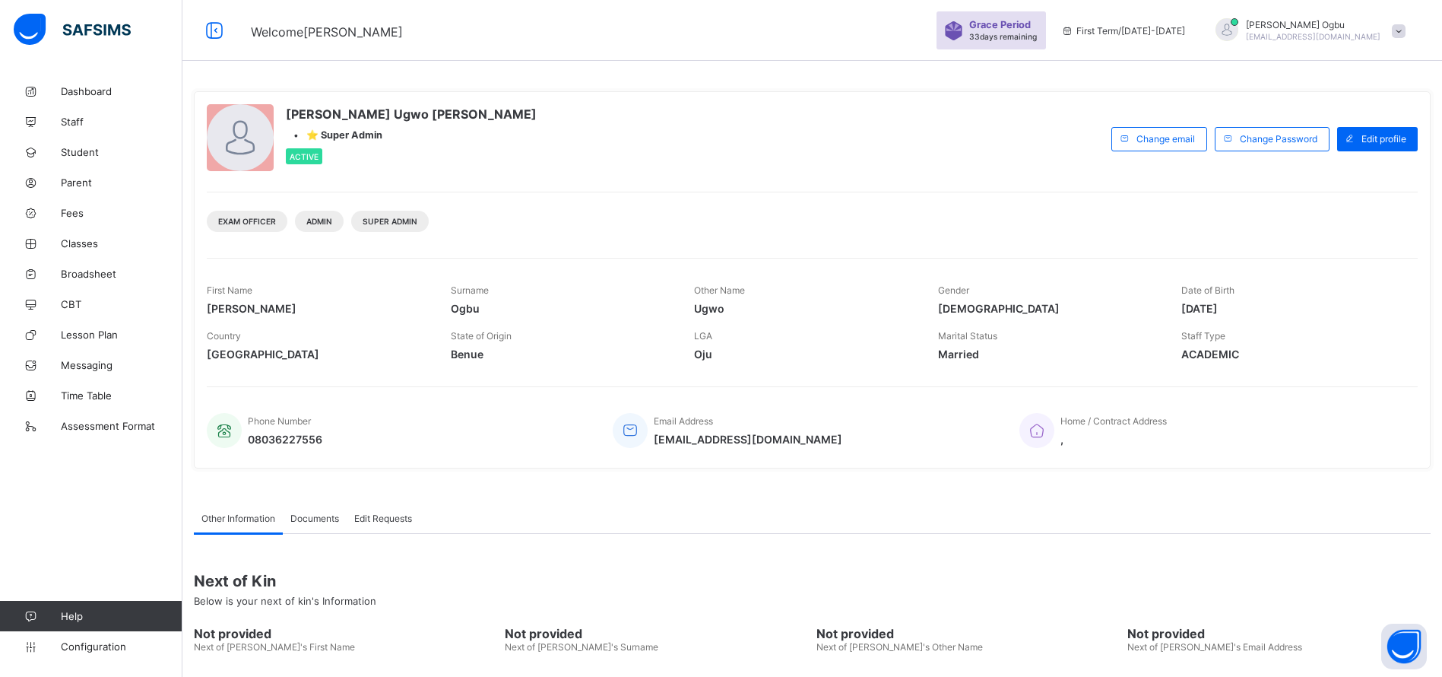
click at [81, 158] on link "Student" at bounding box center [91, 152] width 182 height 30
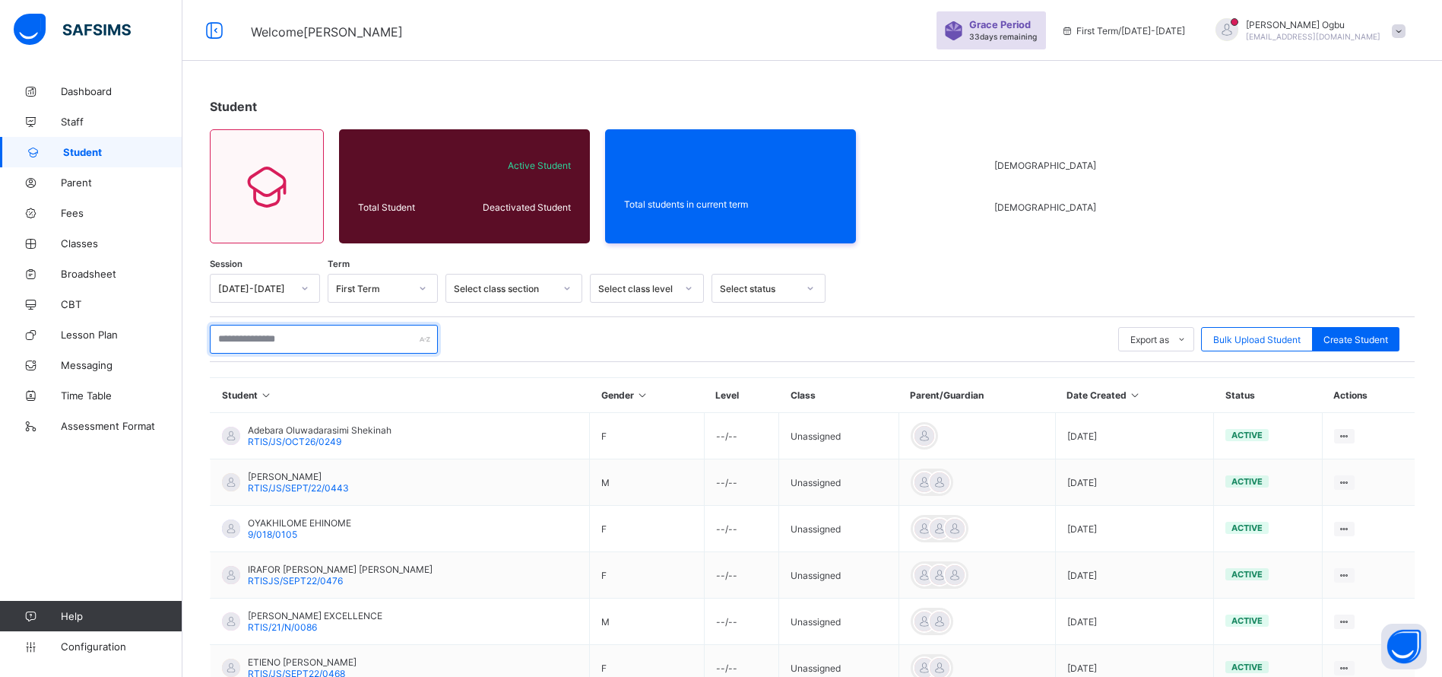
click at [252, 335] on input "text" at bounding box center [324, 339] width 228 height 29
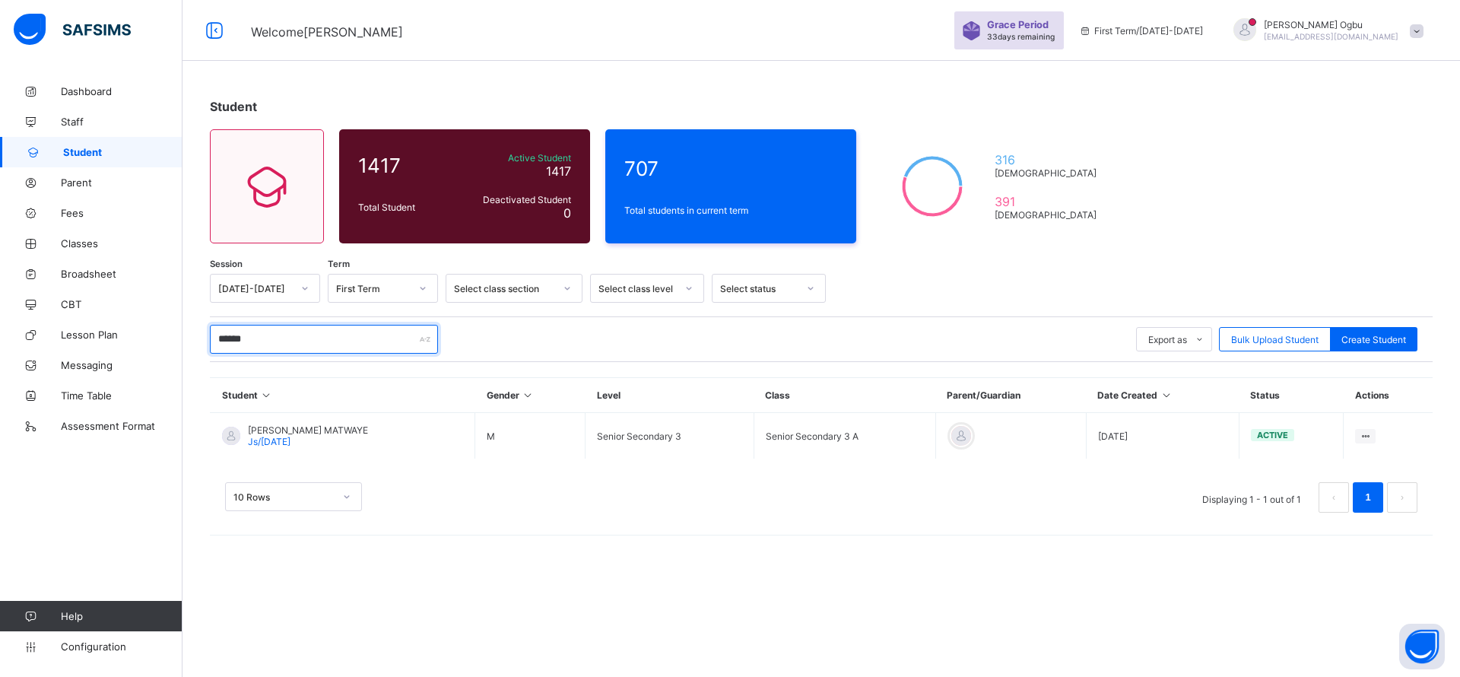
type input "******"
click at [277, 424] on span "[PERSON_NAME] MATWAYE" at bounding box center [308, 429] width 120 height 11
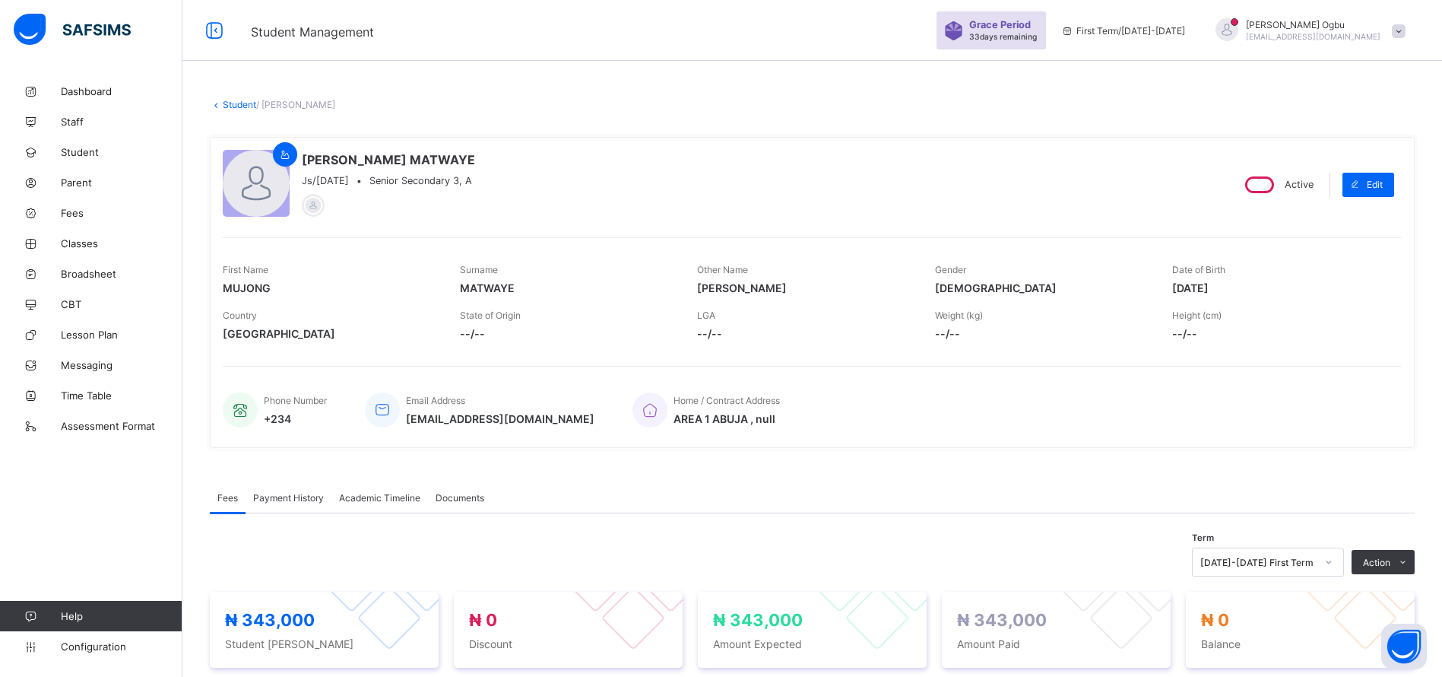
click at [238, 97] on div "× Delete Document This action would delete the document with name: from the sys…" at bounding box center [812, 638] width 1260 height 1124
click at [239, 101] on link "Student" at bounding box center [239, 104] width 33 height 11
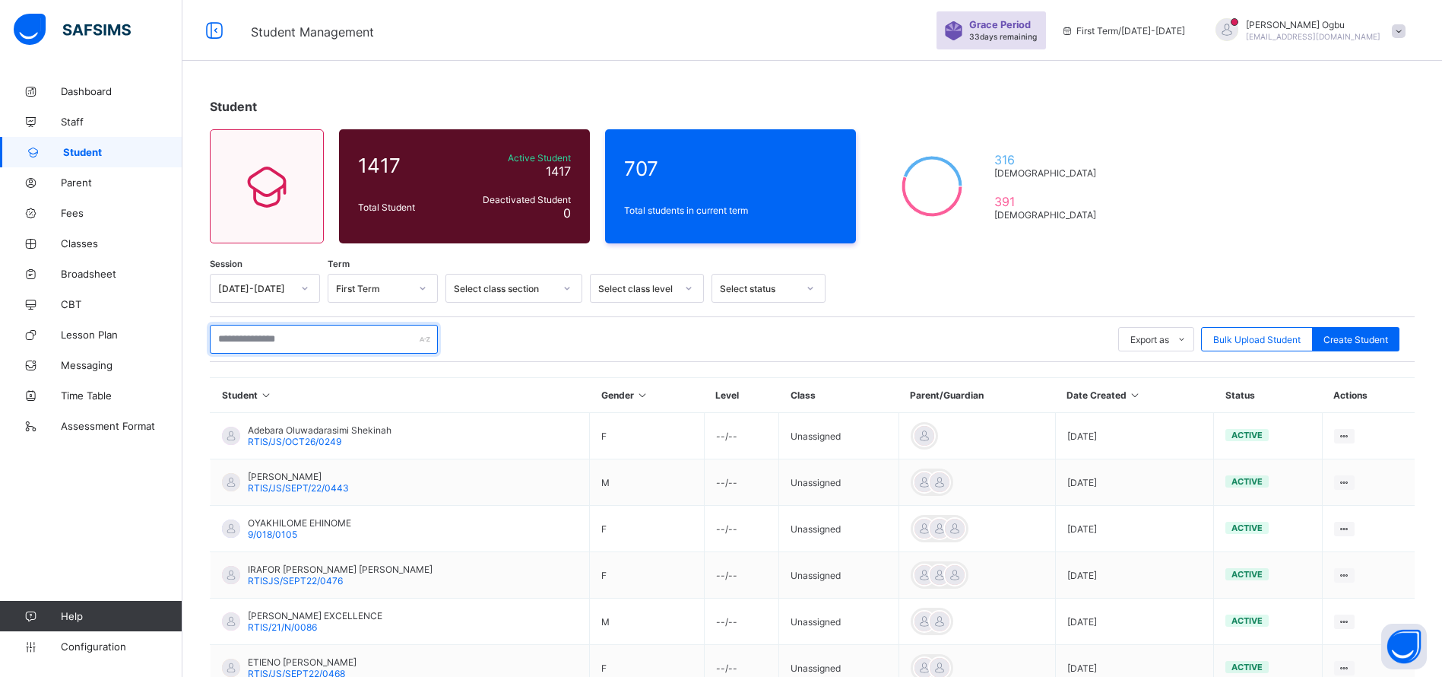
click at [249, 347] on input "text" at bounding box center [324, 339] width 228 height 29
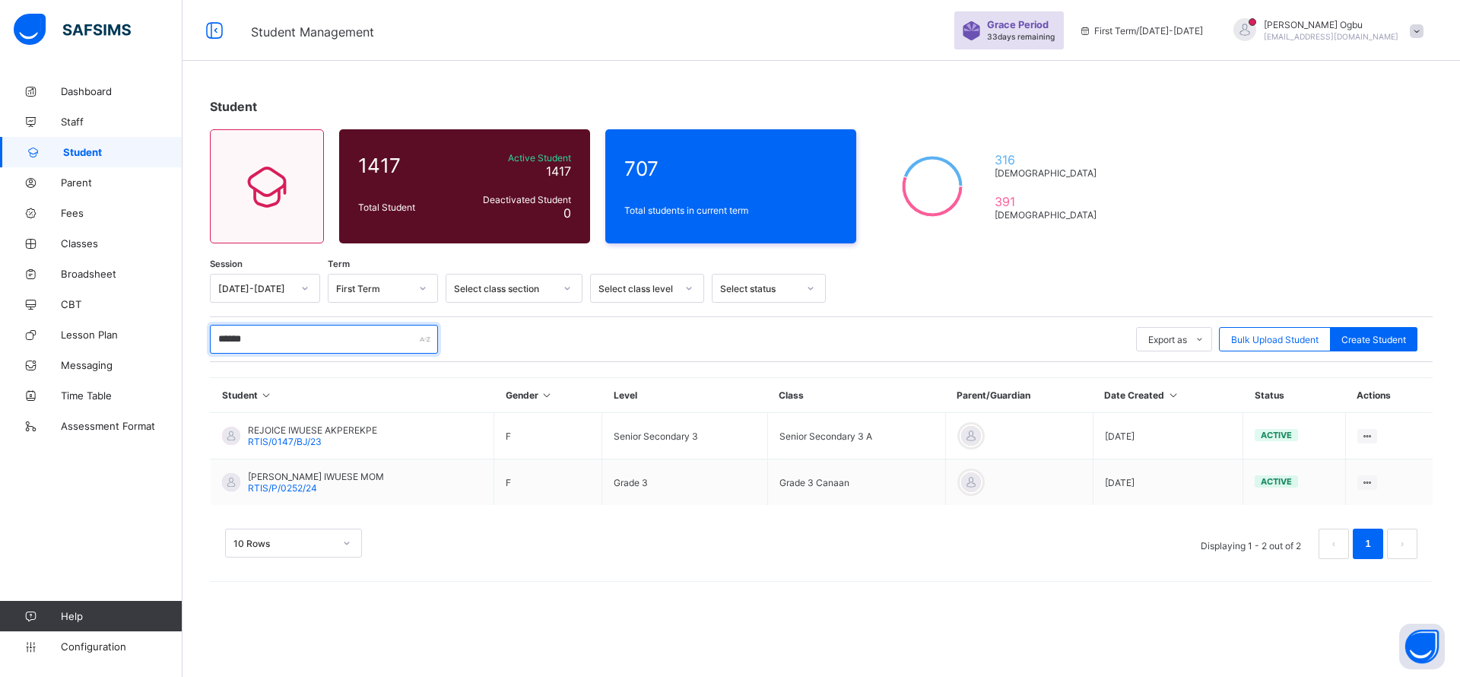
type input "******"
click at [277, 425] on span "REJOICE IWUESE AKPEREKPE" at bounding box center [312, 429] width 129 height 11
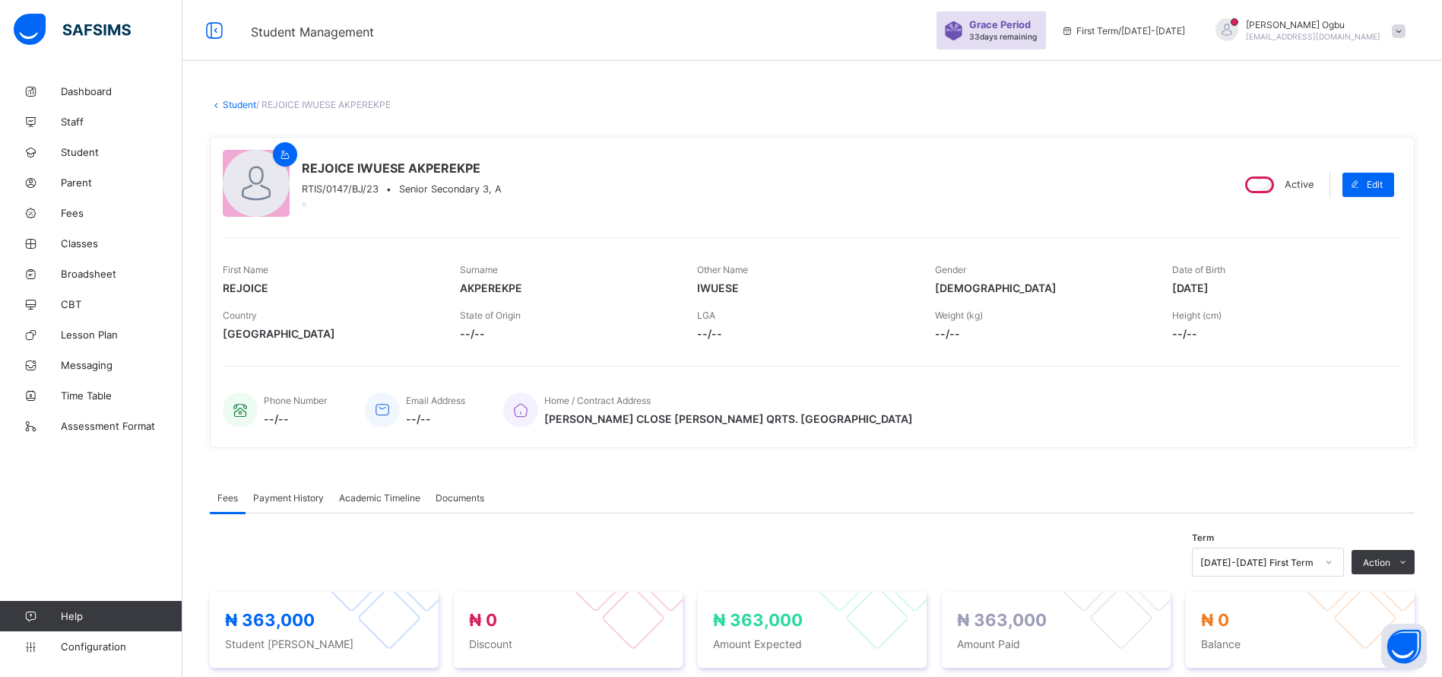
click at [230, 101] on link "Student" at bounding box center [239, 104] width 33 height 11
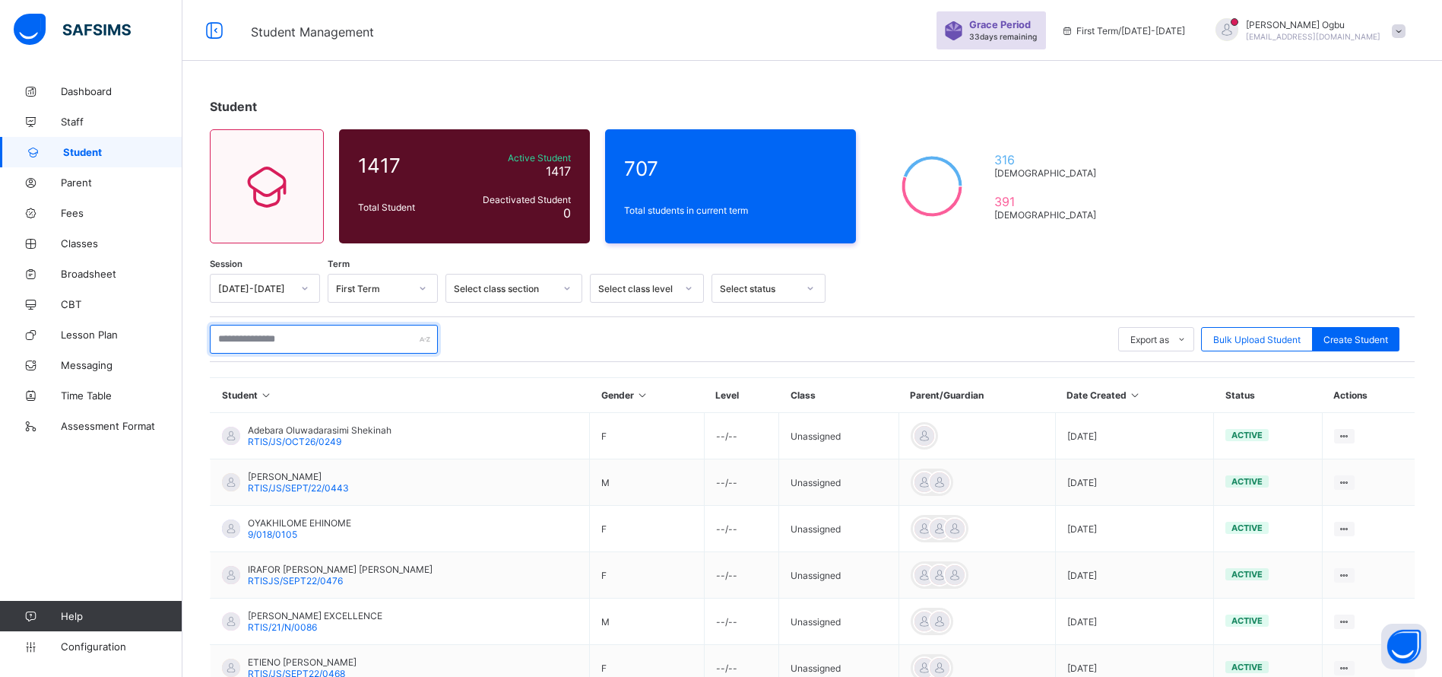
click at [265, 353] on input "text" at bounding box center [324, 339] width 228 height 29
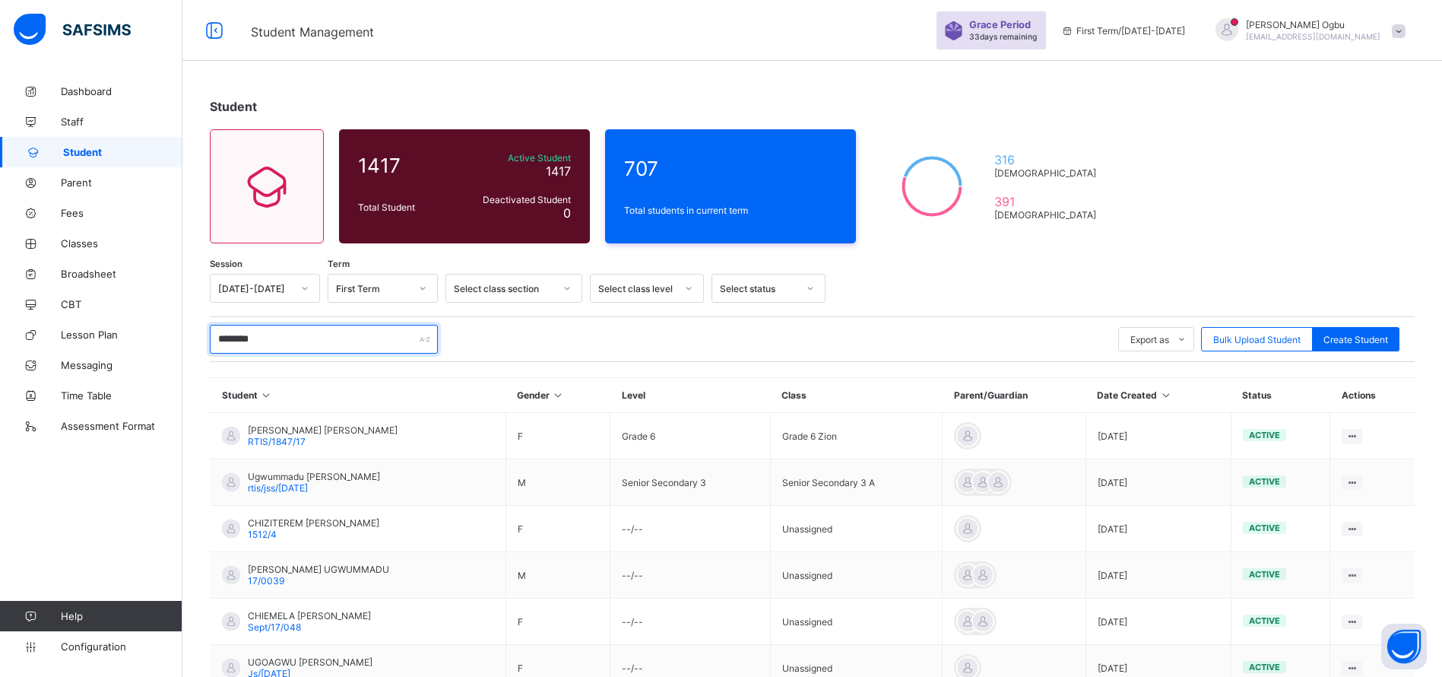
type input "********"
click at [1257, 438] on div "active" at bounding box center [1264, 435] width 43 height 12
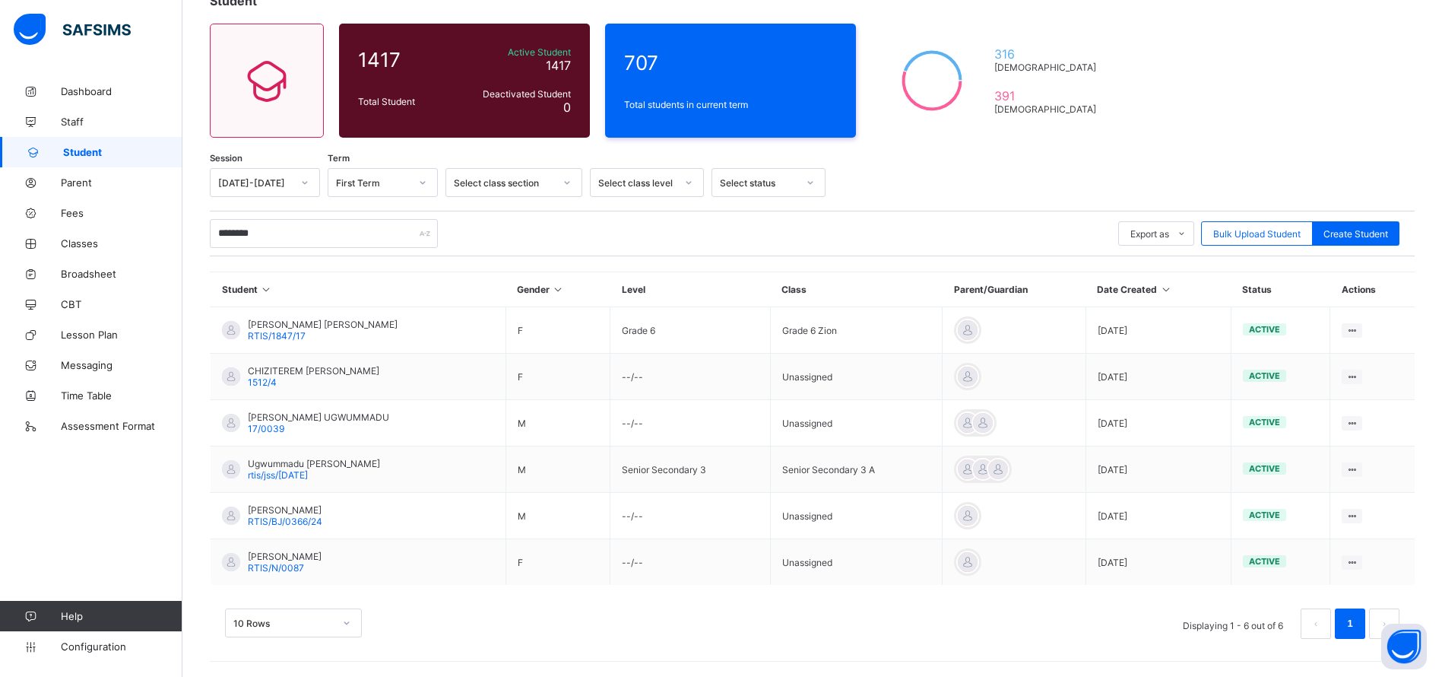
scroll to position [106, 0]
click at [69, 209] on span "Fees" at bounding box center [122, 213] width 122 height 12
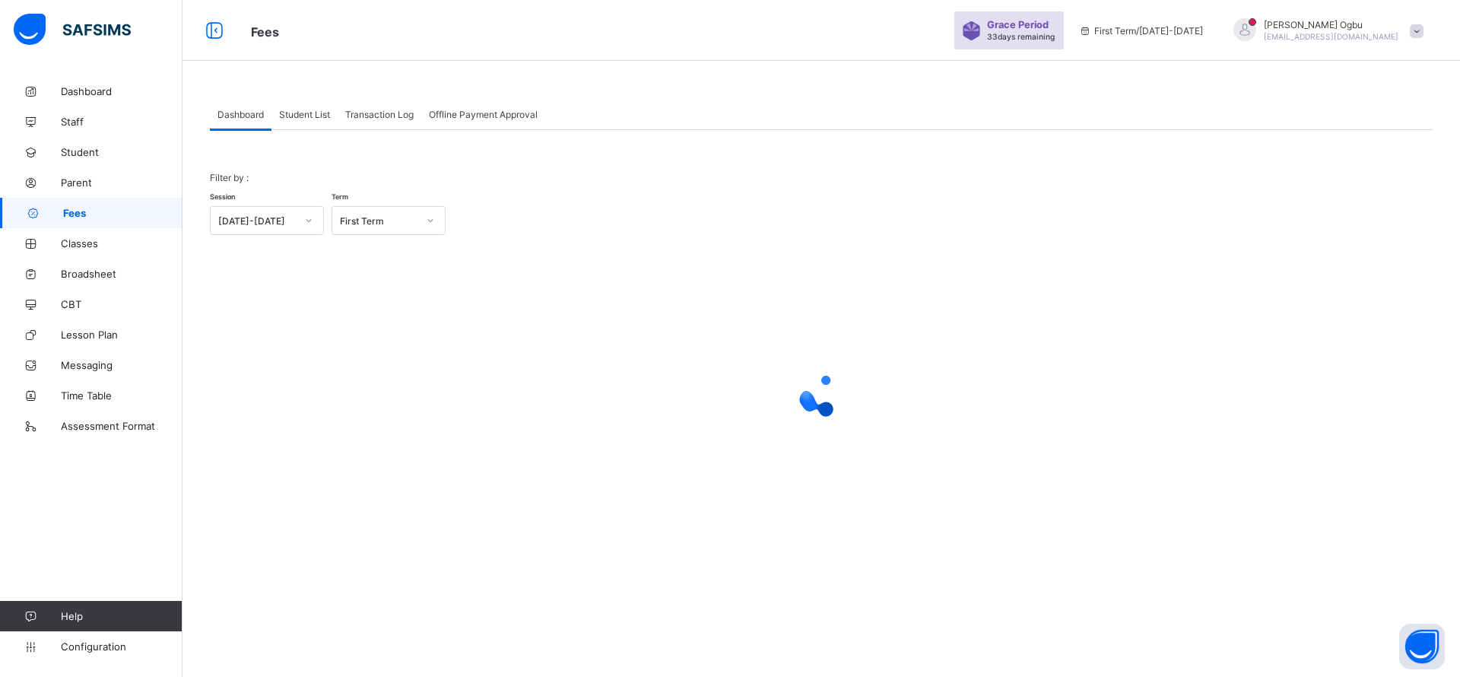
click at [296, 116] on span "Student List" at bounding box center [304, 114] width 51 height 11
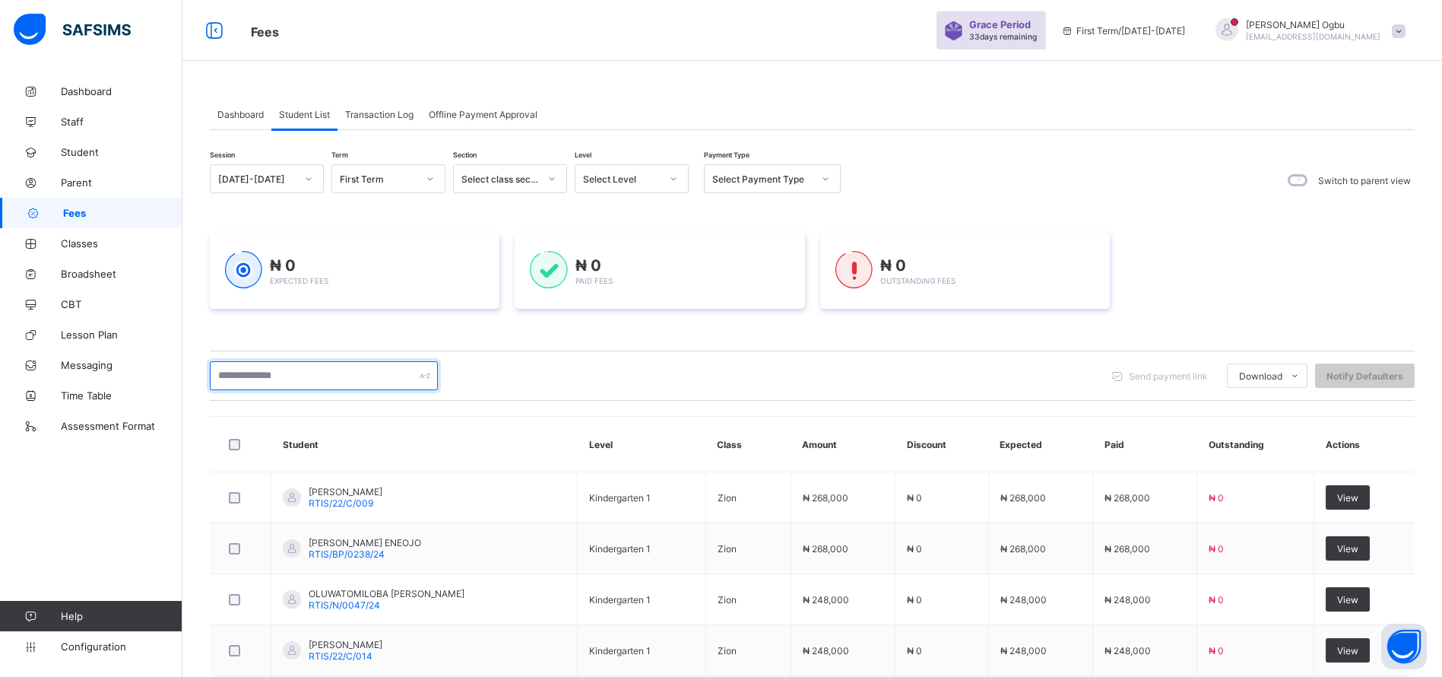
click at [268, 367] on input "text" at bounding box center [324, 375] width 228 height 29
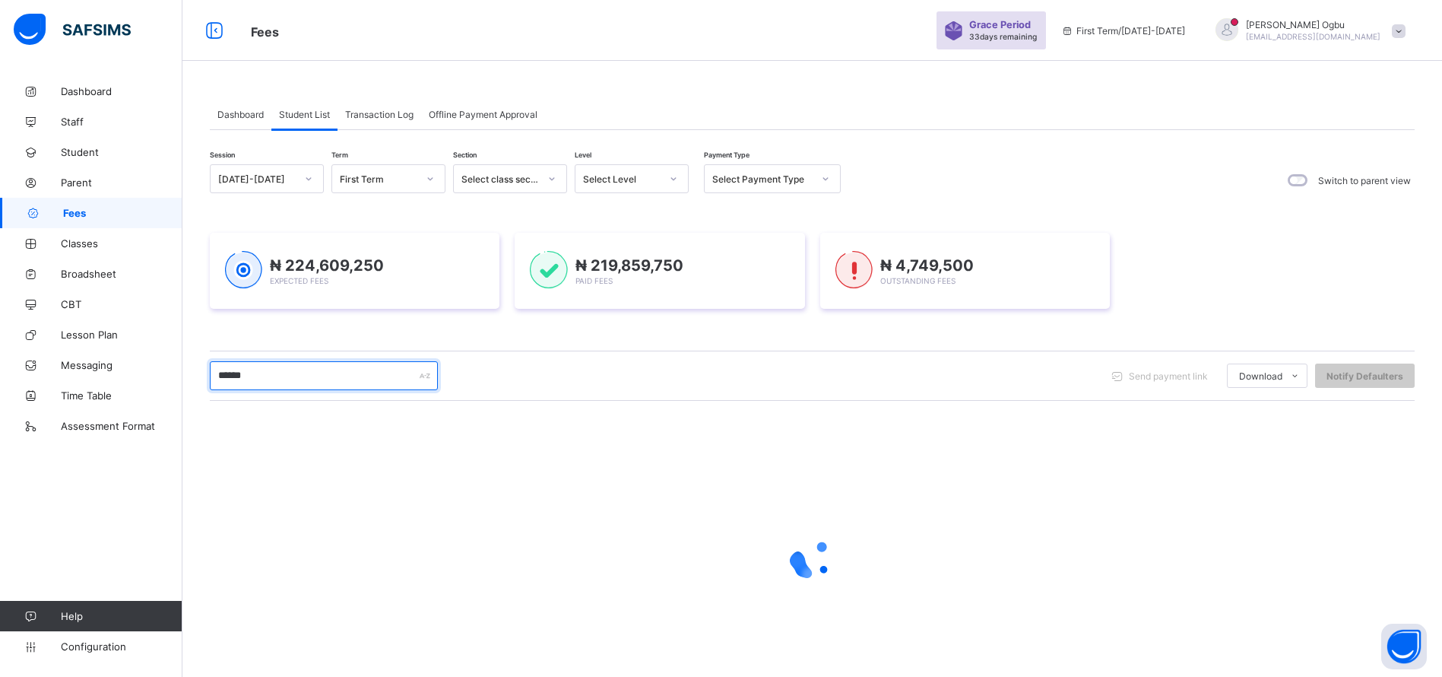
type input "******"
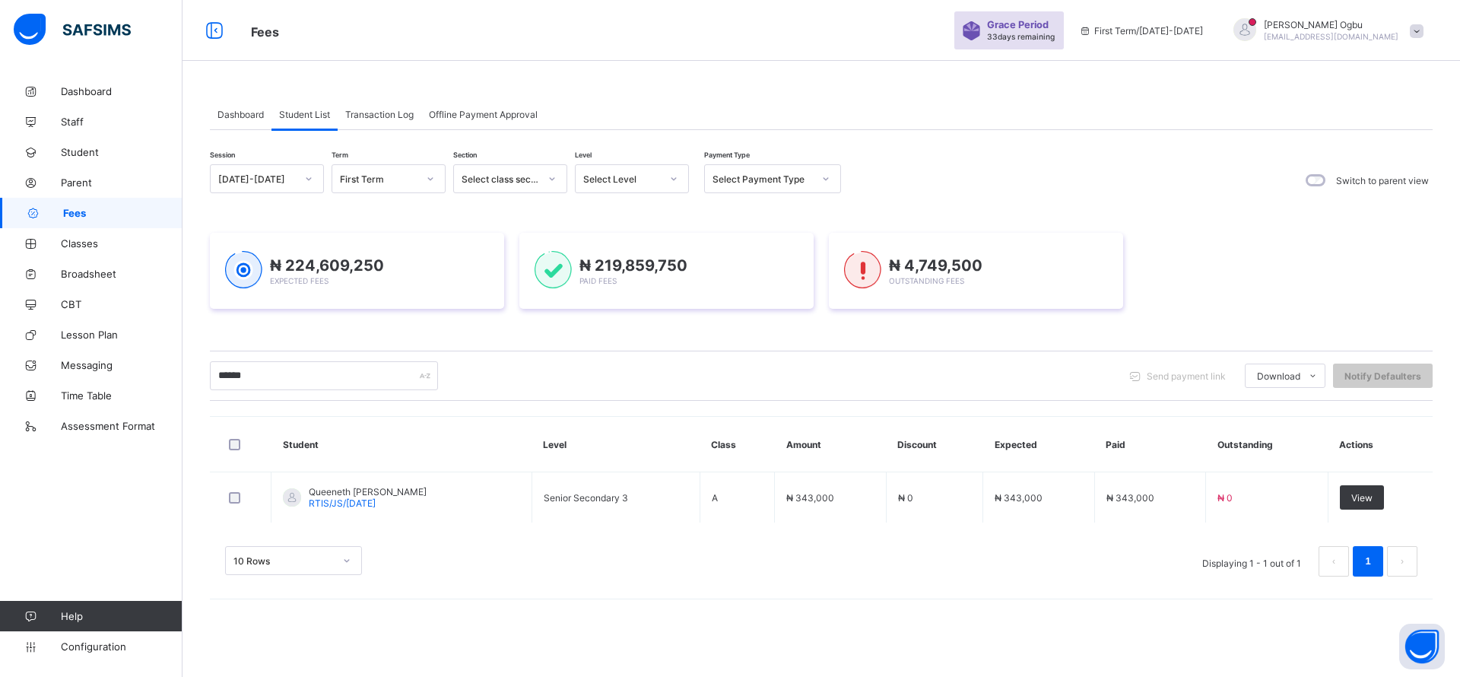
click at [79, 187] on span "Parent" at bounding box center [122, 182] width 122 height 12
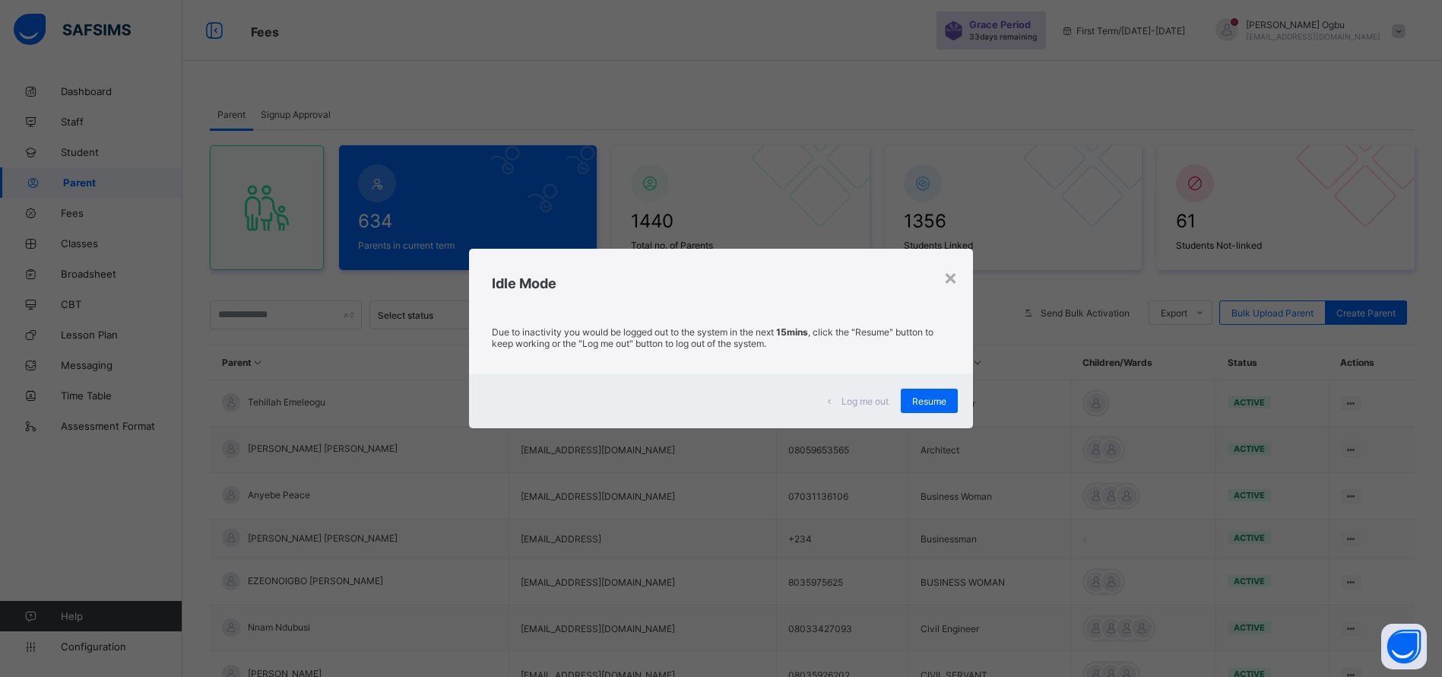
click at [934, 392] on div "Resume" at bounding box center [929, 400] width 57 height 24
